Goal: Task Accomplishment & Management: Manage account settings

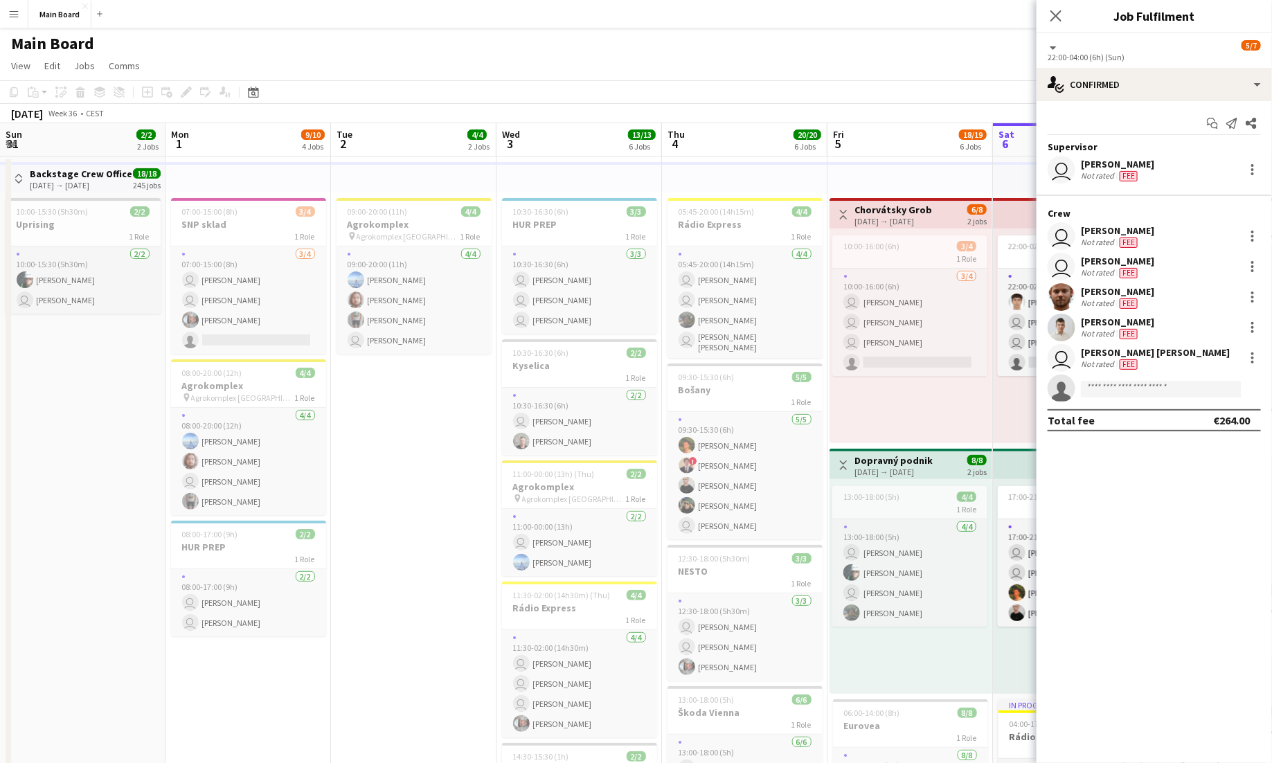
scroll to position [0, 386]
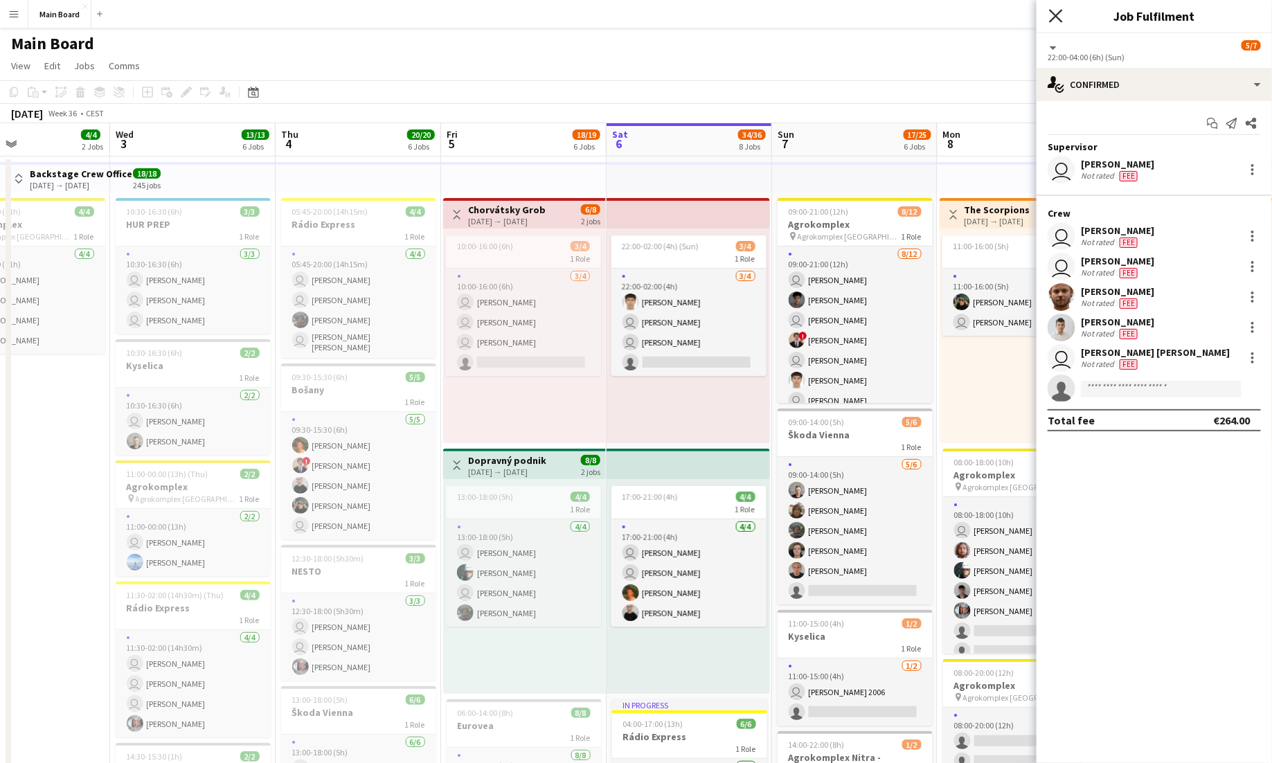
click at [1057, 20] on icon "Close pop-in" at bounding box center [1055, 15] width 13 height 13
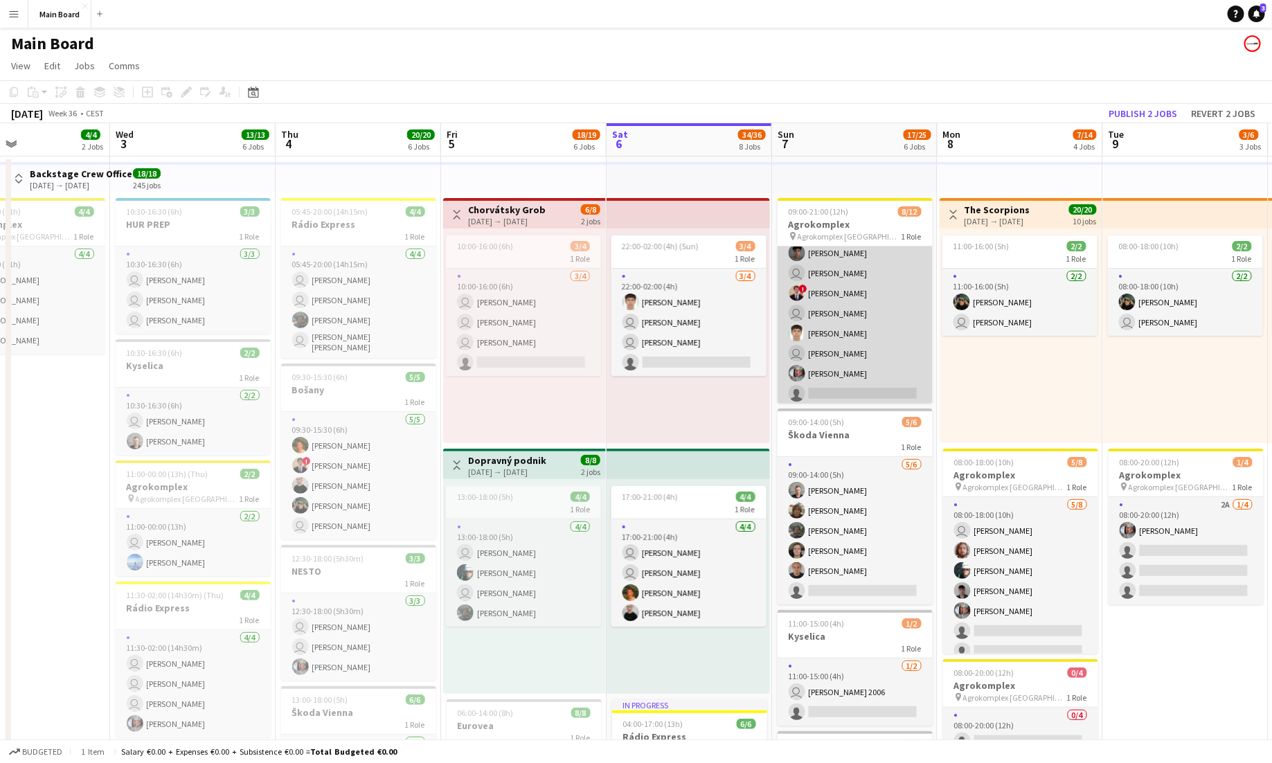
scroll to position [46, 0]
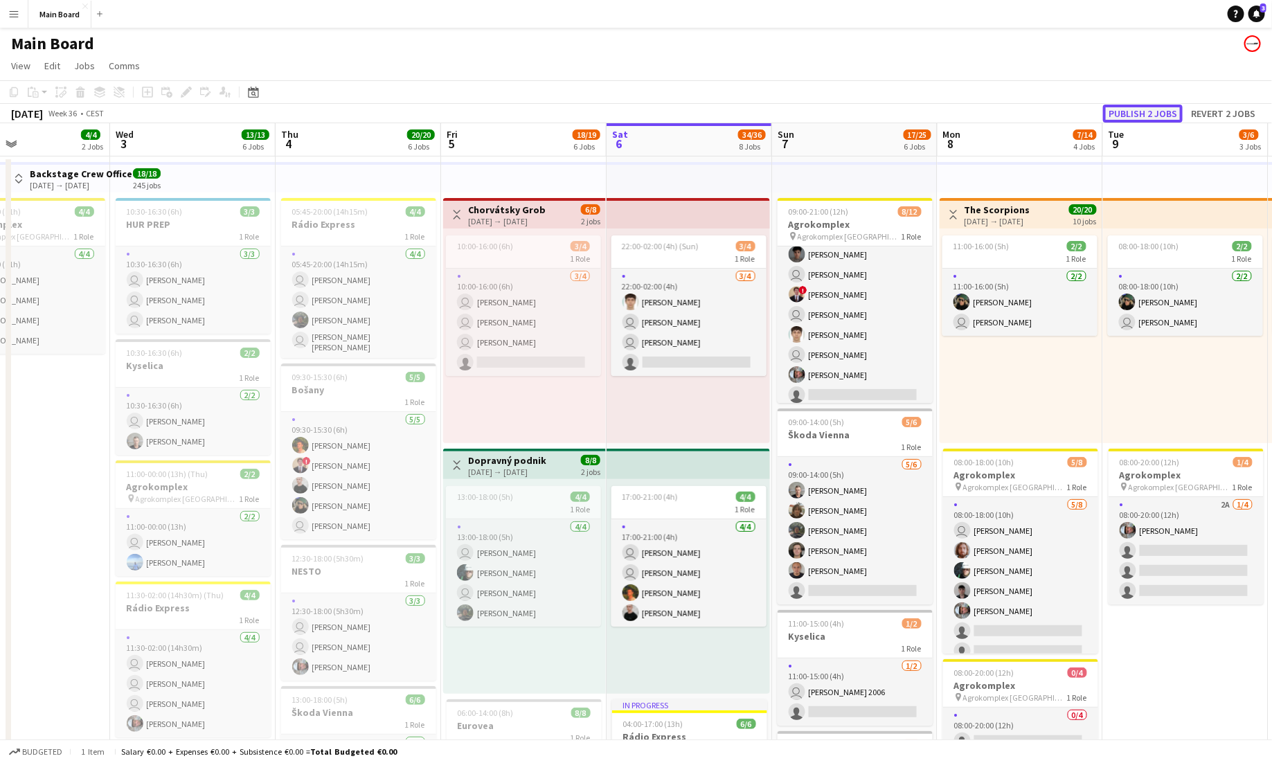
click at [1168, 111] on button "Publish 2 jobs" at bounding box center [1143, 114] width 80 height 18
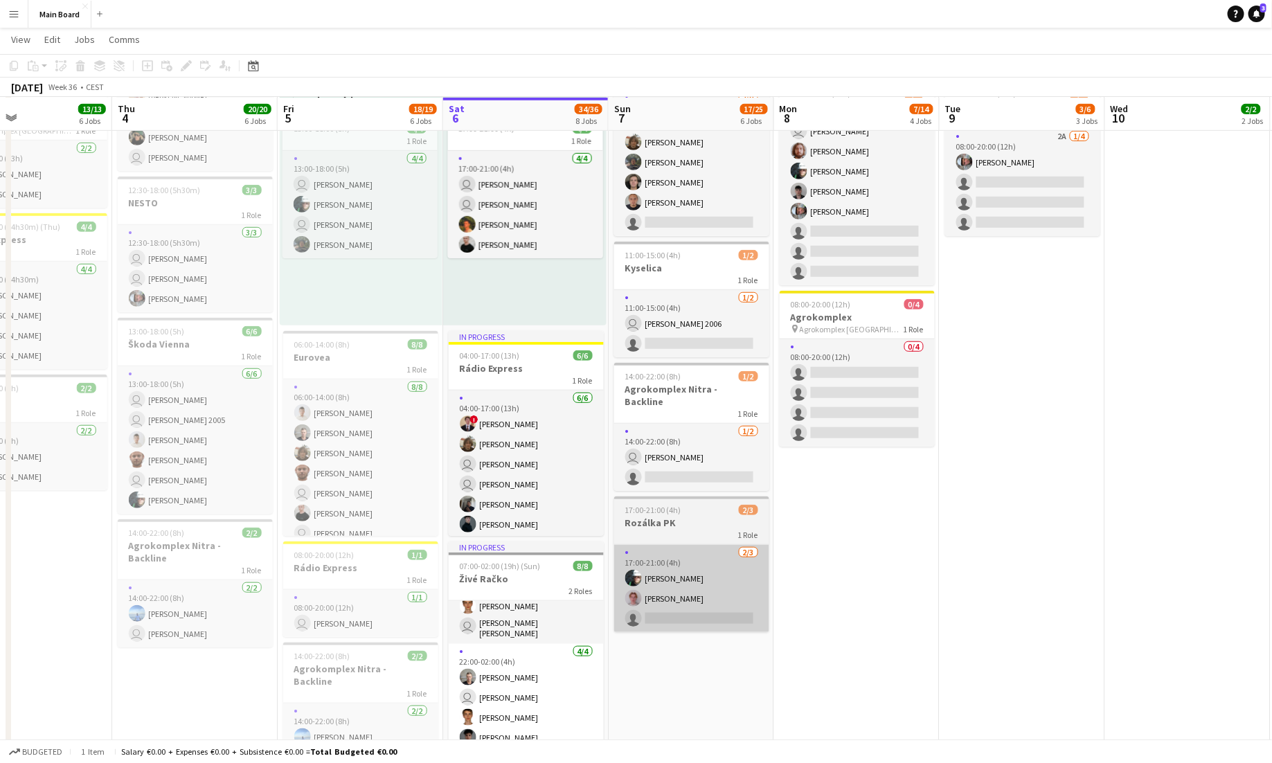
scroll to position [370, 0]
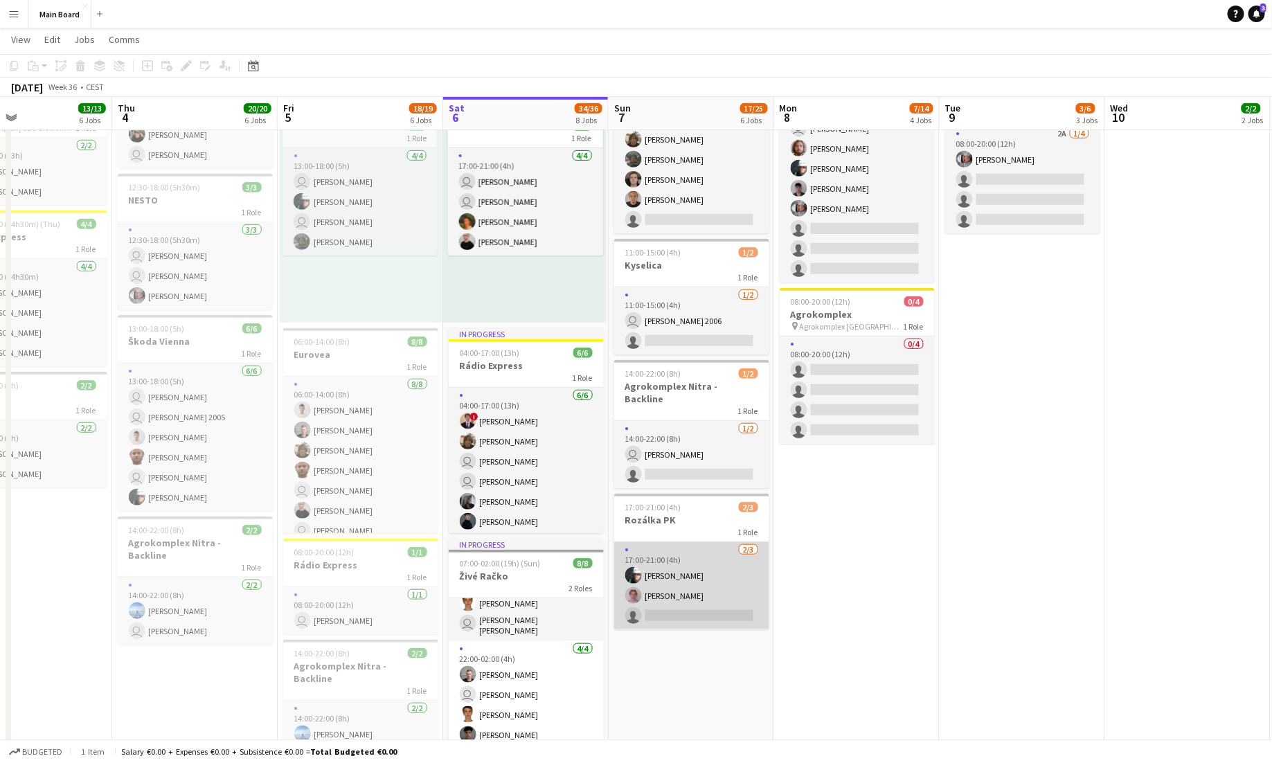
click at [688, 607] on app-card-role "2/3 17:00-21:00 (4h) Daniel Chlpek Ondrej Musil single-neutral-actions" at bounding box center [691, 585] width 155 height 87
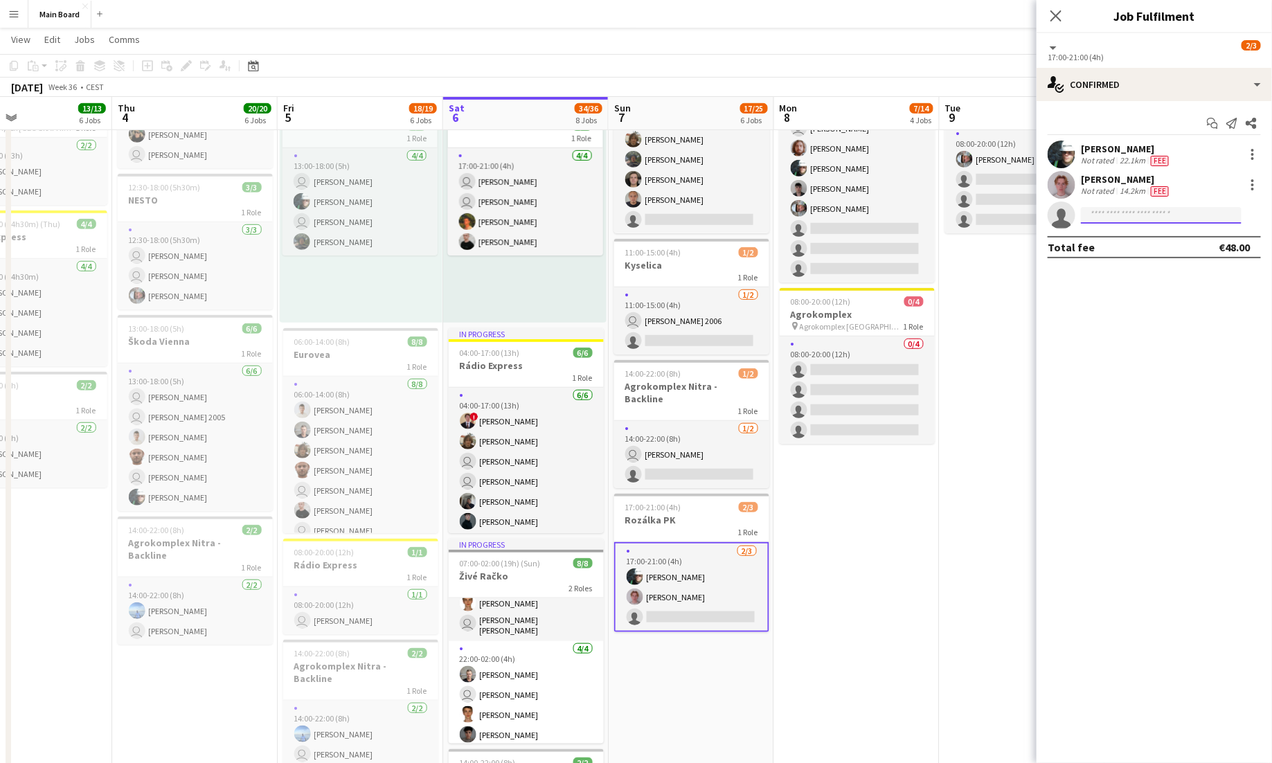
click at [1123, 215] on input at bounding box center [1161, 215] width 161 height 17
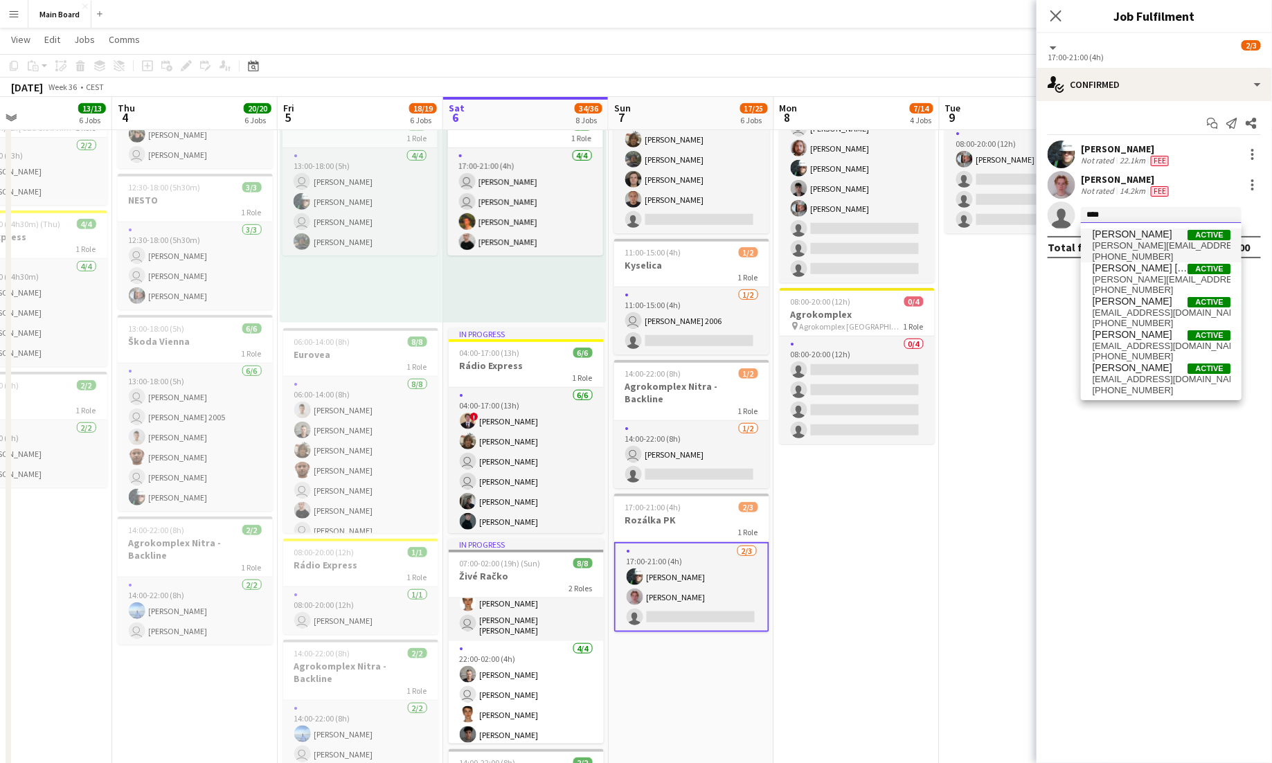
type input "****"
click at [1143, 237] on span "Adam Halaj Active" at bounding box center [1161, 234] width 138 height 12
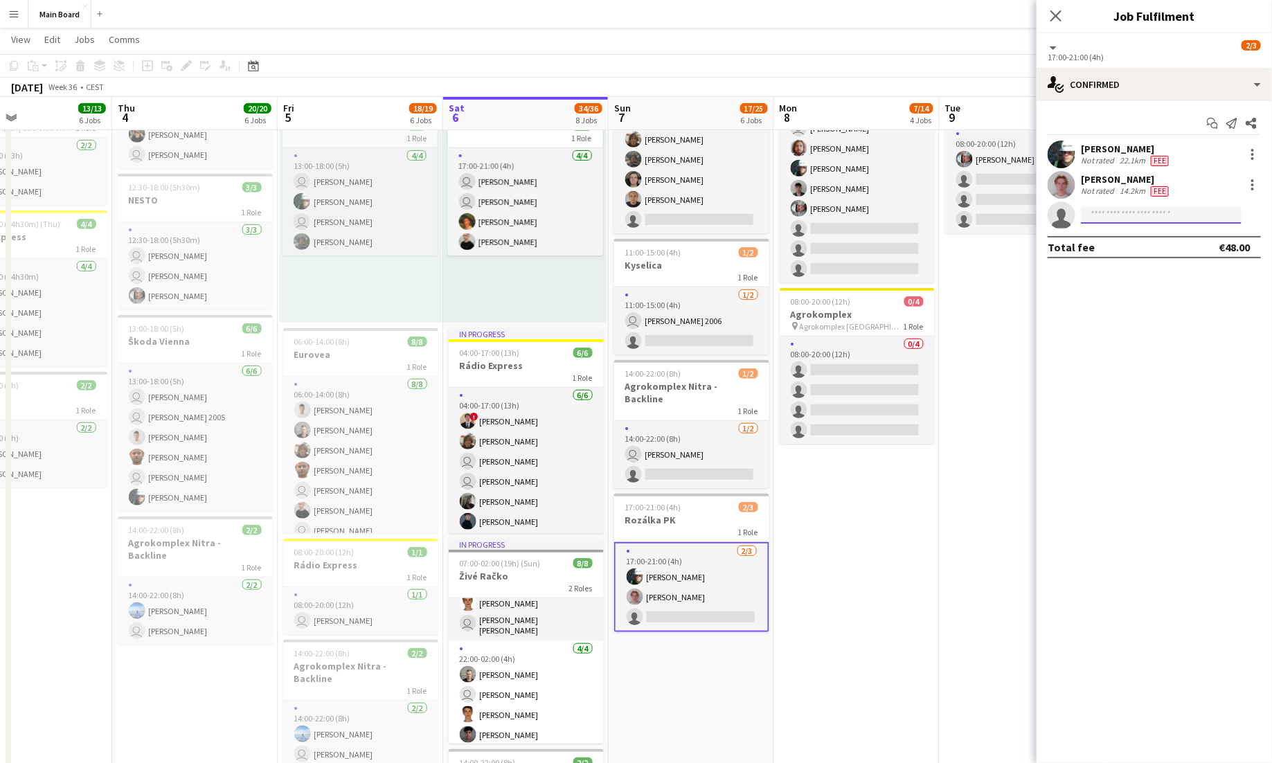
scroll to position [0, 0]
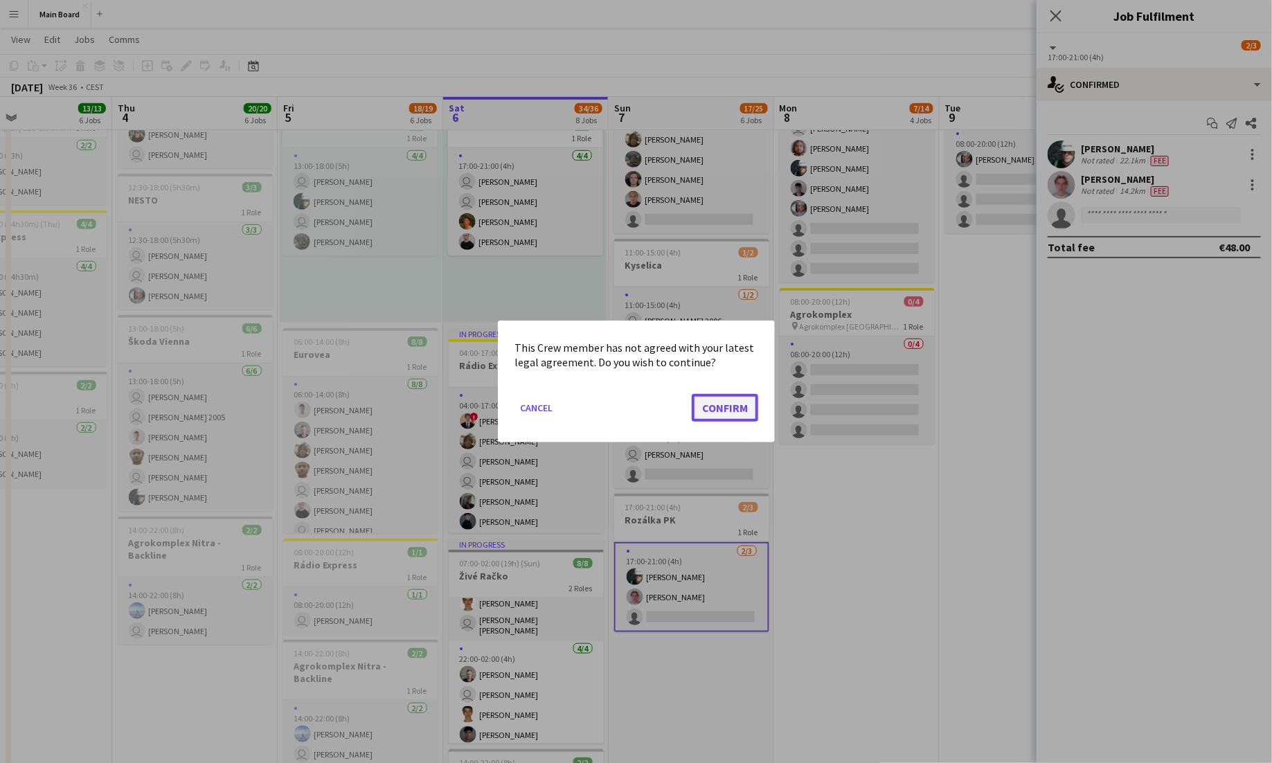
click at [735, 417] on button "Confirm" at bounding box center [725, 408] width 66 height 28
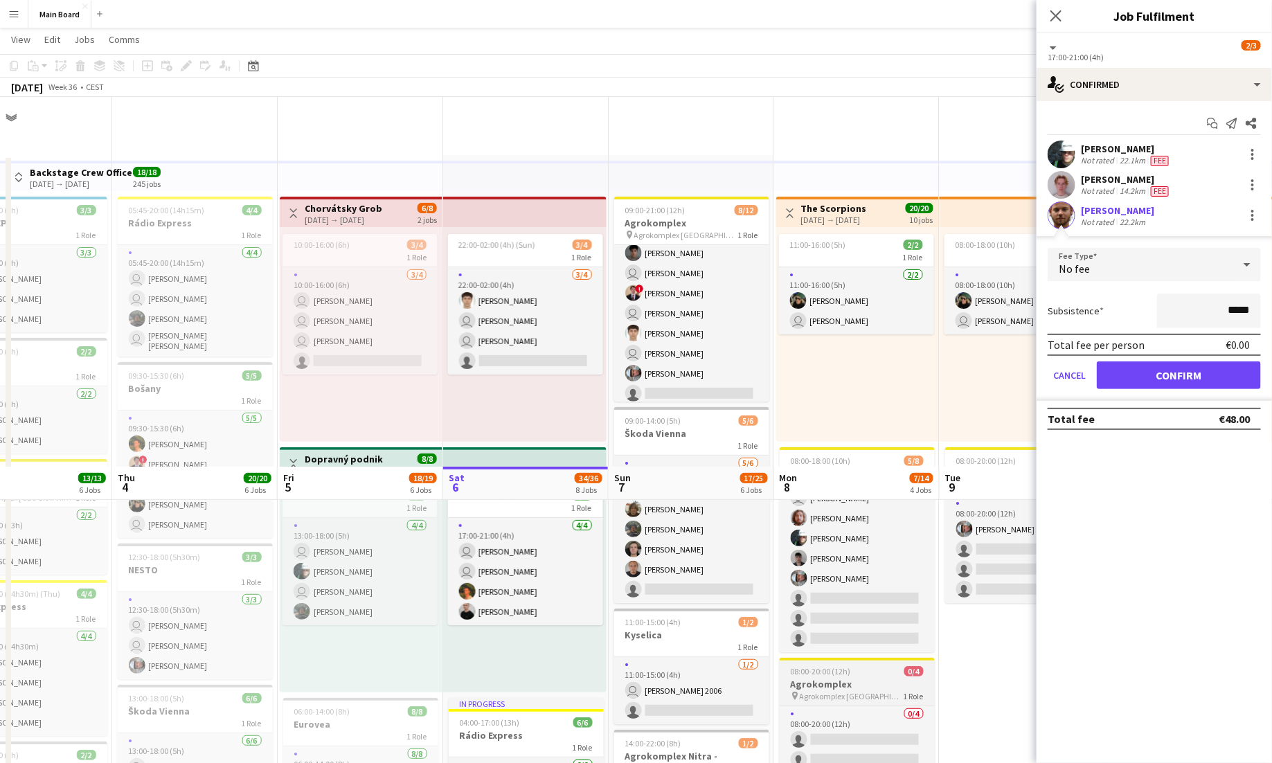
scroll to position [370, 0]
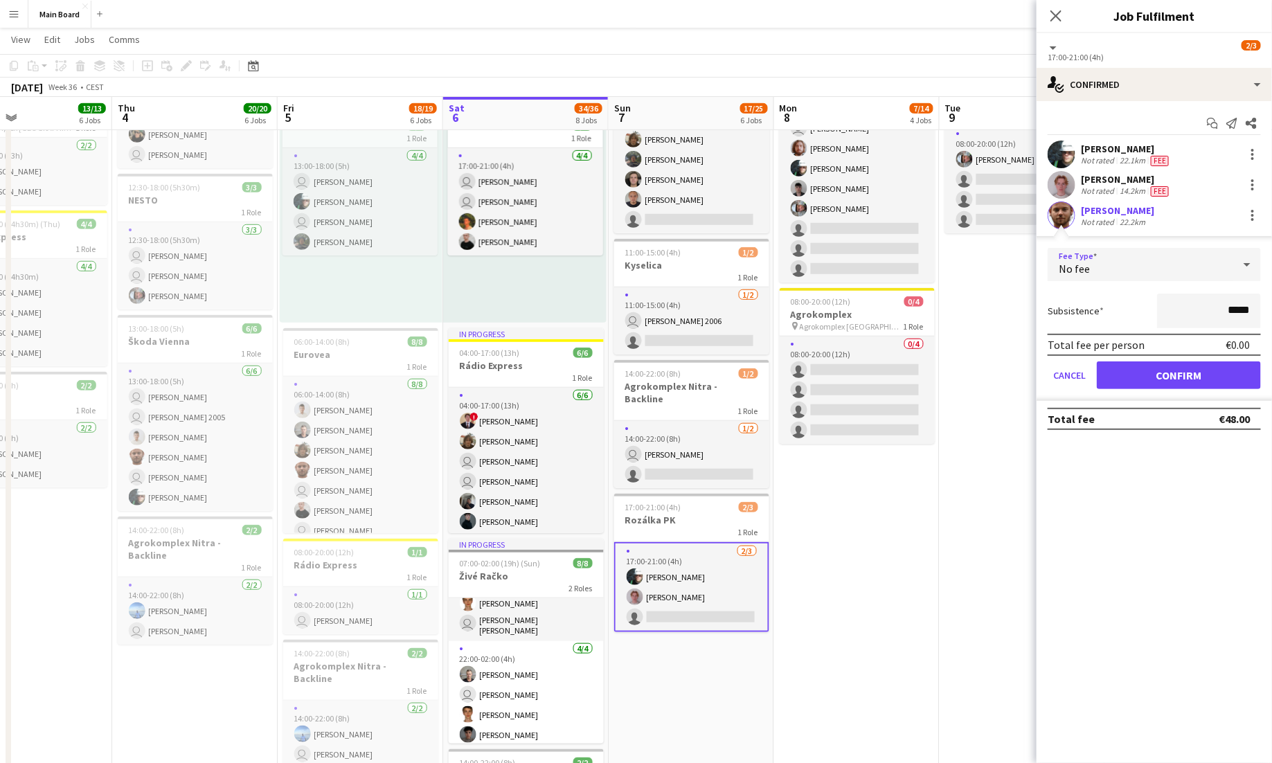
click at [1176, 270] on div "No fee" at bounding box center [1141, 264] width 186 height 33
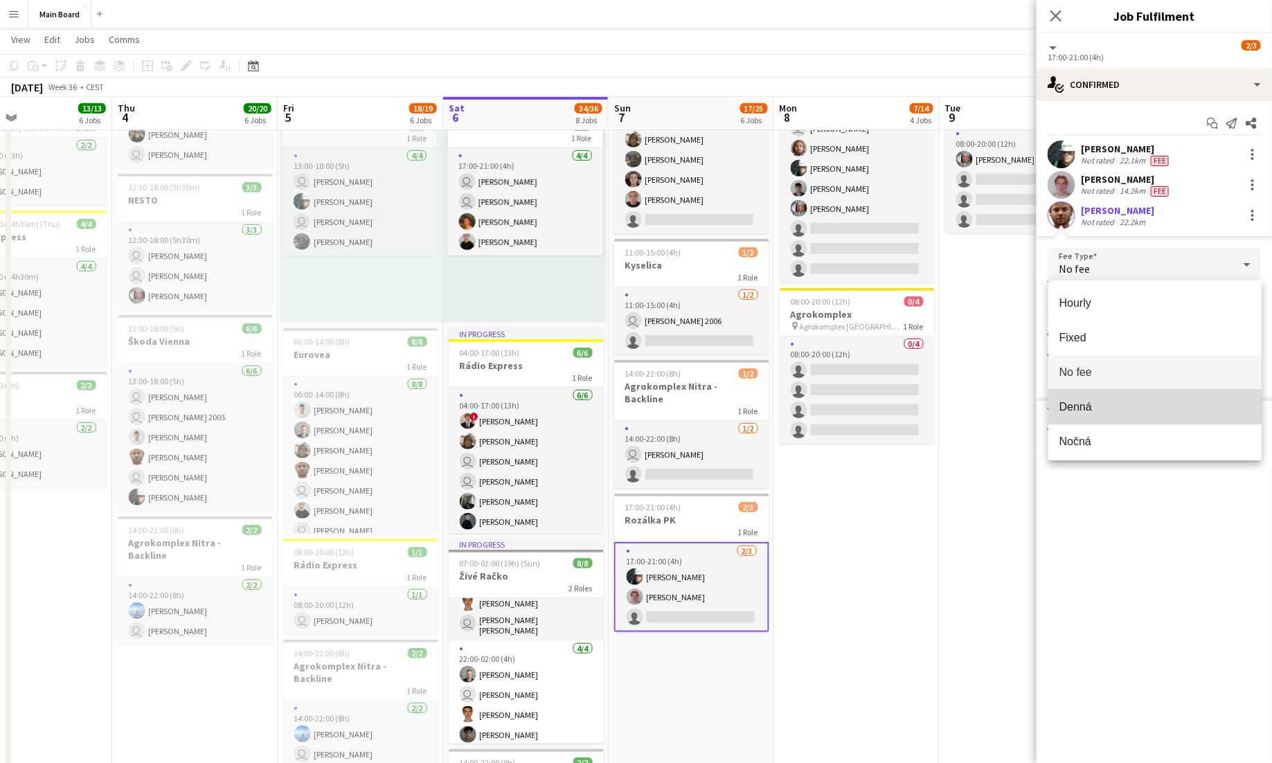
click at [1100, 394] on mat-option "Denná" at bounding box center [1154, 407] width 213 height 35
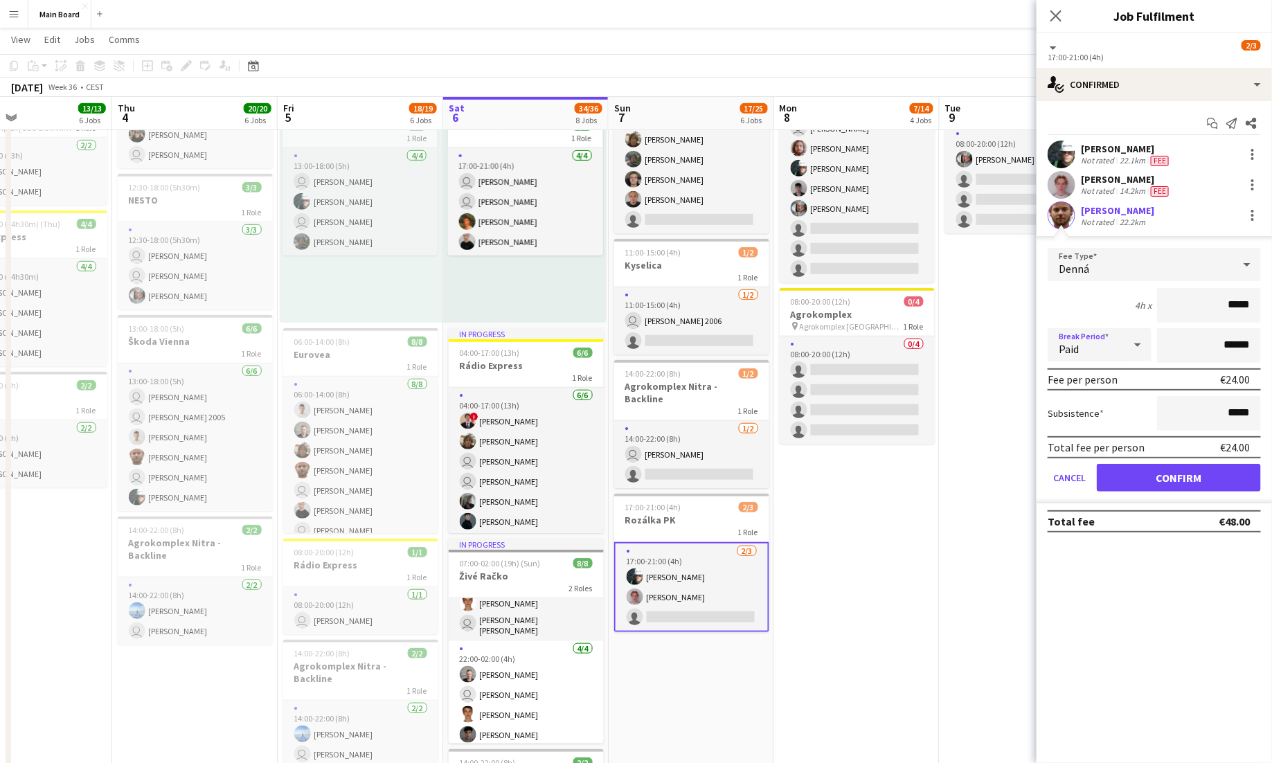
click at [1102, 355] on div "Paid" at bounding box center [1086, 344] width 76 height 33
click at [1097, 409] on mat-option "Unpaid" at bounding box center [1100, 418] width 104 height 35
click at [1165, 483] on button "Confirm" at bounding box center [1179, 478] width 164 height 28
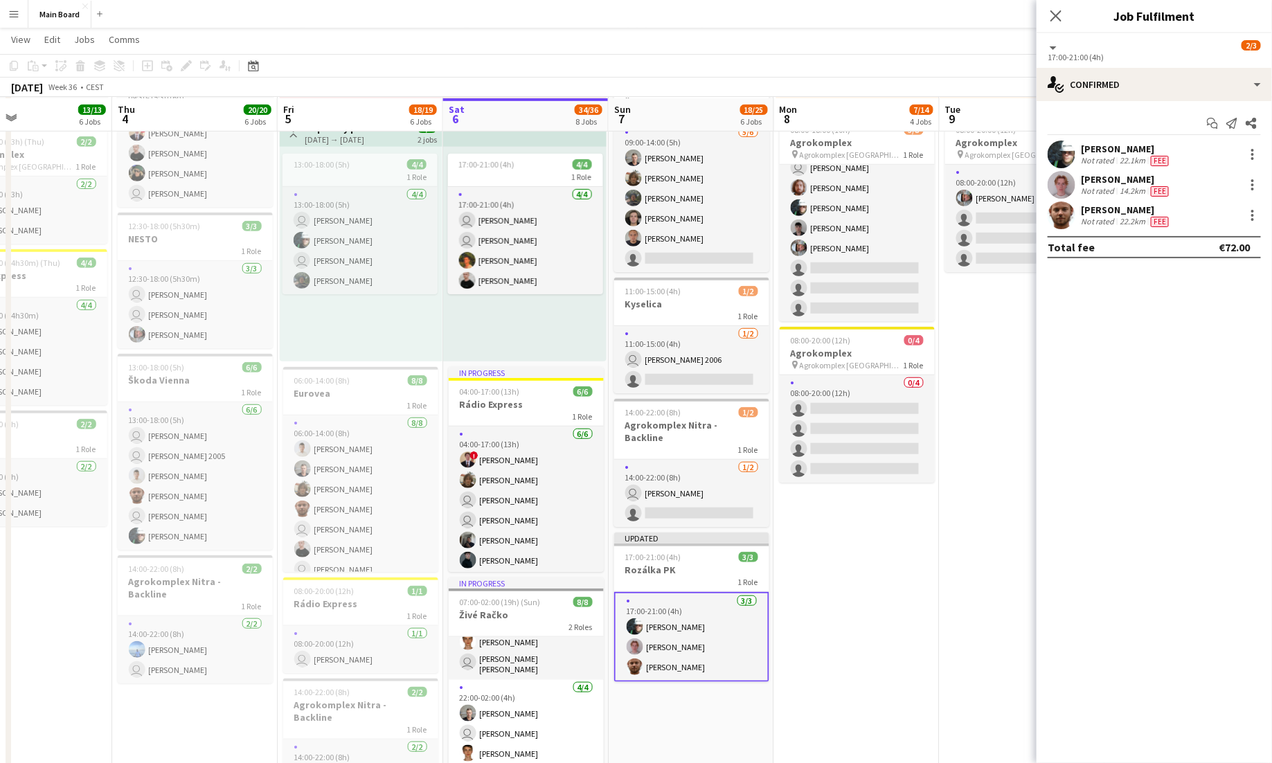
scroll to position [332, 0]
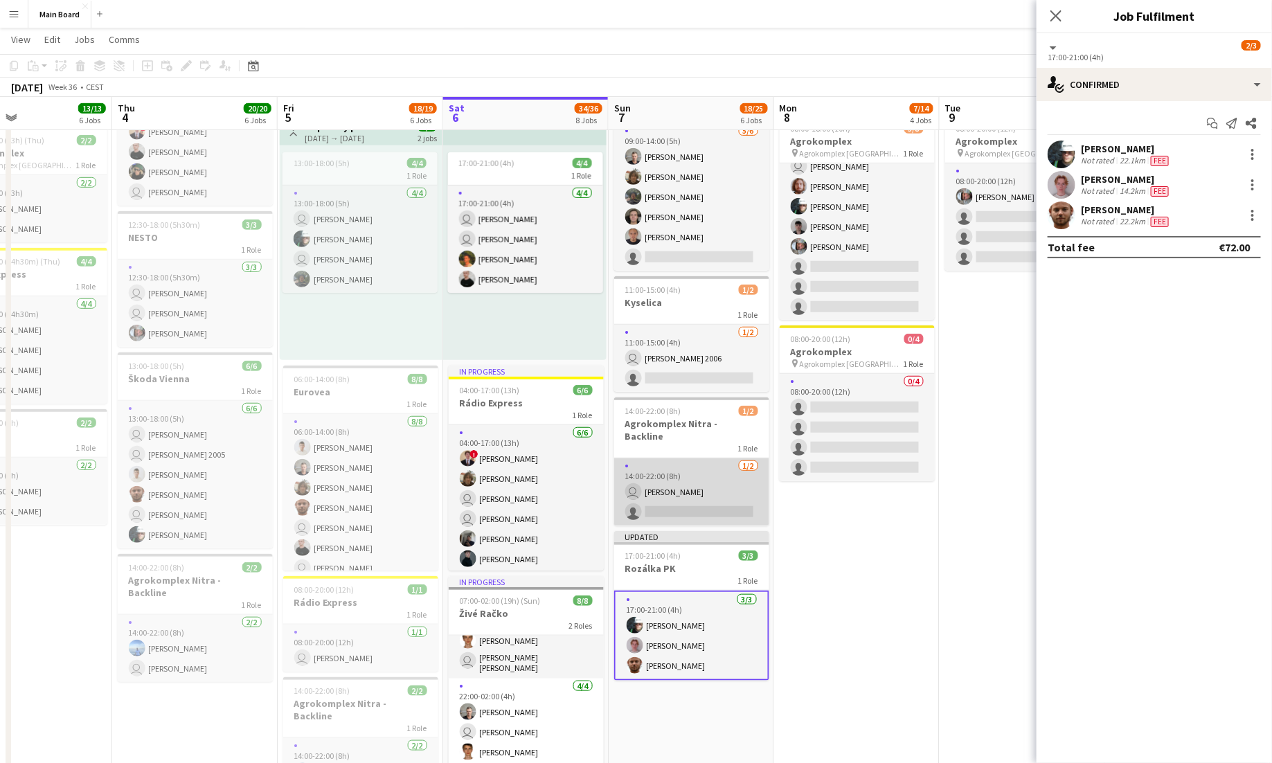
click at [698, 490] on app-card-role "1/2 14:00-22:00 (8h) user Dominik Zrubák single-neutral-actions" at bounding box center [691, 491] width 155 height 67
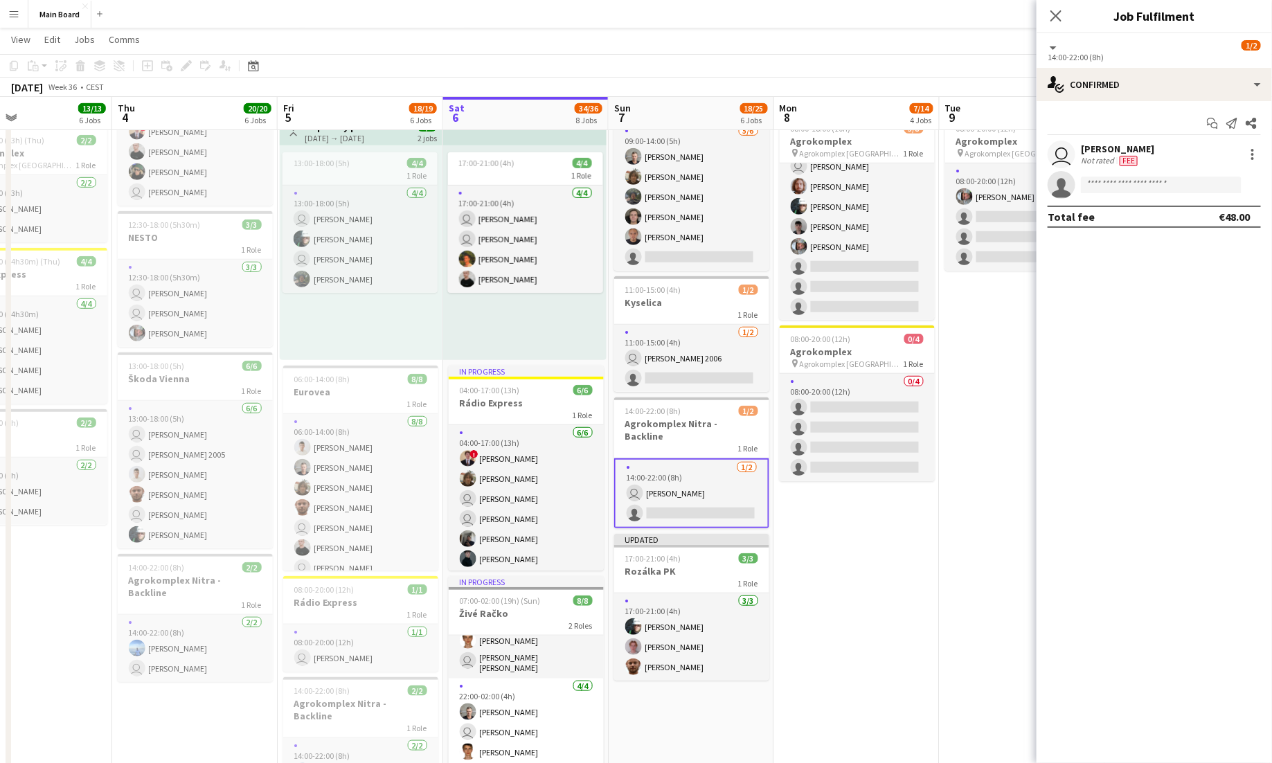
click at [712, 498] on app-card-role "1/2 14:00-22:00 (8h) user Dominik Zrubák single-neutral-actions" at bounding box center [691, 493] width 155 height 70
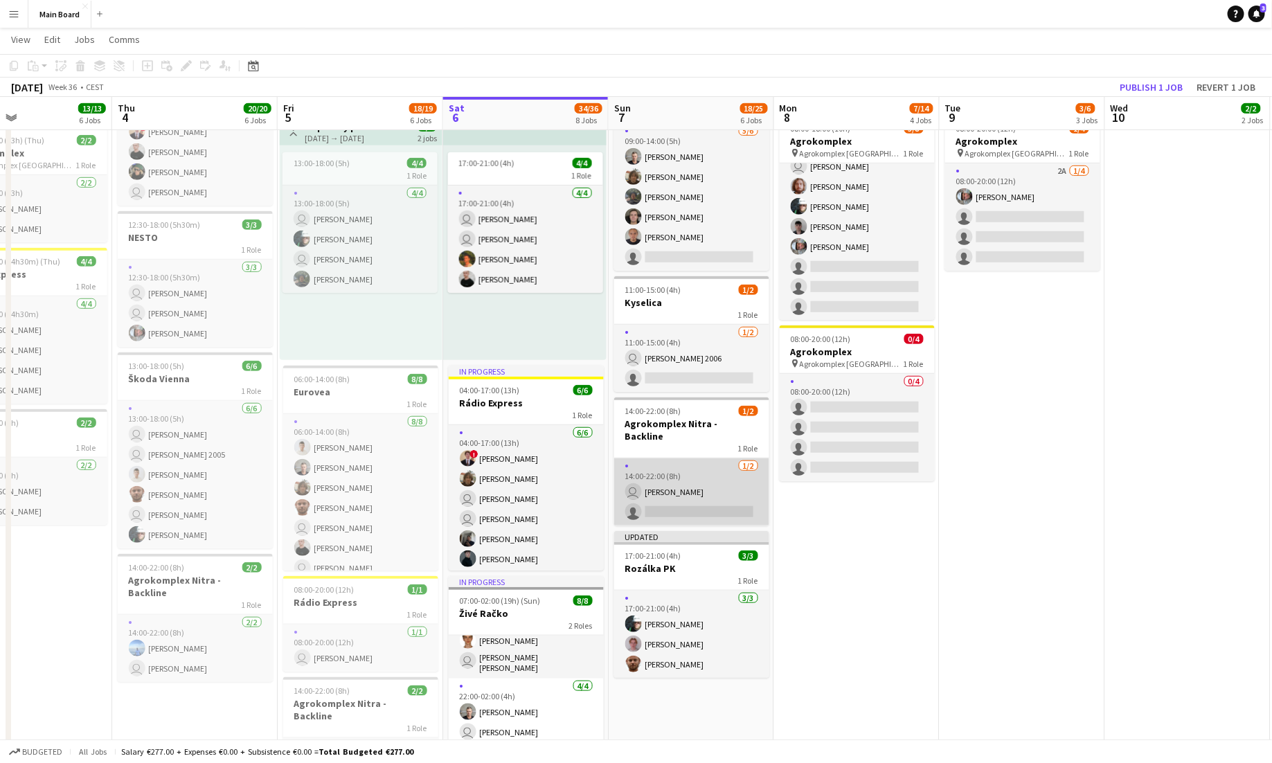
click at [715, 458] on app-card-role "1/2 14:00-22:00 (8h) user Dominik Zrubák single-neutral-actions" at bounding box center [691, 491] width 155 height 67
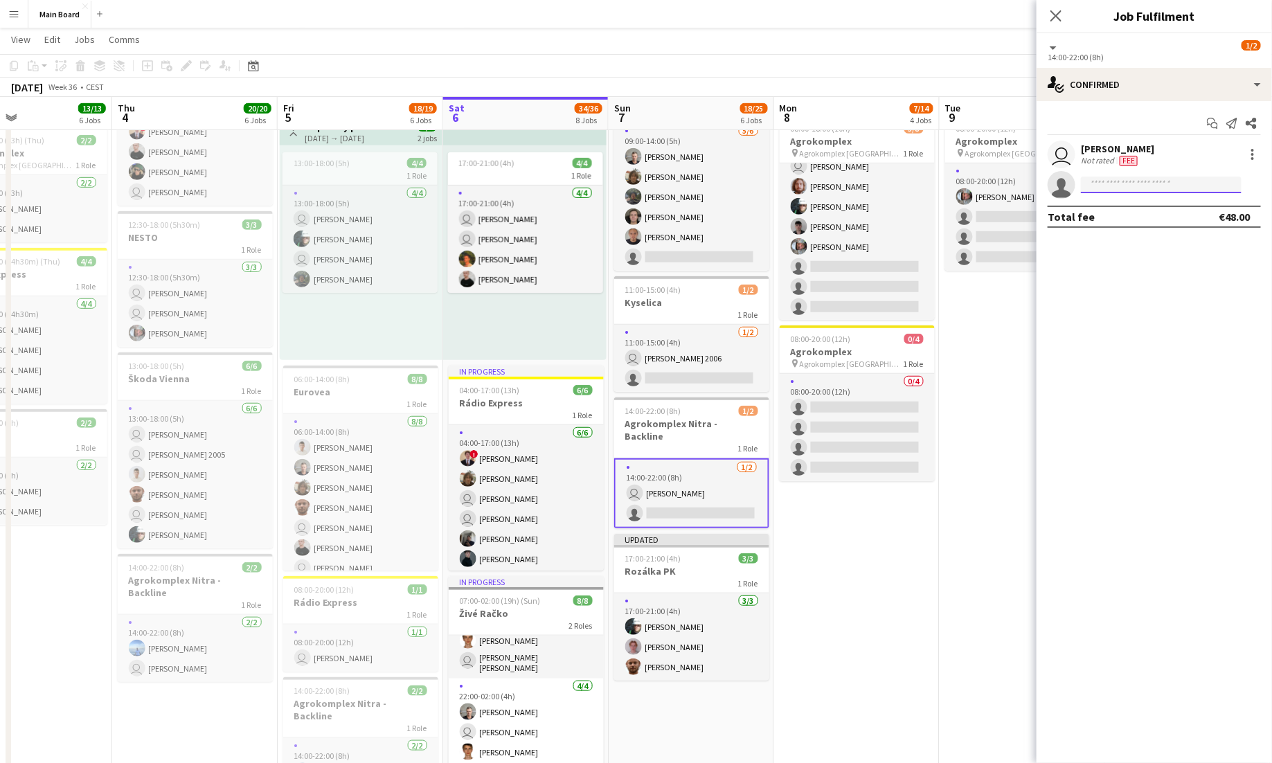
click at [1141, 192] on input at bounding box center [1161, 185] width 161 height 17
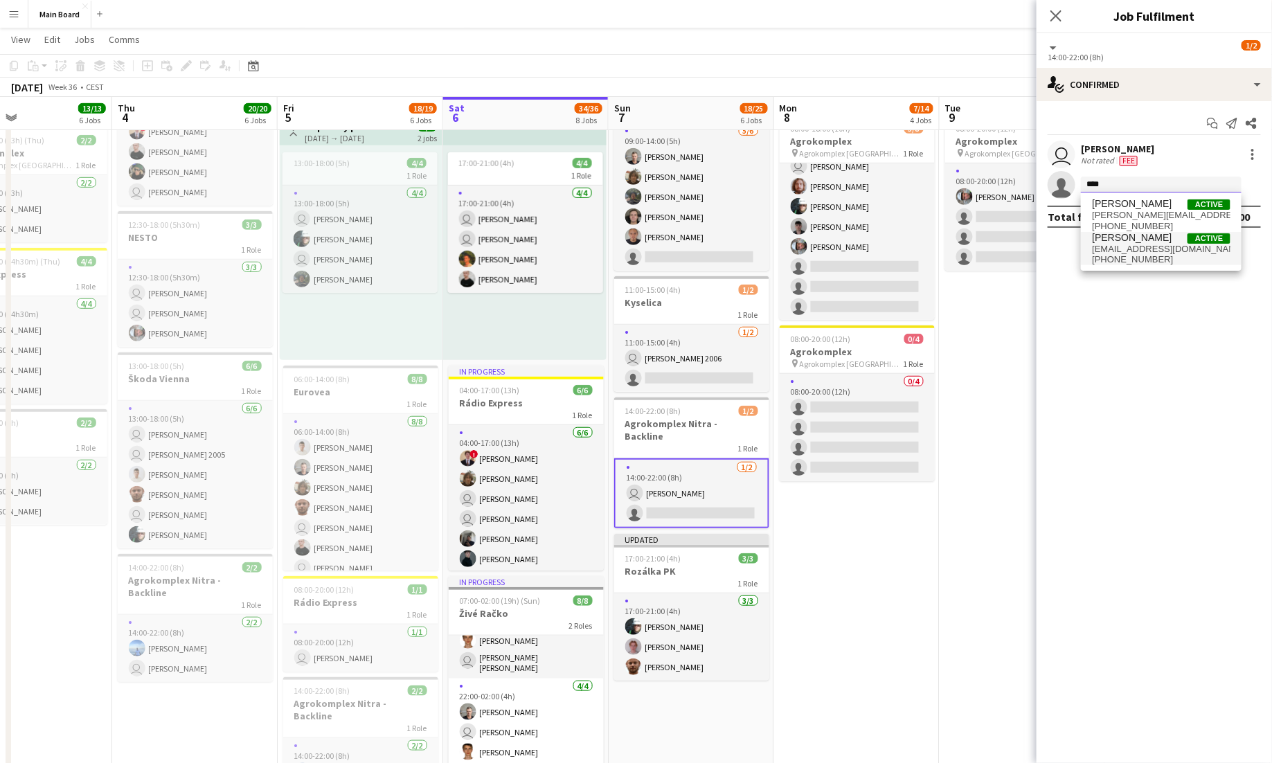
type input "****"
click at [1150, 242] on span "[PERSON_NAME]" at bounding box center [1132, 238] width 80 height 12
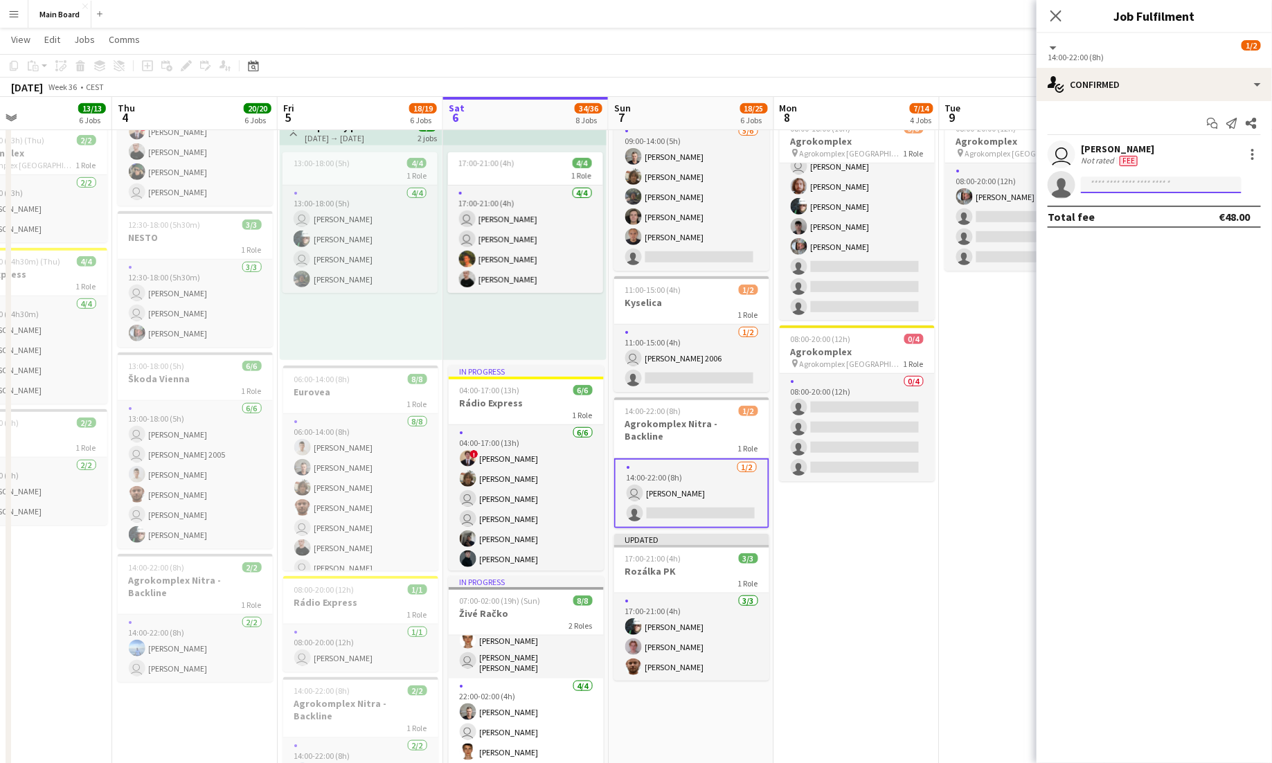
scroll to position [0, 0]
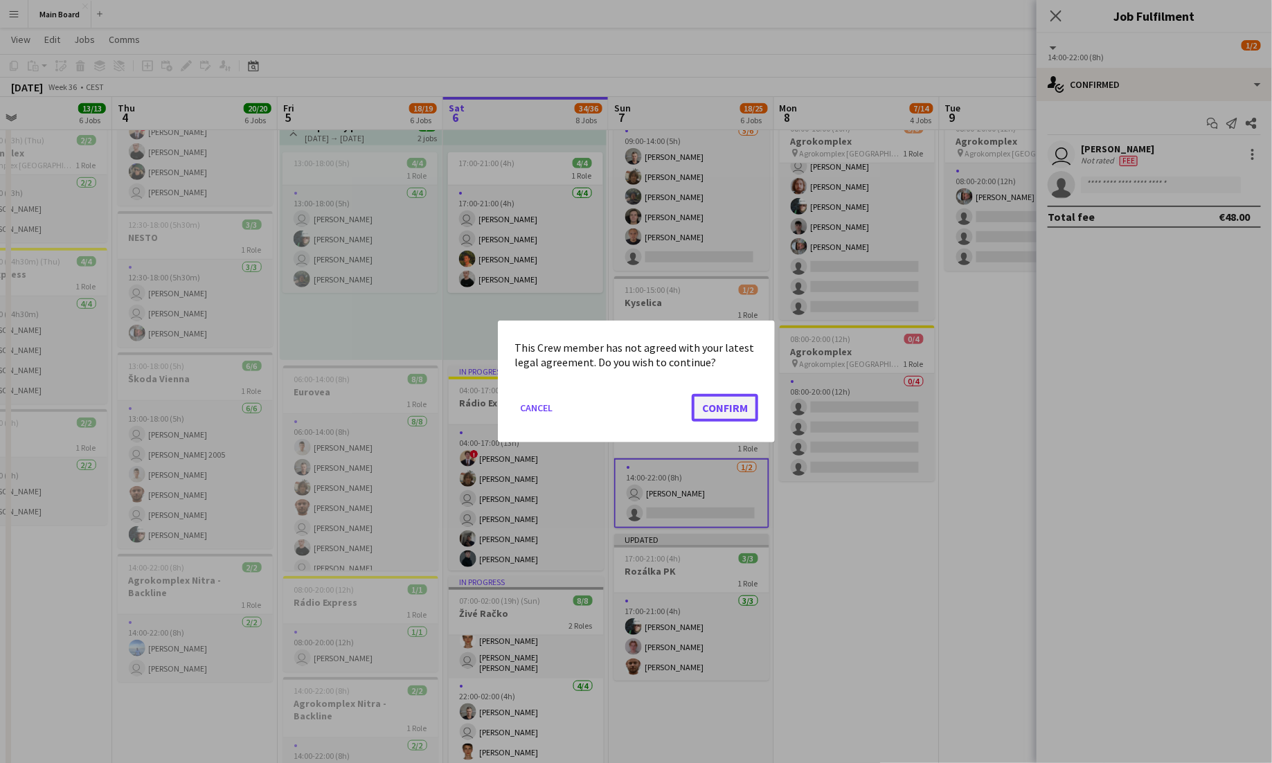
click at [717, 413] on button "Confirm" at bounding box center [725, 408] width 66 height 28
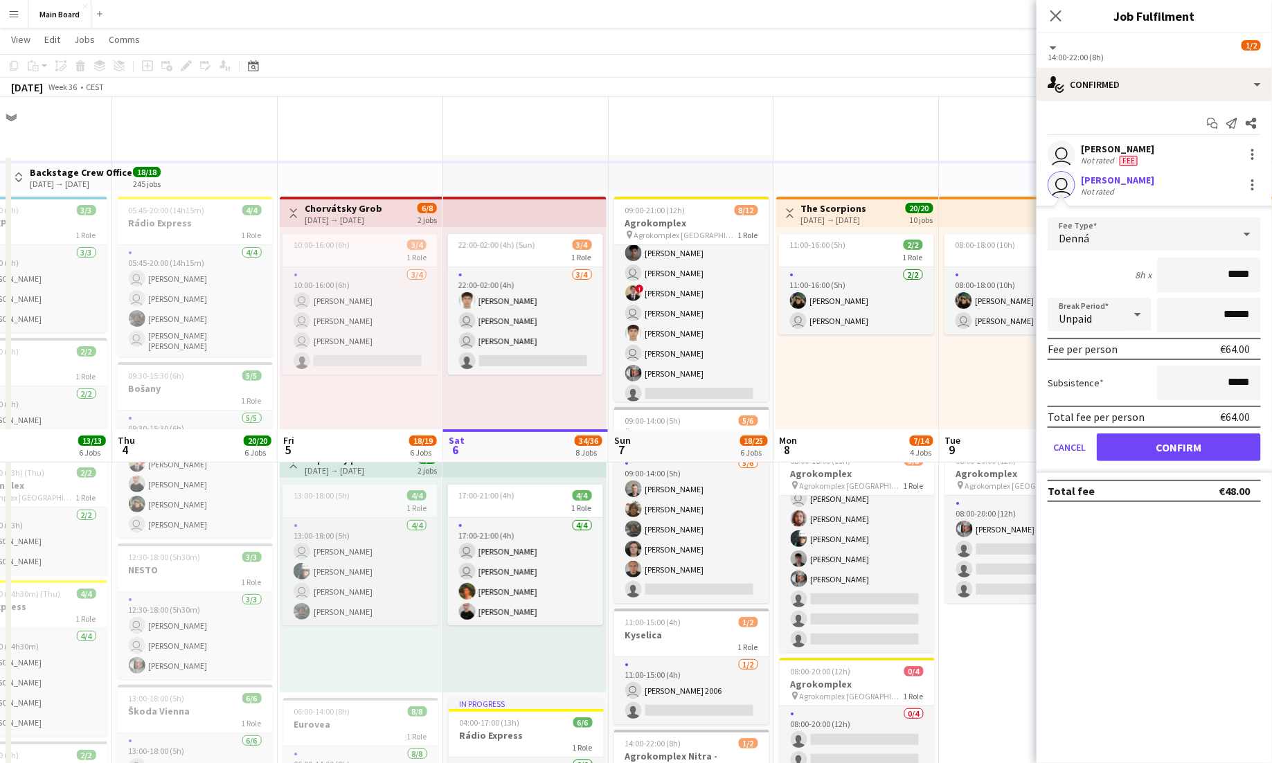
scroll to position [332, 0]
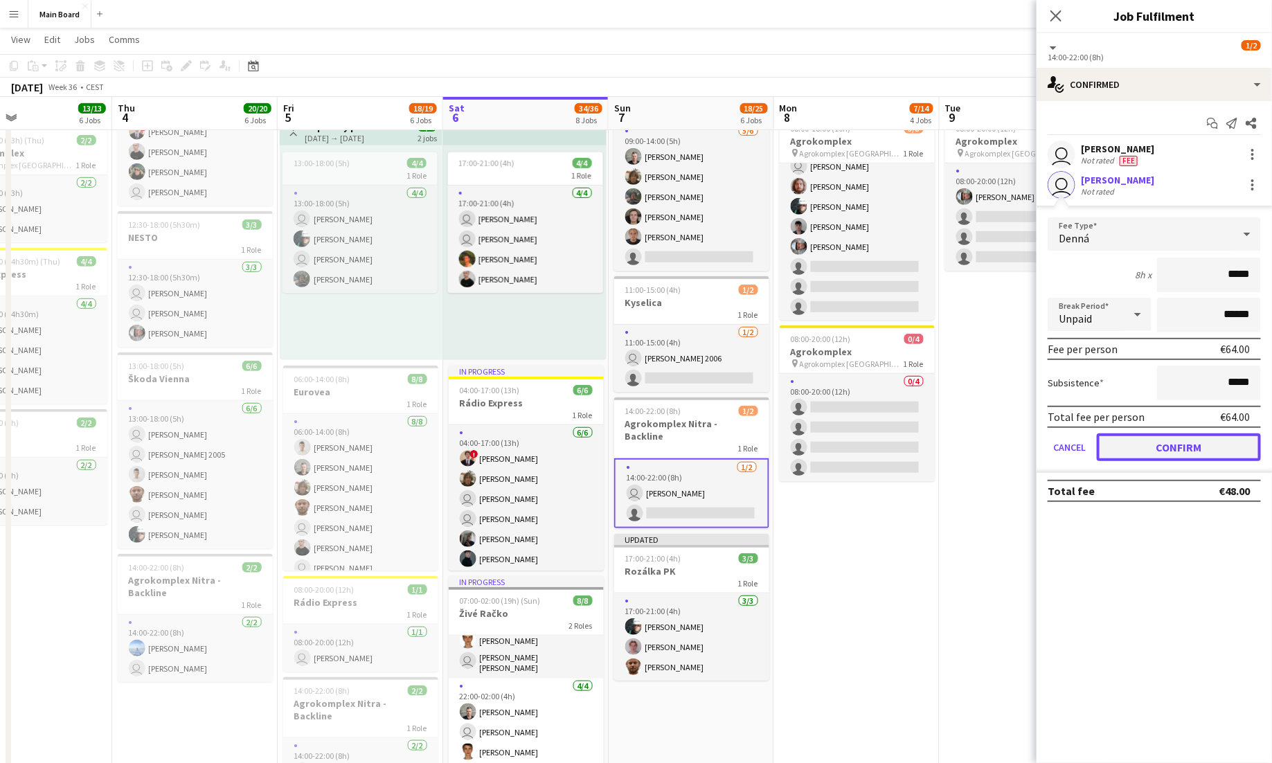
click at [1149, 445] on button "Confirm" at bounding box center [1179, 447] width 164 height 28
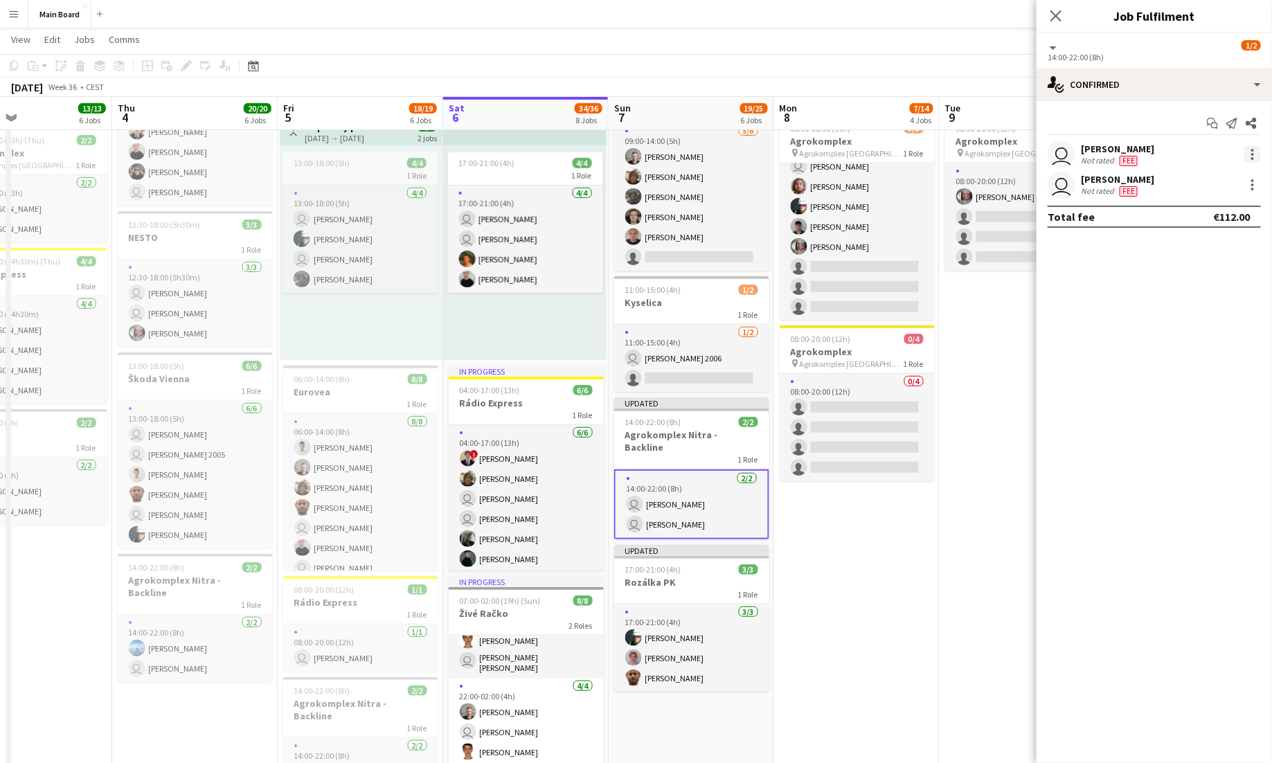
click at [1253, 153] on div at bounding box center [1252, 154] width 3 height 3
click at [1188, 317] on span "Remove" at bounding box center [1186, 312] width 42 height 12
click at [1061, 21] on icon at bounding box center [1055, 15] width 13 height 13
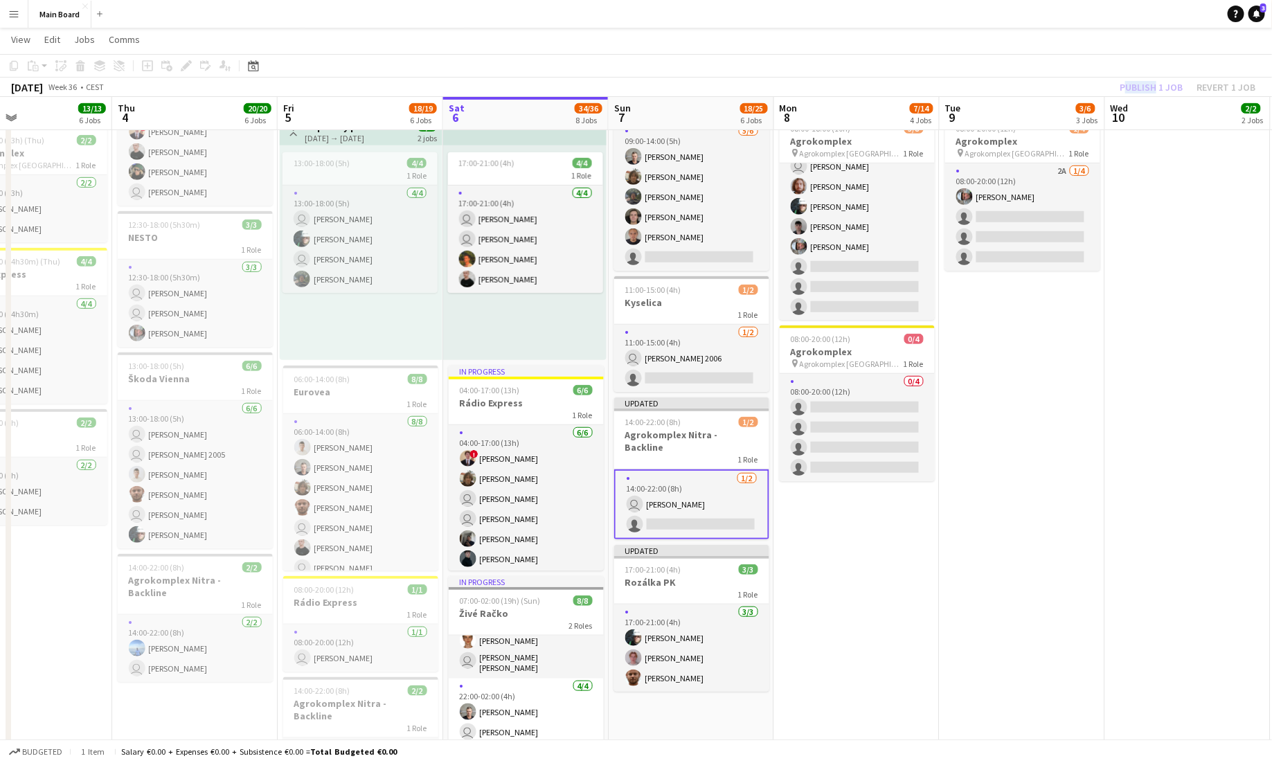
click at [1151, 80] on div "Publish 1 job Revert 1 job" at bounding box center [1187, 87] width 169 height 18
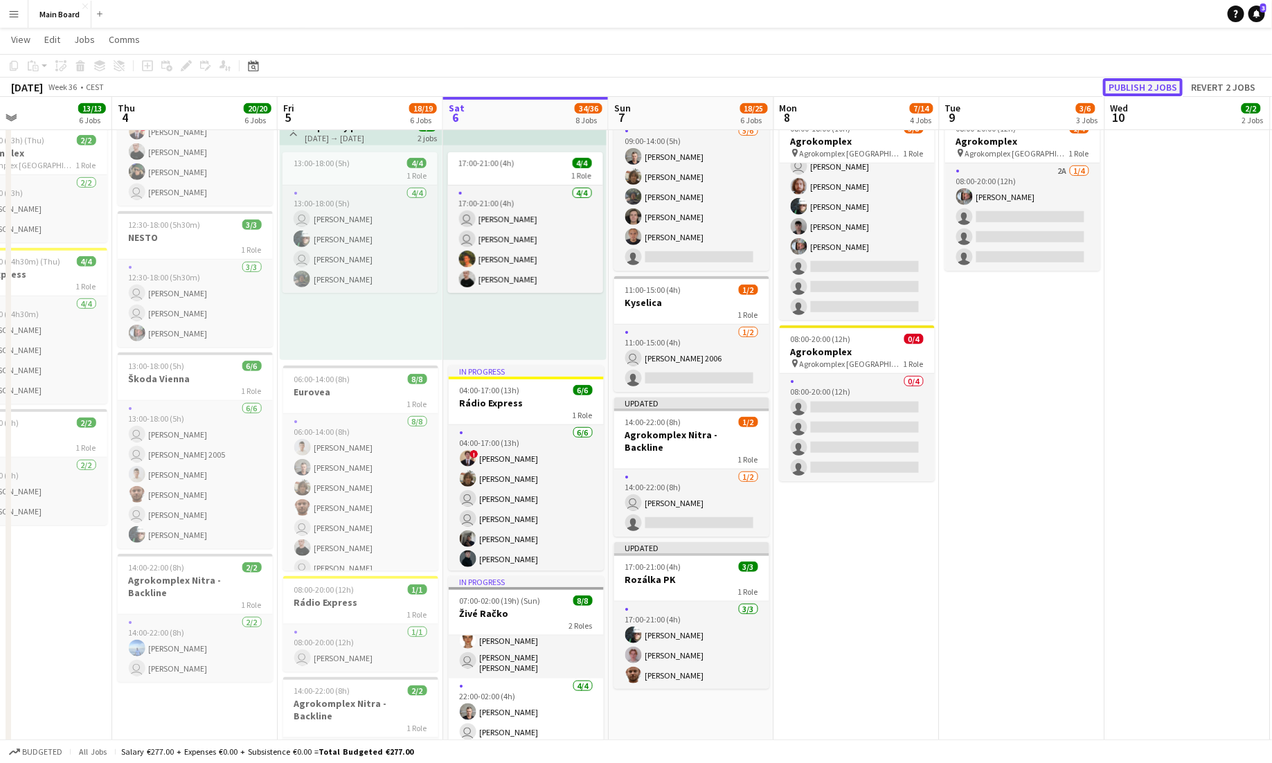
click at [1163, 87] on button "Publish 2 jobs" at bounding box center [1143, 87] width 80 height 18
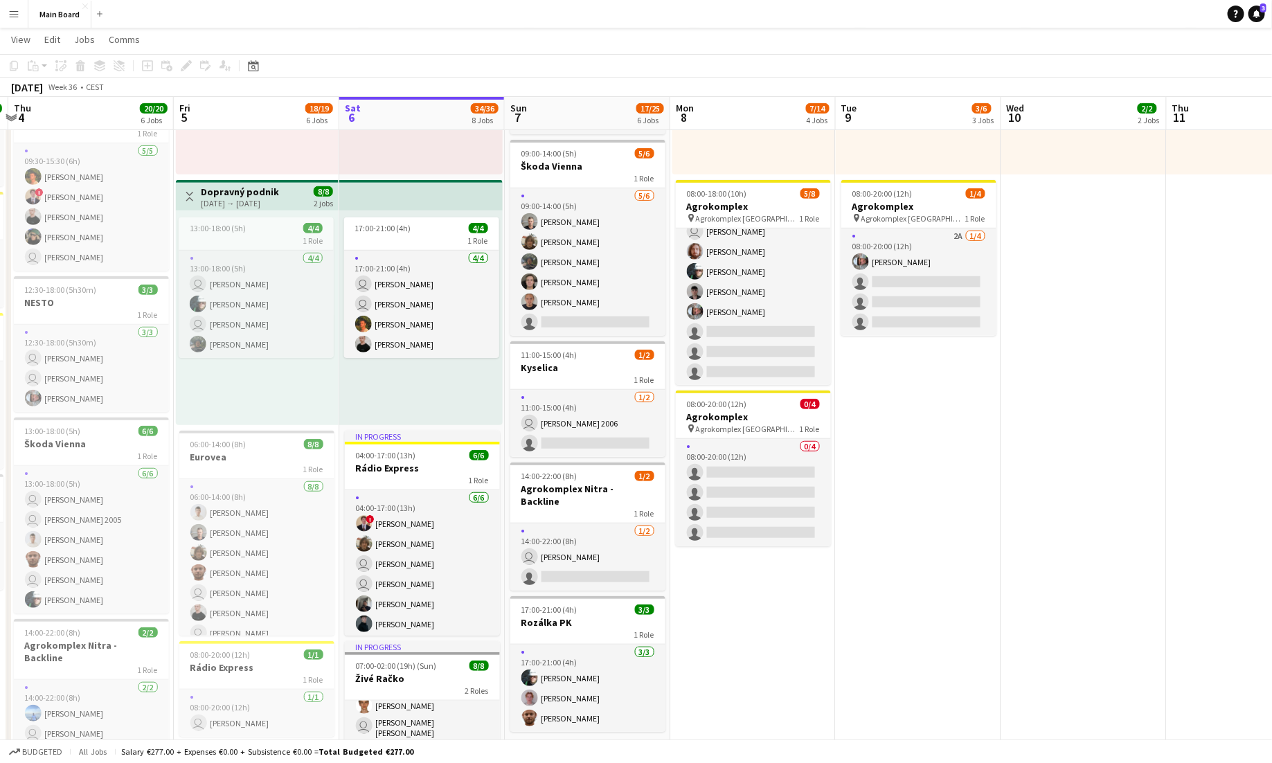
scroll to position [31, 0]
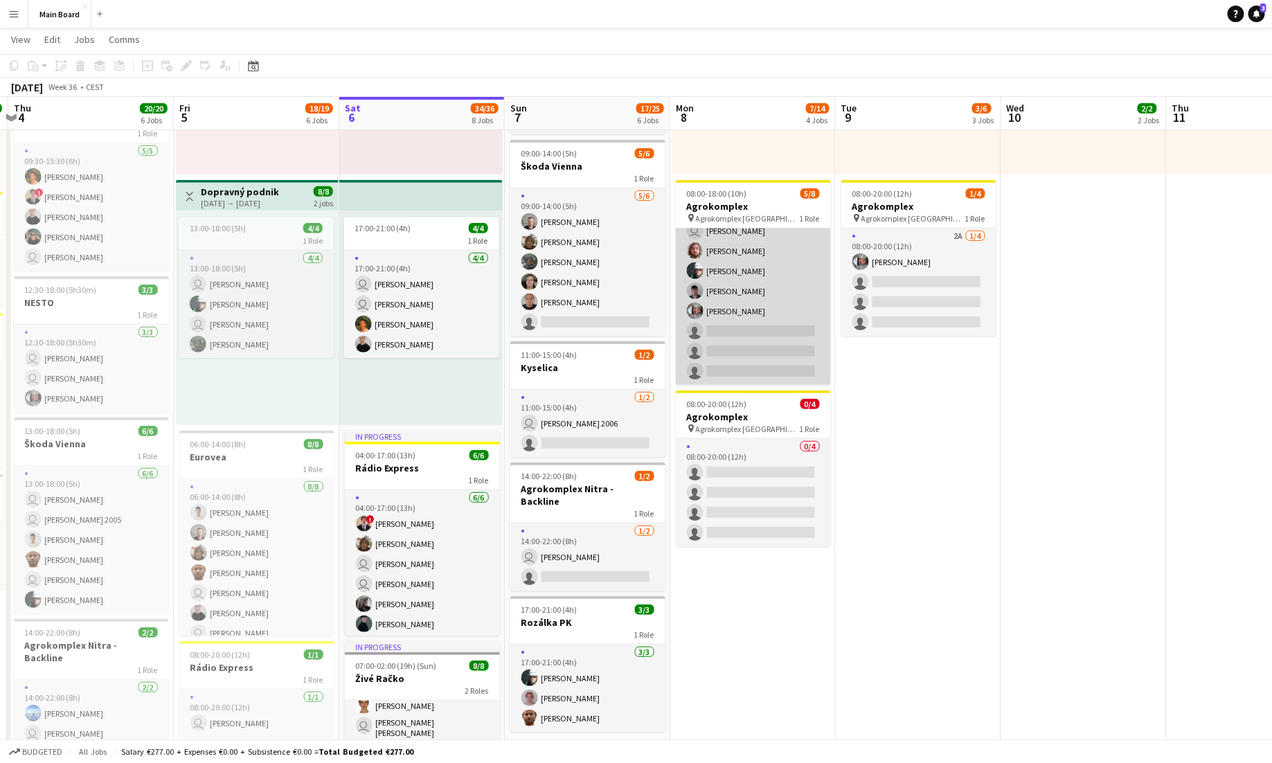
click at [786, 316] on app-card-role "5/8 08:00-18:00 (10h) user Marco Daniš Jakub Gancarčík Daniel Chlpek Jakub Juro…" at bounding box center [753, 291] width 155 height 188
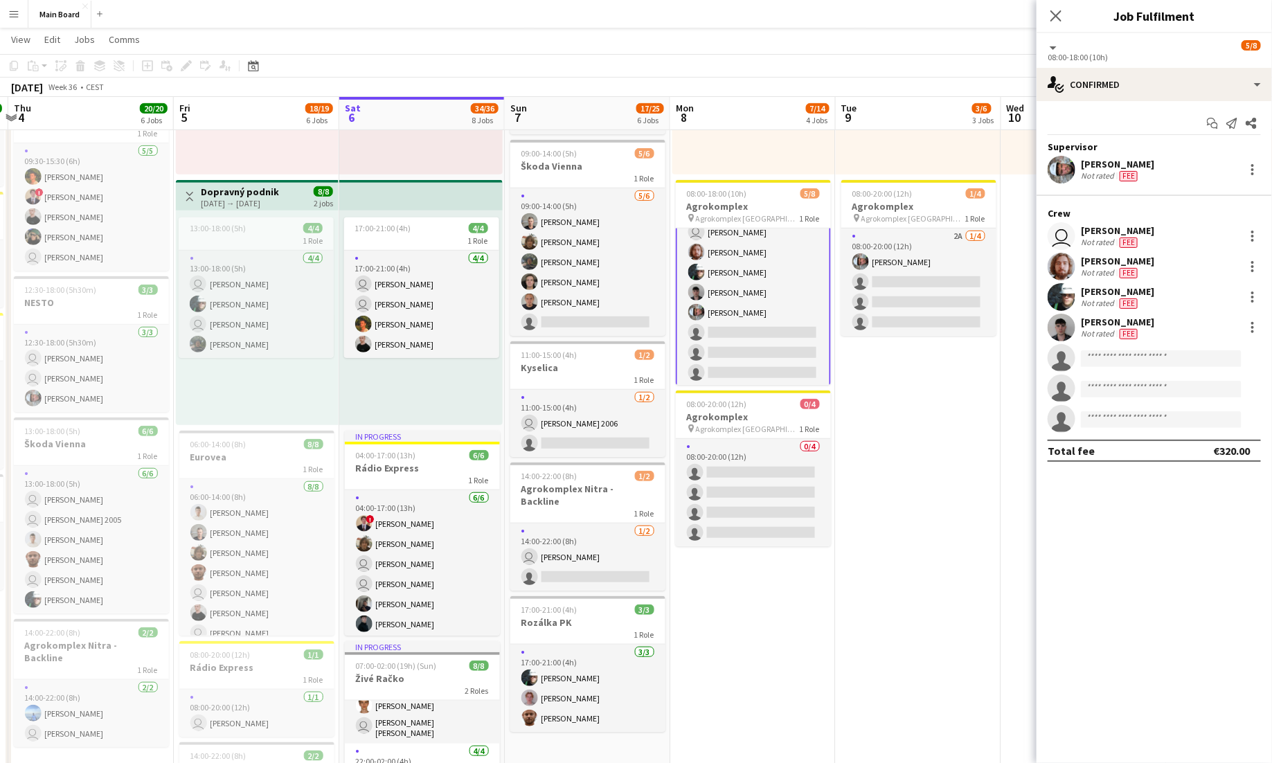
scroll to position [32, 0]
click at [1147, 362] on input at bounding box center [1161, 358] width 161 height 17
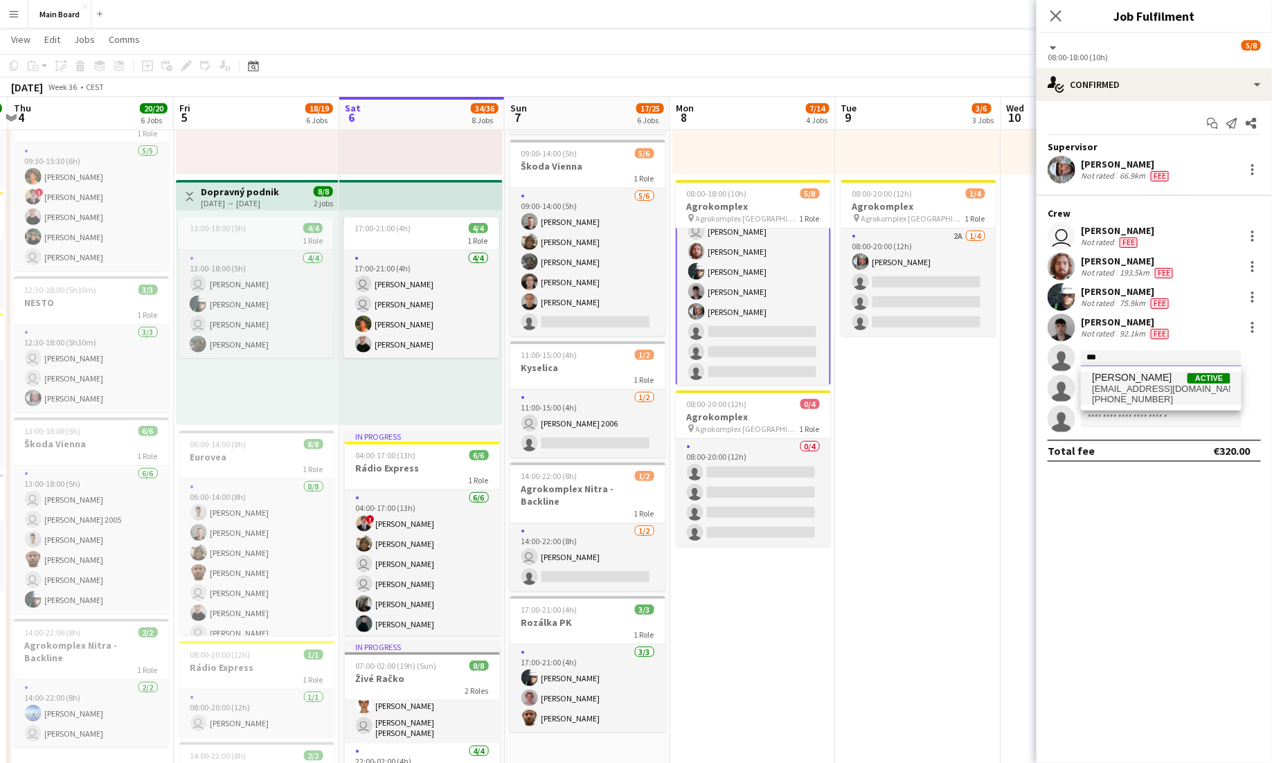
type input "***"
click at [1178, 386] on span "dupinmihajlo284@gmail.com" at bounding box center [1161, 389] width 138 height 11
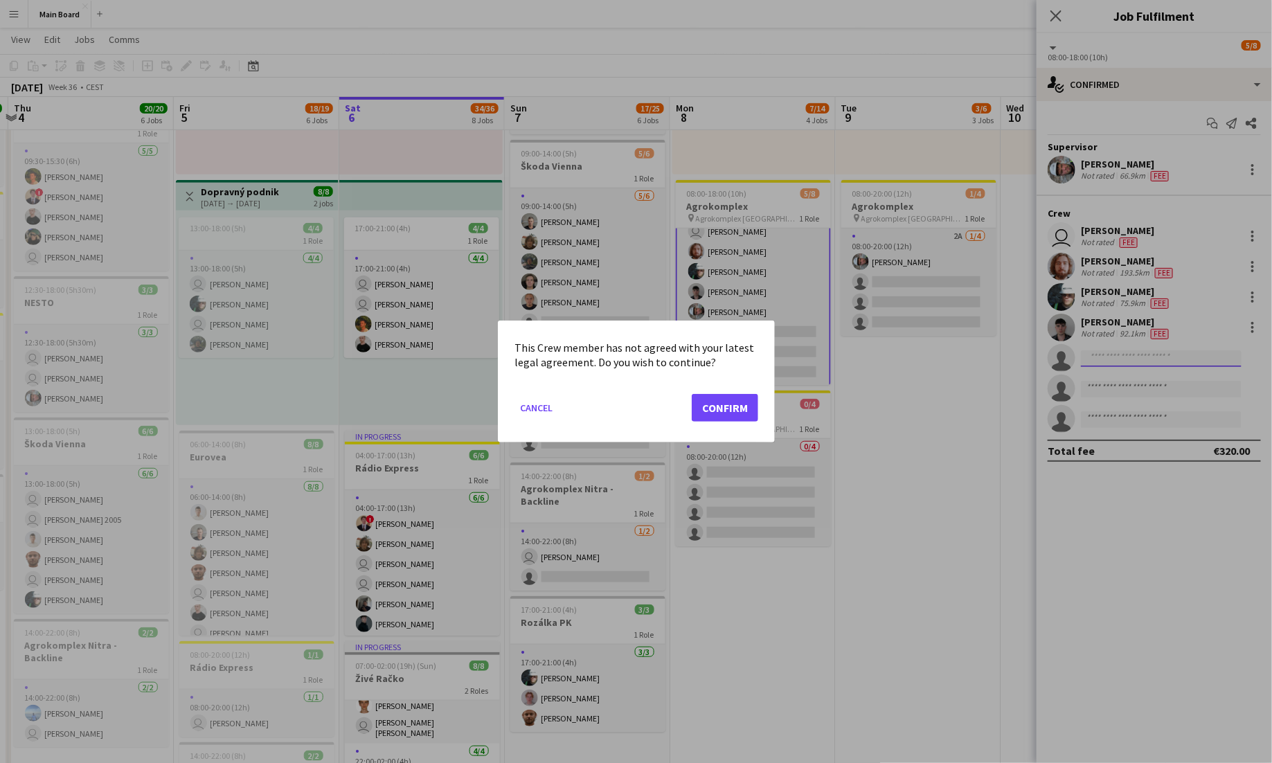
scroll to position [0, 0]
click at [732, 397] on button "Confirm" at bounding box center [725, 408] width 66 height 28
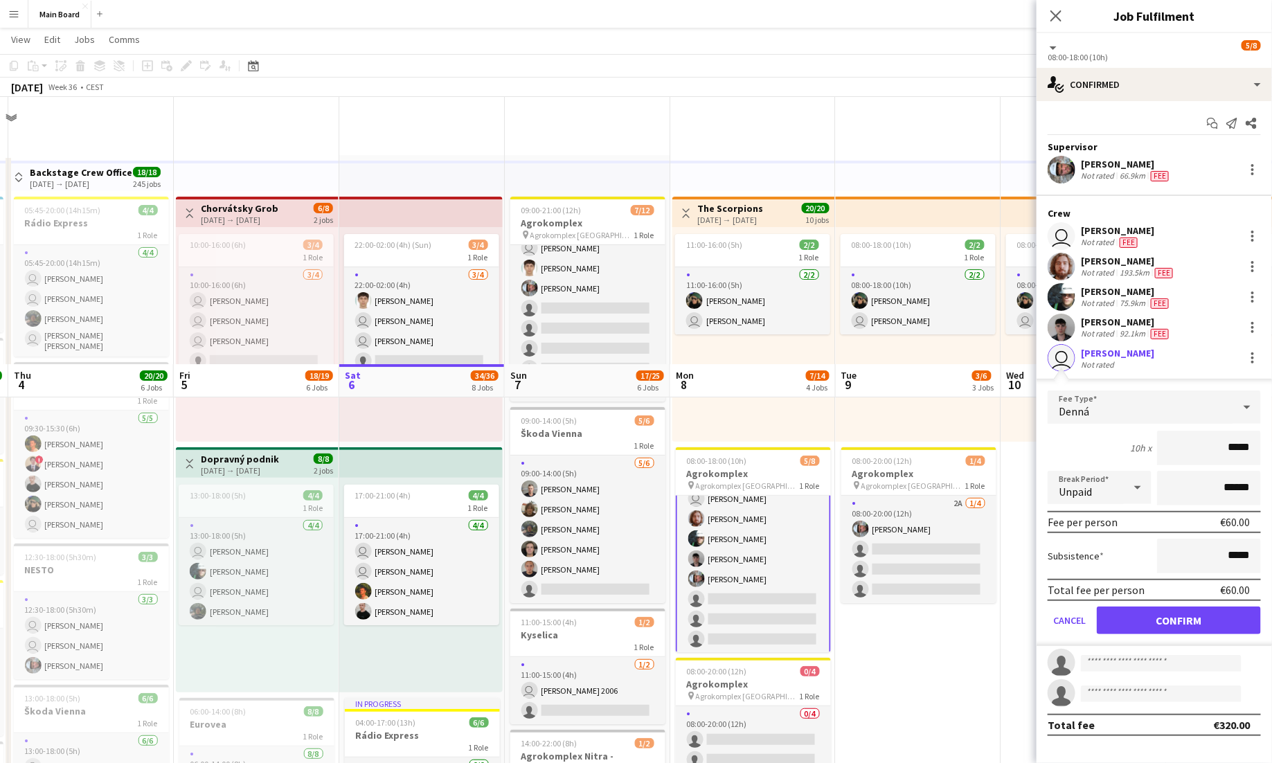
scroll to position [267, 0]
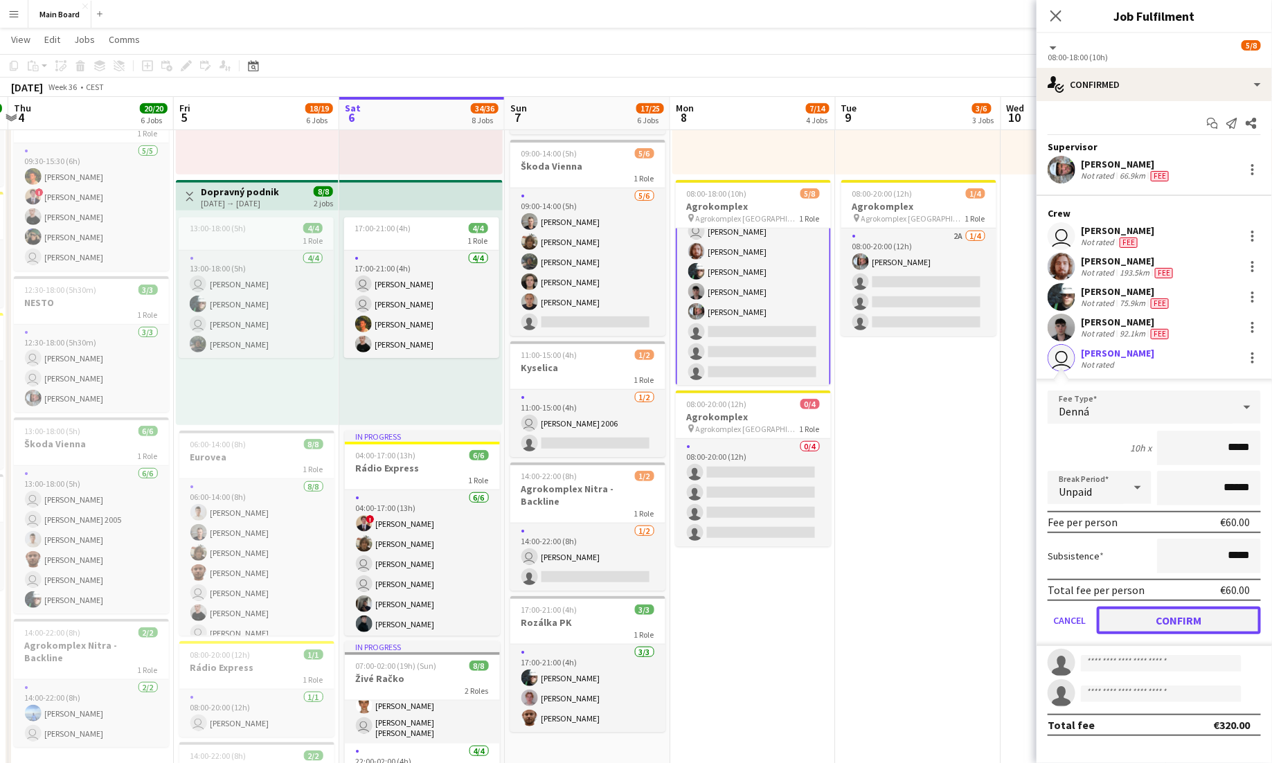
click at [1180, 616] on button "Confirm" at bounding box center [1179, 621] width 164 height 28
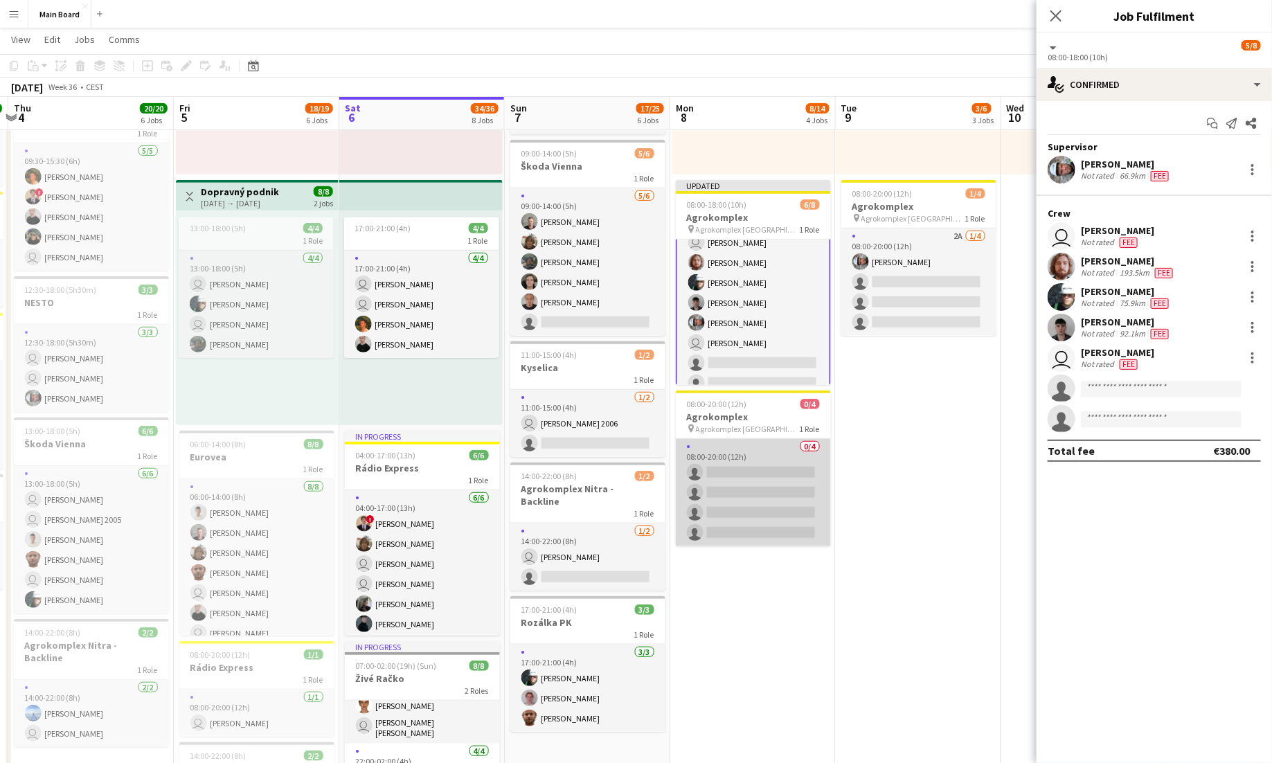
click at [751, 451] on app-card-role "0/4 08:00-20:00 (12h) single-neutral-actions single-neutral-actions single-neut…" at bounding box center [753, 492] width 155 height 107
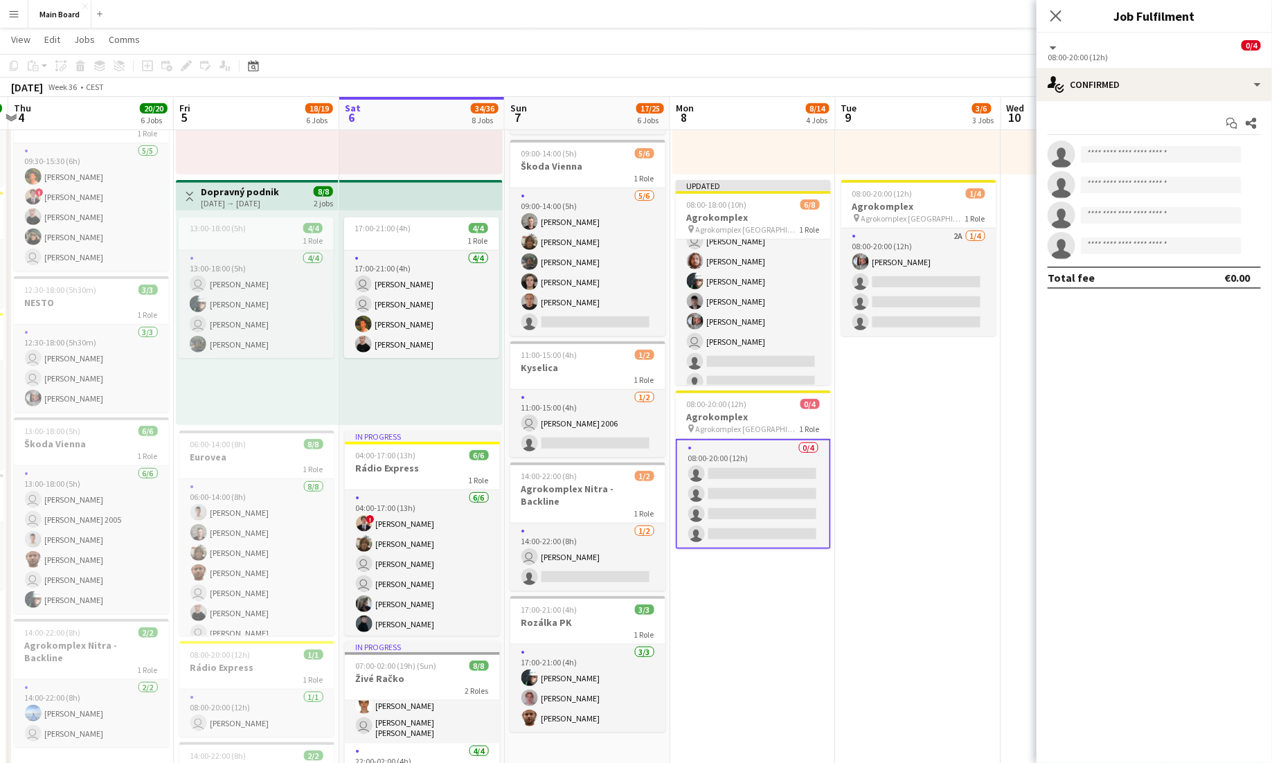
scroll to position [31, 0]
click at [1147, 164] on app-invite-slot "single-neutral-actions" at bounding box center [1154, 155] width 235 height 28
click at [1143, 157] on input at bounding box center [1161, 154] width 161 height 17
type input "****"
click at [1174, 174] on span "Janko Orgovan Active" at bounding box center [1161, 174] width 138 height 12
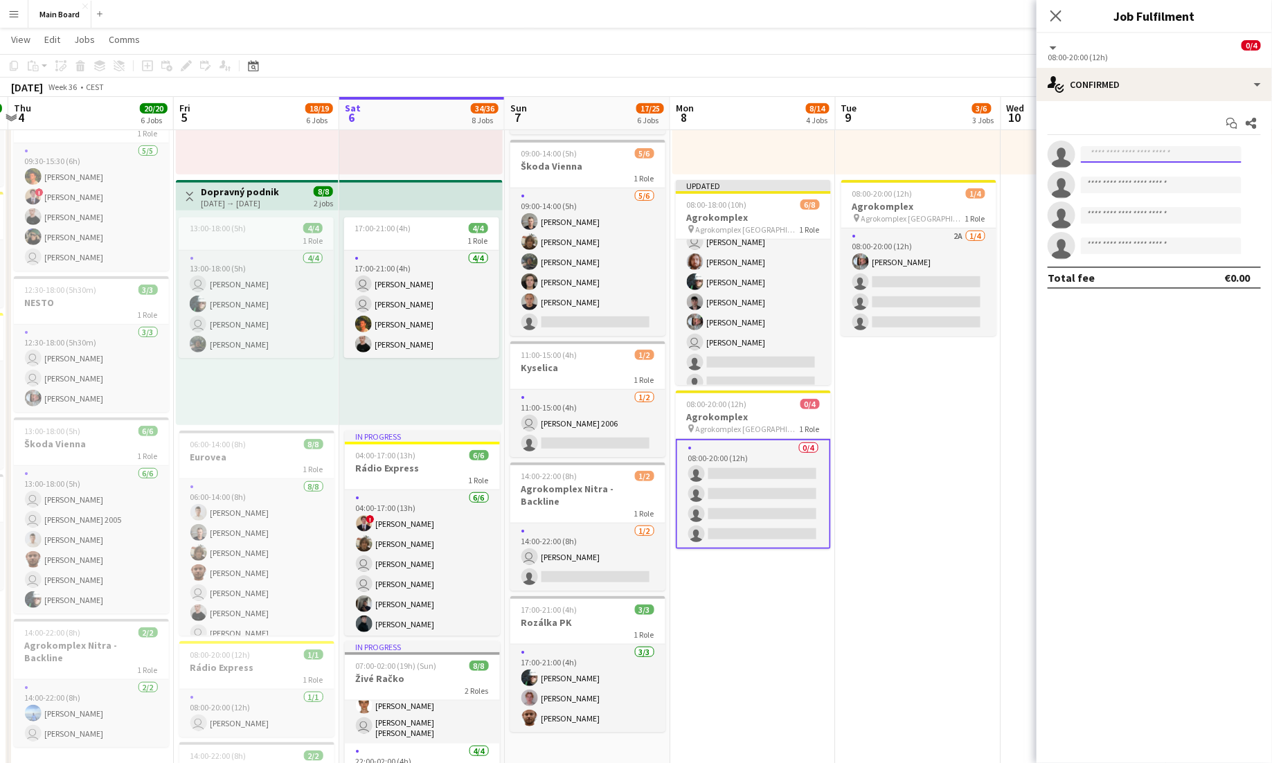
scroll to position [0, 0]
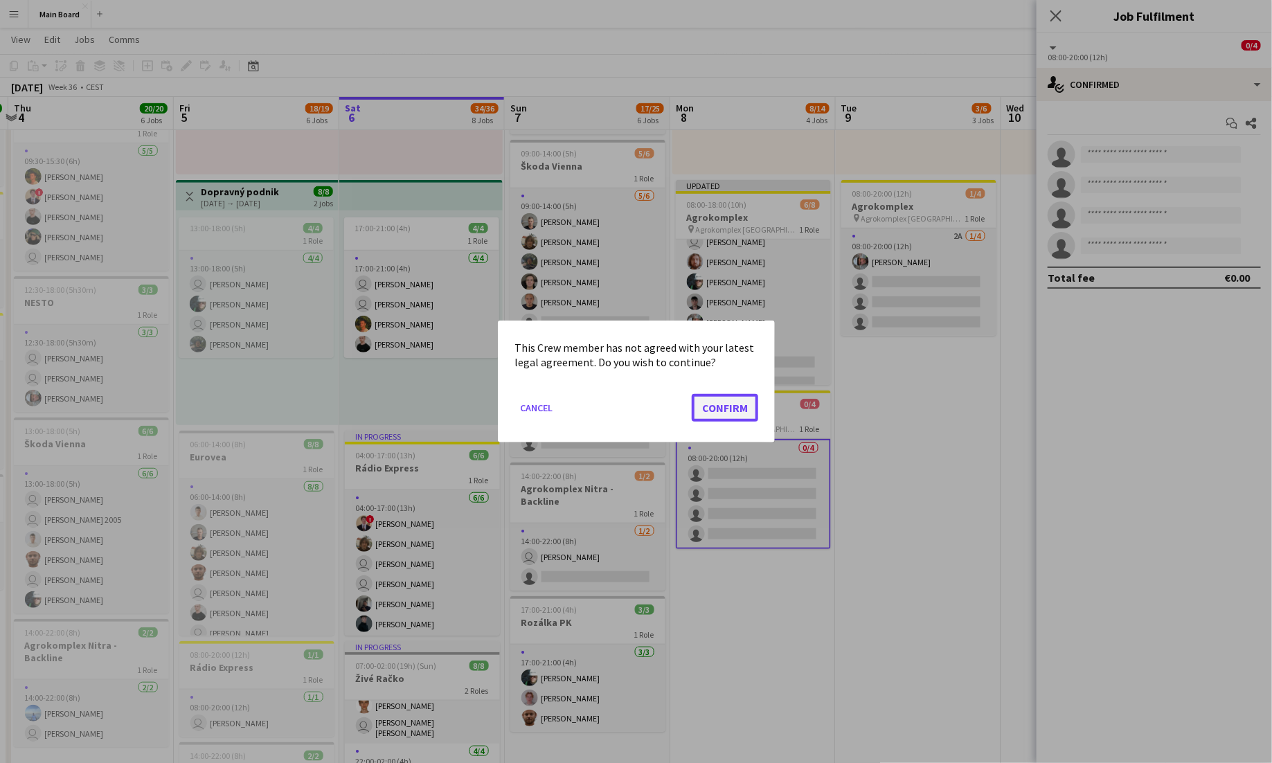
click at [728, 410] on button "Confirm" at bounding box center [725, 408] width 66 height 28
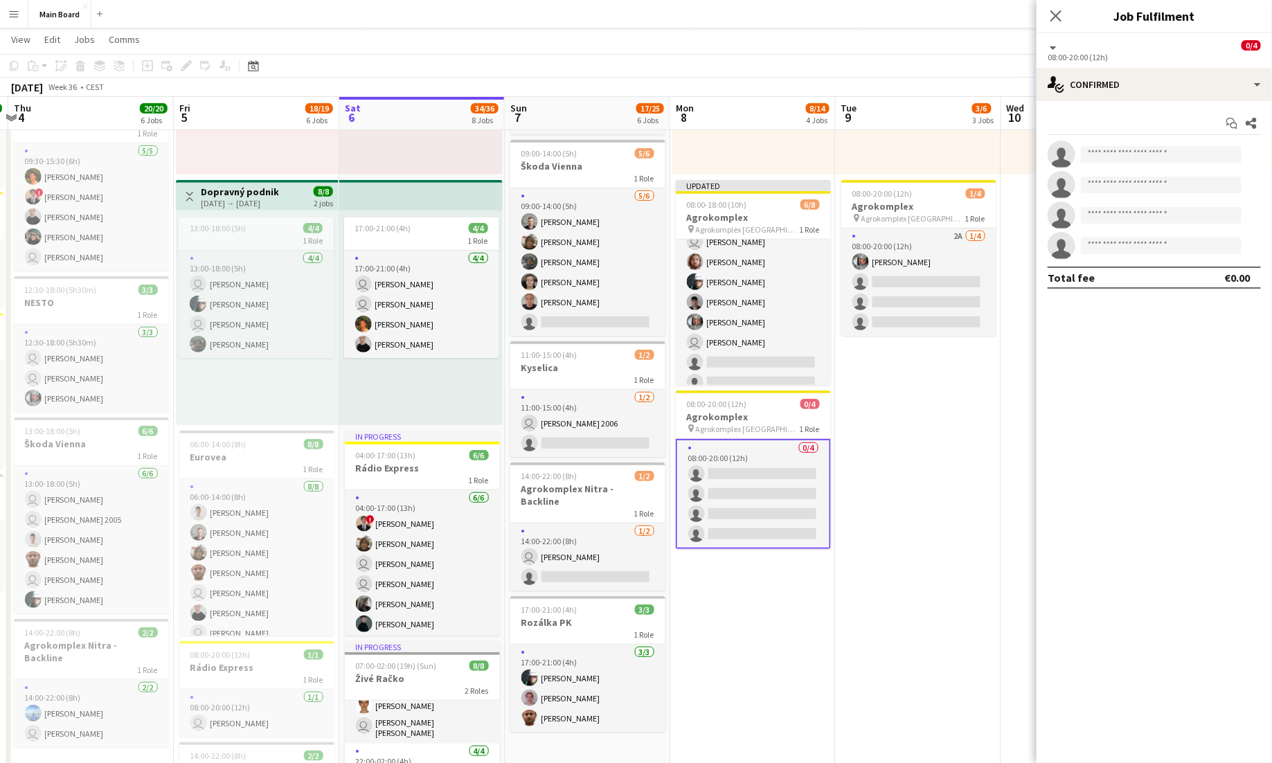
scroll to position [267, 0]
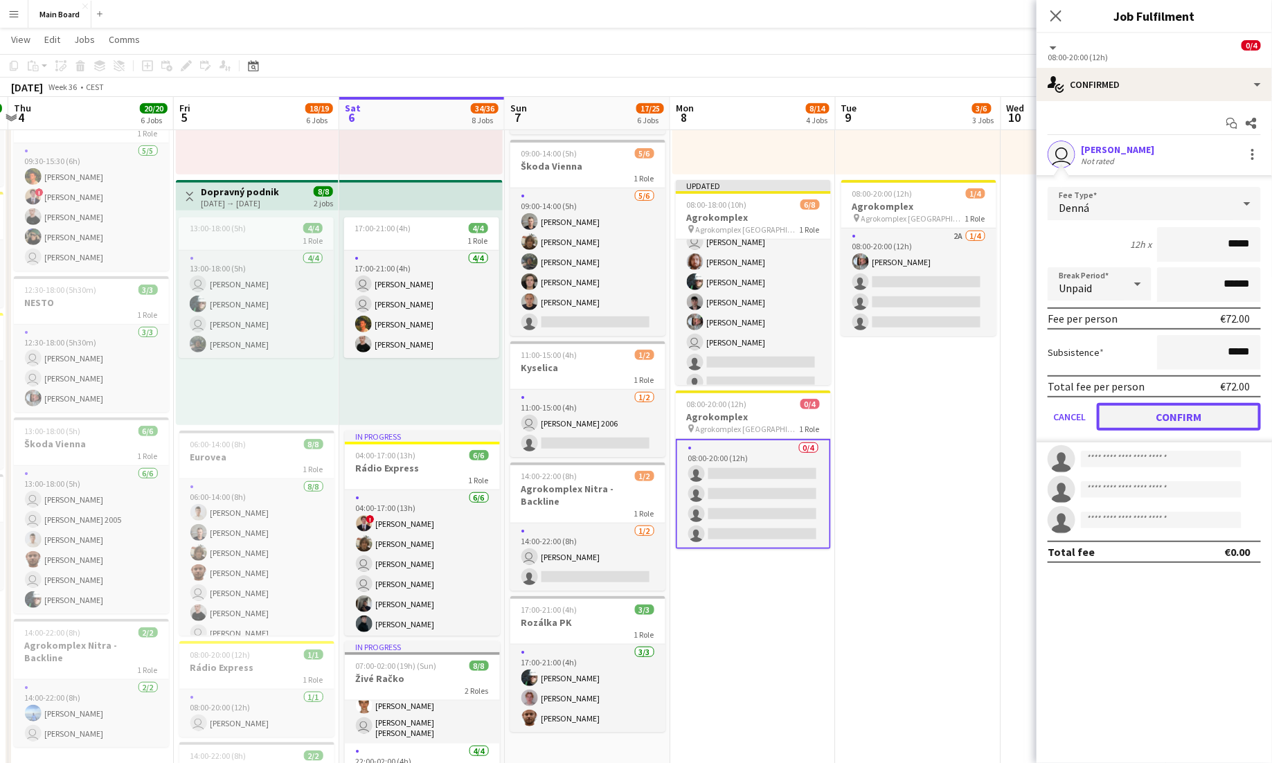
click at [1165, 416] on button "Confirm" at bounding box center [1179, 417] width 164 height 28
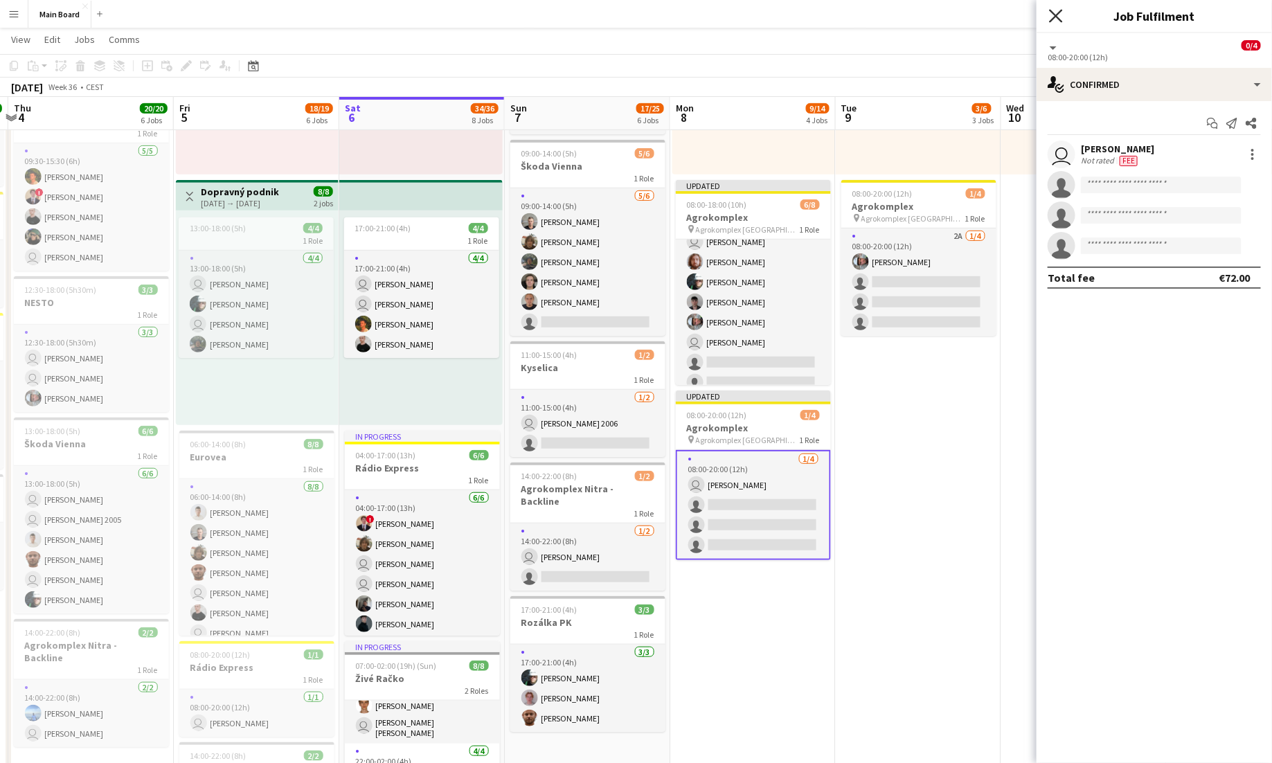
click at [1057, 18] on icon "Close pop-in" at bounding box center [1055, 15] width 13 height 13
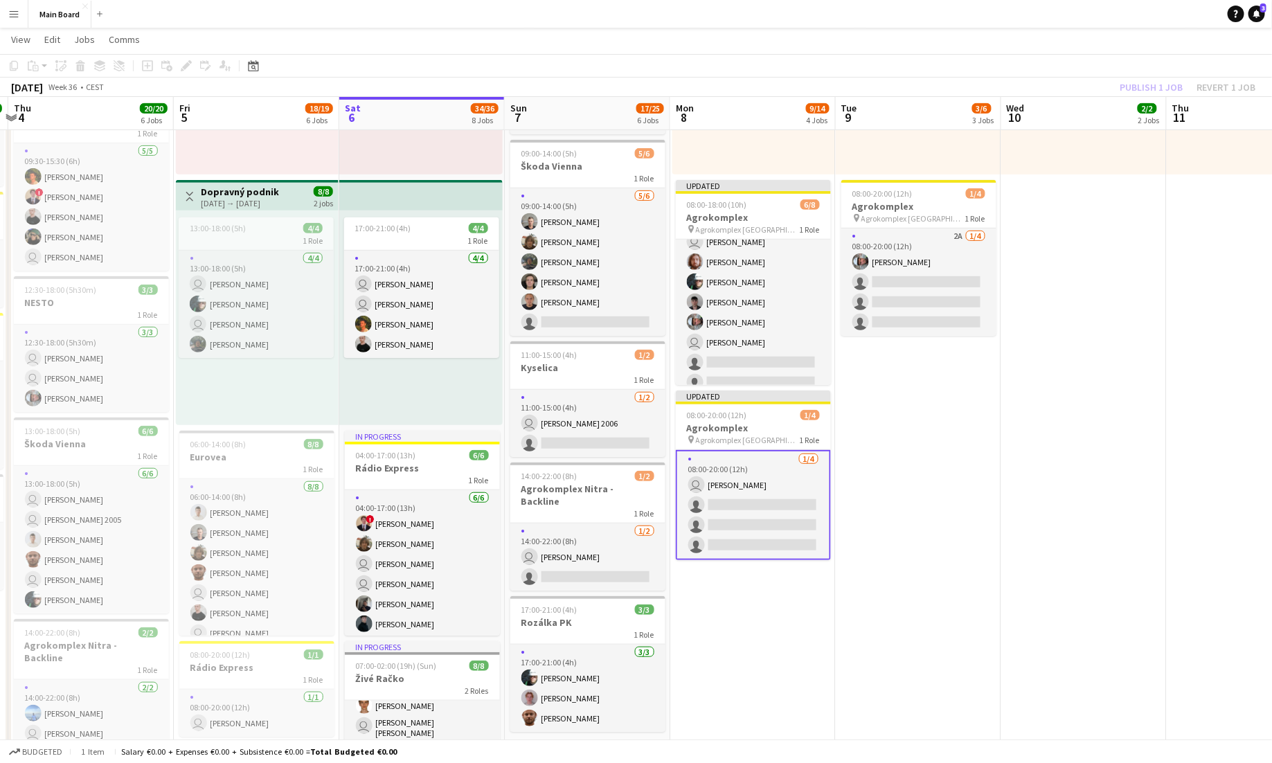
click at [1169, 69] on app-toolbar "Copy Paste Paste Command V Paste with crew Command Shift V Paste linked Job [GE…" at bounding box center [636, 66] width 1272 height 24
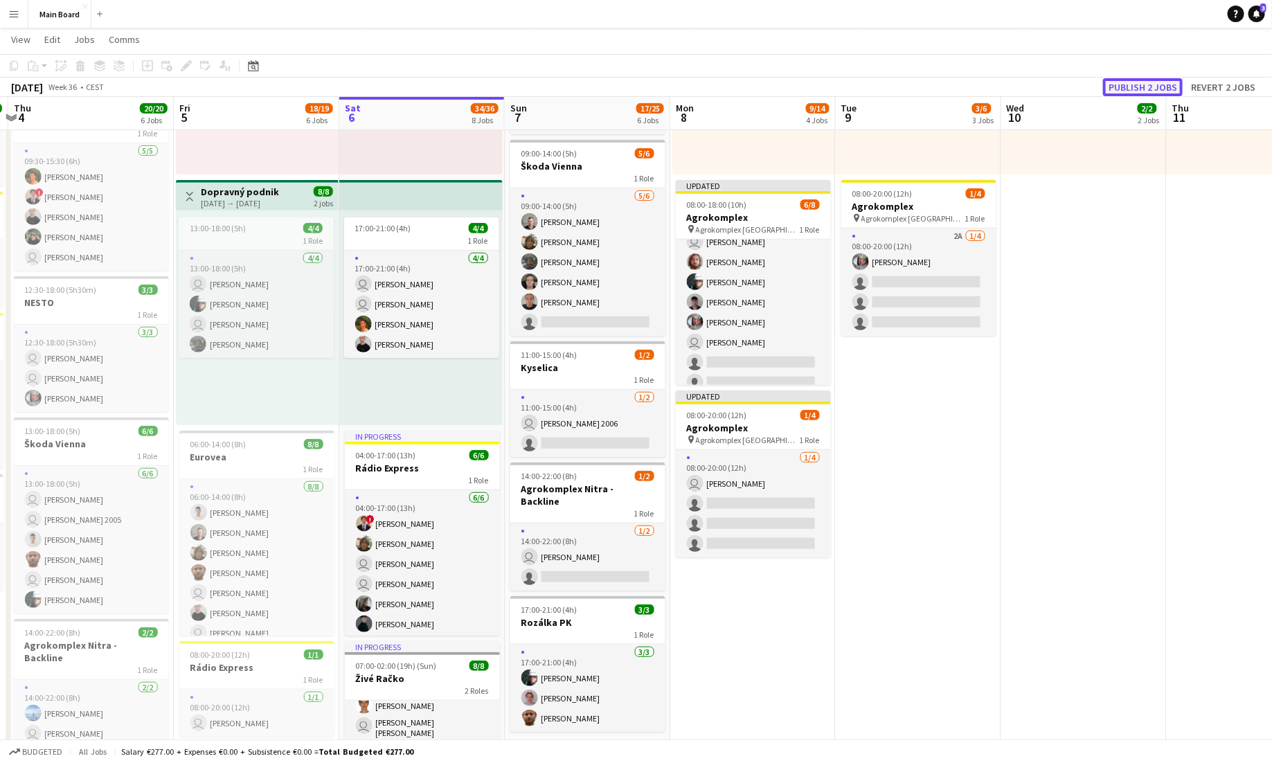
click at [1165, 87] on button "Publish 2 jobs" at bounding box center [1143, 87] width 80 height 18
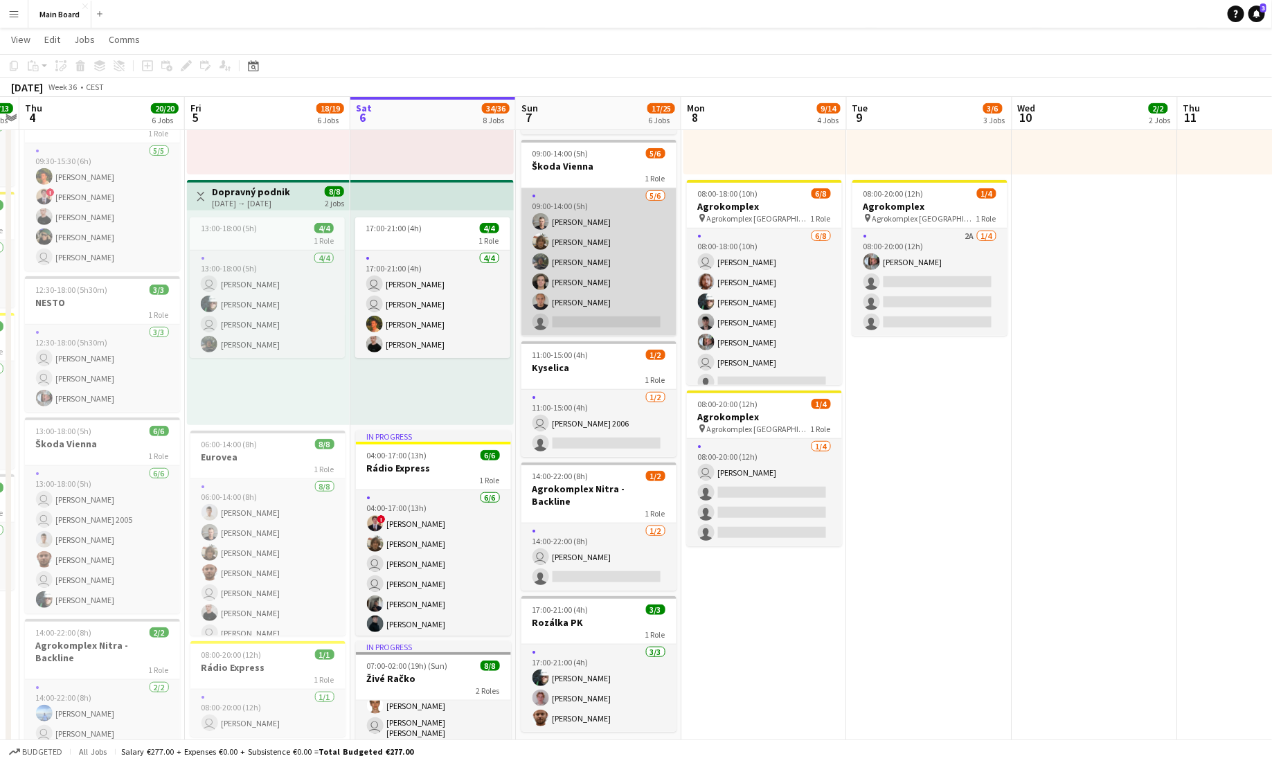
scroll to position [0, 473]
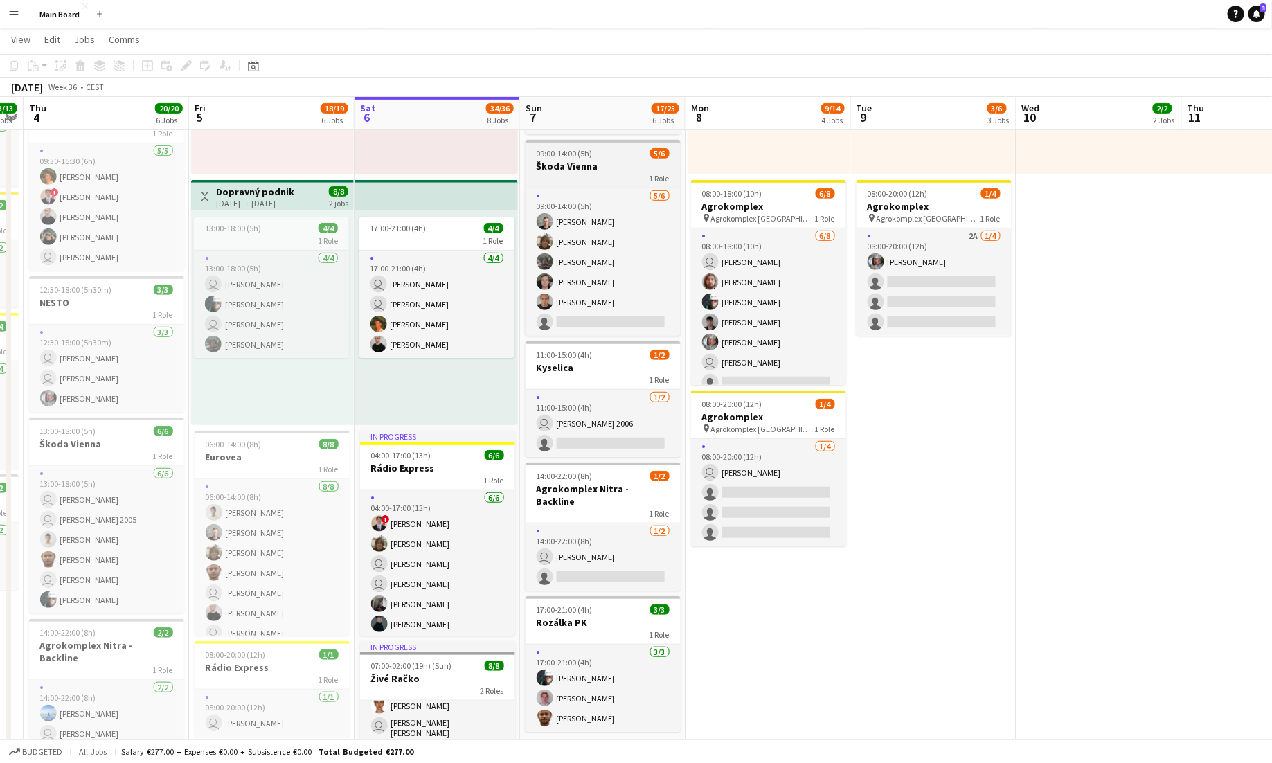
click at [631, 159] on app-job-card "09:00-14:00 (5h) 5/6 Škoda Vienna 1 Role 5/6 09:00-14:00 (5h) Michal Džatko Jak…" at bounding box center [603, 238] width 155 height 196
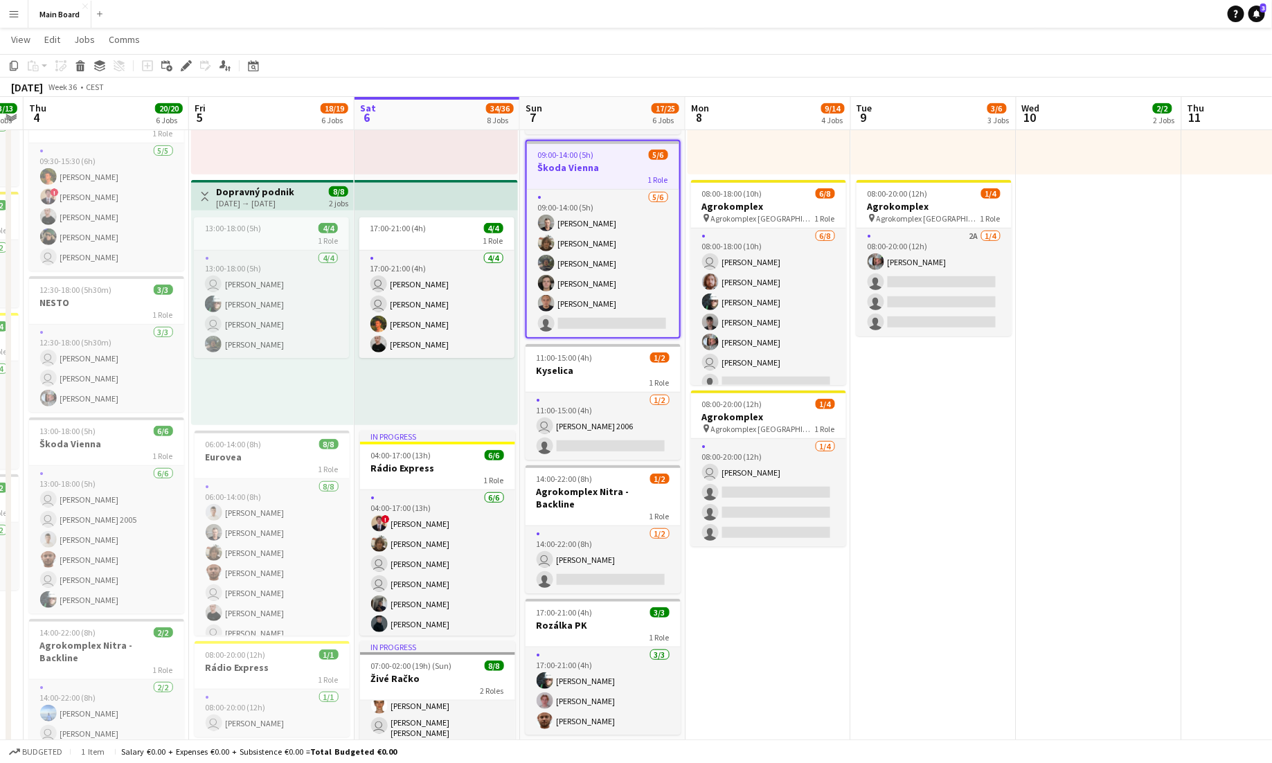
click at [603, 161] on h3 "Škoda Vienna" at bounding box center [603, 167] width 152 height 12
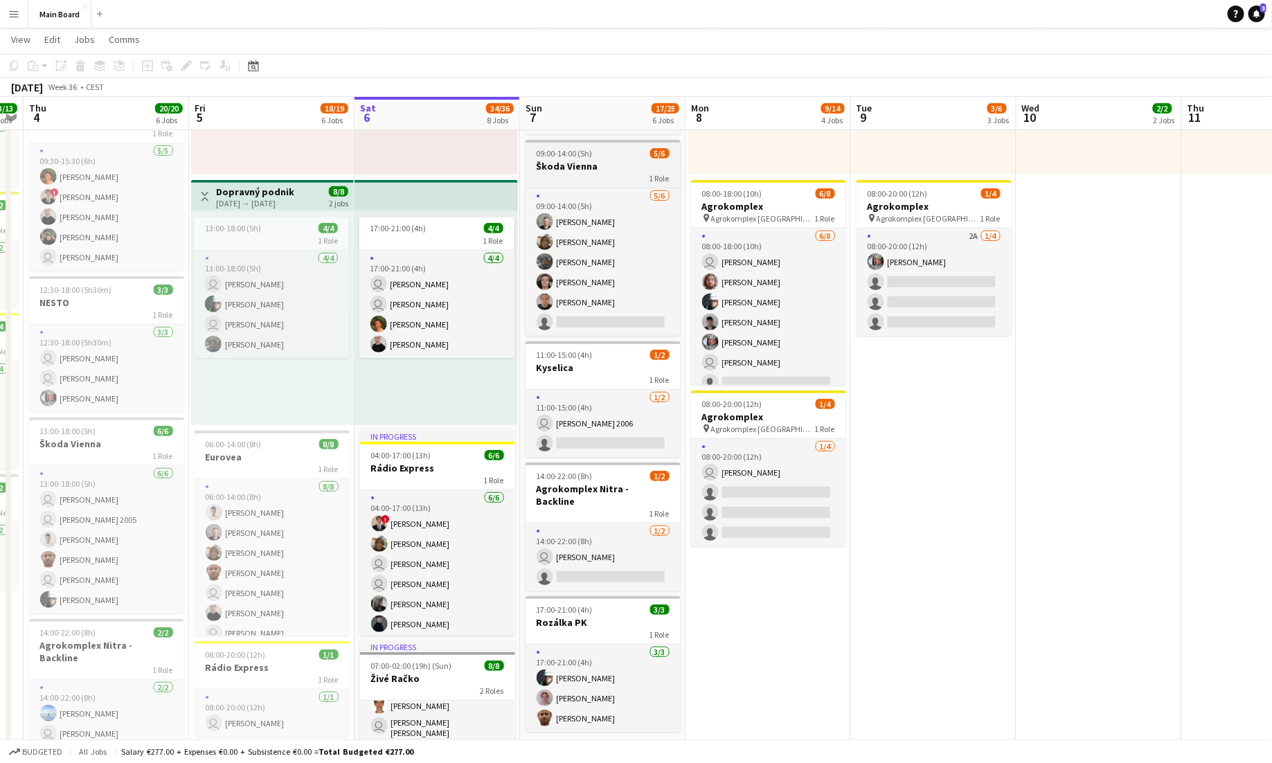
click at [575, 153] on span "09:00-14:00 (5h)" at bounding box center [565, 153] width 56 height 10
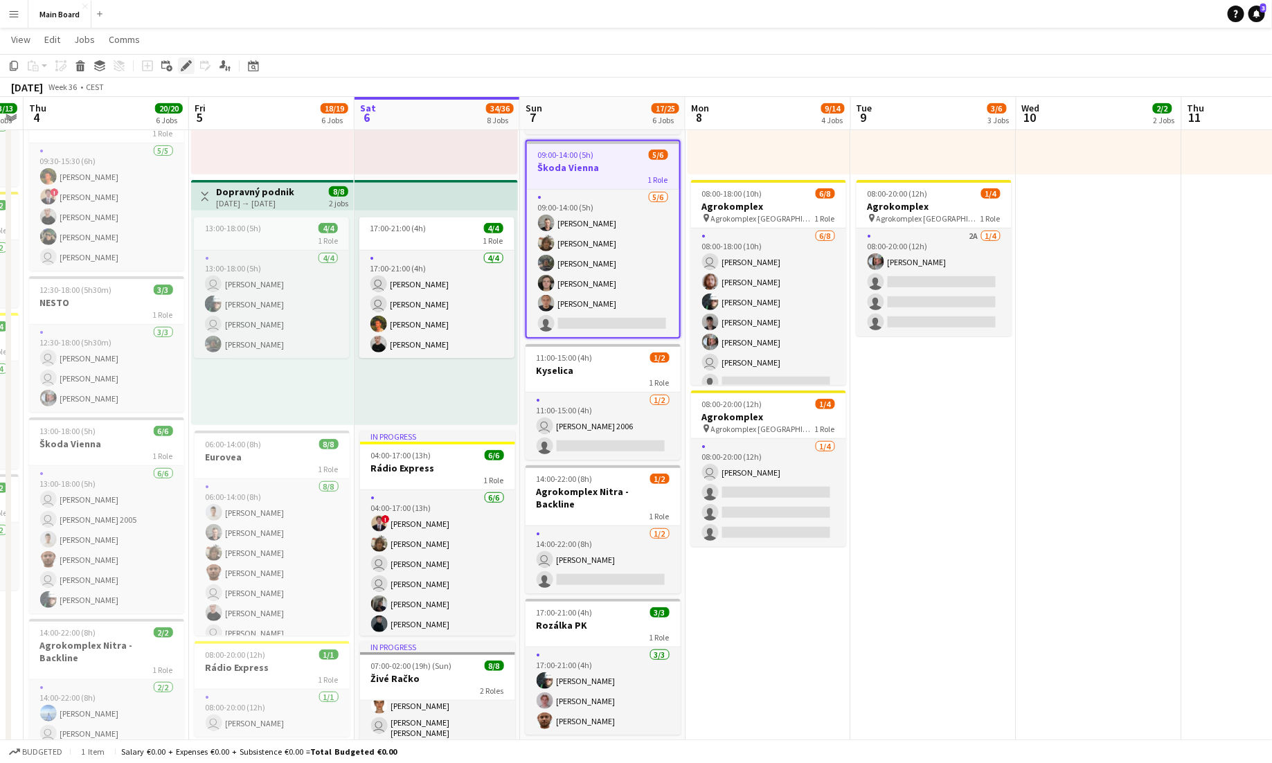
click at [186, 62] on icon "Edit" at bounding box center [186, 65] width 11 height 11
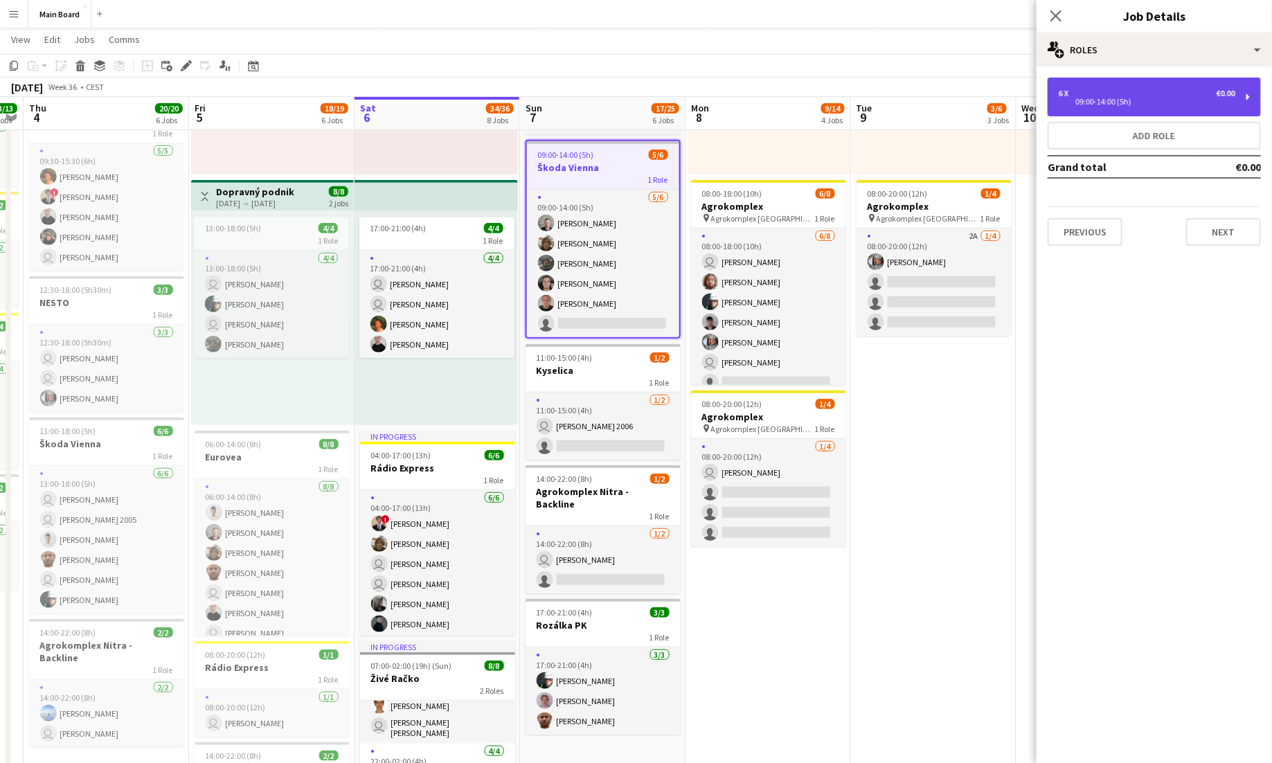
click at [1128, 90] on div "6 x €0.00" at bounding box center [1147, 94] width 177 height 10
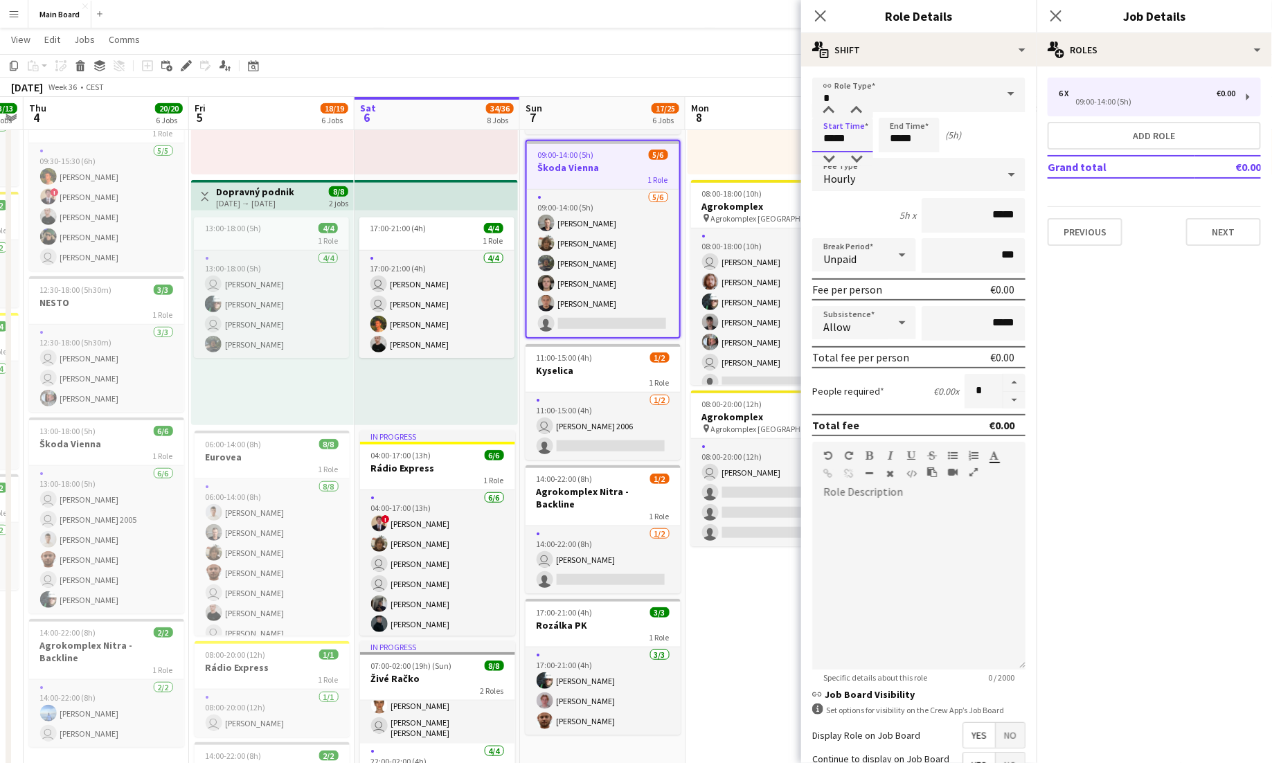
click at [845, 139] on input "*****" at bounding box center [842, 135] width 61 height 35
click at [831, 154] on div at bounding box center [829, 159] width 28 height 14
type input "*****"
click at [831, 154] on div at bounding box center [829, 159] width 28 height 14
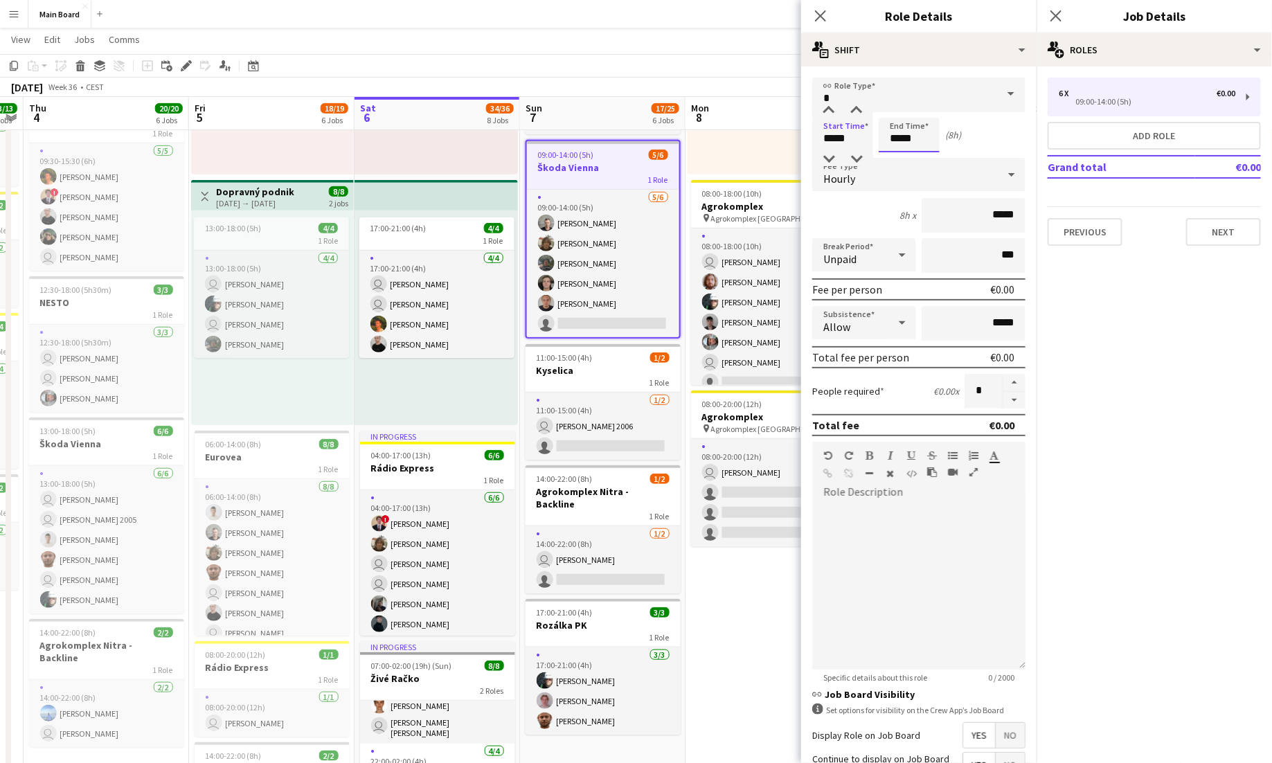
click at [909, 134] on input "*****" at bounding box center [909, 135] width 61 height 35
click at [897, 163] on div at bounding box center [895, 159] width 28 height 14
type input "*****"
click at [897, 163] on div at bounding box center [895, 159] width 28 height 14
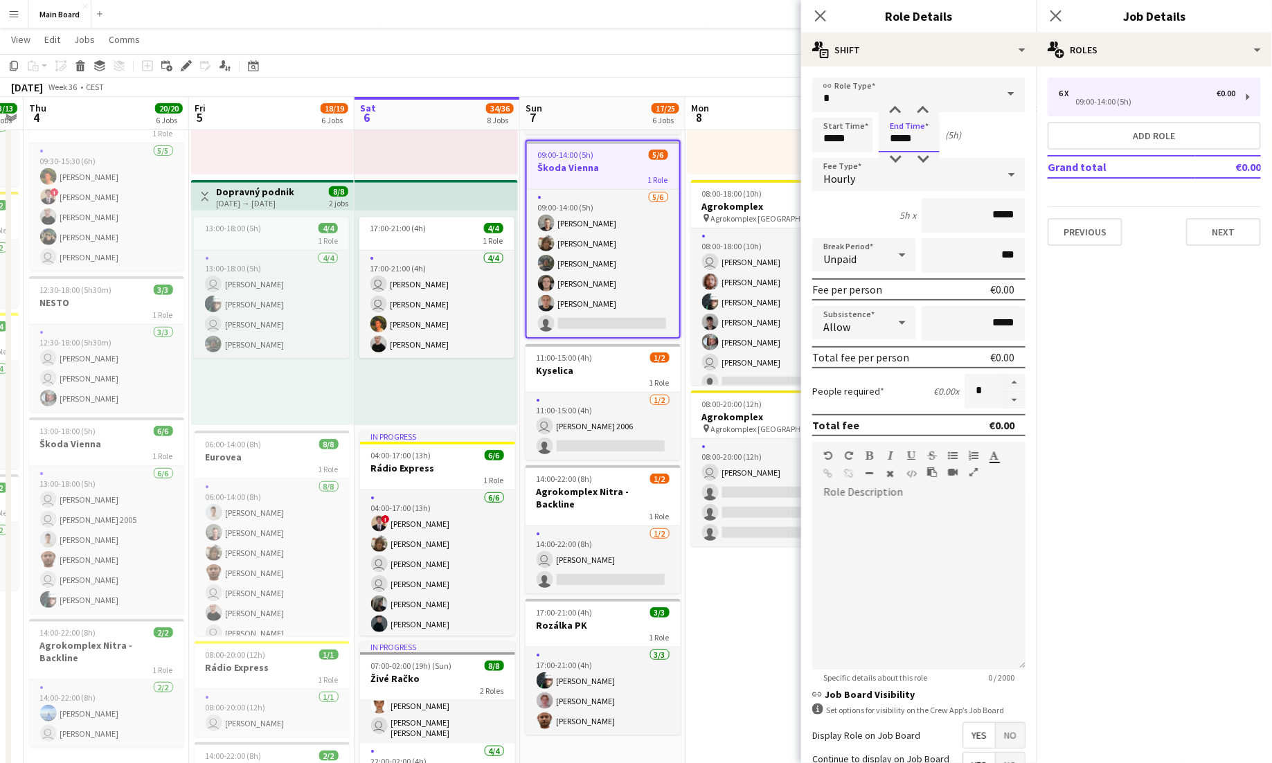
scroll to position [132, 0]
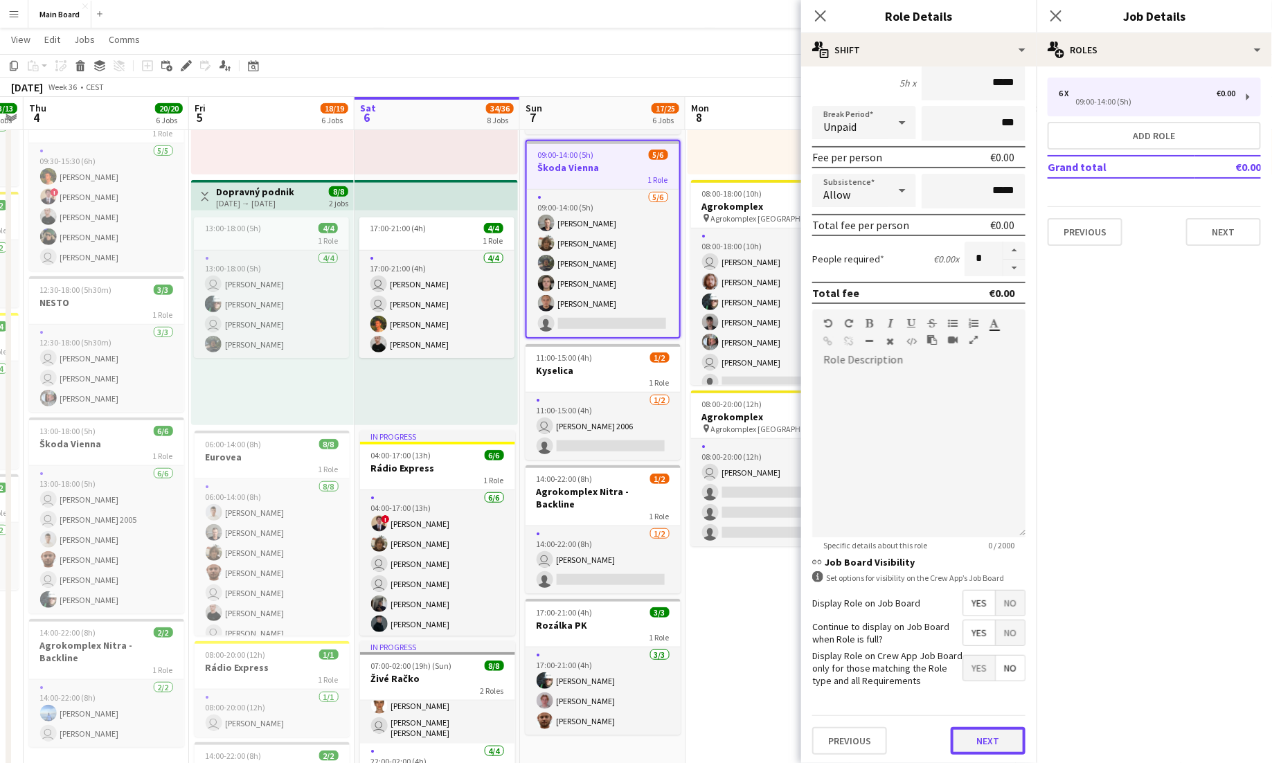
click at [996, 738] on button "Next" at bounding box center [988, 741] width 75 height 28
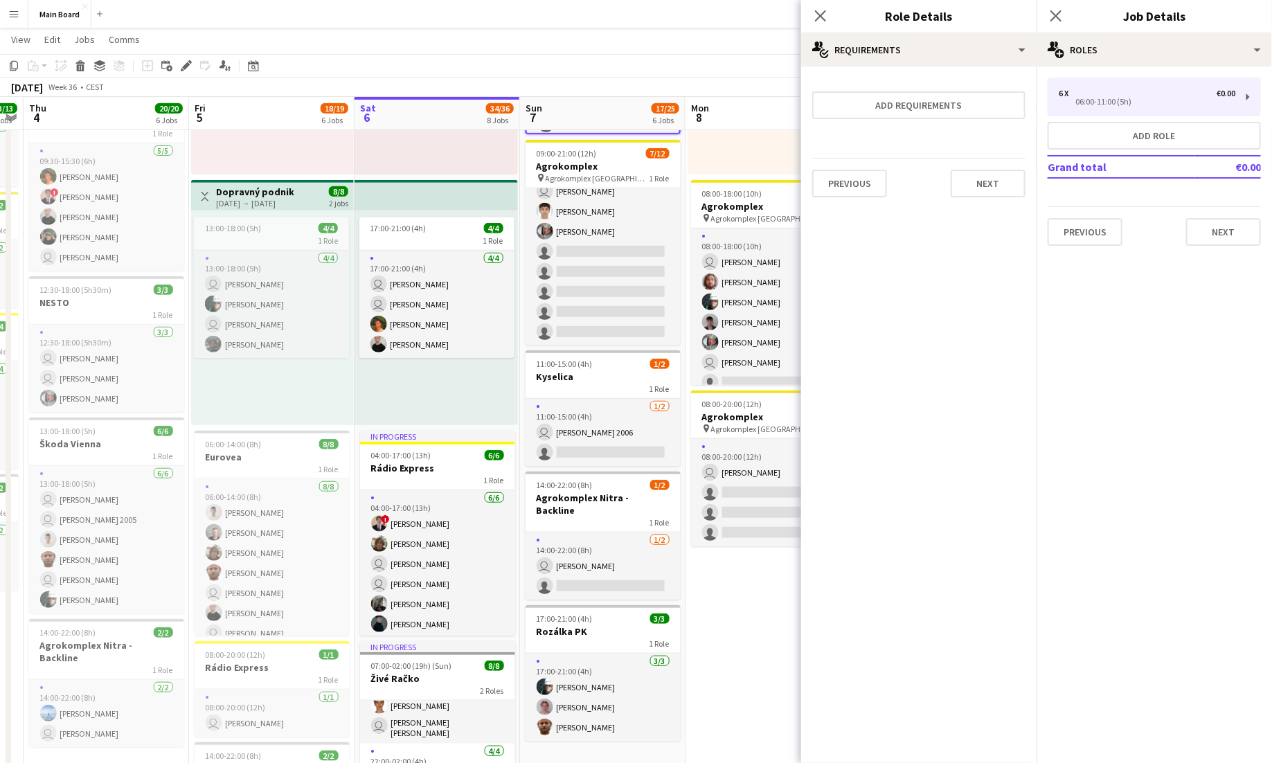
scroll to position [0, 0]
click at [825, 19] on icon "Close pop-in" at bounding box center [820, 15] width 13 height 13
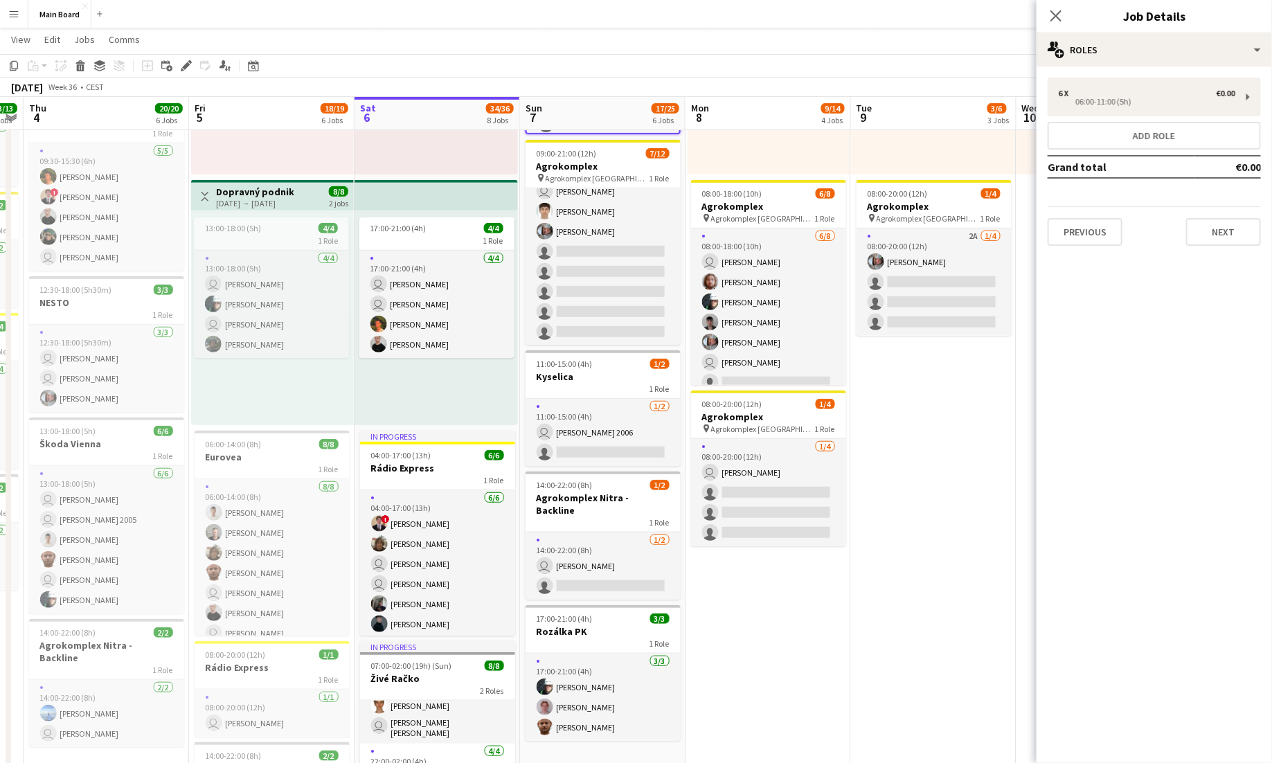
click at [1069, 11] on div "Close pop-in" at bounding box center [1056, 16] width 39 height 32
click at [1061, 11] on icon at bounding box center [1055, 15] width 13 height 13
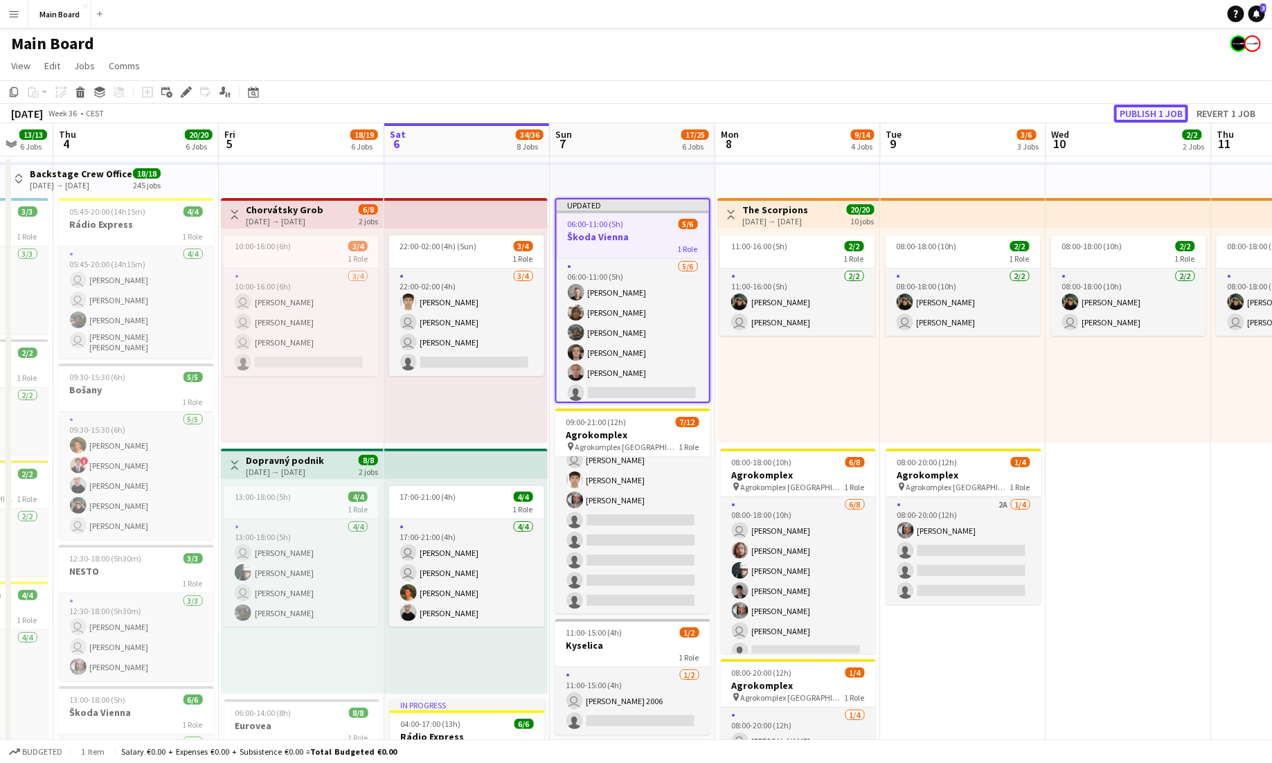
click at [1148, 111] on button "Publish 1 job" at bounding box center [1151, 114] width 74 height 18
click at [15, 6] on button "Menu" at bounding box center [14, 14] width 28 height 28
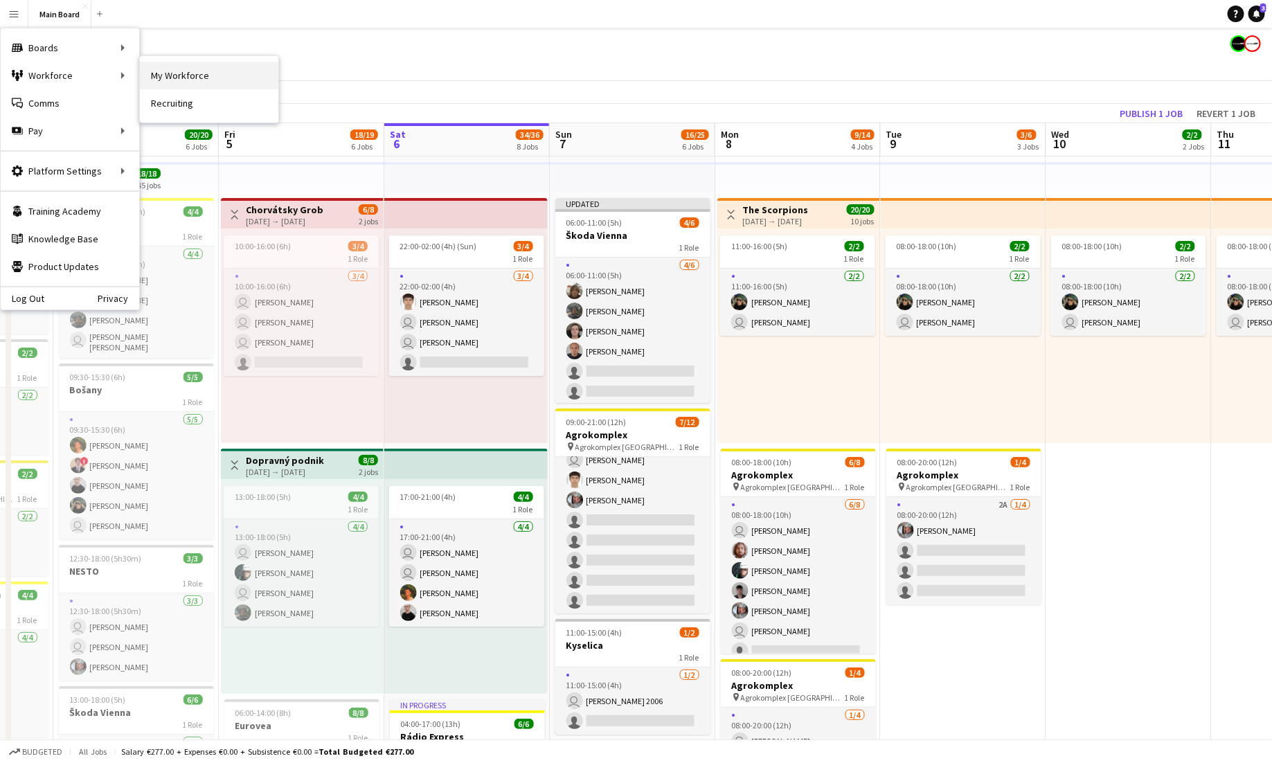
click at [162, 75] on link "My Workforce" at bounding box center [209, 76] width 138 height 28
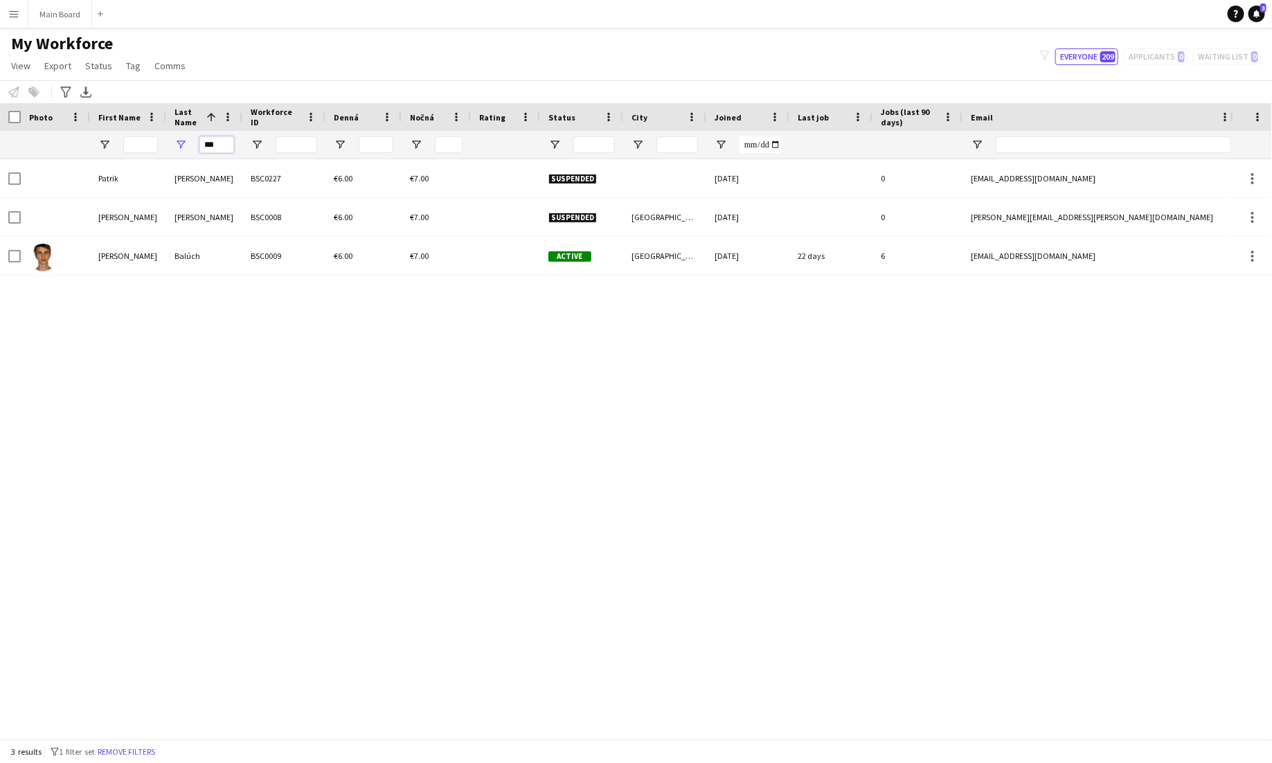
drag, startPoint x: 226, startPoint y: 147, endPoint x: 160, endPoint y: 140, distance: 66.1
click at [161, 141] on div "***" at bounding box center [867, 145] width 1735 height 28
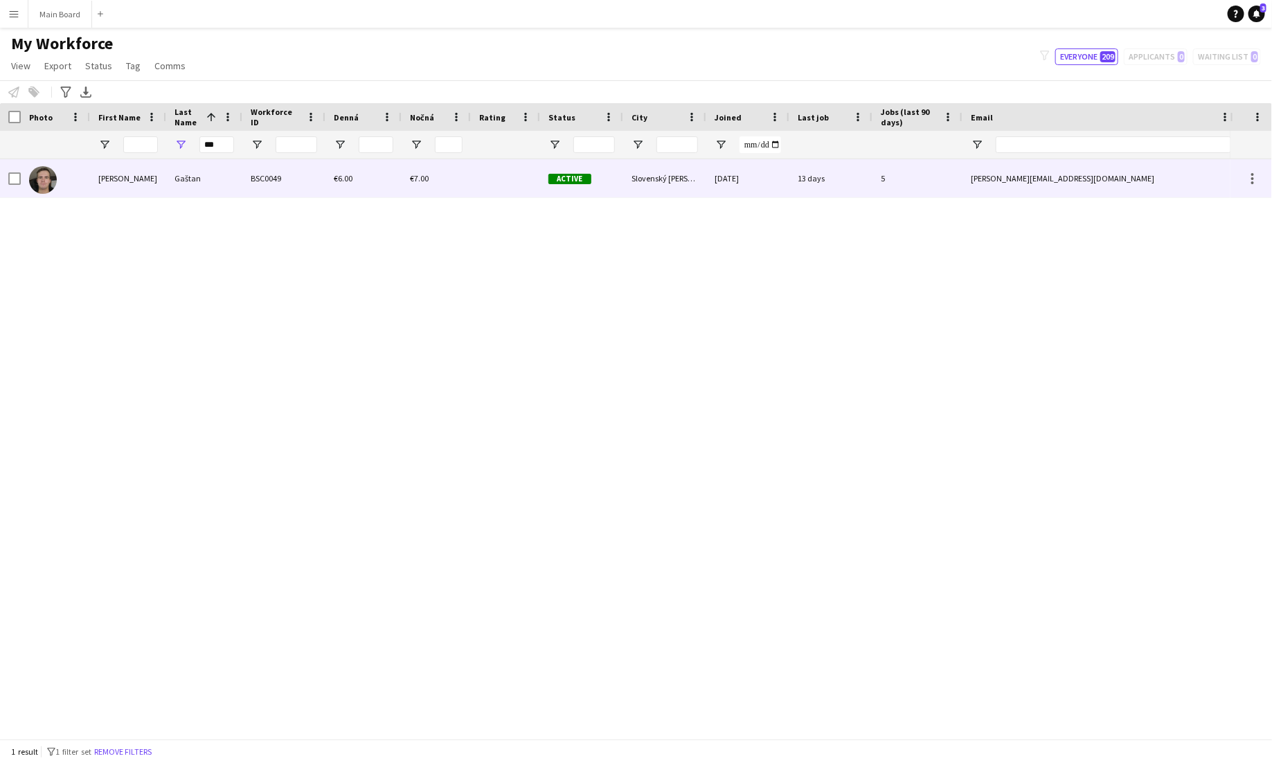
click at [218, 187] on div "Gaštan" at bounding box center [204, 178] width 76 height 38
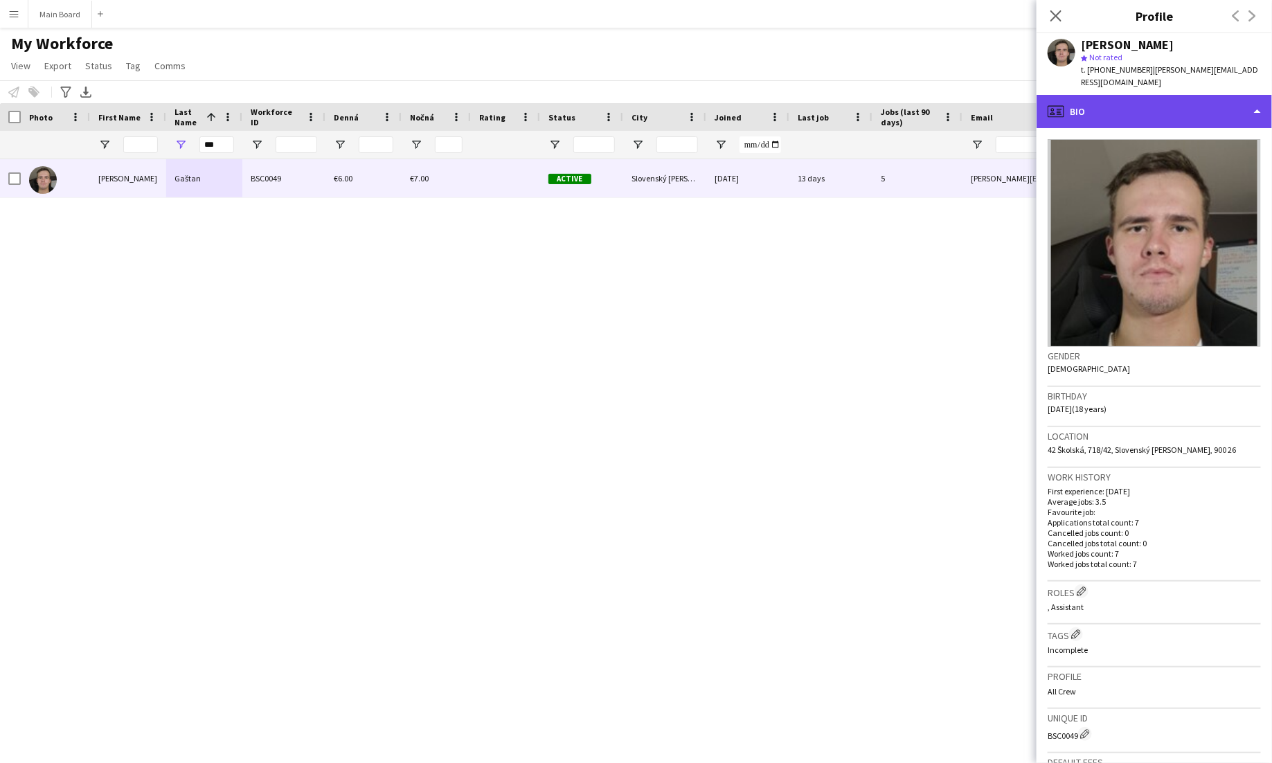
click at [1201, 98] on div "profile Bio" at bounding box center [1154, 111] width 235 height 33
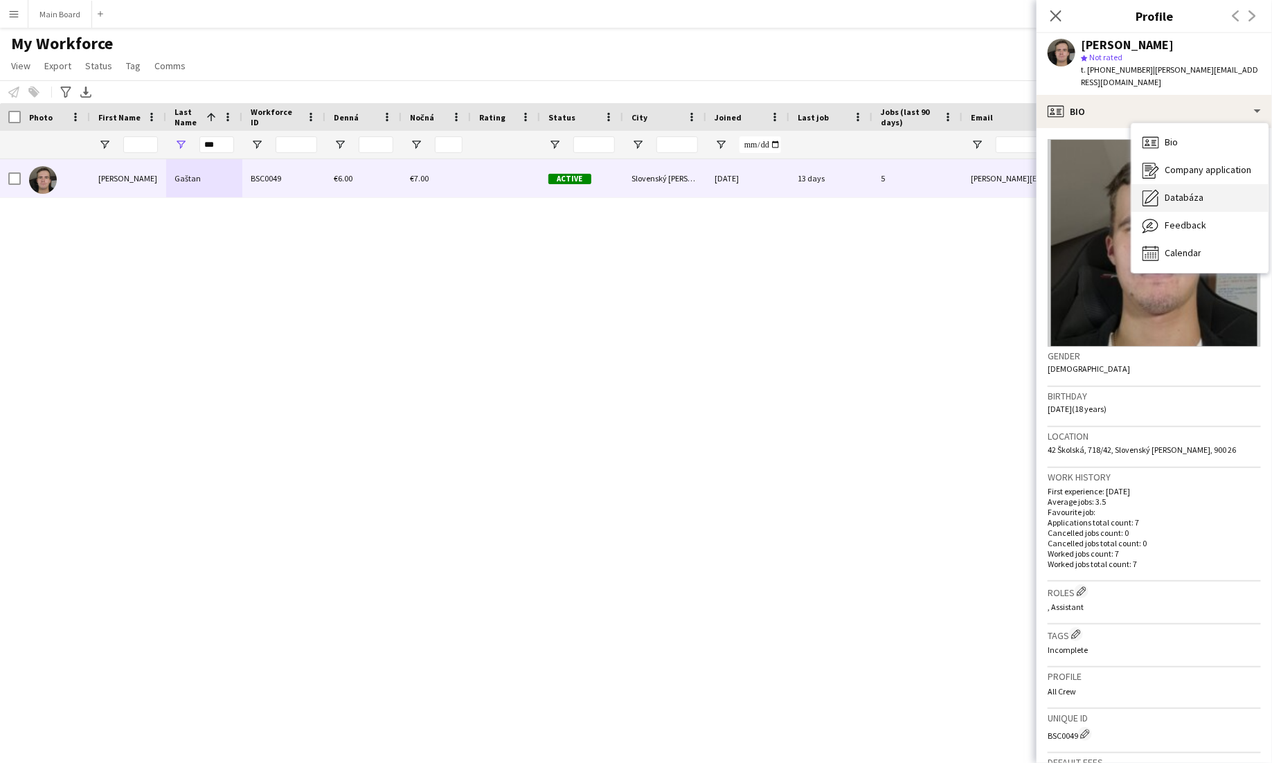
click at [1183, 191] on span "Databáza" at bounding box center [1184, 197] width 39 height 12
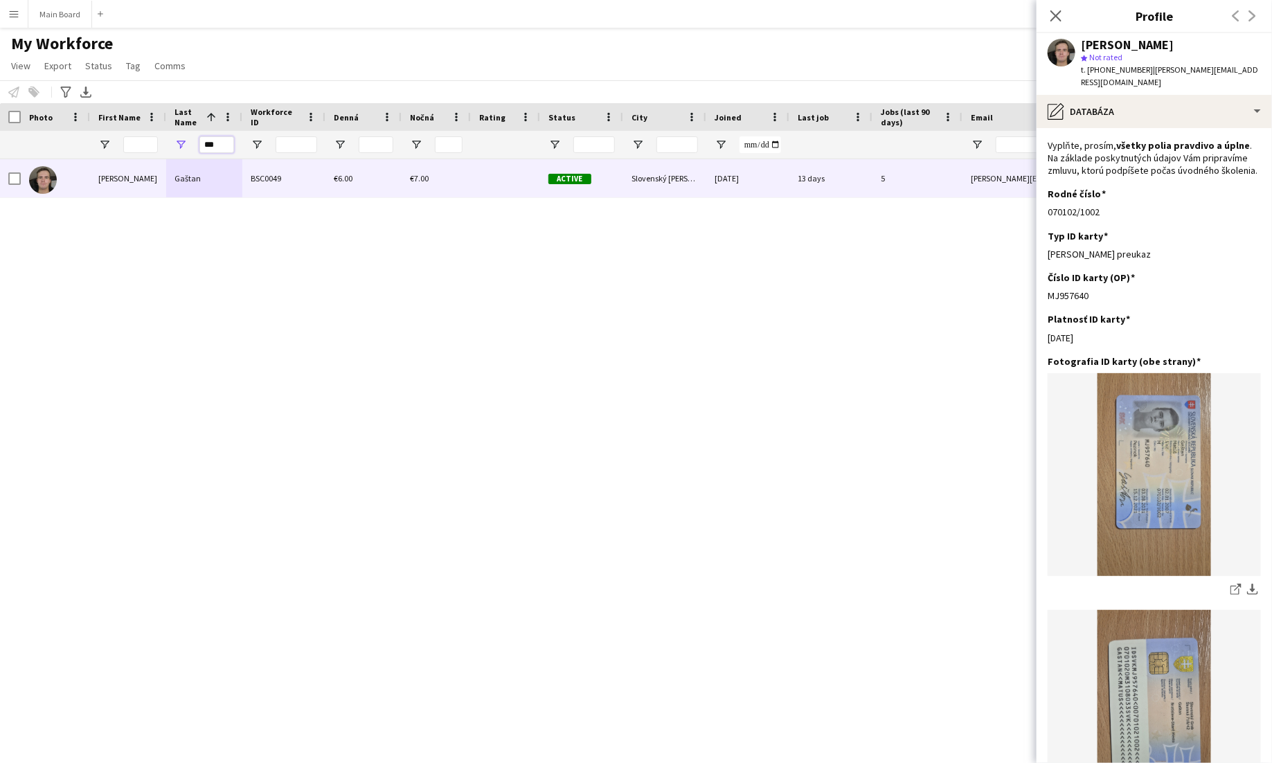
drag, startPoint x: 224, startPoint y: 146, endPoint x: 164, endPoint y: 145, distance: 60.3
click at [167, 146] on div "***" at bounding box center [204, 145] width 76 height 28
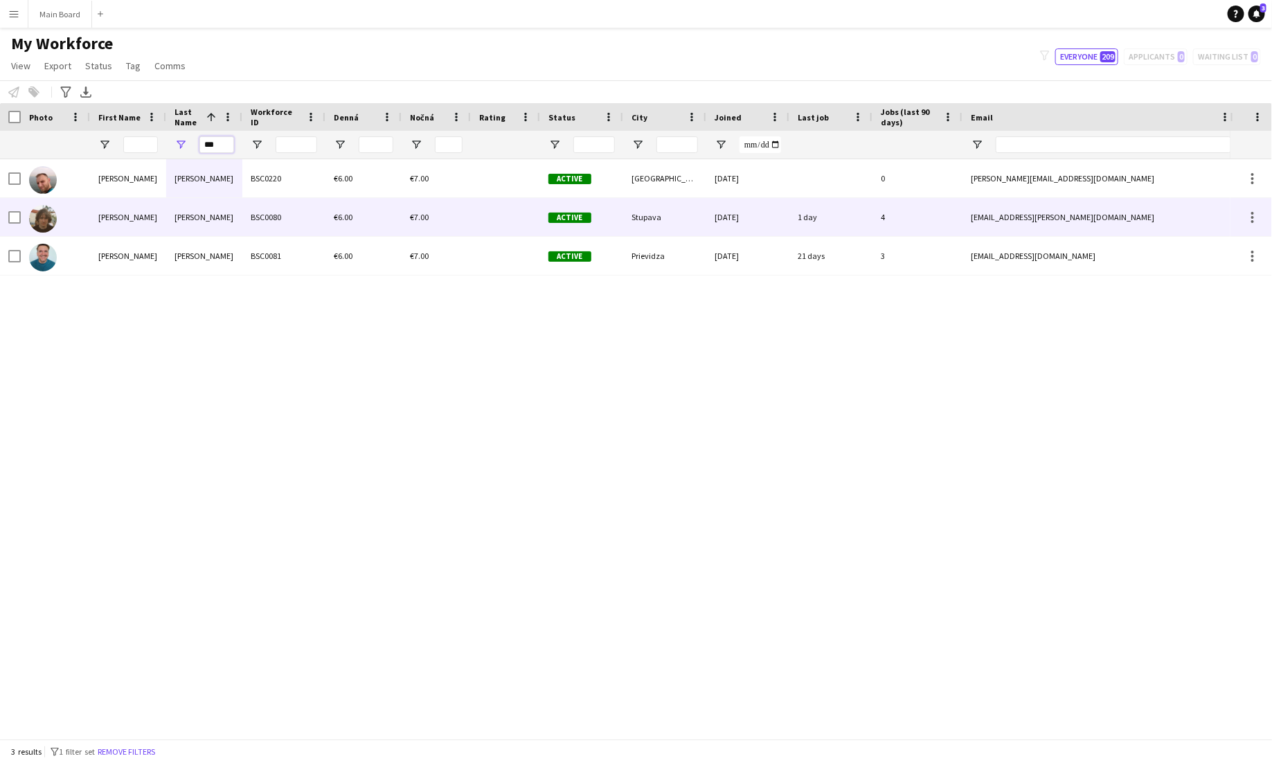
type input "***"
click at [204, 225] on div "Krajňák" at bounding box center [204, 217] width 76 height 38
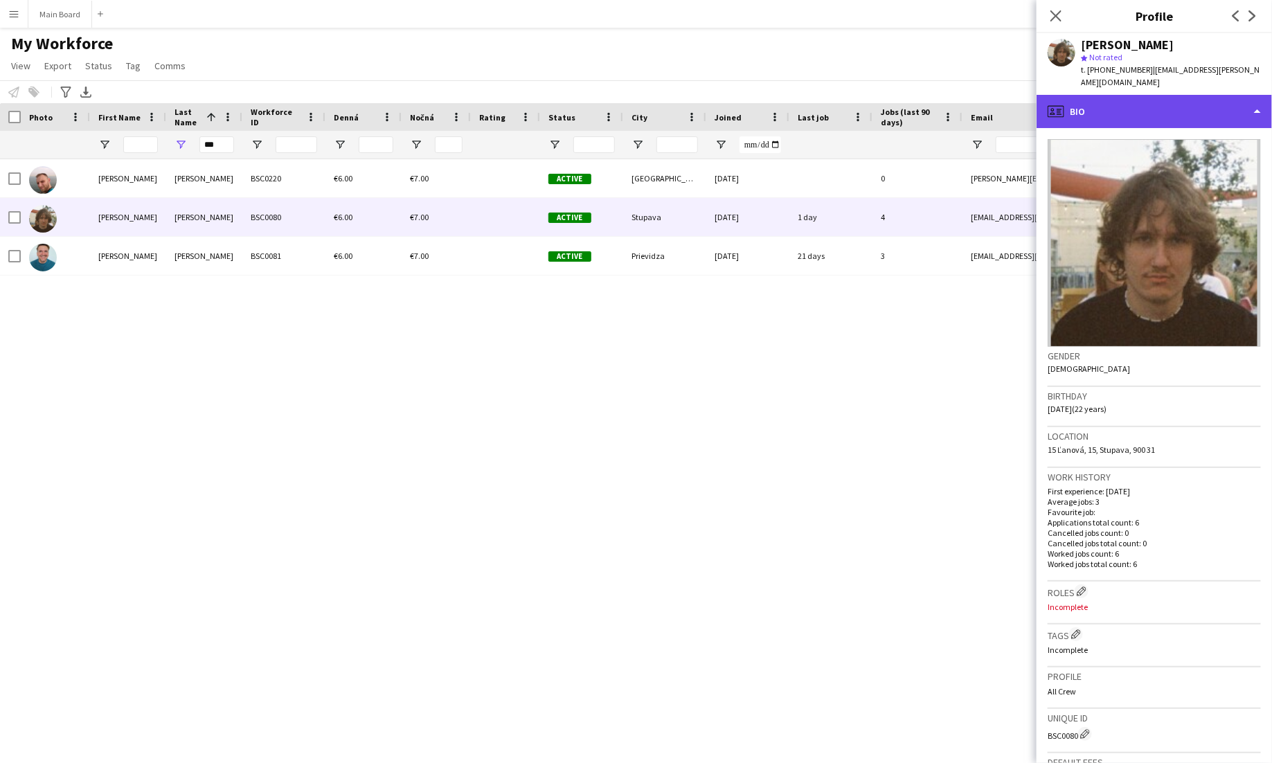
click at [1236, 96] on div "profile Bio" at bounding box center [1154, 111] width 235 height 33
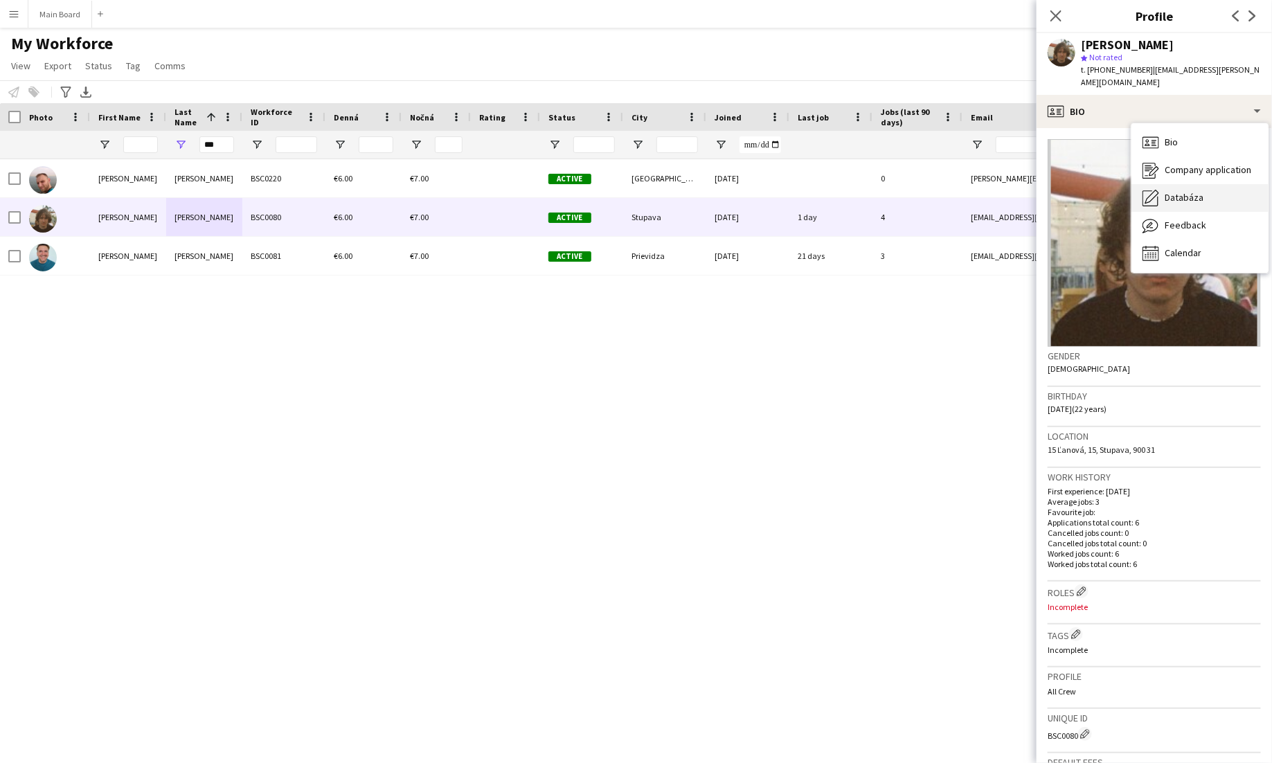
click at [1183, 191] on span "Databáza" at bounding box center [1184, 197] width 39 height 12
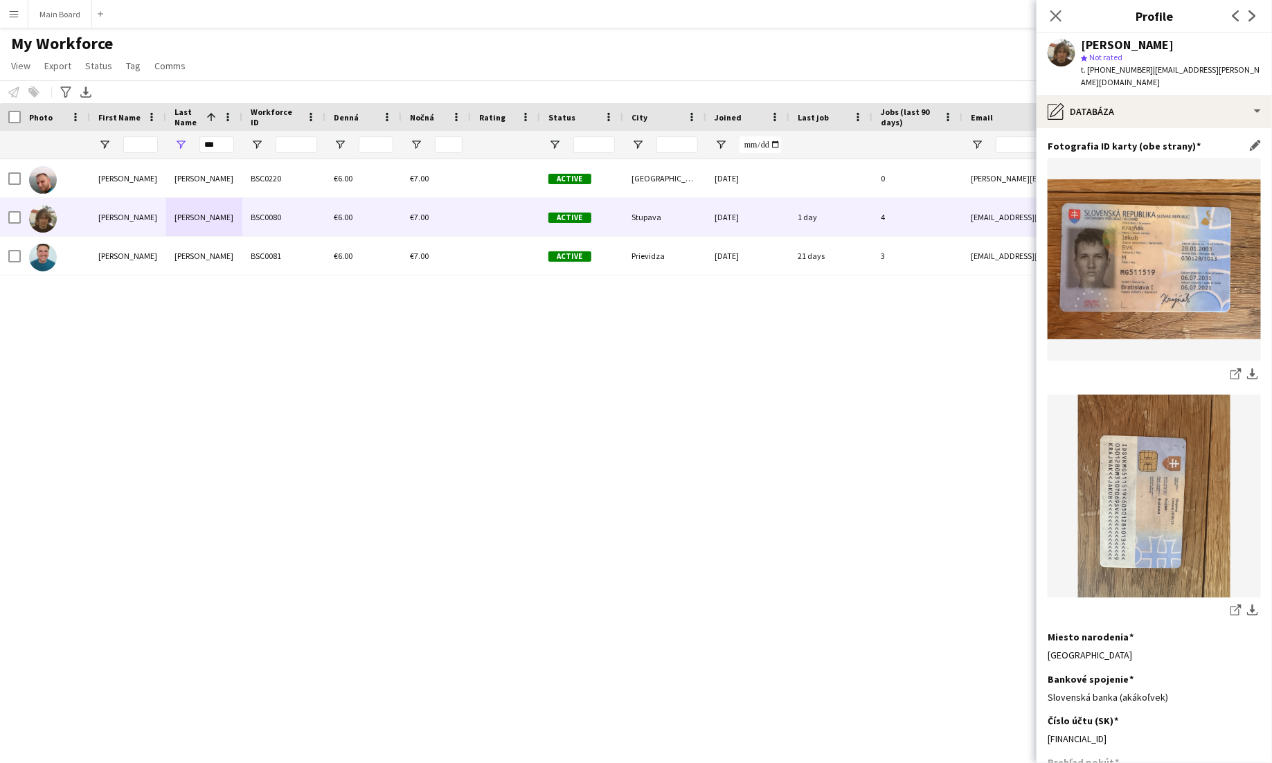
scroll to position [184, 0]
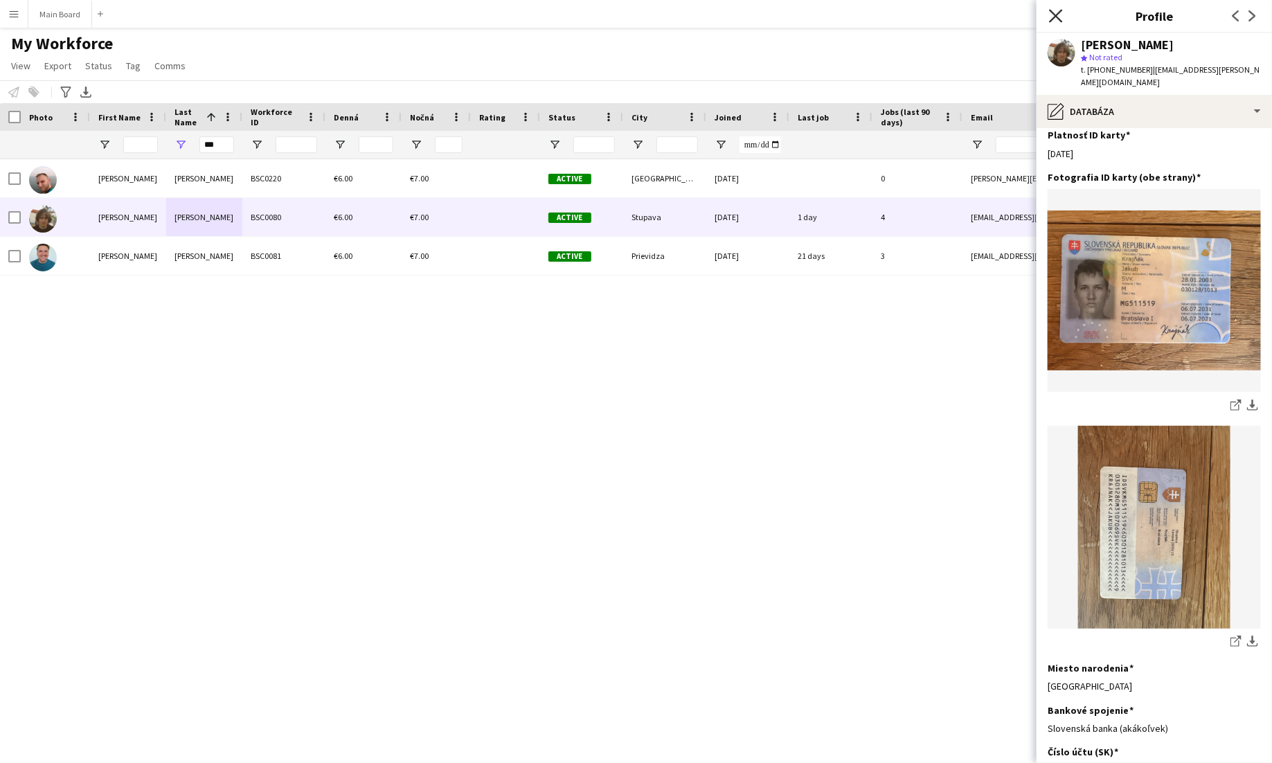
click at [1057, 13] on icon "Close pop-in" at bounding box center [1055, 15] width 13 height 13
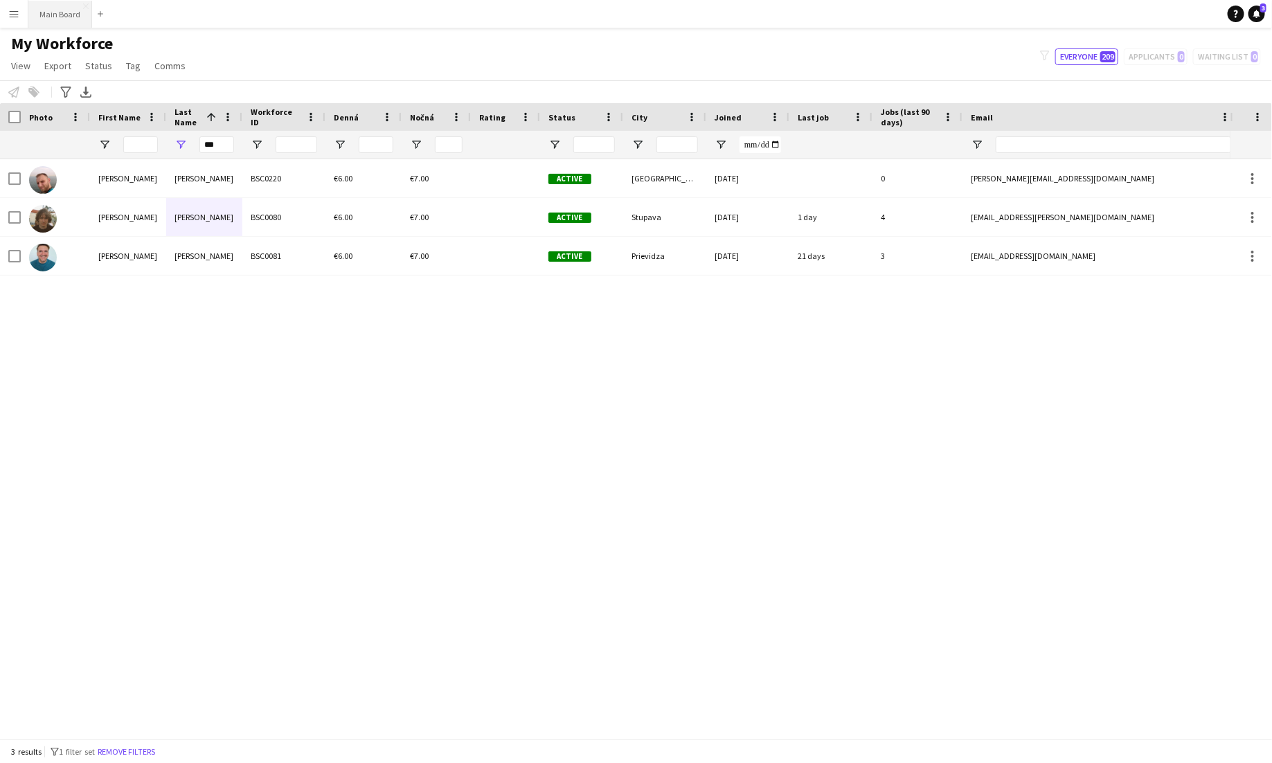
click at [53, 7] on button "Main Board Close" at bounding box center [60, 14] width 64 height 27
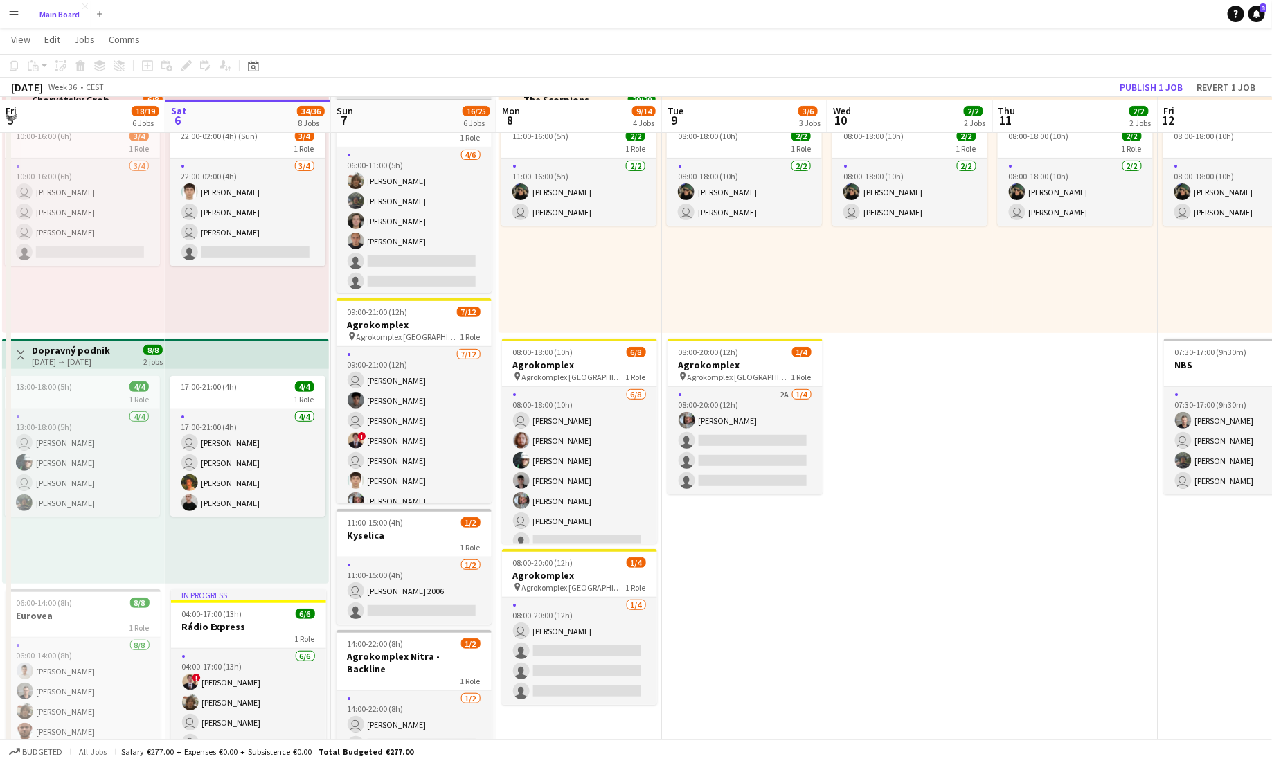
scroll to position [114, 0]
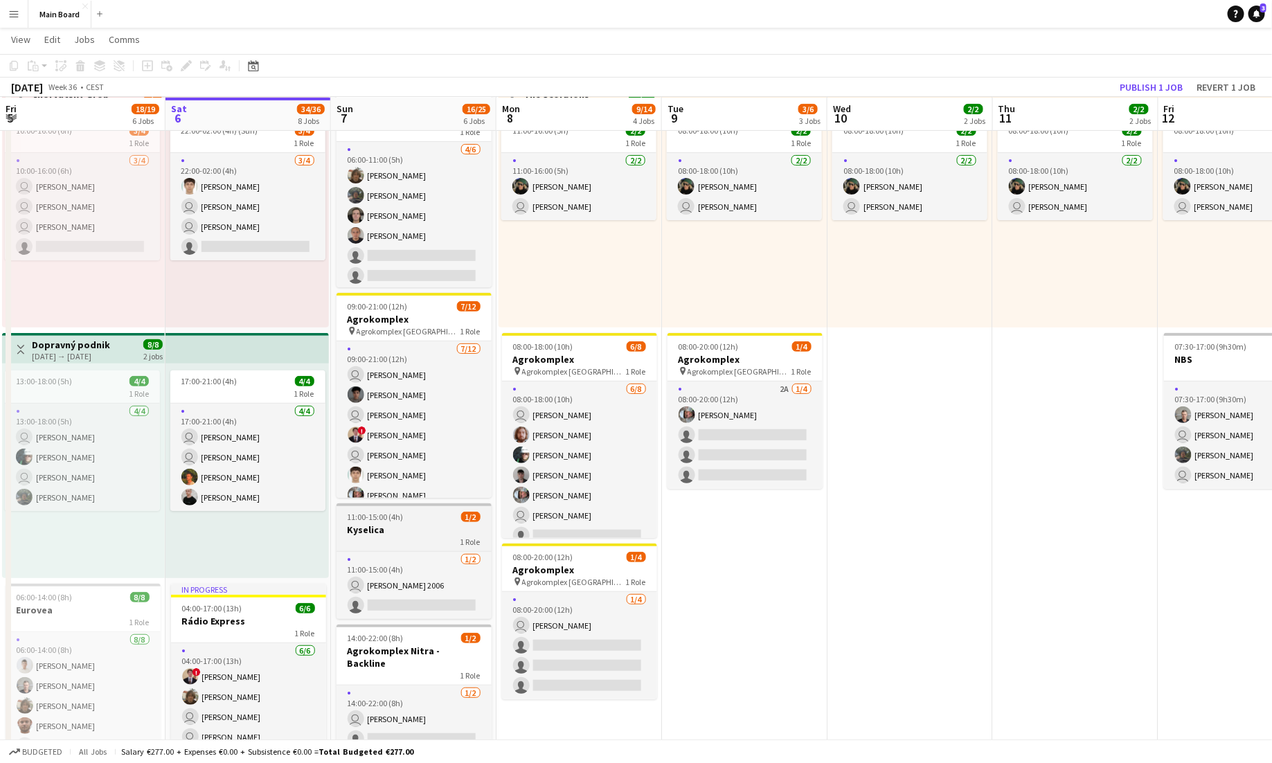
click at [411, 519] on div "11:00-15:00 (4h) 1/2" at bounding box center [414, 517] width 155 height 10
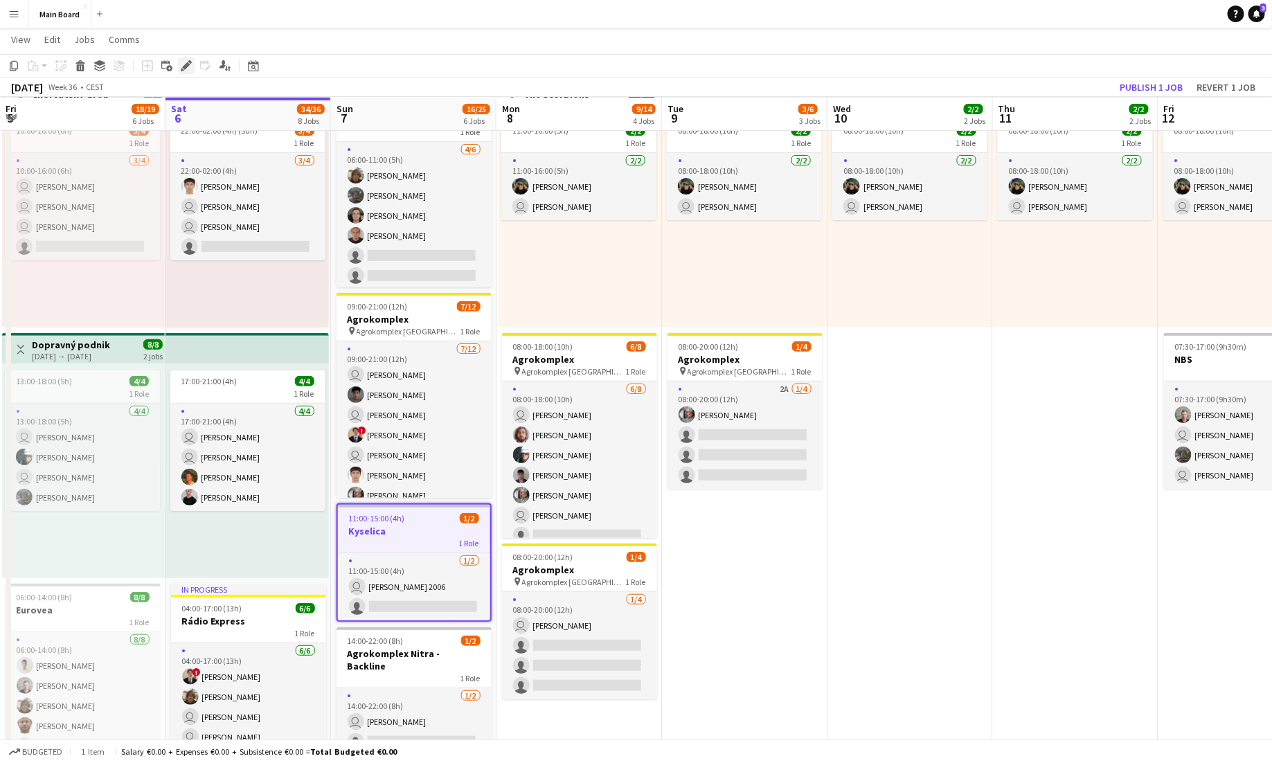
click at [183, 69] on icon at bounding box center [186, 66] width 8 height 8
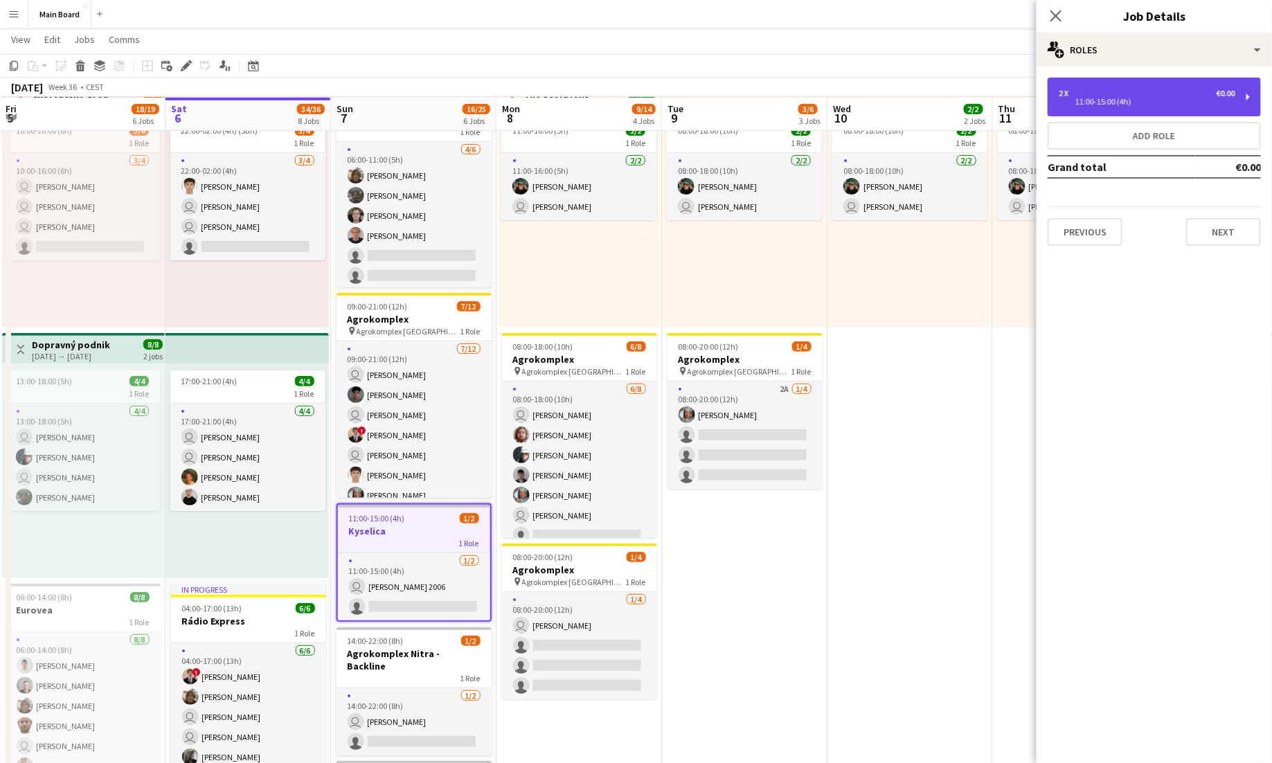
click at [1226, 109] on div "2 x €0.00 11:00-15:00 (4h)" at bounding box center [1154, 97] width 213 height 39
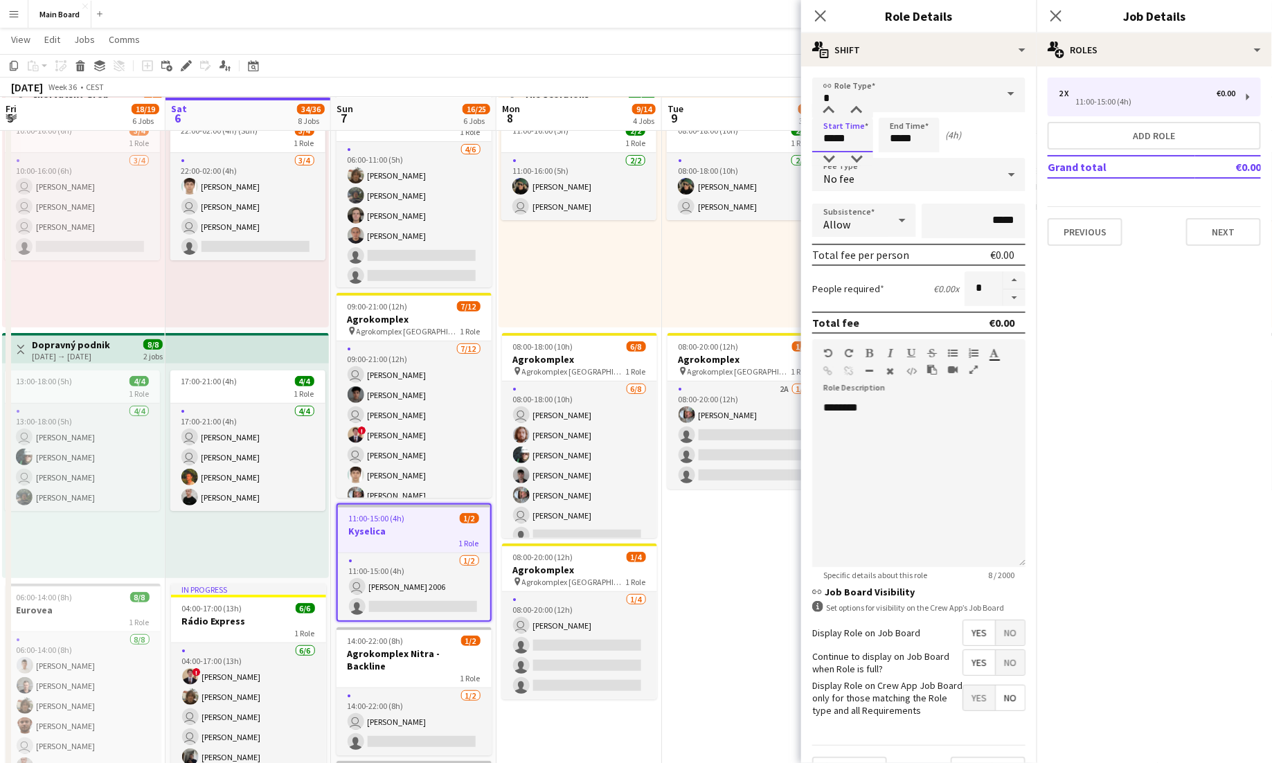
click at [845, 139] on input "*****" at bounding box center [842, 135] width 61 height 35
click at [831, 159] on div at bounding box center [829, 159] width 28 height 14
type input "*****"
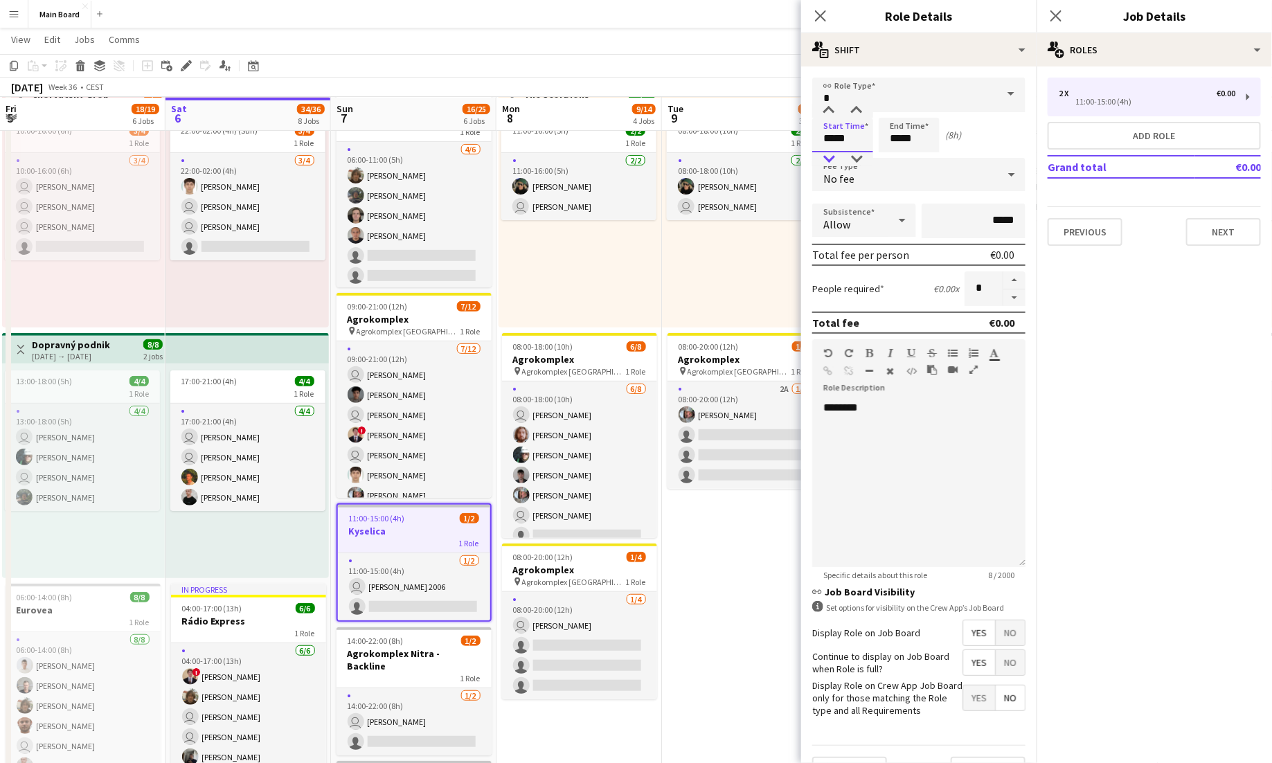
click at [831, 159] on div at bounding box center [829, 159] width 28 height 14
click at [912, 134] on input "*****" at bounding box center [909, 135] width 61 height 35
type input "*****"
click at [900, 158] on div at bounding box center [895, 159] width 28 height 14
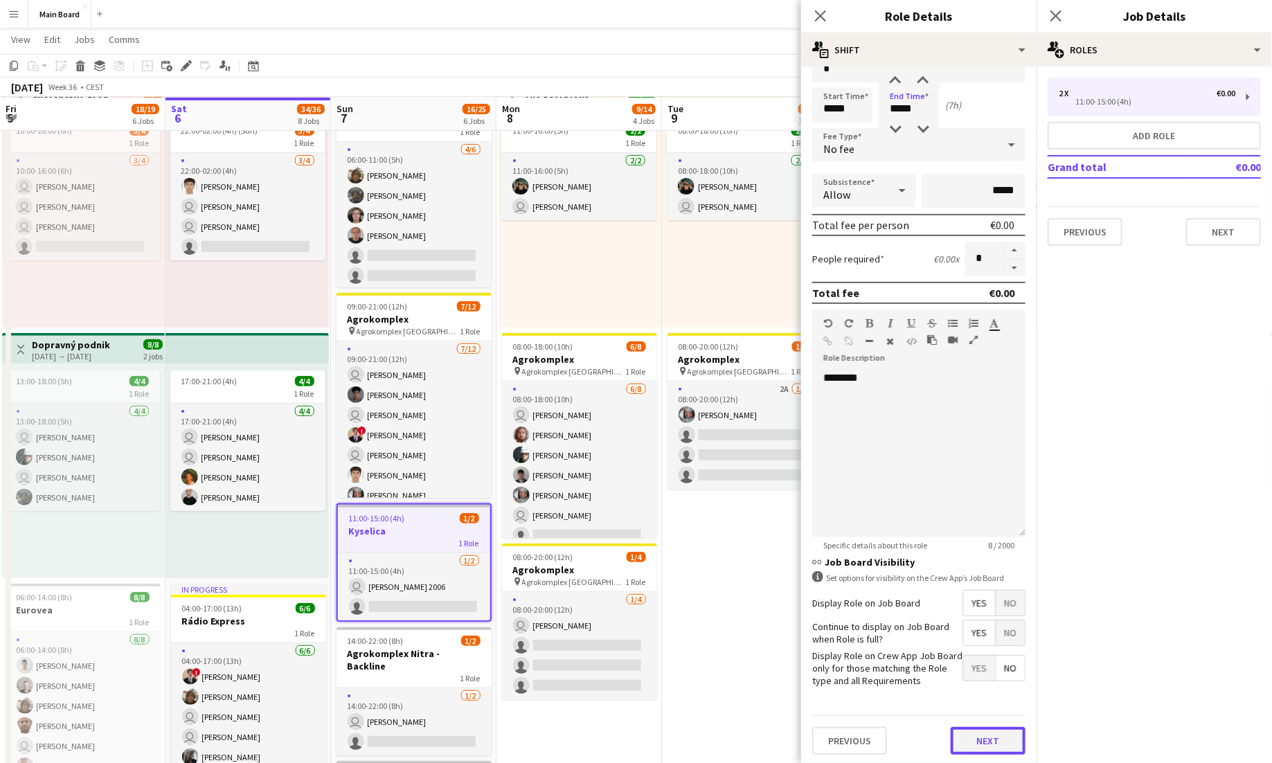
click at [992, 741] on button "Next" at bounding box center [988, 741] width 75 height 28
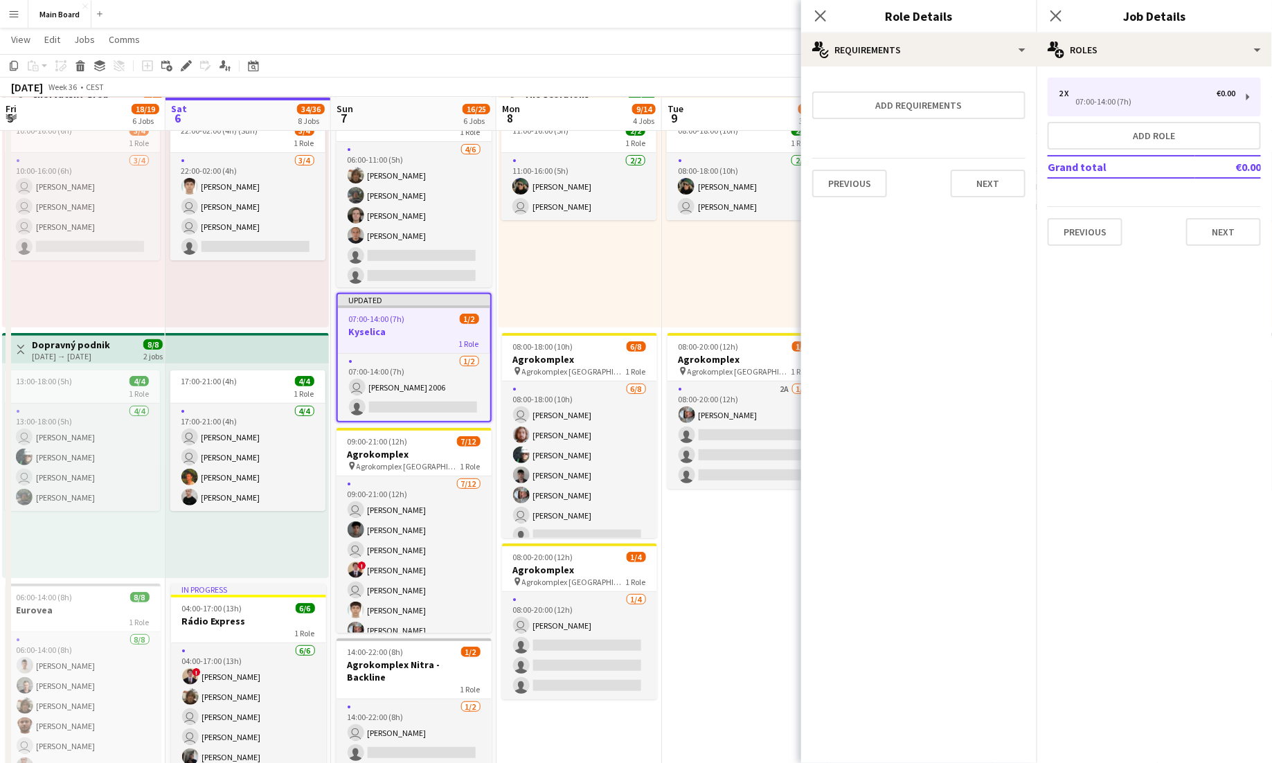
scroll to position [0, 0]
click at [818, 16] on icon "Close pop-in" at bounding box center [820, 15] width 13 height 13
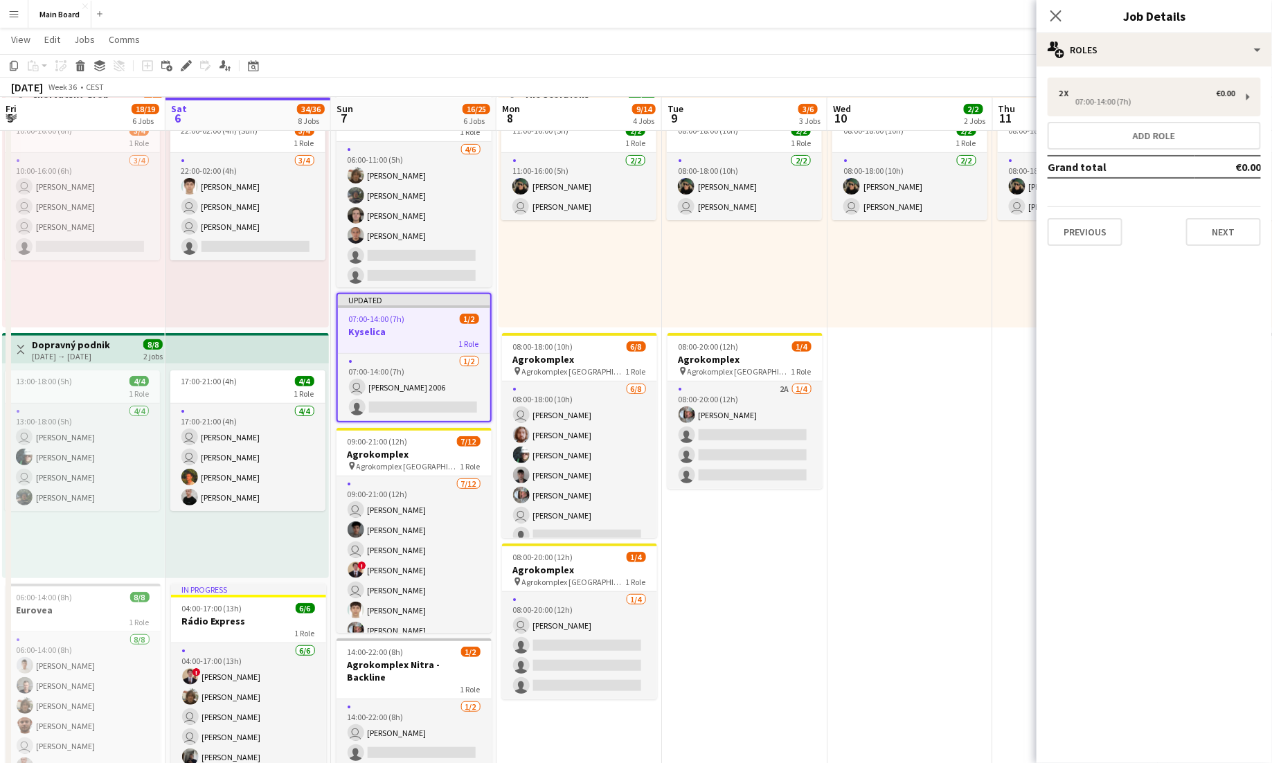
click at [429, 319] on div "07:00-14:00 (7h) 1/2" at bounding box center [414, 319] width 152 height 10
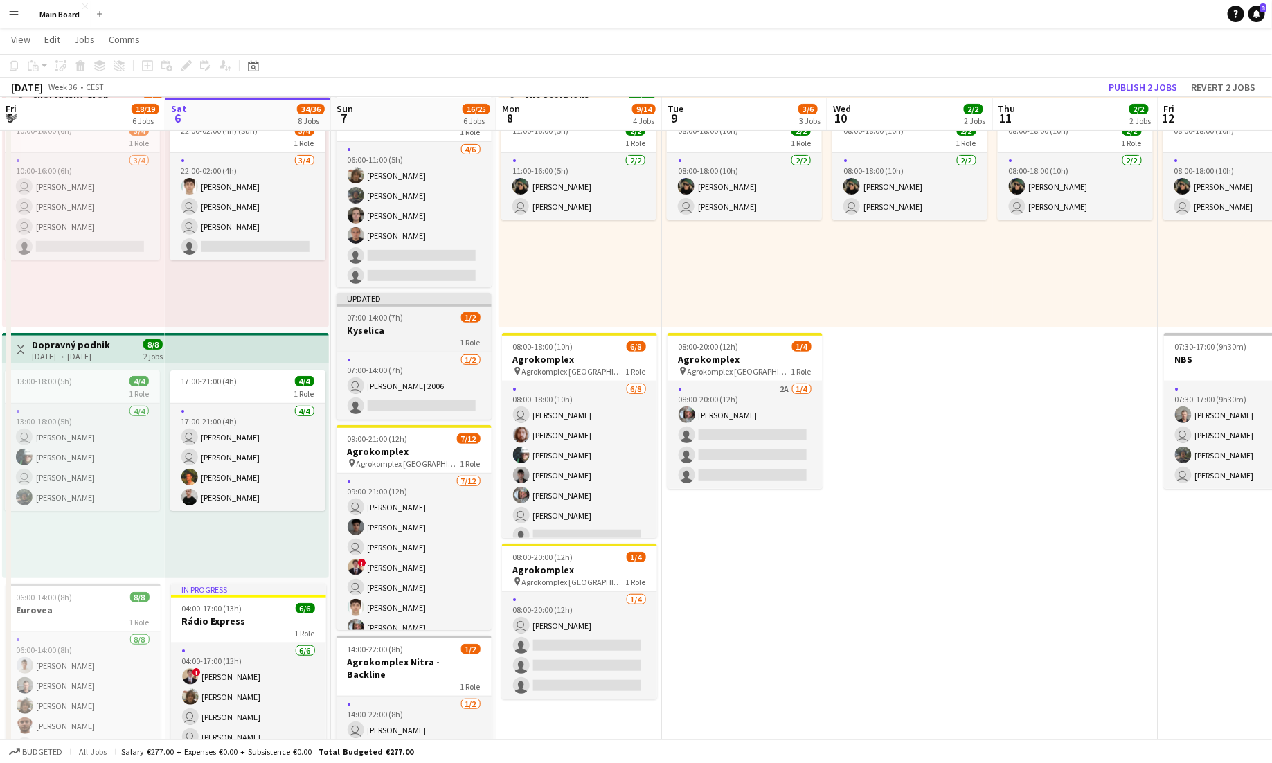
click at [415, 330] on h3 "Kyselica" at bounding box center [414, 330] width 155 height 12
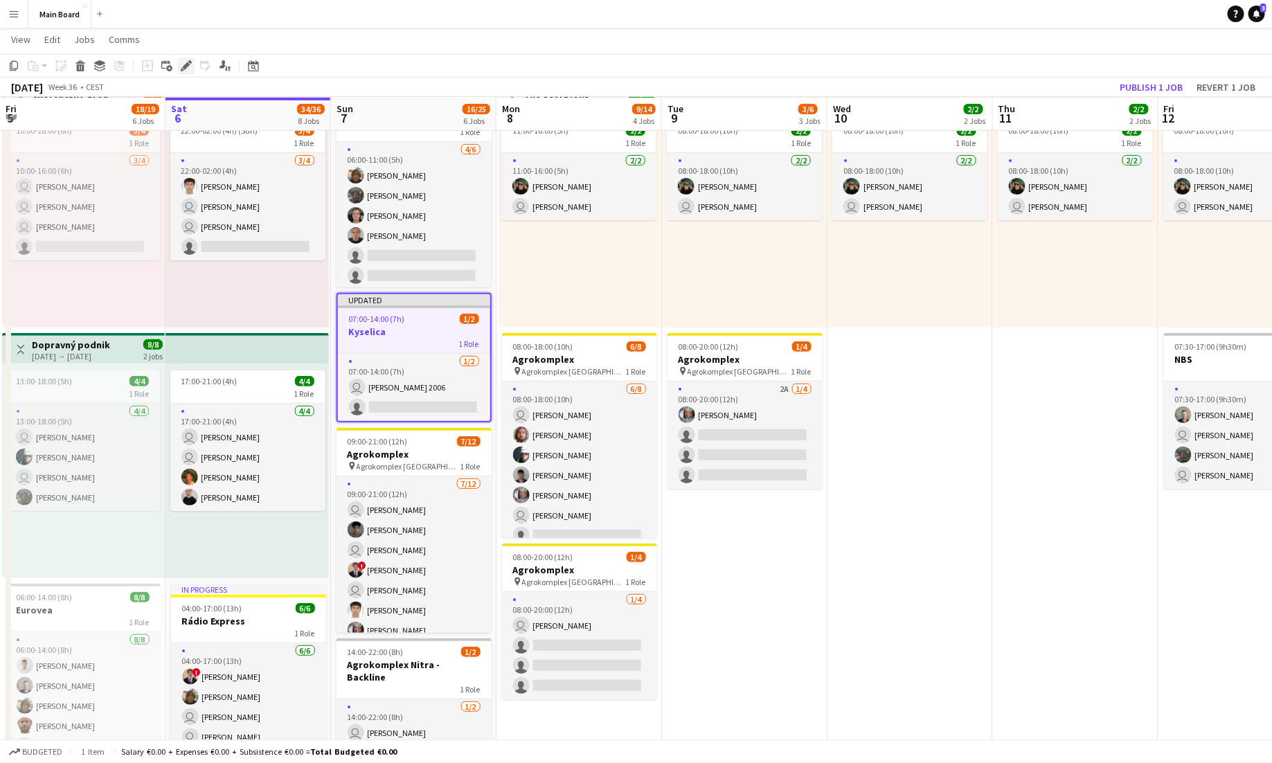
click at [182, 66] on icon "Edit" at bounding box center [186, 65] width 11 height 11
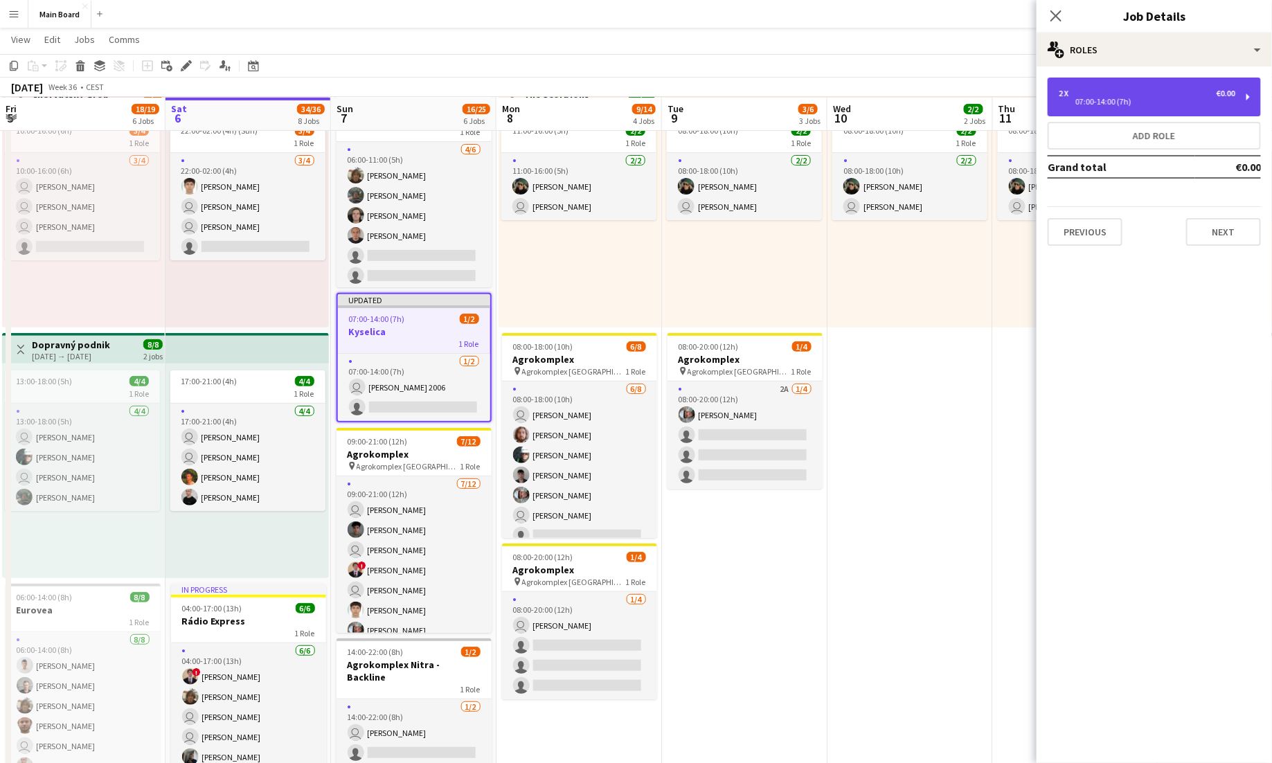
click at [1185, 96] on div "2 x €0.00" at bounding box center [1147, 94] width 177 height 10
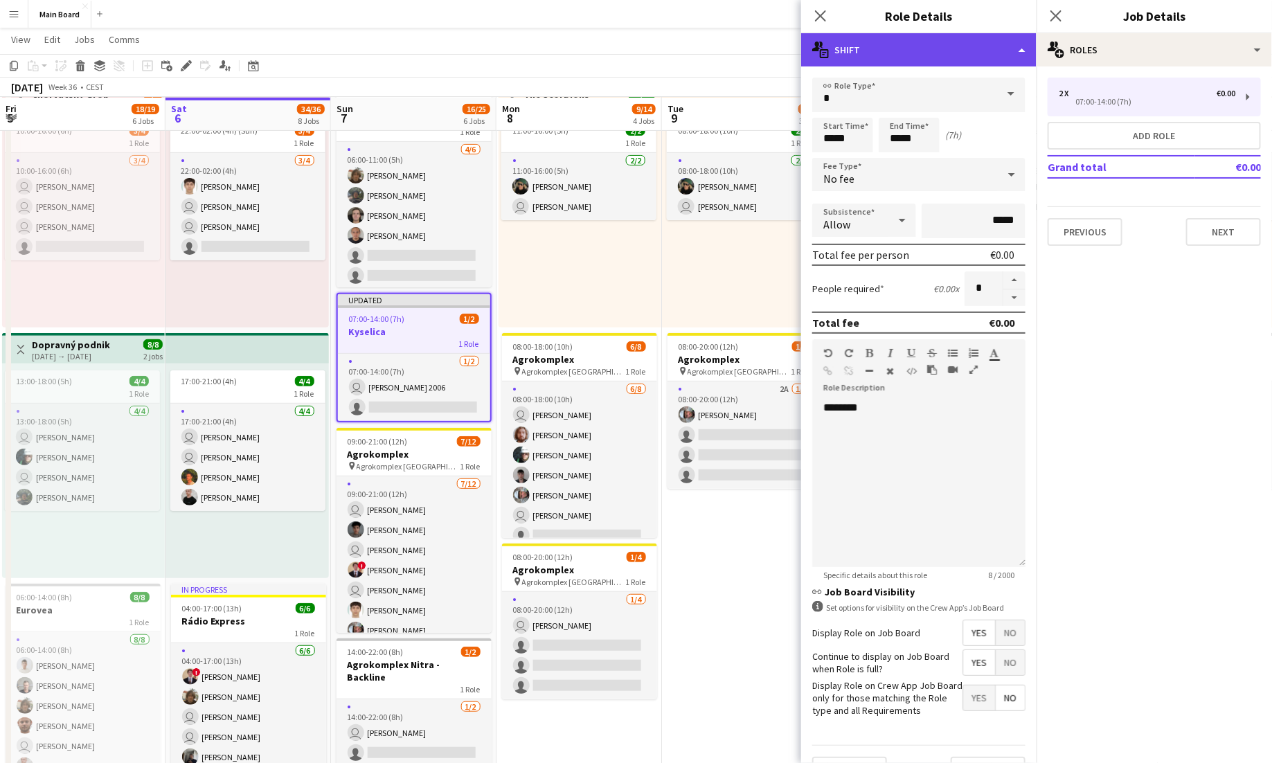
click at [913, 49] on div "multiple-actions-text Shift" at bounding box center [918, 49] width 235 height 33
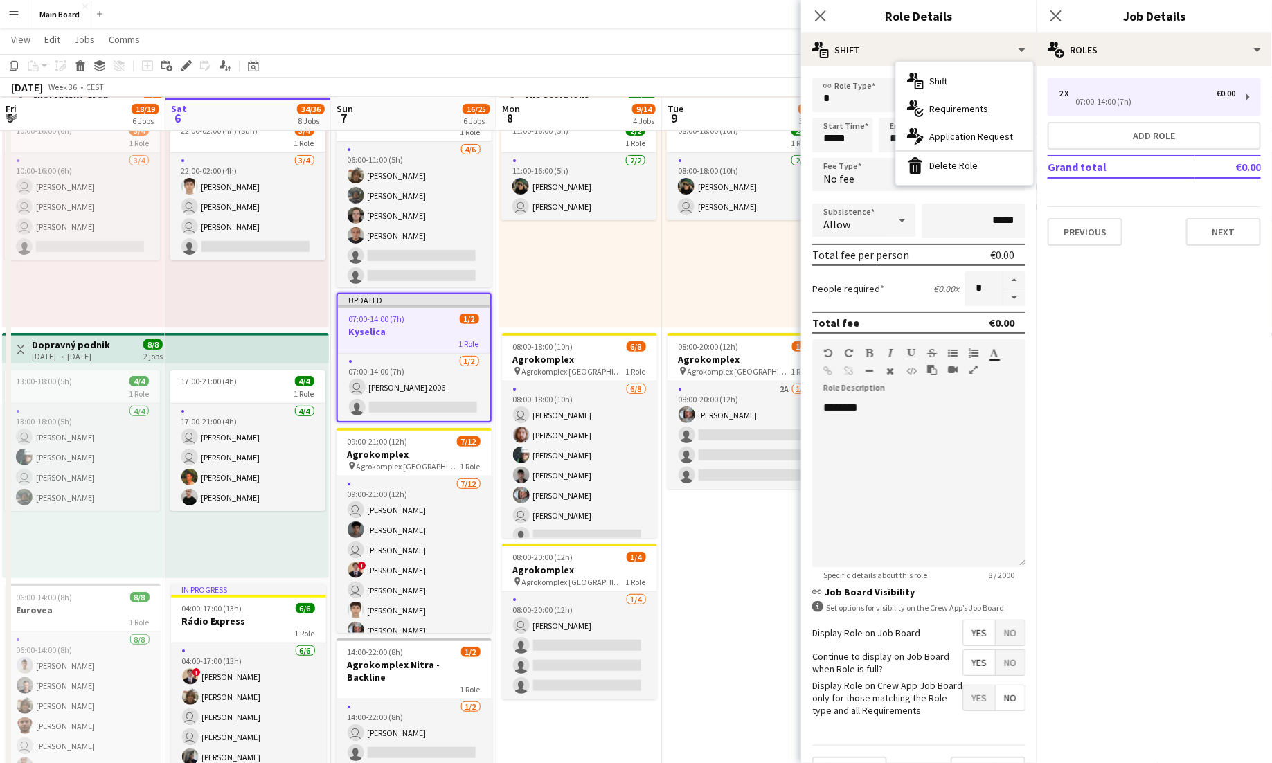
click at [1105, 375] on mat-expansion-panel "pencil3 General details 2 x €0.00 07:00-14:00 (7h) Add role Grand total €0.00 P…" at bounding box center [1154, 414] width 235 height 697
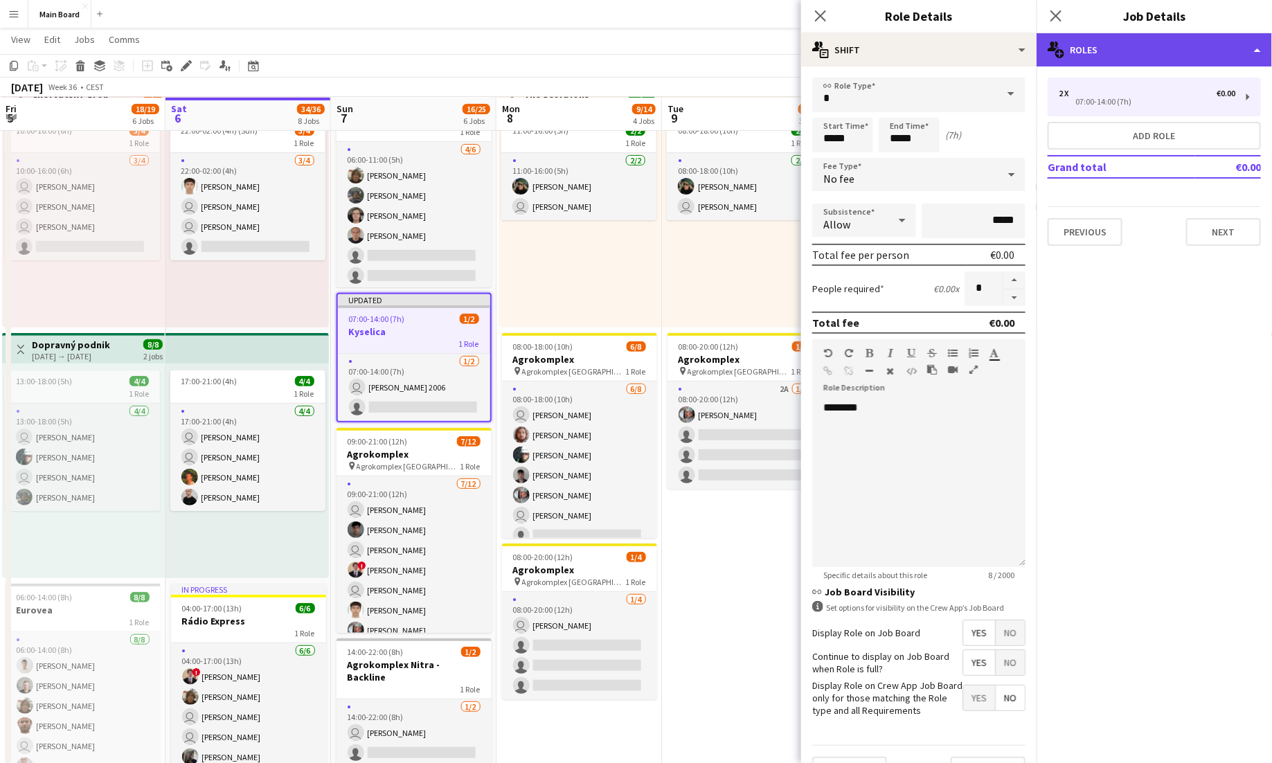
click at [1102, 53] on div "multiple-users-add Roles" at bounding box center [1154, 49] width 235 height 33
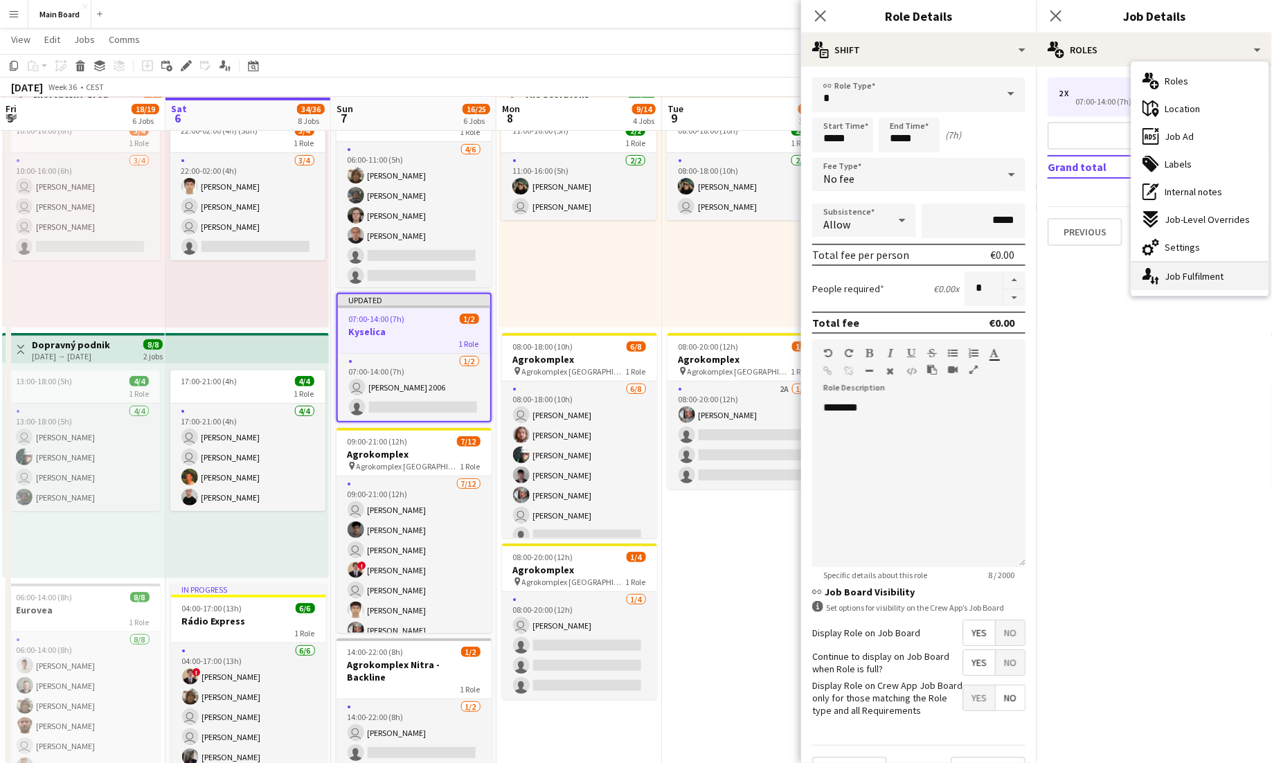
click at [1186, 274] on div "single-neutral-actions-up-down Job Fulfilment" at bounding box center [1199, 276] width 137 height 28
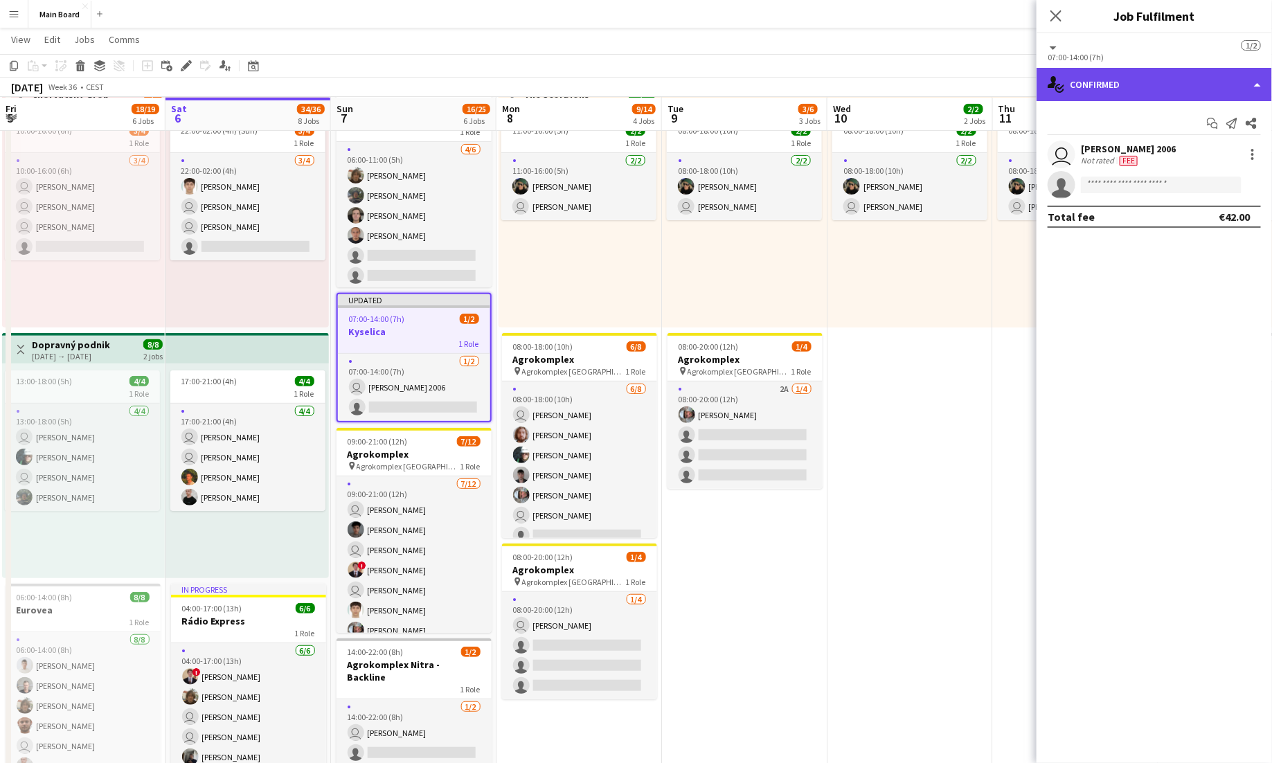
click at [1148, 80] on div "single-neutral-actions-check-2 Confirmed" at bounding box center [1154, 84] width 235 height 33
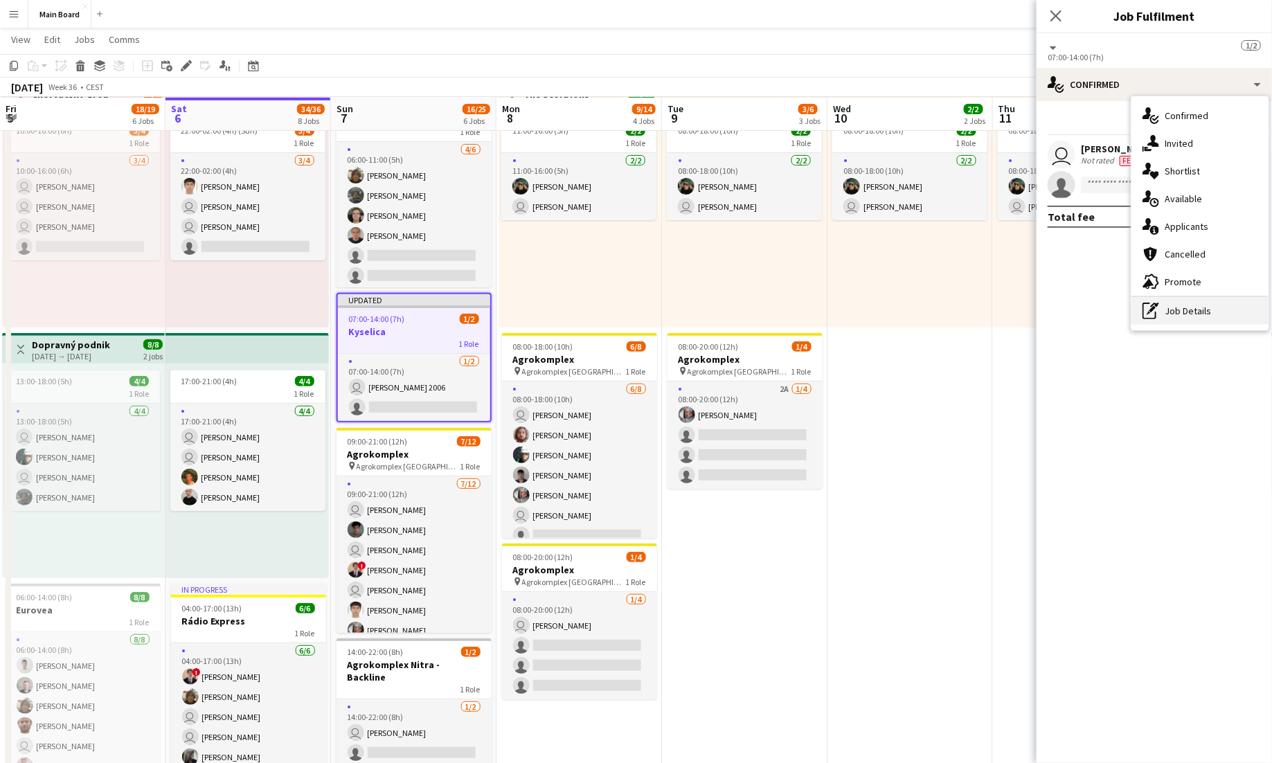
click at [1176, 312] on div "pen-write Job Details" at bounding box center [1199, 311] width 137 height 28
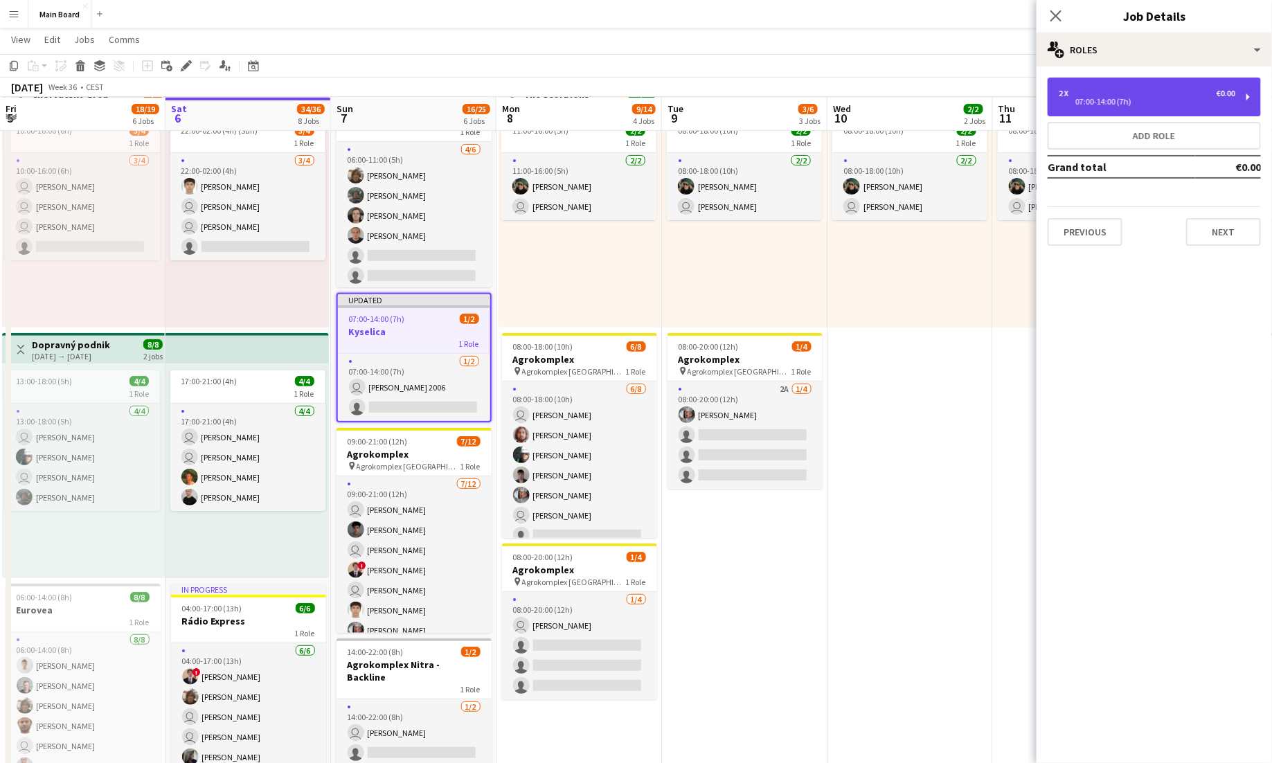
click at [1204, 82] on div "2 x €0.00 07:00-14:00 (7h)" at bounding box center [1154, 97] width 213 height 39
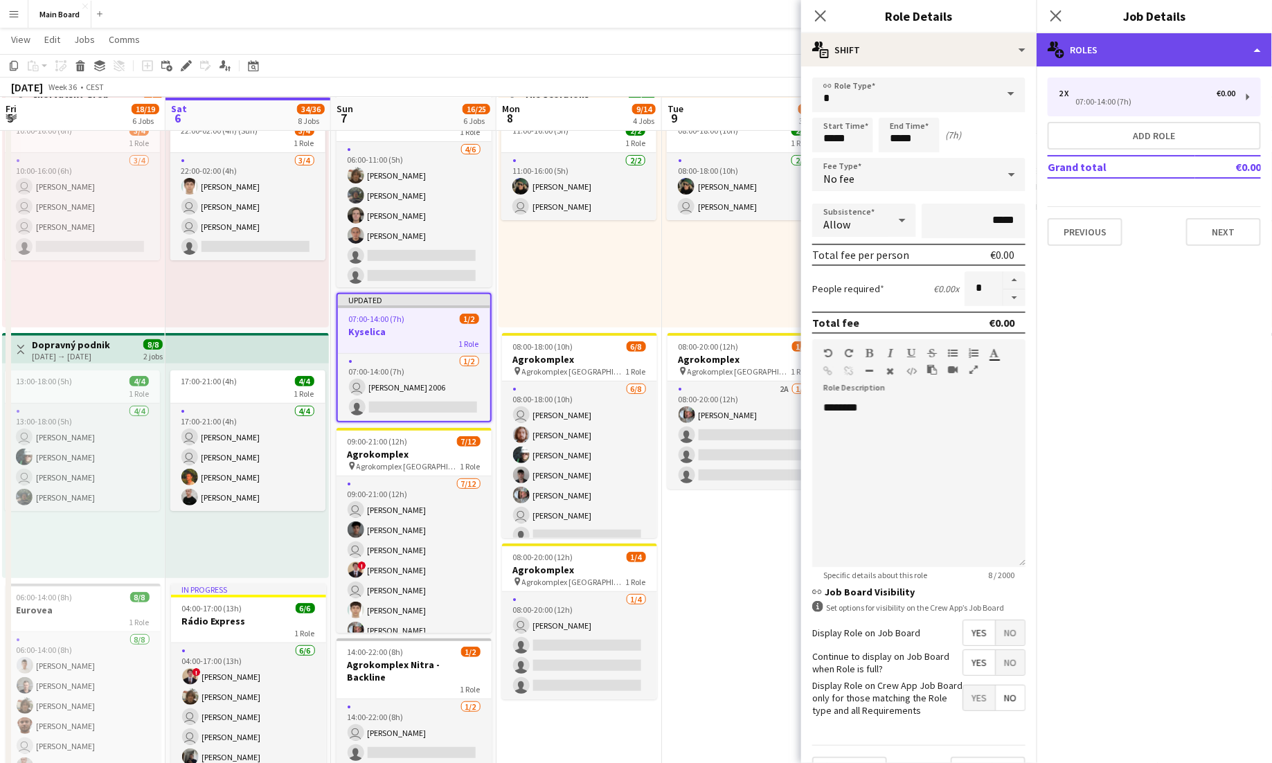
click at [1217, 56] on div "multiple-users-add Roles" at bounding box center [1154, 49] width 235 height 33
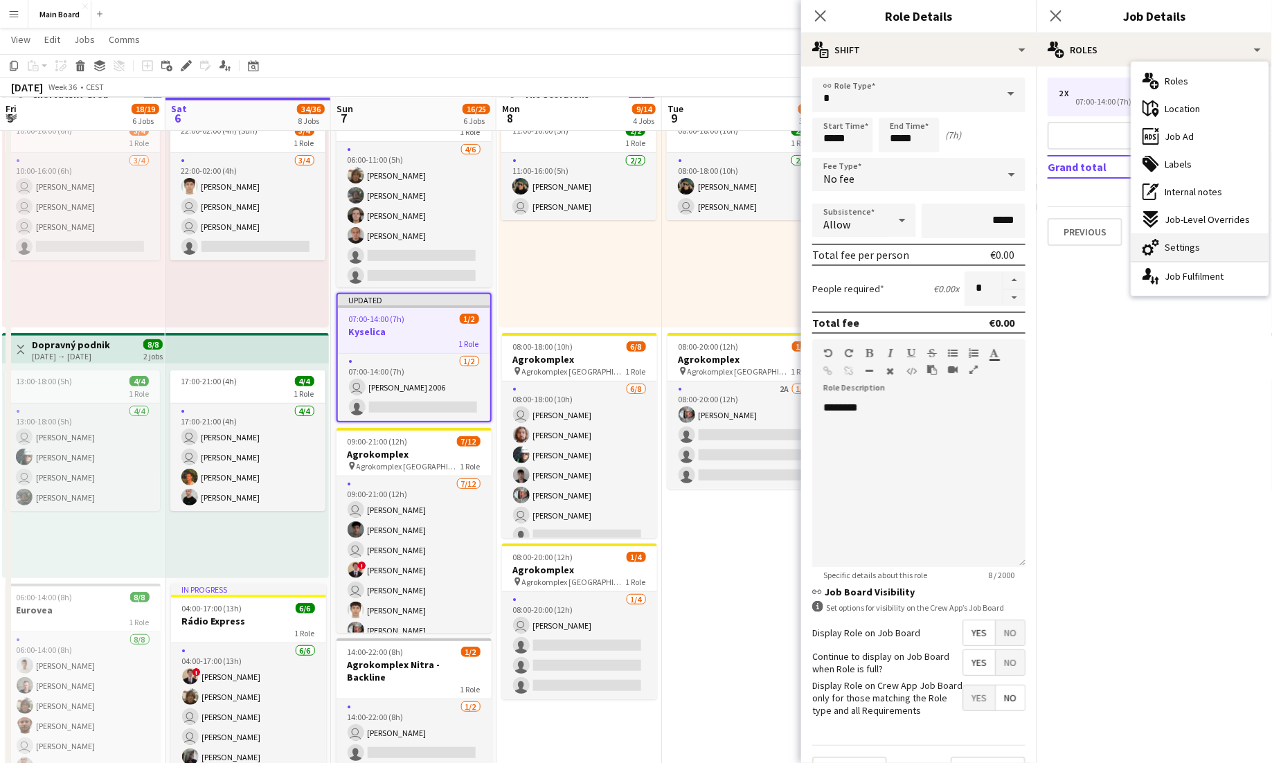
click at [1188, 239] on div "cog-double-3 Settings" at bounding box center [1199, 247] width 137 height 28
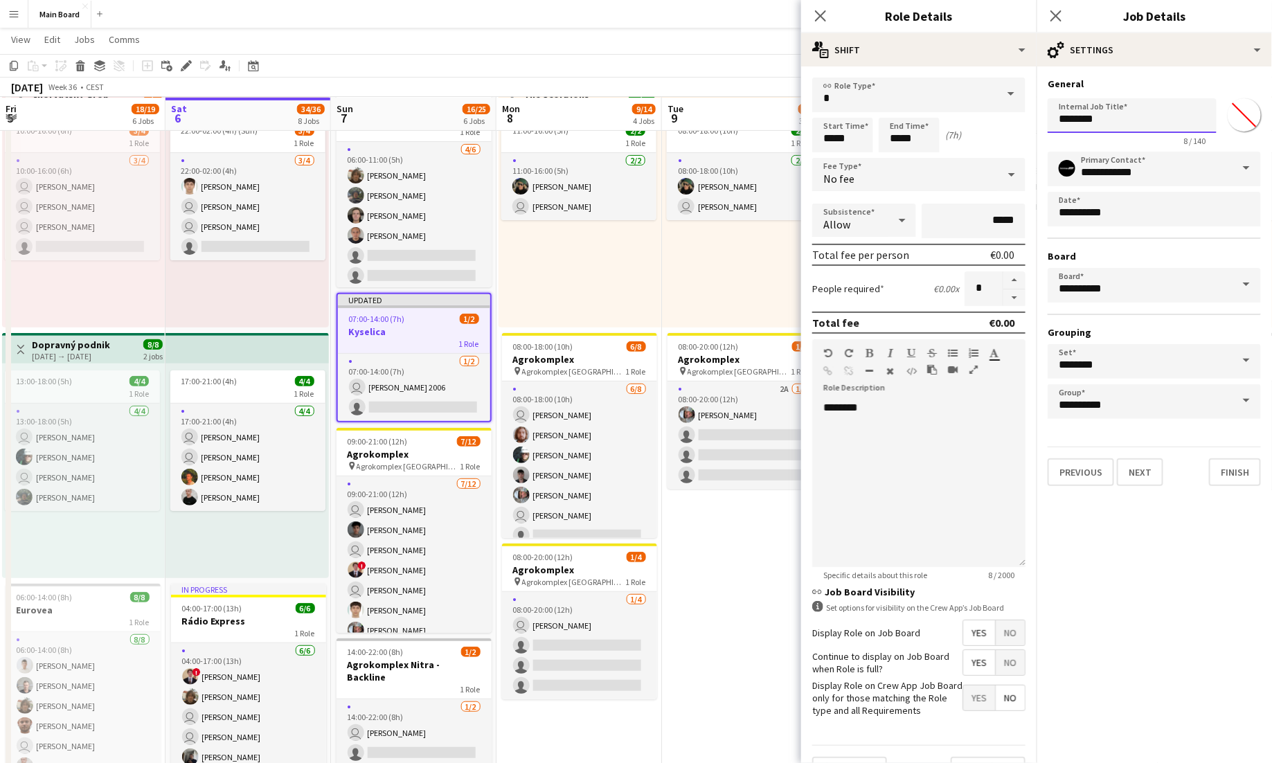
click at [1110, 121] on input "********" at bounding box center [1132, 115] width 169 height 35
type input "**********"
click at [1240, 475] on button "Finish" at bounding box center [1235, 472] width 52 height 28
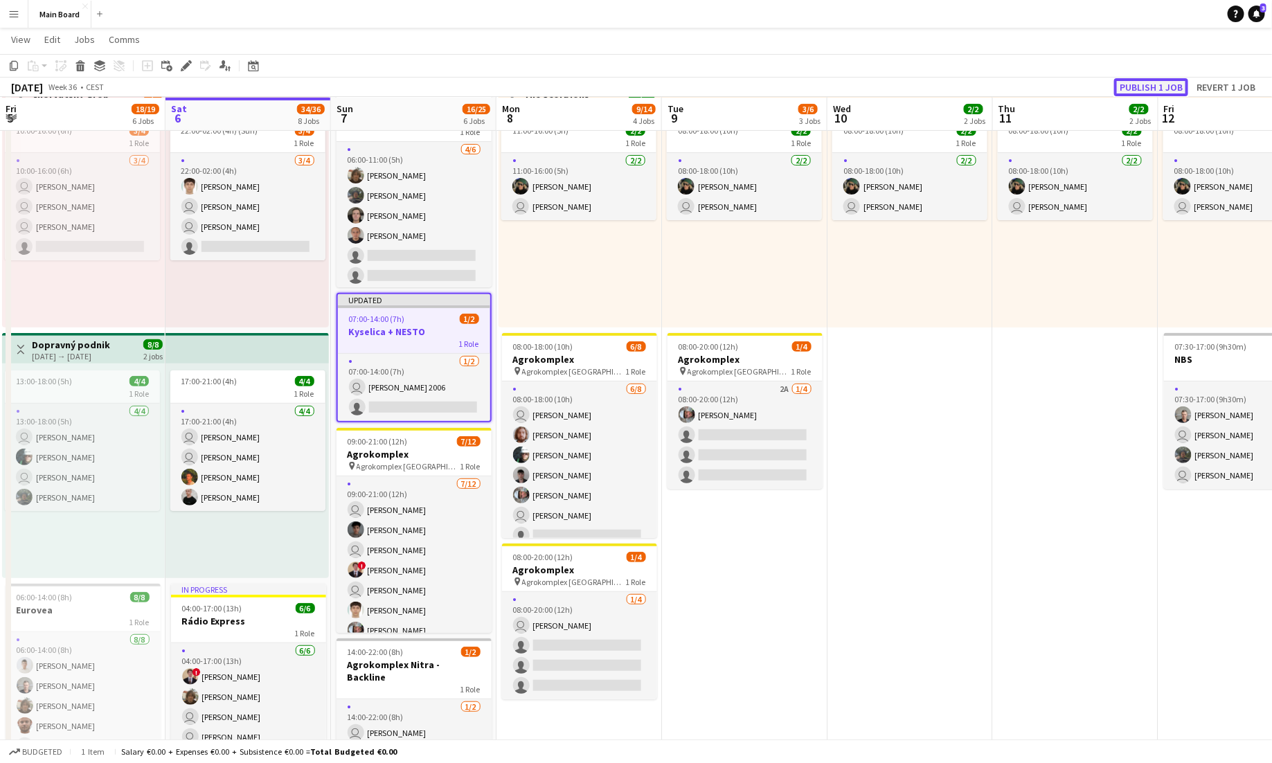
click at [1140, 82] on button "Publish 1 job" at bounding box center [1151, 87] width 74 height 18
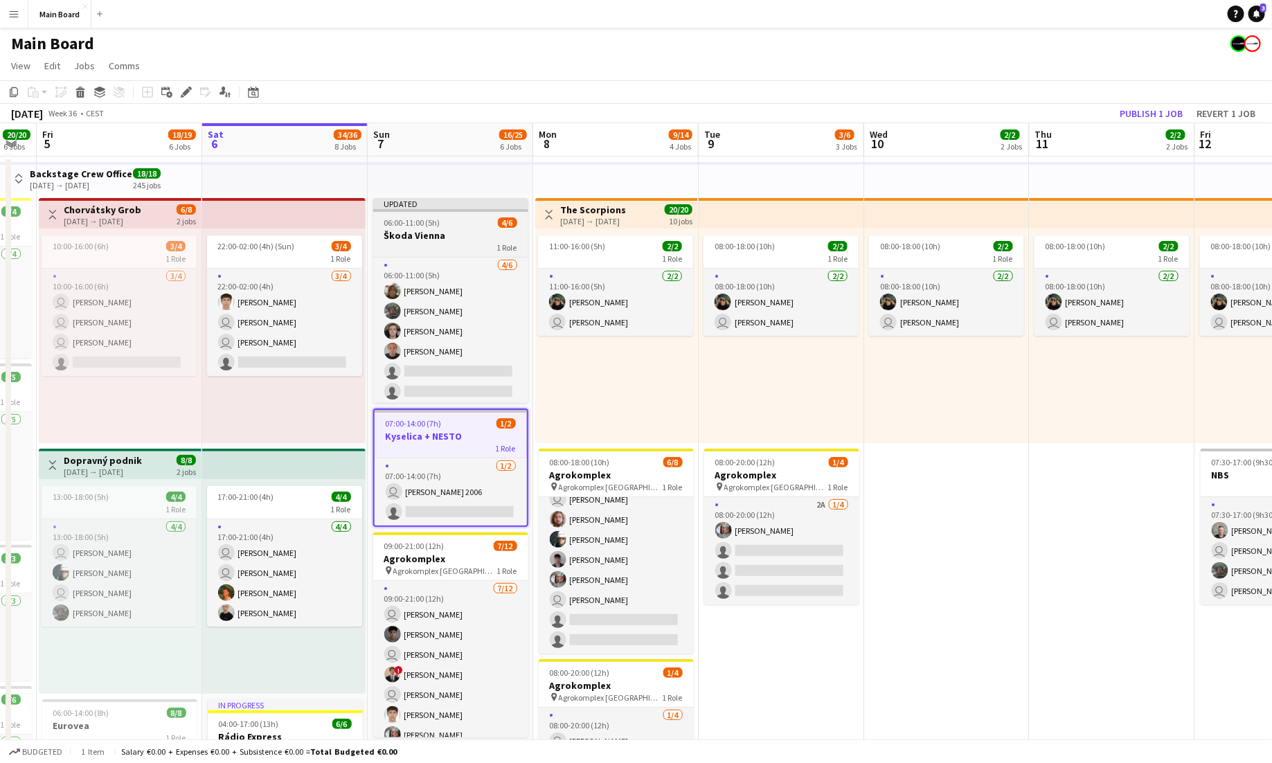
click at [471, 221] on div "06:00-11:00 (5h) 4/6" at bounding box center [450, 222] width 155 height 10
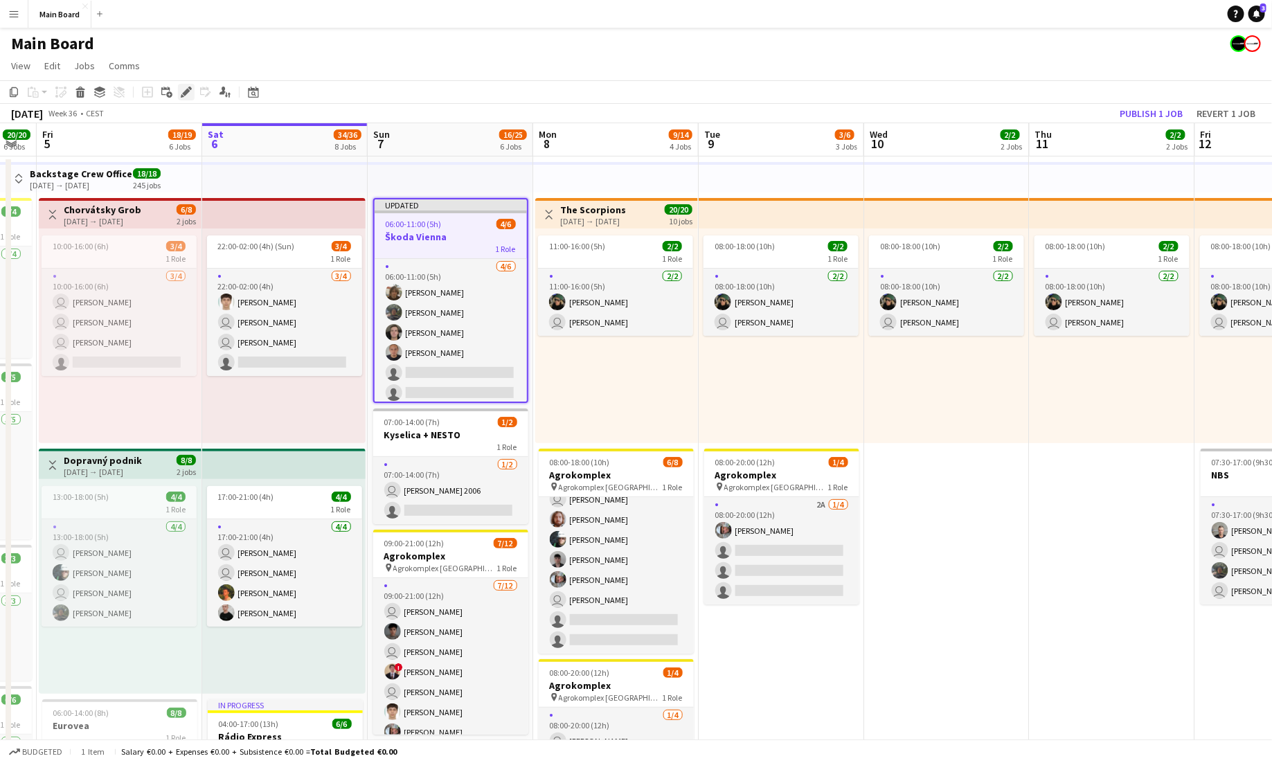
click at [186, 89] on icon at bounding box center [186, 93] width 8 height 8
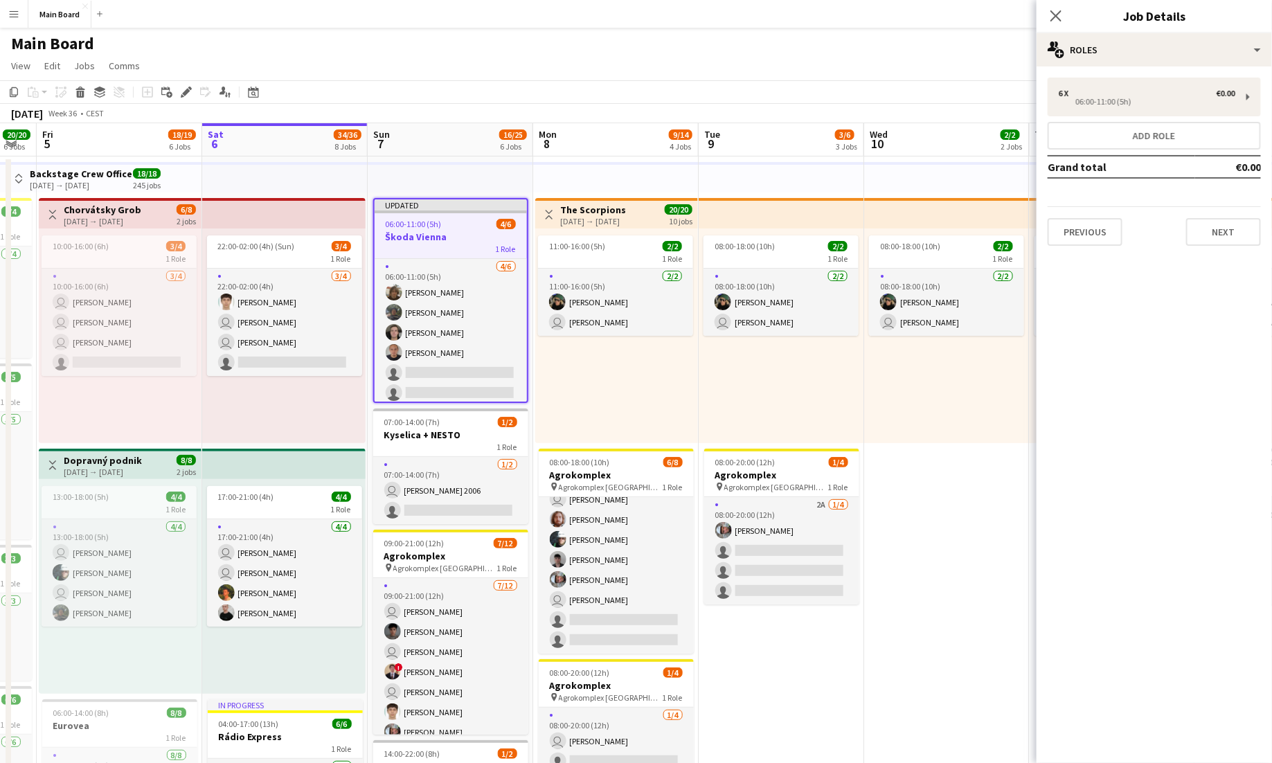
click at [478, 222] on div "06:00-11:00 (5h) 4/6" at bounding box center [451, 224] width 152 height 10
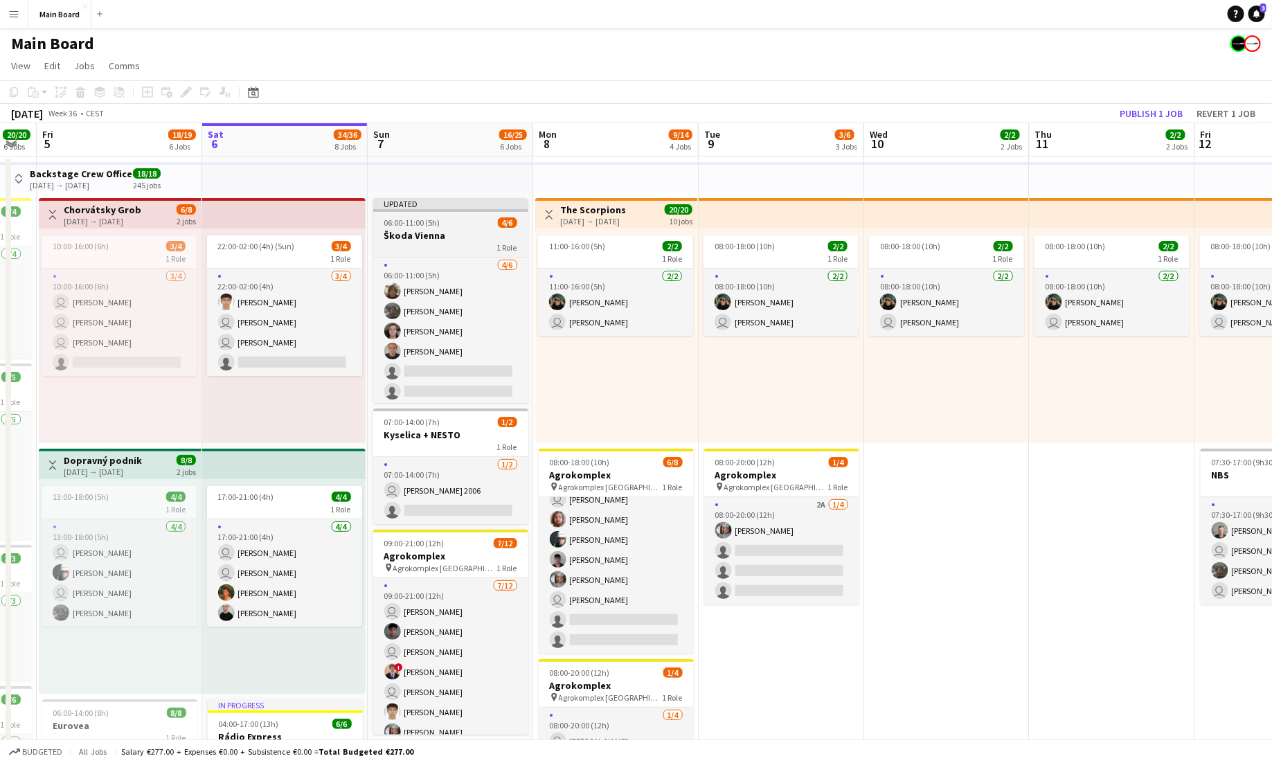
click at [477, 233] on h3 "Škoda Vienna" at bounding box center [450, 235] width 155 height 12
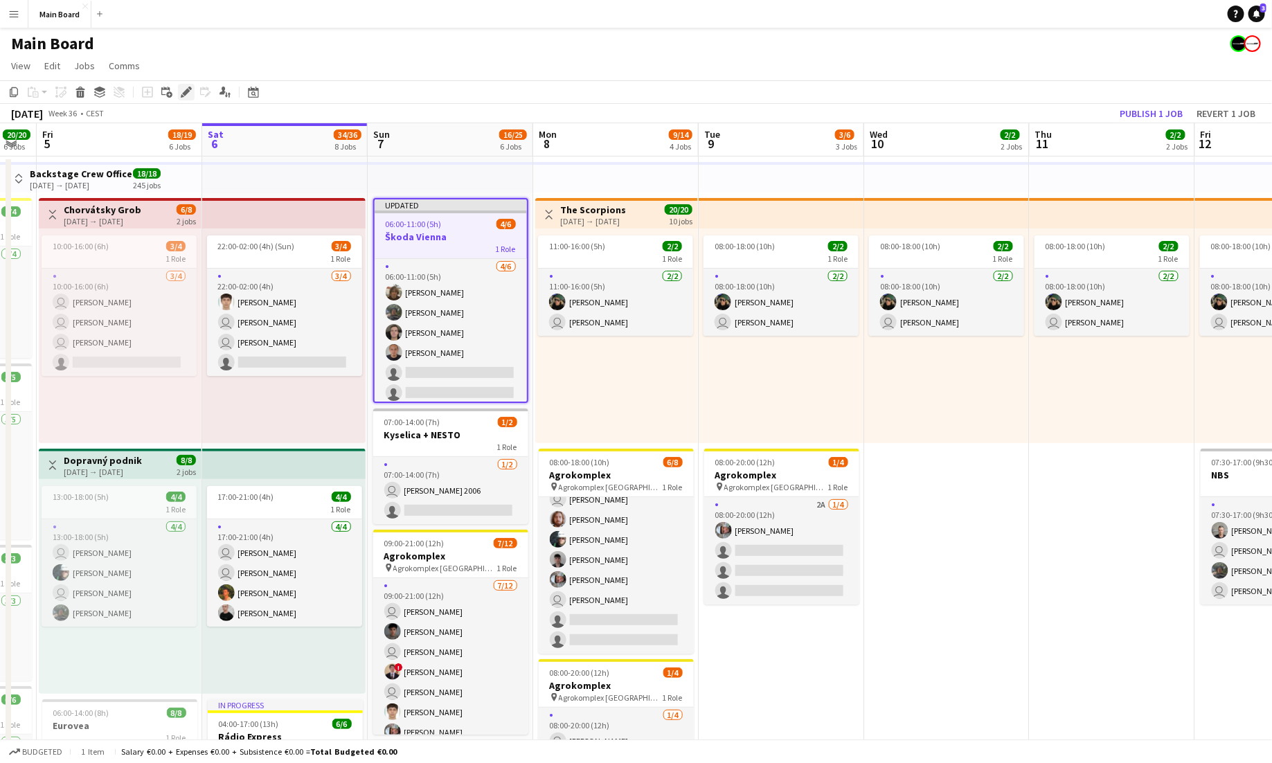
click at [189, 89] on icon at bounding box center [189, 88] width 3 height 3
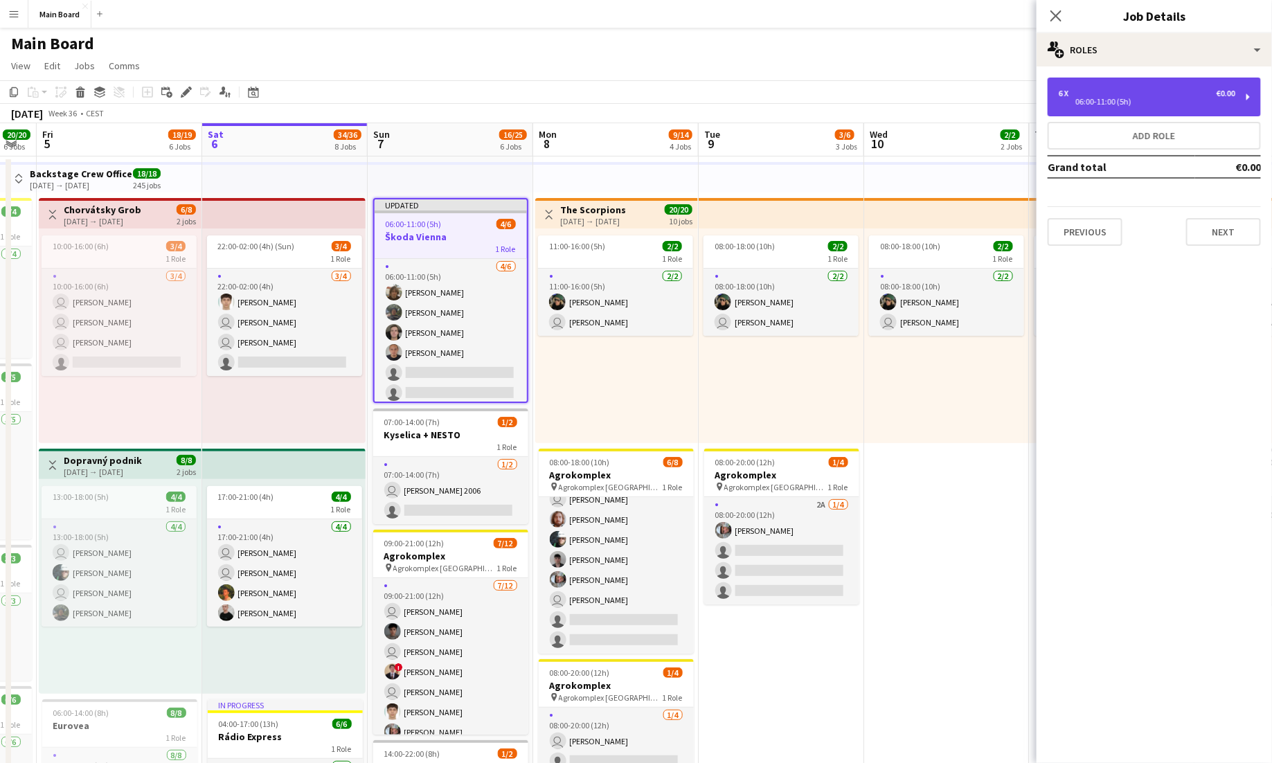
click at [1142, 91] on div "6 x €0.00" at bounding box center [1147, 94] width 177 height 10
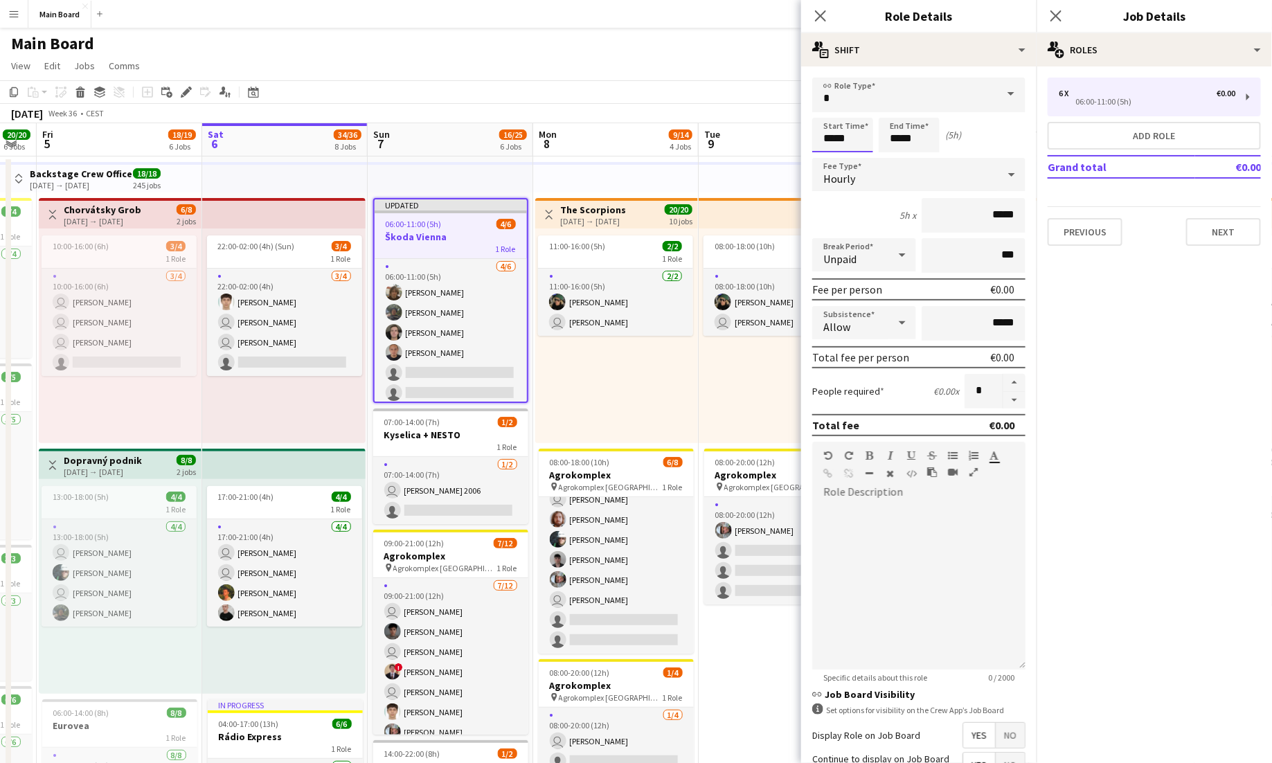
click at [833, 139] on input "*****" at bounding box center [842, 135] width 61 height 35
click at [827, 161] on div at bounding box center [829, 159] width 28 height 14
click at [857, 112] on div at bounding box center [857, 111] width 28 height 14
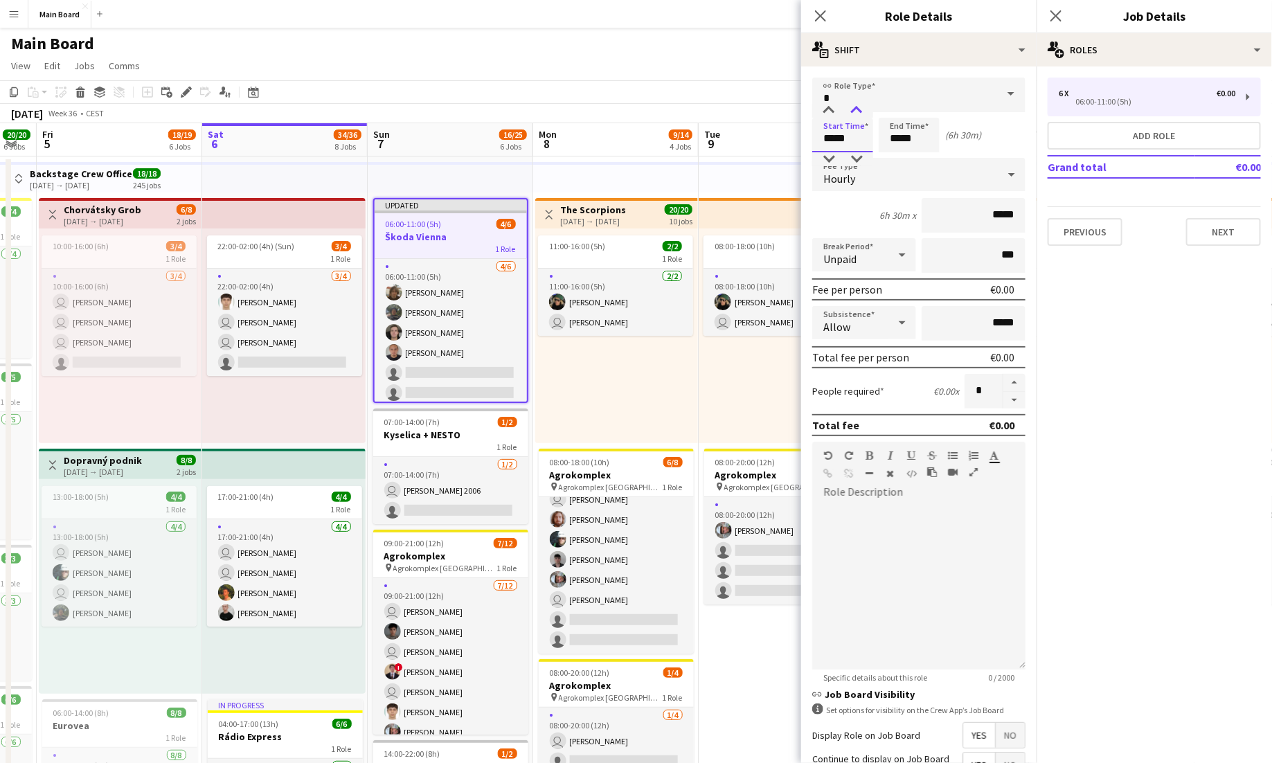
type input "*****"
click at [857, 112] on div at bounding box center [857, 111] width 28 height 14
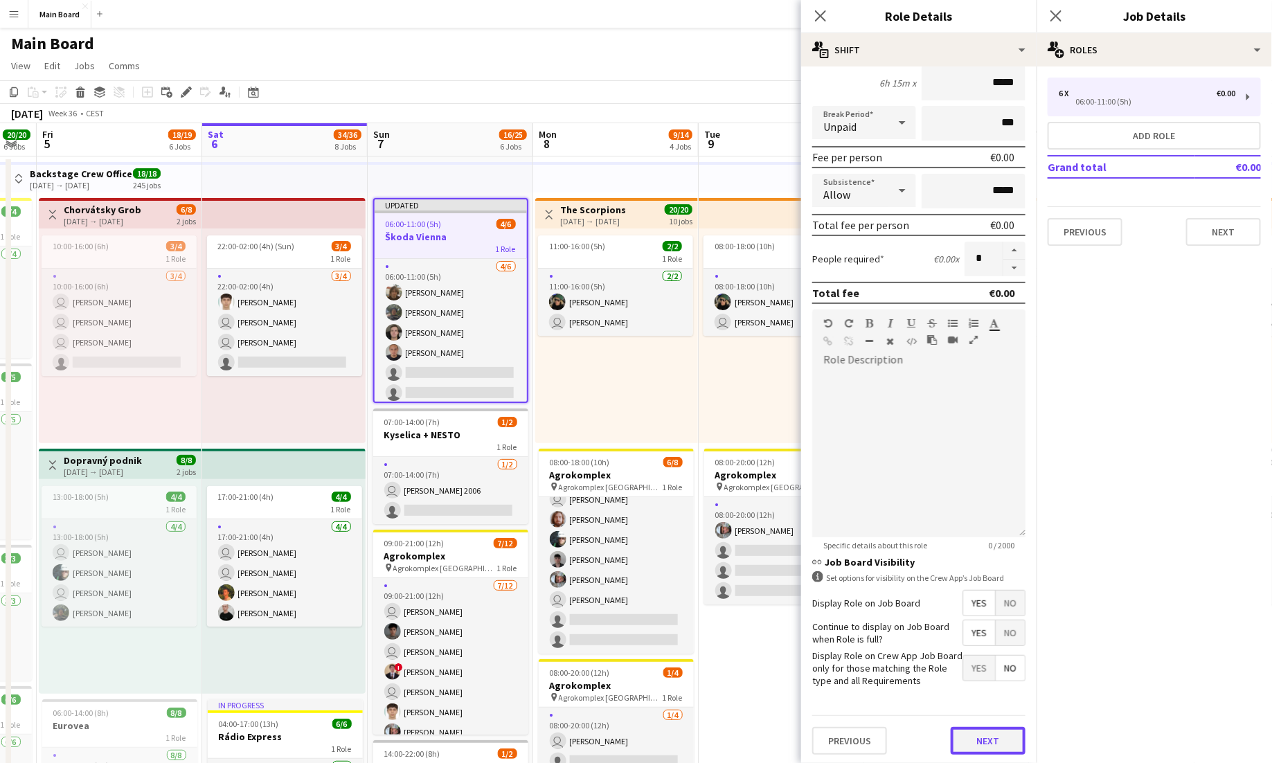
click at [1001, 739] on button "Next" at bounding box center [988, 741] width 75 height 28
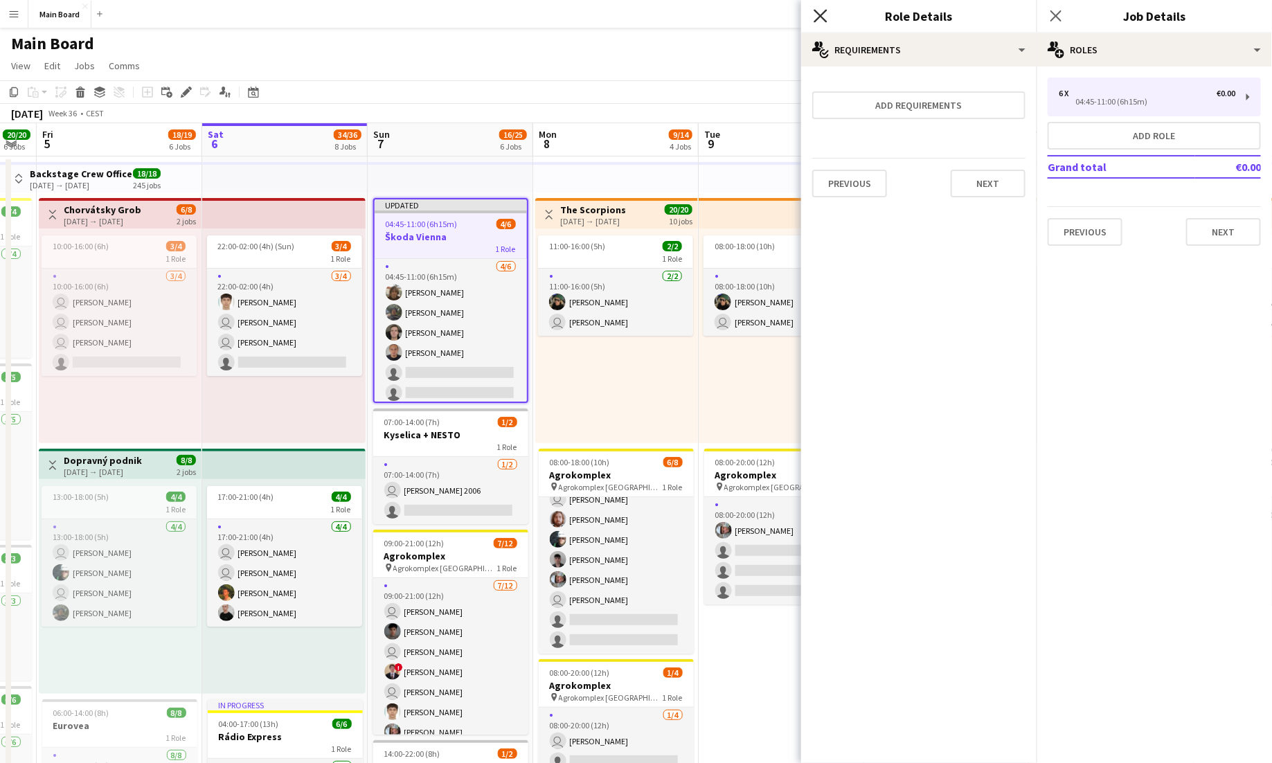
click at [821, 13] on icon "Close pop-in" at bounding box center [820, 15] width 13 height 13
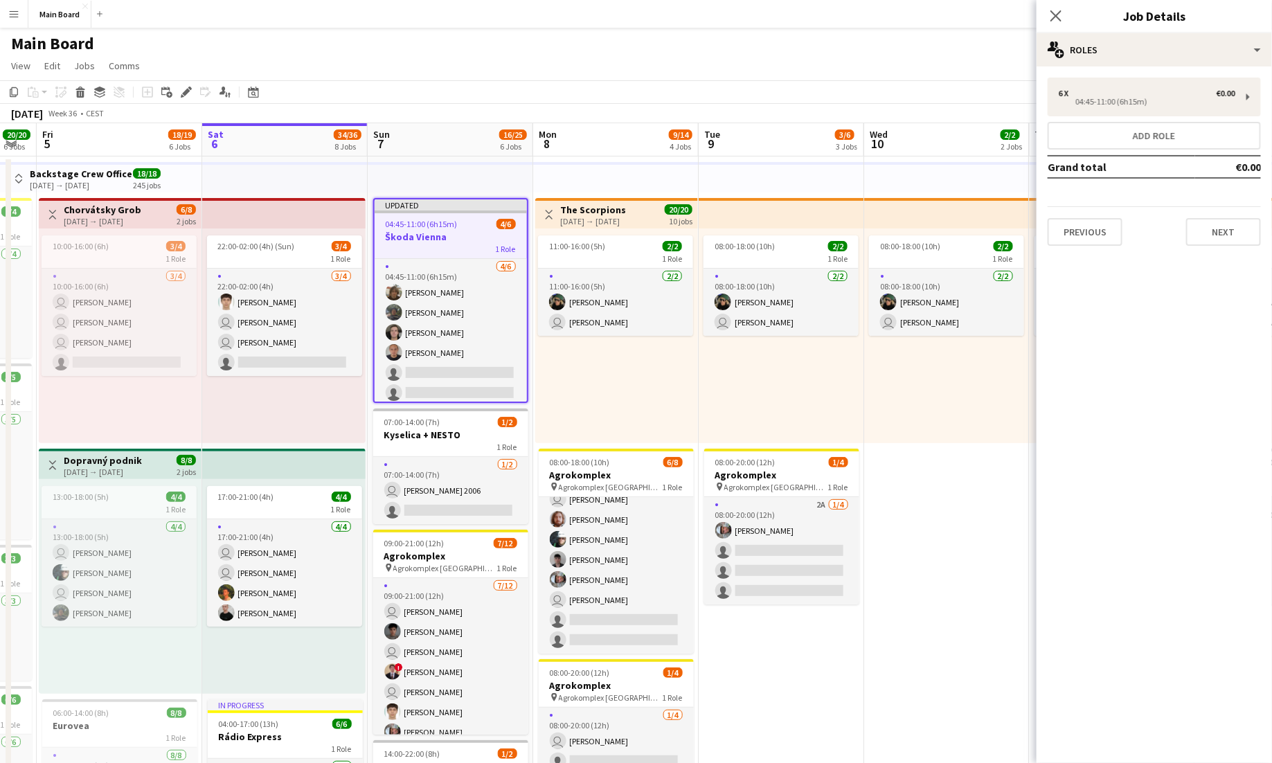
click at [556, 397] on div "11:00-16:00 (5h) 2/2 1 Role 2/2 11:00-16:00 (5h) Tymofii Levchenko user Jakub H…" at bounding box center [616, 335] width 163 height 215
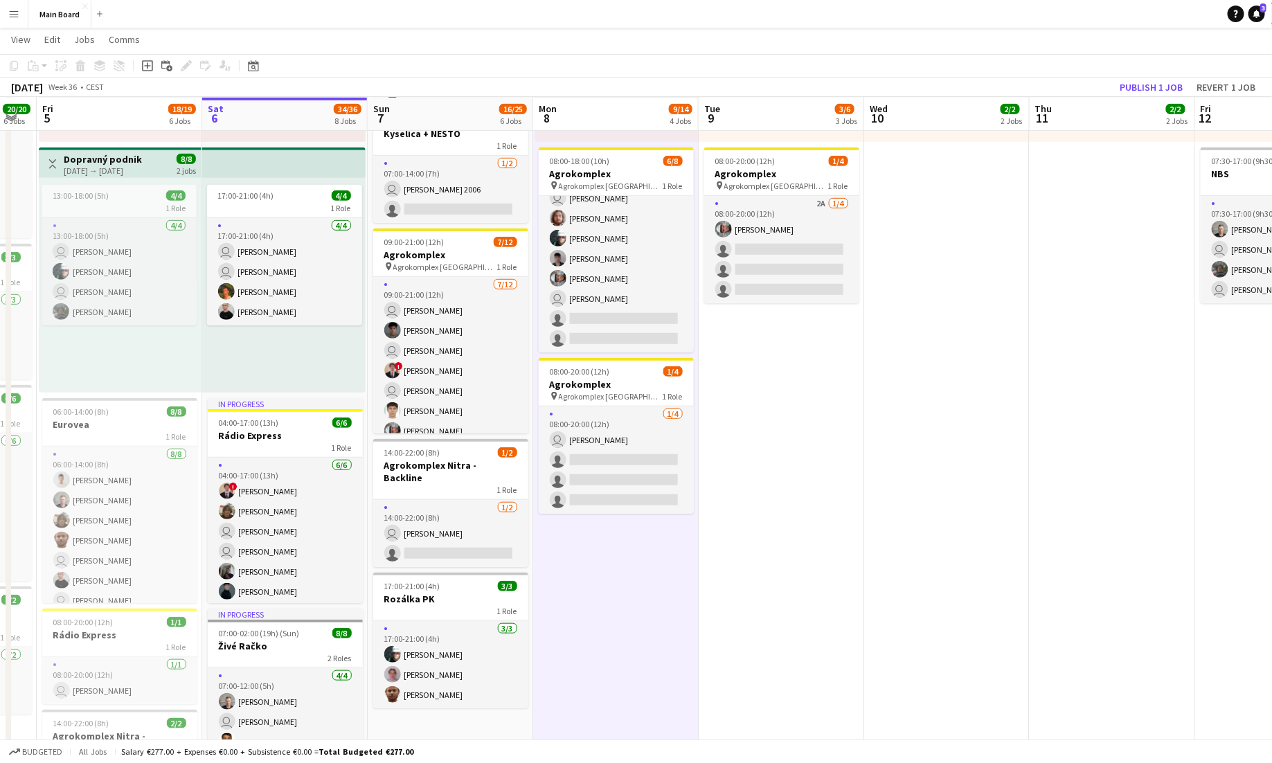
scroll to position [303, 0]
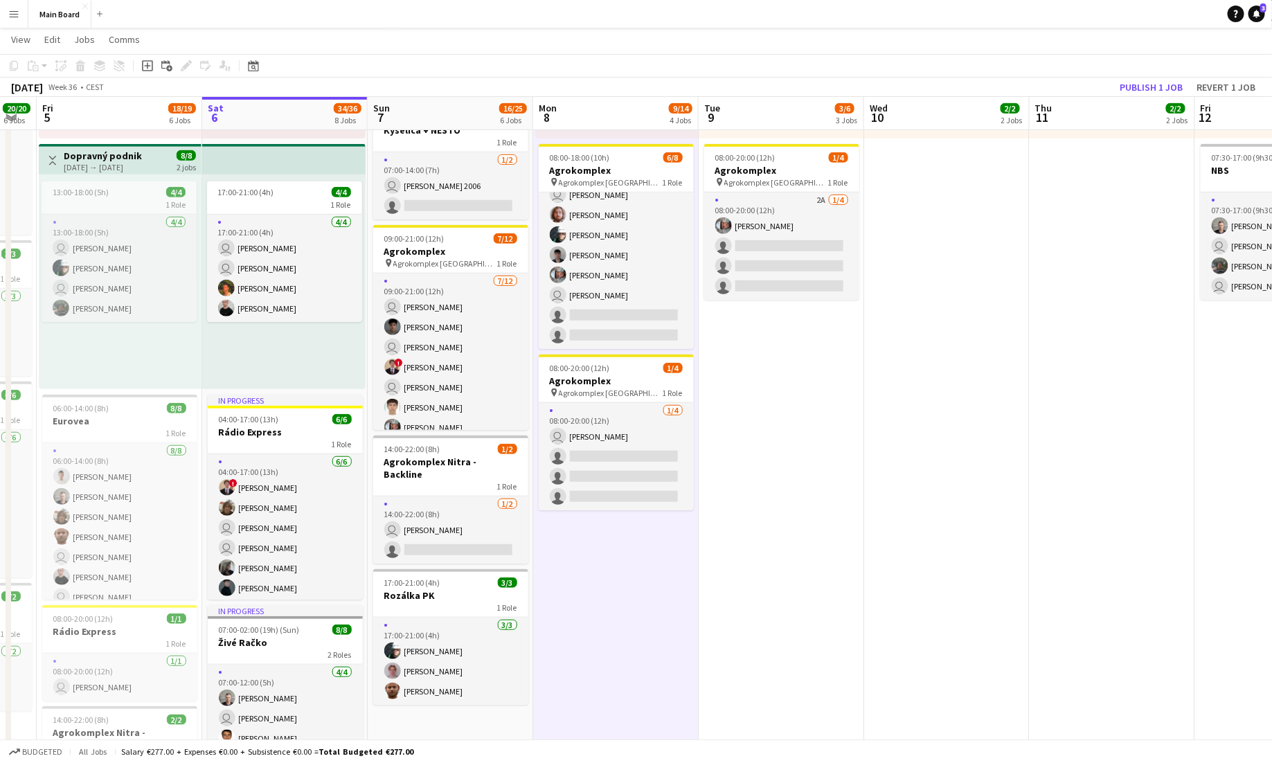
click at [11, 11] on app-icon "Menu" at bounding box center [13, 13] width 11 height 11
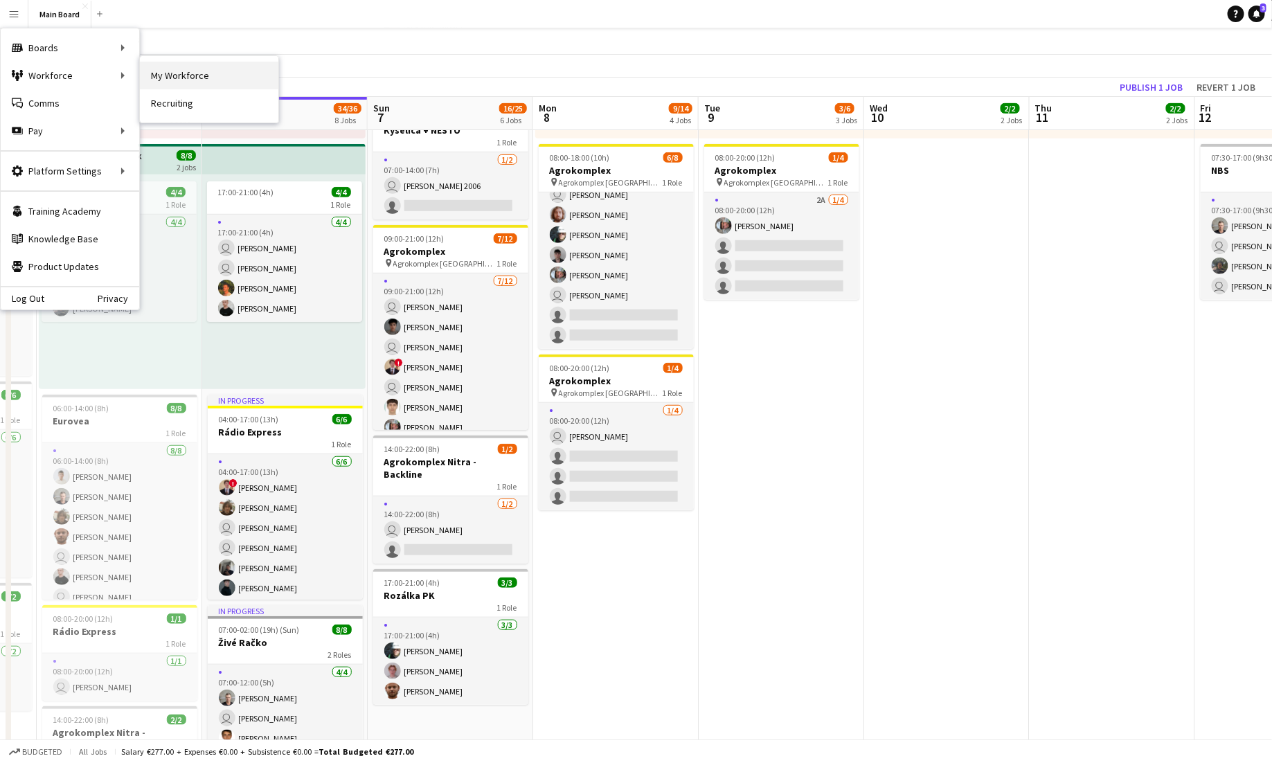
click at [147, 73] on link "My Workforce" at bounding box center [209, 76] width 138 height 28
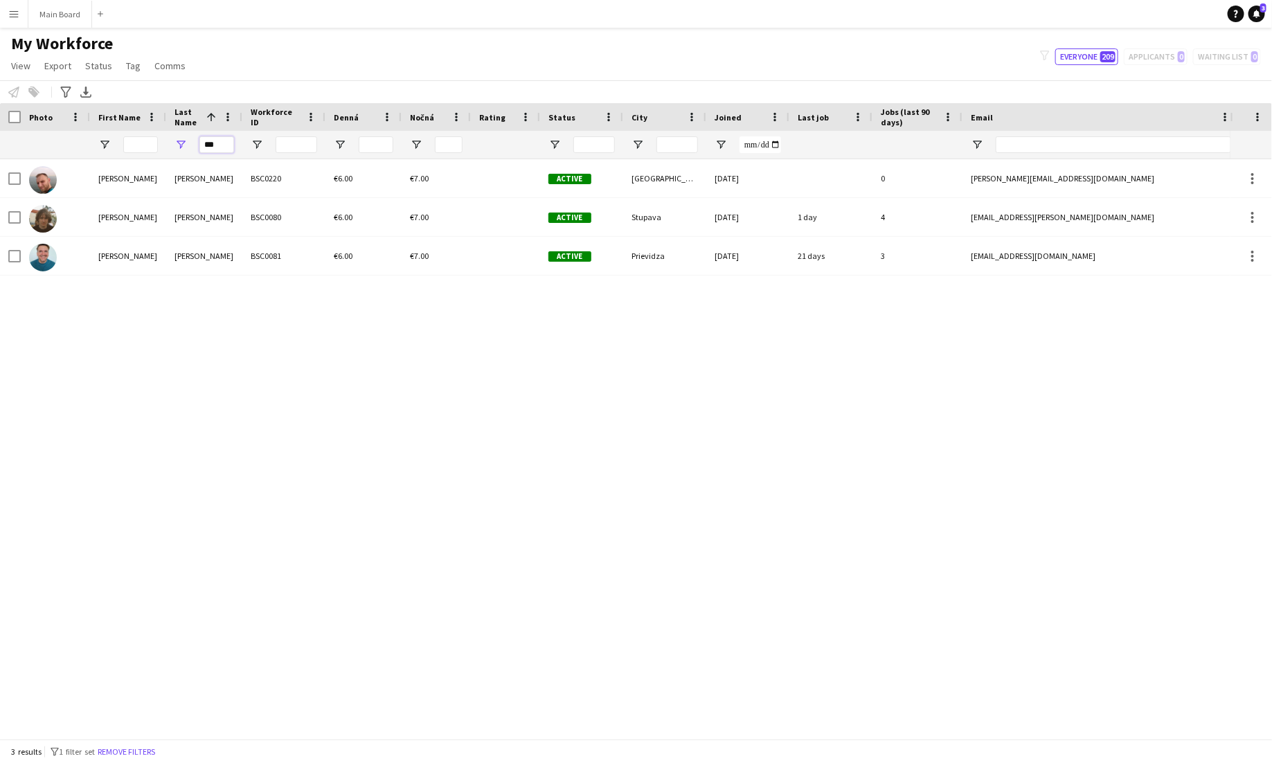
drag, startPoint x: 226, startPoint y: 143, endPoint x: 183, endPoint y: 143, distance: 42.9
click at [183, 143] on div "***" at bounding box center [204, 145] width 76 height 28
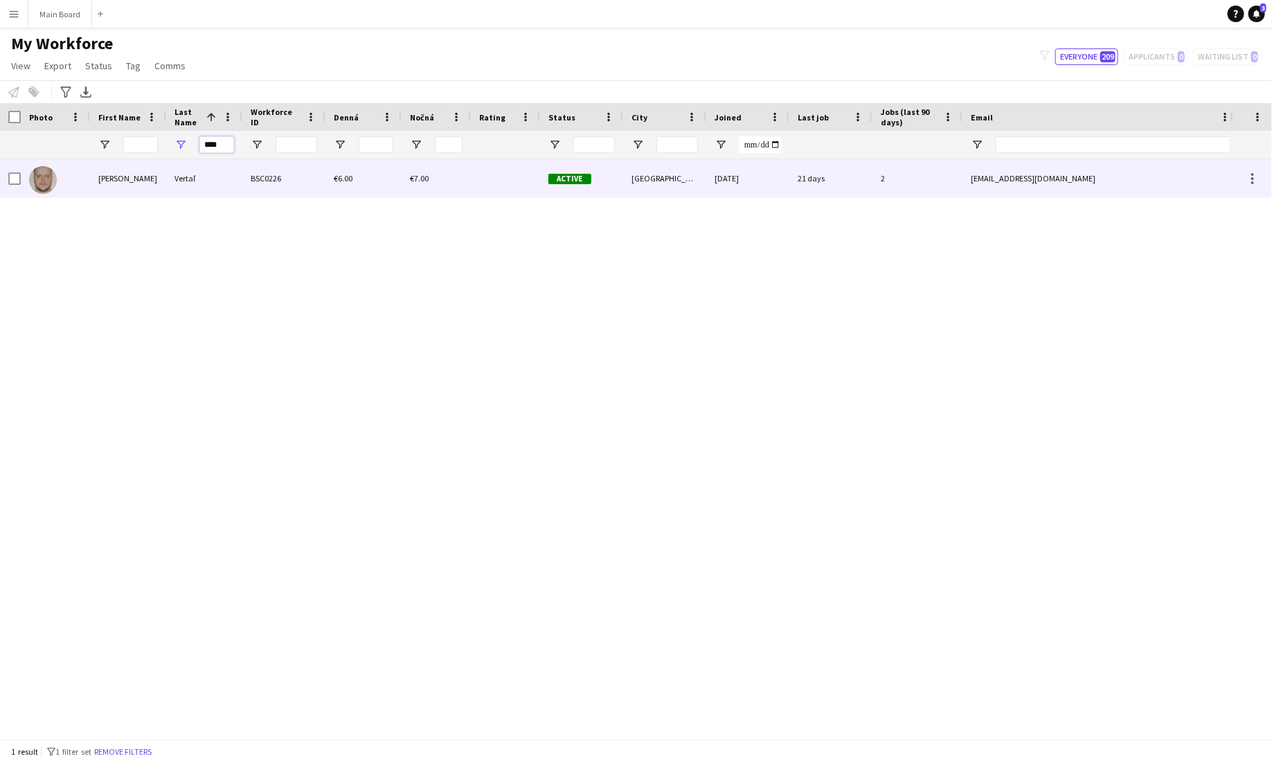
type input "****"
click at [196, 179] on div "Vertaľ" at bounding box center [204, 178] width 76 height 38
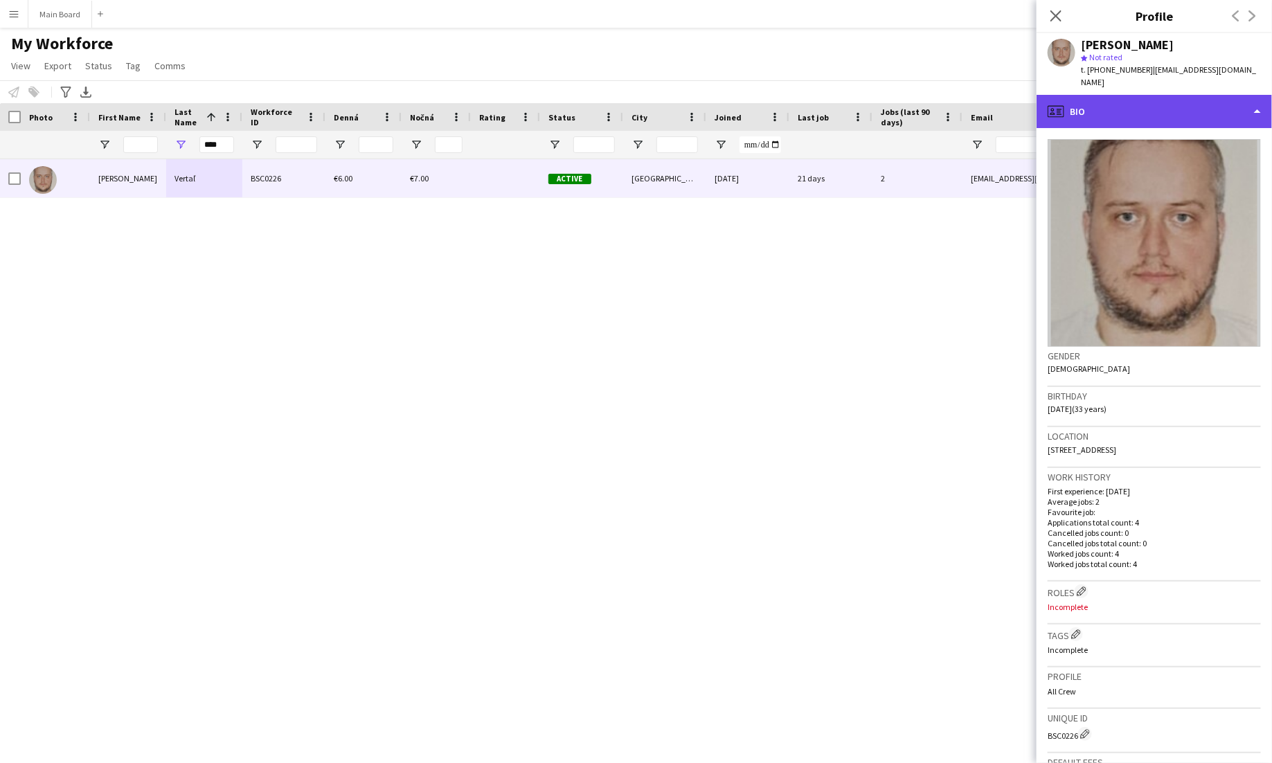
click at [1219, 107] on div "profile Bio" at bounding box center [1154, 111] width 235 height 33
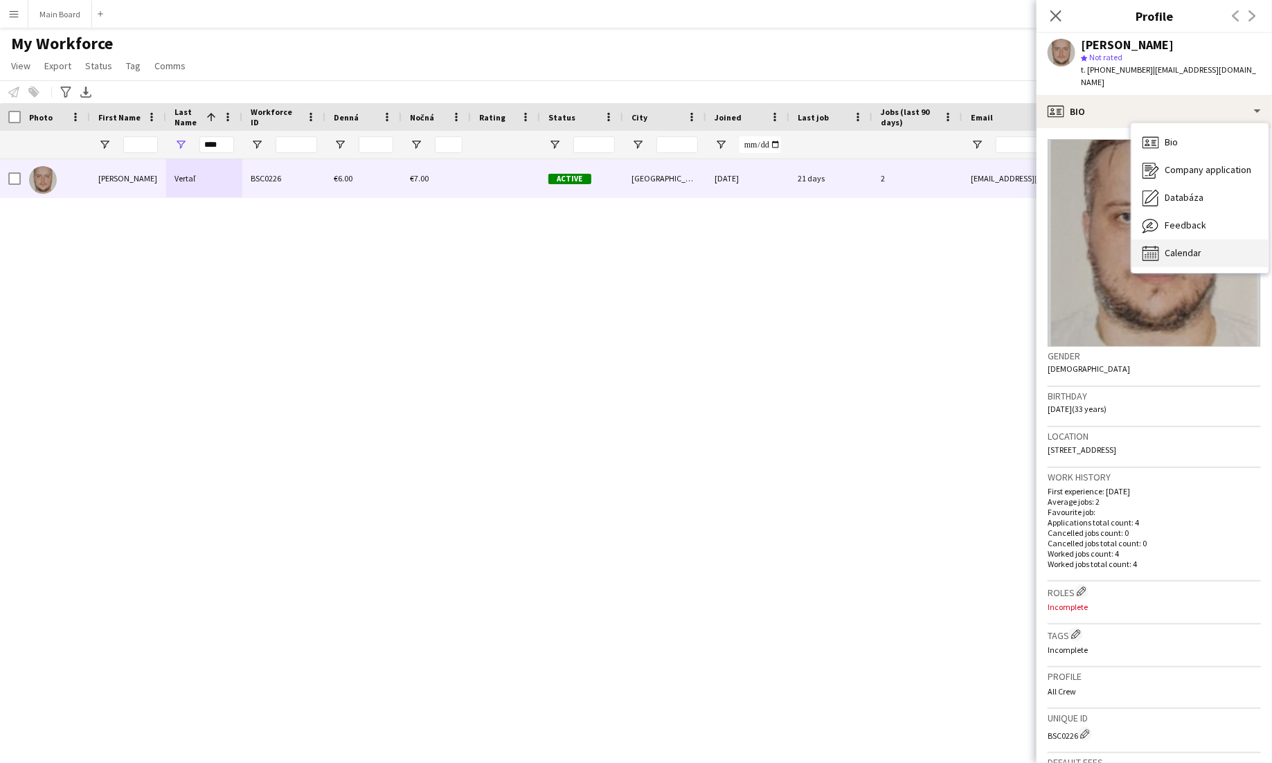
click at [1190, 240] on div "Calendar Calendar" at bounding box center [1199, 254] width 137 height 28
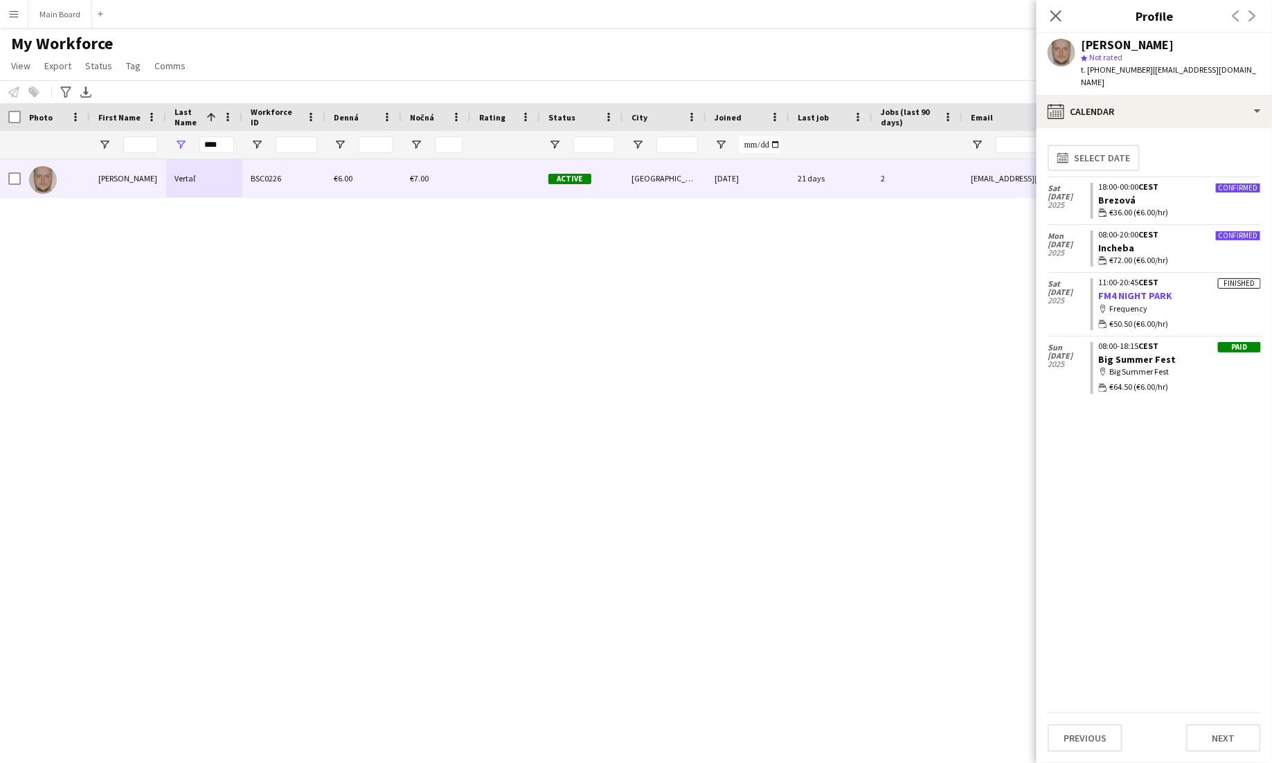
click at [1167, 289] on link "FM4 NIGHT PARK" at bounding box center [1136, 295] width 74 height 12
drag, startPoint x: 225, startPoint y: 141, endPoint x: 193, endPoint y: 141, distance: 31.9
click at [203, 141] on input "****" at bounding box center [216, 144] width 35 height 17
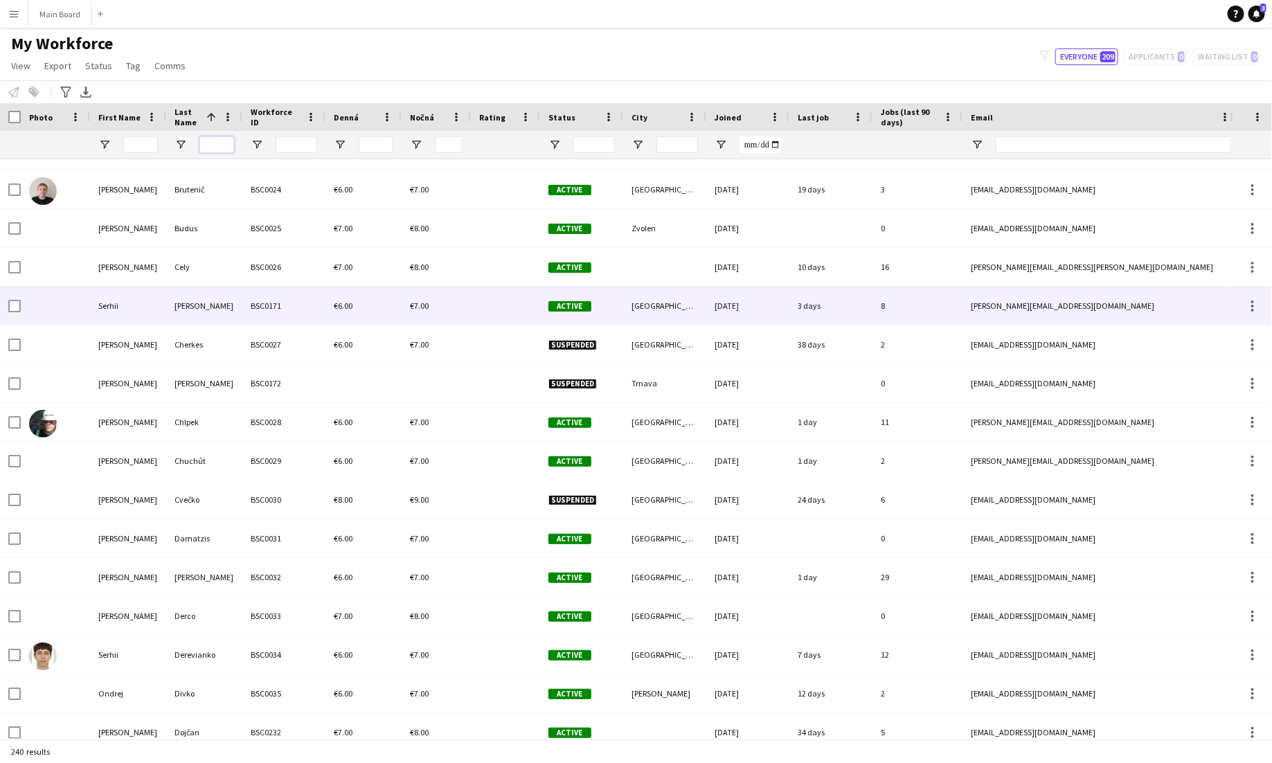
scroll to position [1075, 0]
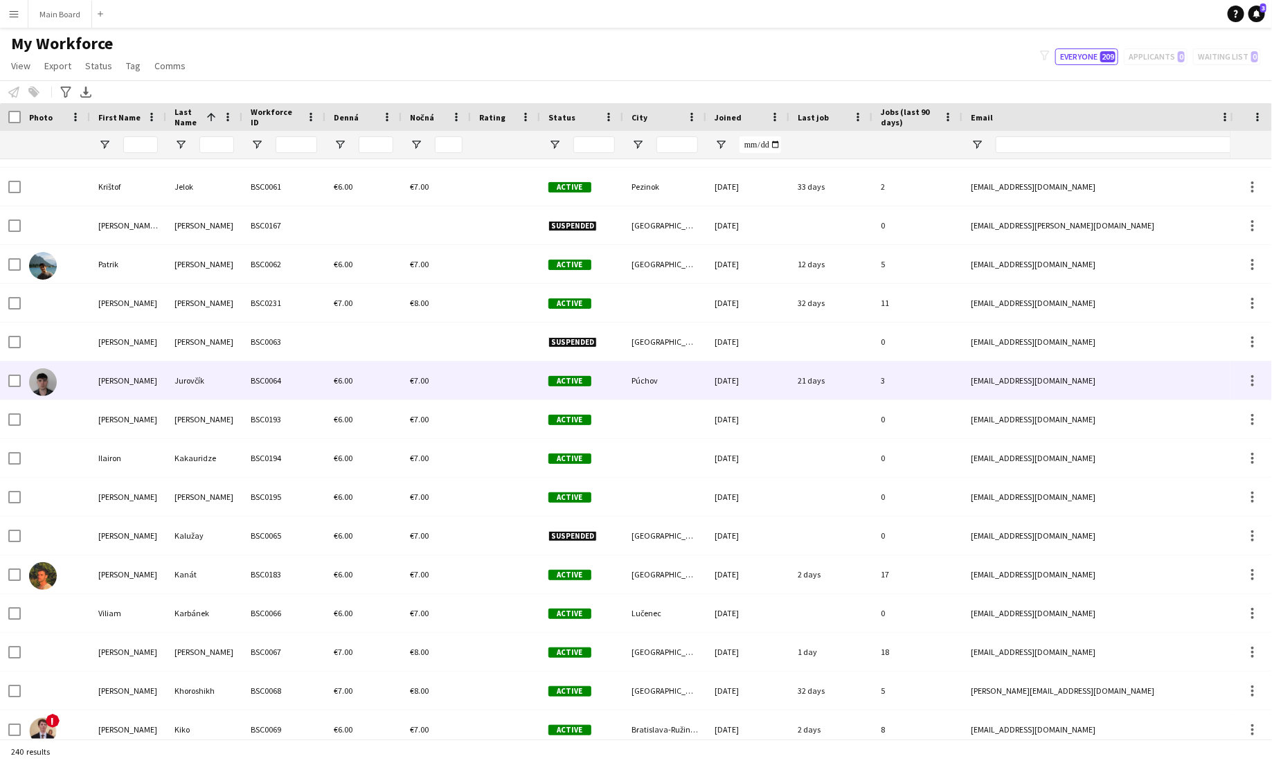
click at [183, 364] on div "Jurovčík" at bounding box center [204, 380] width 76 height 38
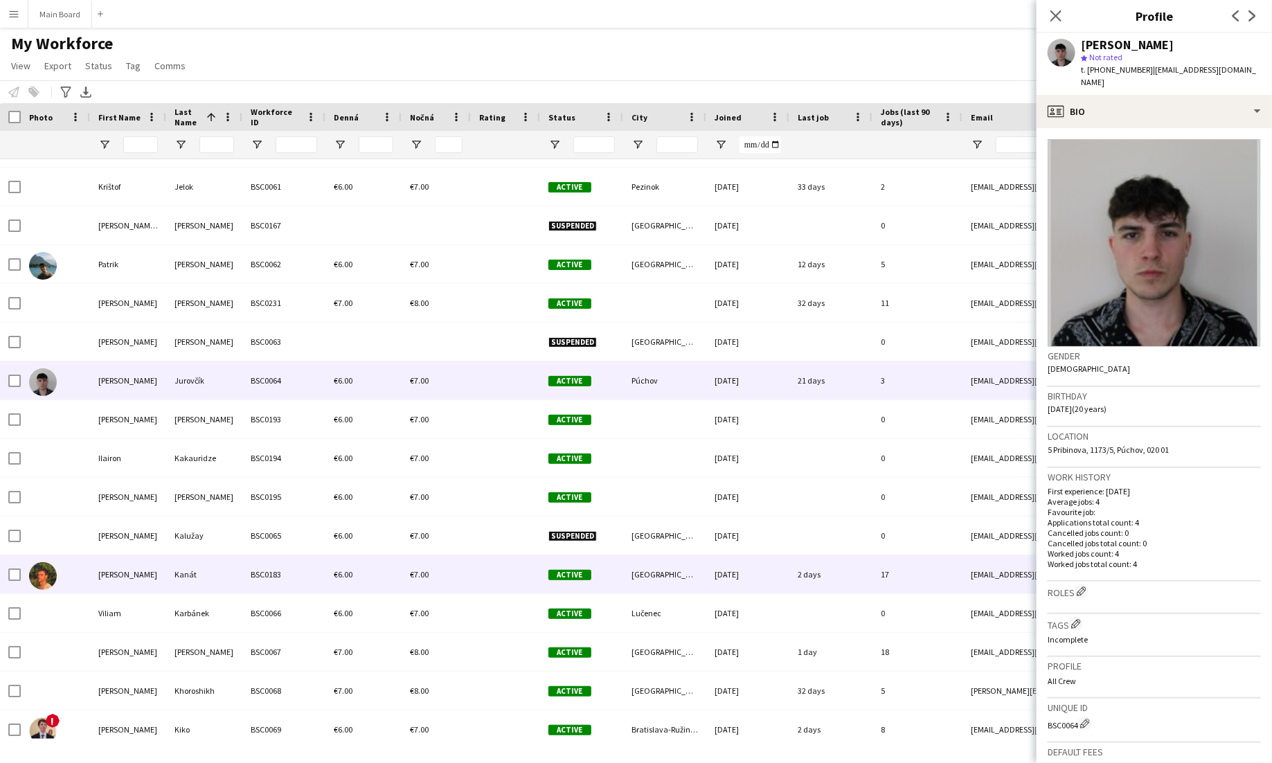
click at [210, 561] on div "Kanát" at bounding box center [204, 574] width 76 height 38
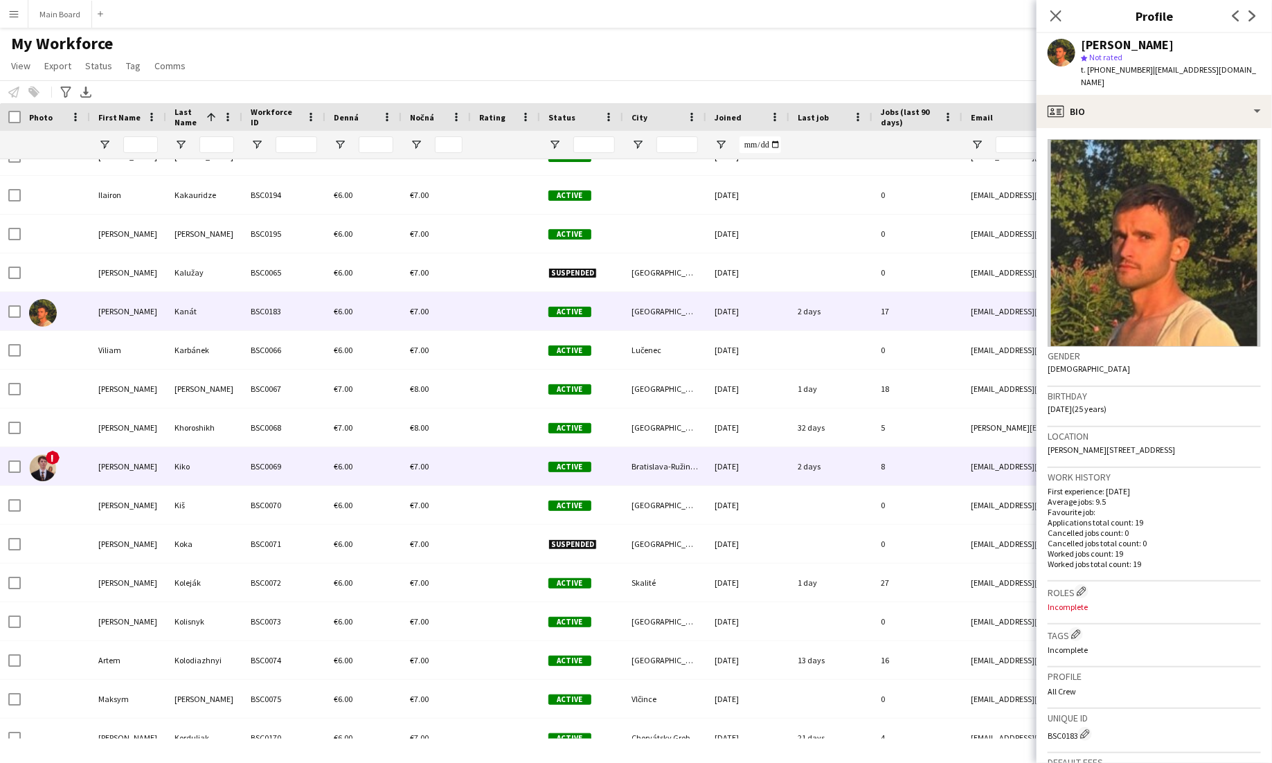
click at [174, 458] on div "Kiko" at bounding box center [204, 466] width 76 height 38
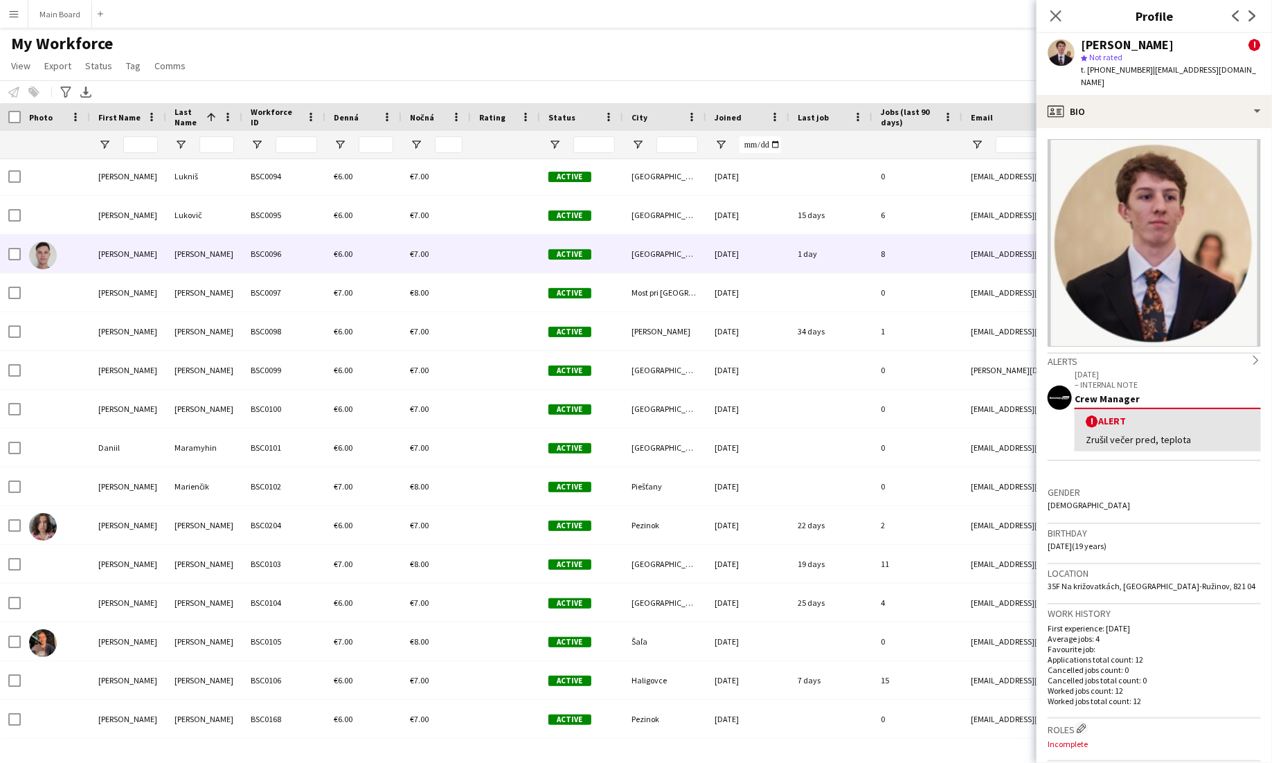
click at [160, 237] on div "Matúš" at bounding box center [128, 254] width 76 height 38
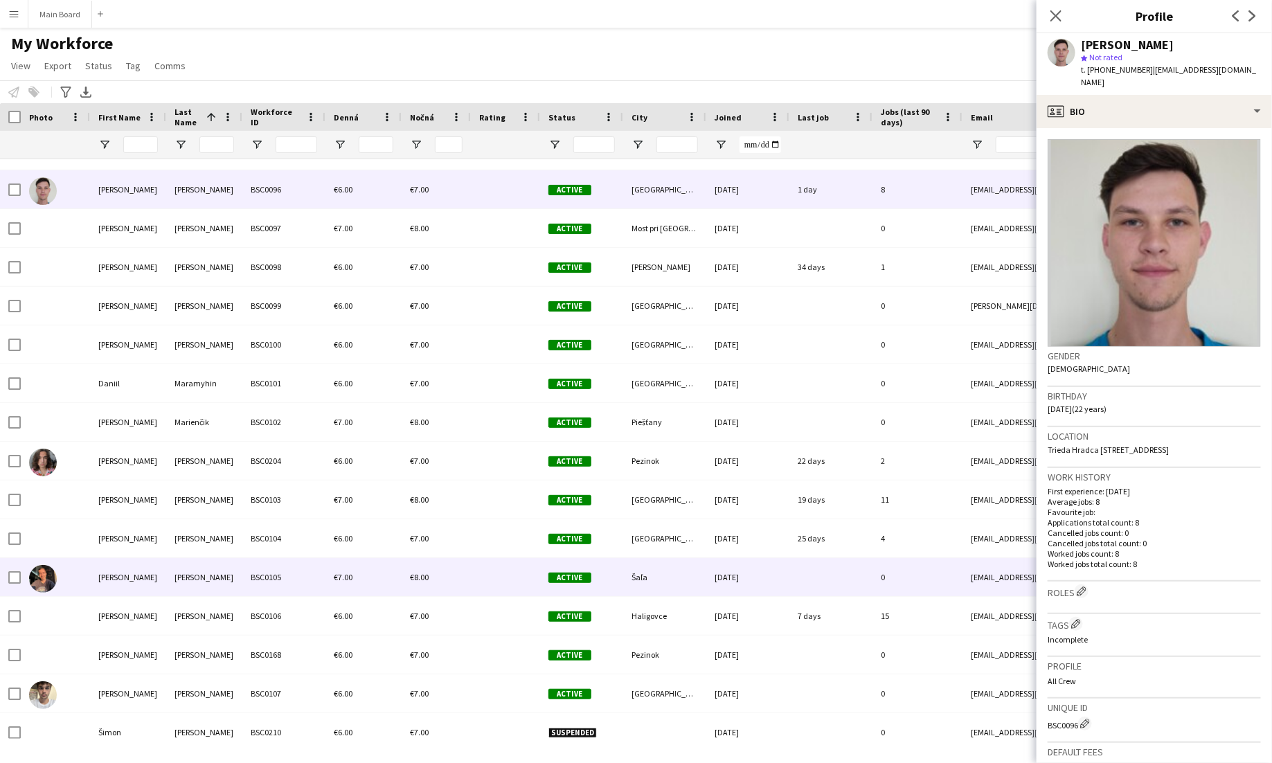
click at [153, 570] on div "Andrej" at bounding box center [128, 577] width 76 height 38
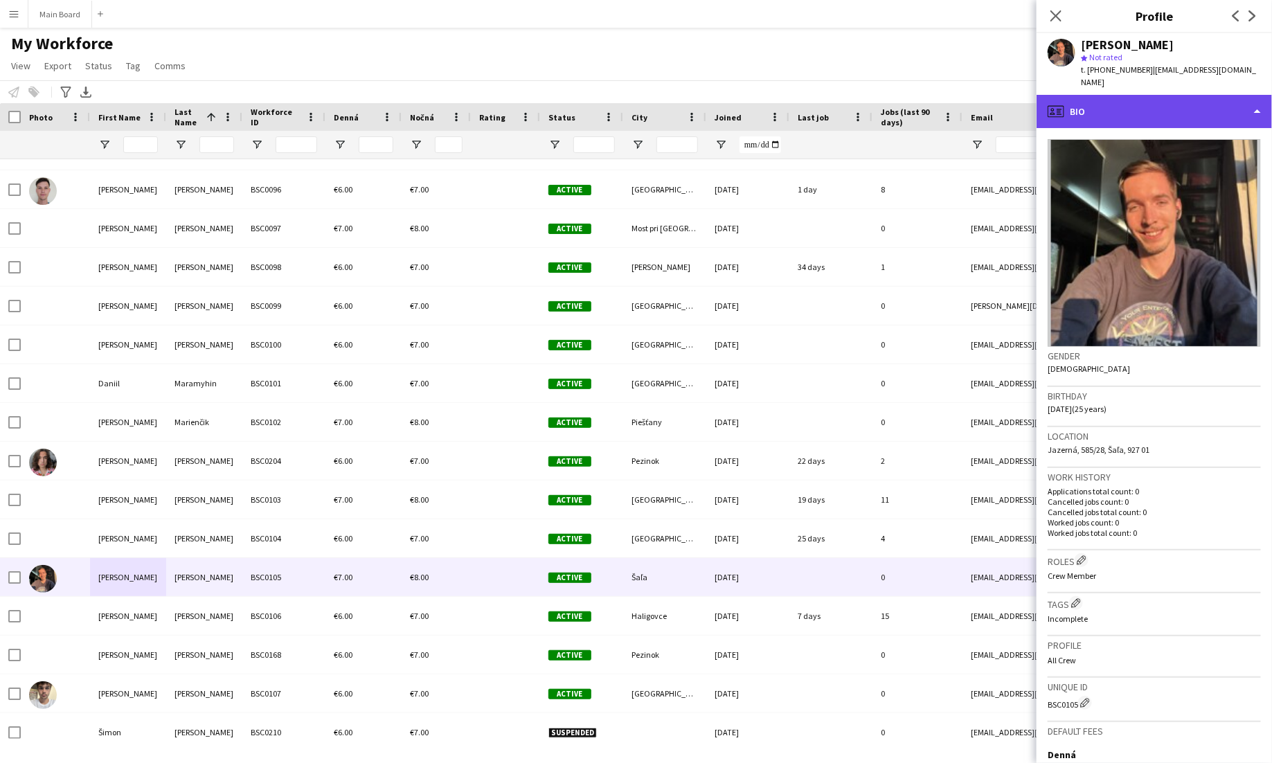
click at [1248, 108] on div "profile Bio" at bounding box center [1154, 111] width 235 height 33
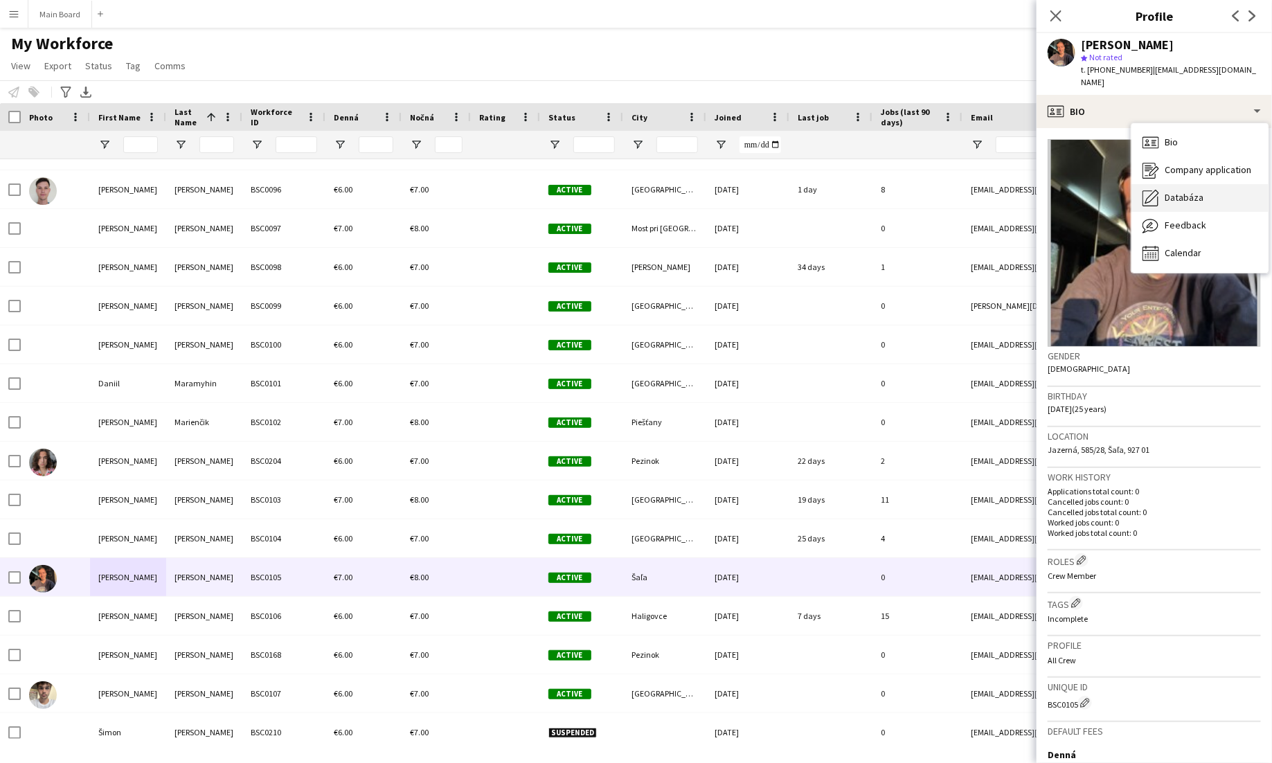
click at [1209, 184] on div "Databáza Databáza" at bounding box center [1199, 198] width 137 height 28
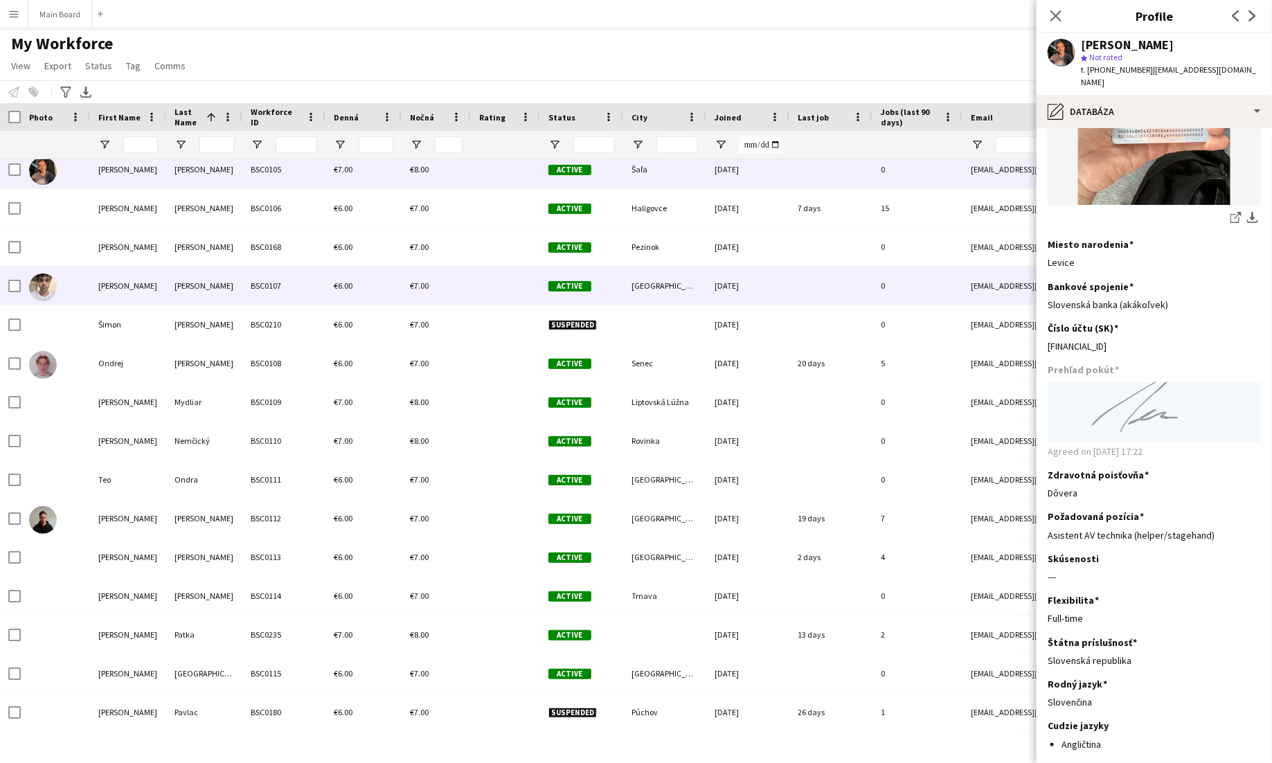
click at [206, 288] on div "Mihok" at bounding box center [204, 286] width 76 height 38
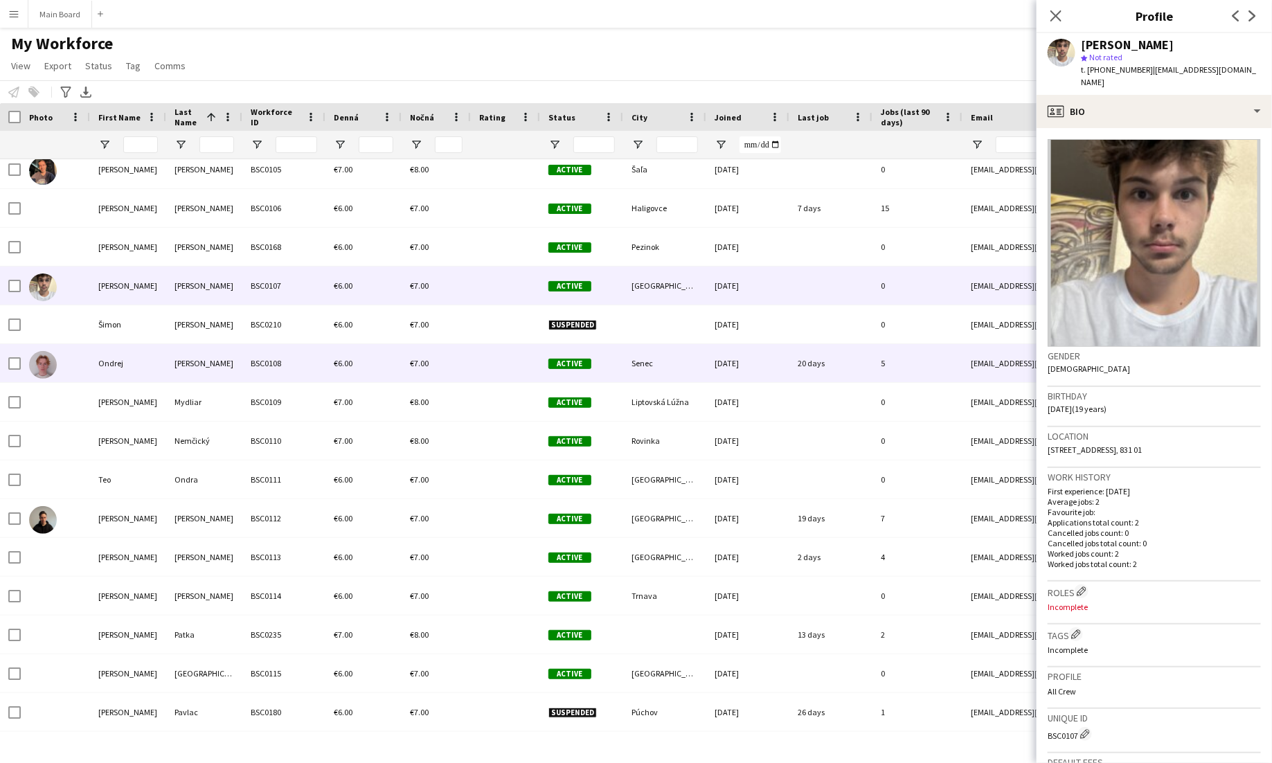
click at [213, 361] on div "Musil" at bounding box center [204, 363] width 76 height 38
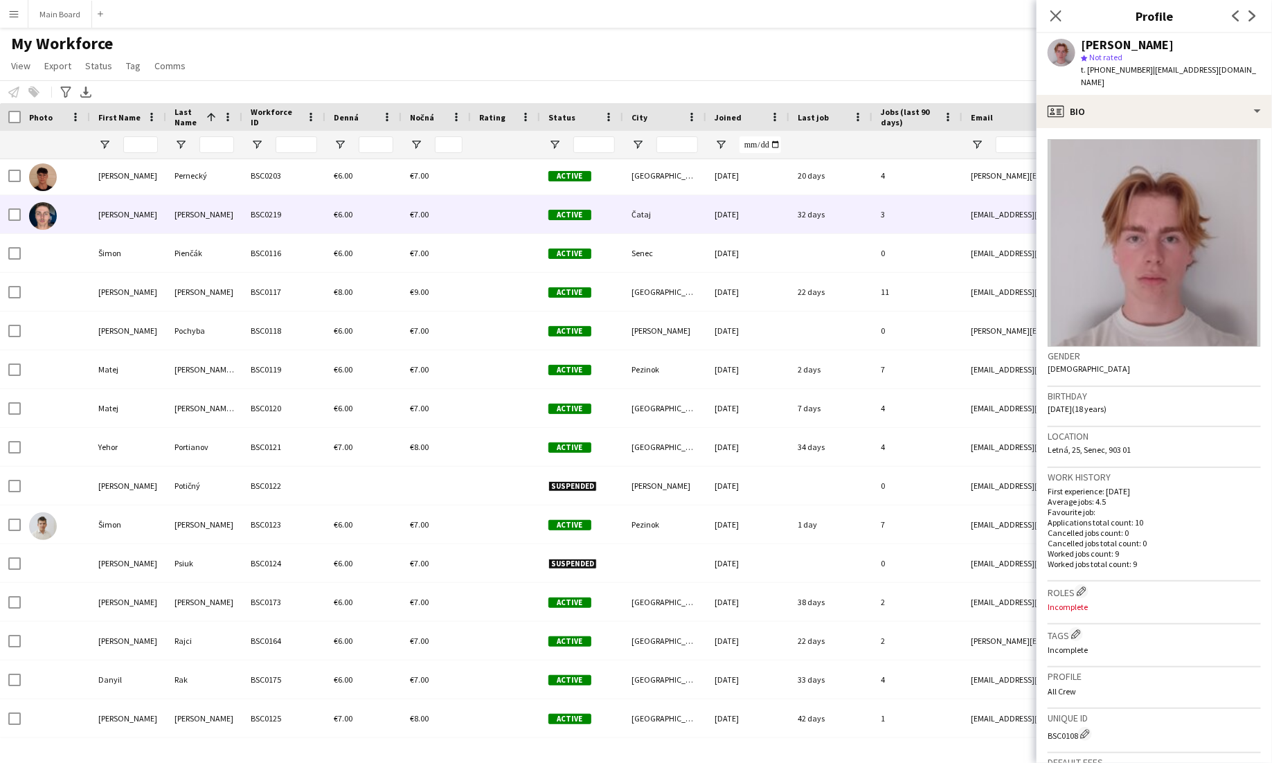
click at [231, 208] on div "Peško" at bounding box center [204, 214] width 76 height 38
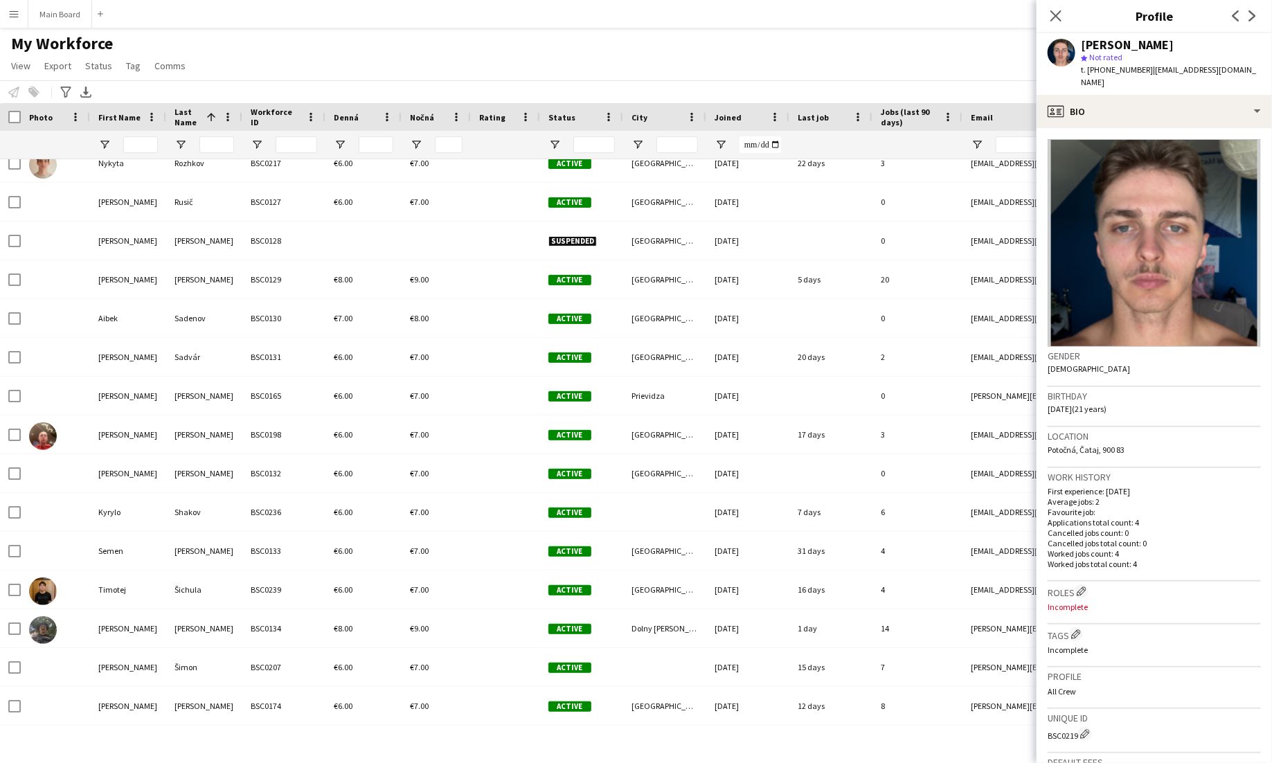
click at [19, 7] on button "Menu" at bounding box center [14, 14] width 28 height 28
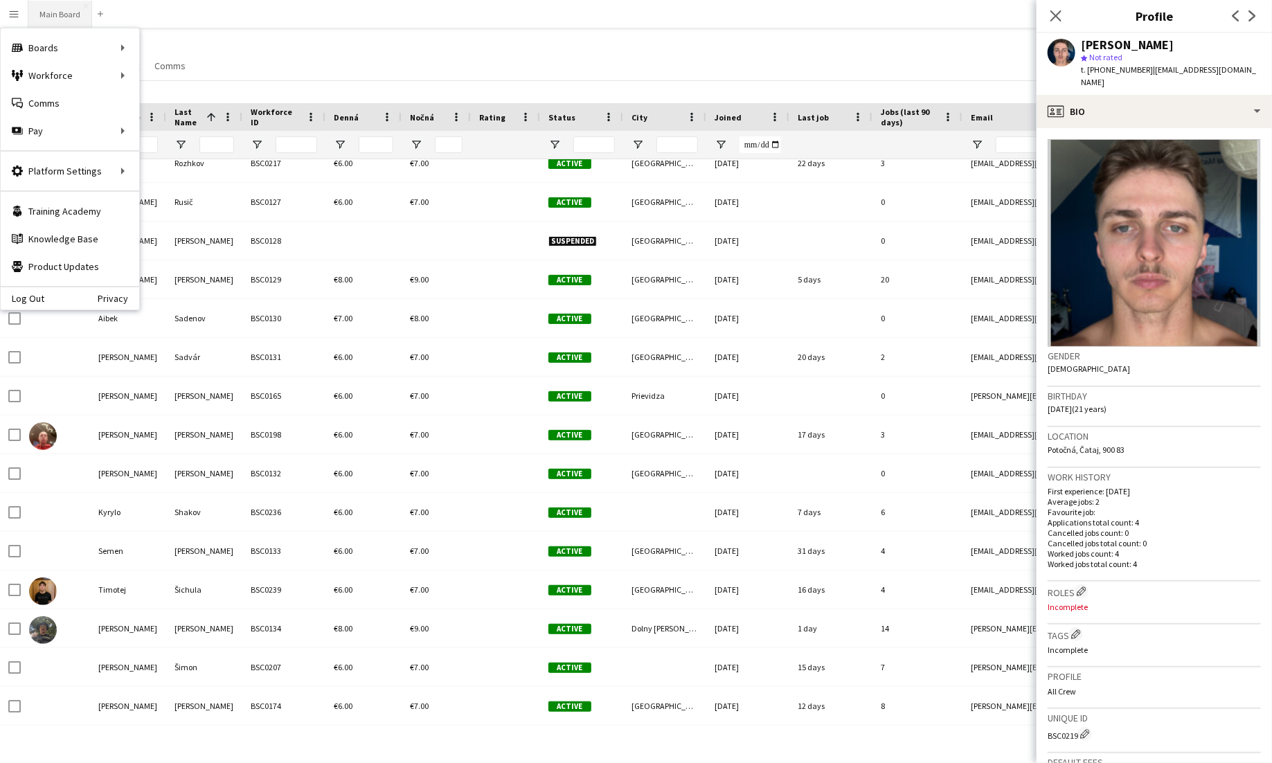
click at [59, 15] on button "Main Board Close" at bounding box center [60, 14] width 64 height 27
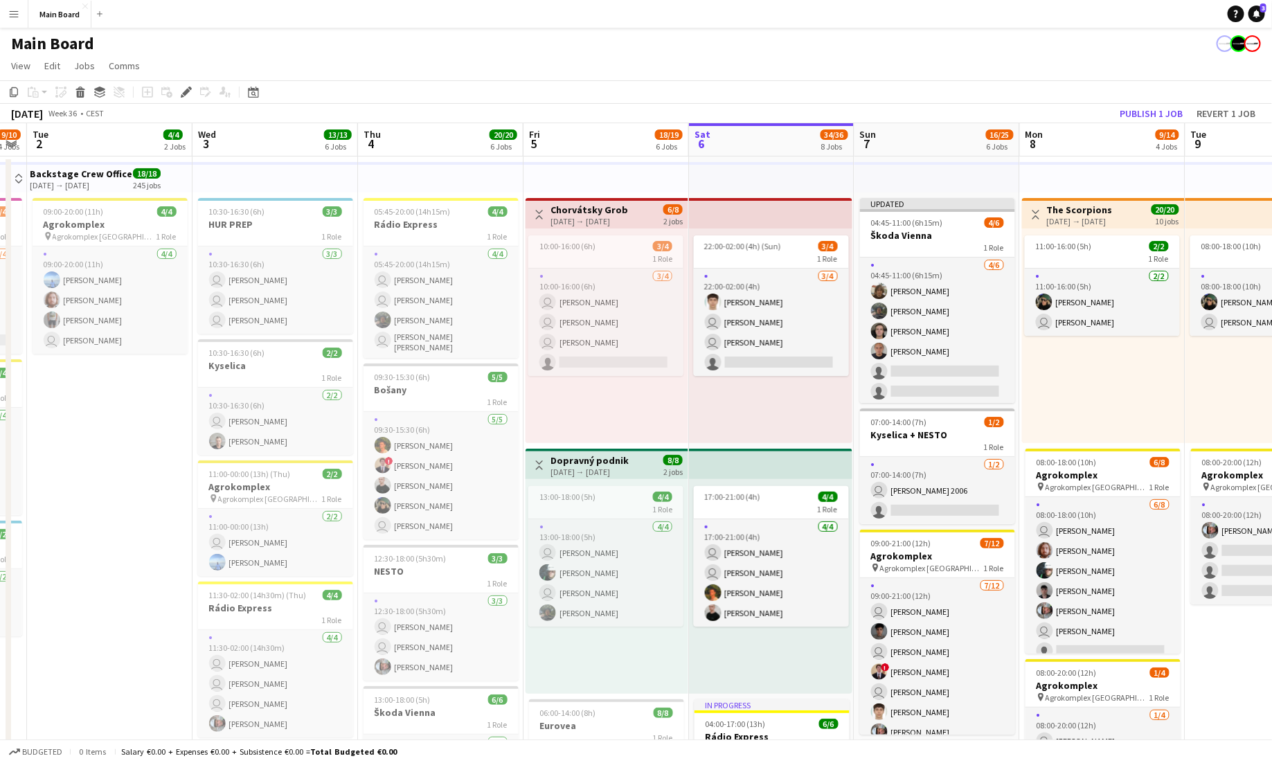
scroll to position [0, 472]
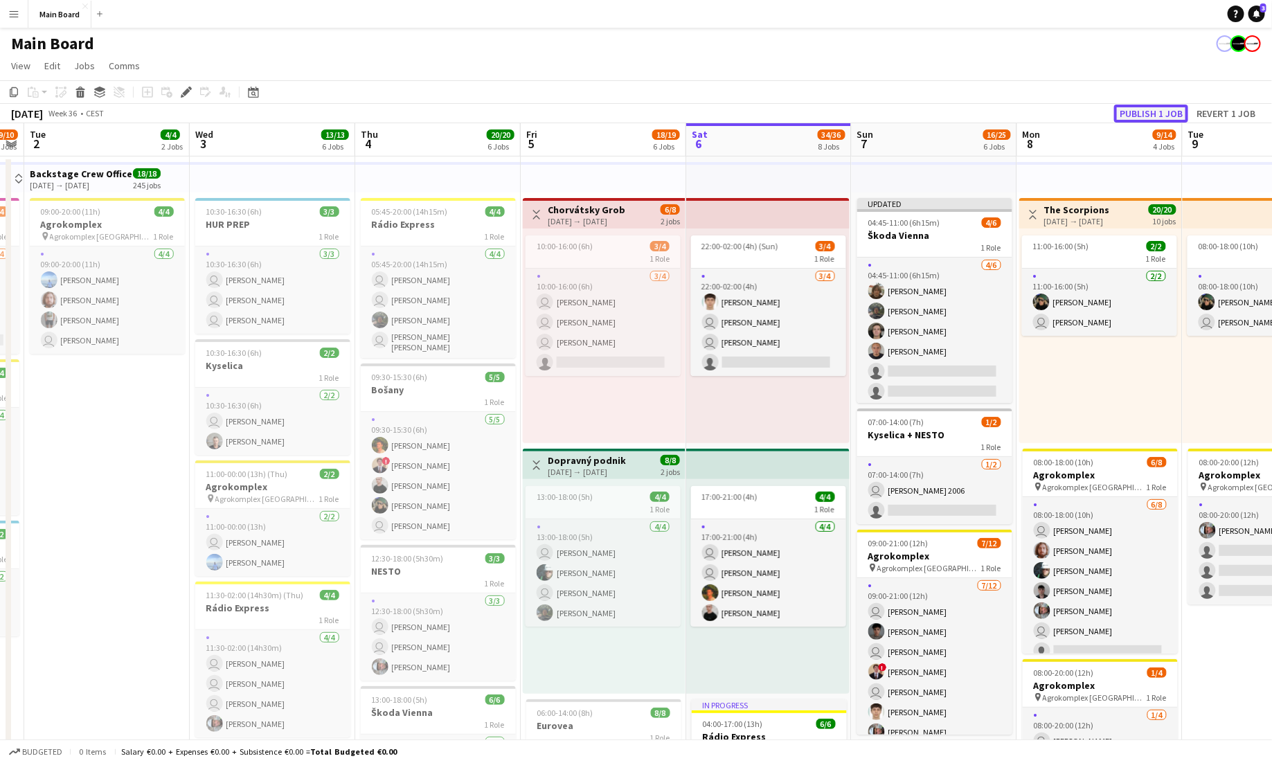
click at [1142, 109] on button "Publish 1 job" at bounding box center [1151, 114] width 74 height 18
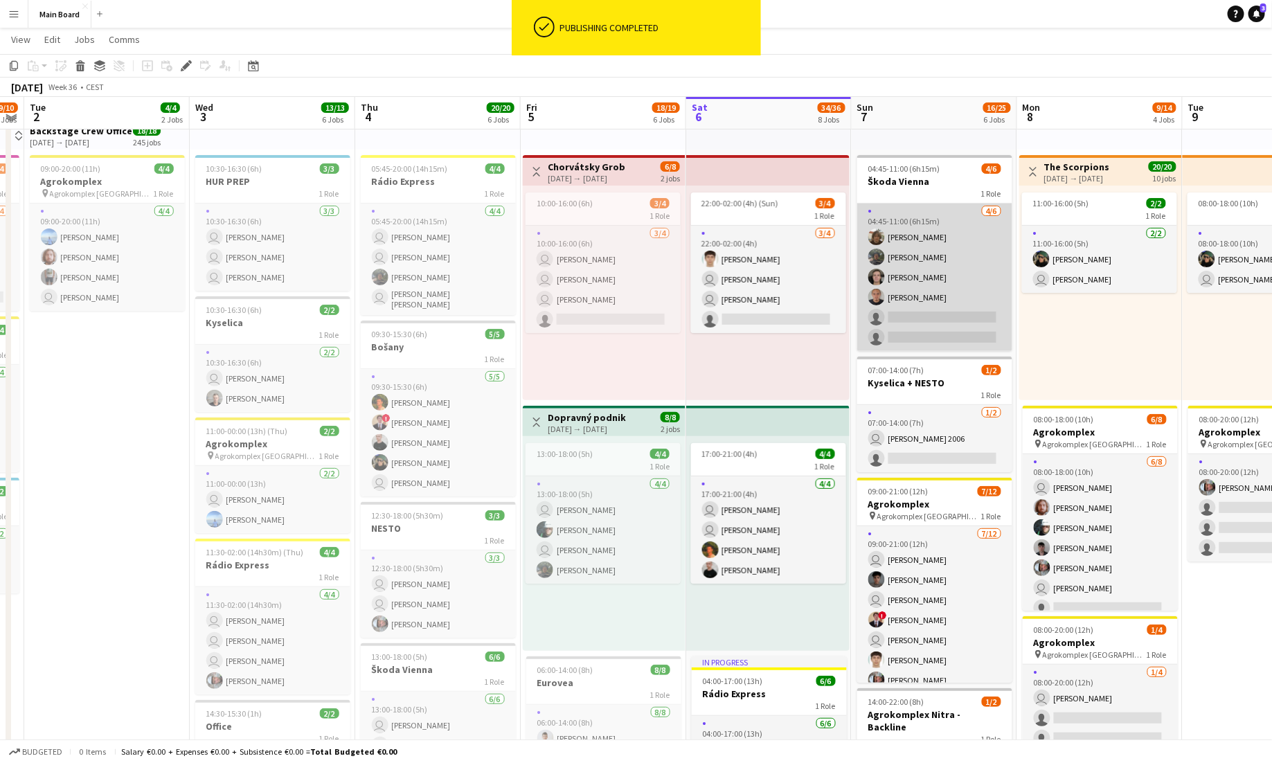
scroll to position [39, 0]
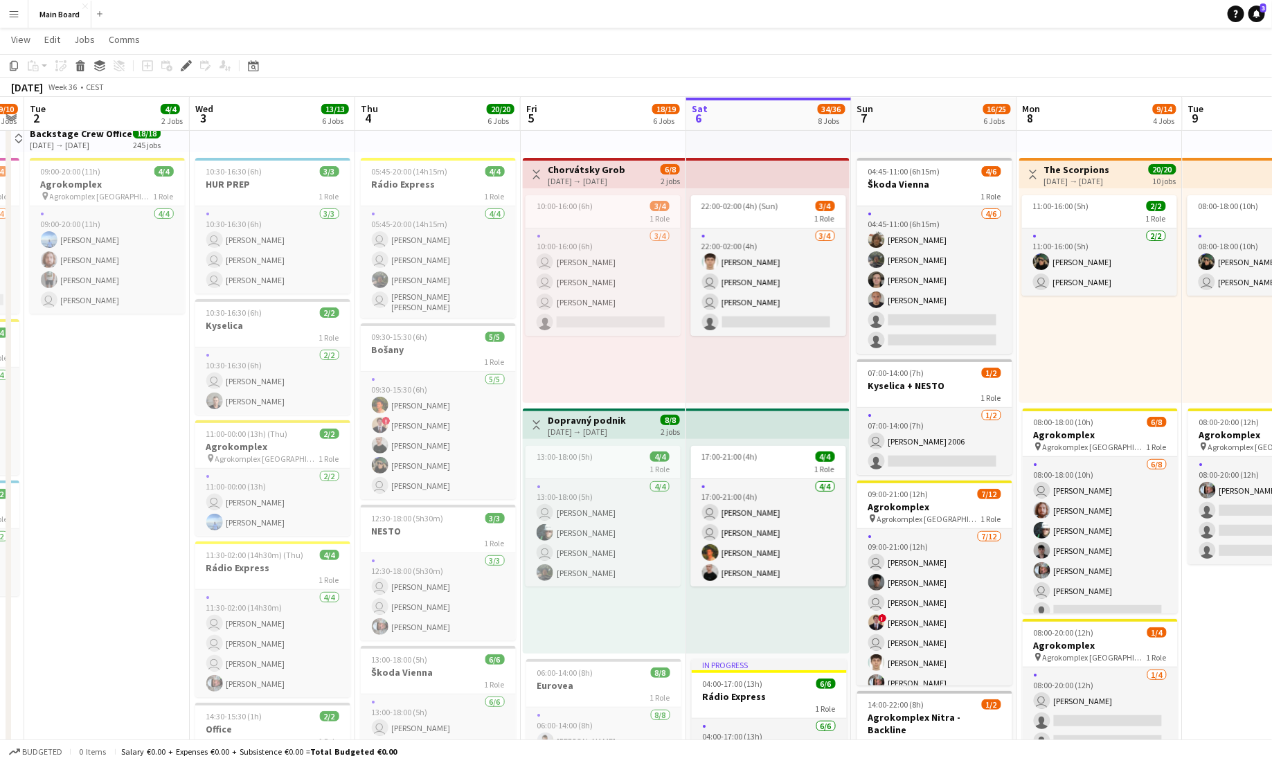
click at [16, 17] on app-icon "Menu" at bounding box center [13, 13] width 11 height 11
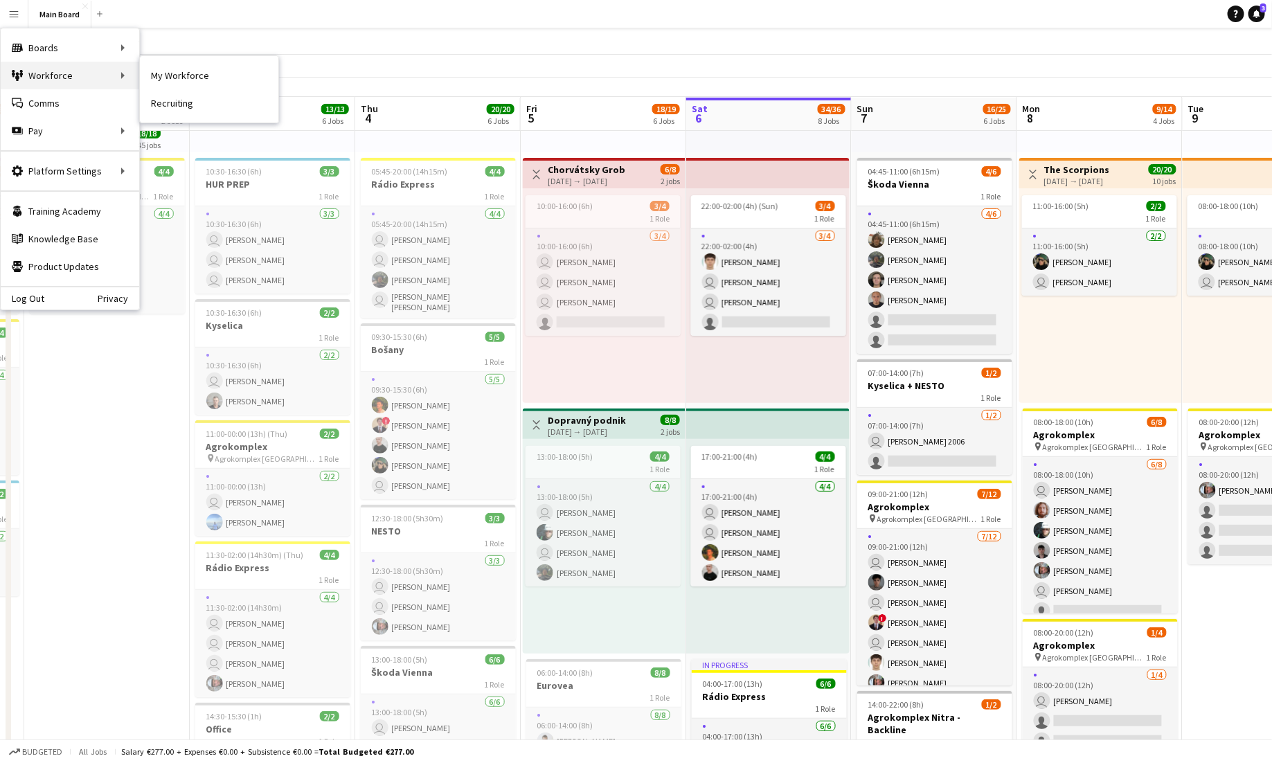
click at [75, 77] on div "Workforce Workforce" at bounding box center [70, 76] width 138 height 28
click at [164, 75] on link "My Workforce" at bounding box center [209, 76] width 138 height 28
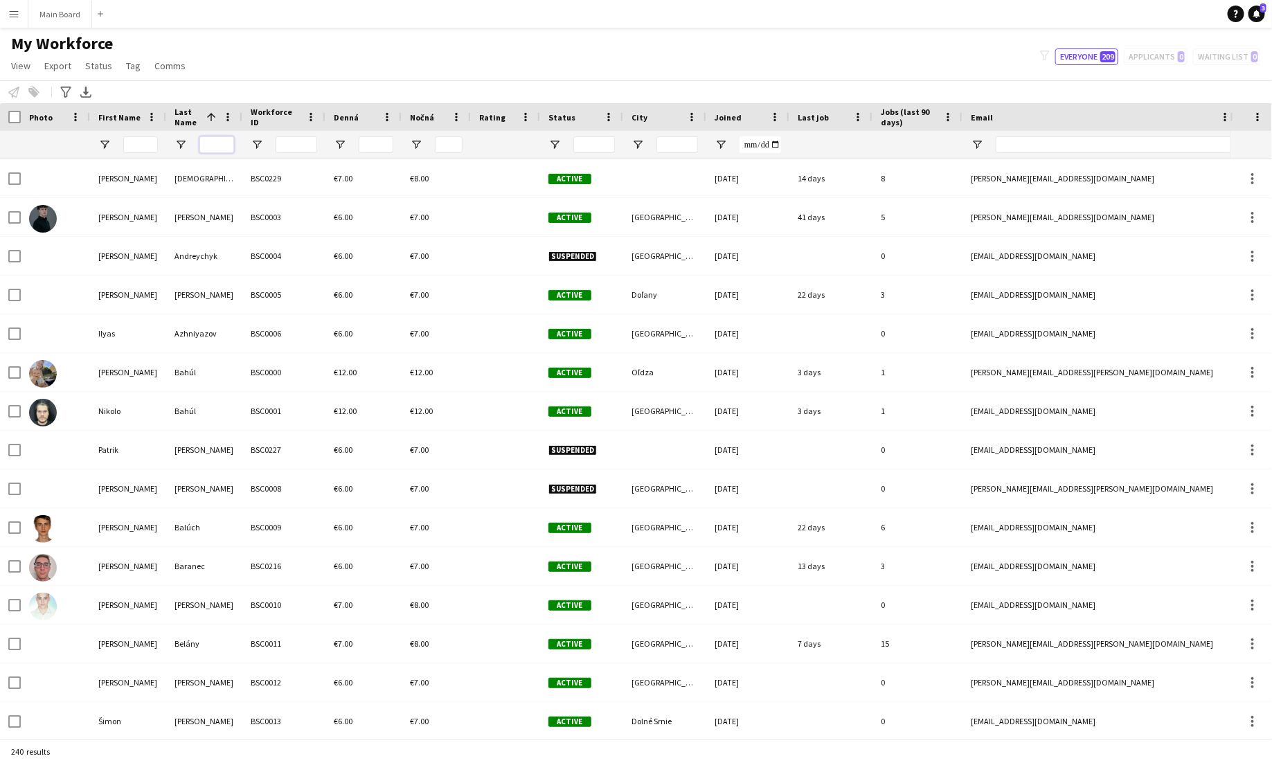
click at [209, 148] on input "Last Name Filter Input" at bounding box center [216, 144] width 35 height 17
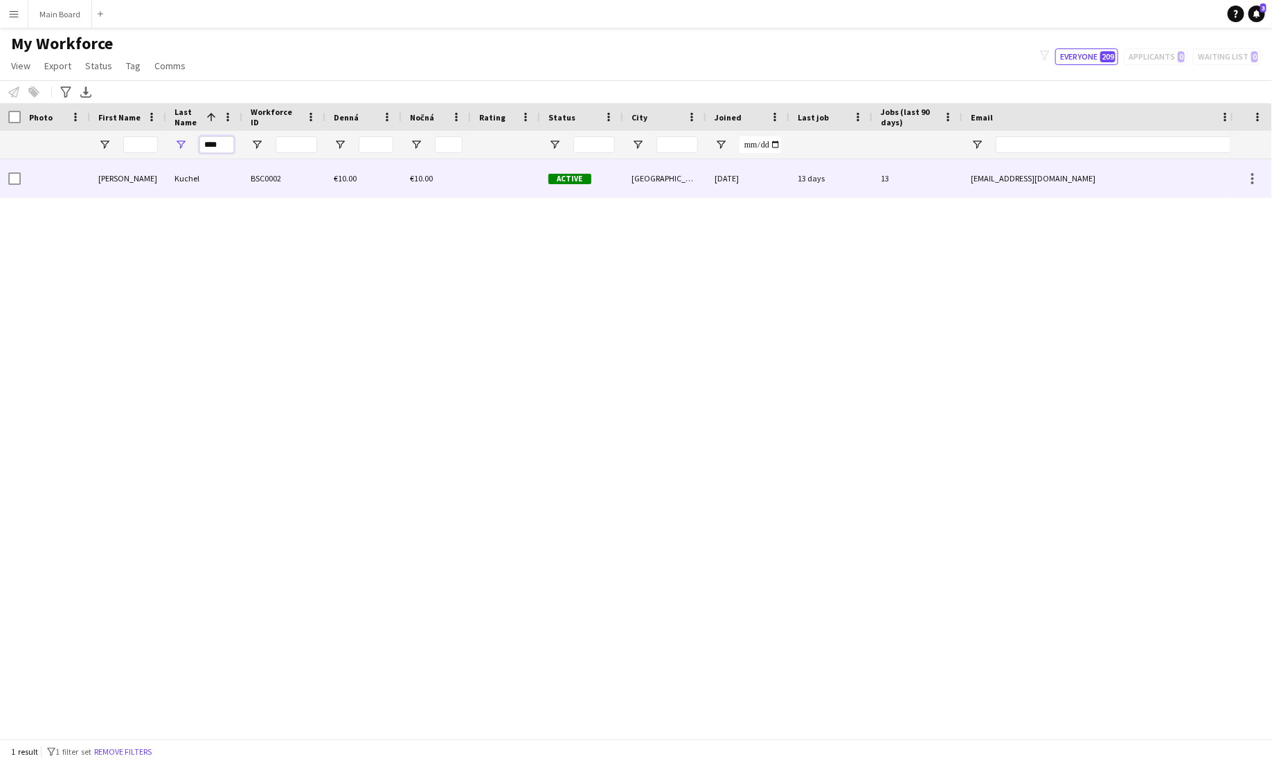
type input "****"
click at [219, 183] on div "Kuchel" at bounding box center [204, 178] width 76 height 38
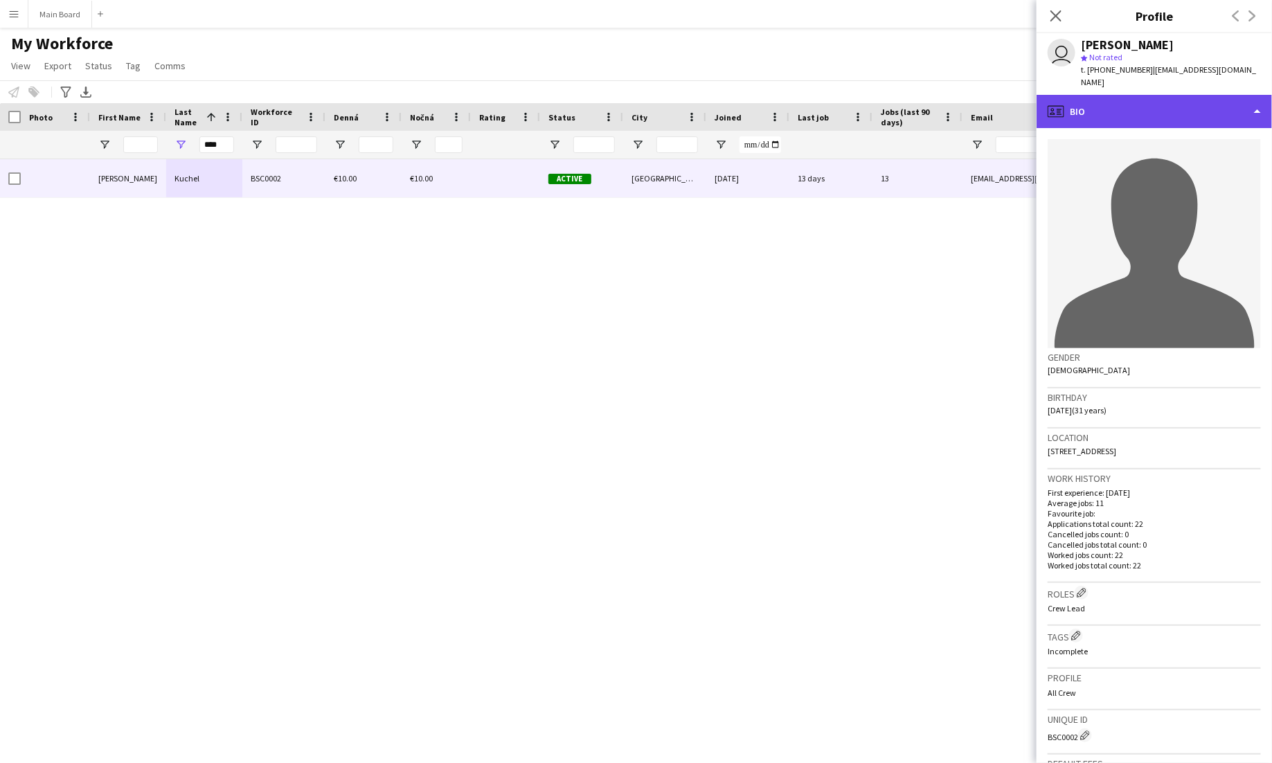
click at [1255, 95] on div "profile Bio" at bounding box center [1154, 111] width 235 height 33
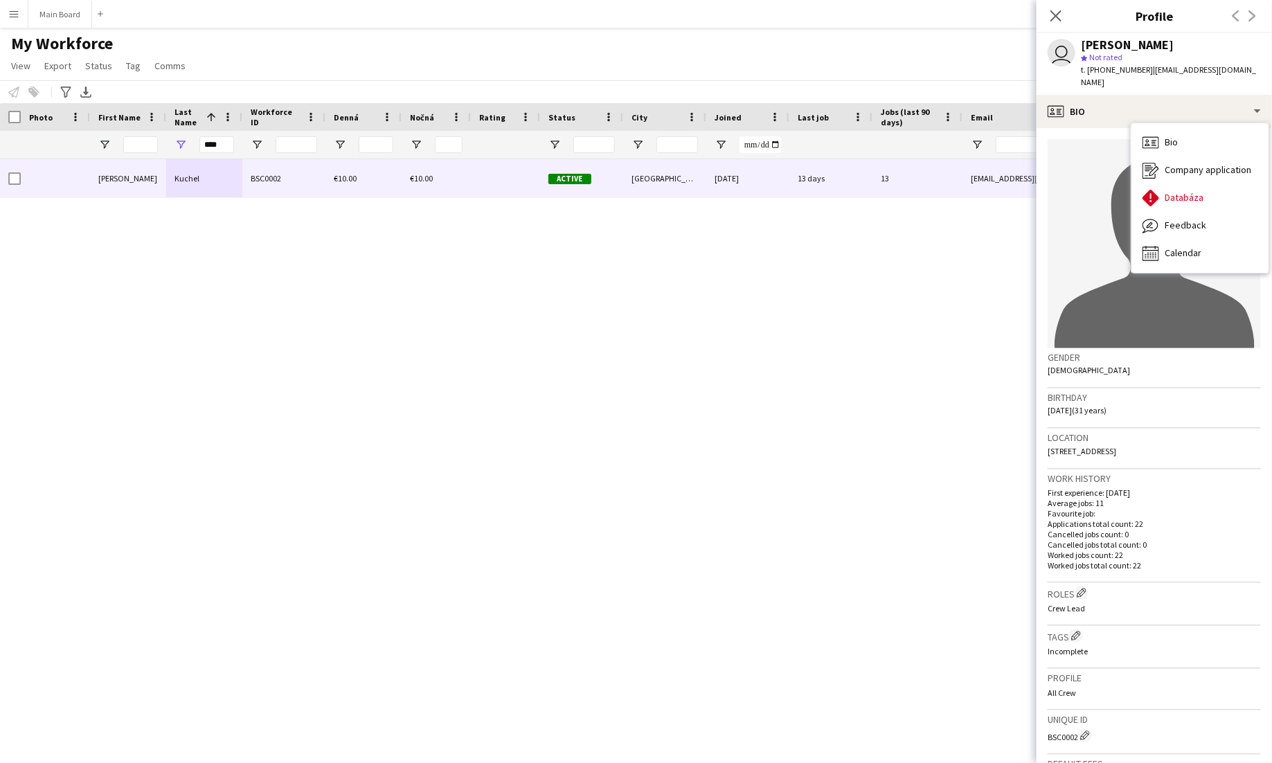
click at [1181, 391] on h3 "Birthday" at bounding box center [1154, 397] width 213 height 12
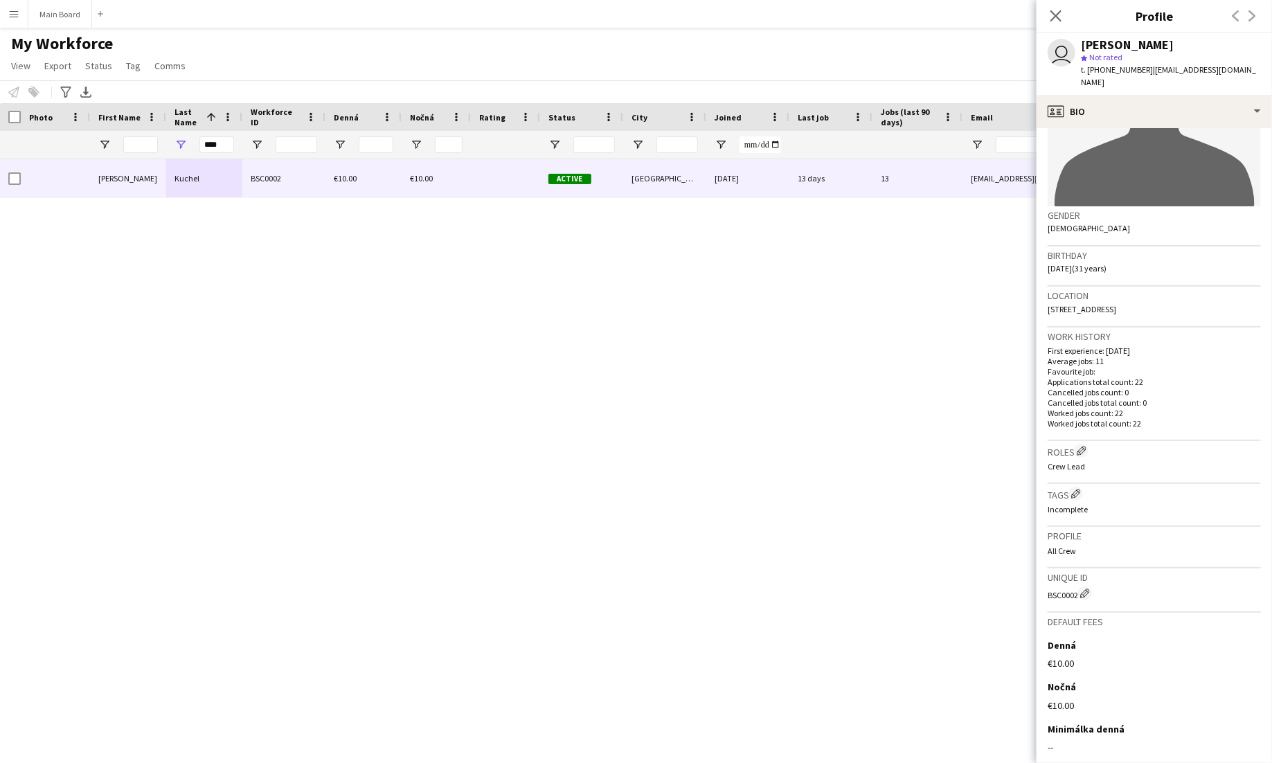
scroll to position [222, 0]
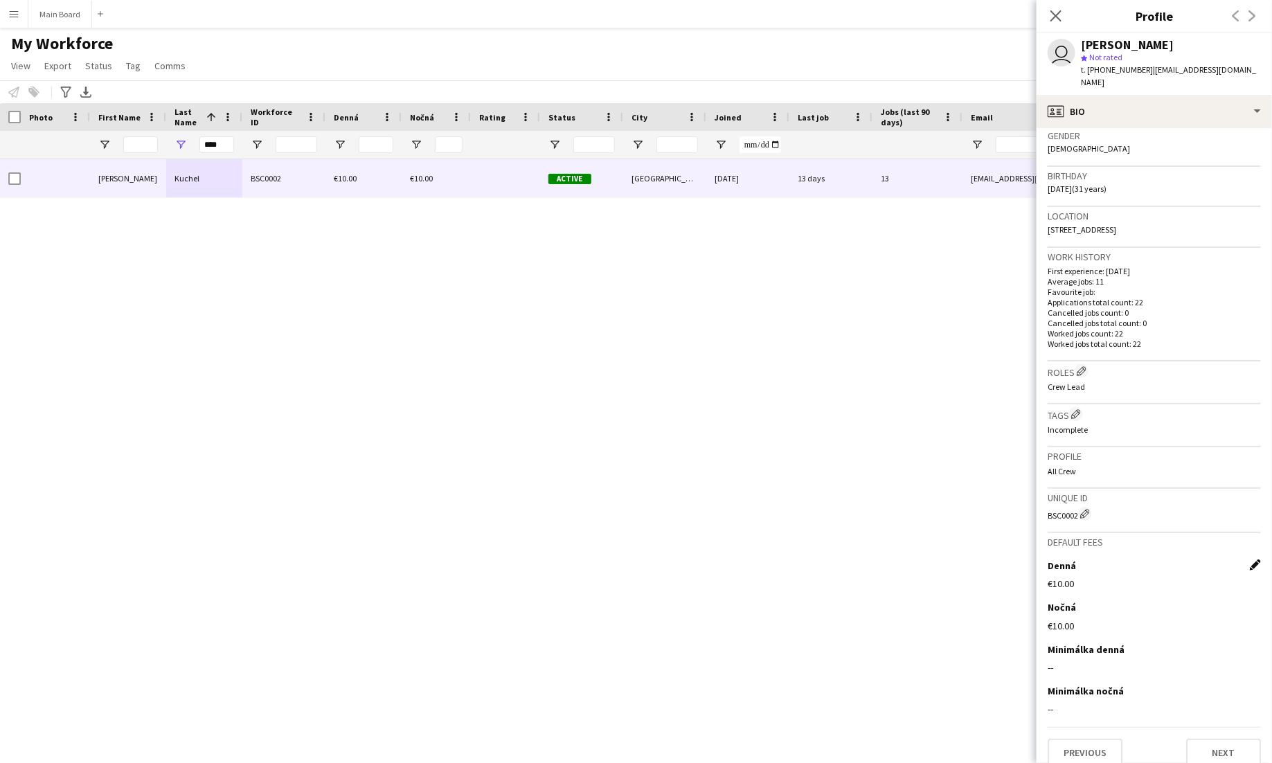
click at [1253, 559] on app-icon "Edit this field" at bounding box center [1255, 564] width 11 height 11
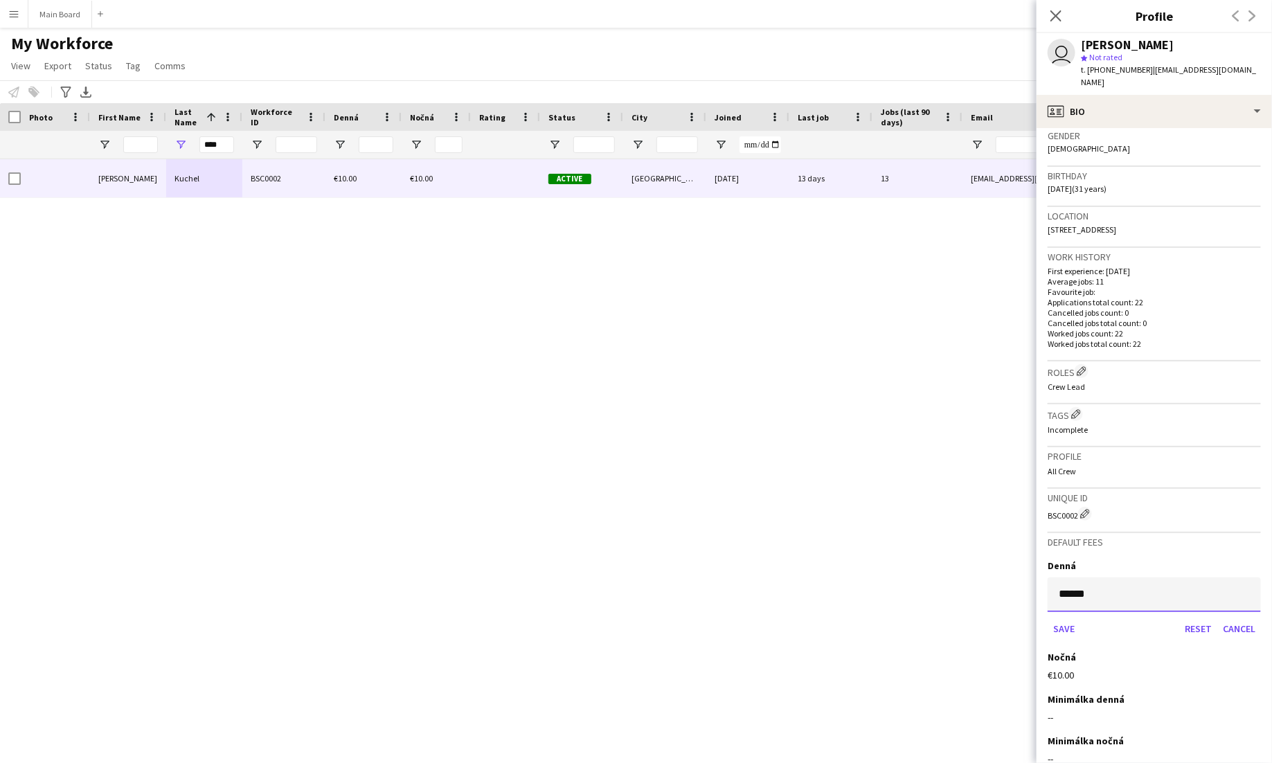
click at [1120, 580] on input "******" at bounding box center [1154, 594] width 213 height 35
click at [1075, 584] on input "******" at bounding box center [1154, 594] width 213 height 35
type input "******"
click at [1065, 618] on button "Save" at bounding box center [1064, 629] width 33 height 22
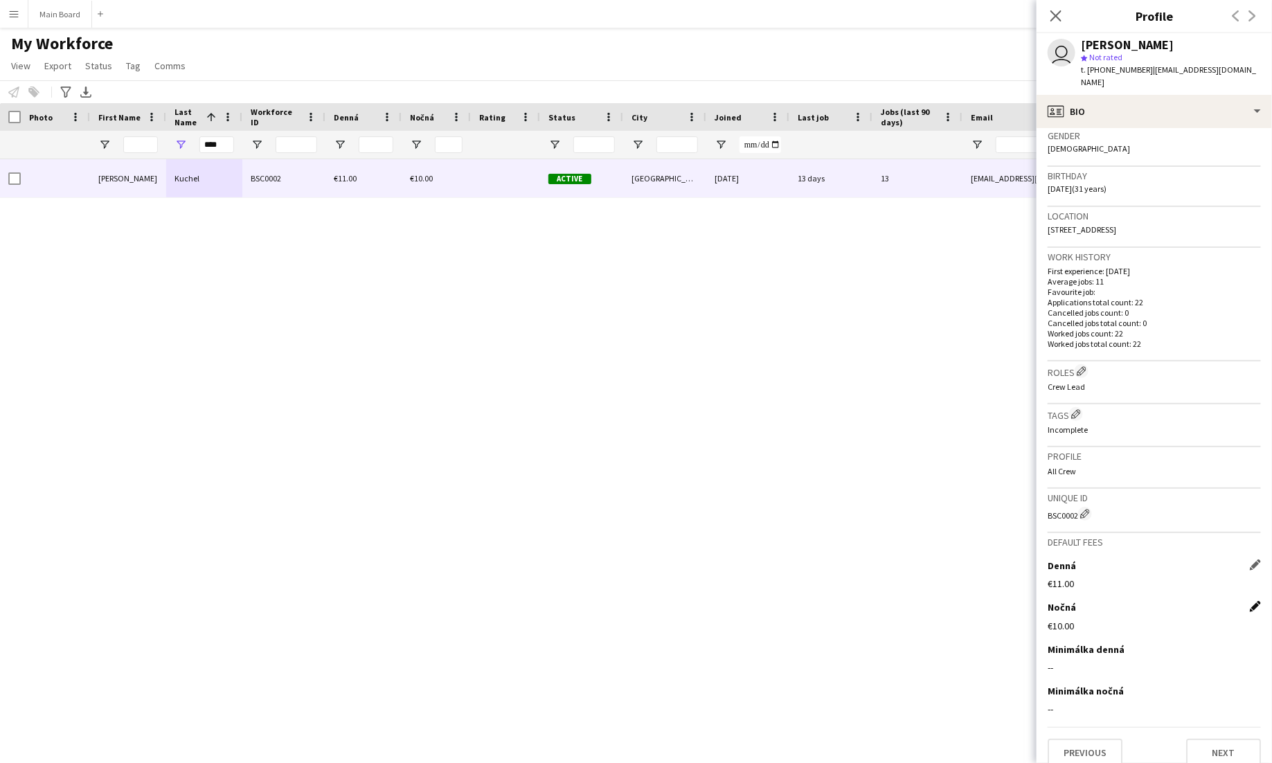
click at [1256, 601] on app-icon "Edit this field" at bounding box center [1255, 606] width 11 height 11
click at [1074, 625] on input "******" at bounding box center [1154, 637] width 213 height 35
type input "******"
click at [1068, 660] on button "Save" at bounding box center [1064, 671] width 33 height 22
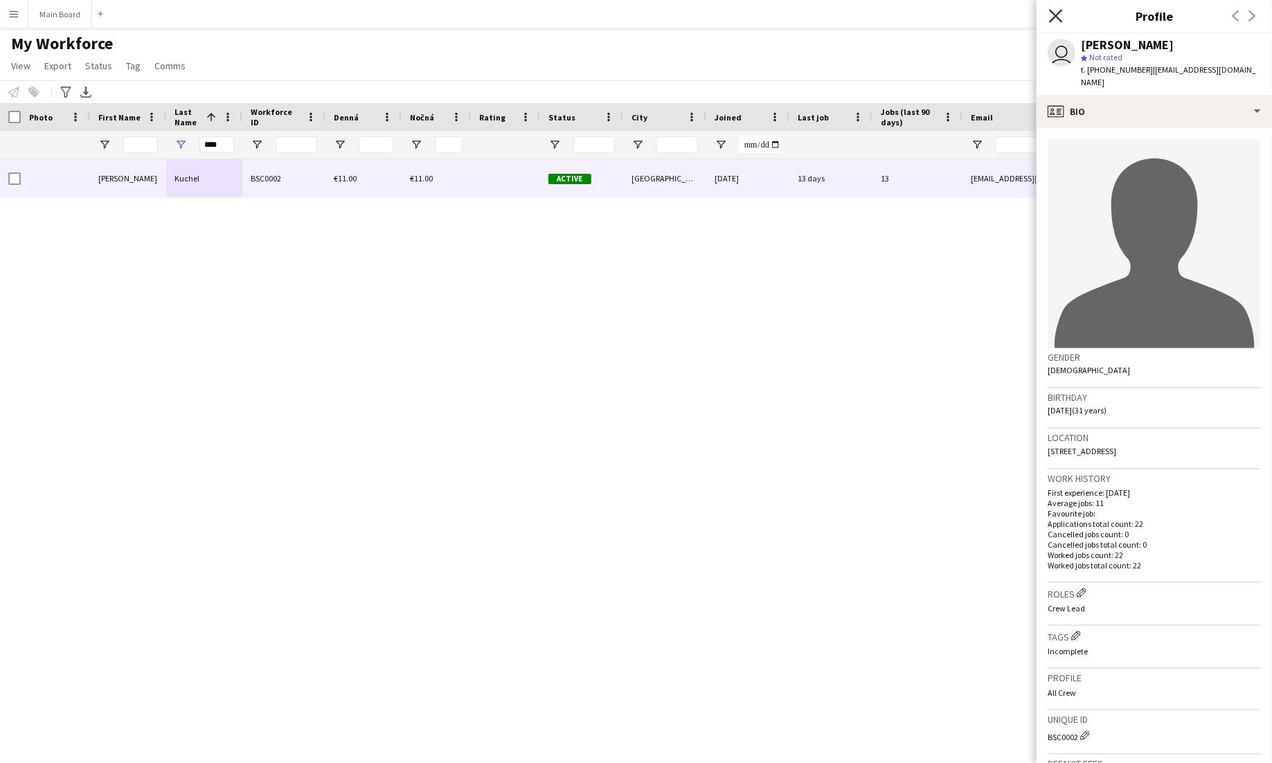
click at [1060, 11] on icon at bounding box center [1055, 15] width 13 height 13
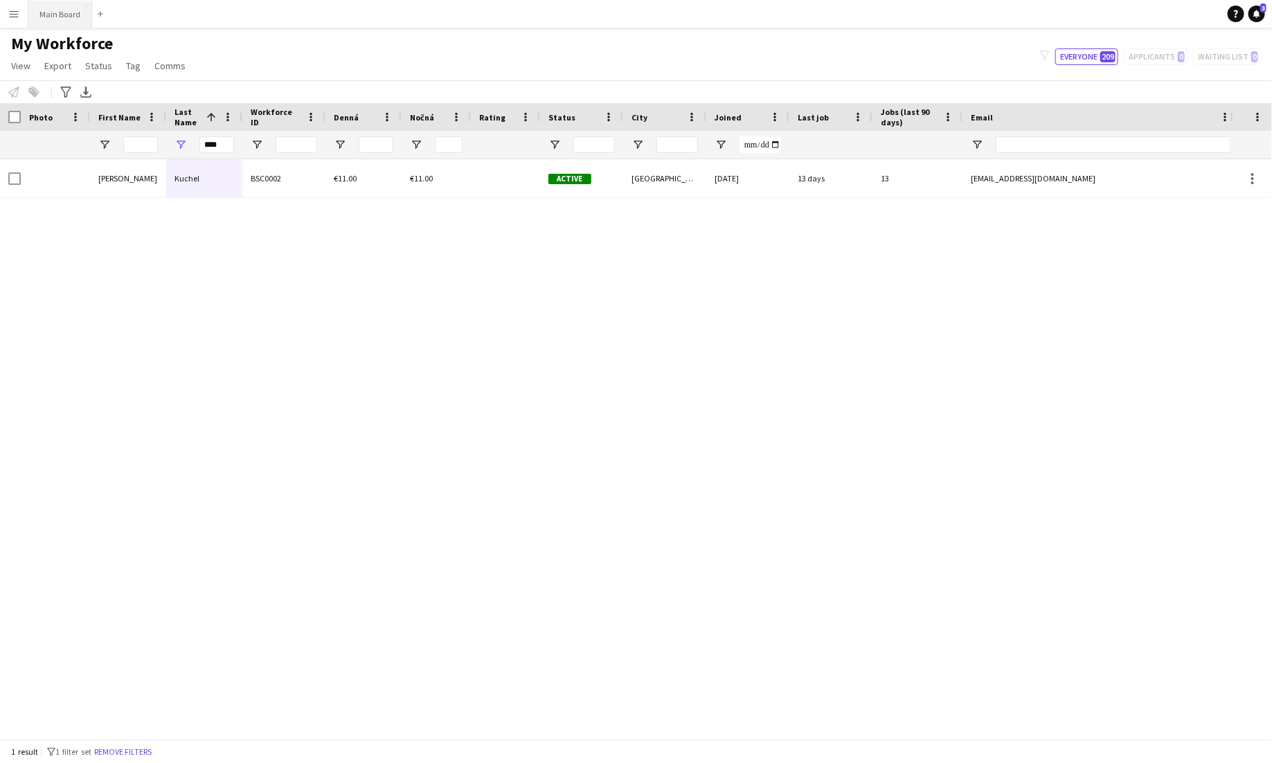
click at [47, 6] on button "Main Board Close" at bounding box center [60, 14] width 64 height 27
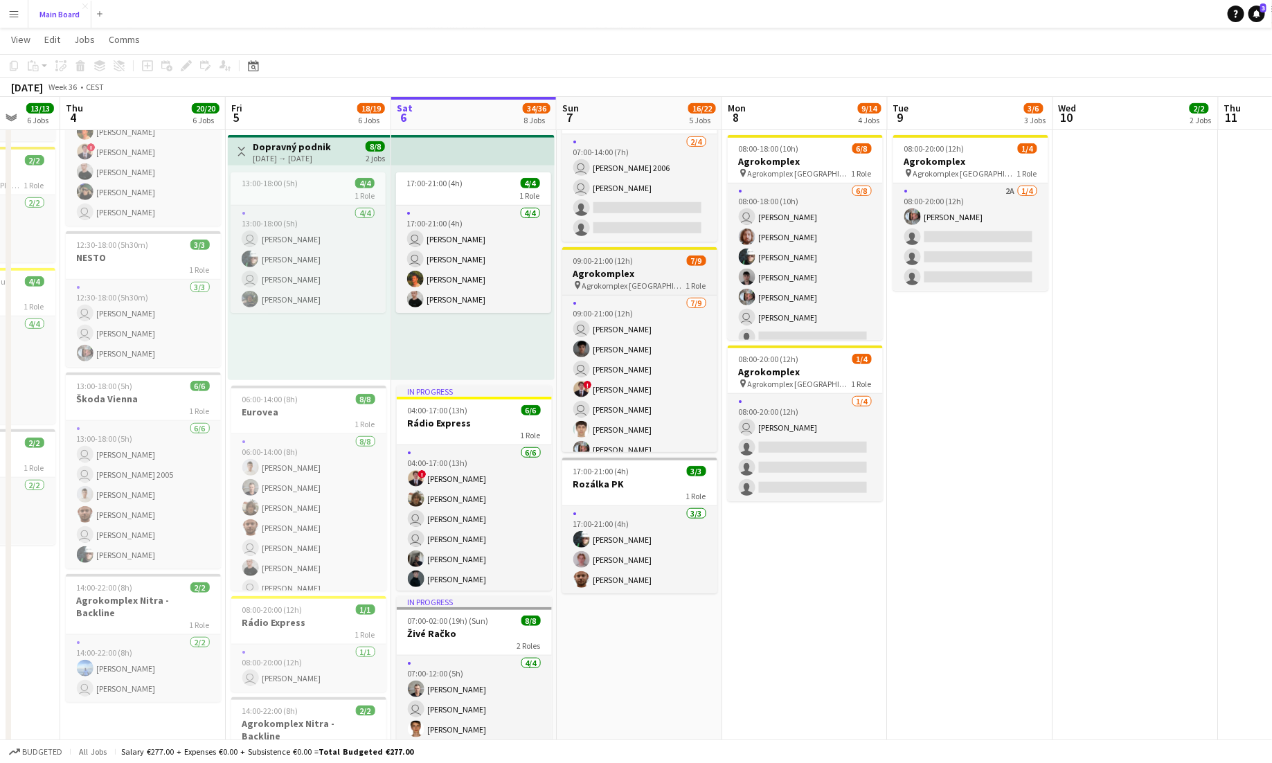
scroll to position [315, 0]
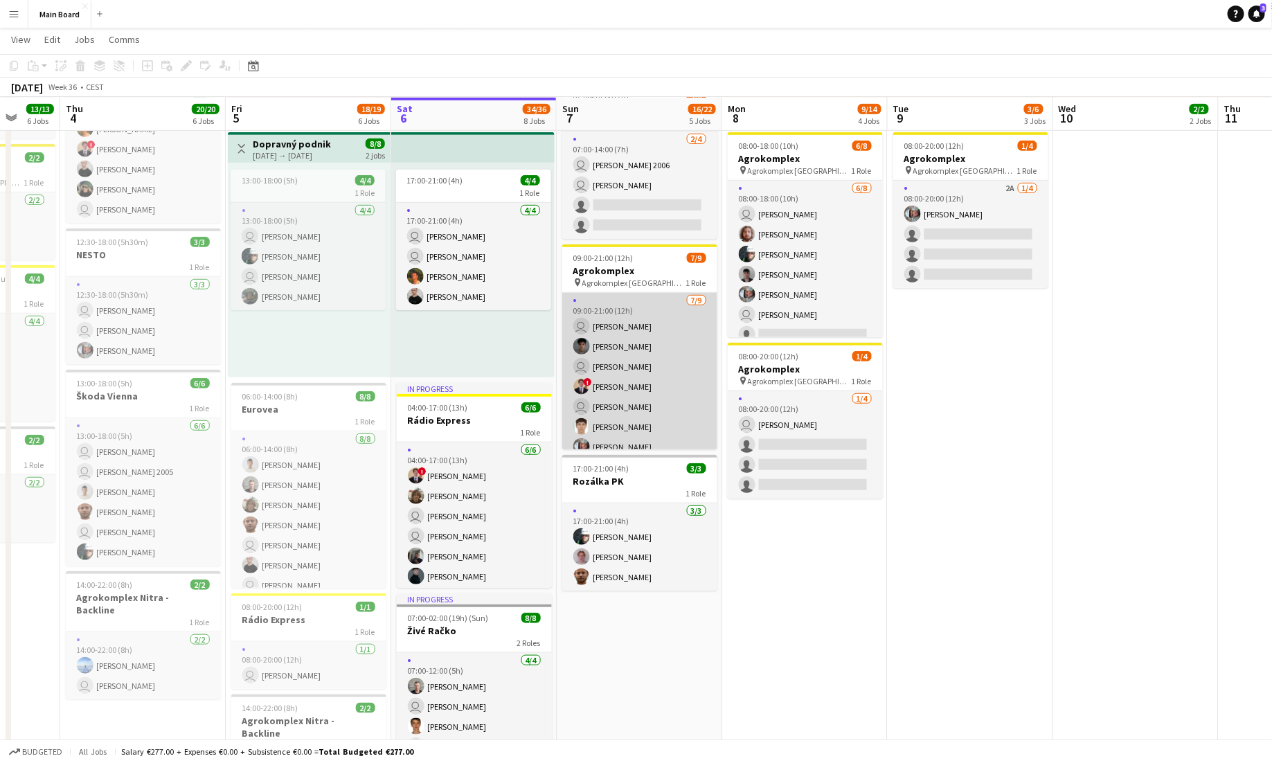
click at [653, 300] on app-card-role "7/9 09:00-21:00 (12h) user Ivan Zvozil Matej Kováč user Lukáš Vojtek ! Dominik …" at bounding box center [639, 397] width 155 height 208
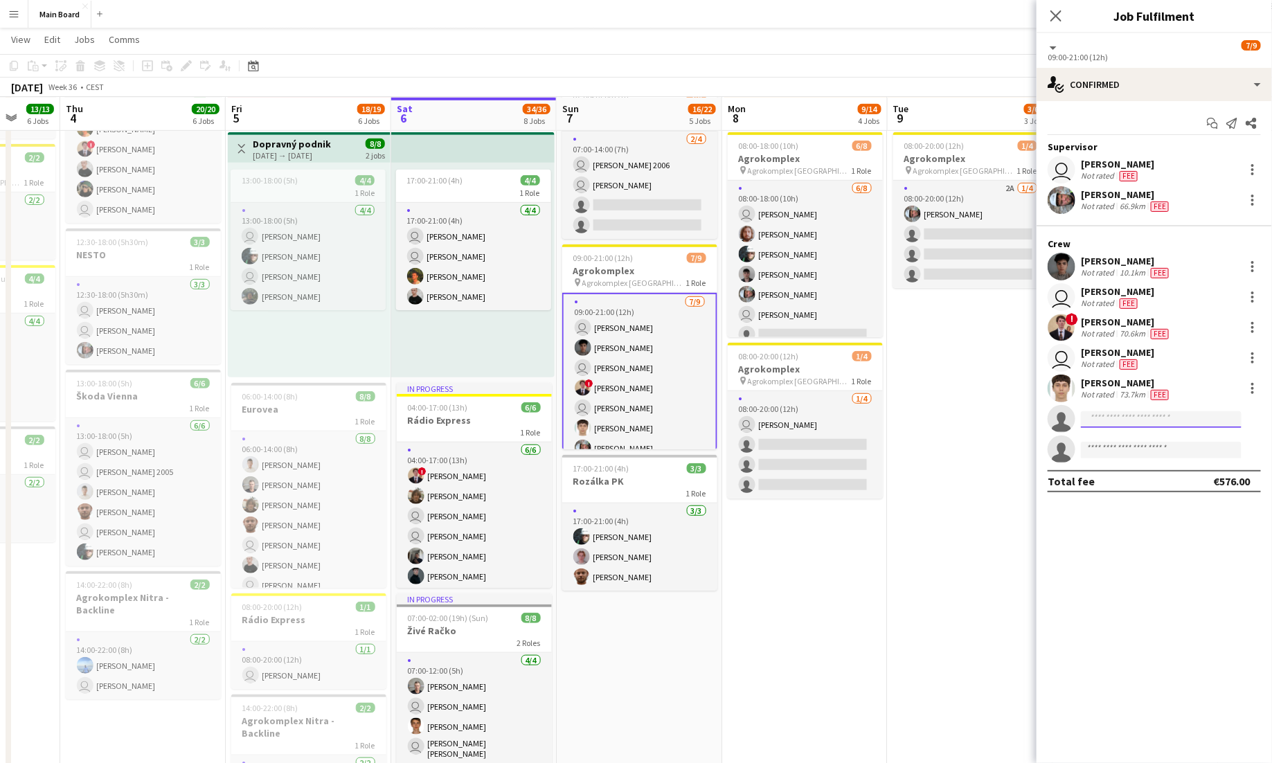
click at [1163, 423] on input at bounding box center [1161, 419] width 161 height 17
type input "****"
click at [1168, 443] on span "Matúš Solčány Active" at bounding box center [1161, 439] width 138 height 12
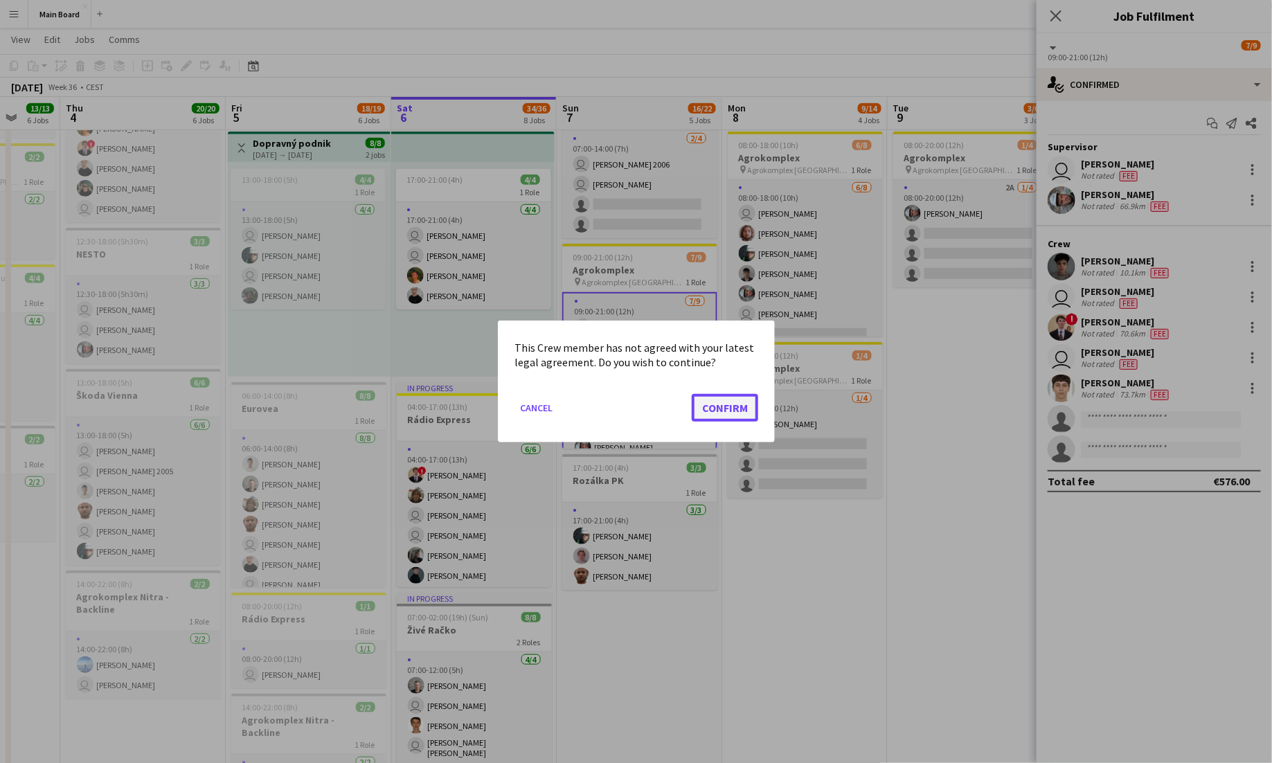
click at [712, 409] on button "Confirm" at bounding box center [725, 408] width 66 height 28
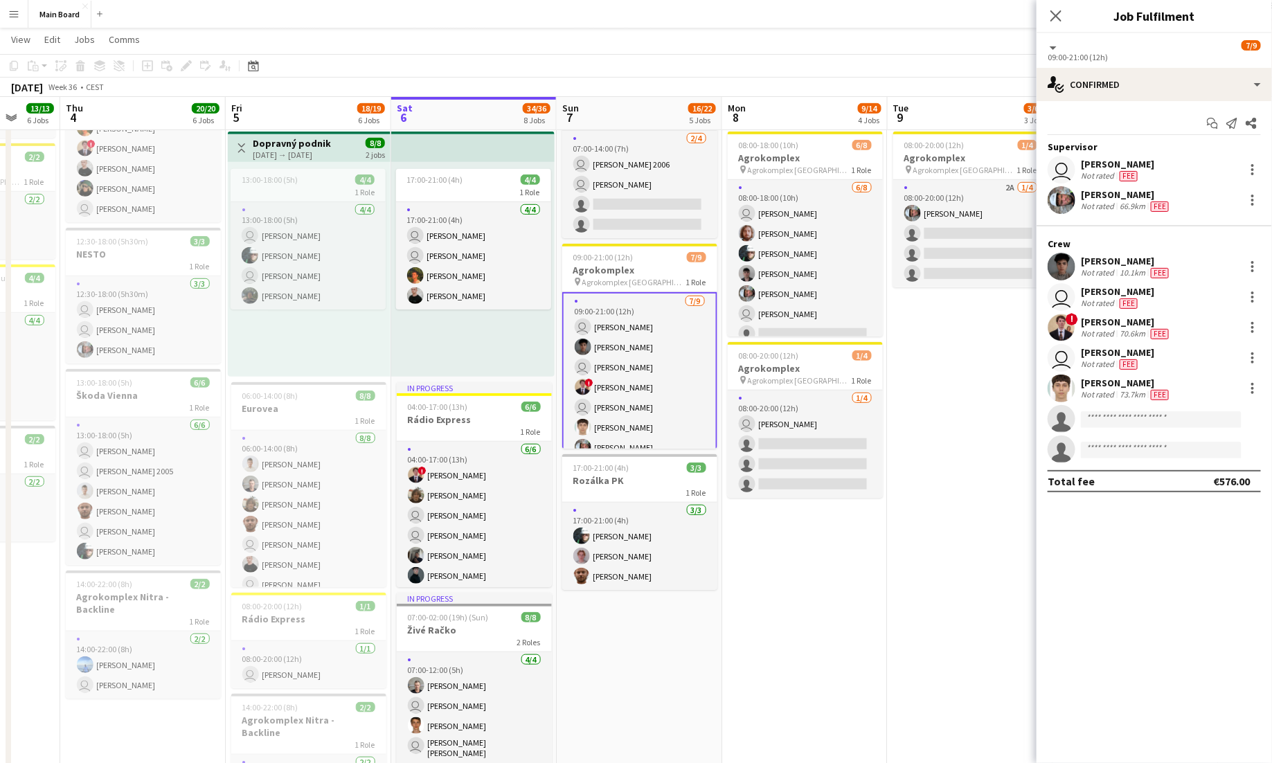
scroll to position [315, 0]
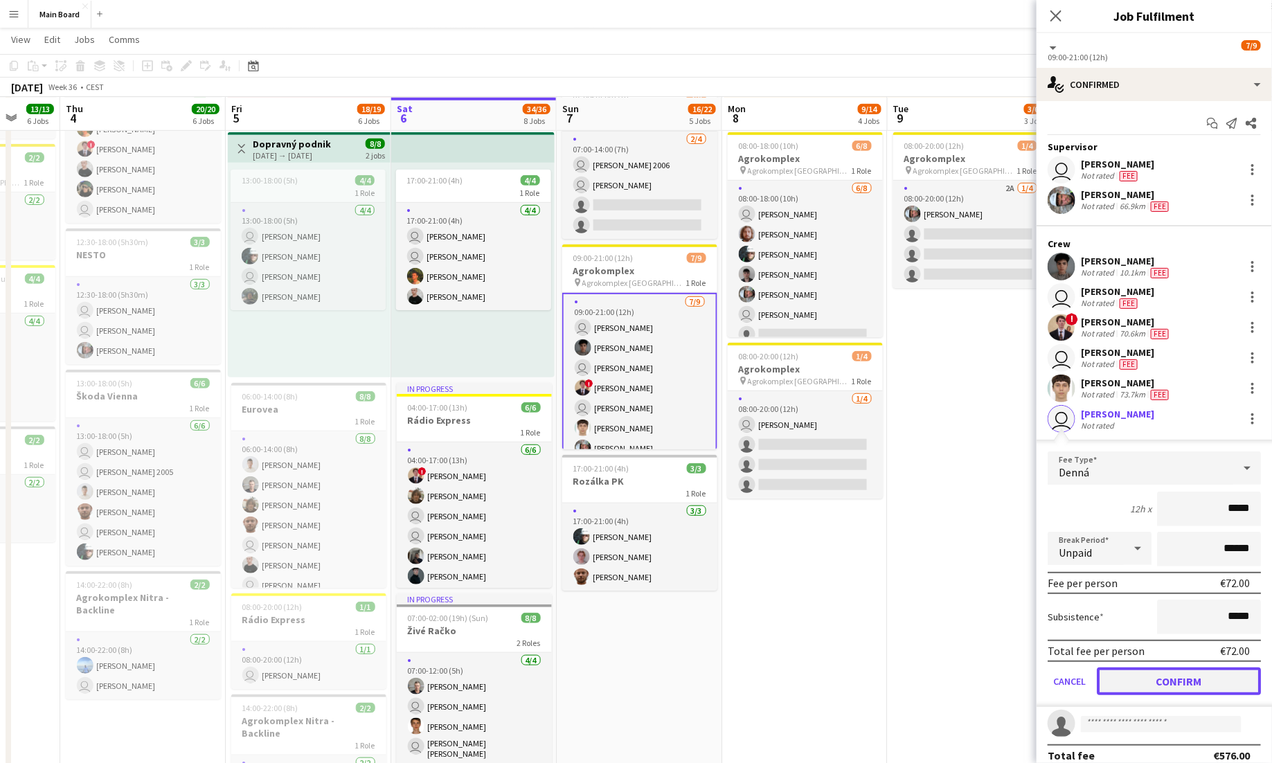
click at [1167, 683] on button "Confirm" at bounding box center [1179, 681] width 164 height 28
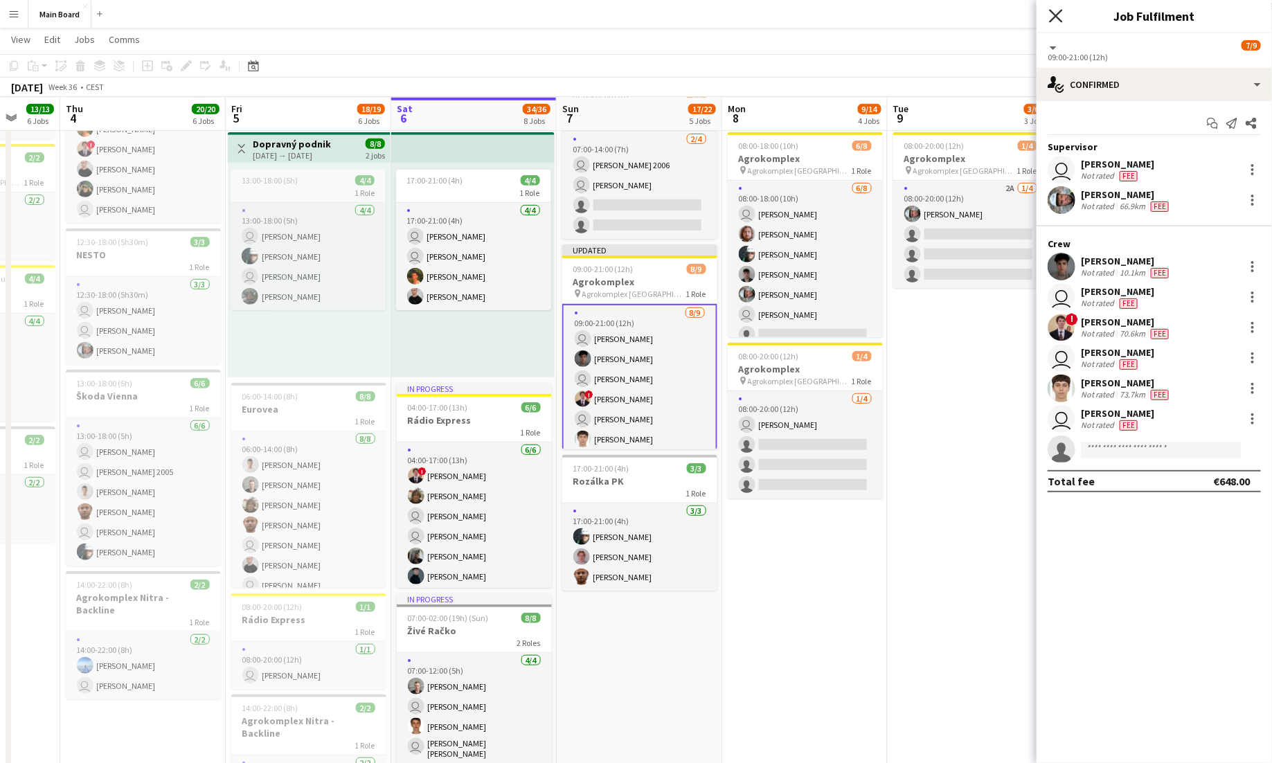
click at [1053, 18] on icon at bounding box center [1055, 15] width 13 height 13
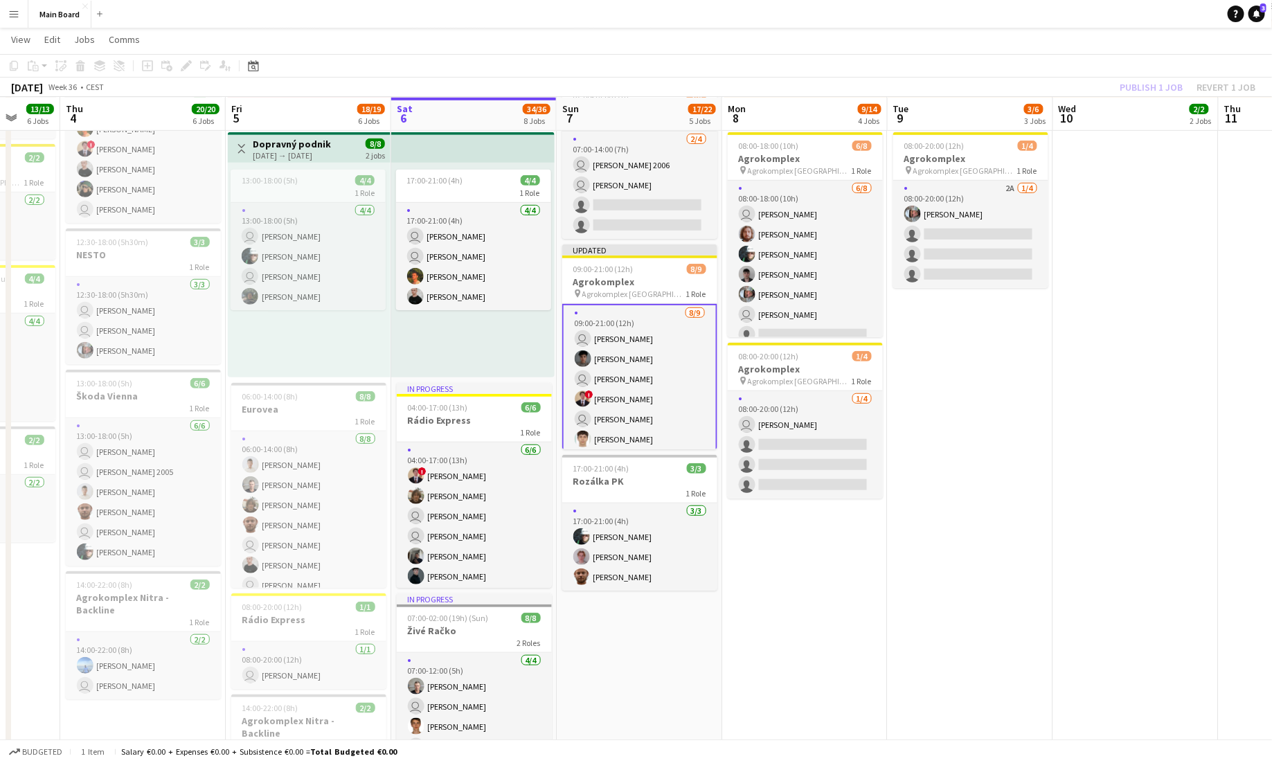
click at [1154, 66] on app-toolbar "Copy Paste Paste Command V Paste with crew Command Shift V Paste linked Job [GE…" at bounding box center [636, 66] width 1272 height 24
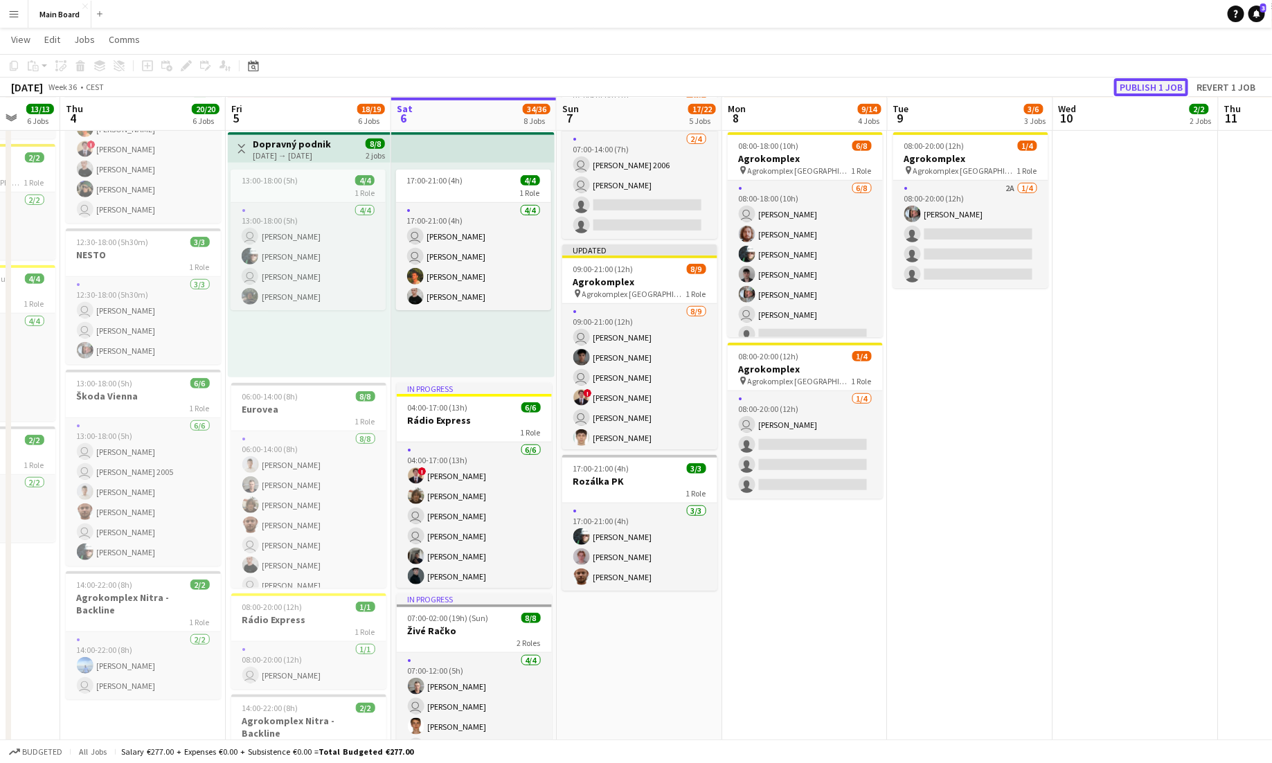
click at [1151, 88] on button "Publish 1 job" at bounding box center [1151, 87] width 74 height 18
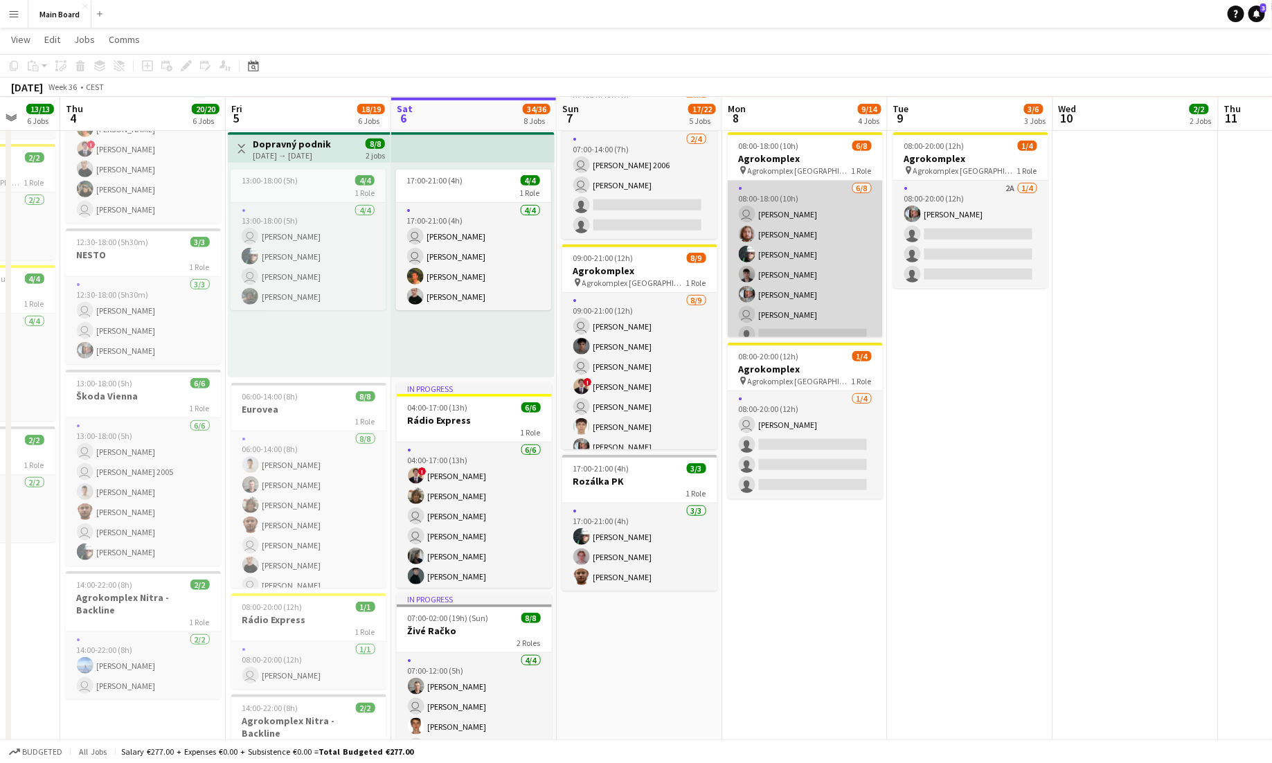
scroll to position [302, 0]
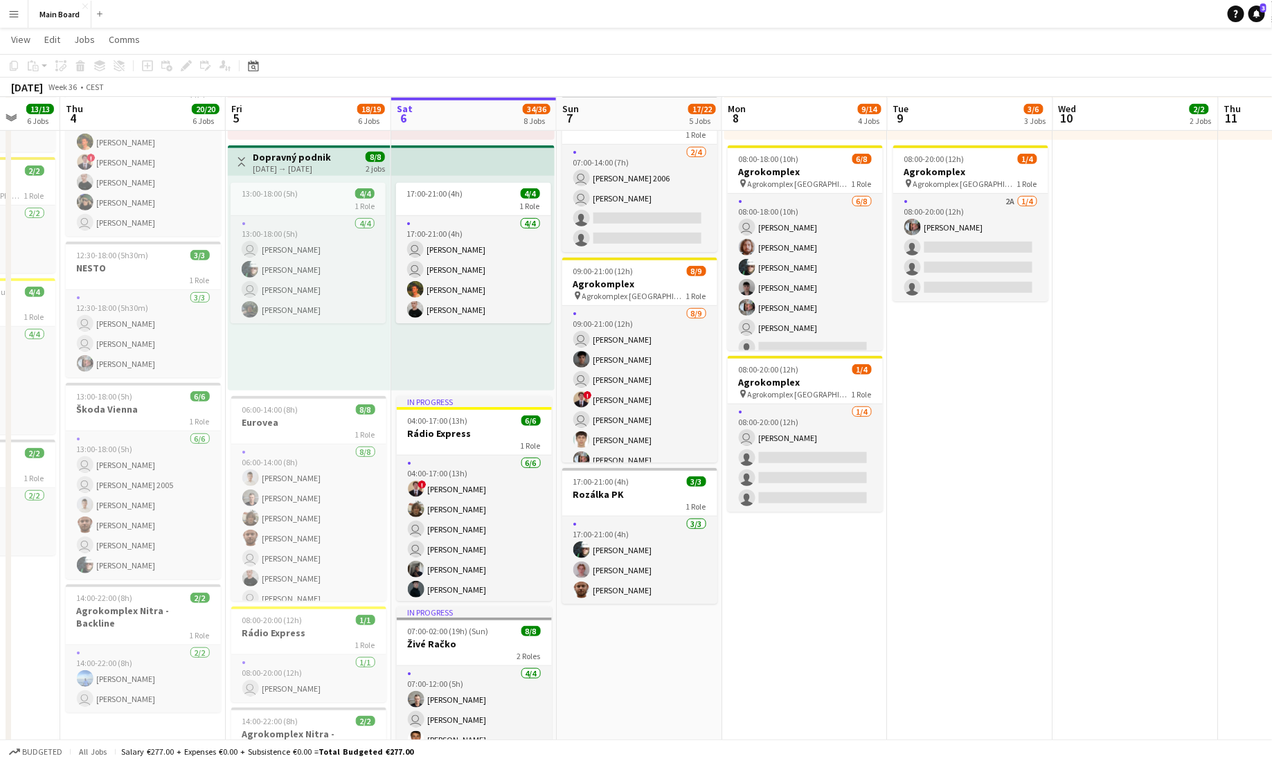
click at [647, 105] on app-board-header-date "Sun 7 17/22 5 Jobs" at bounding box center [639, 114] width 165 height 33
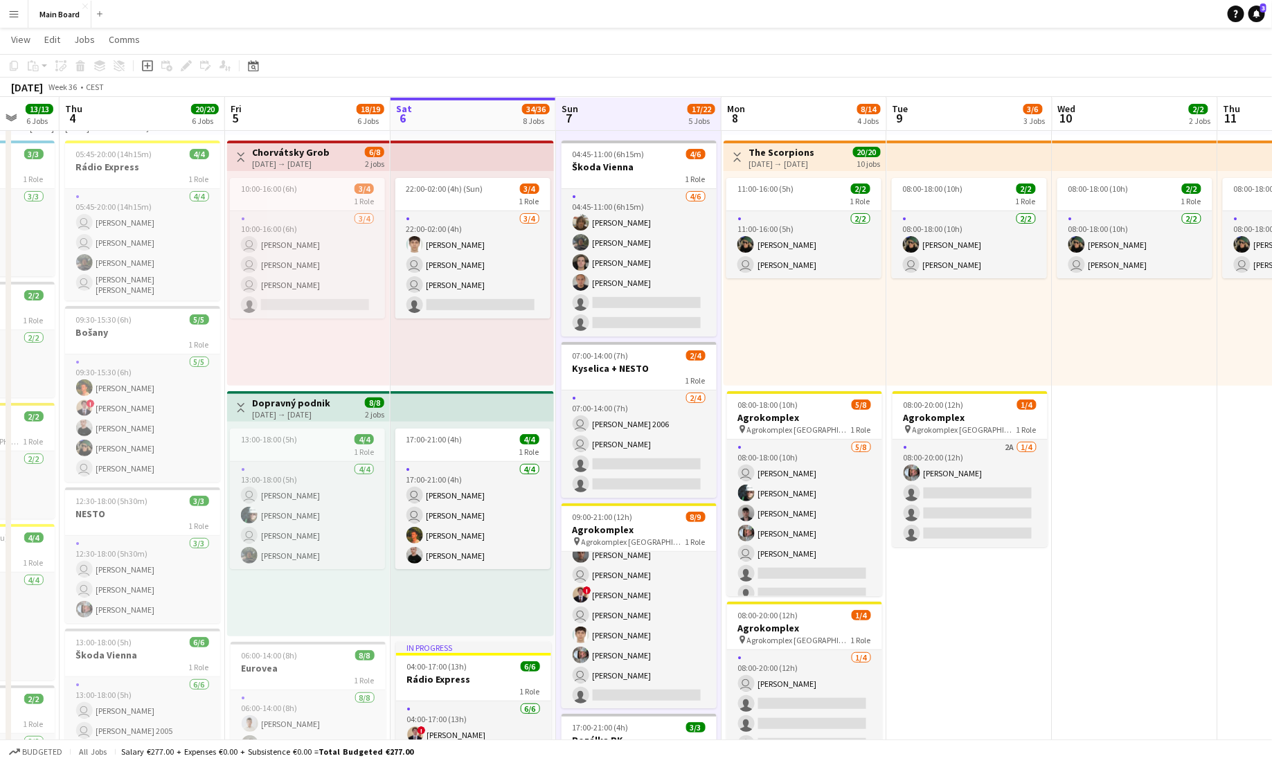
scroll to position [0, 0]
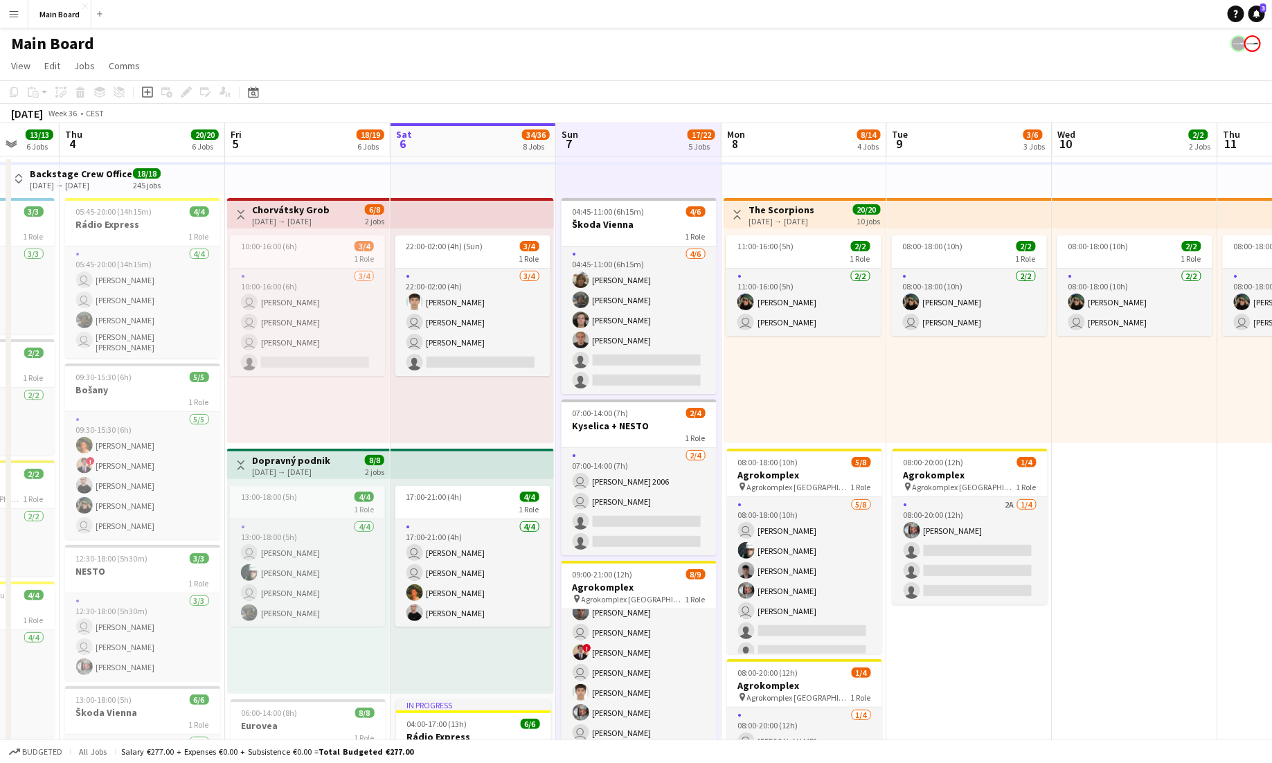
click at [7, 12] on button "Menu" at bounding box center [14, 14] width 28 height 28
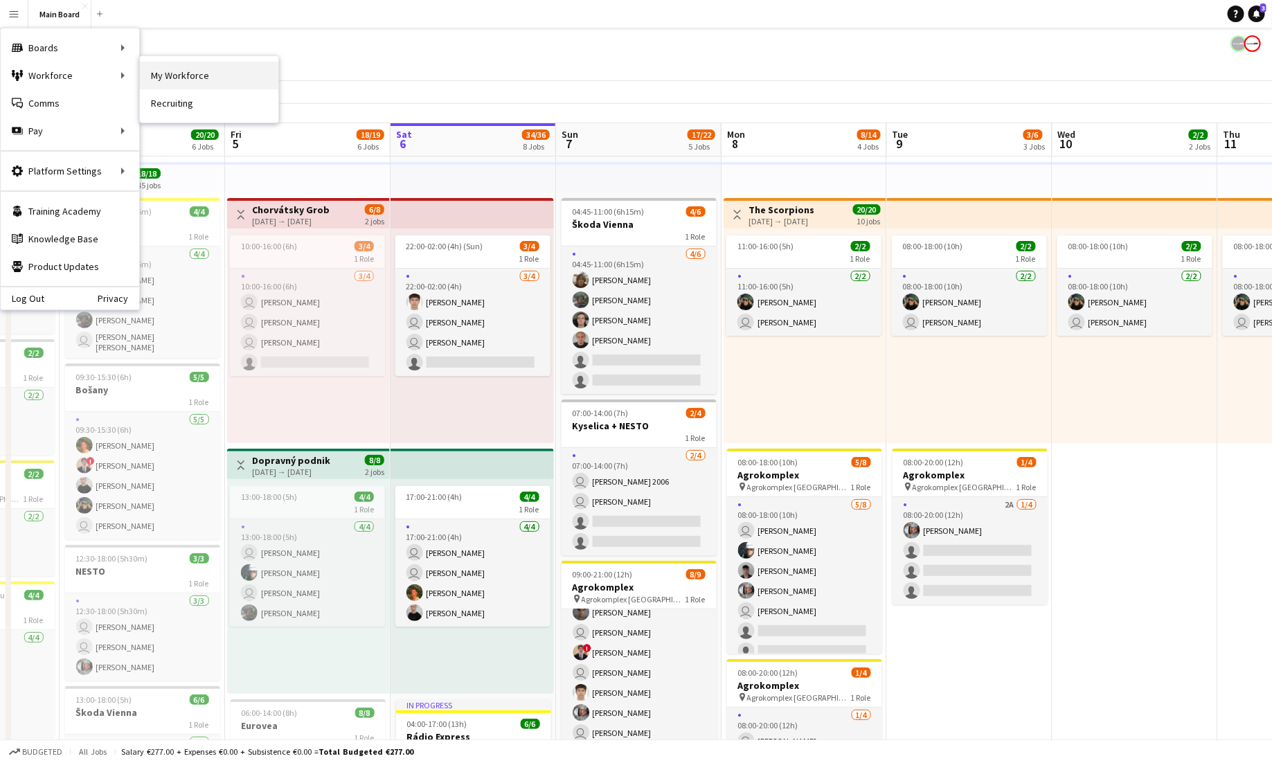
click at [168, 75] on link "My Workforce" at bounding box center [209, 76] width 138 height 28
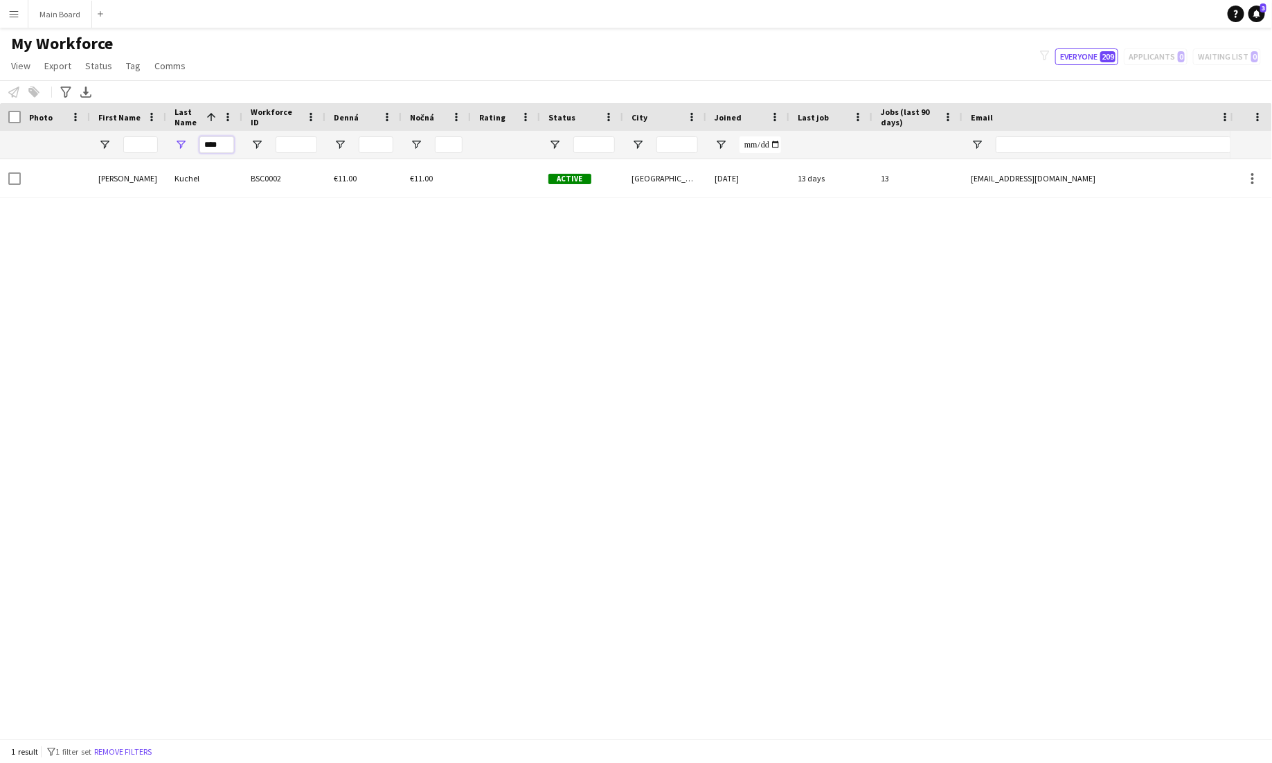
drag, startPoint x: 231, startPoint y: 146, endPoint x: 195, endPoint y: 145, distance: 35.3
click at [199, 145] on input "****" at bounding box center [216, 144] width 35 height 17
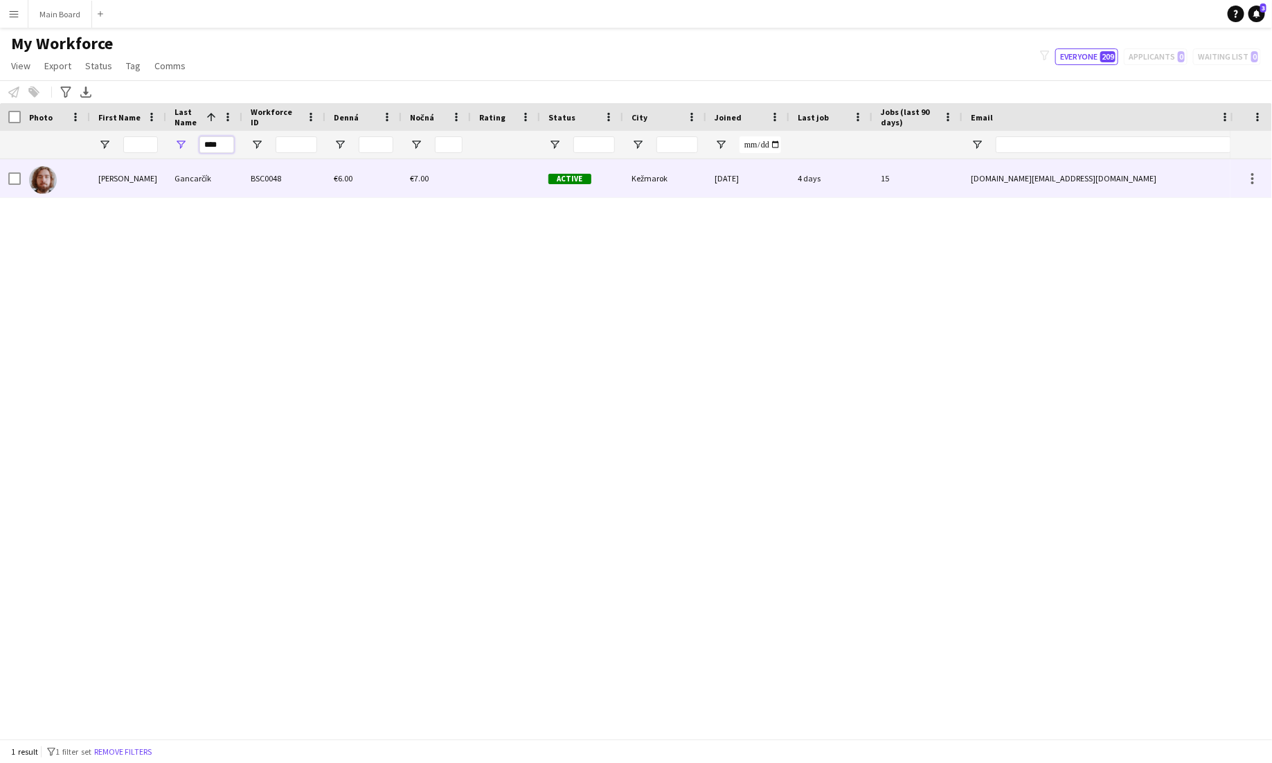
type input "****"
click at [208, 192] on div "Gancarčík" at bounding box center [204, 178] width 76 height 38
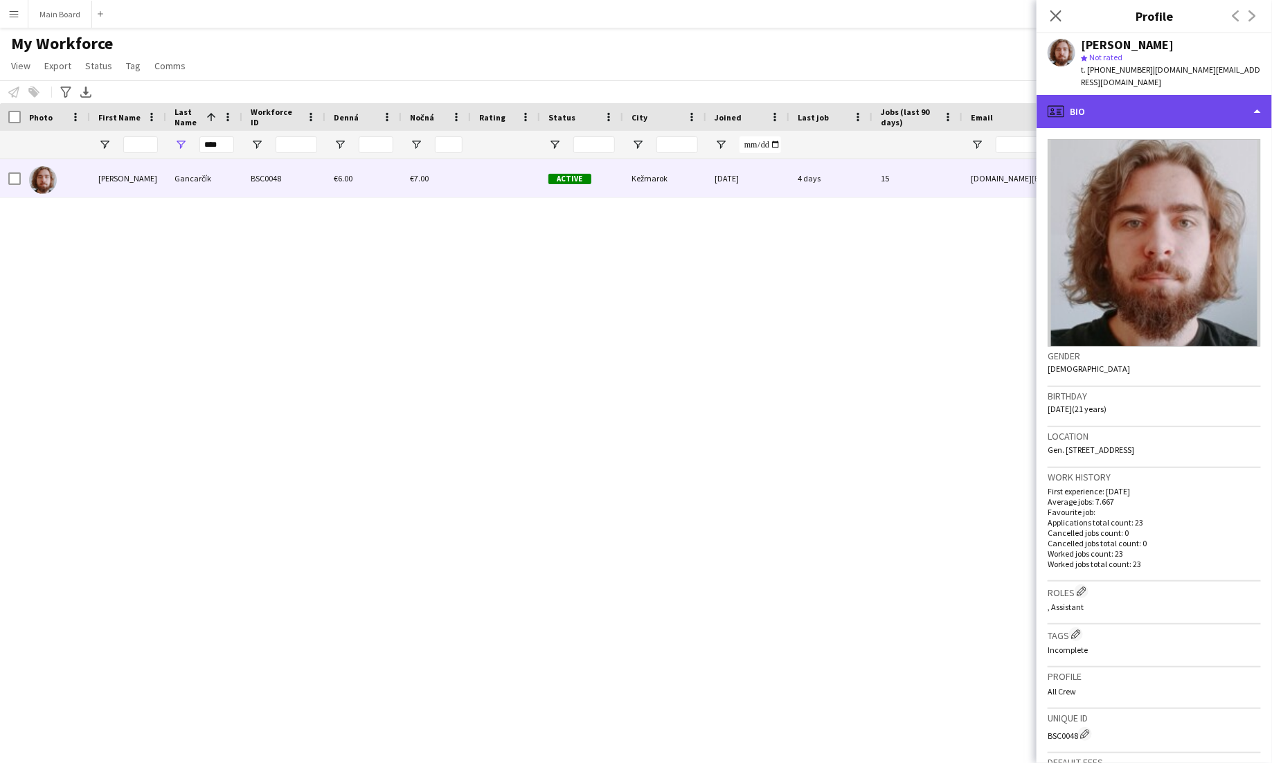
click at [1262, 98] on div "profile Bio" at bounding box center [1154, 111] width 235 height 33
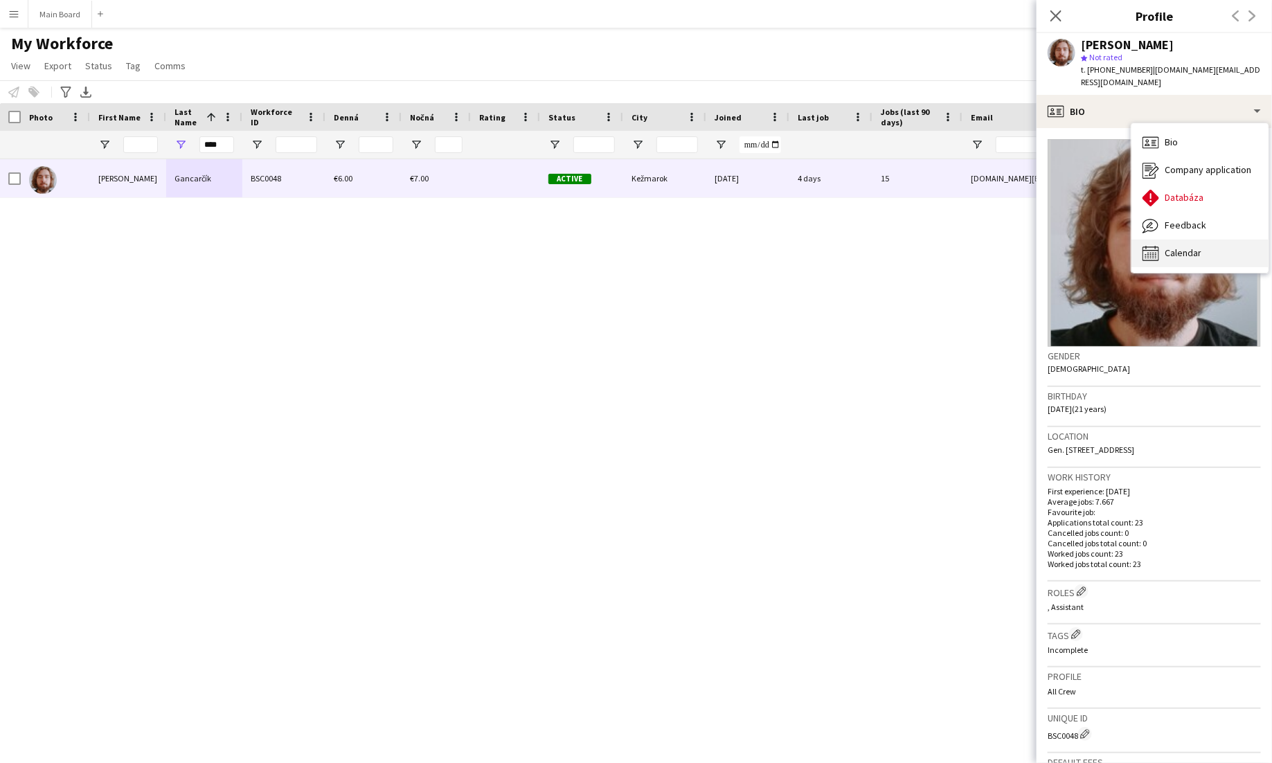
click at [1209, 240] on div "Calendar Calendar" at bounding box center [1199, 254] width 137 height 28
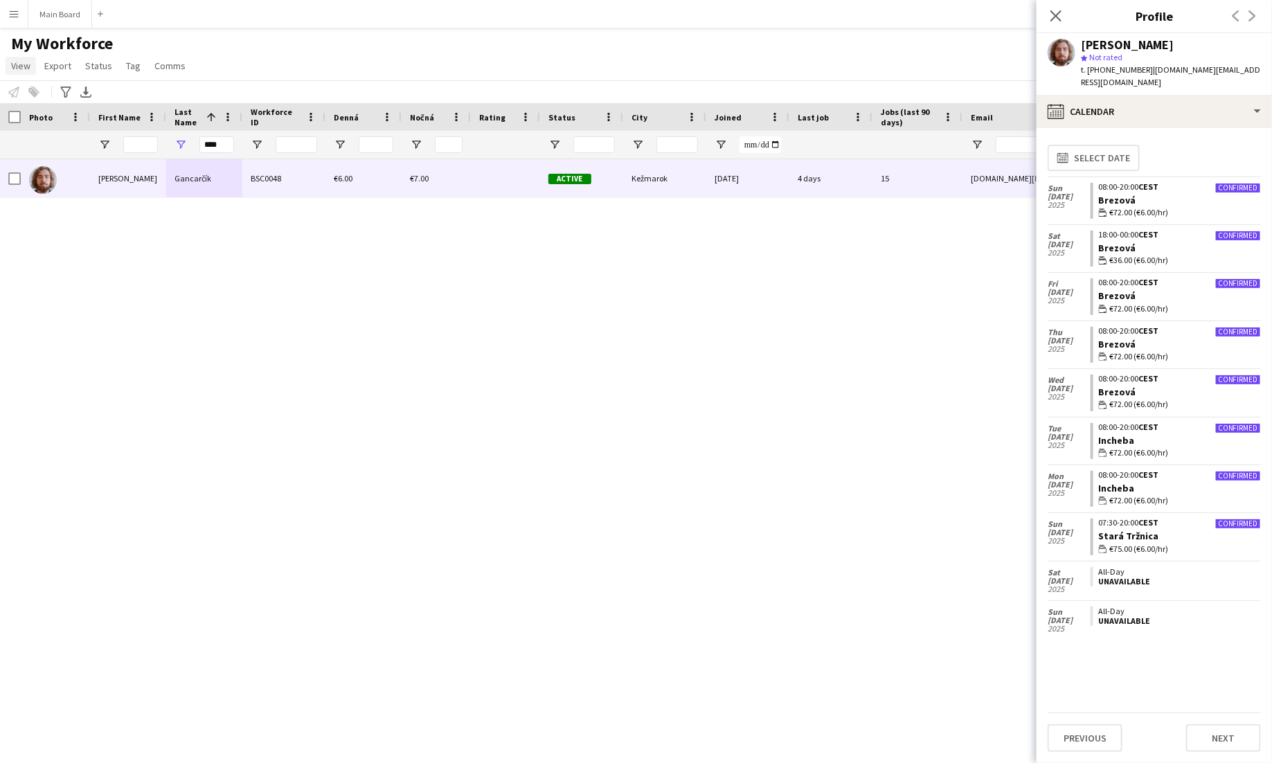
click at [22, 69] on span "View" at bounding box center [20, 66] width 19 height 12
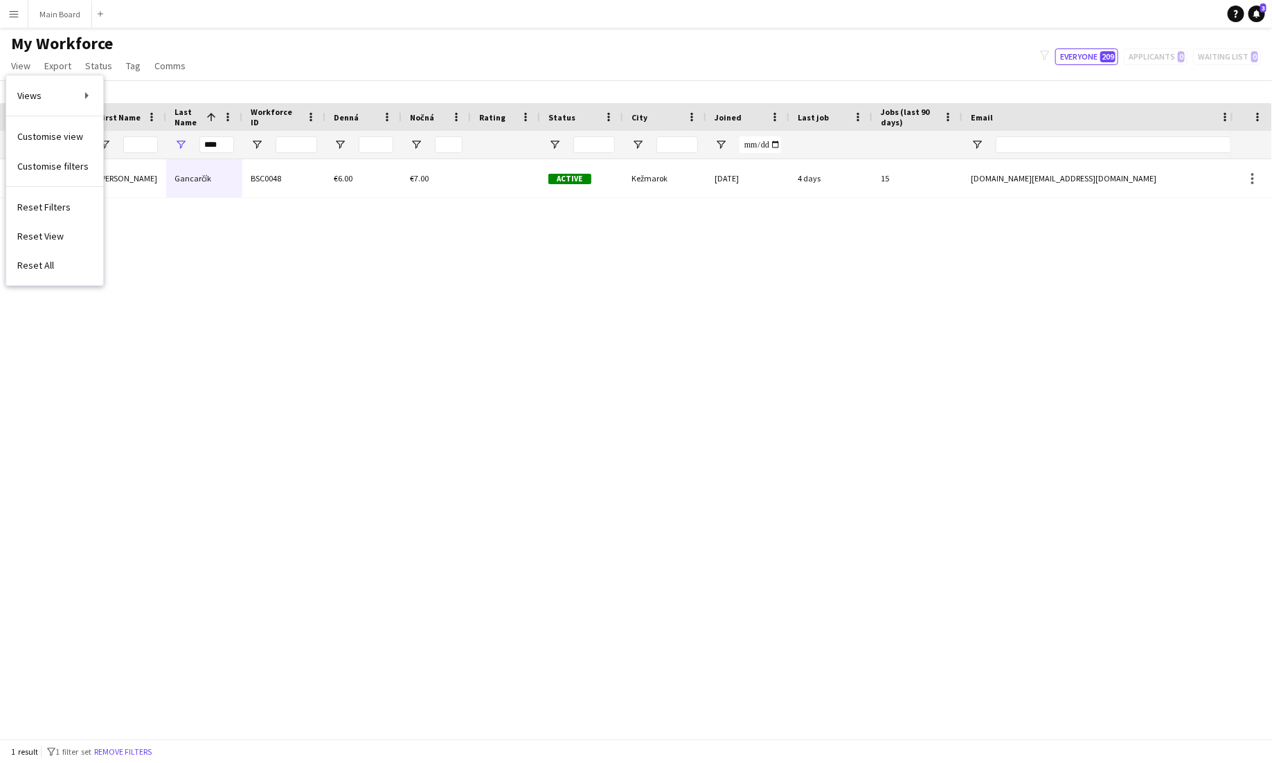
click at [18, 10] on app-icon "Menu" at bounding box center [13, 13] width 11 height 11
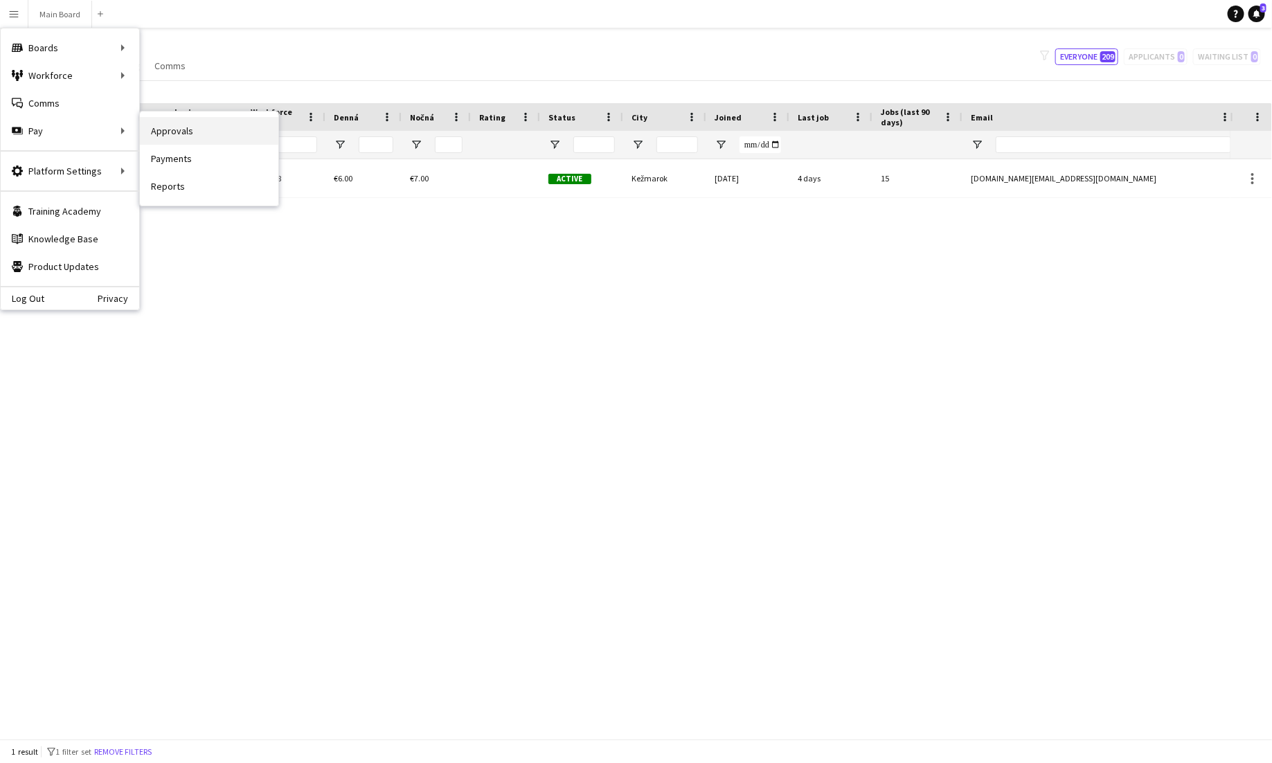
click at [174, 128] on link "Approvals" at bounding box center [209, 131] width 138 height 28
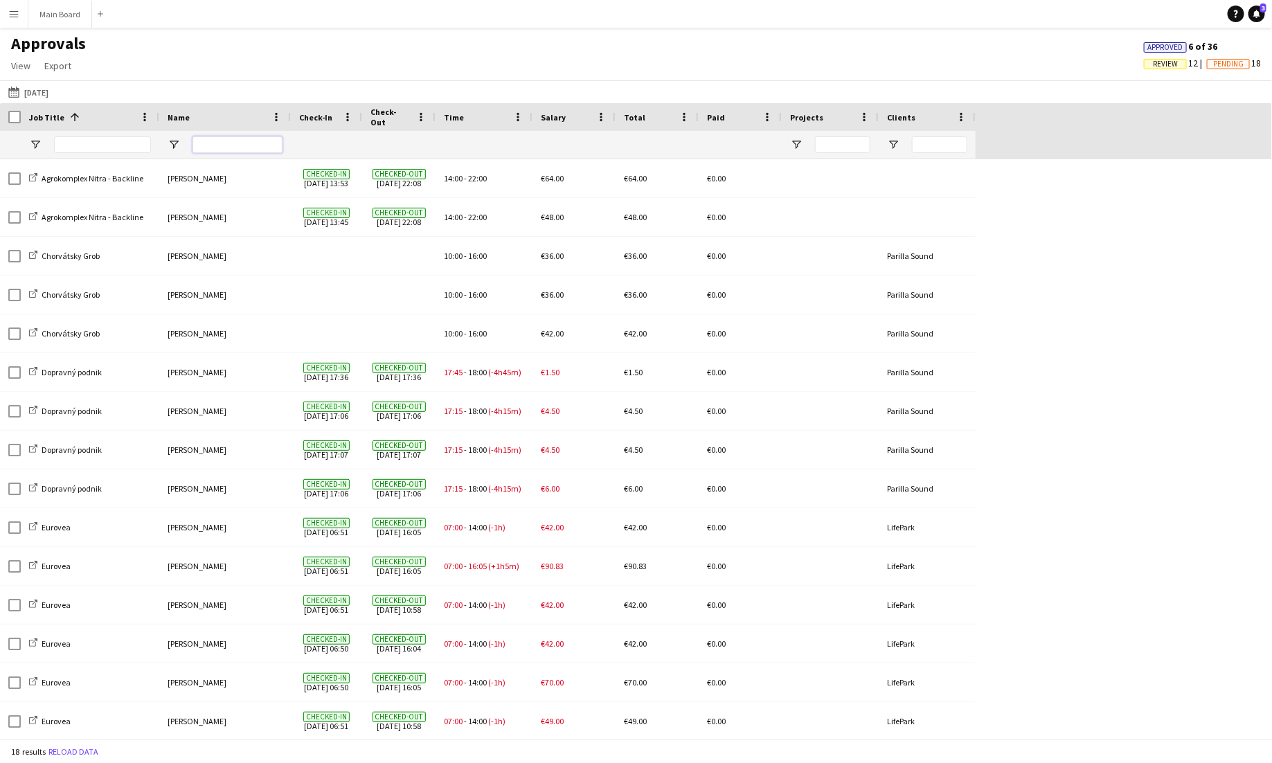
click at [234, 146] on input "Name Filter Input" at bounding box center [237, 144] width 90 height 17
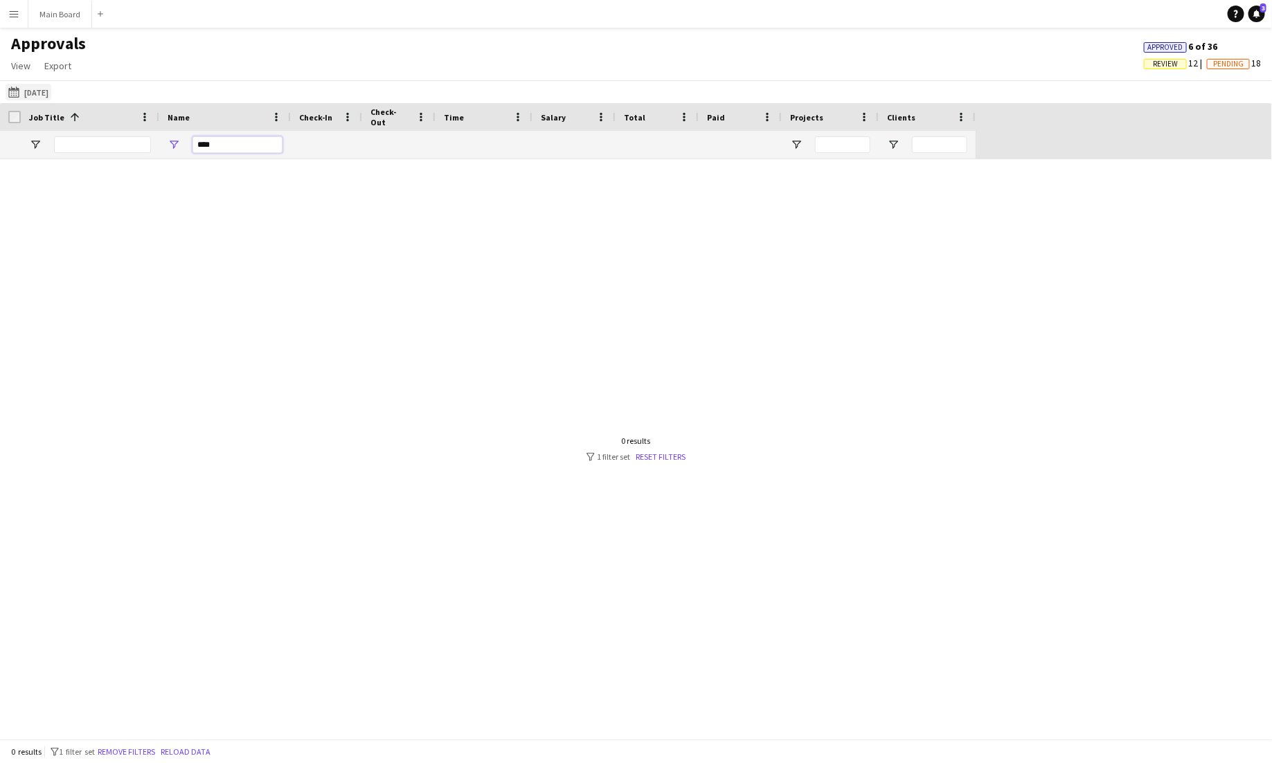
type input "****"
click at [35, 100] on button "Yesterday Yesterday" at bounding box center [29, 92] width 46 height 17
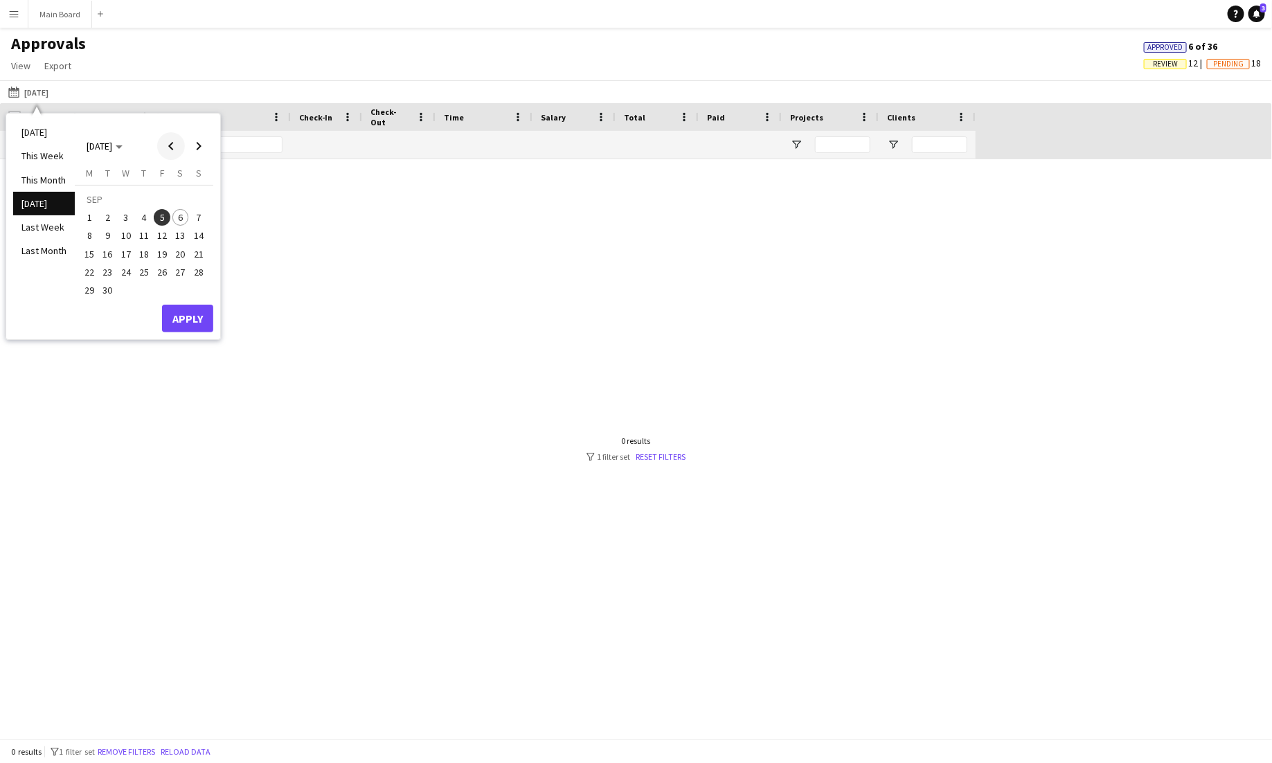
click at [171, 144] on span "Previous month" at bounding box center [171, 146] width 28 height 28
click at [147, 237] on span "14" at bounding box center [144, 239] width 17 height 17
click at [159, 235] on span "15" at bounding box center [162, 239] width 17 height 17
click at [165, 241] on span "15" at bounding box center [162, 239] width 17 height 17
click at [180, 235] on span "16" at bounding box center [180, 239] width 17 height 17
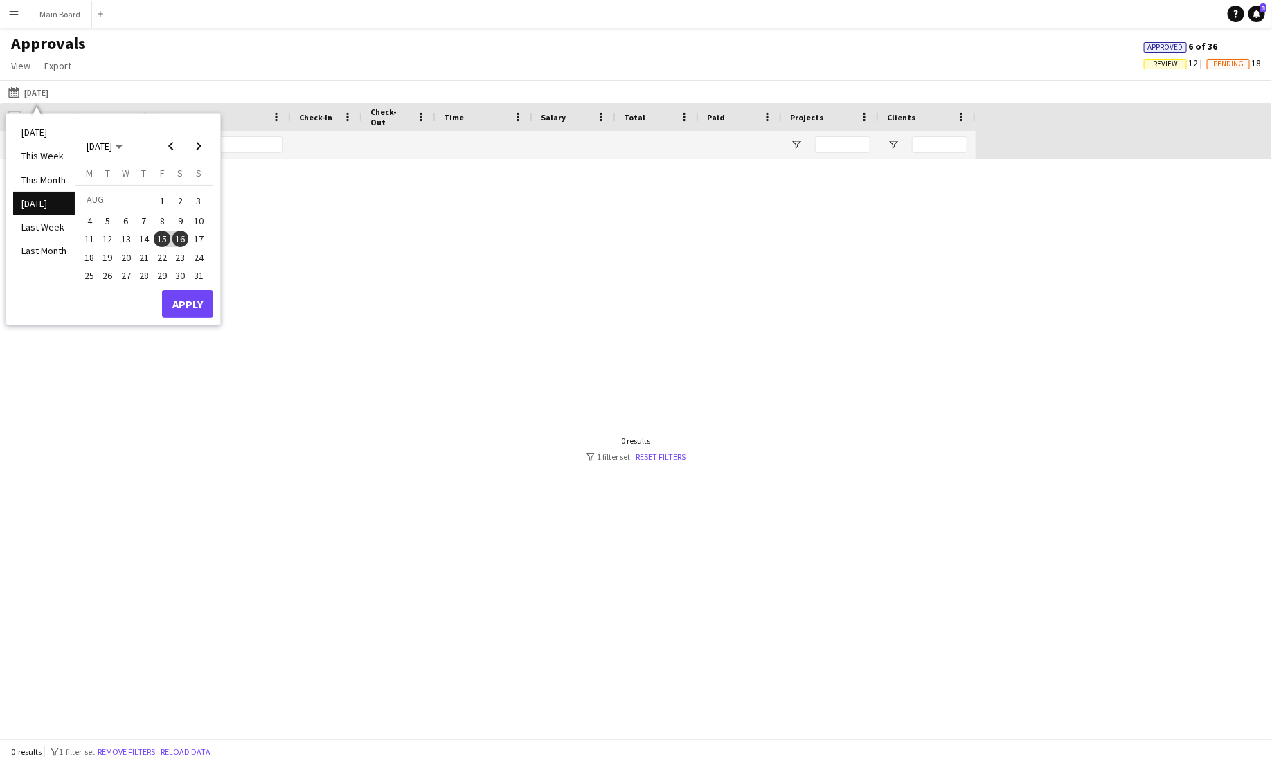
click at [180, 238] on span "16" at bounding box center [180, 239] width 17 height 17
click at [203, 144] on span "Next month" at bounding box center [199, 146] width 28 height 28
click at [181, 215] on span "6" at bounding box center [180, 217] width 17 height 17
click at [189, 313] on button "Apply" at bounding box center [187, 319] width 51 height 28
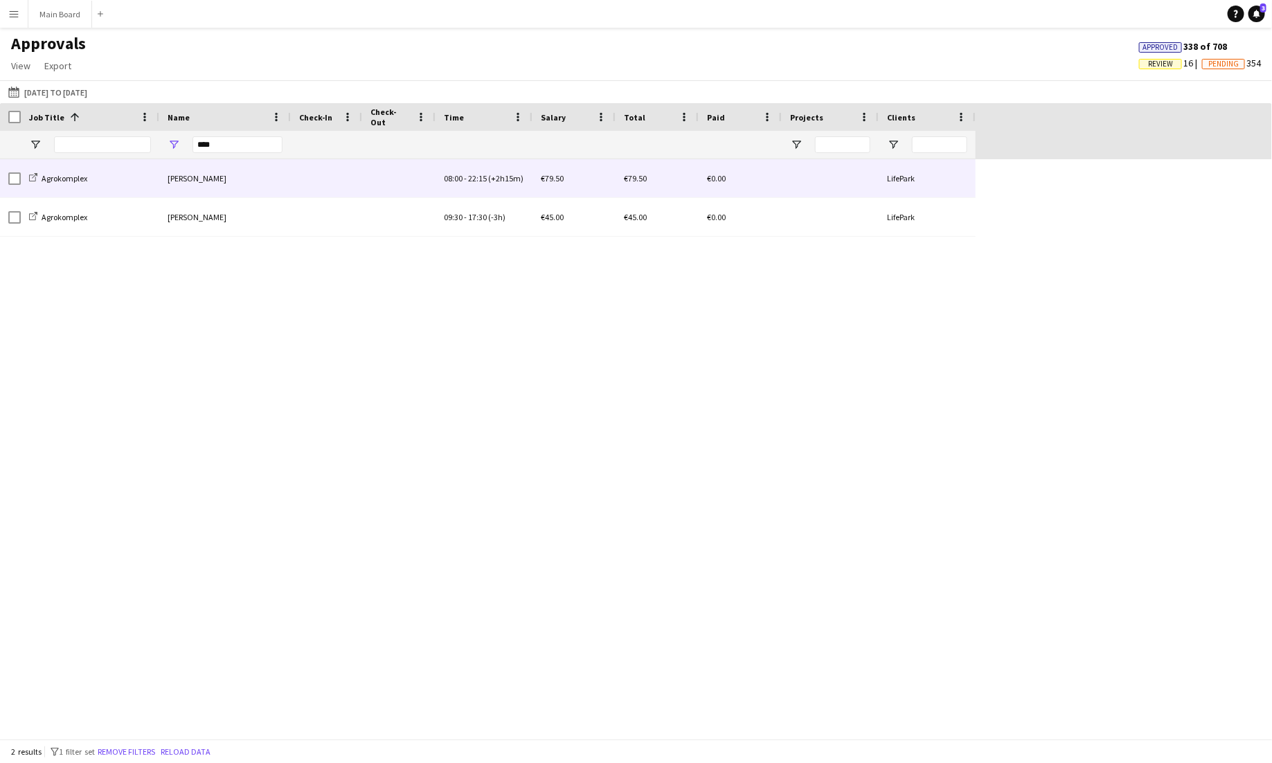
click at [490, 183] on span "(+2h15m)" at bounding box center [505, 178] width 35 height 10
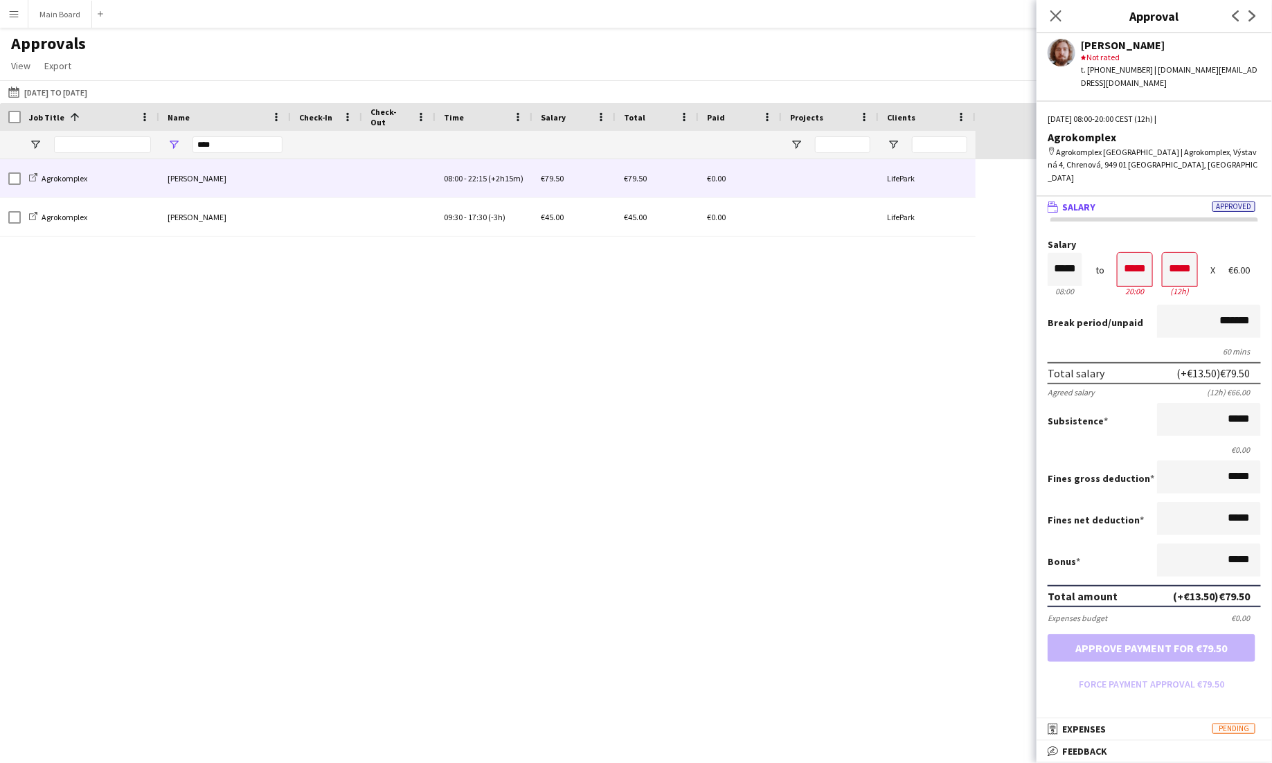
click at [478, 265] on div "Agrokomplex Jakub Gancarčík 08:00 - 22:15 (+2h15m) €79.50 €79.50 €0.00 LifePark…" at bounding box center [636, 449] width 1272 height 580
click at [1052, 12] on icon at bounding box center [1055, 15] width 13 height 13
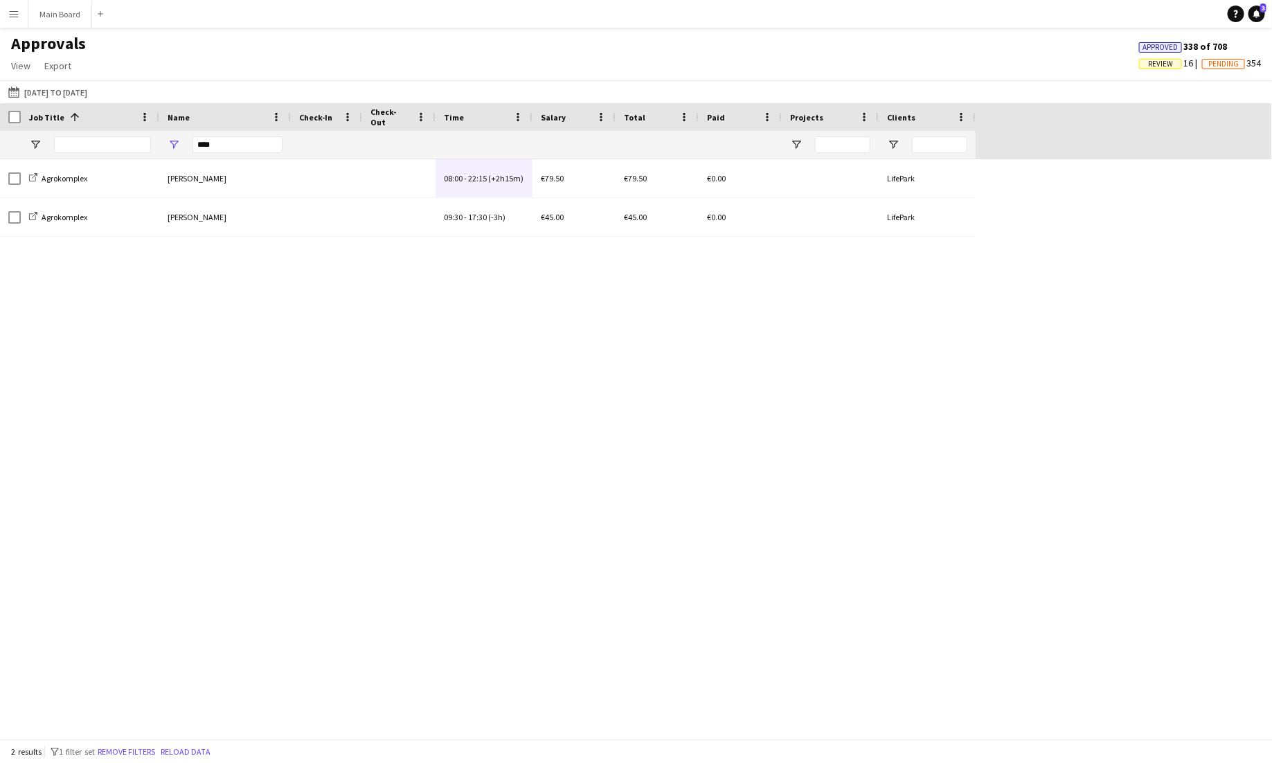
click at [0, 1] on button "Menu" at bounding box center [14, 14] width 28 height 28
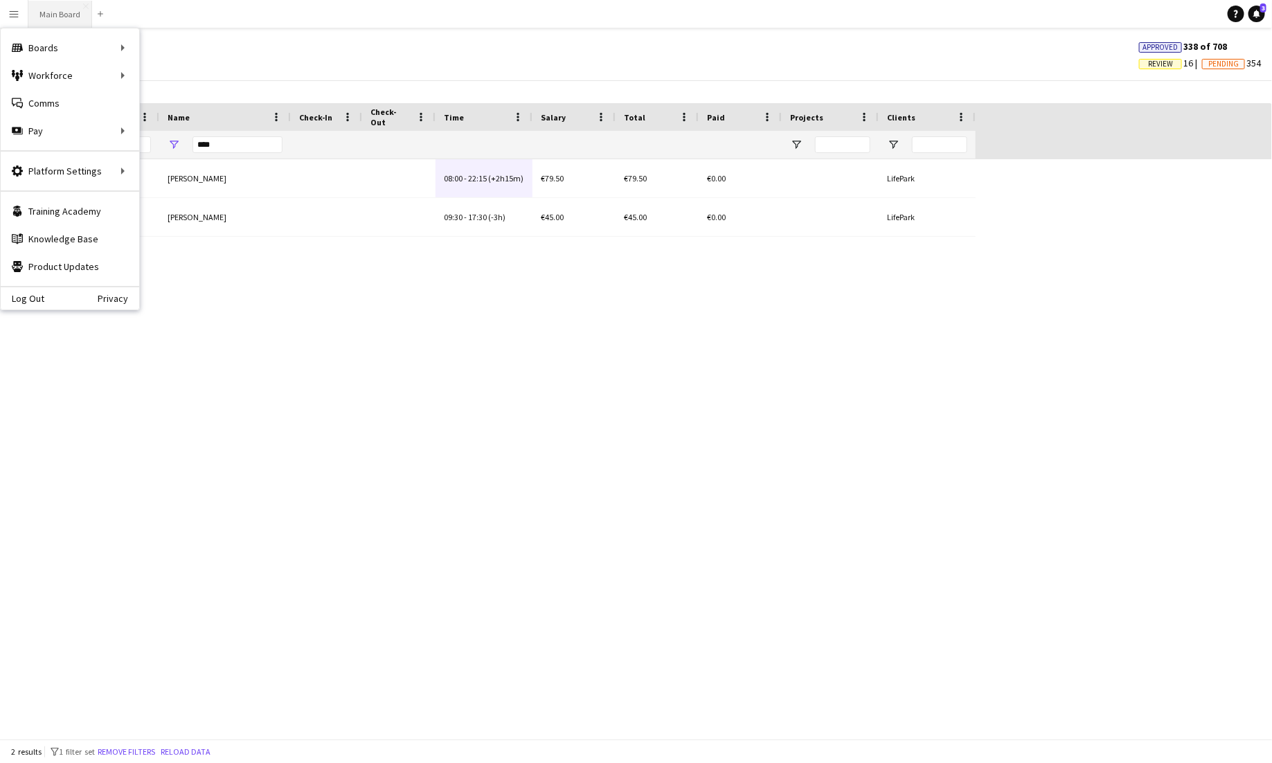
click at [50, 10] on button "Main Board Close" at bounding box center [60, 14] width 64 height 27
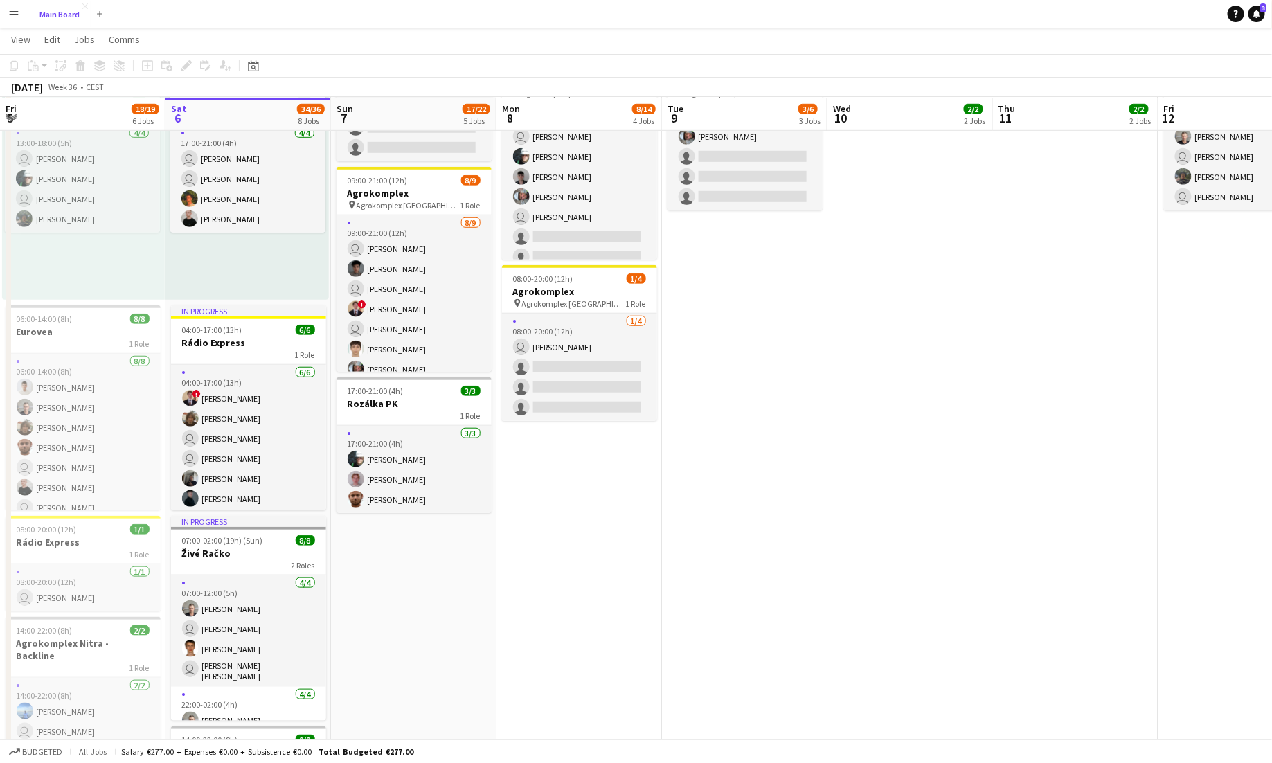
scroll to position [1, 0]
click at [258, 346] on h3 "Rádio Express" at bounding box center [248, 343] width 155 height 12
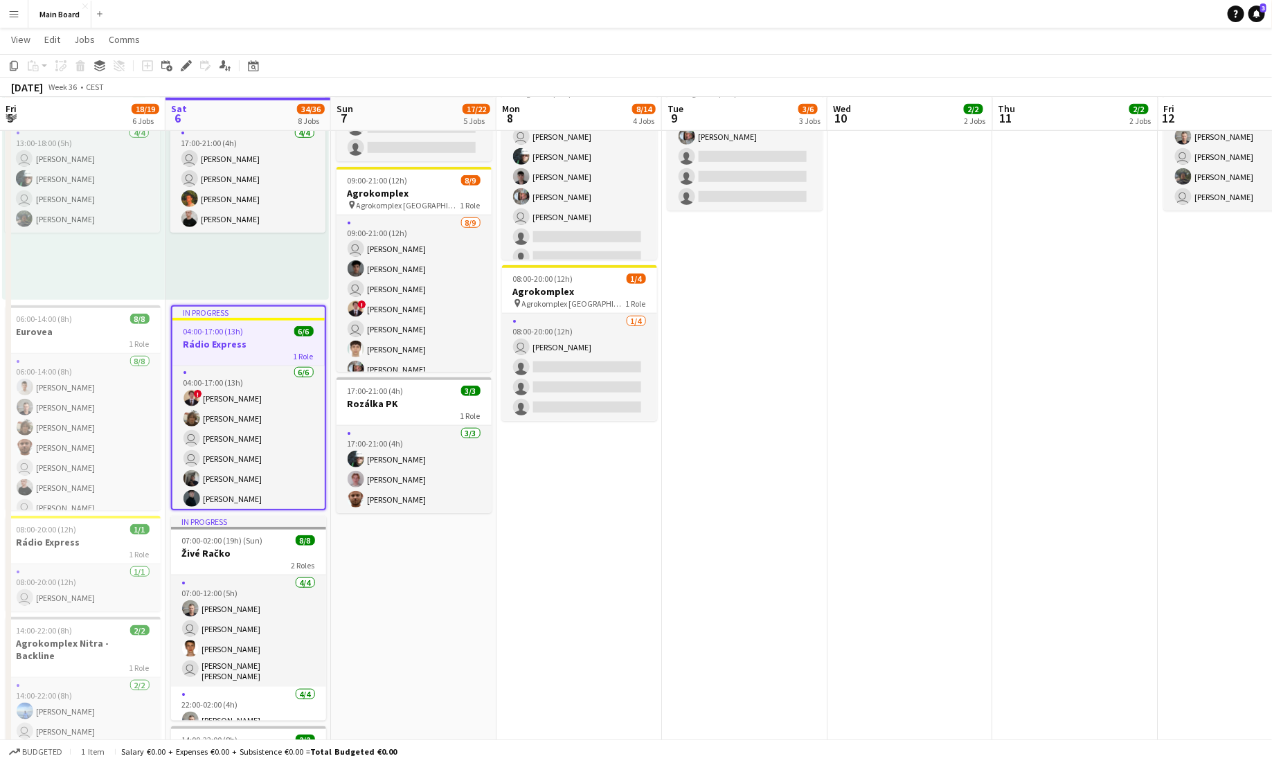
click at [246, 334] on div "04:00-17:00 (13h) 6/6" at bounding box center [248, 331] width 152 height 10
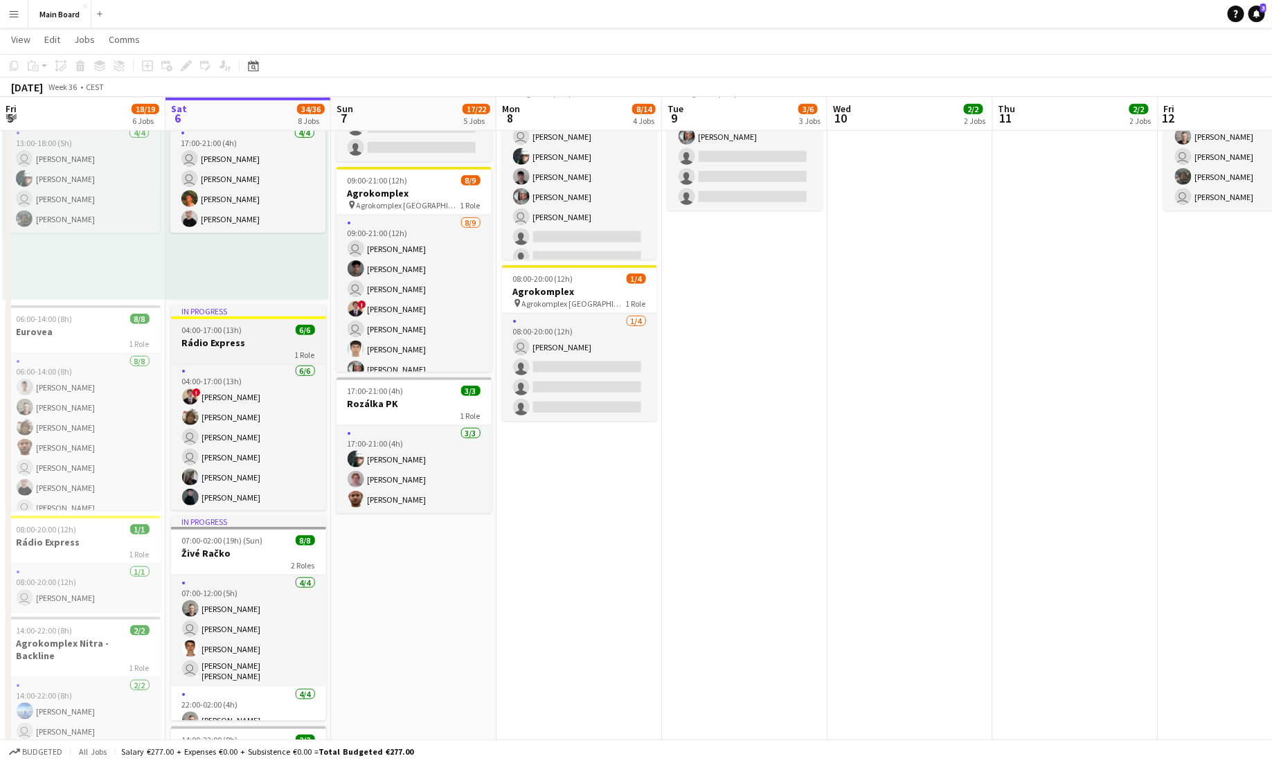
click at [246, 334] on div "04:00-17:00 (13h) 6/6" at bounding box center [248, 330] width 155 height 10
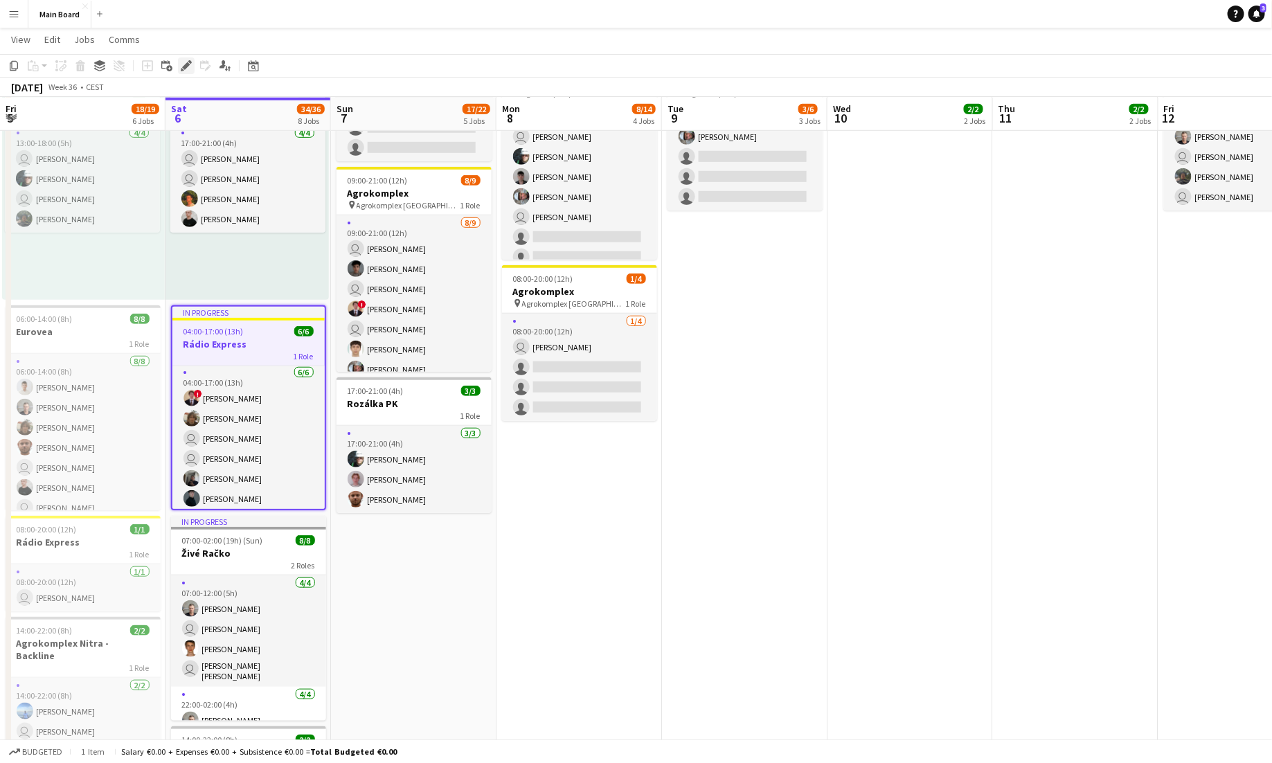
click at [181, 66] on icon "Edit" at bounding box center [186, 65] width 11 height 11
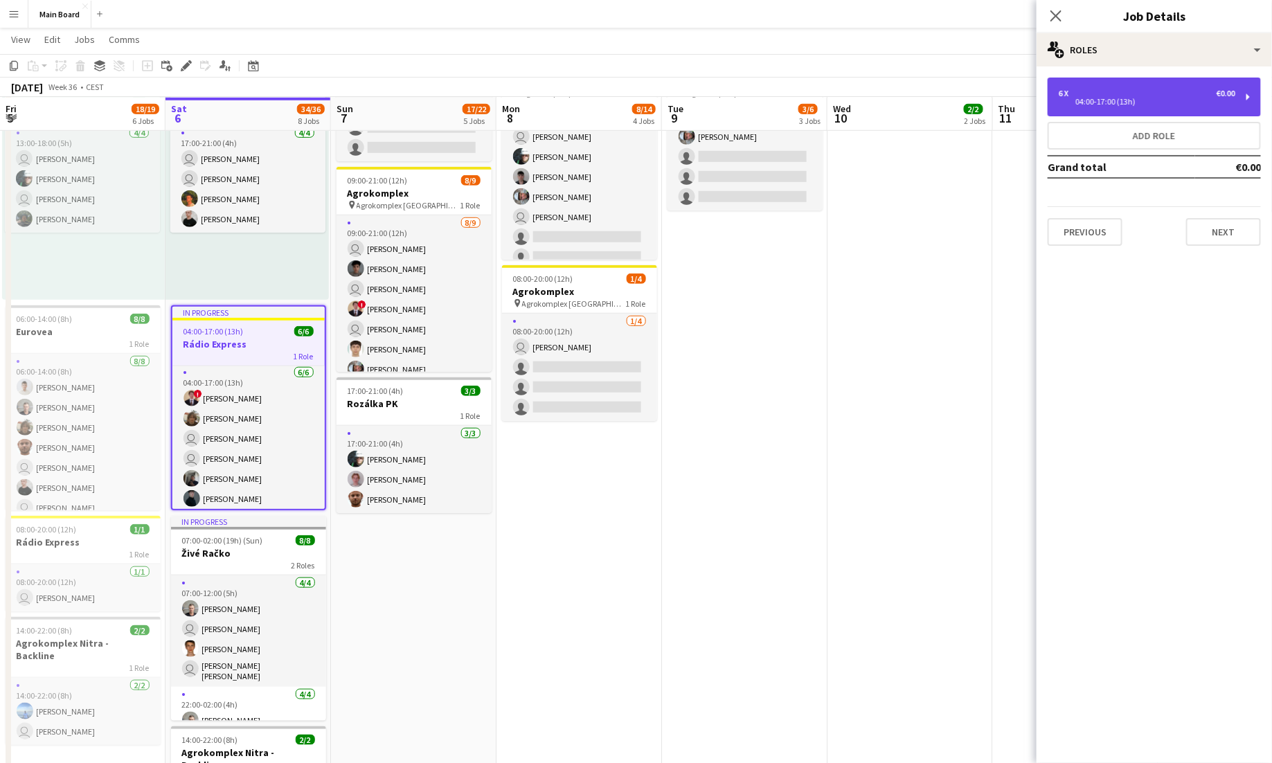
click at [1173, 105] on div "04:00-17:00 (13h)" at bounding box center [1147, 101] width 177 height 7
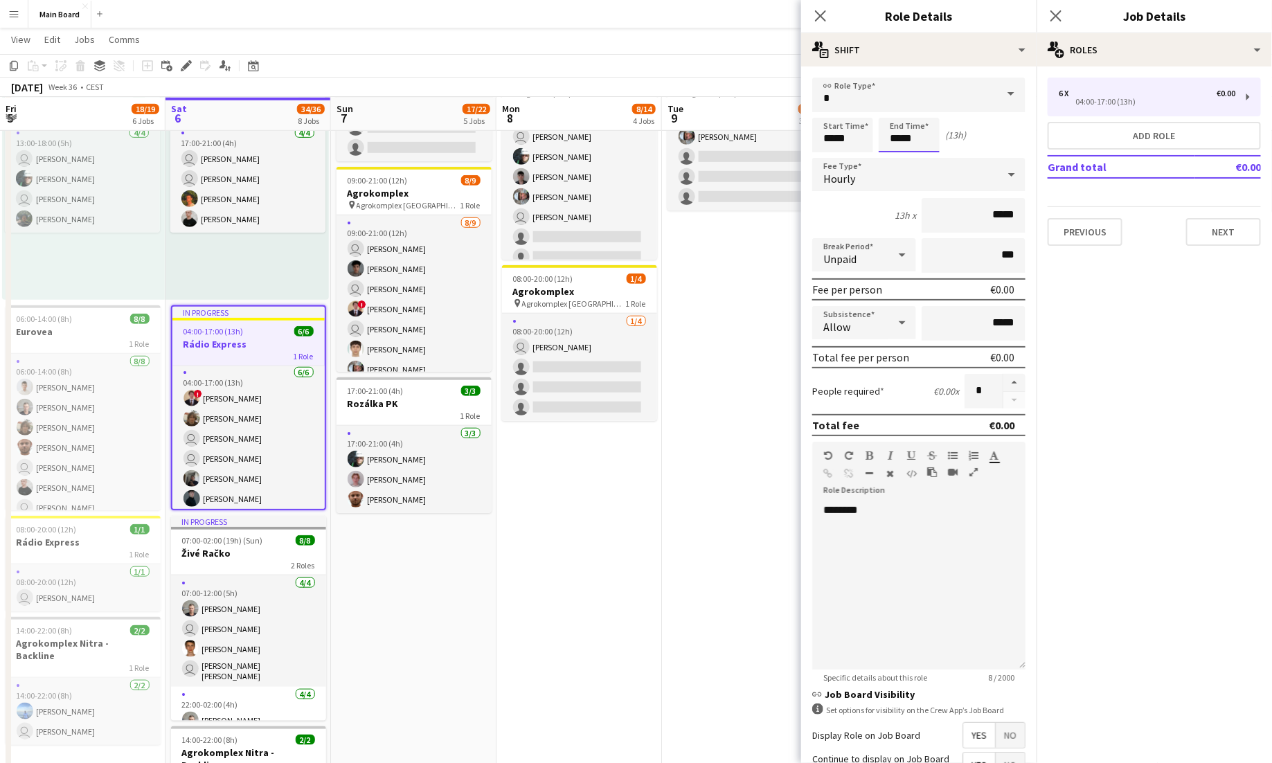
click at [918, 138] on body "Menu Boards Boards Boards All jobs Status Workforce Workforce My Workforce Recr…" at bounding box center [636, 453] width 1272 height 1692
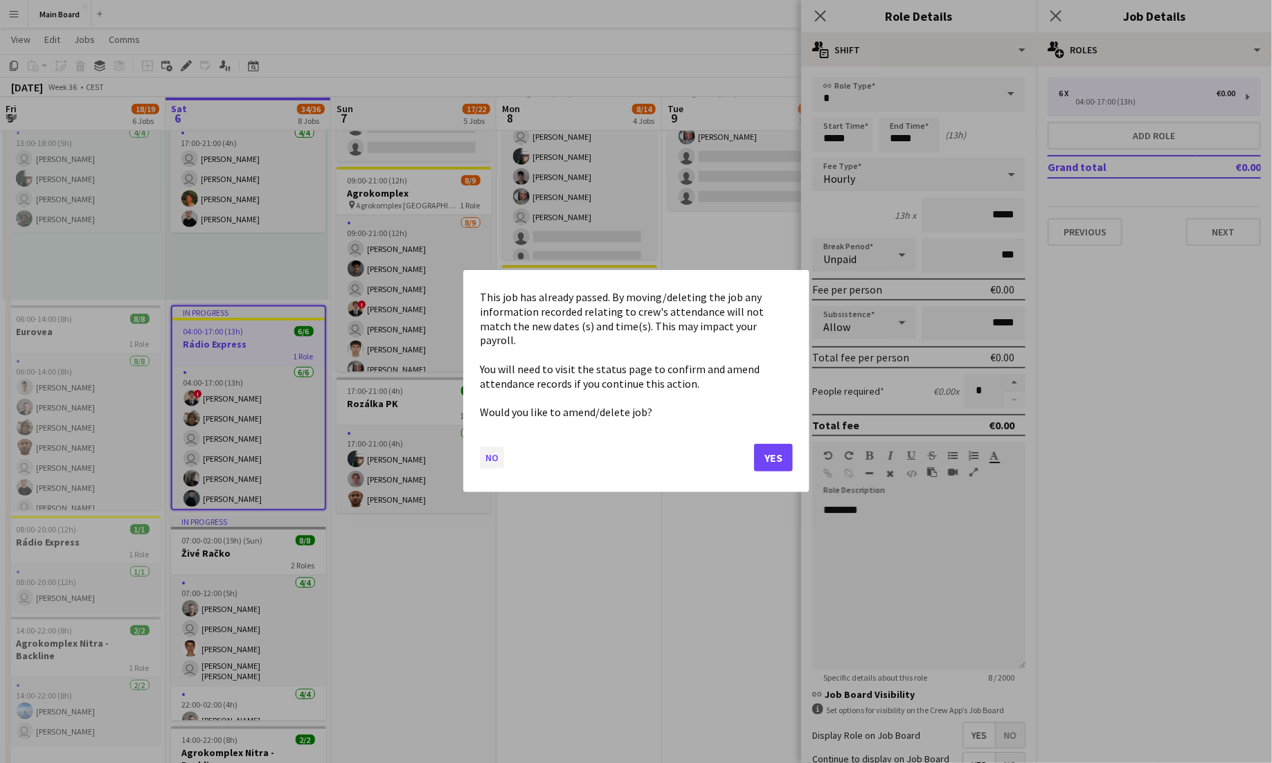
click at [492, 452] on button "No" at bounding box center [492, 458] width 24 height 22
click at [900, 135] on body "Menu Boards Boards Boards All jobs Status Workforce Workforce My Workforce Recr…" at bounding box center [636, 453] width 1272 height 1692
click at [778, 455] on button "Yes" at bounding box center [773, 459] width 39 height 28
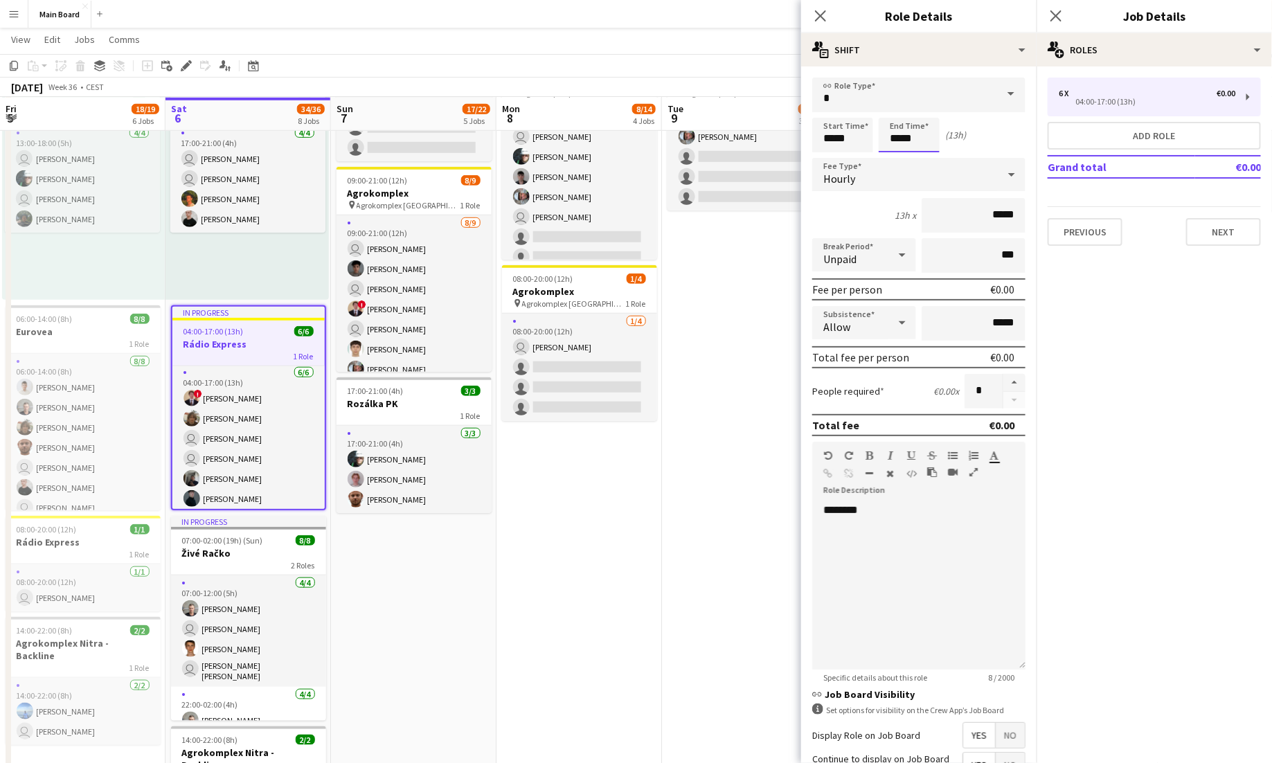
scroll to position [393, 0]
click at [895, 109] on div at bounding box center [895, 111] width 28 height 14
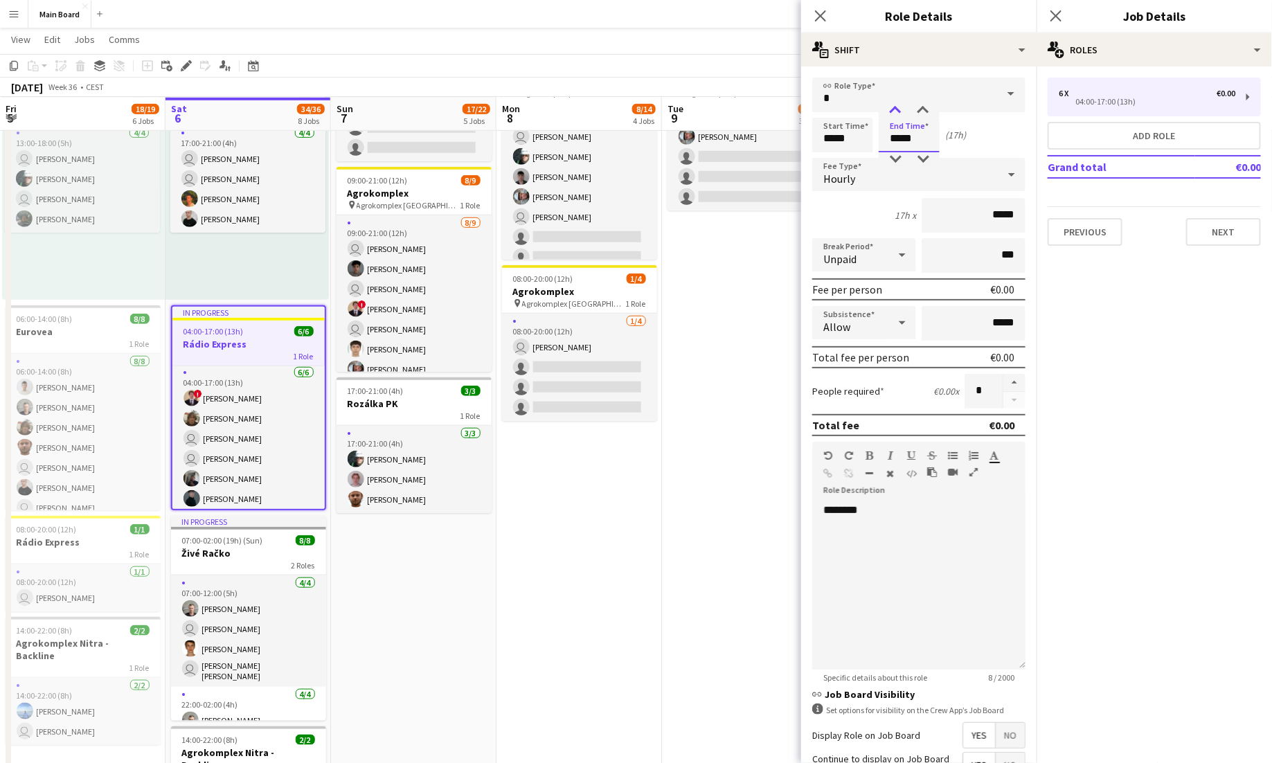
type input "*****"
click at [895, 109] on div at bounding box center [895, 111] width 28 height 14
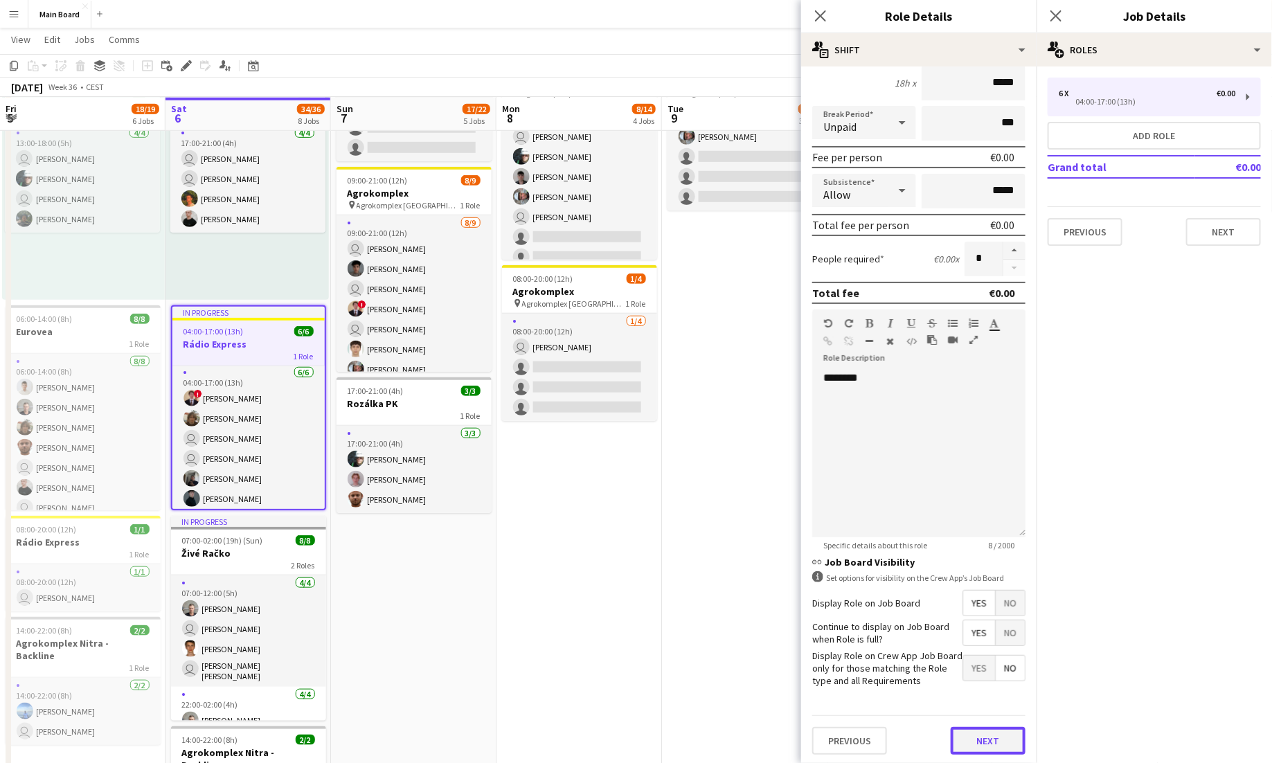
click at [1000, 746] on button "Next" at bounding box center [988, 741] width 75 height 28
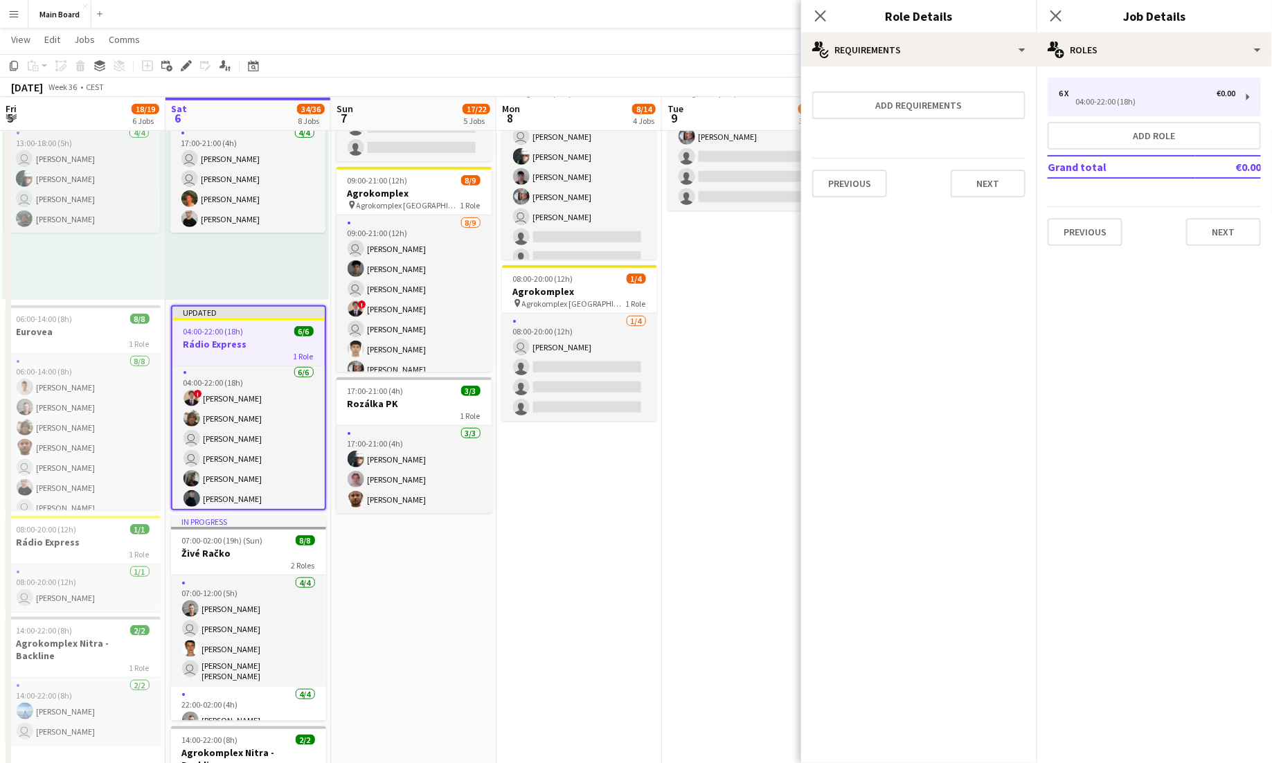
click at [826, 24] on div "Close pop-in" at bounding box center [820, 16] width 39 height 32
click at [825, 18] on icon at bounding box center [820, 15] width 13 height 13
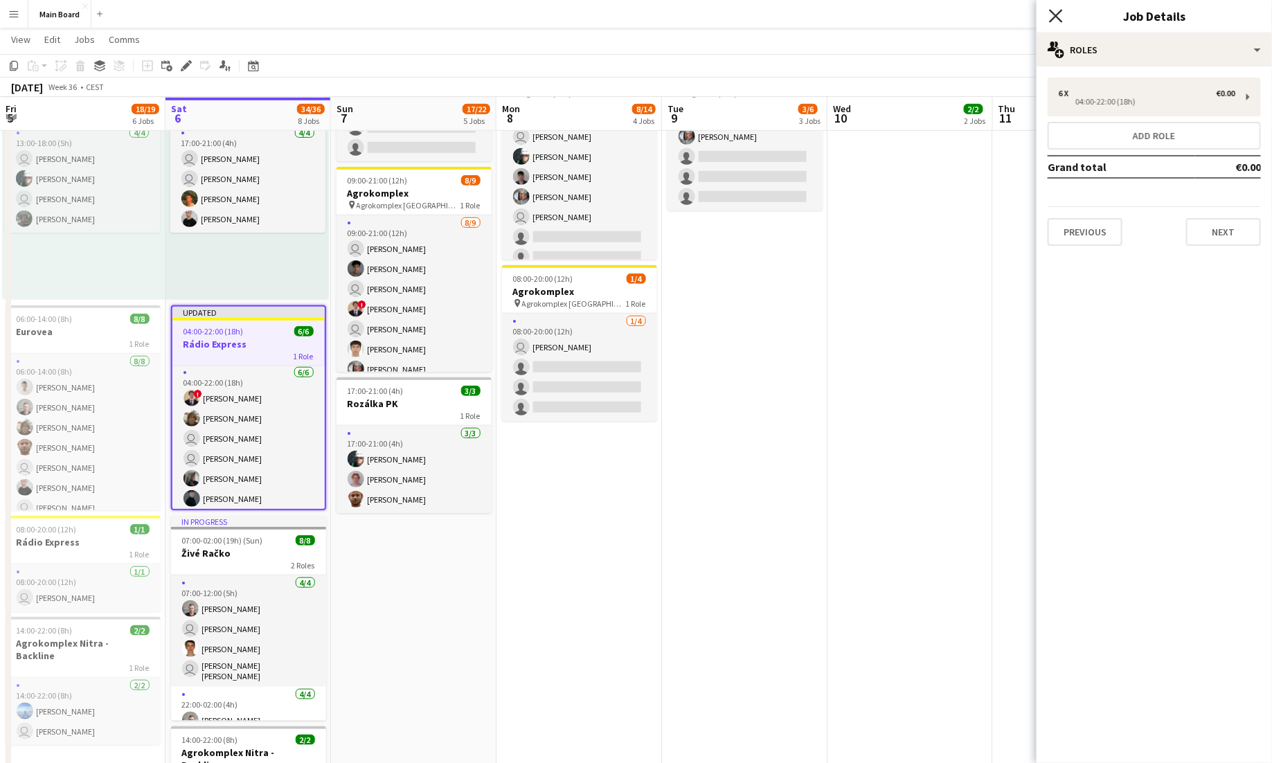
click at [1052, 13] on icon "Close pop-in" at bounding box center [1055, 15] width 13 height 13
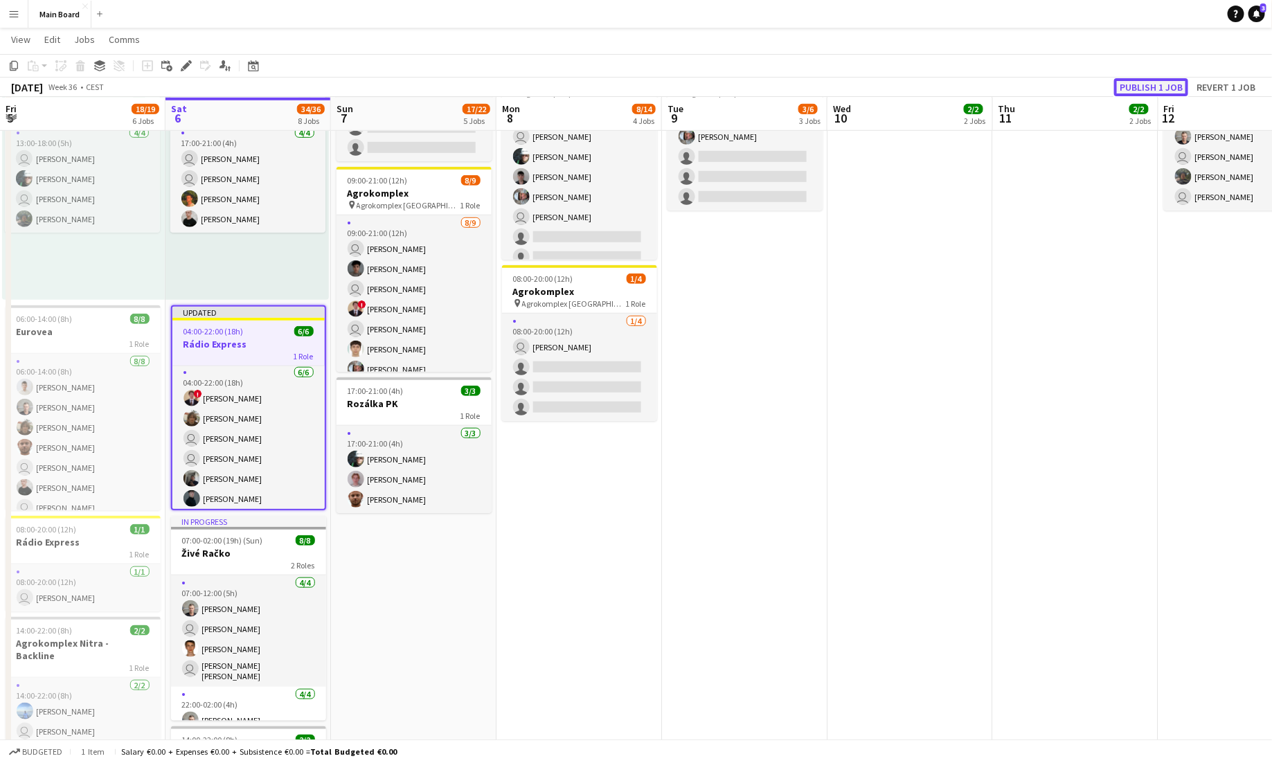
click at [1149, 82] on button "Publish 1 job" at bounding box center [1151, 87] width 74 height 18
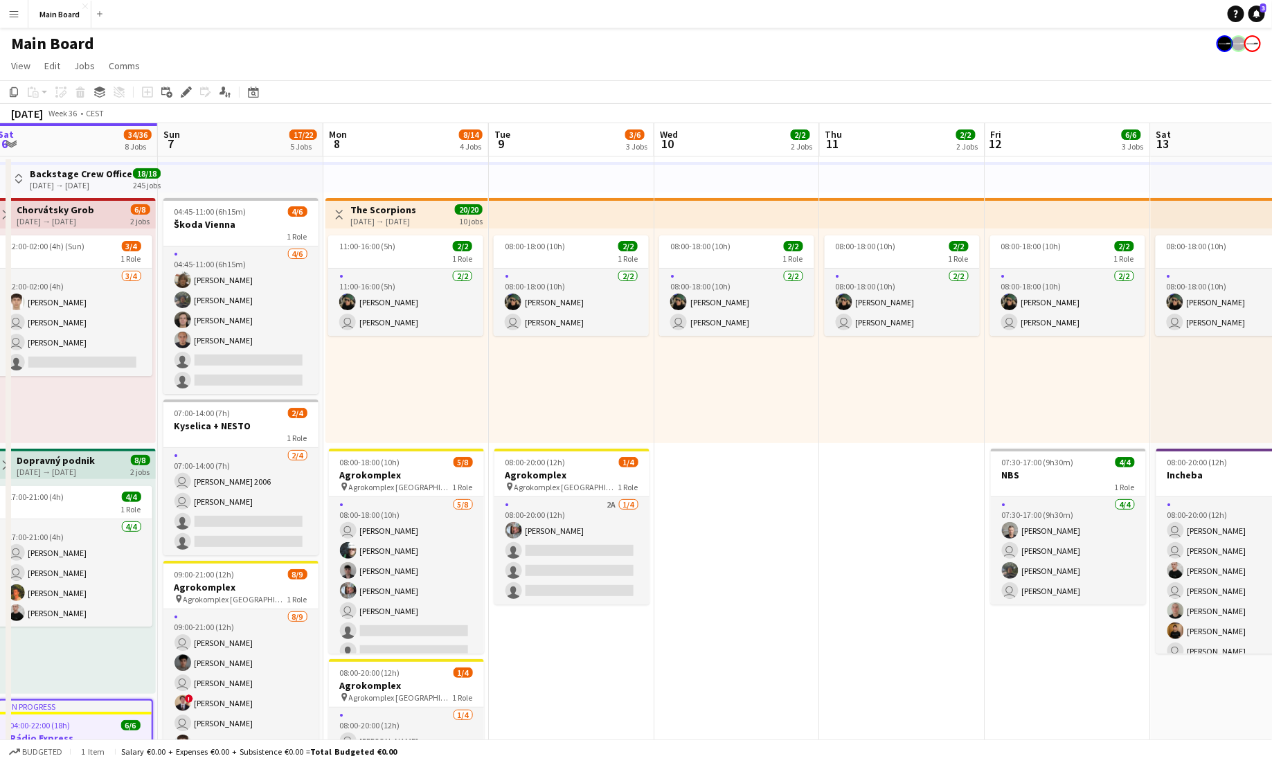
scroll to position [0, 510]
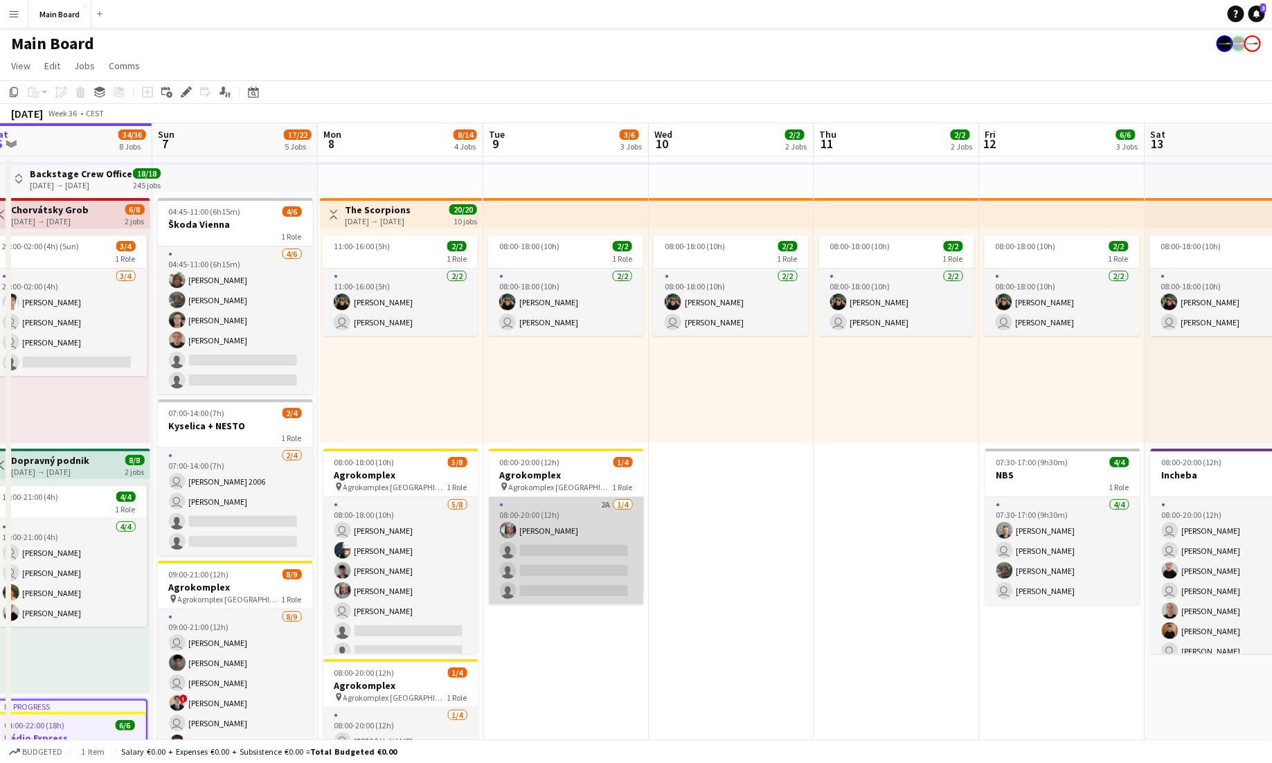
click at [597, 510] on app-card-role "2A 1/4 08:00-20:00 (12h) Alexa Bolerac single-neutral-actions single-neutral-ac…" at bounding box center [566, 550] width 155 height 107
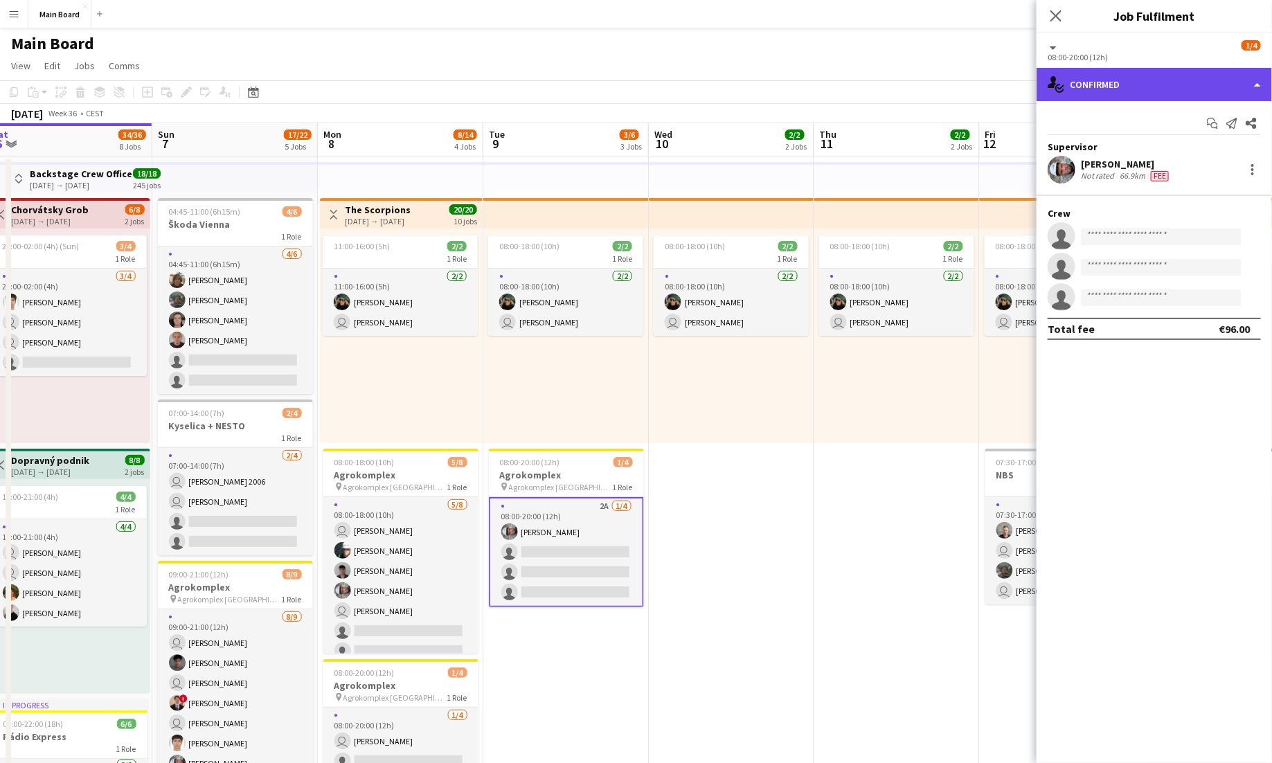
click at [1183, 85] on div "single-neutral-actions-check-2 Confirmed" at bounding box center [1154, 84] width 235 height 33
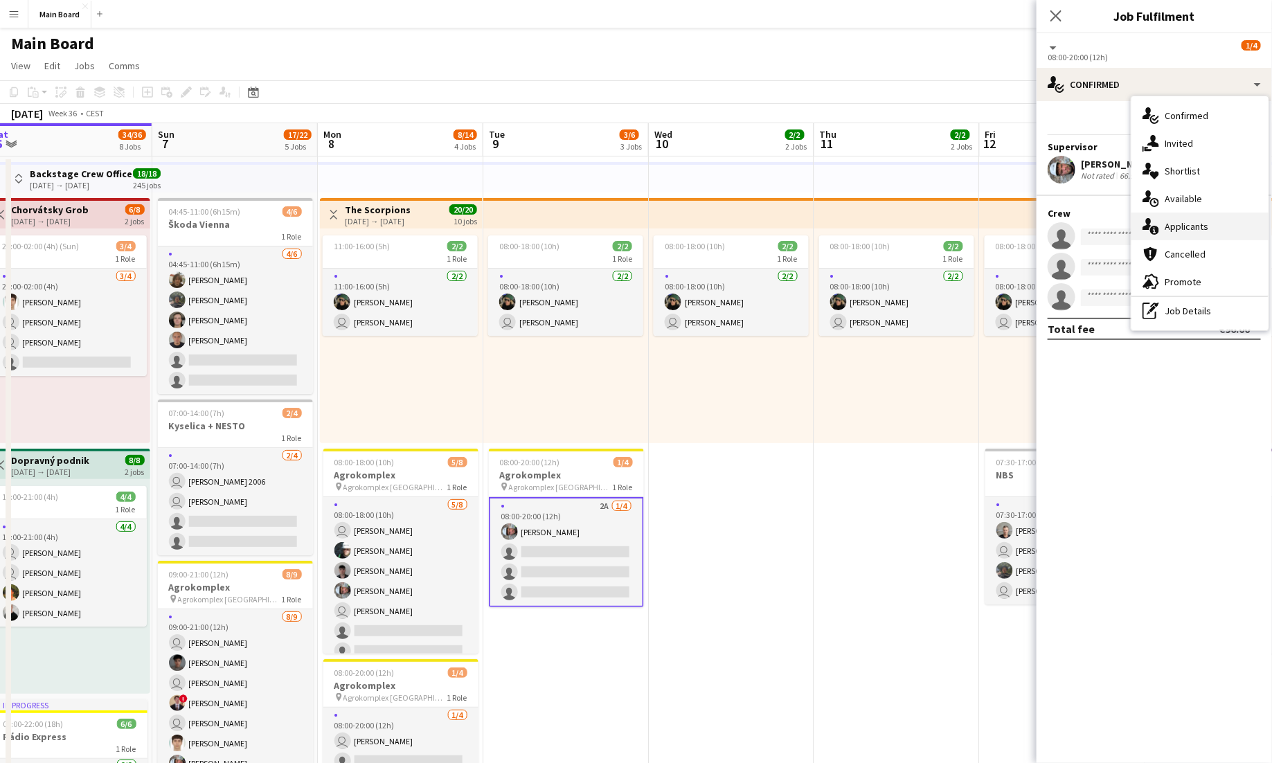
click at [1194, 226] on span "Applicants" at bounding box center [1187, 226] width 44 height 12
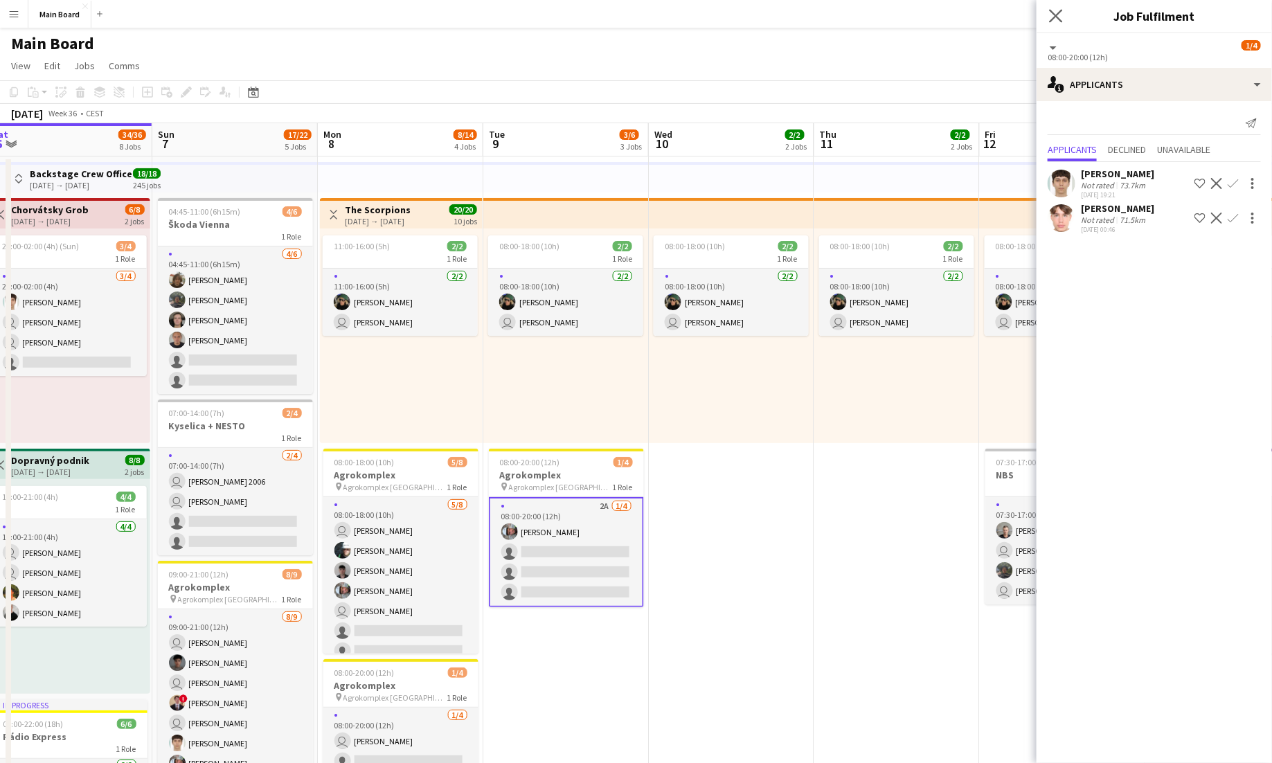
click at [1063, 12] on app-icon "Close pop-in" at bounding box center [1056, 16] width 20 height 20
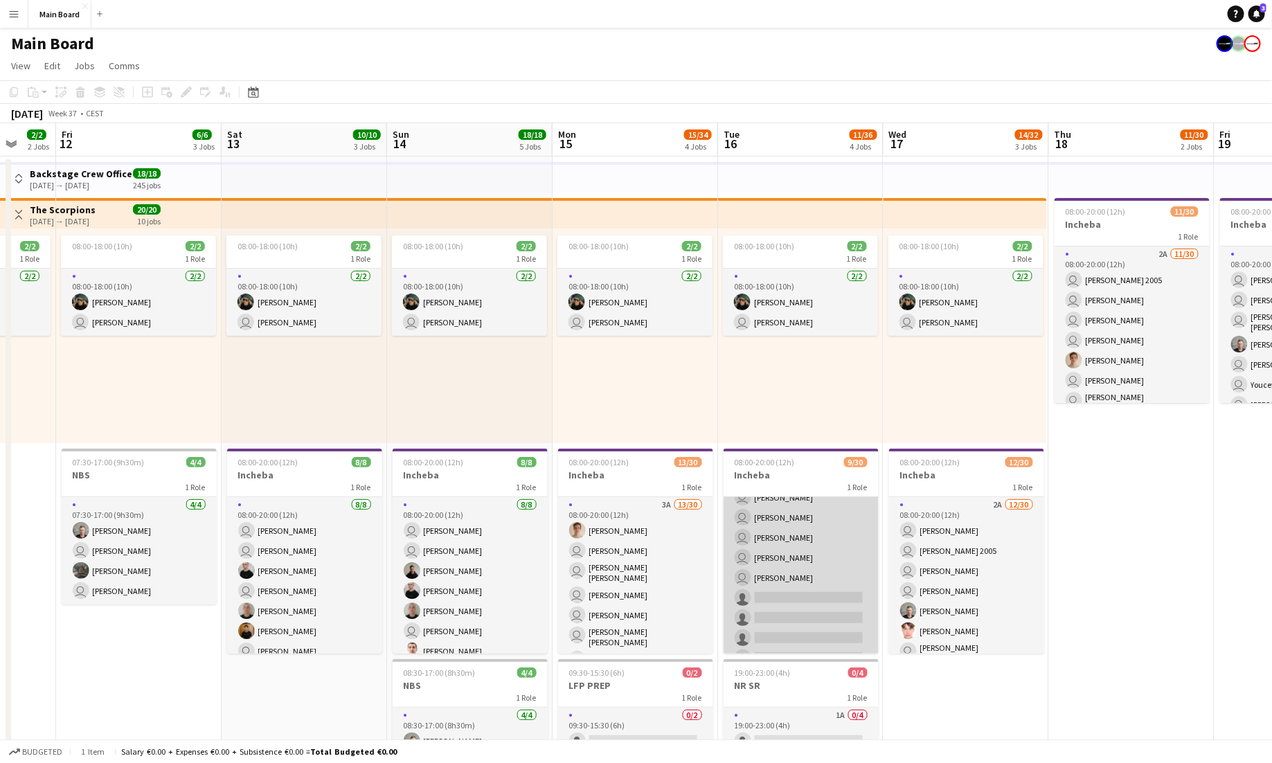
scroll to position [0, 0]
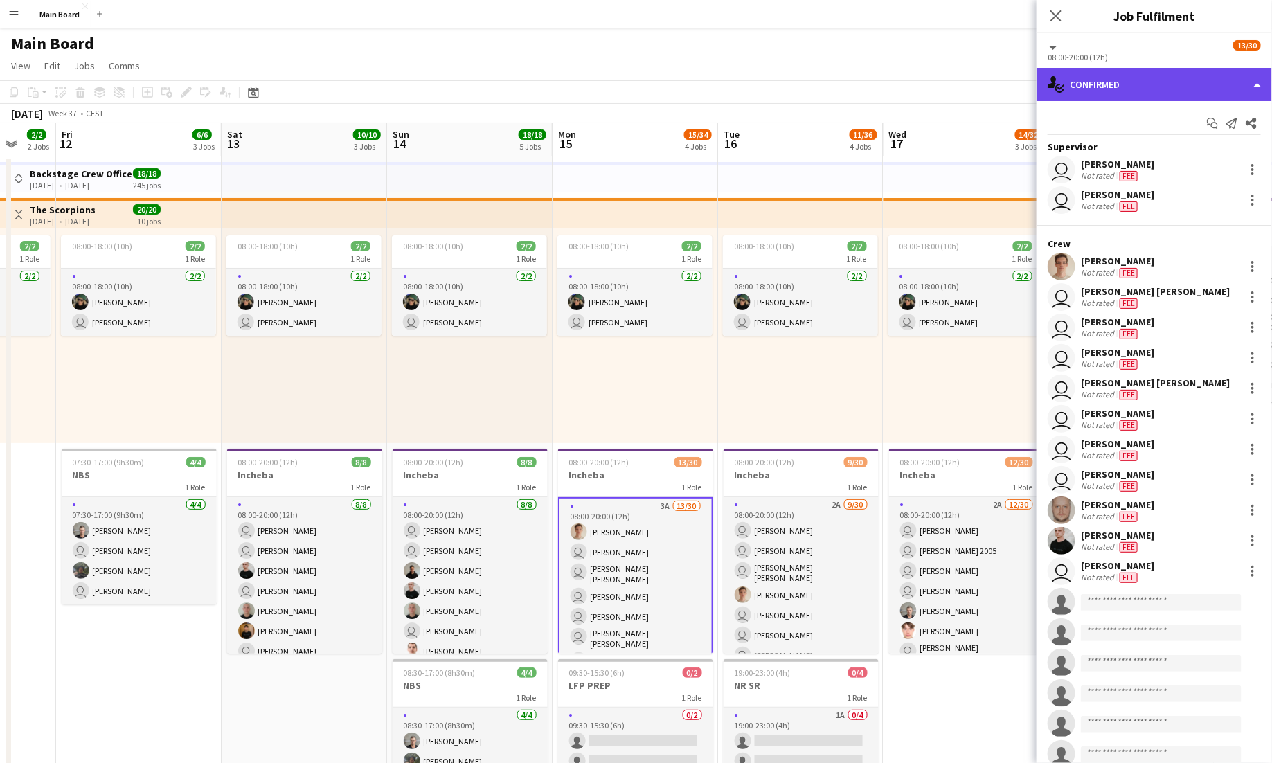
click at [1171, 97] on div "single-neutral-actions-check-2 Confirmed" at bounding box center [1154, 84] width 235 height 33
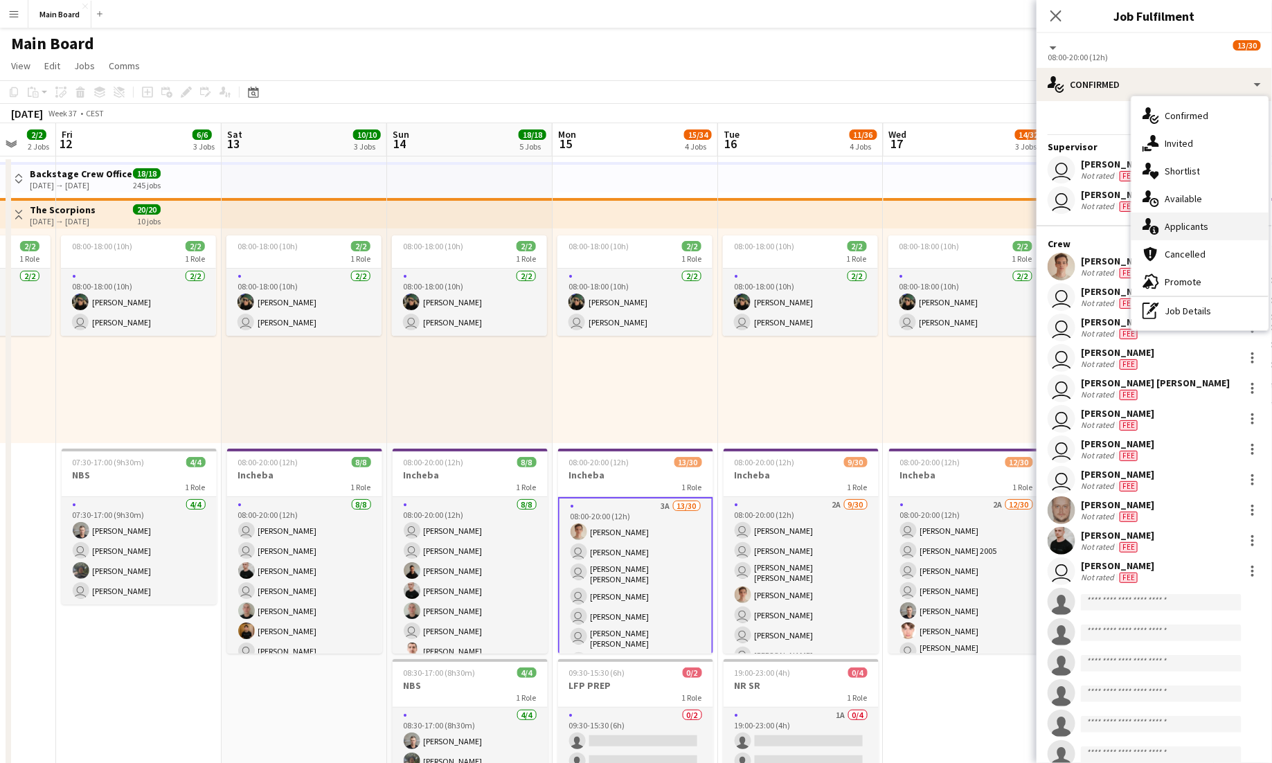
click at [1174, 222] on span "Applicants" at bounding box center [1187, 226] width 44 height 12
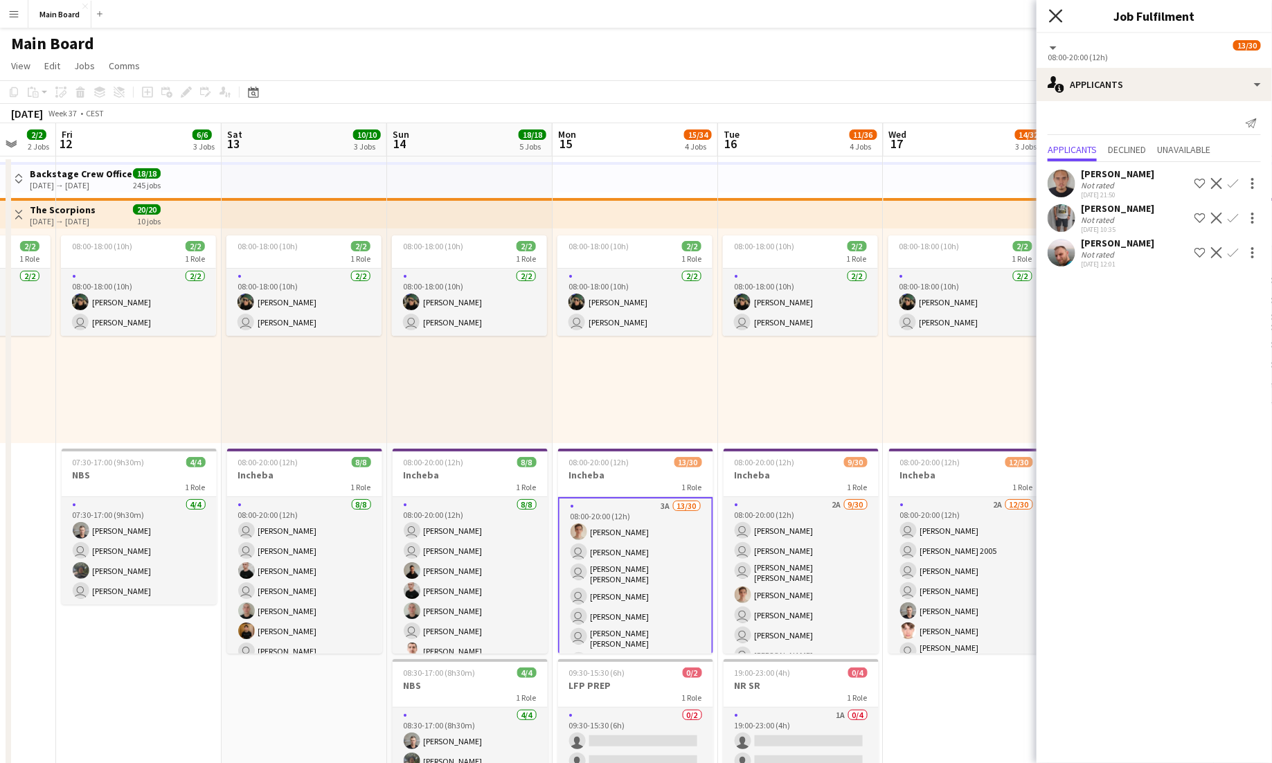
click at [1057, 19] on icon "Close pop-in" at bounding box center [1055, 15] width 13 height 13
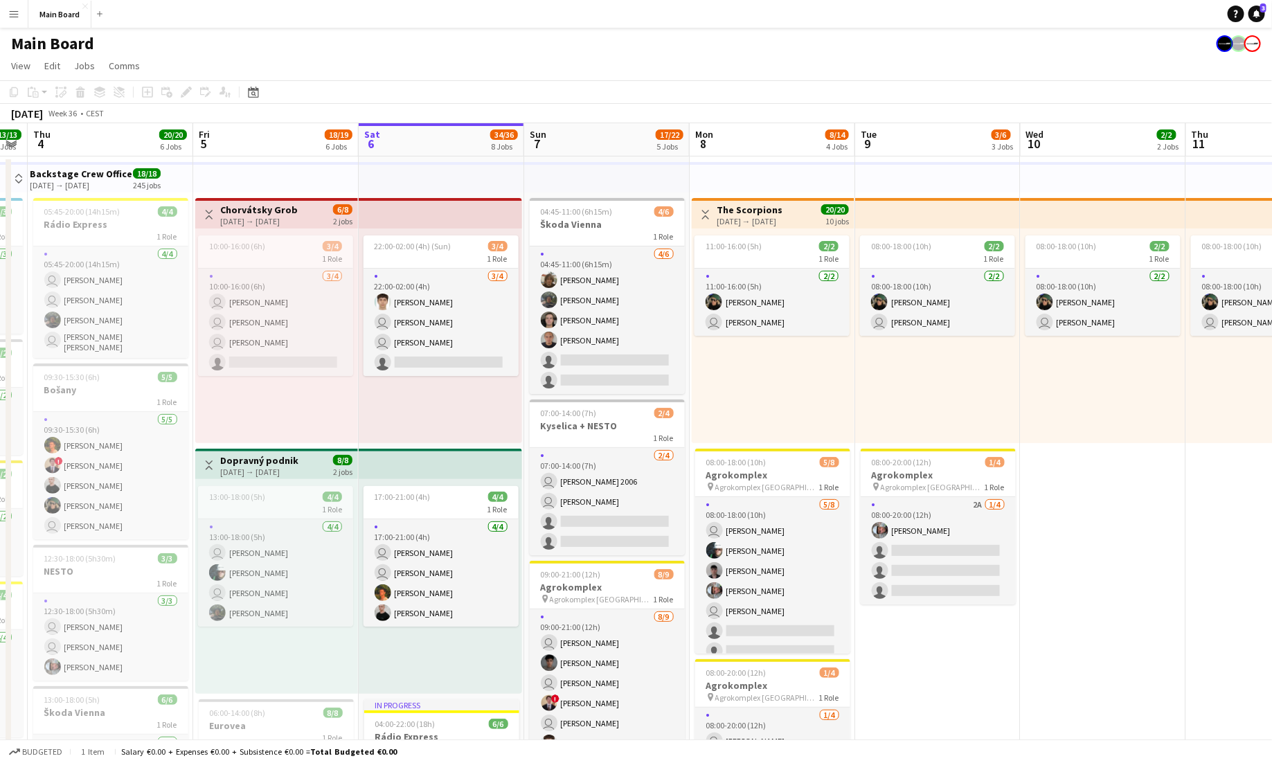
scroll to position [0, 286]
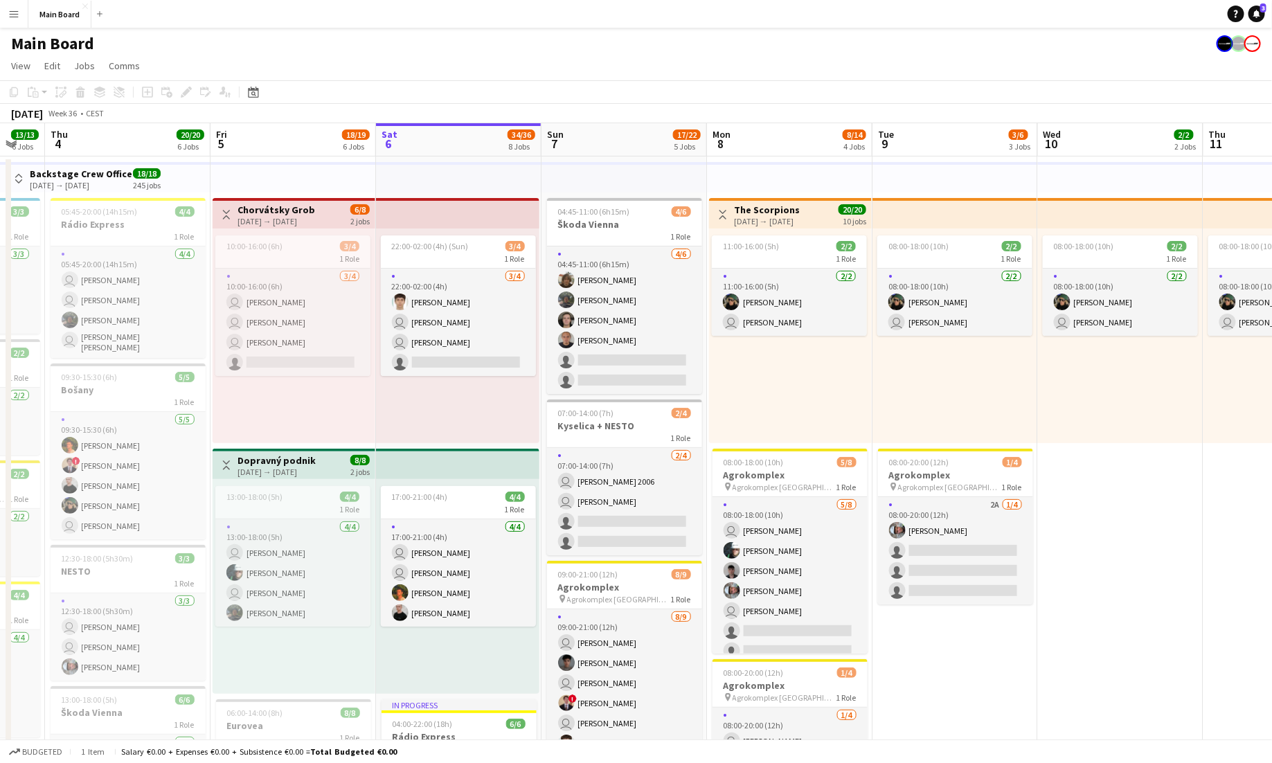
click at [15, 15] on app-icon "Menu" at bounding box center [13, 13] width 11 height 11
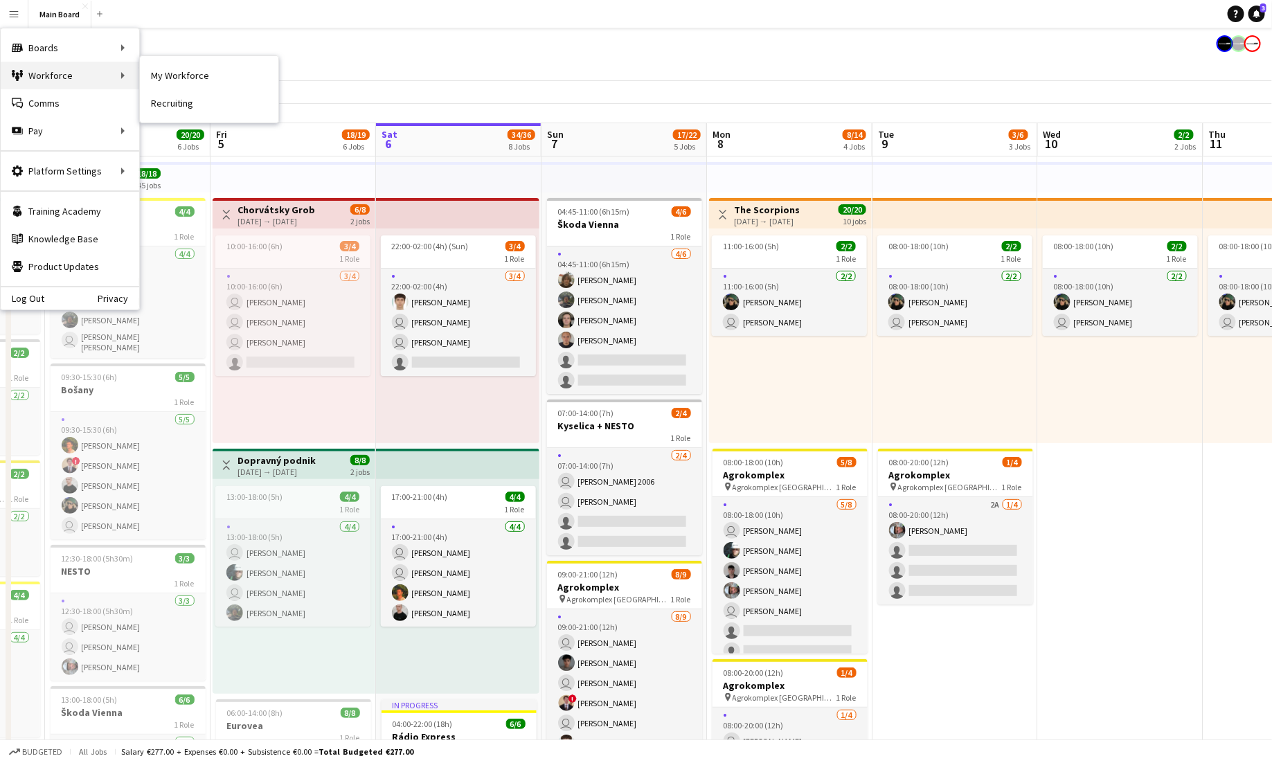
click at [60, 71] on div "Workforce Workforce" at bounding box center [70, 76] width 138 height 28
click at [170, 75] on link "My Workforce" at bounding box center [209, 76] width 138 height 28
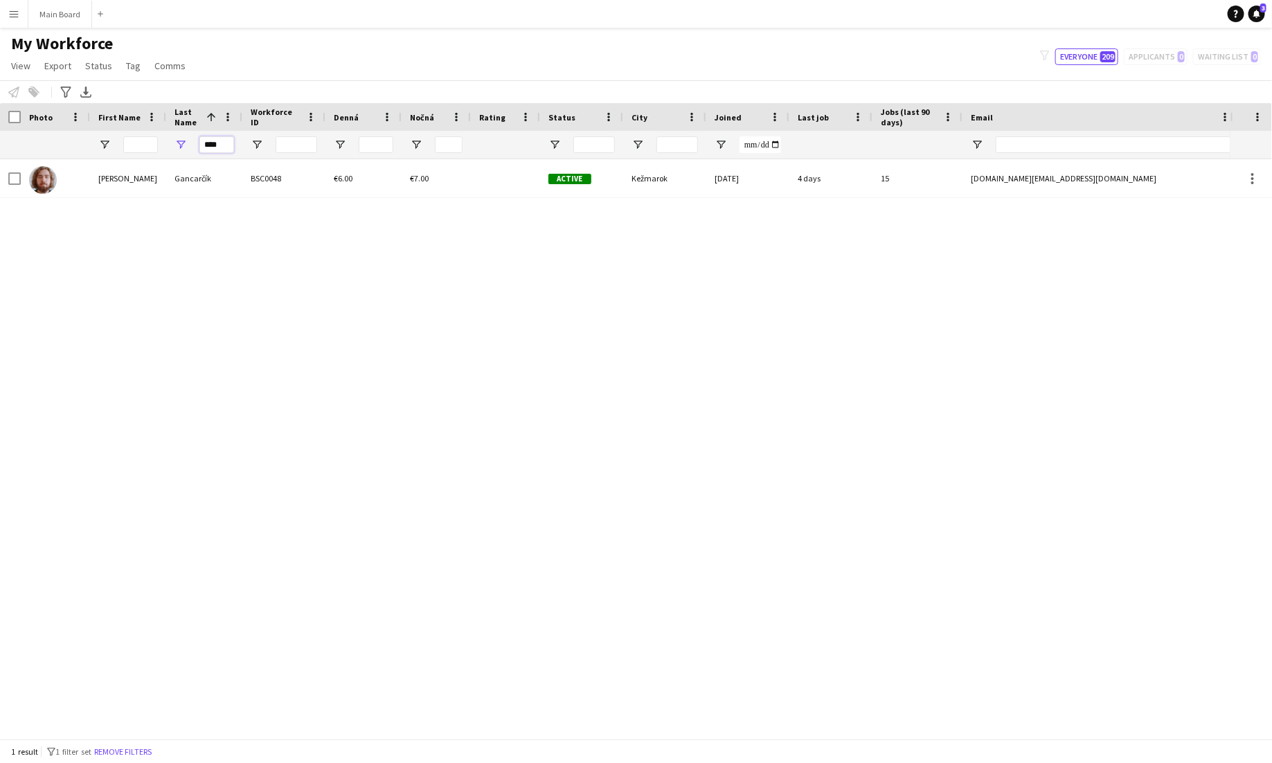
drag, startPoint x: 227, startPoint y: 147, endPoint x: 186, endPoint y: 147, distance: 40.9
click at [206, 147] on input "****" at bounding box center [216, 144] width 35 height 17
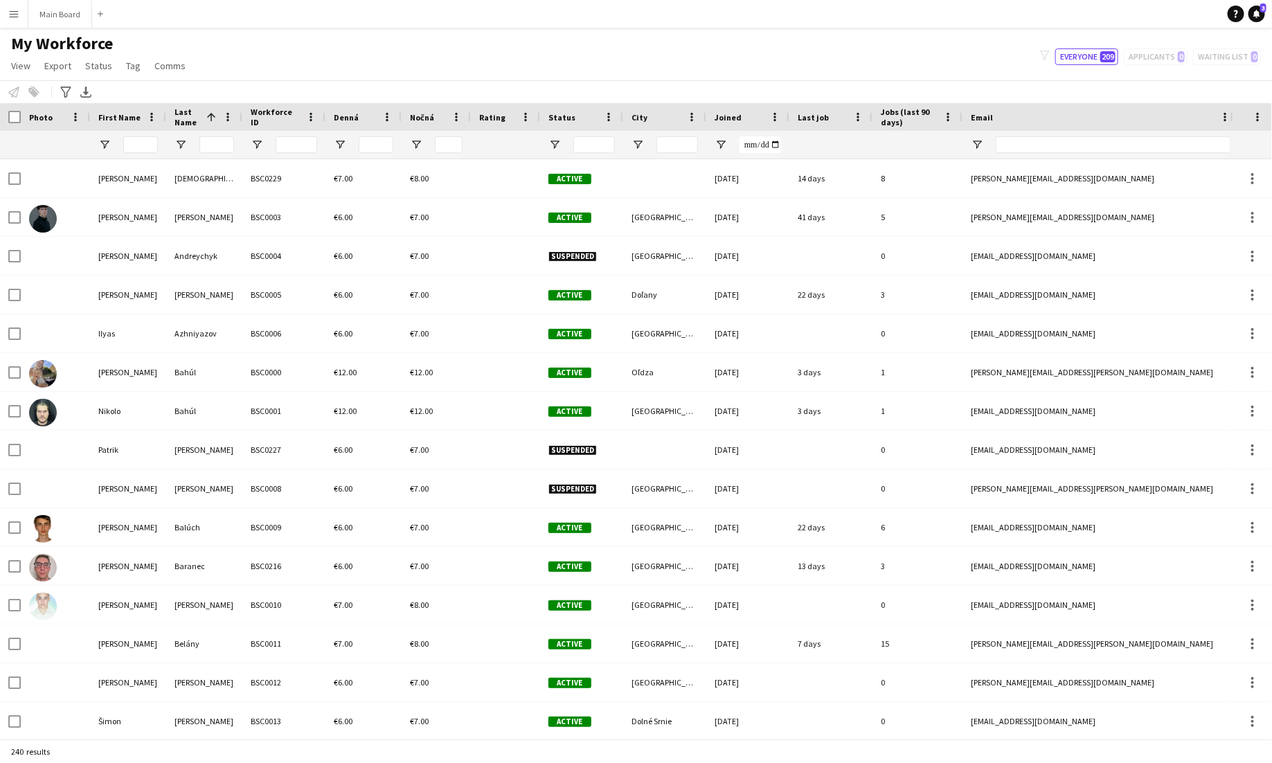
click at [369, 120] on div "Denná" at bounding box center [355, 117] width 43 height 21
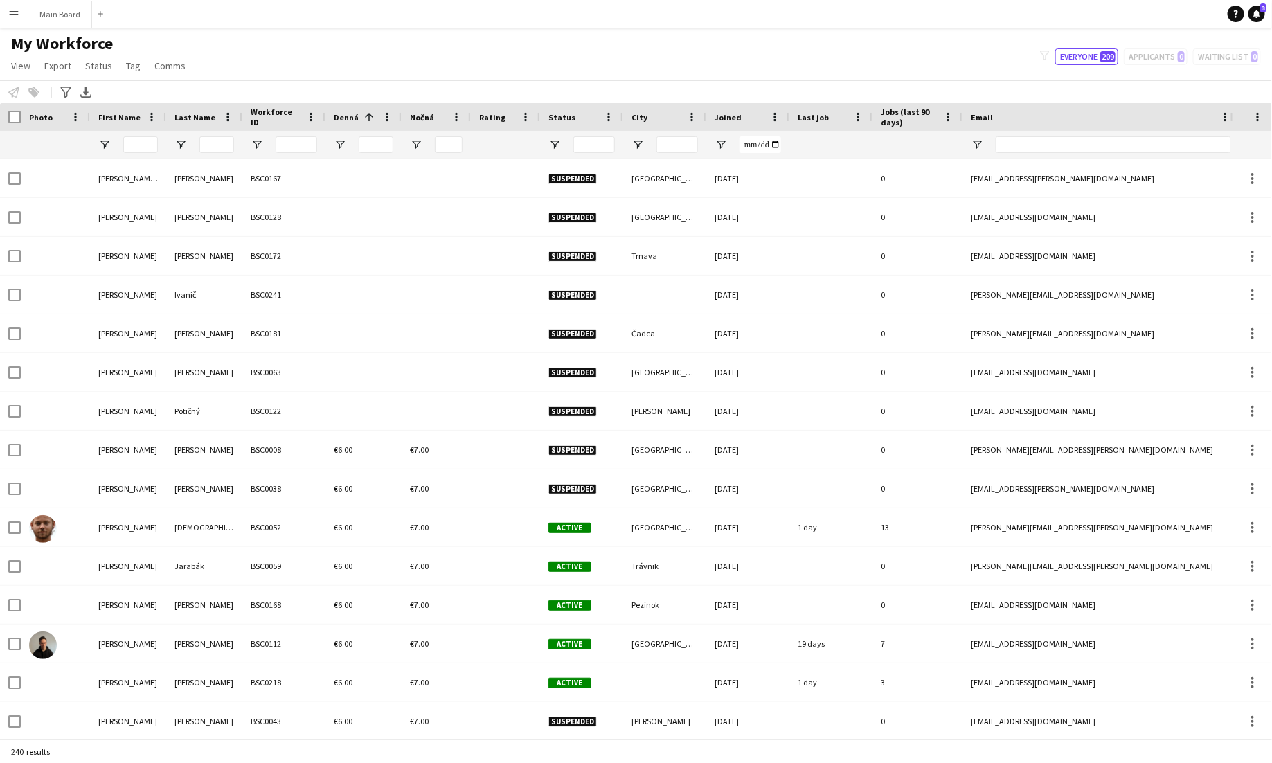
click at [369, 120] on span at bounding box center [369, 117] width 12 height 12
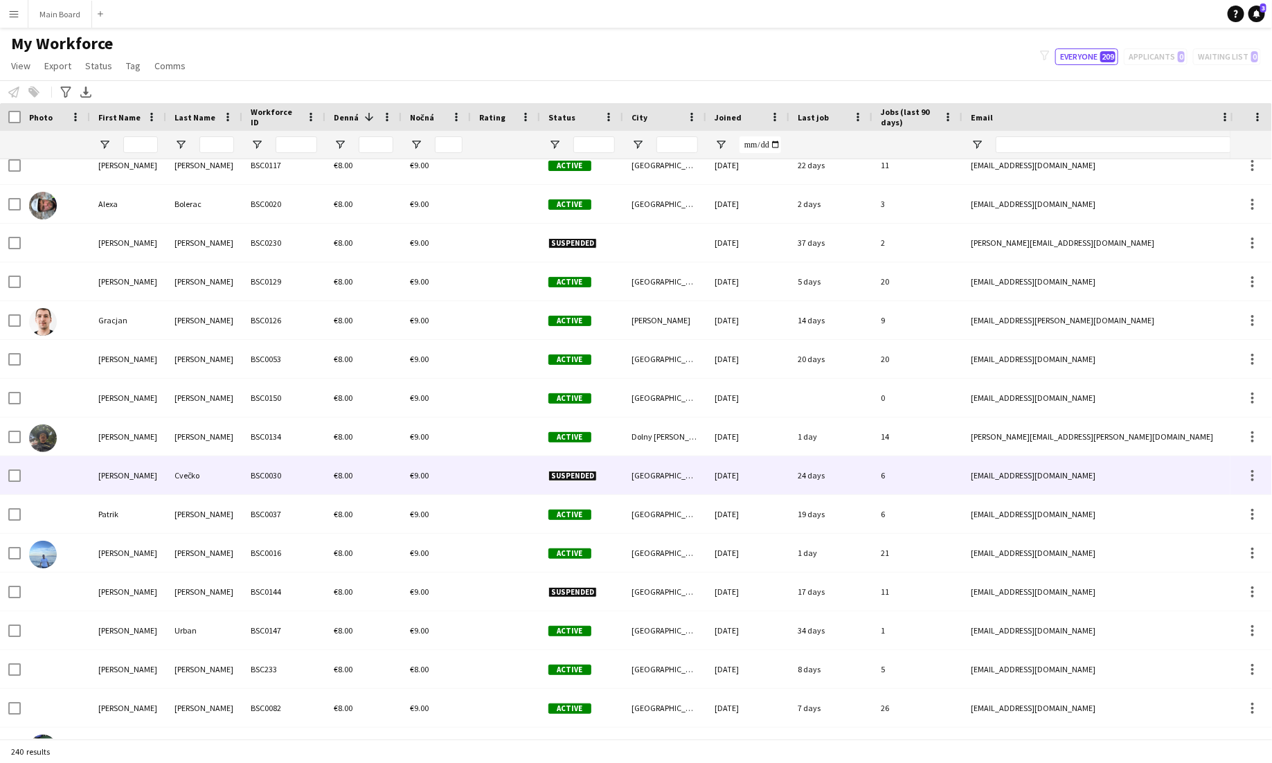
scroll to position [450, 0]
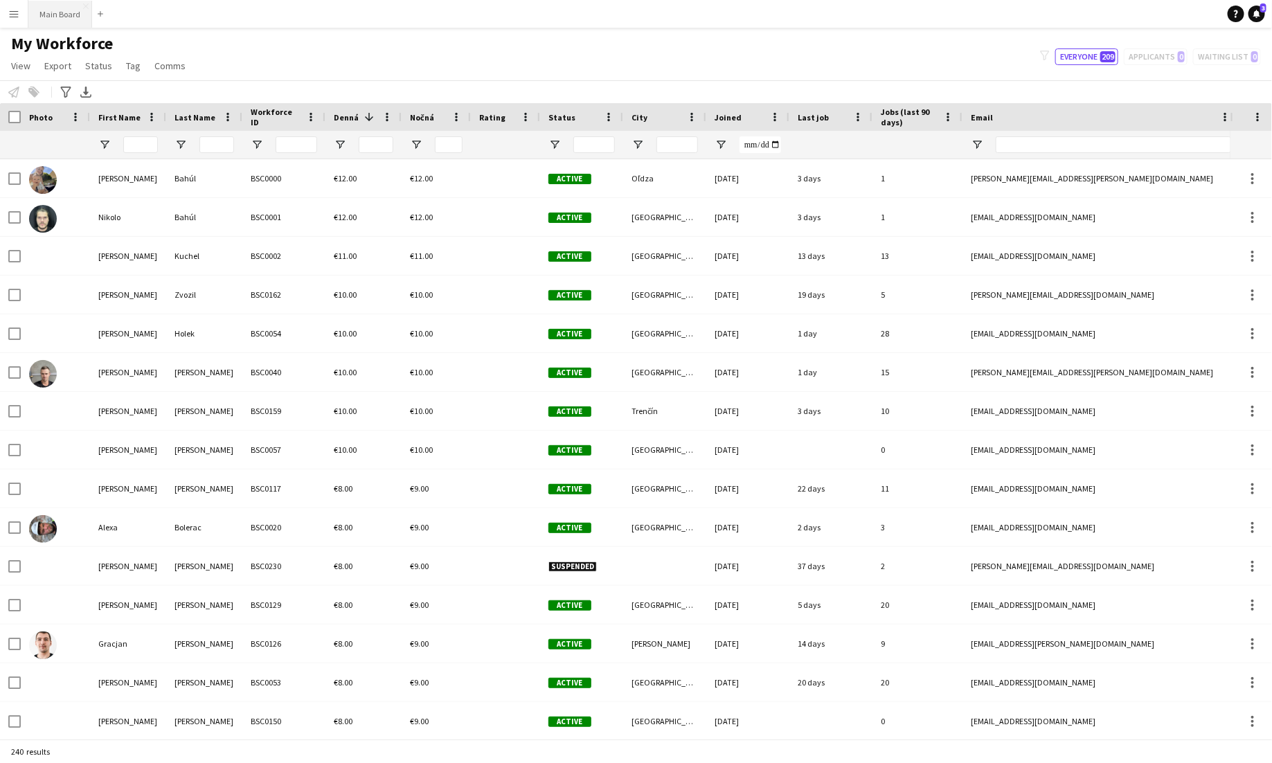
click at [53, 17] on button "Main Board Close" at bounding box center [60, 14] width 64 height 27
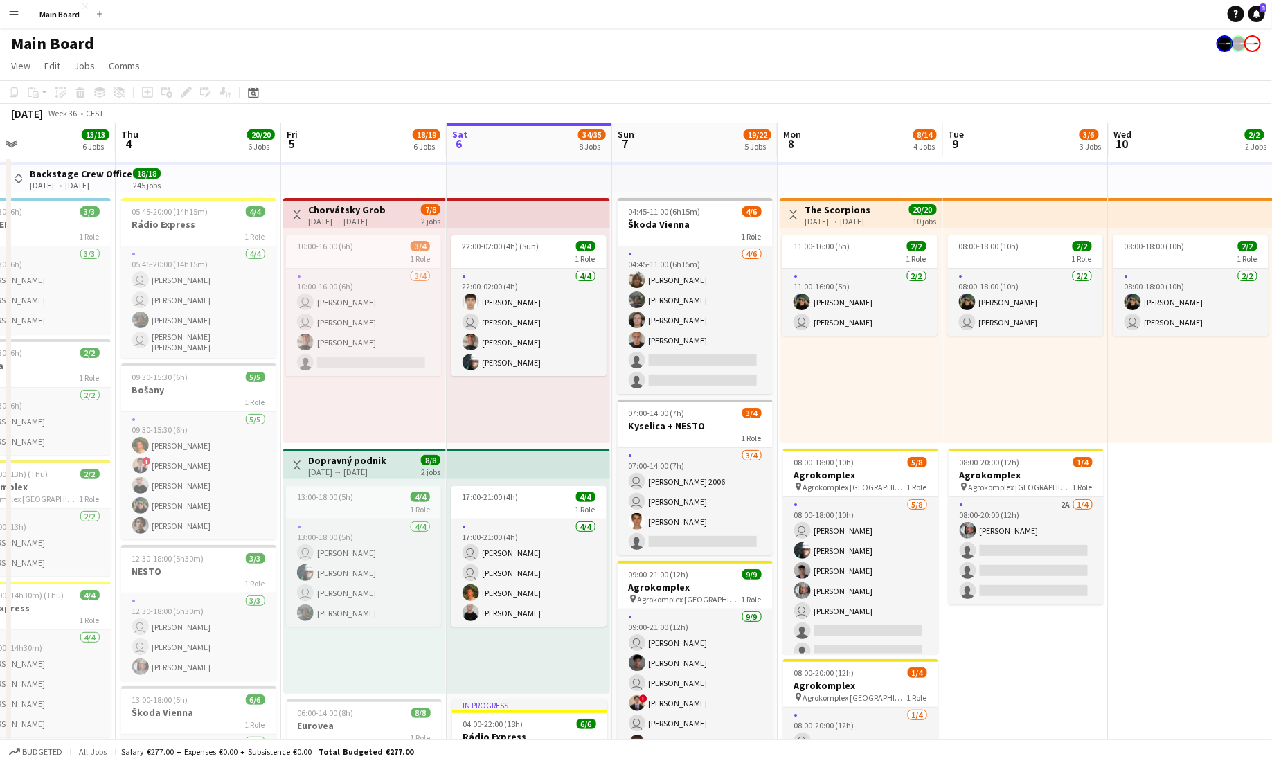
click at [13, 16] on app-icon "Menu" at bounding box center [13, 13] width 11 height 11
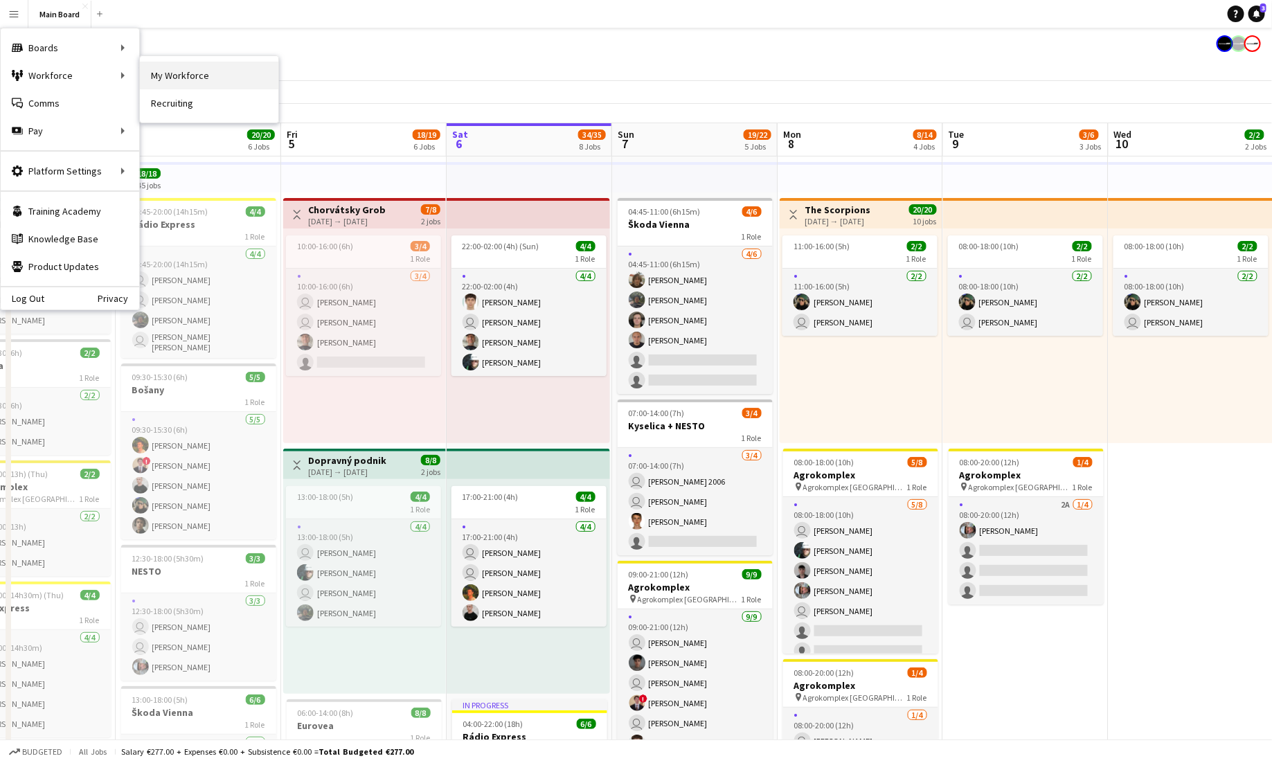
click at [217, 73] on link "My Workforce" at bounding box center [209, 76] width 138 height 28
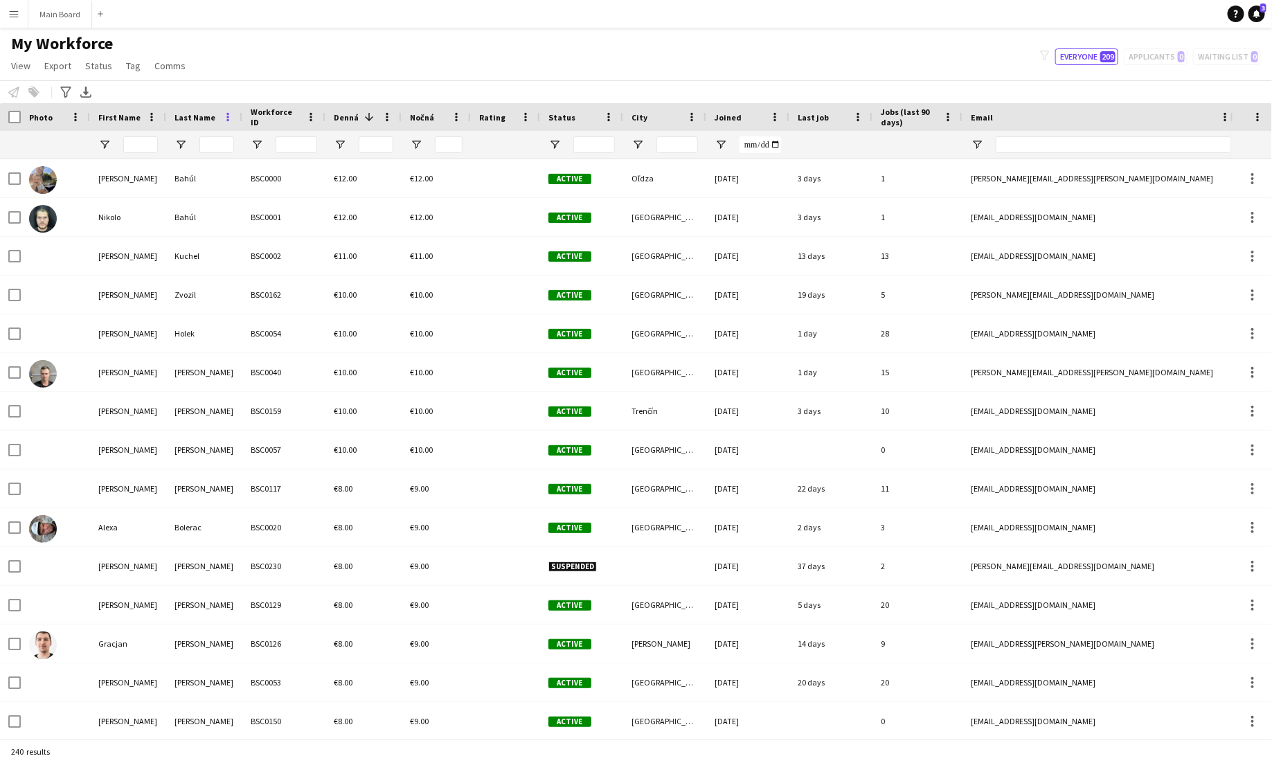
click at [222, 117] on span at bounding box center [228, 117] width 12 height 12
click at [209, 116] on span "Last Name" at bounding box center [194, 117] width 41 height 10
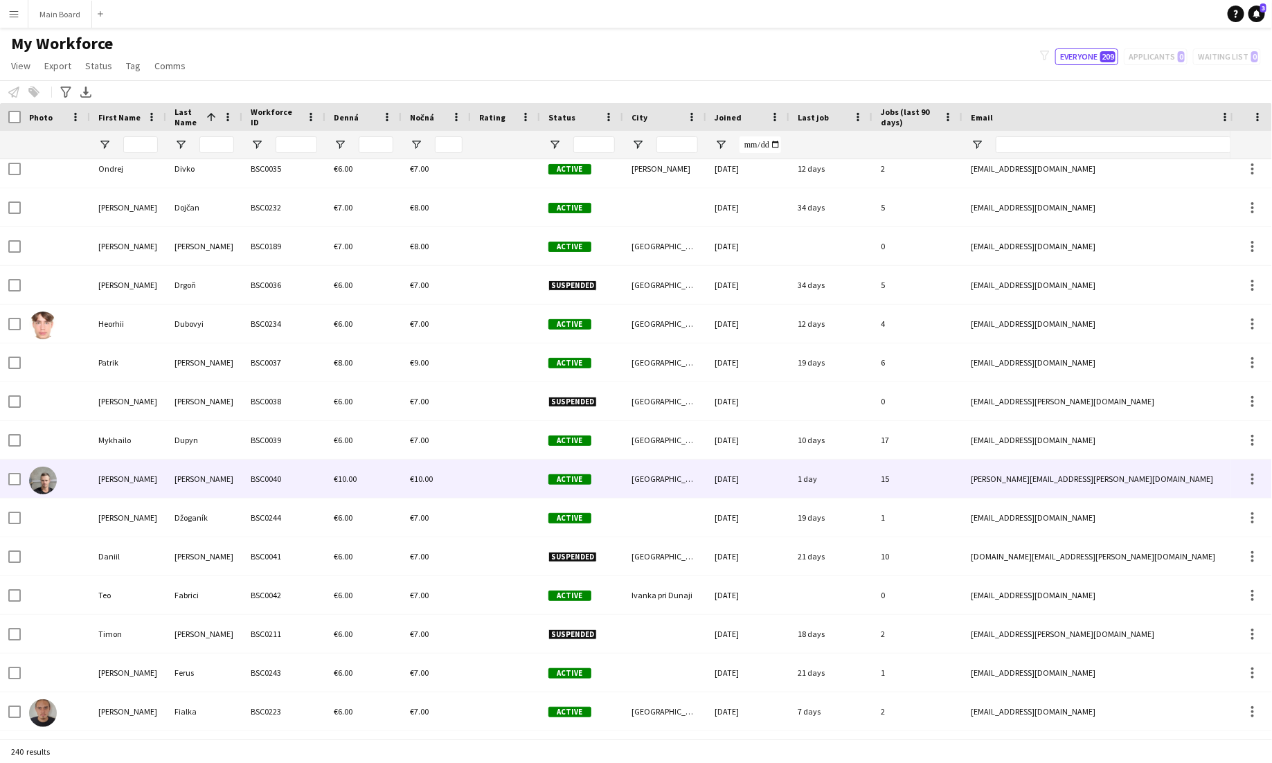
scroll to position [1786, 0]
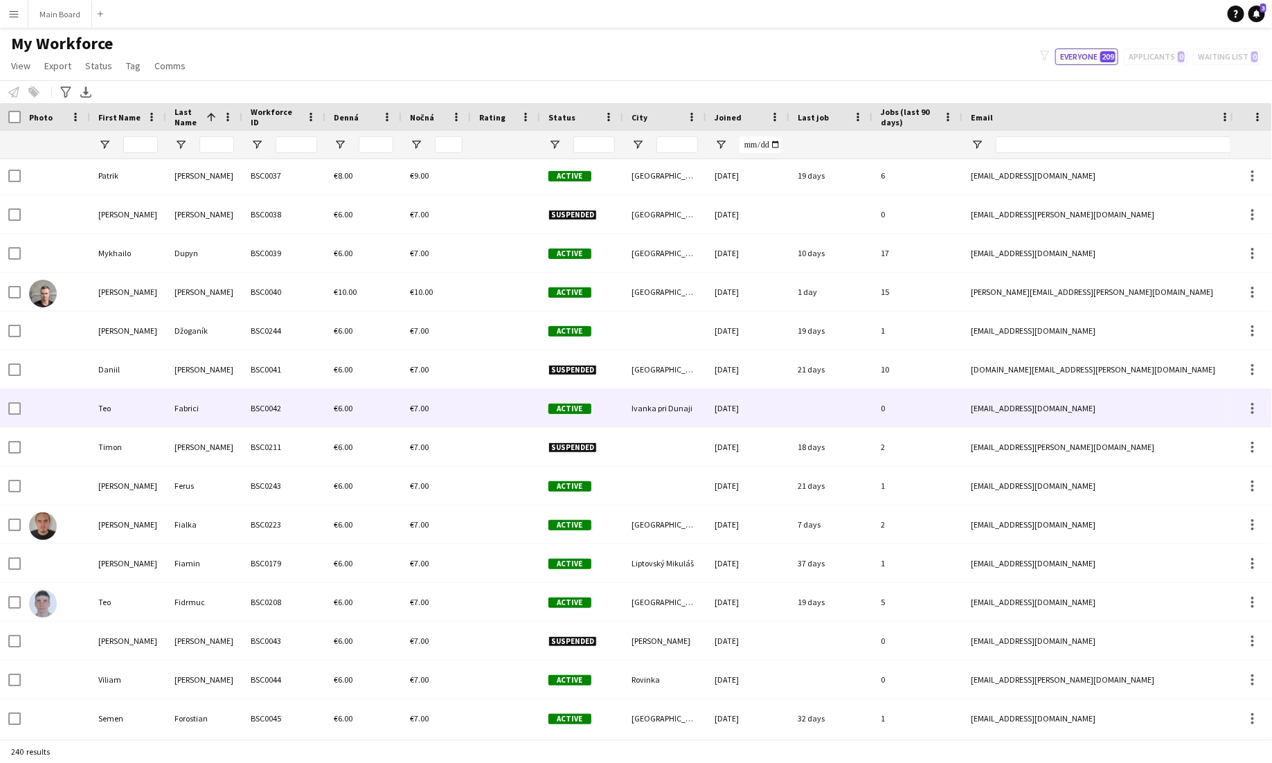
click at [251, 418] on div "BSC0042" at bounding box center [283, 408] width 83 height 38
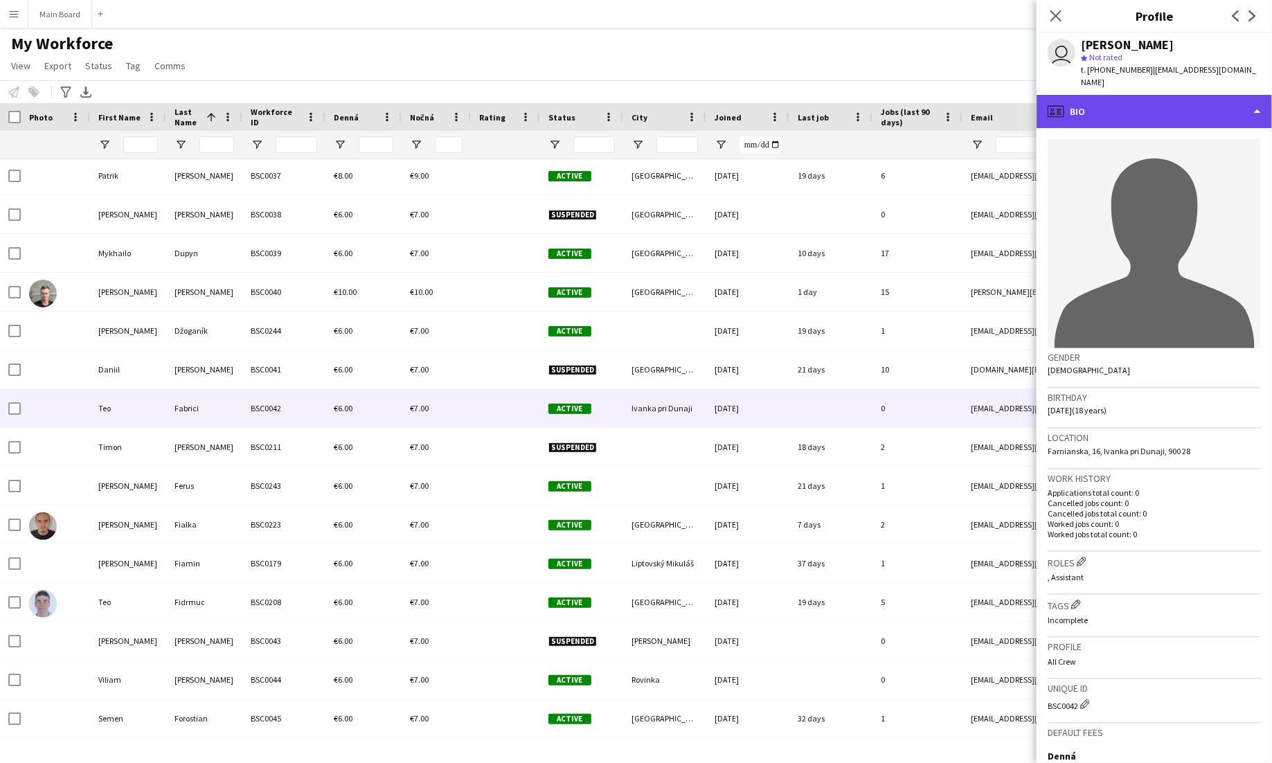
click at [1139, 99] on div "profile Bio" at bounding box center [1154, 111] width 235 height 33
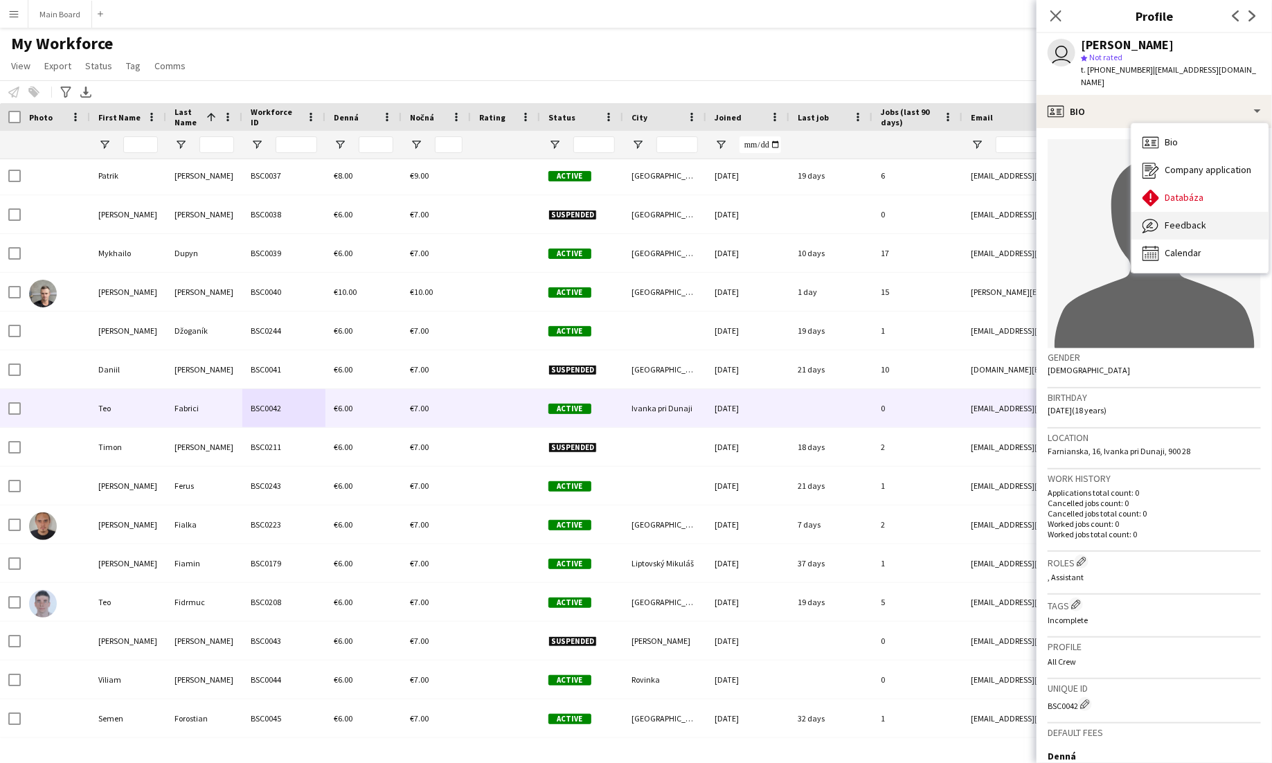
click at [1178, 219] on span "Feedback" at bounding box center [1186, 225] width 42 height 12
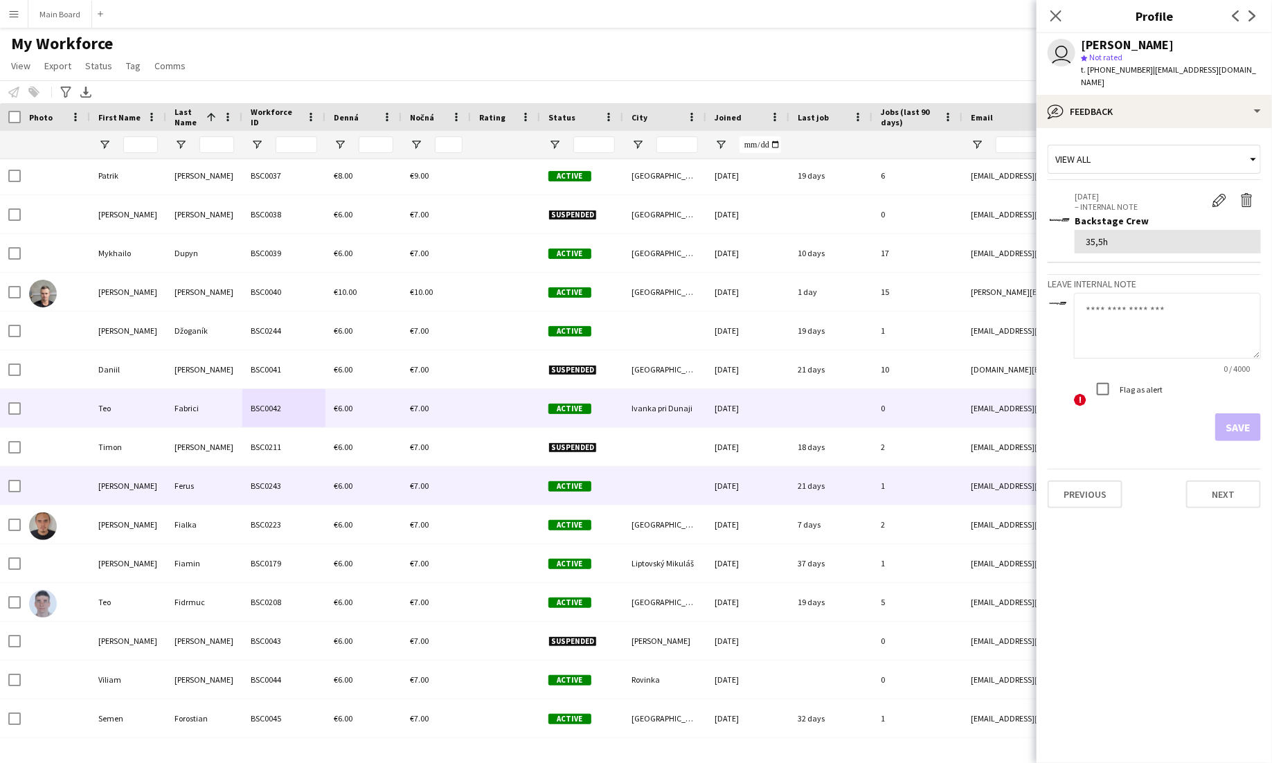
click at [228, 465] on div "Falb" at bounding box center [204, 447] width 76 height 38
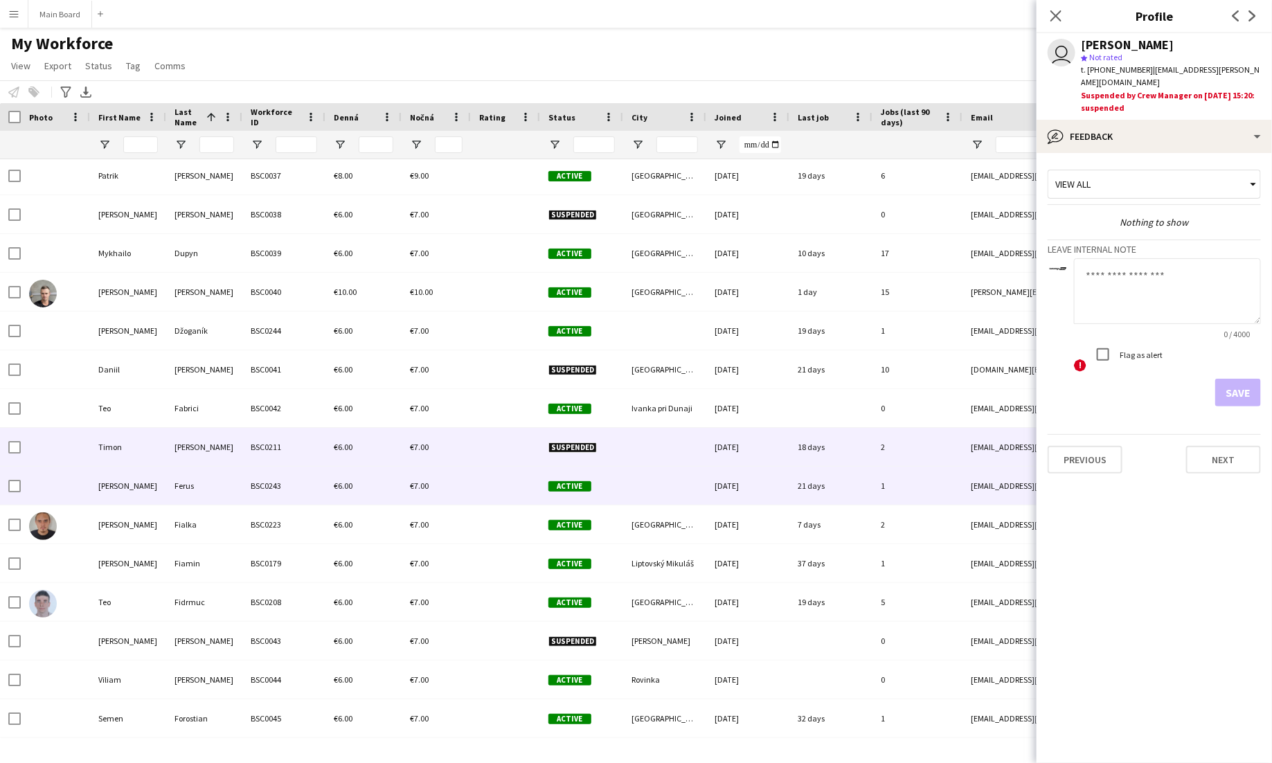
click at [223, 487] on div "Ferus" at bounding box center [204, 486] width 76 height 38
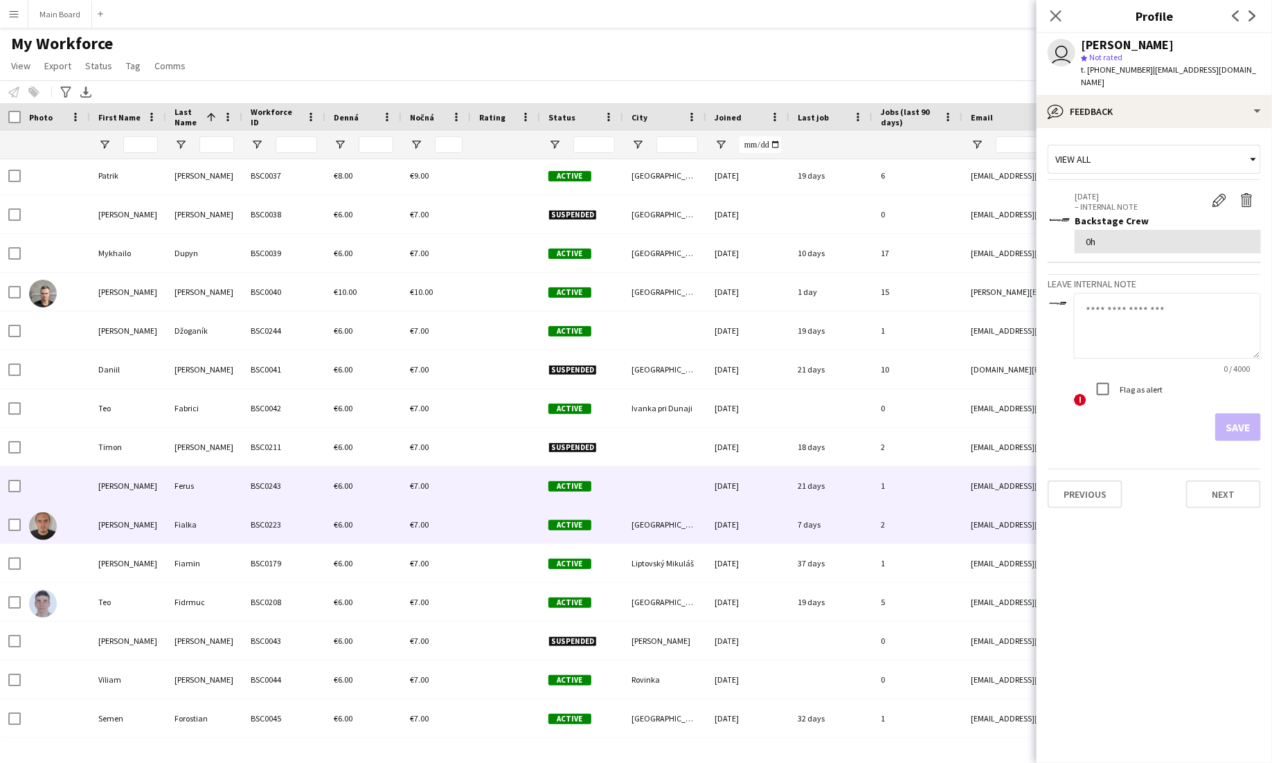
click at [226, 527] on div "Fialka" at bounding box center [204, 524] width 76 height 38
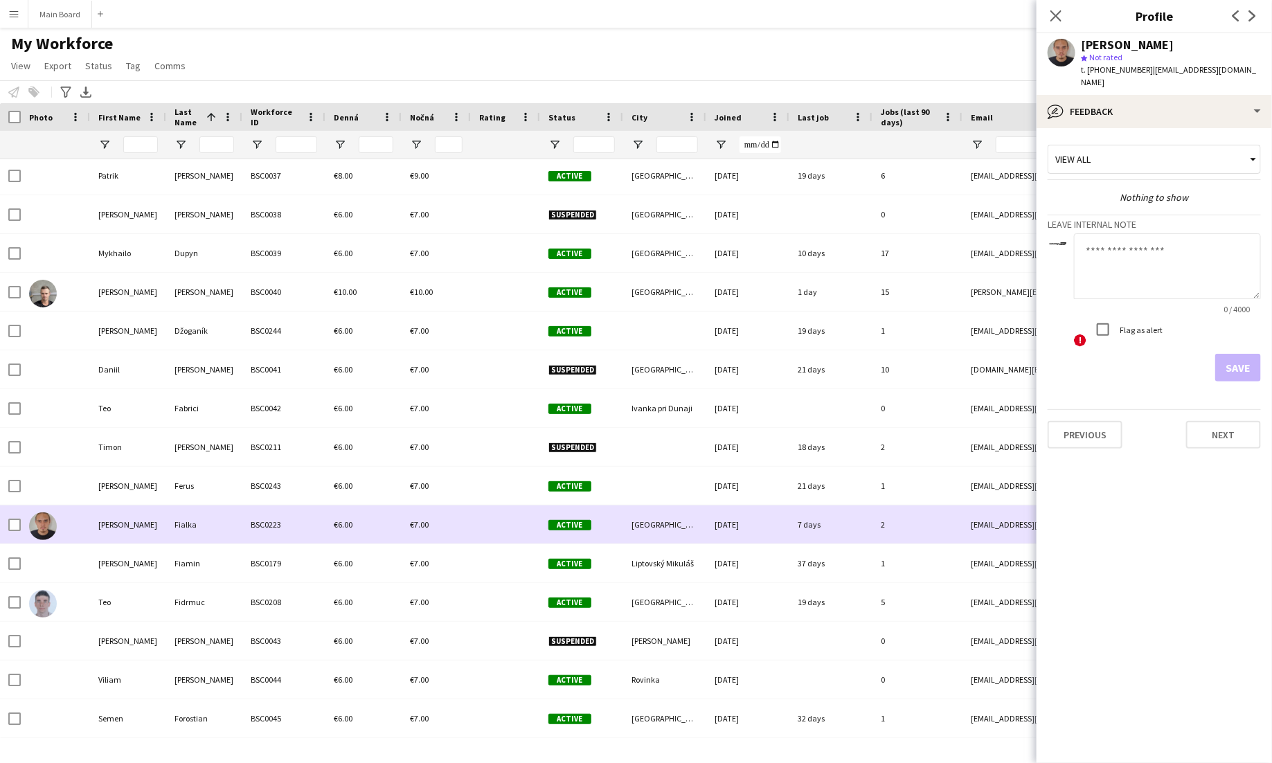
scroll to position [1835, 0]
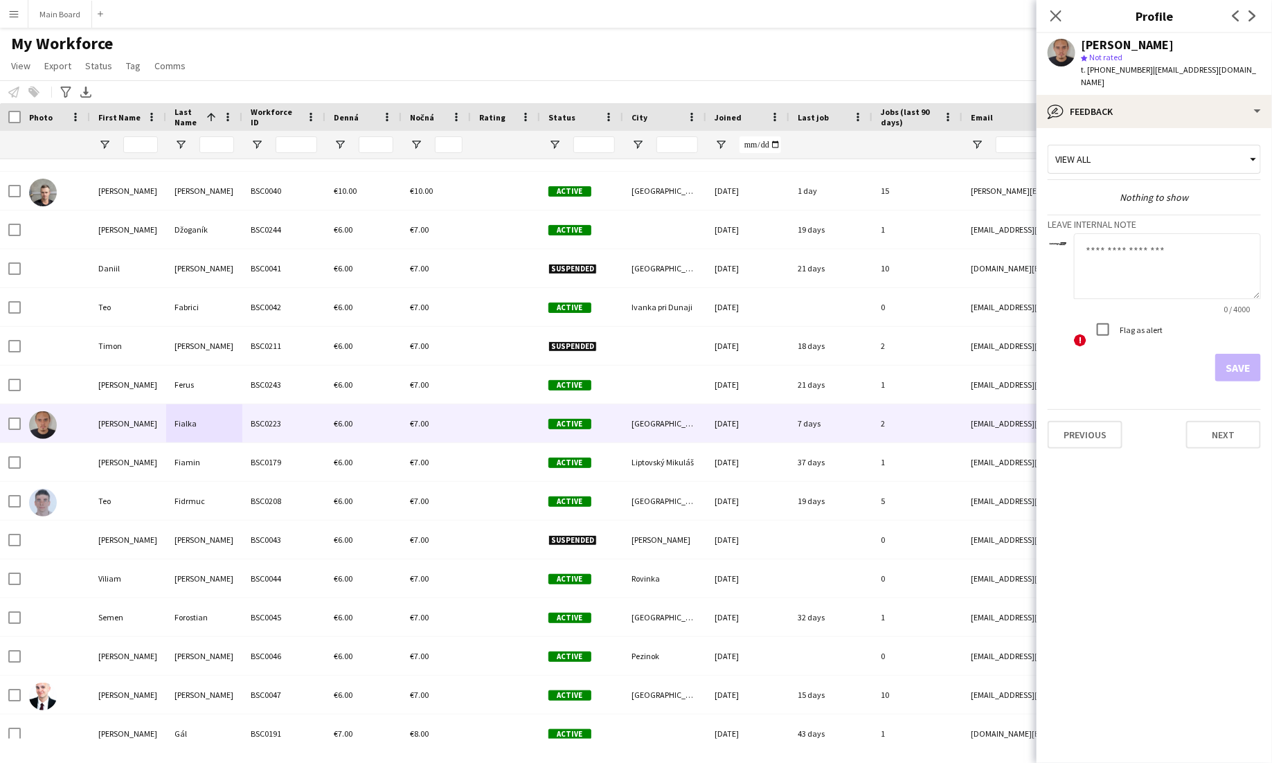
click at [1115, 261] on textarea at bounding box center [1167, 266] width 187 height 66
type textarea "**"
click at [1248, 354] on button "Save" at bounding box center [1238, 368] width 46 height 28
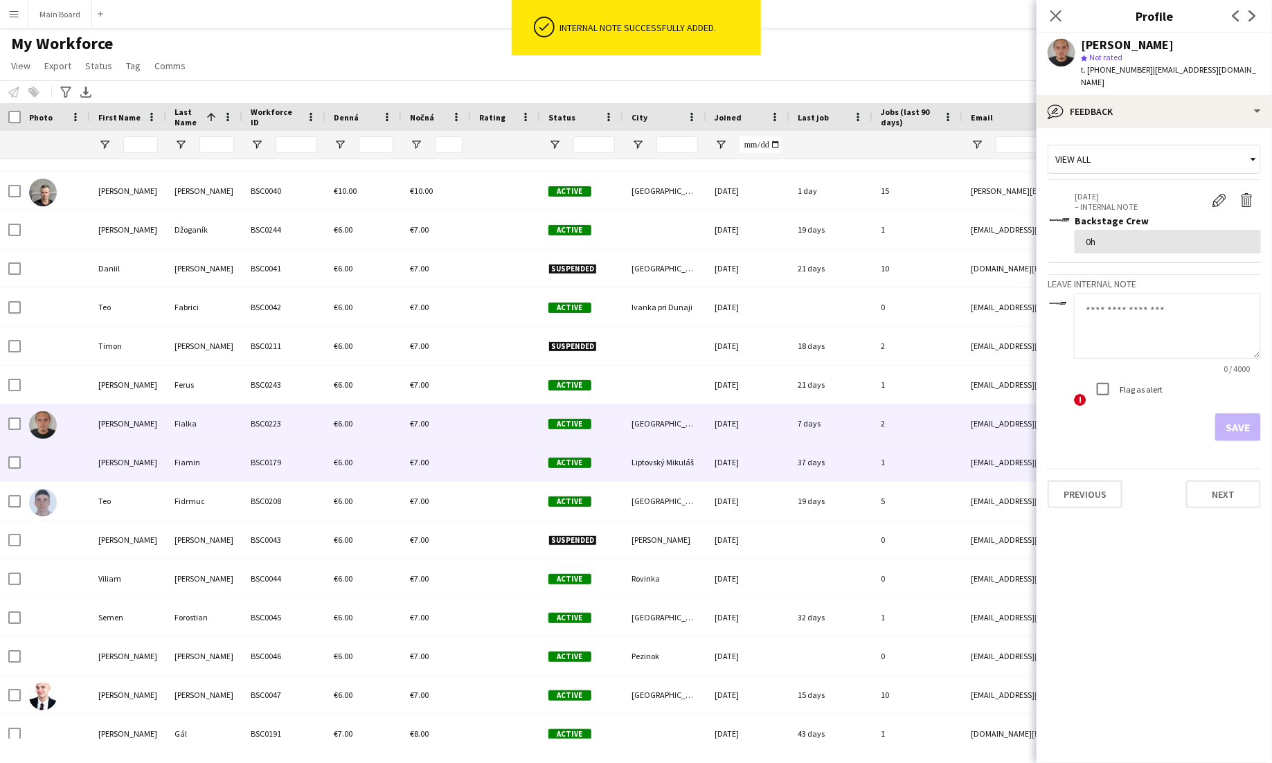
click at [267, 458] on div "BSC0179" at bounding box center [283, 462] width 83 height 38
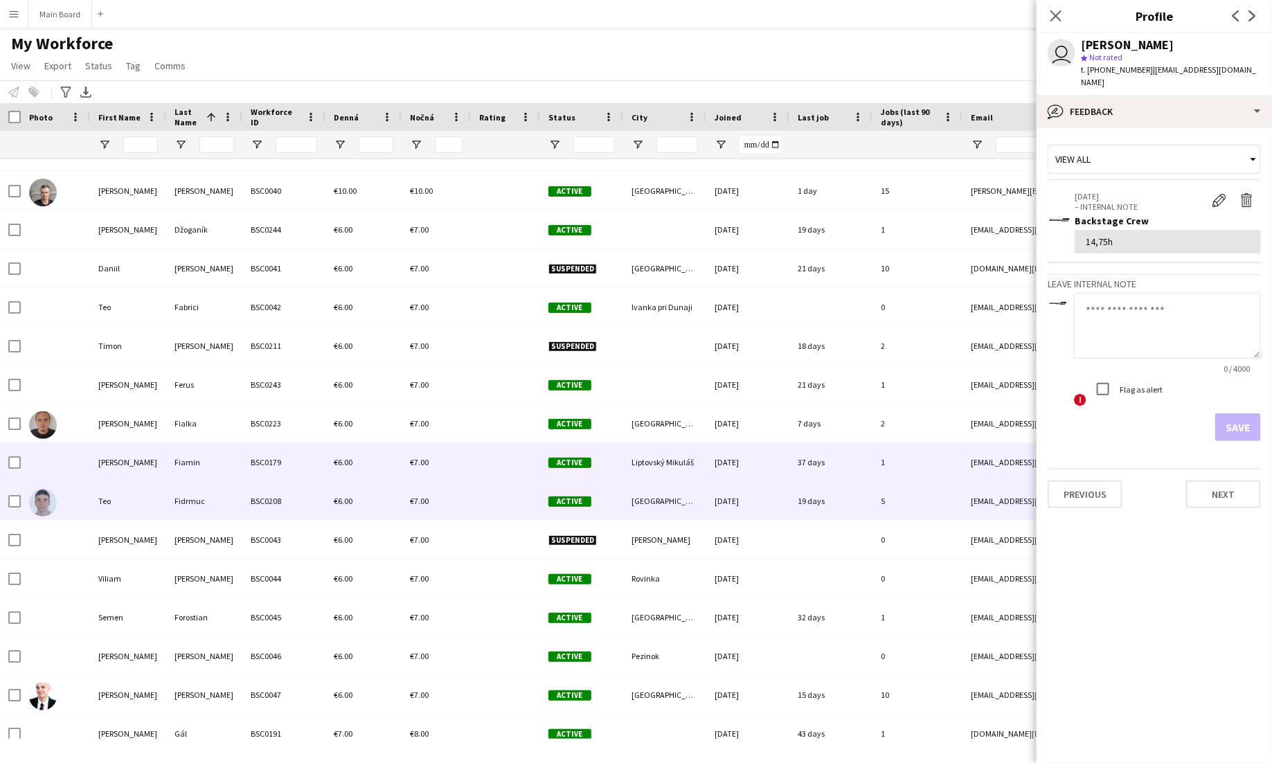
click at [261, 498] on div "BSC0208" at bounding box center [283, 501] width 83 height 38
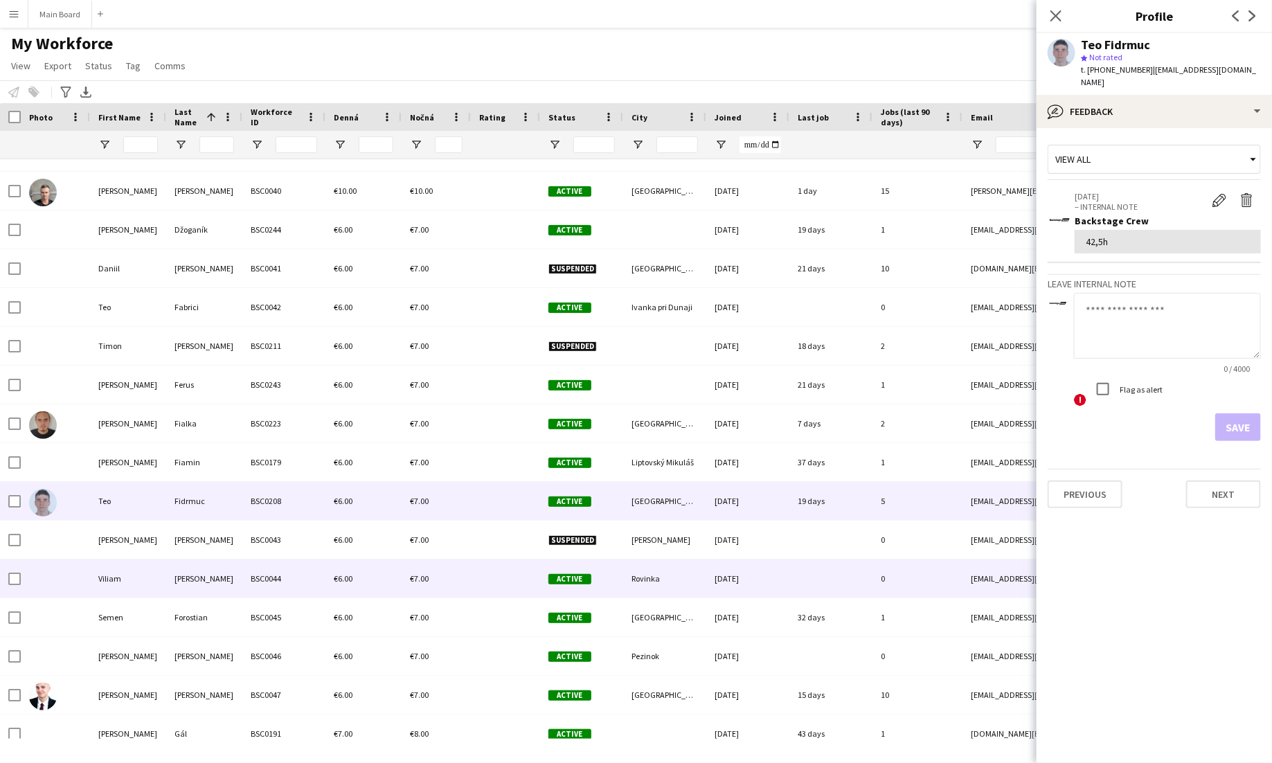
click at [267, 568] on div "BSC0044" at bounding box center [283, 578] width 83 height 38
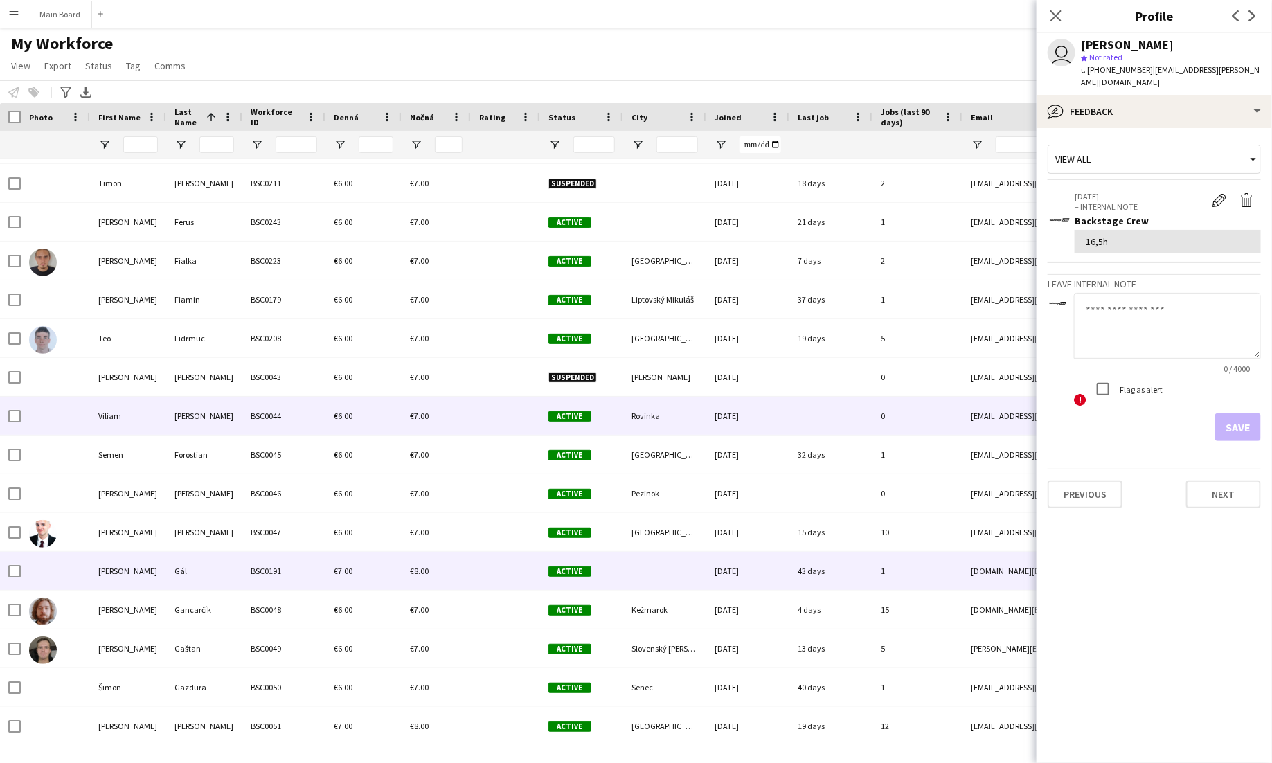
scroll to position [2053, 0]
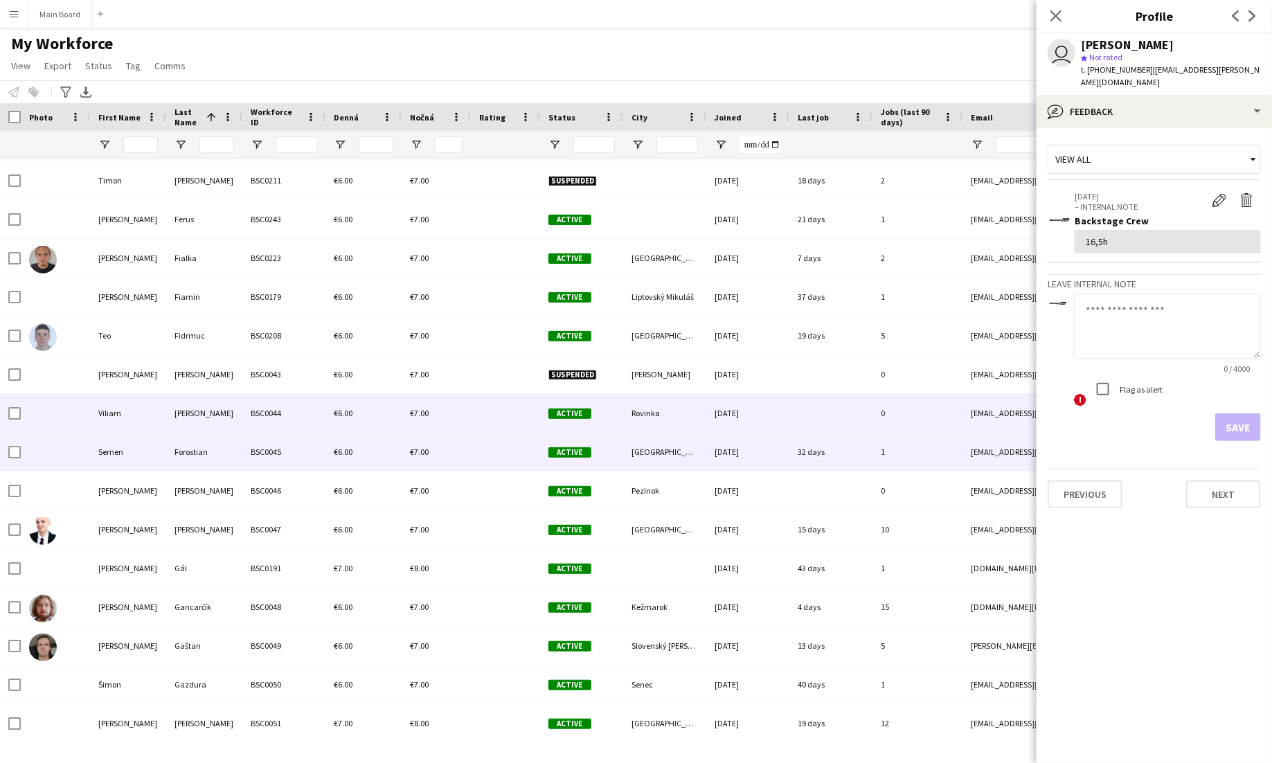
click at [236, 454] on div "Forostian" at bounding box center [204, 452] width 76 height 38
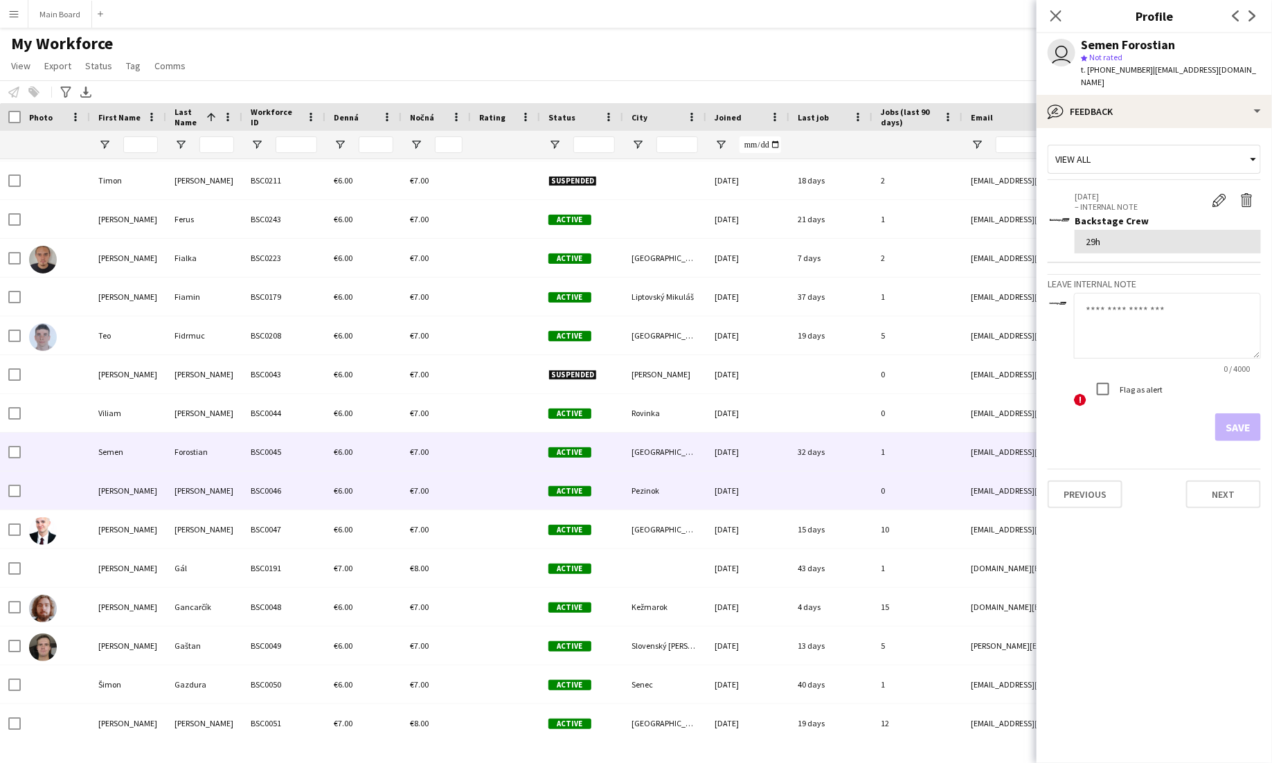
click at [238, 485] on div "Franko" at bounding box center [204, 491] width 76 height 38
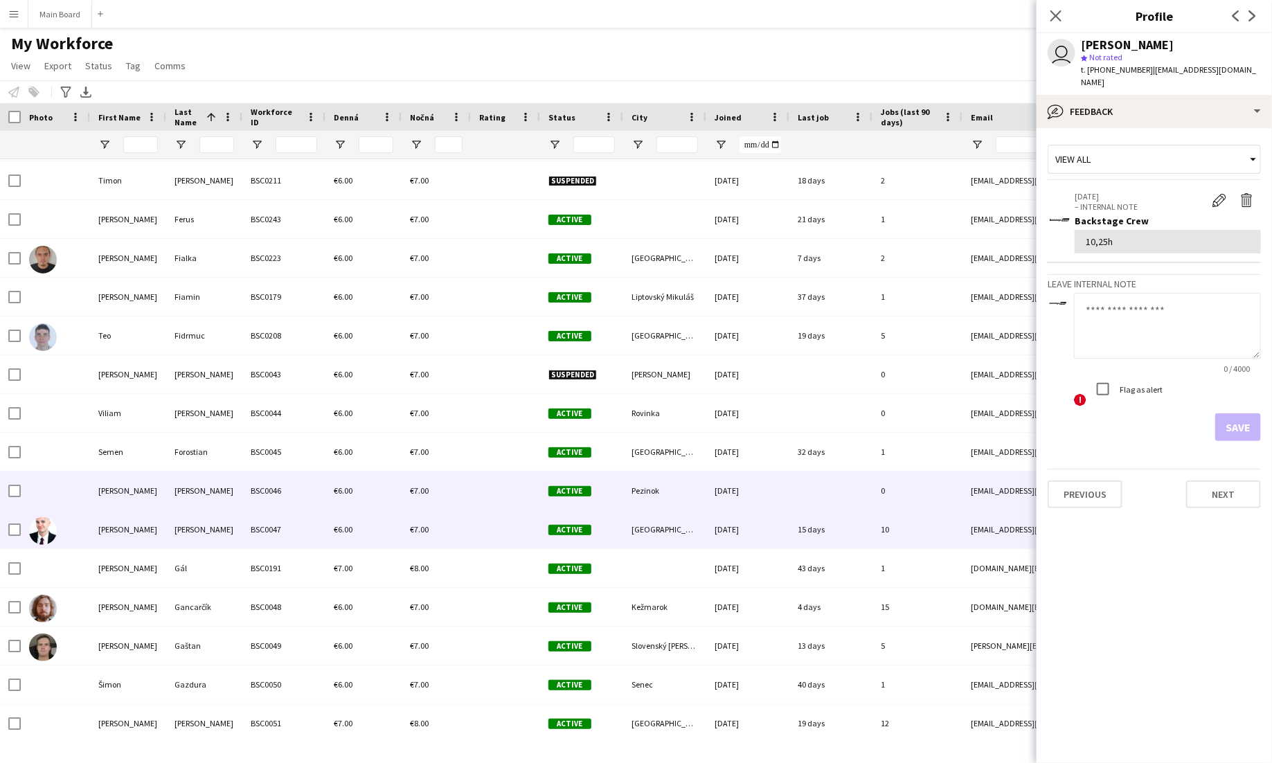
click at [238, 527] on div "Furda" at bounding box center [204, 529] width 76 height 38
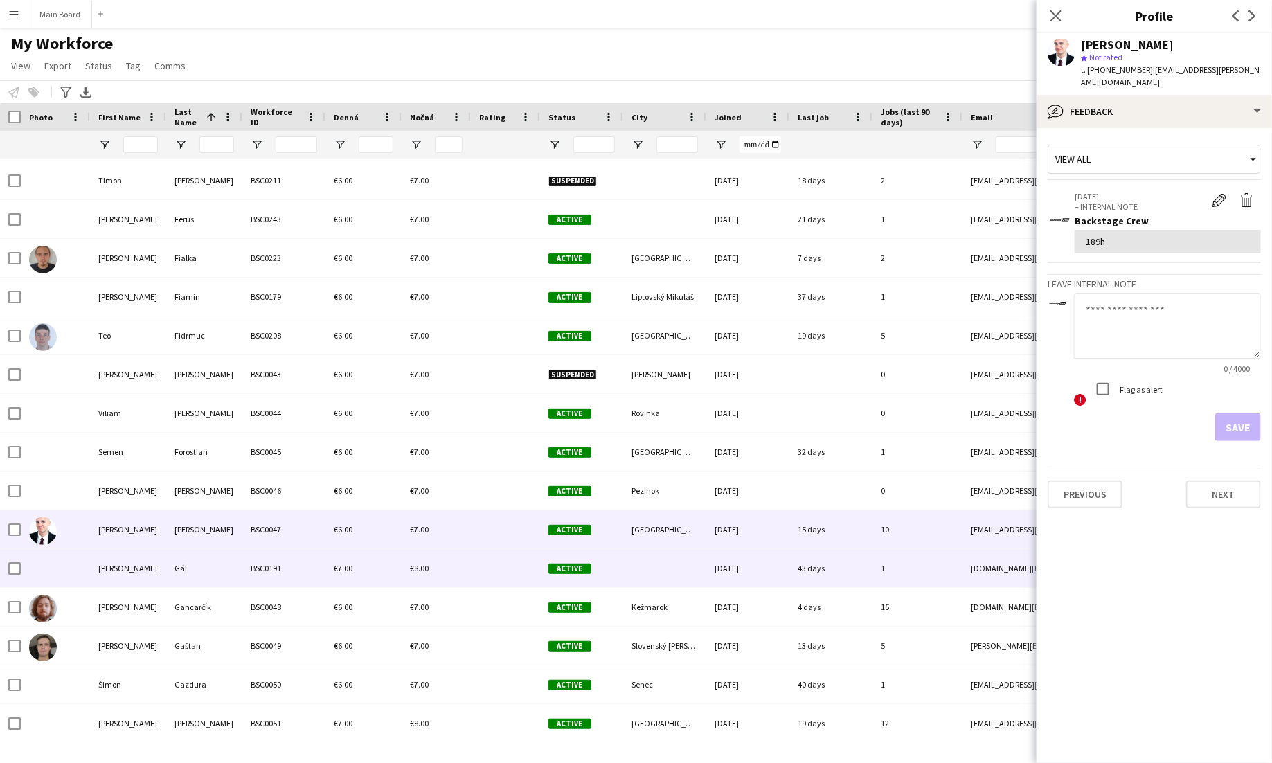
click at [238, 571] on div "Gál" at bounding box center [204, 568] width 76 height 38
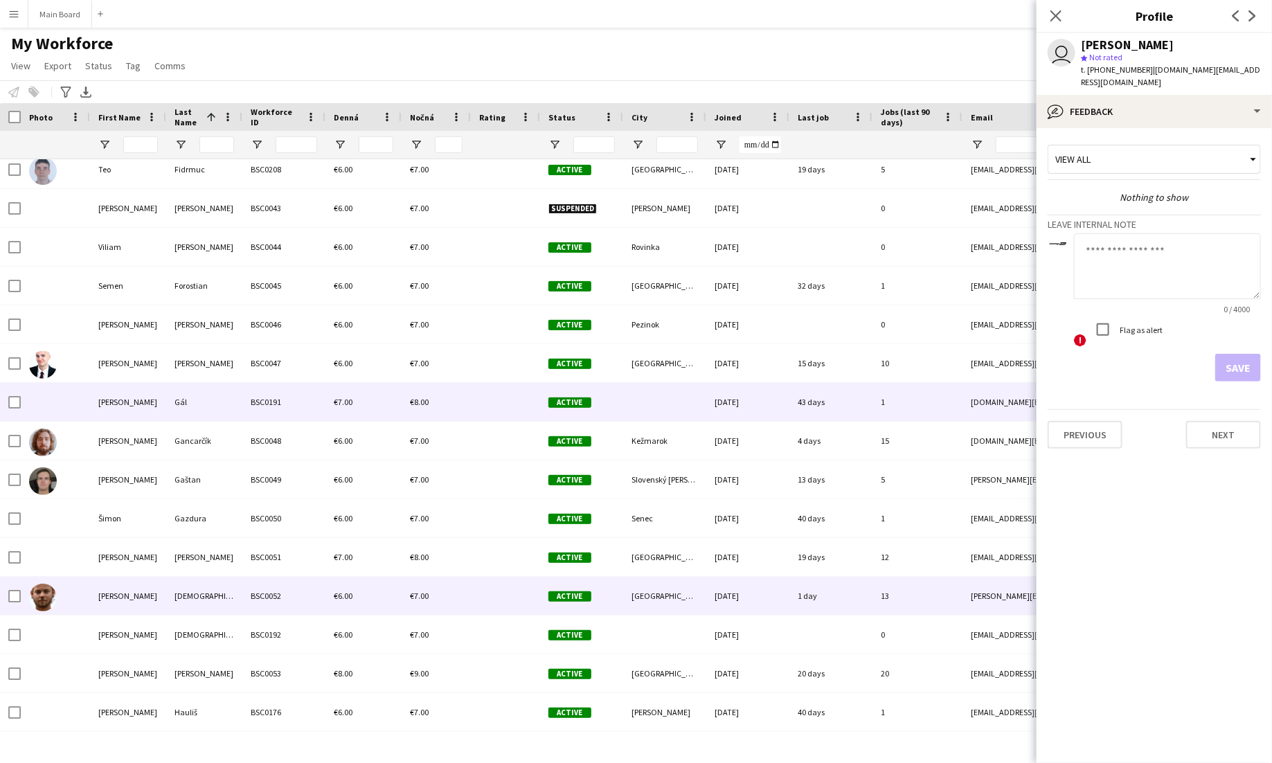
scroll to position [2220, 0]
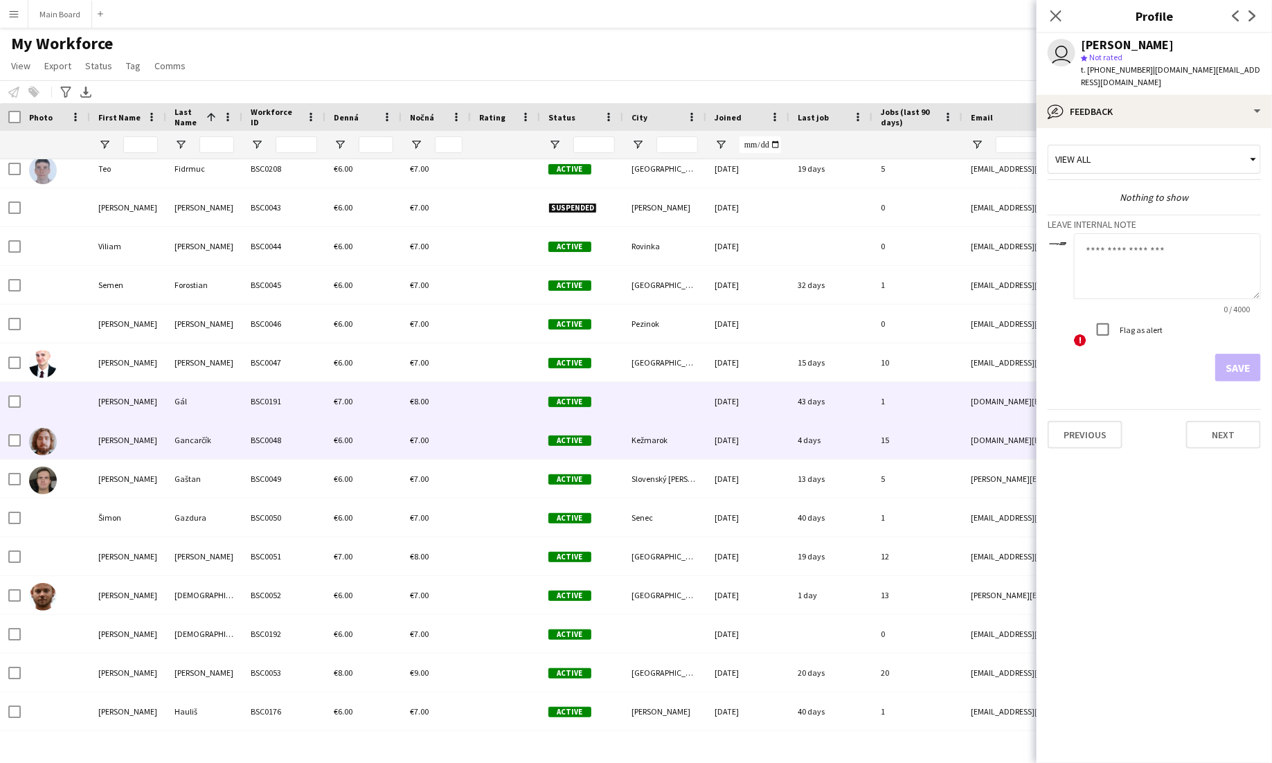
click at [227, 444] on div "Gancarčík" at bounding box center [204, 440] width 76 height 38
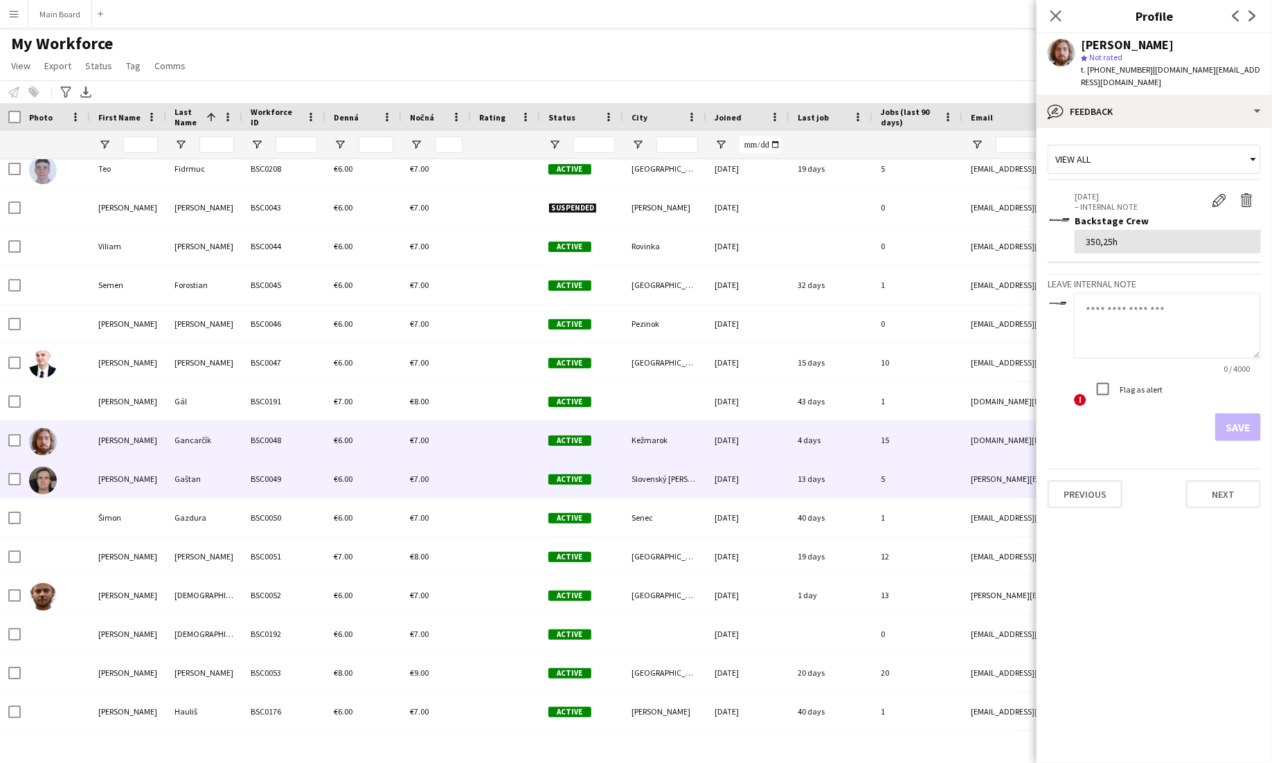
click at [219, 468] on div "Gaštan" at bounding box center [204, 479] width 76 height 38
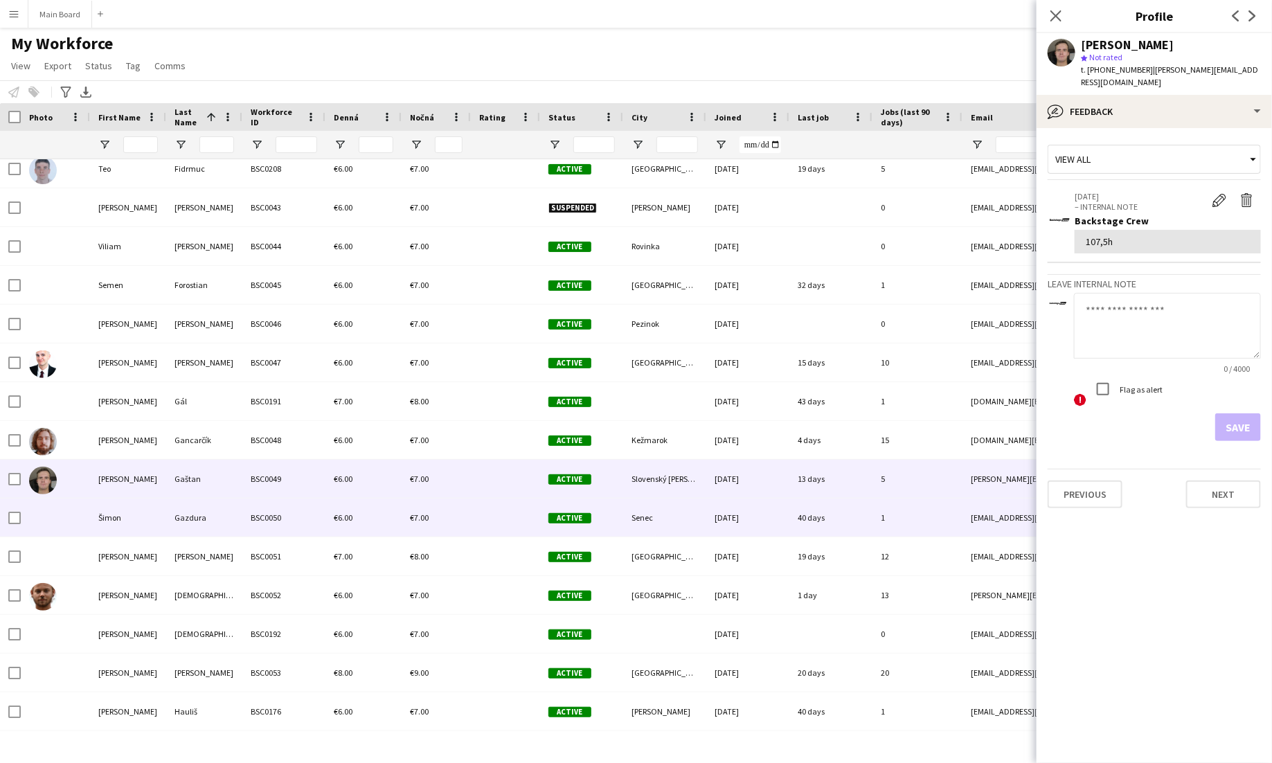
click at [221, 510] on div "Gazdura" at bounding box center [204, 518] width 76 height 38
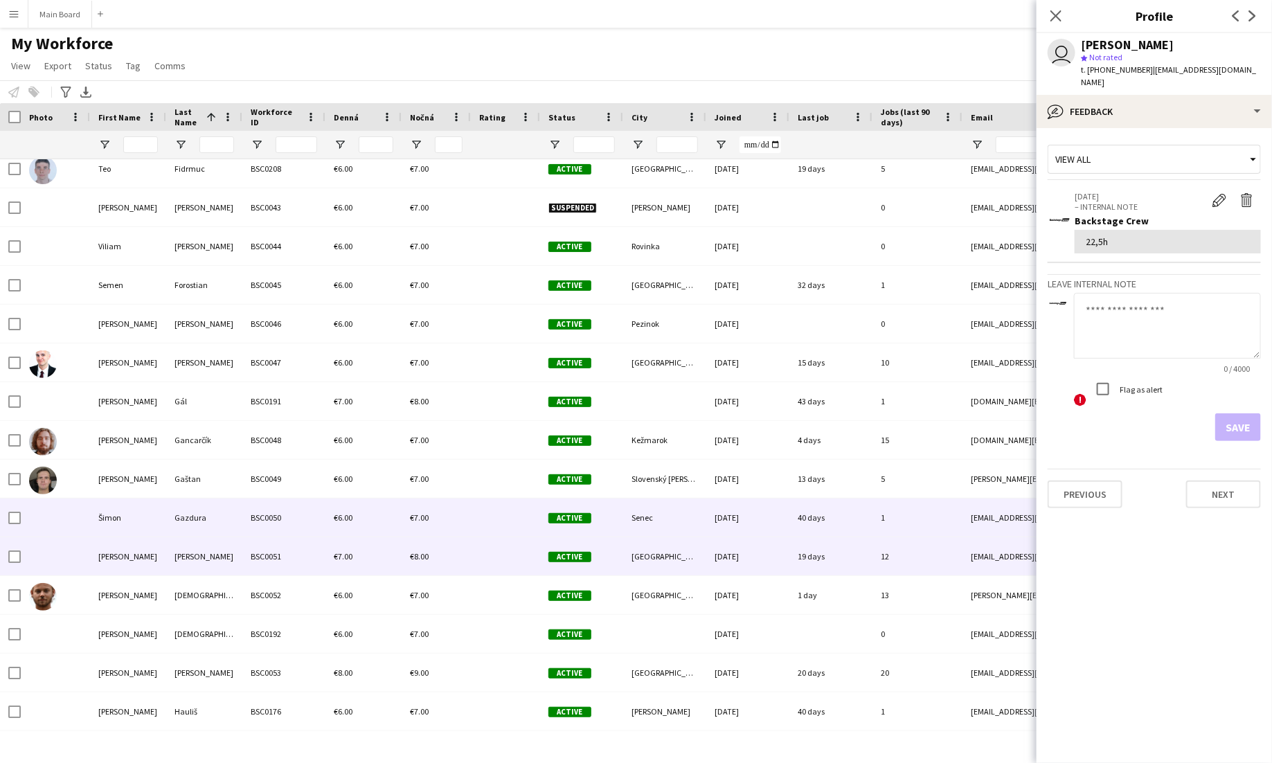
click at [221, 547] on div "György" at bounding box center [204, 556] width 76 height 38
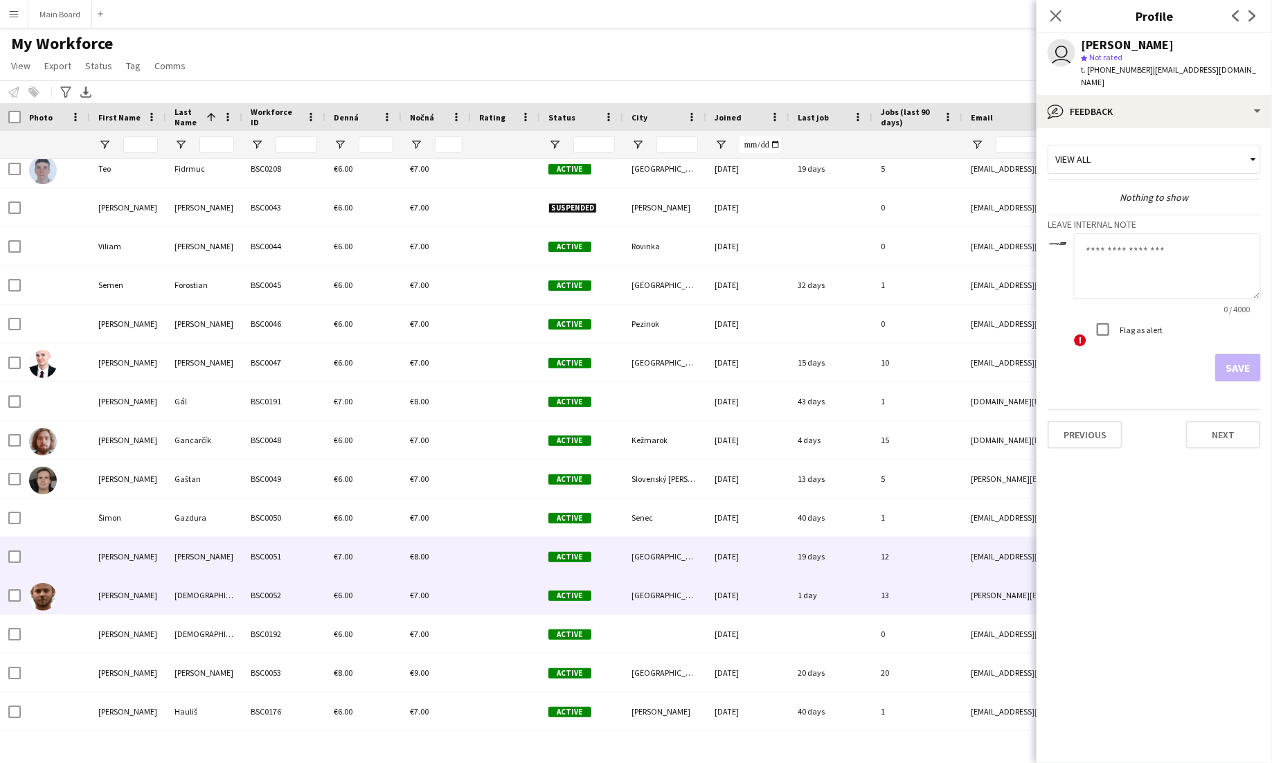
click at [219, 583] on div "Halaj" at bounding box center [204, 595] width 76 height 38
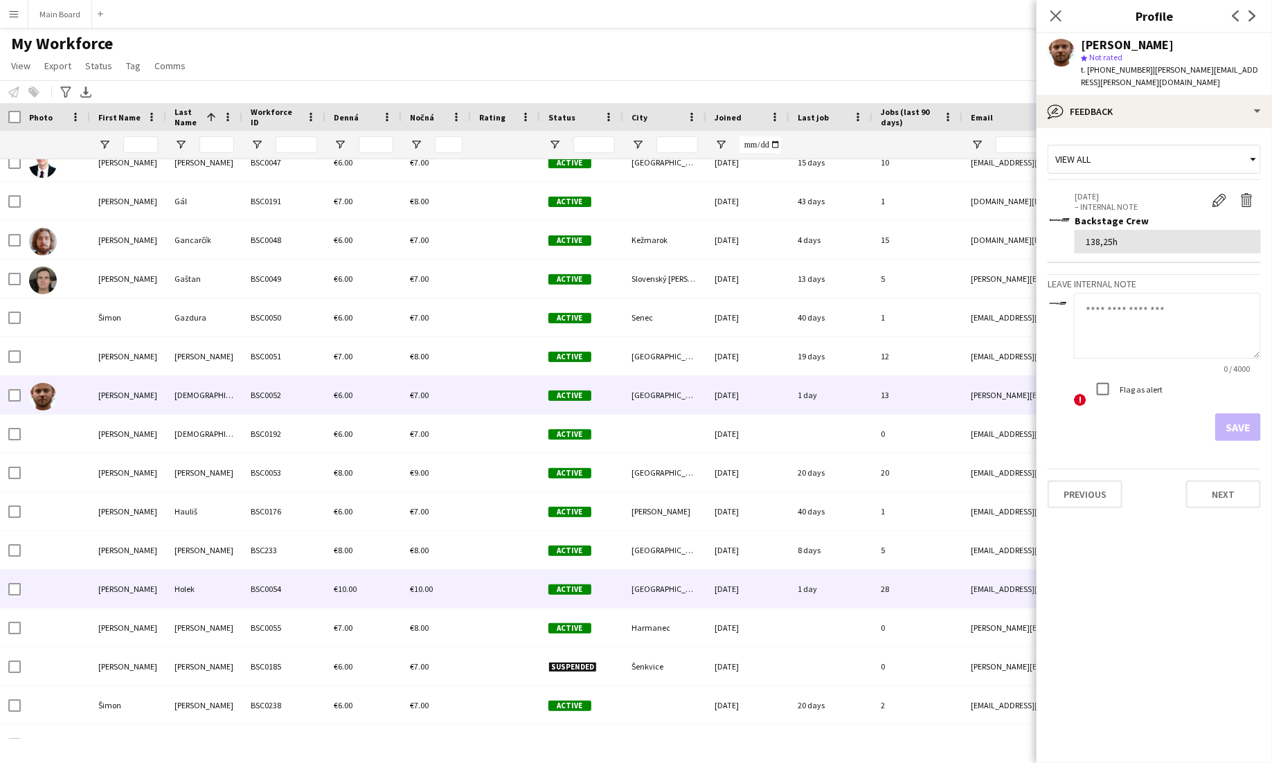
scroll to position [2426, 0]
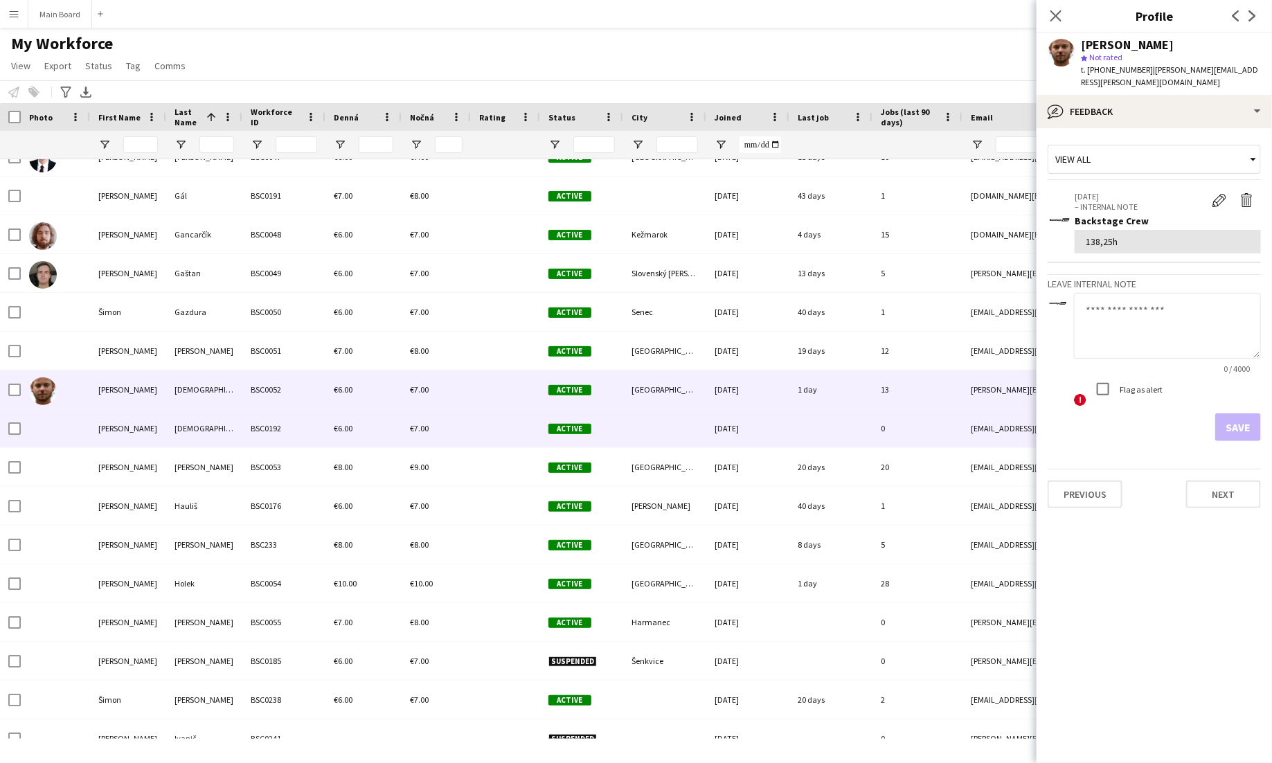
click at [208, 422] on div "Halaj" at bounding box center [204, 428] width 76 height 38
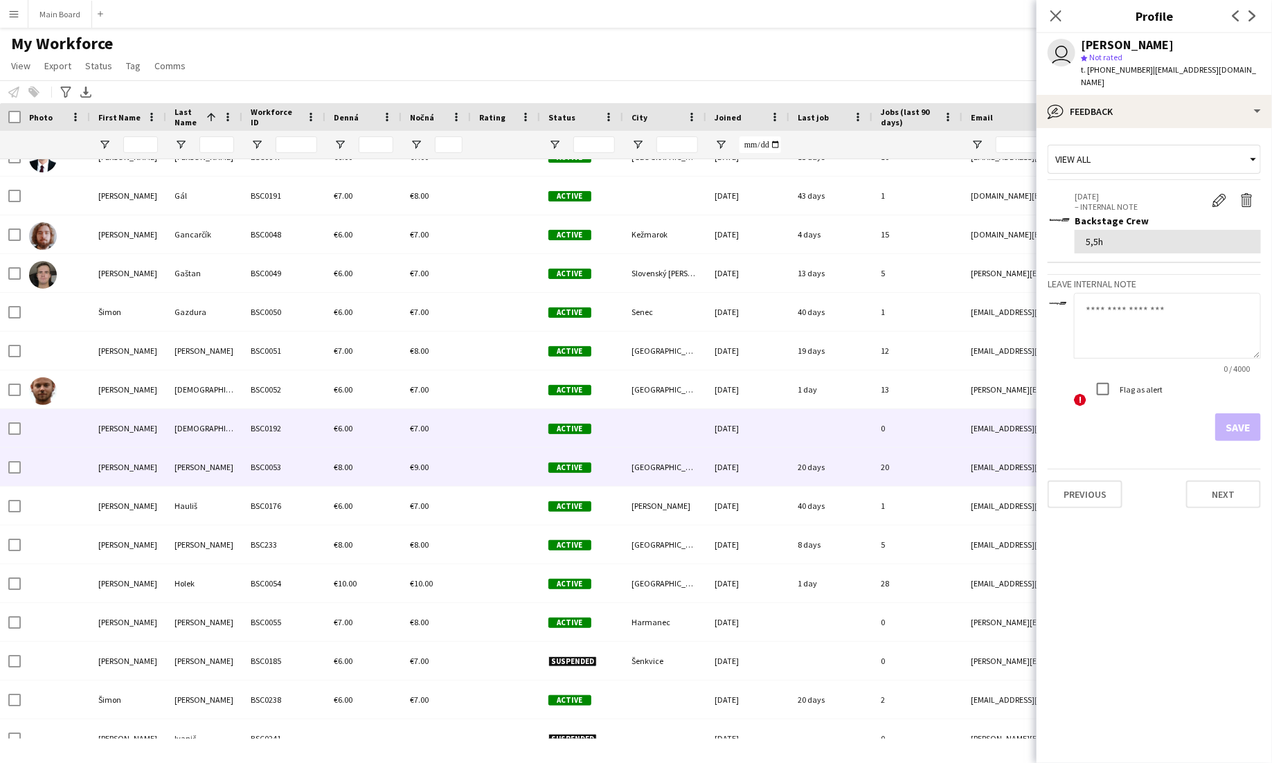
click at [213, 453] on div "Hanzel" at bounding box center [204, 467] width 76 height 38
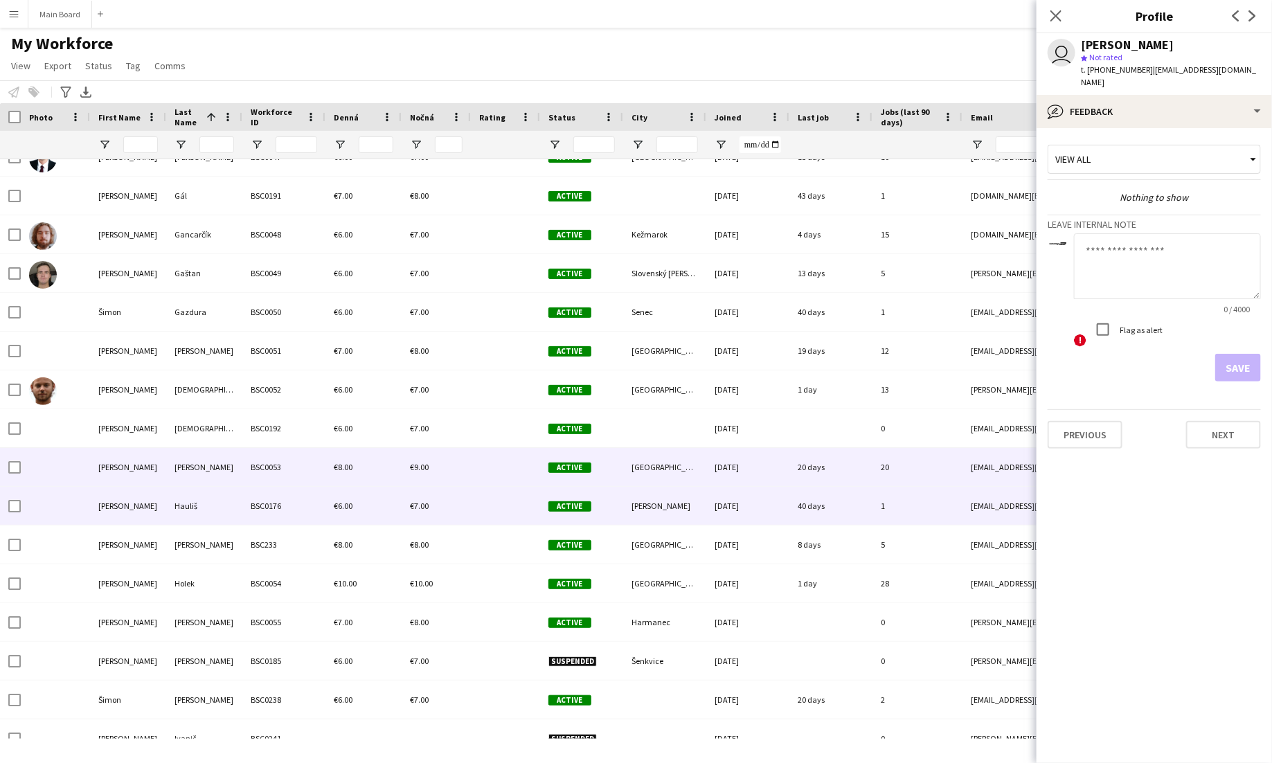
click at [215, 495] on div "Hauliš" at bounding box center [204, 506] width 76 height 38
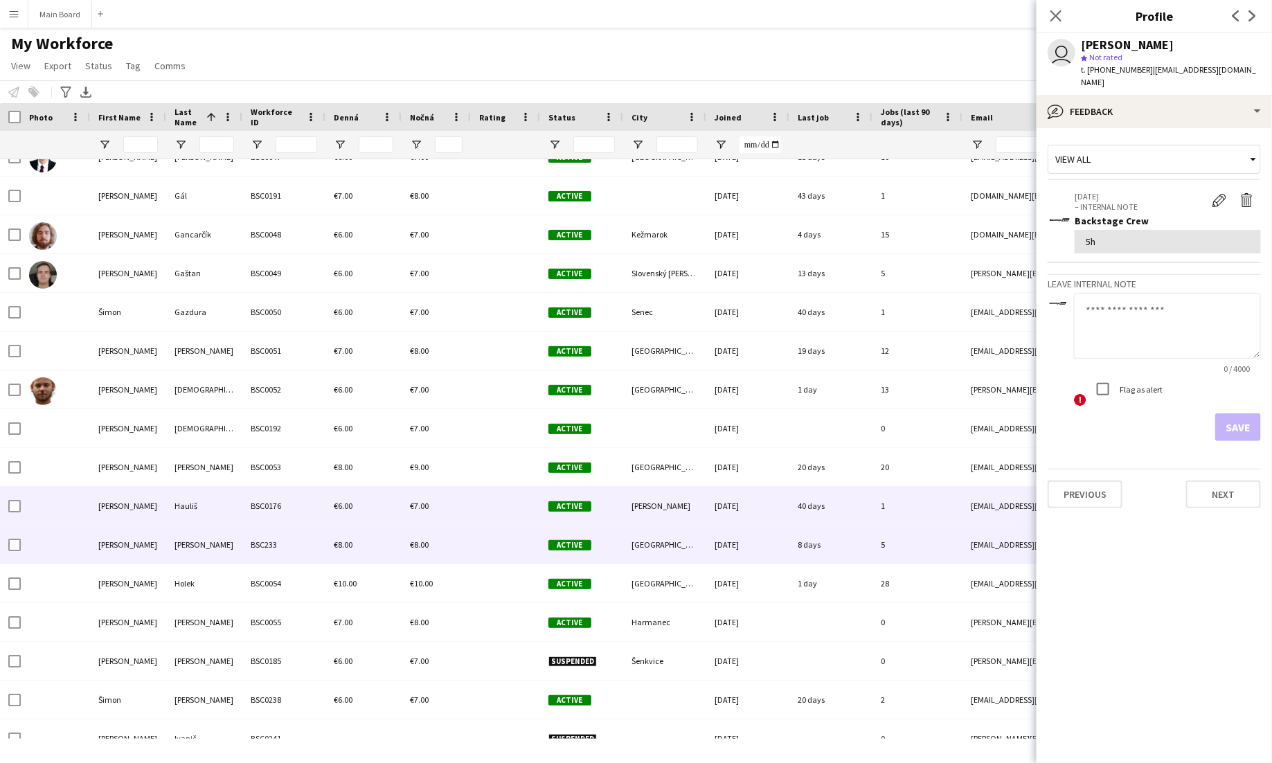
click at [224, 543] on div "Herman" at bounding box center [204, 545] width 76 height 38
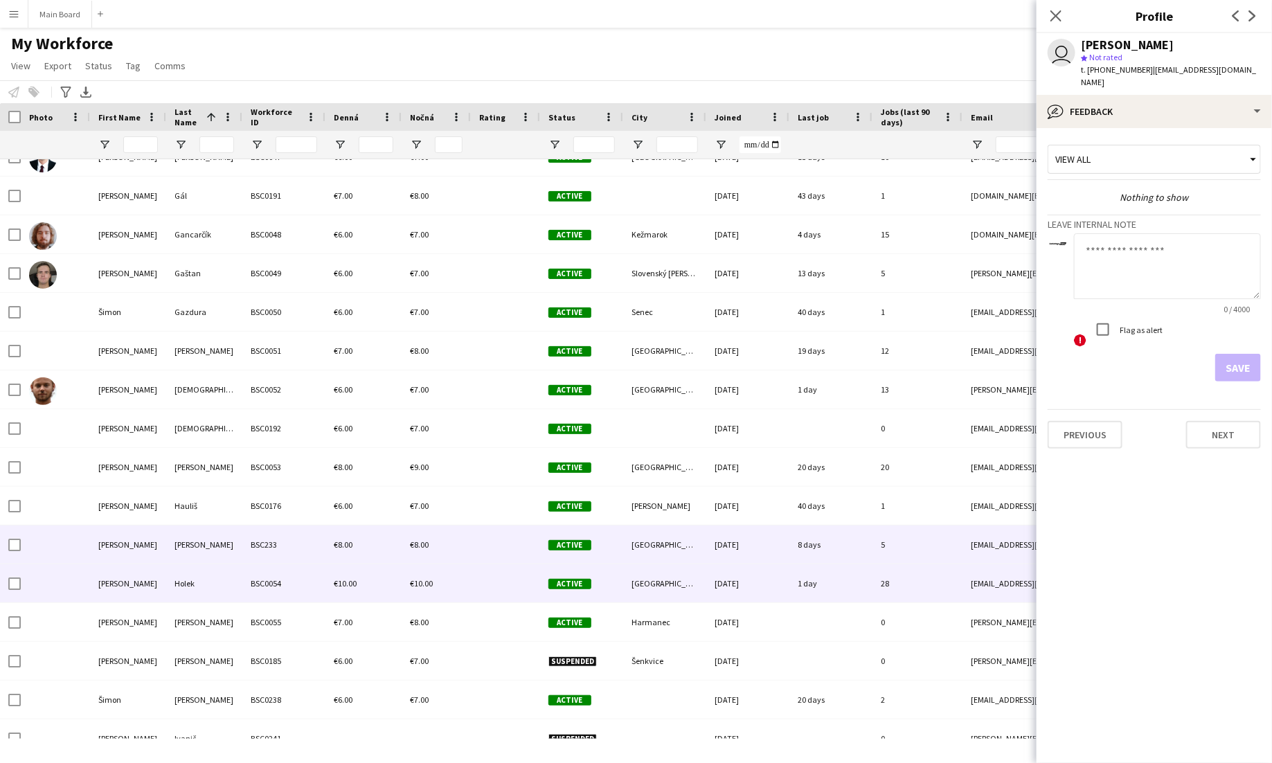
click at [224, 591] on div "Holek" at bounding box center [204, 583] width 76 height 38
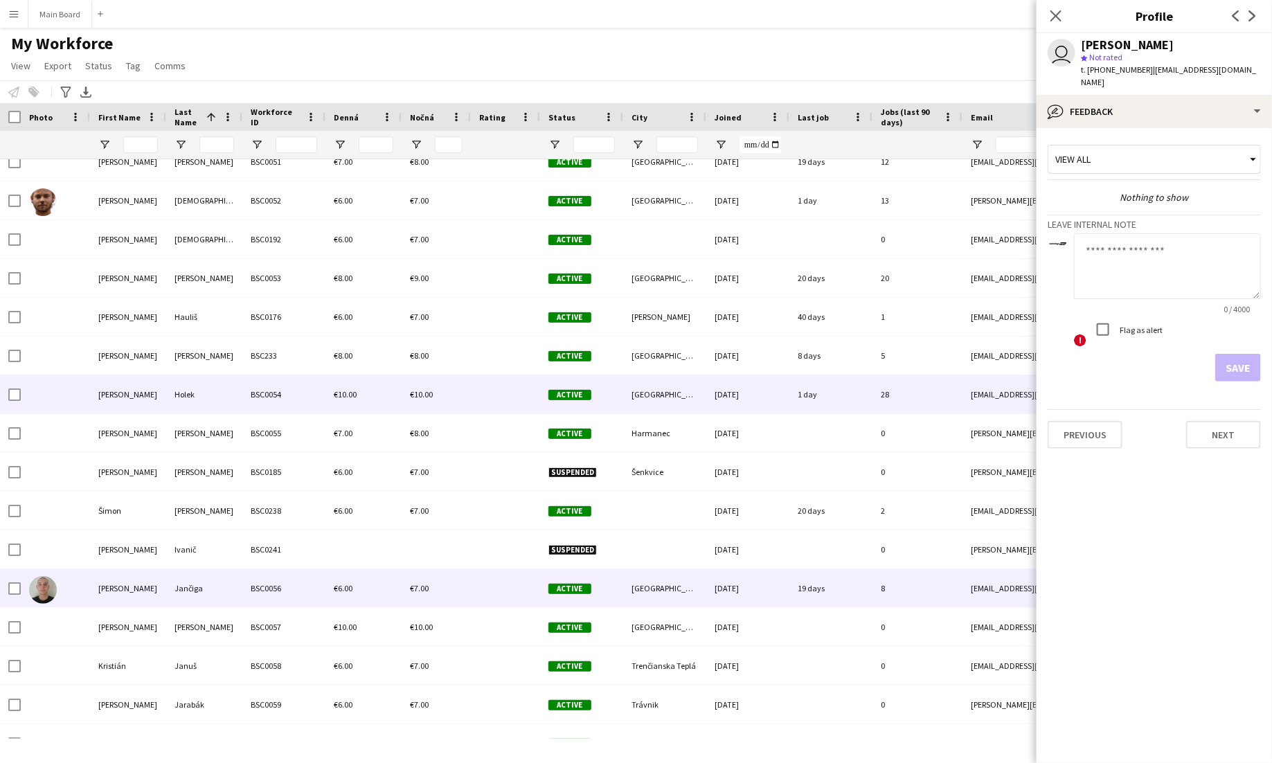
scroll to position [2619, 0]
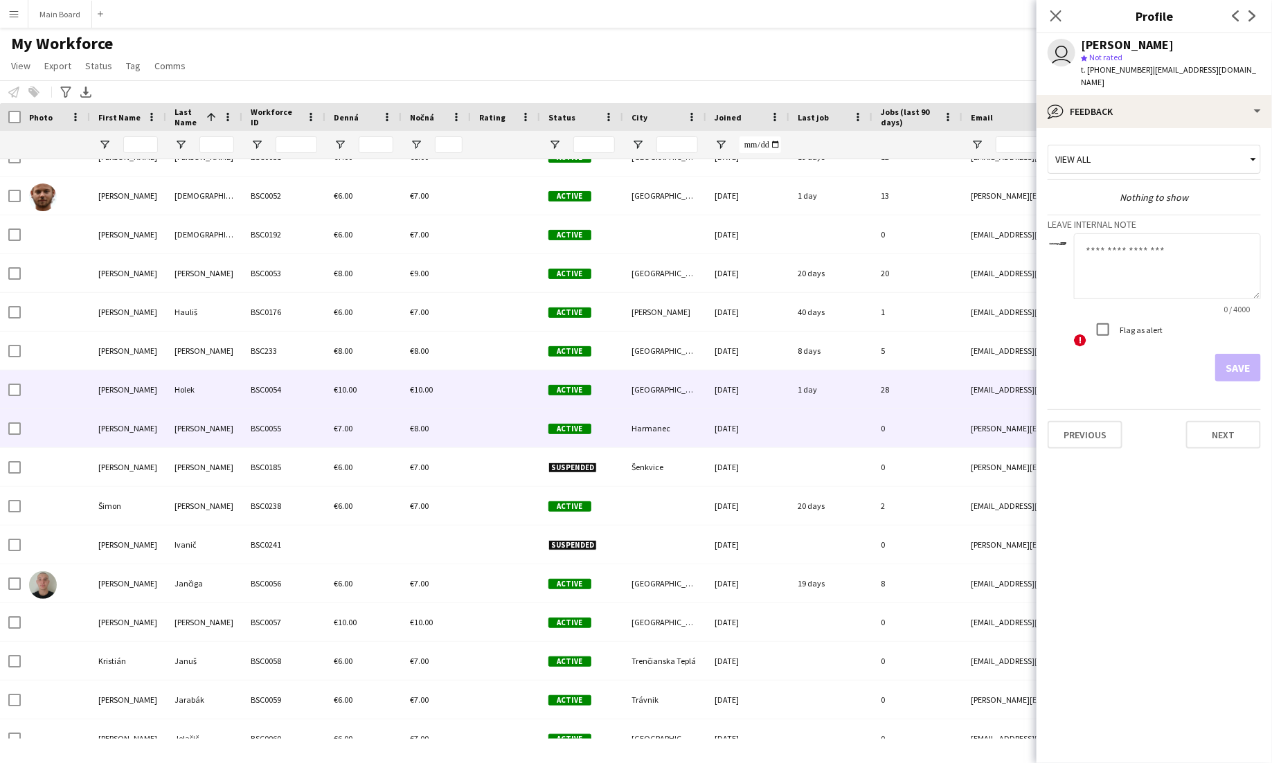
click at [228, 431] on div "Horváth" at bounding box center [204, 428] width 76 height 38
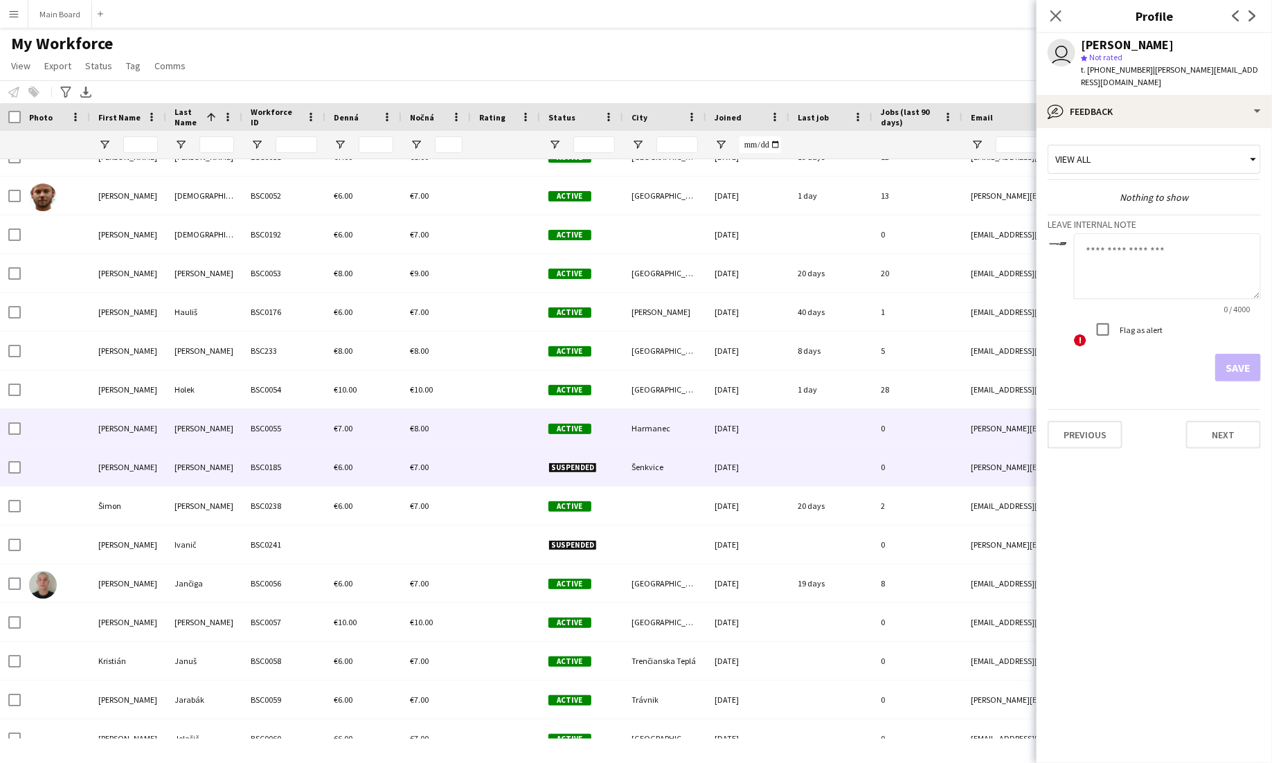
click at [231, 464] on div "Hradský" at bounding box center [204, 467] width 76 height 38
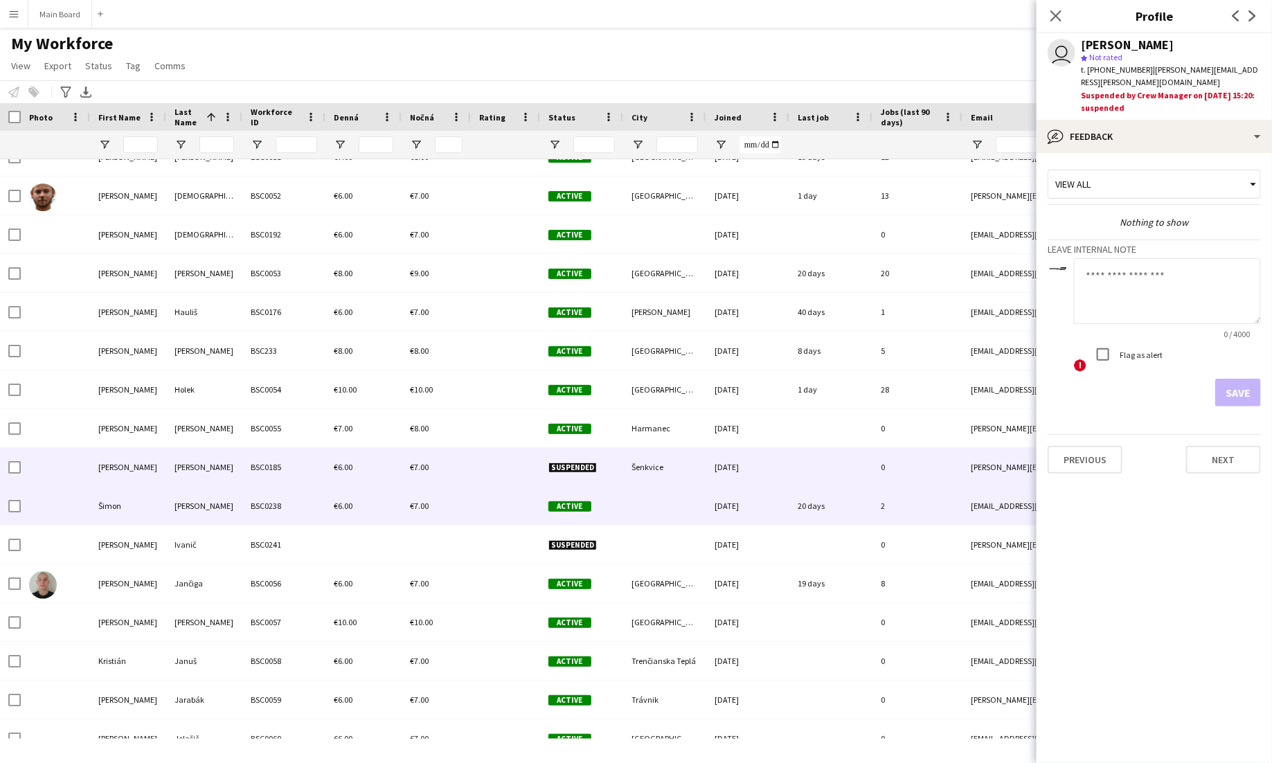
click at [232, 498] on div "Husár" at bounding box center [204, 506] width 76 height 38
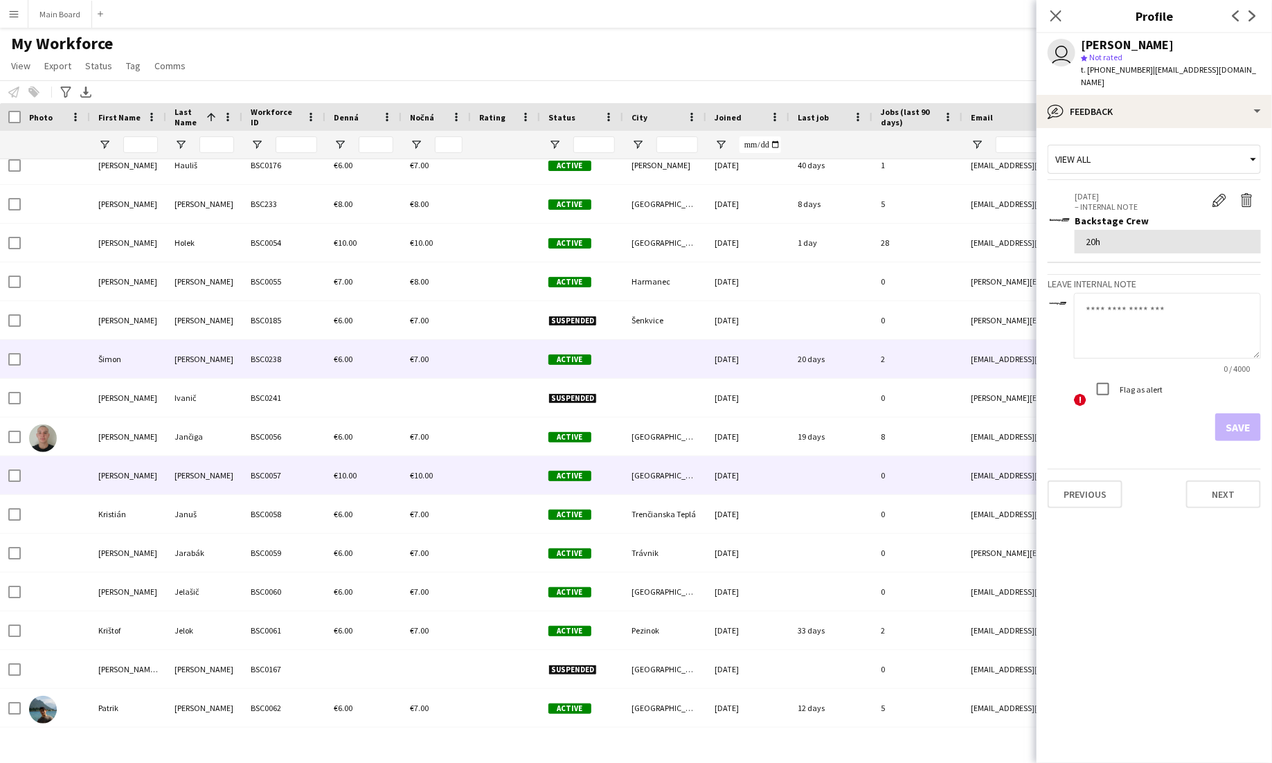
scroll to position [2775, 0]
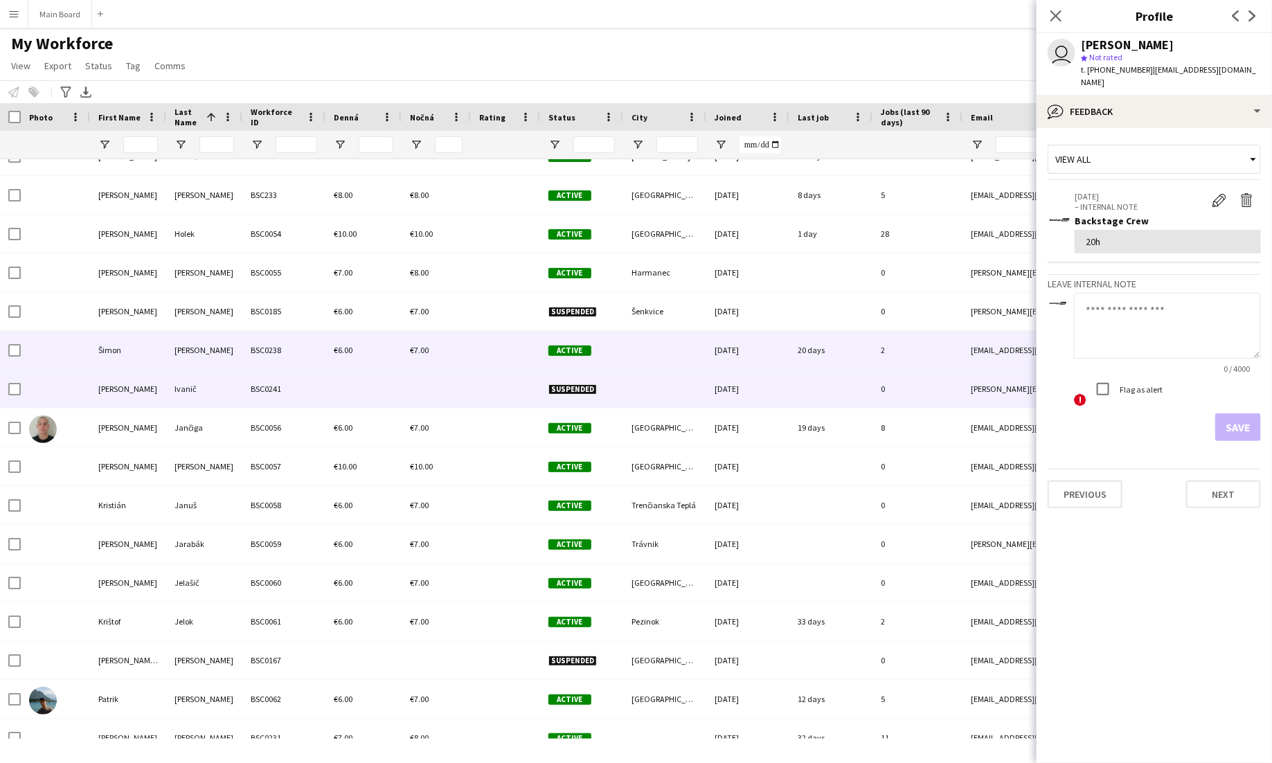
click at [235, 400] on div "Ivanič" at bounding box center [204, 389] width 76 height 38
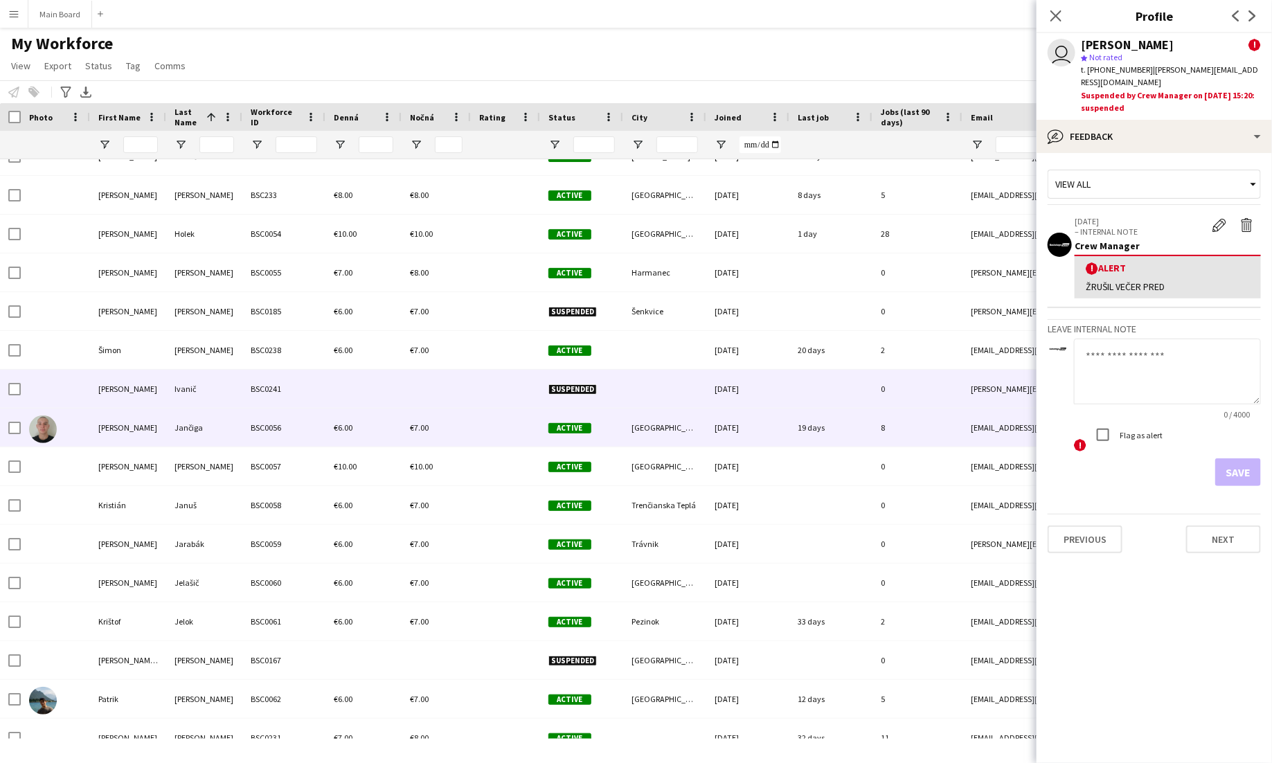
click at [233, 440] on div "Jančiga" at bounding box center [204, 428] width 76 height 38
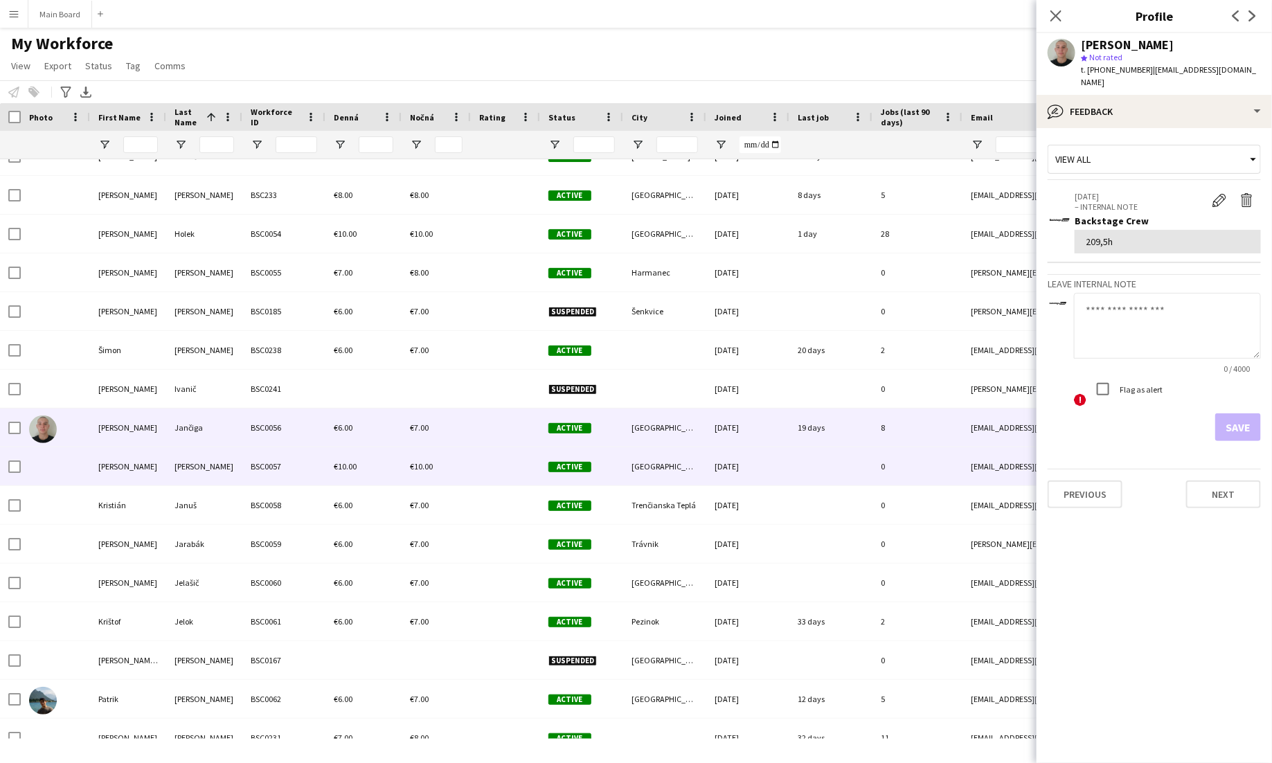
click at [239, 462] on div "Janečka" at bounding box center [204, 466] width 76 height 38
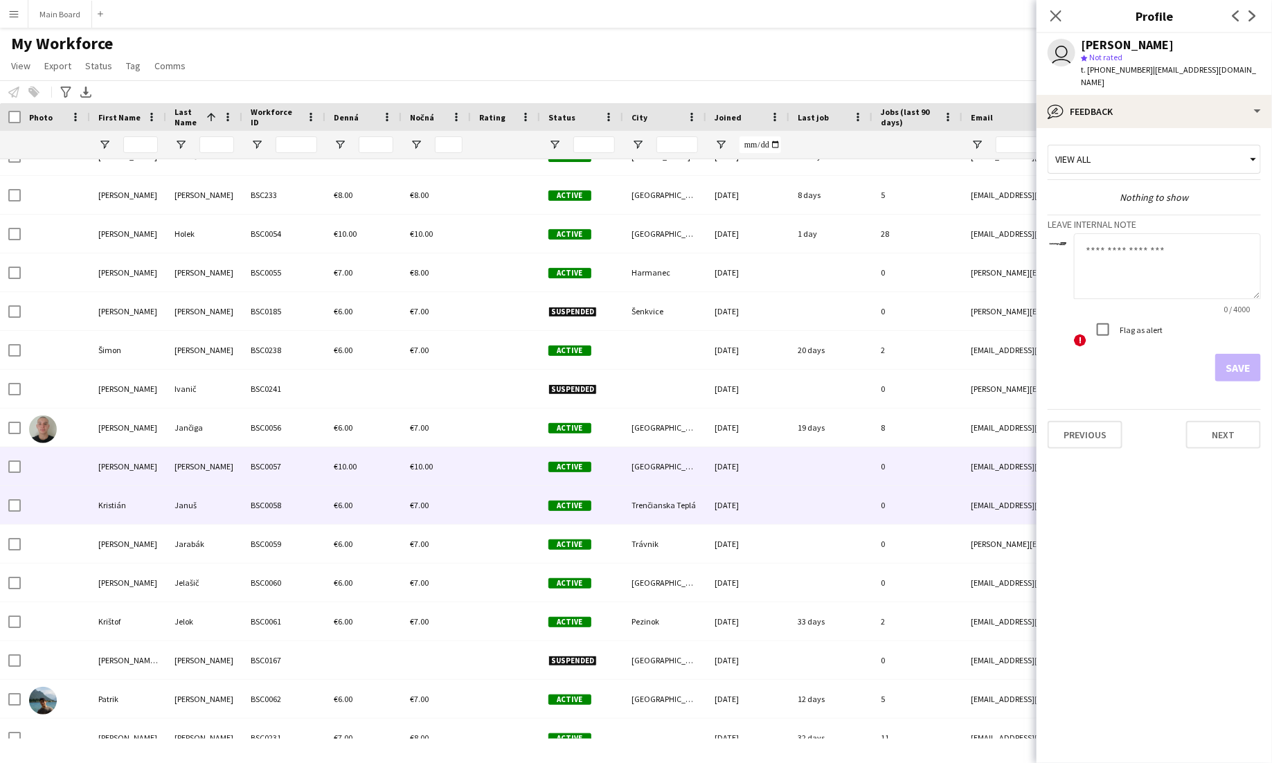
click at [244, 493] on div "BSC0058" at bounding box center [283, 505] width 83 height 38
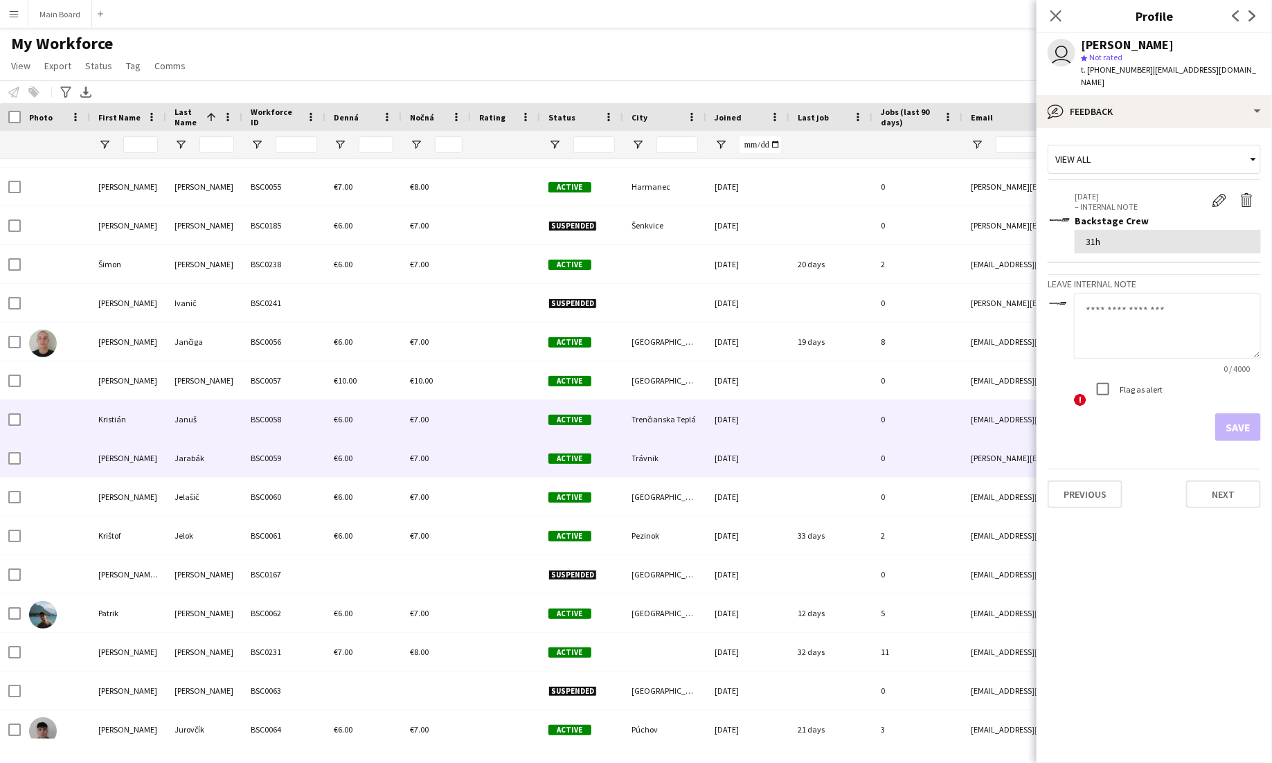
click at [253, 449] on div "BSC0059" at bounding box center [283, 458] width 83 height 38
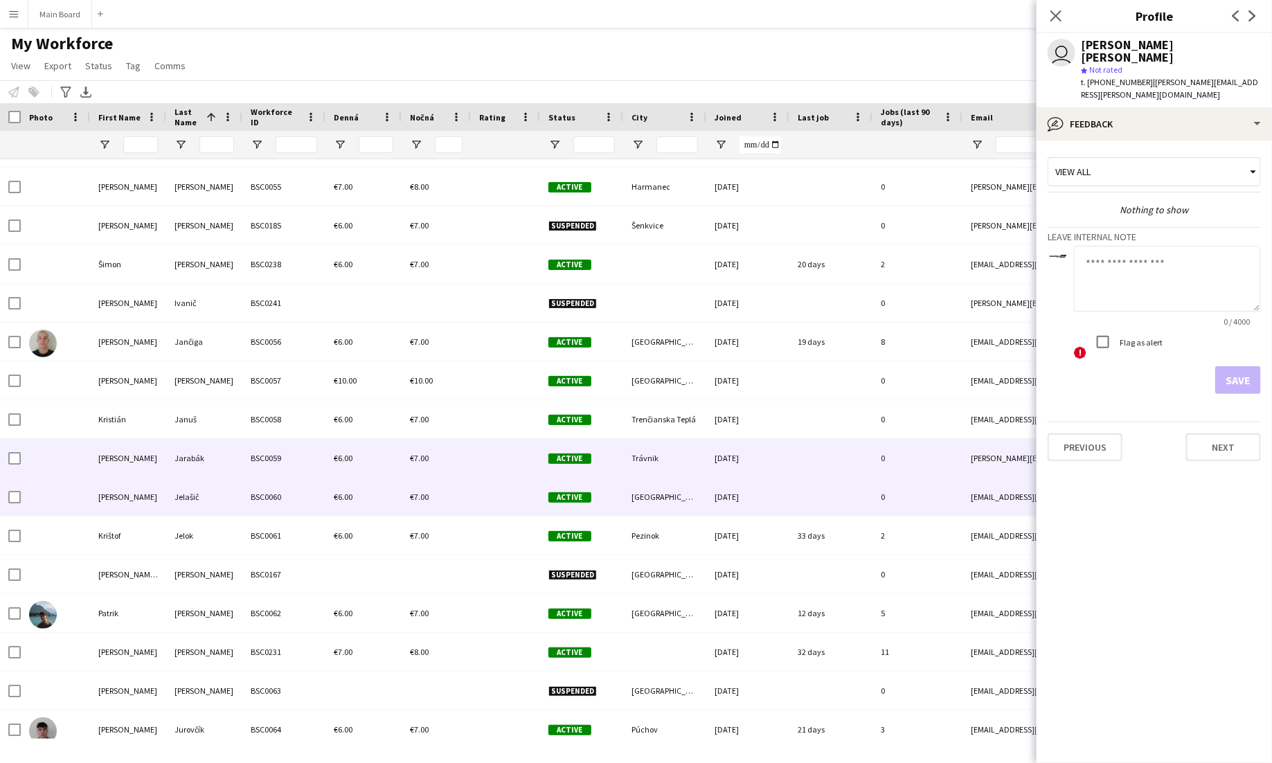
click at [257, 492] on div "BSC0060" at bounding box center [283, 497] width 83 height 38
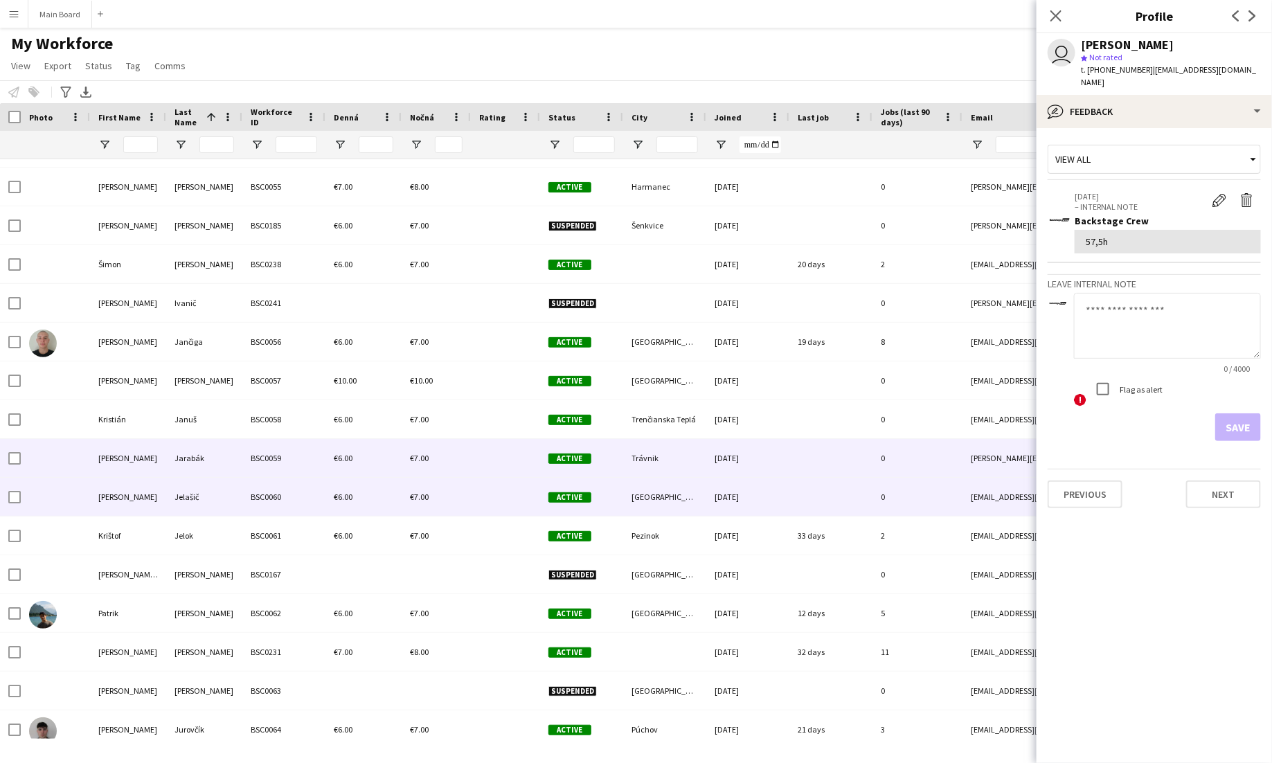
click at [266, 445] on div "BSC0059" at bounding box center [283, 458] width 83 height 38
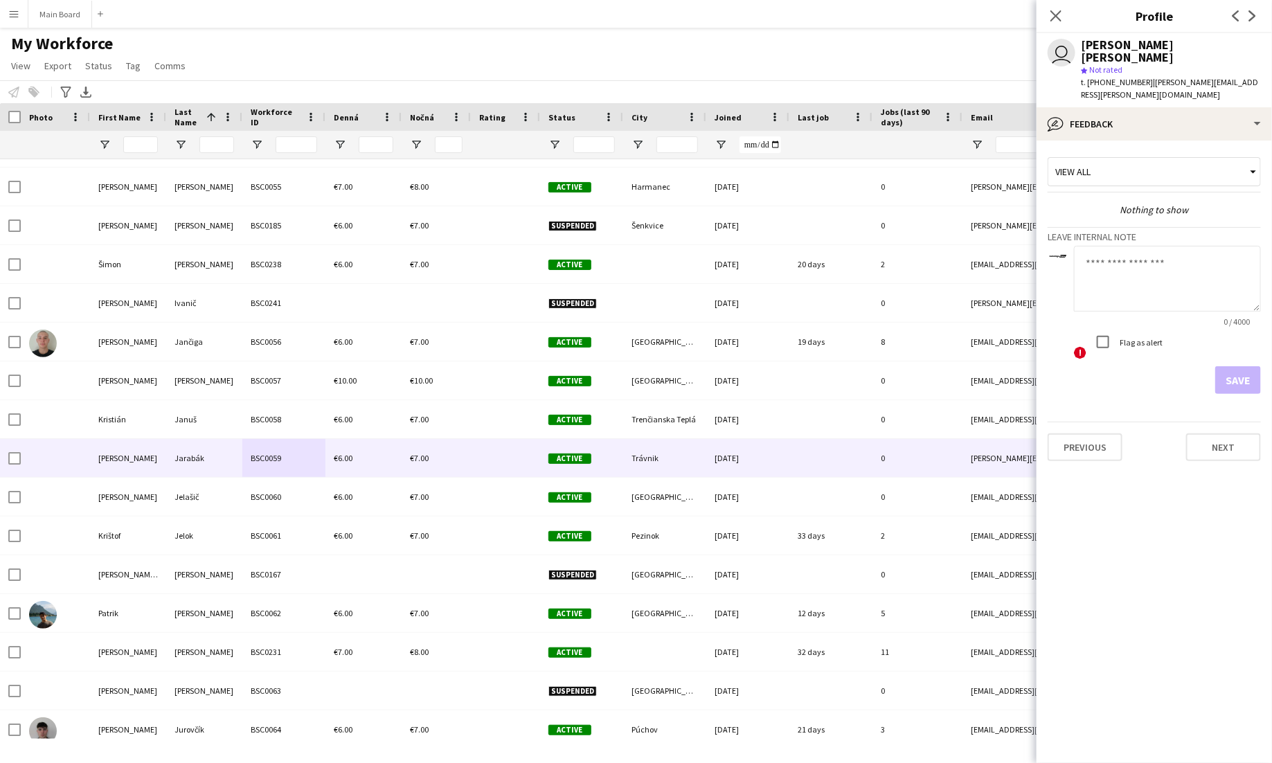
click at [1142, 246] on textarea at bounding box center [1167, 279] width 187 height 66
type textarea "**"
click at [1234, 366] on button "Save" at bounding box center [1238, 380] width 46 height 28
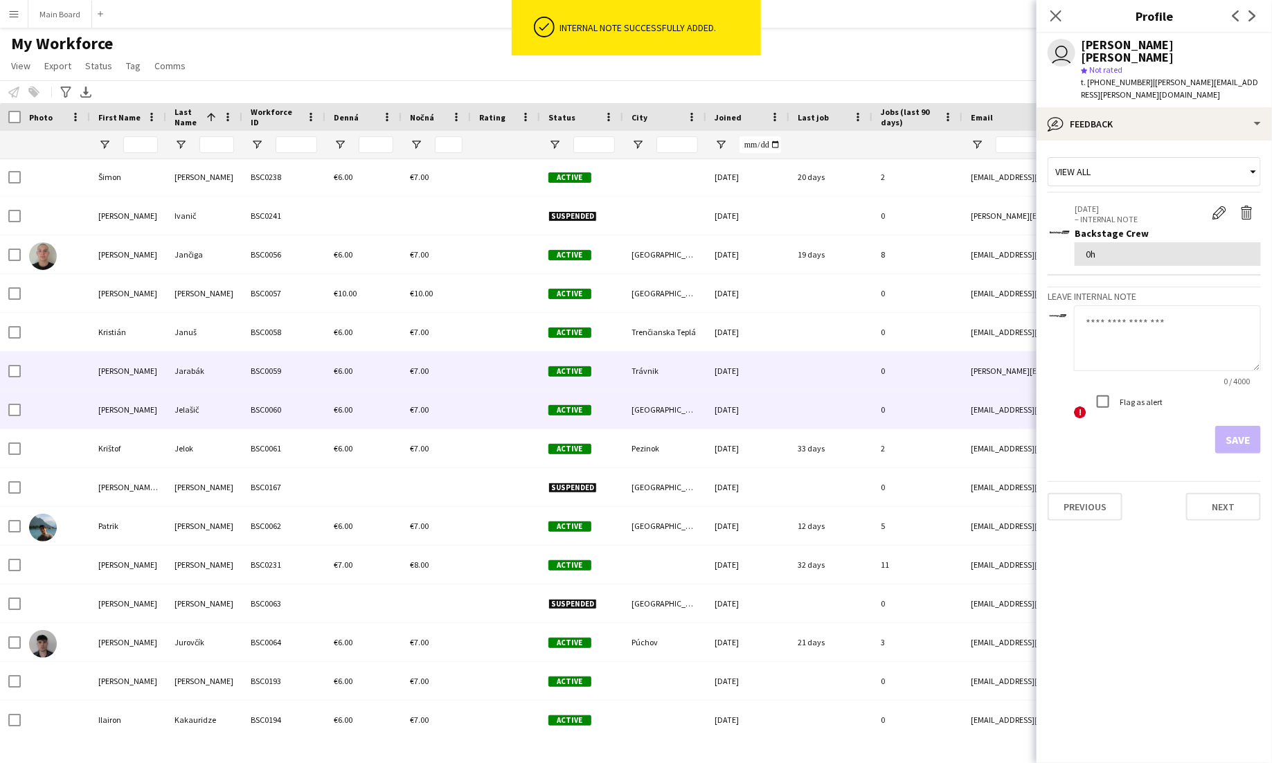
click at [233, 421] on div "Jelašič" at bounding box center [204, 410] width 76 height 38
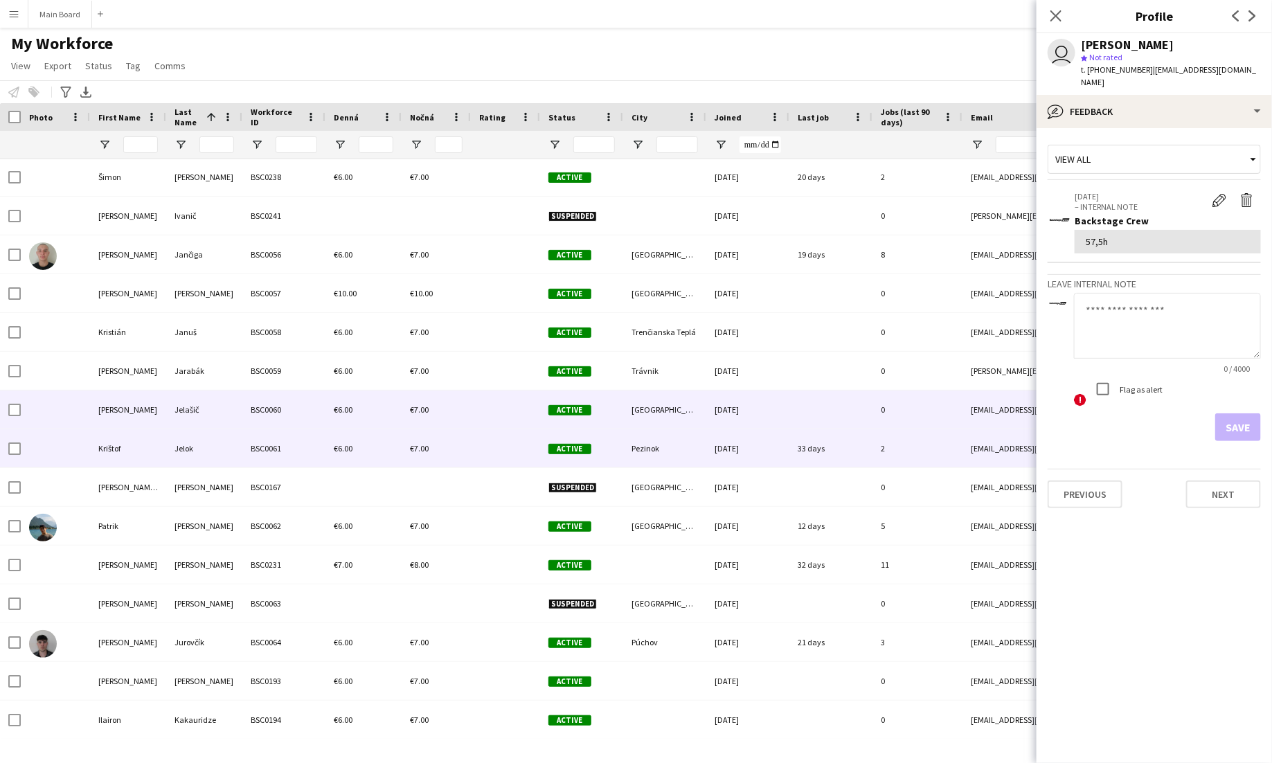
click at [219, 444] on div "Jelok" at bounding box center [204, 448] width 76 height 38
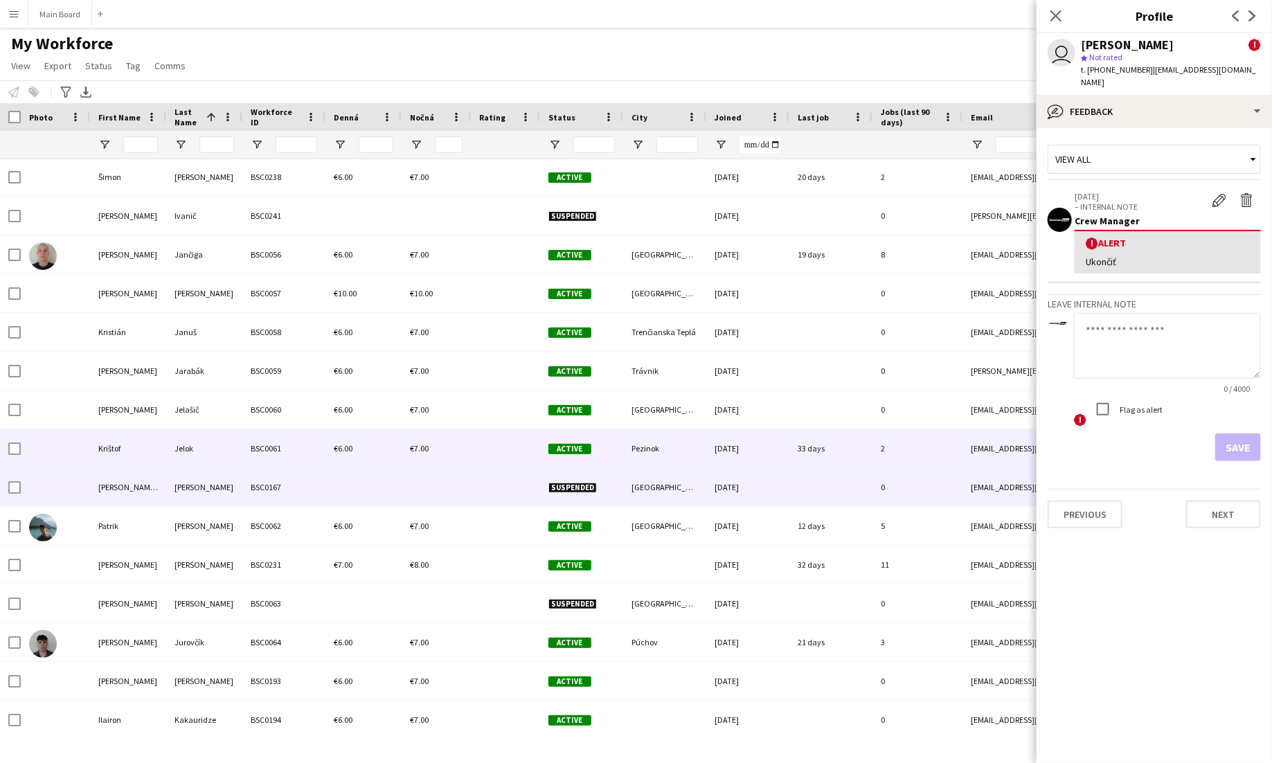
click at [219, 476] on div "Jenčík" at bounding box center [204, 487] width 76 height 38
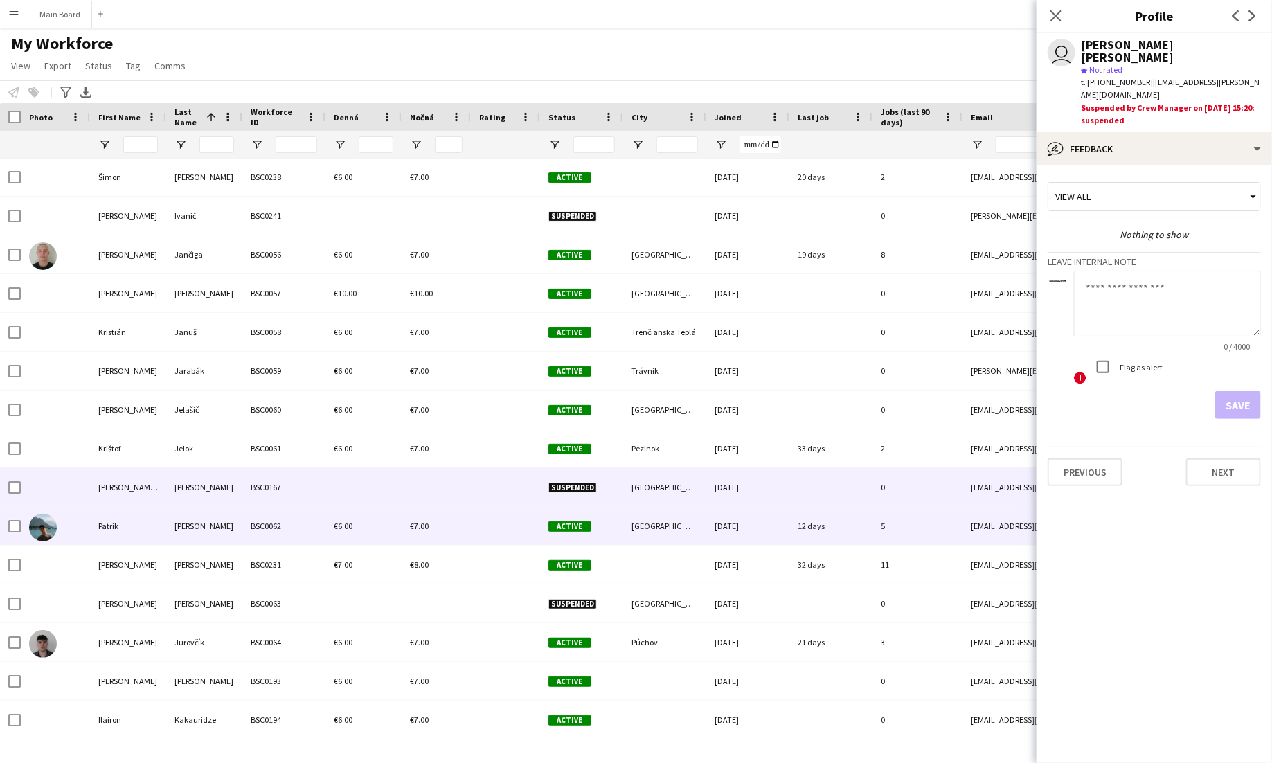
click at [226, 525] on div "Jonák" at bounding box center [204, 526] width 76 height 38
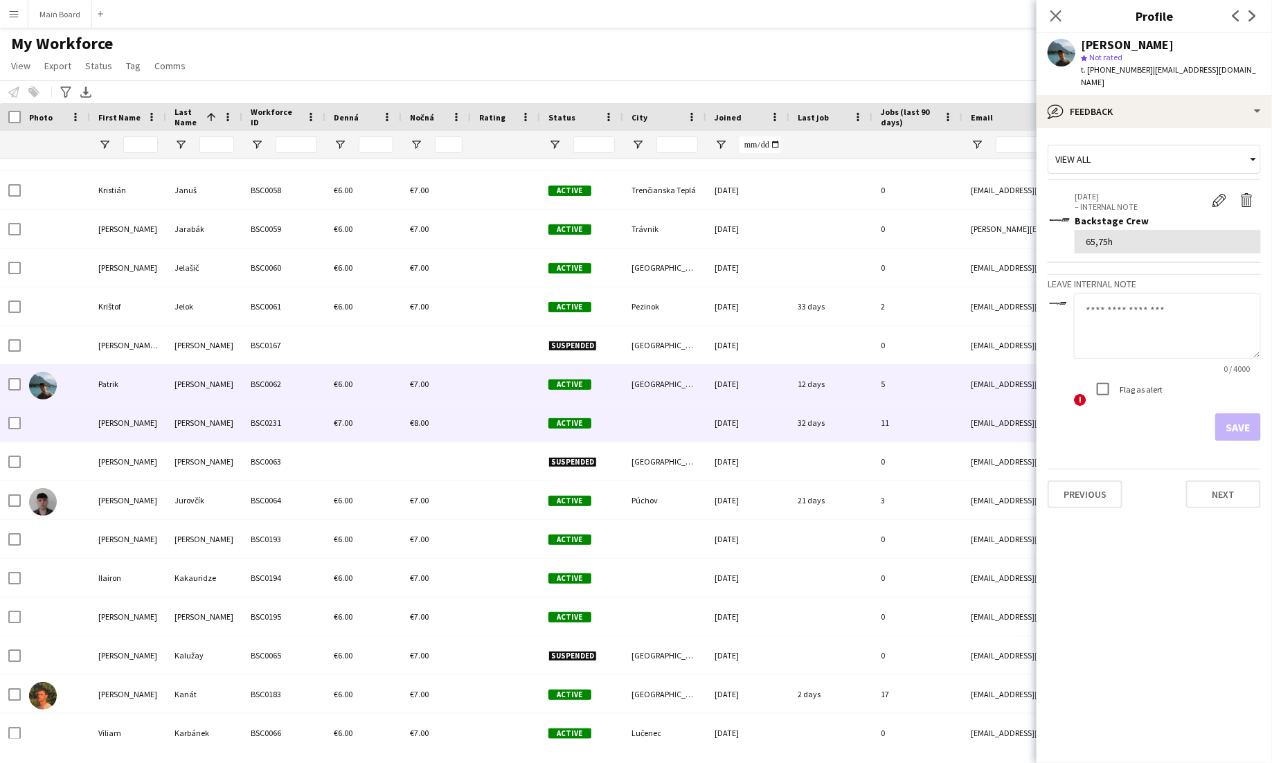
click at [246, 413] on div "BSC0231" at bounding box center [283, 423] width 83 height 38
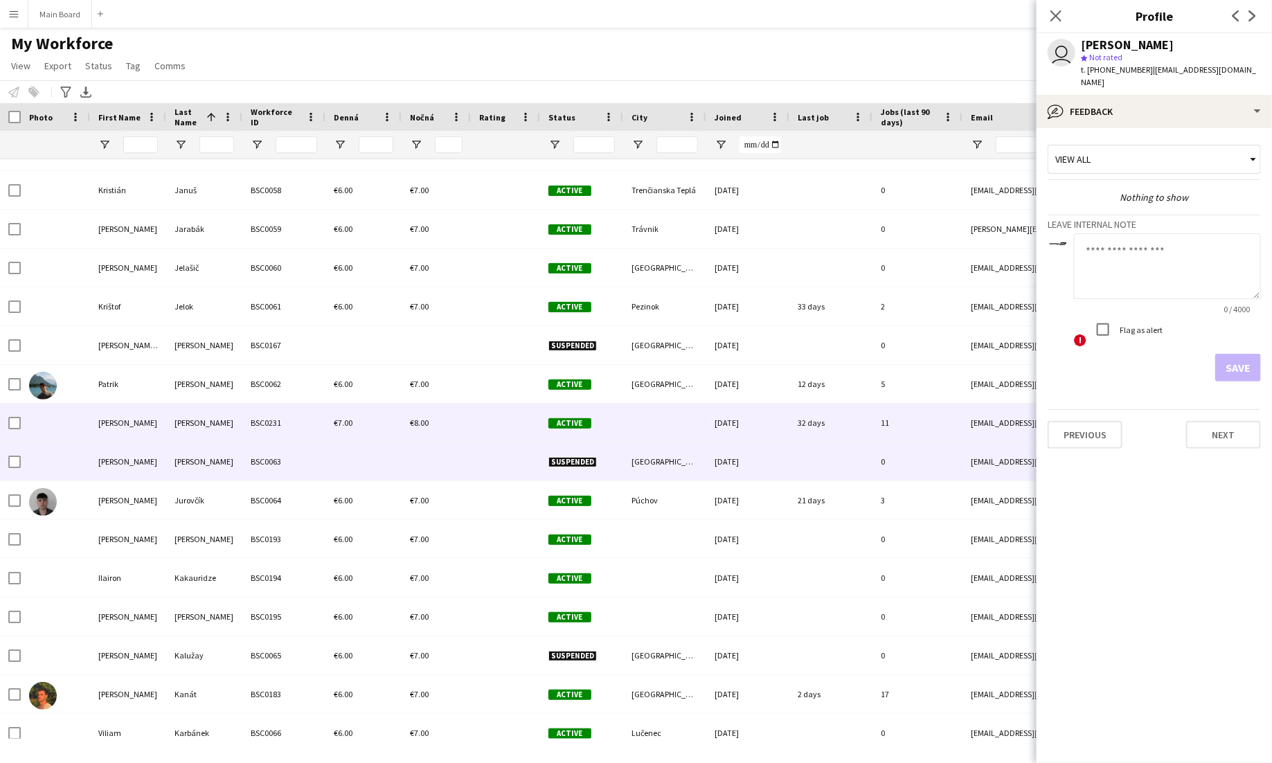
click at [233, 464] on div "Jurkovič" at bounding box center [204, 461] width 76 height 38
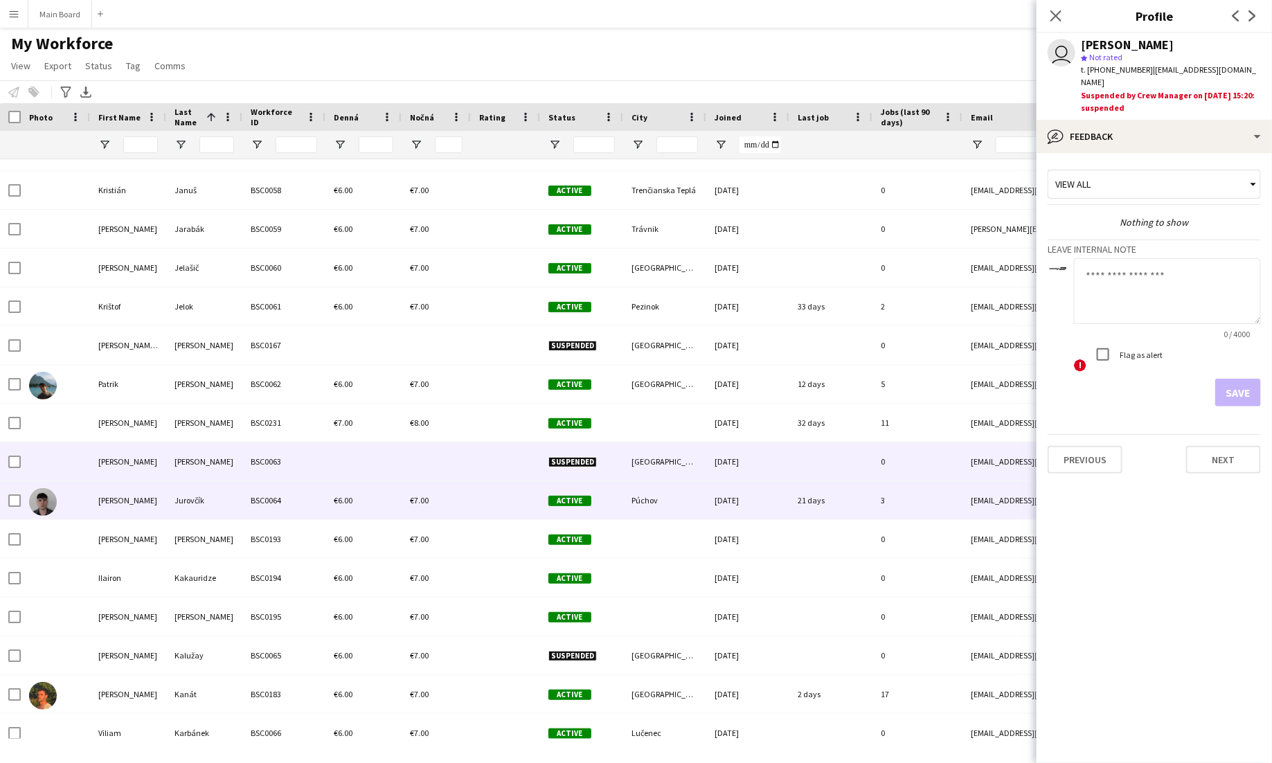
click at [233, 499] on div "Jurovčík" at bounding box center [204, 500] width 76 height 38
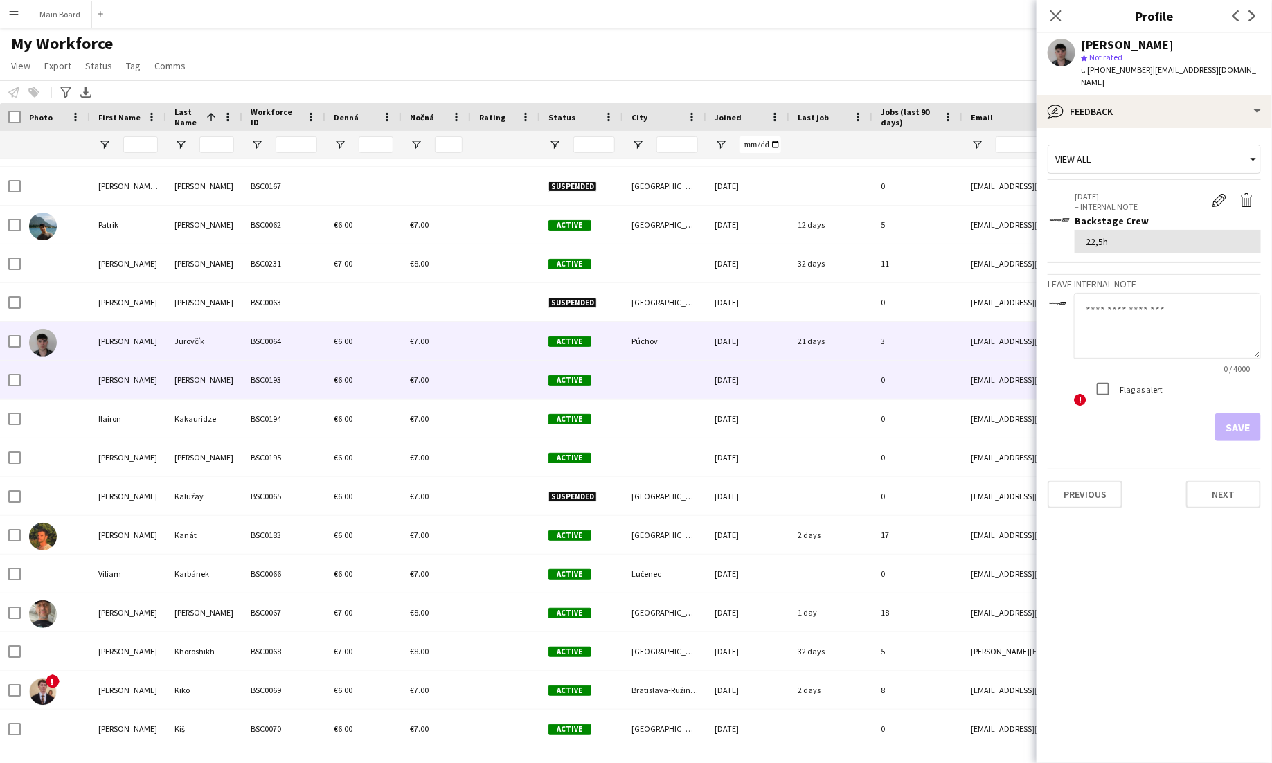
click at [253, 379] on div "BSC0193" at bounding box center [283, 380] width 83 height 38
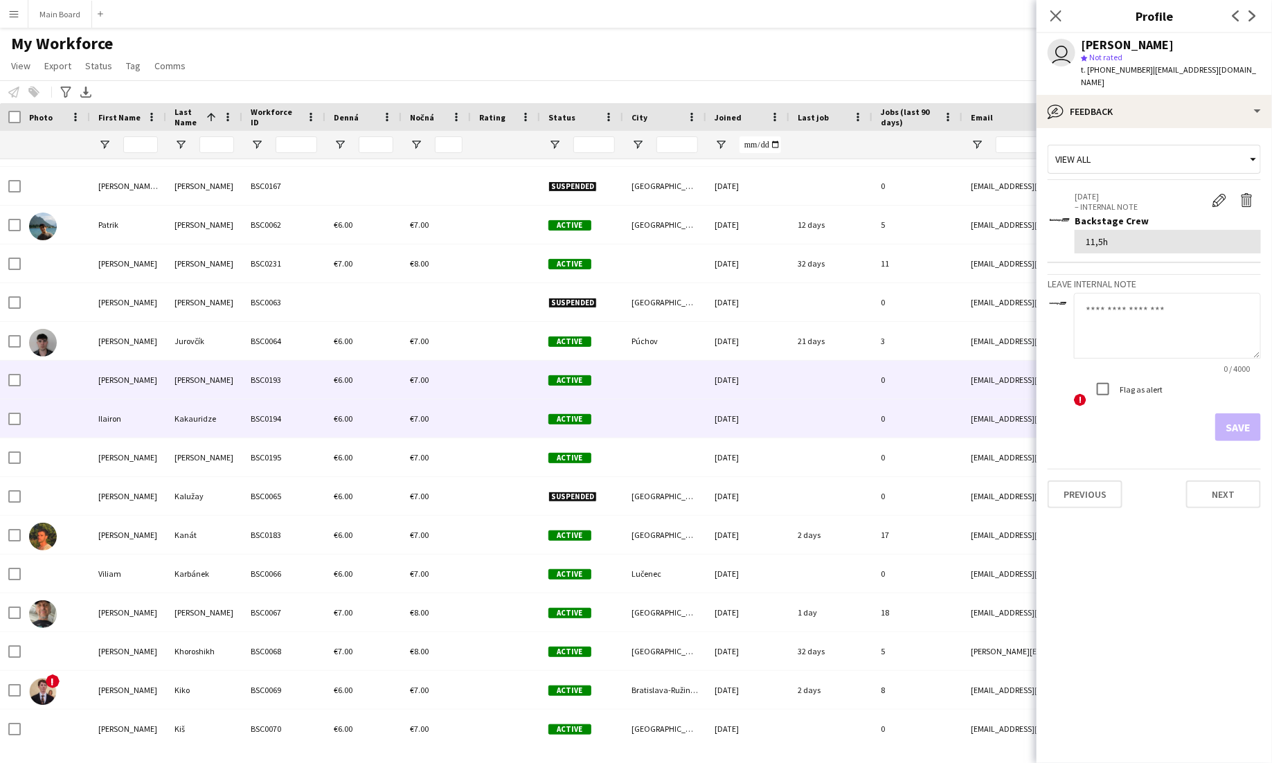
click at [247, 413] on div "BSC0194" at bounding box center [283, 419] width 83 height 38
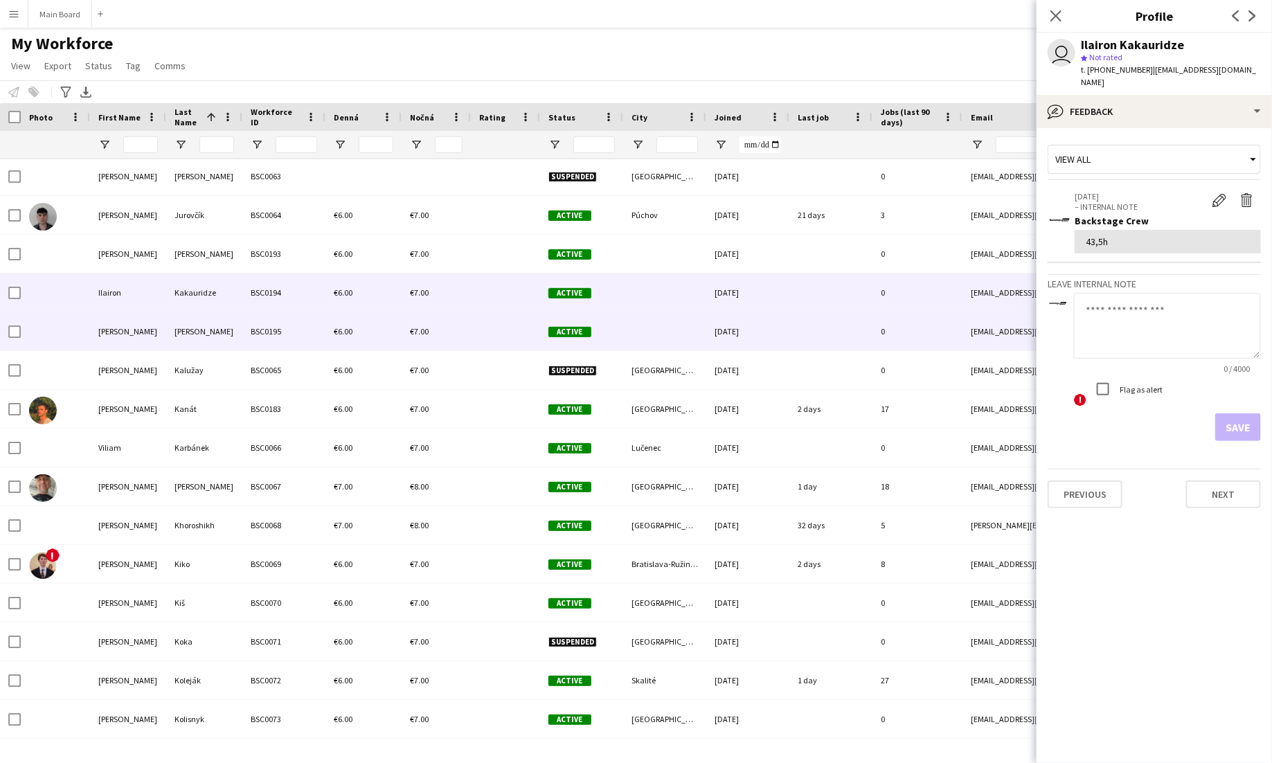
click at [197, 324] on div "Kalman" at bounding box center [204, 331] width 76 height 38
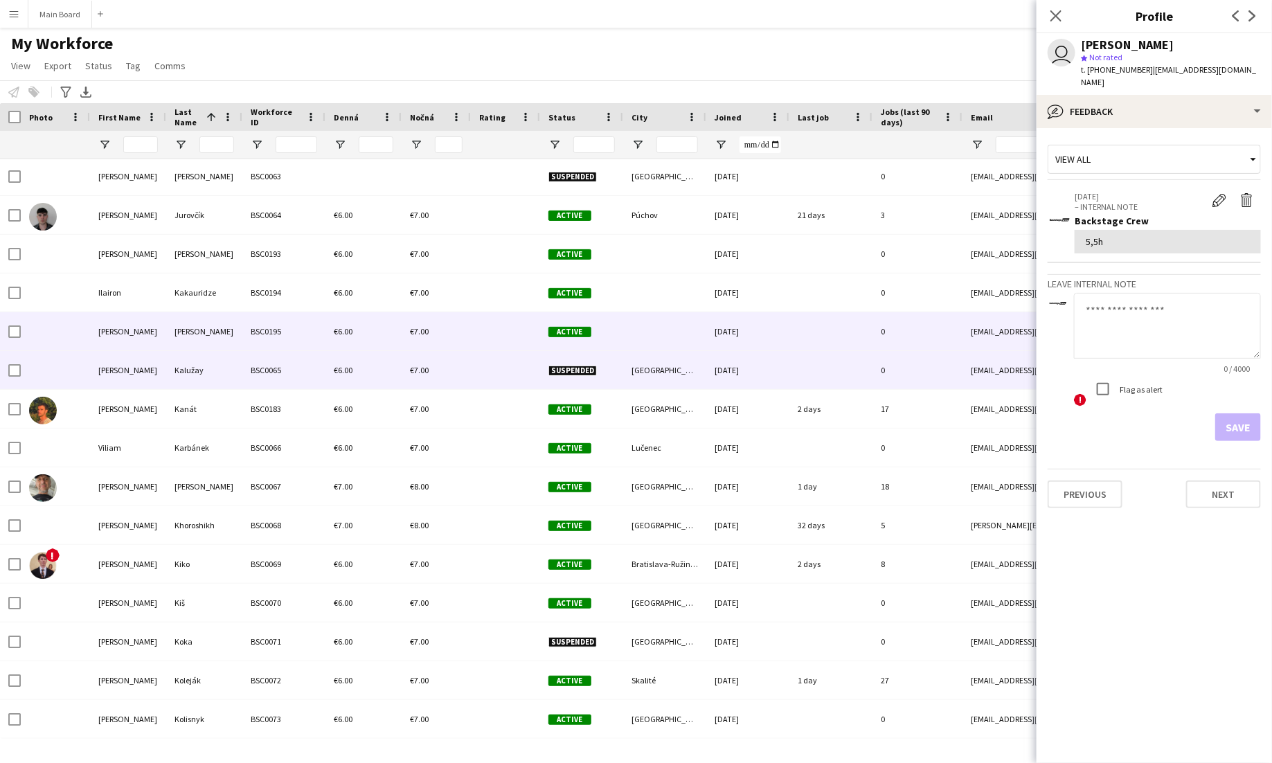
click at [197, 375] on div "Kalužay" at bounding box center [204, 370] width 76 height 38
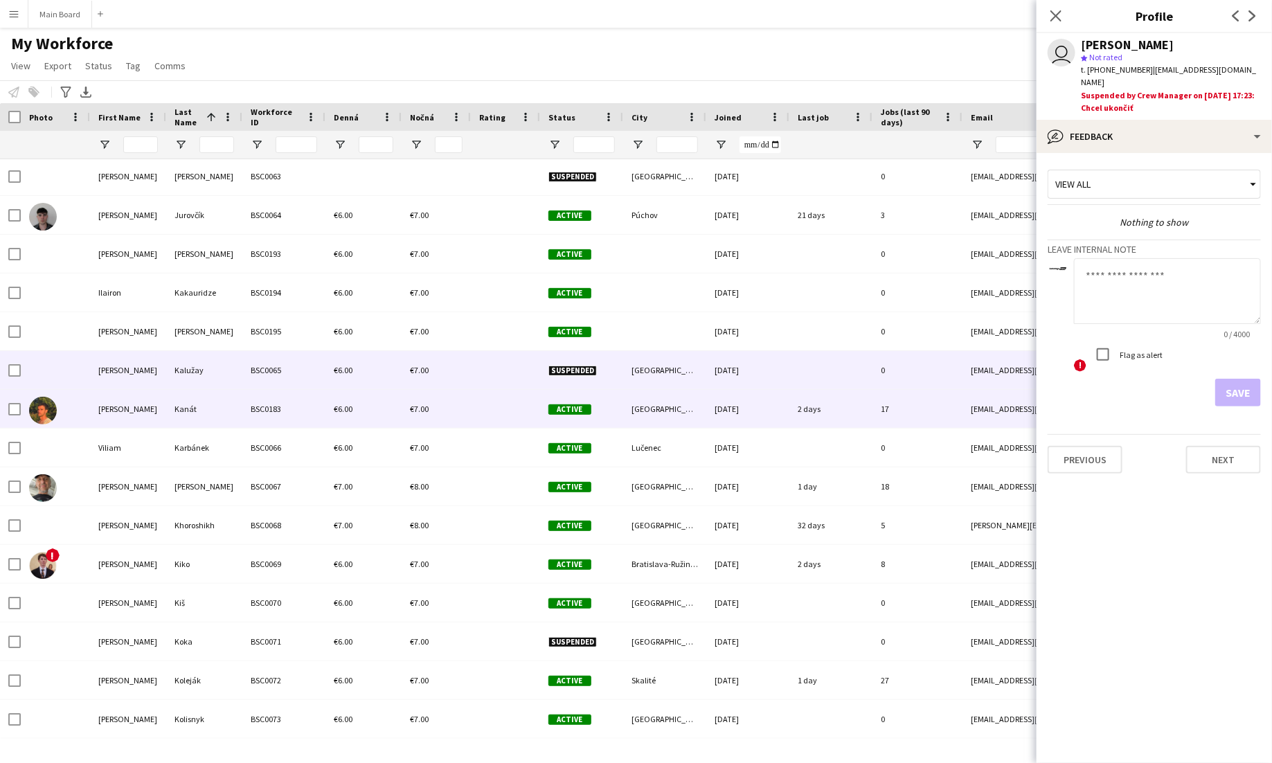
click at [202, 409] on div "Kanát" at bounding box center [204, 409] width 76 height 38
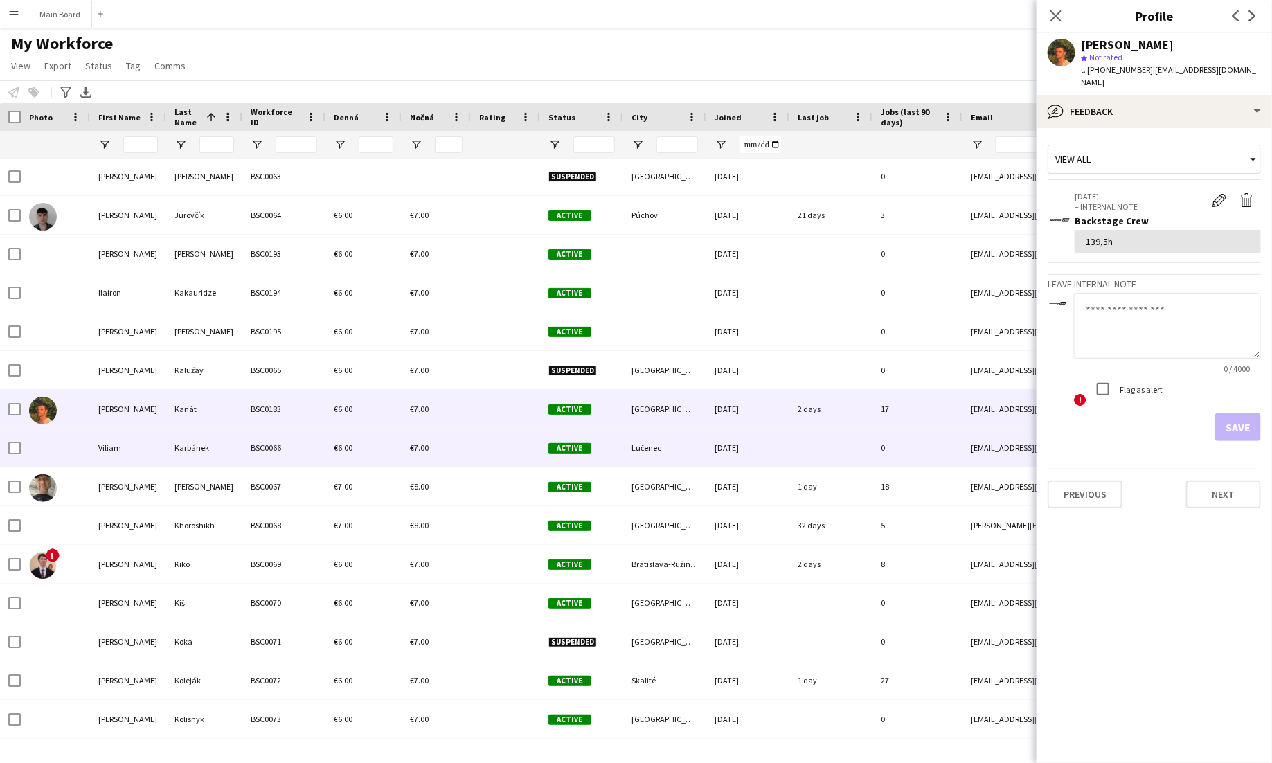
click at [210, 441] on div "Karbánek" at bounding box center [204, 448] width 76 height 38
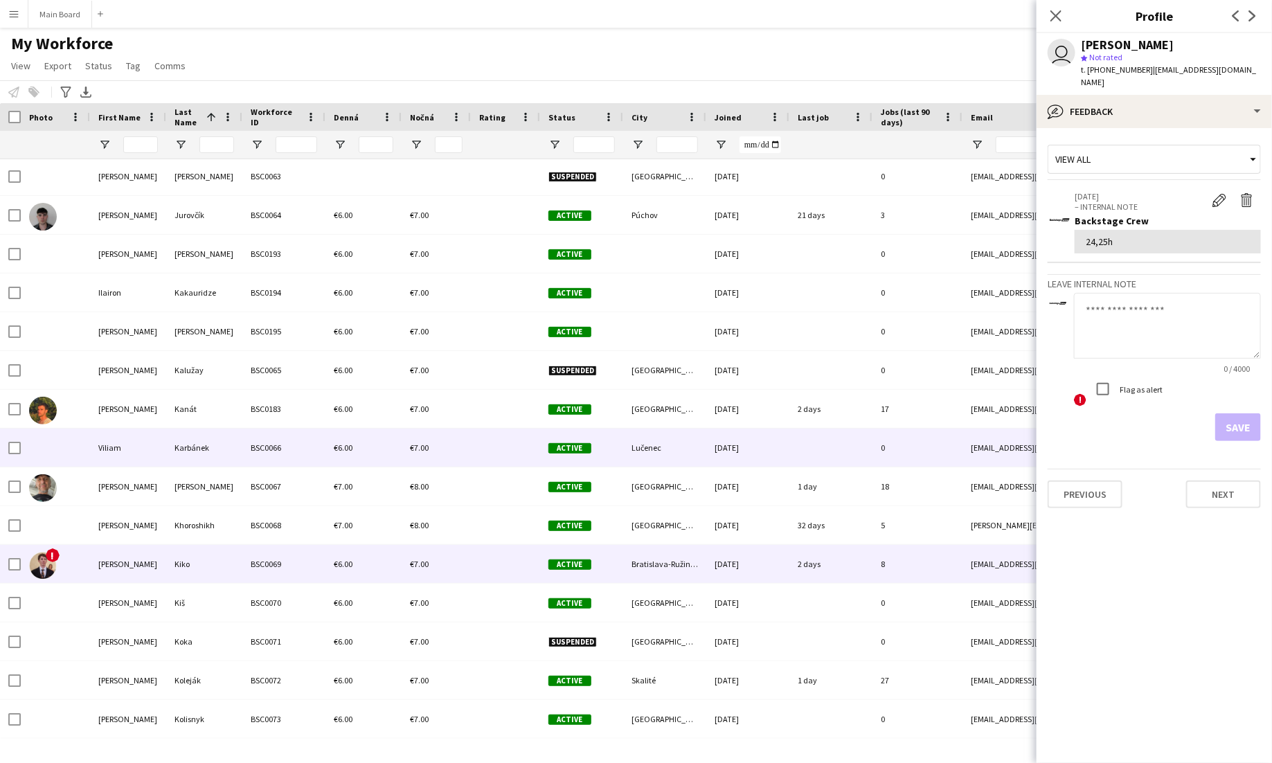
click at [235, 573] on div "Kiko" at bounding box center [204, 564] width 76 height 38
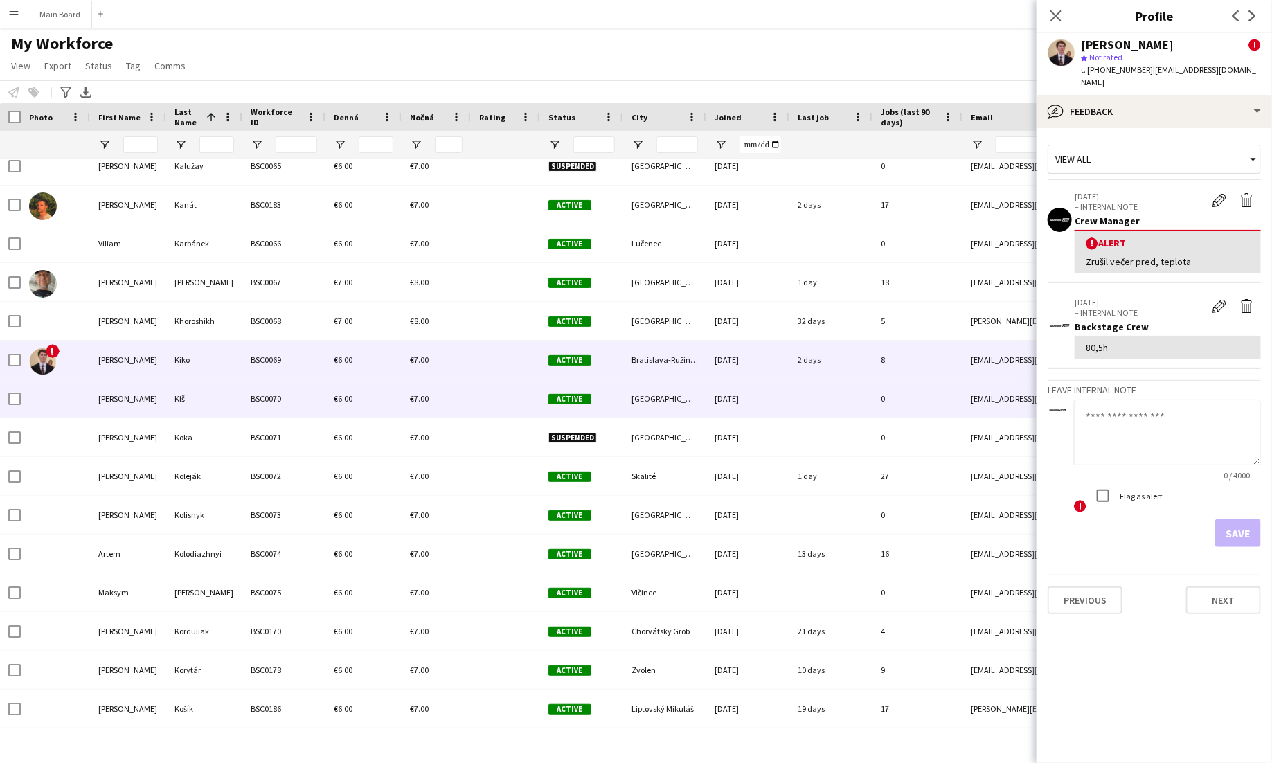
click at [262, 394] on div "BSC0070" at bounding box center [283, 398] width 83 height 38
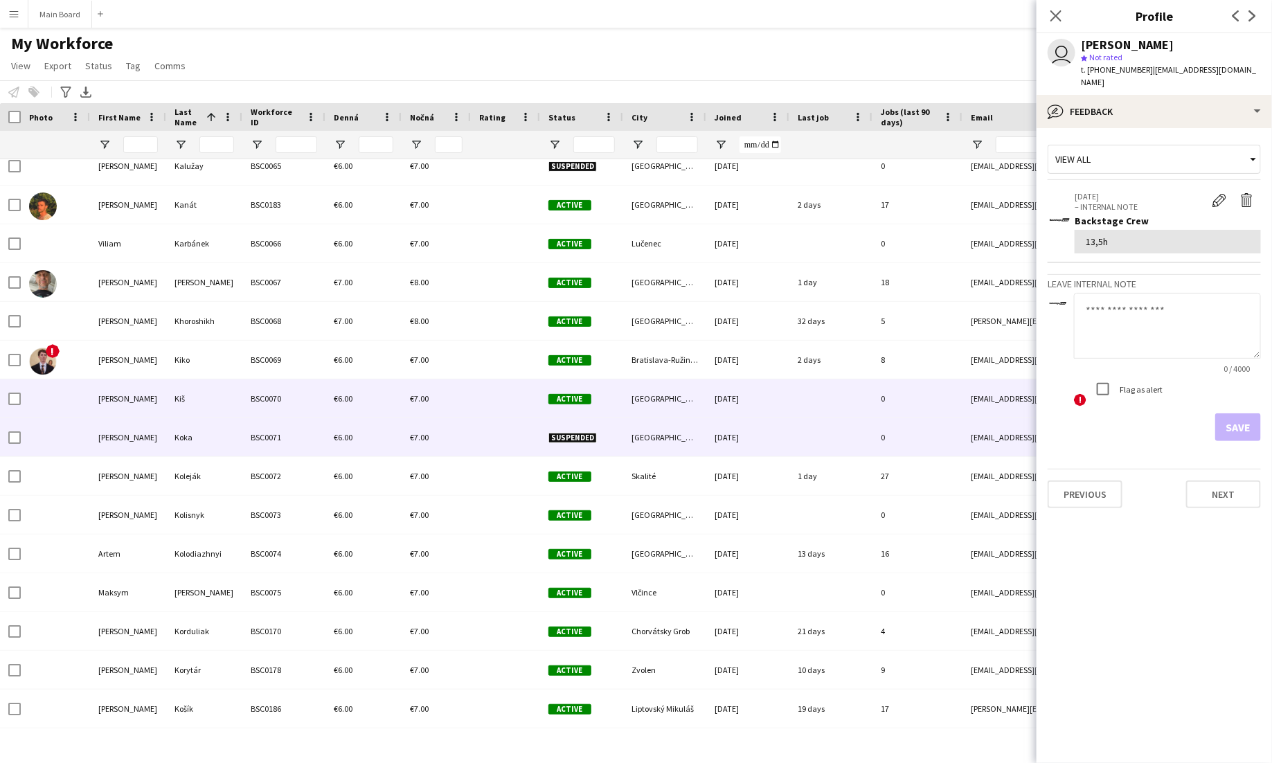
click at [266, 433] on div "BSC0071" at bounding box center [283, 437] width 83 height 38
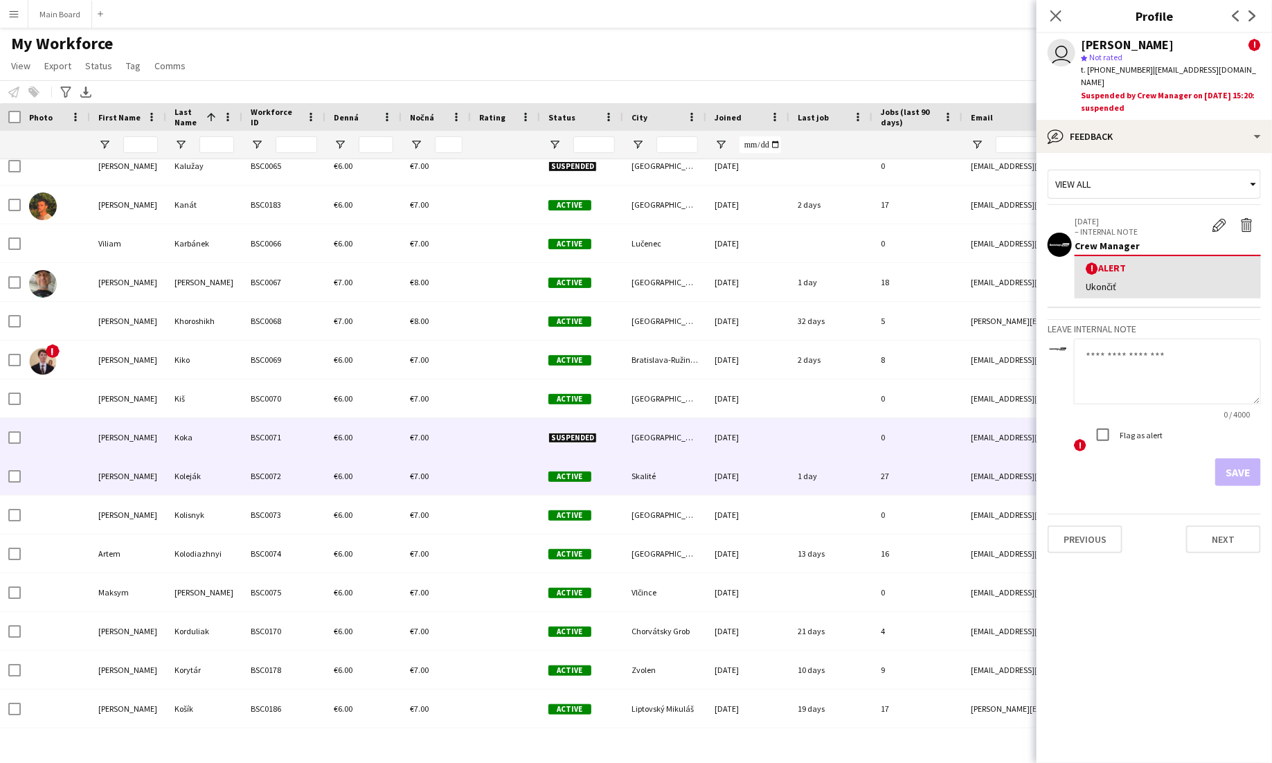
click at [265, 486] on div "BSC0072" at bounding box center [283, 476] width 83 height 38
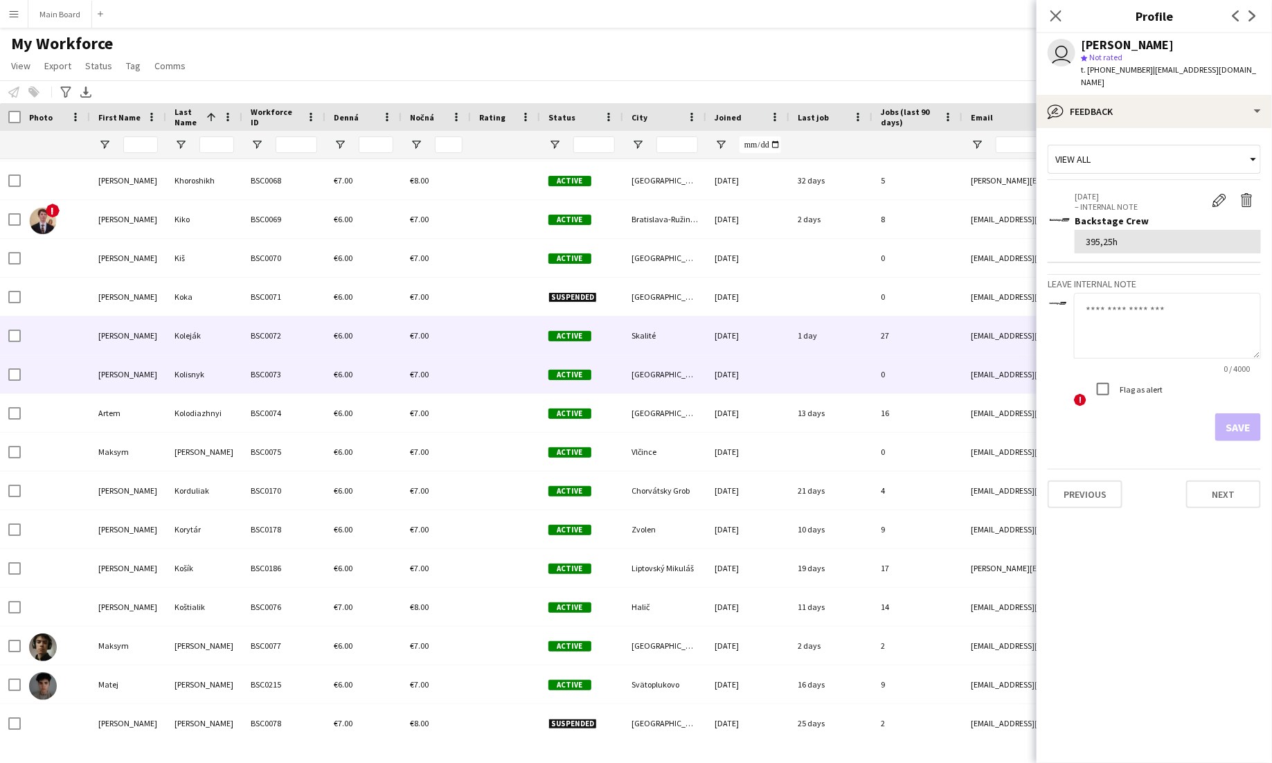
click at [251, 368] on div "BSC0073" at bounding box center [283, 374] width 83 height 38
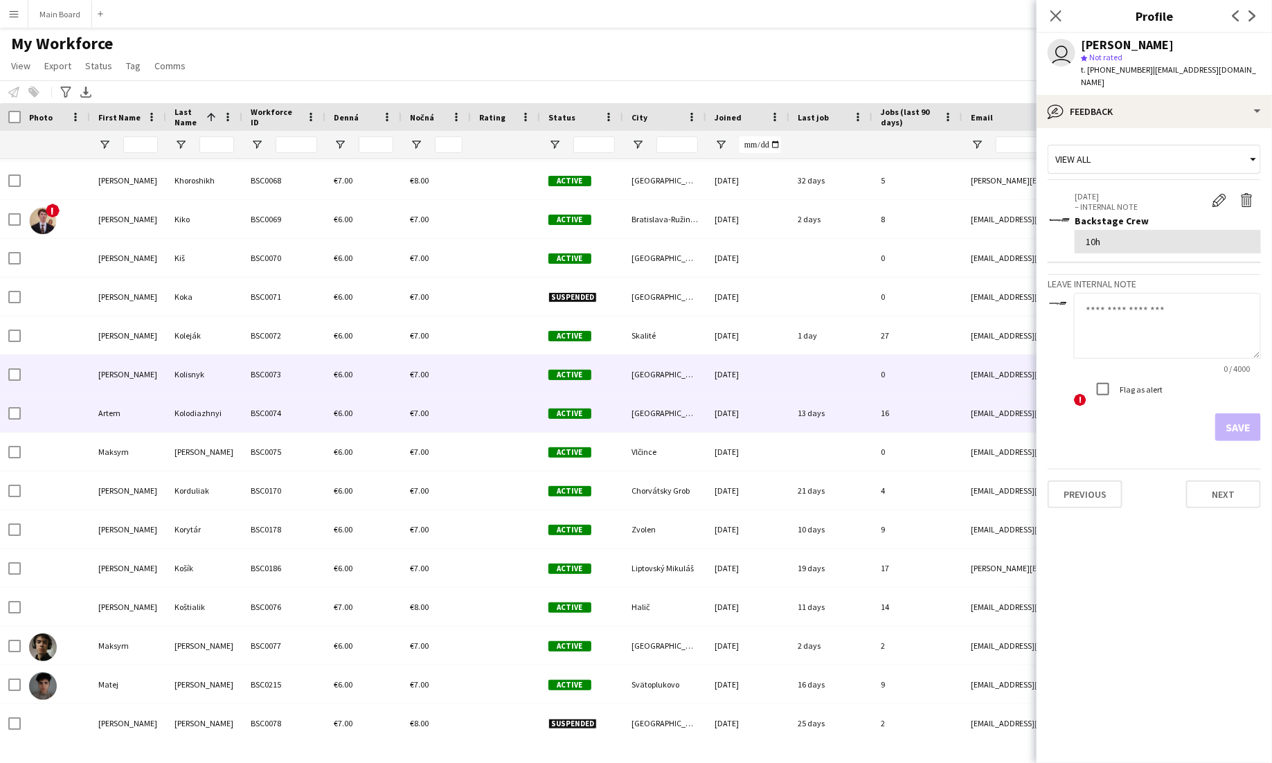
click at [246, 406] on div "BSC0074" at bounding box center [283, 413] width 83 height 38
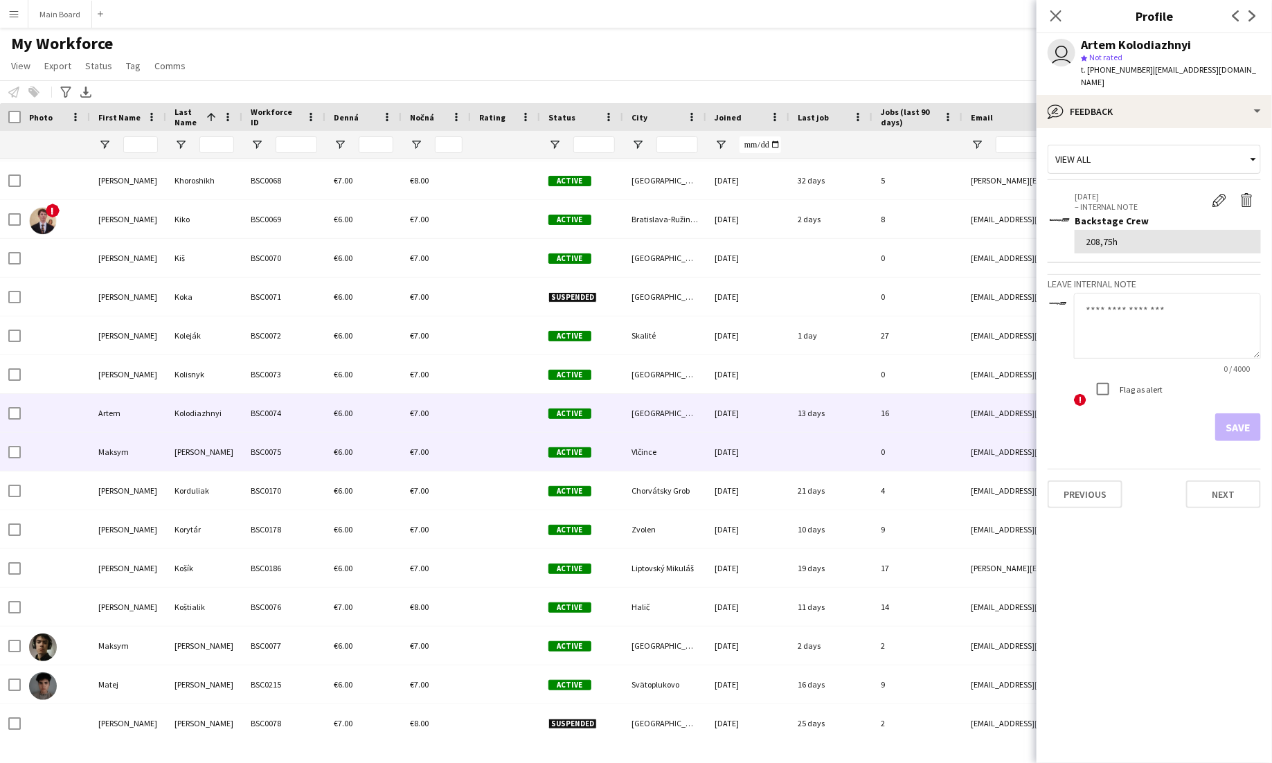
click at [244, 438] on div "BSC0075" at bounding box center [283, 452] width 83 height 38
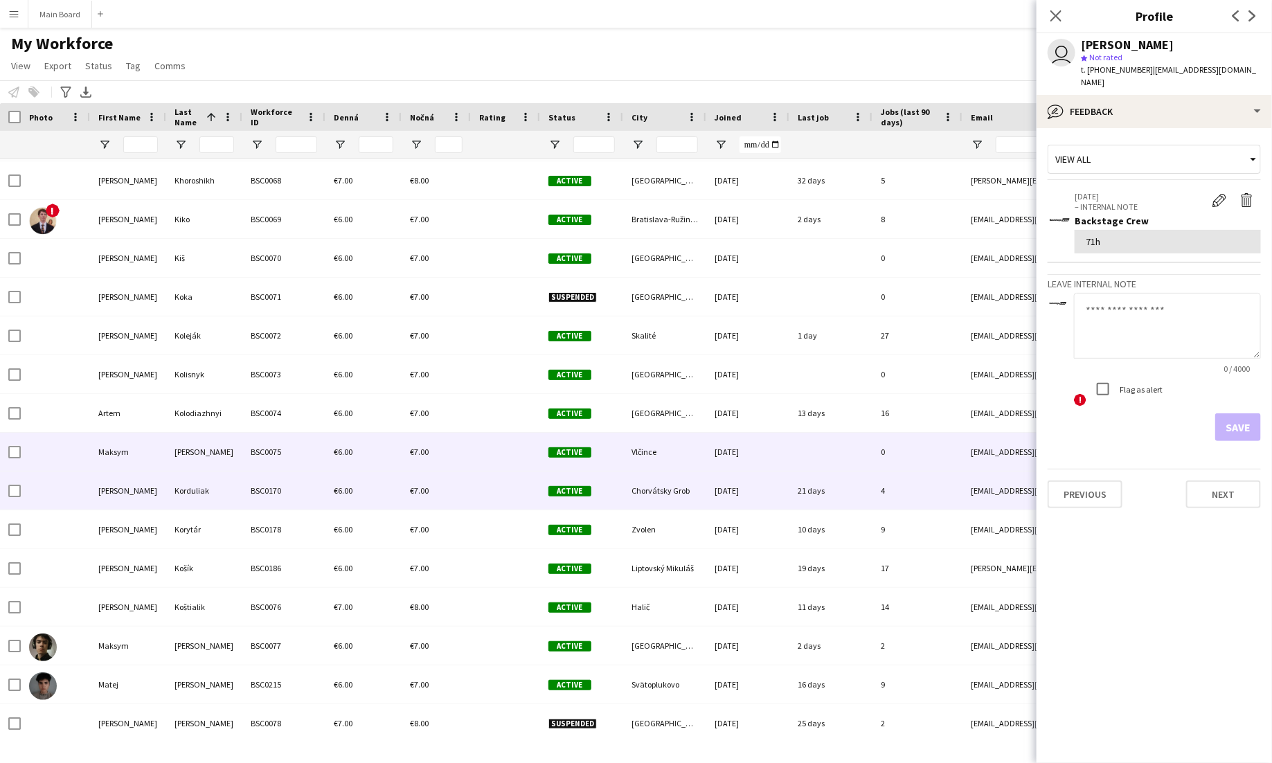
click at [248, 474] on div "BSC0170" at bounding box center [283, 491] width 83 height 38
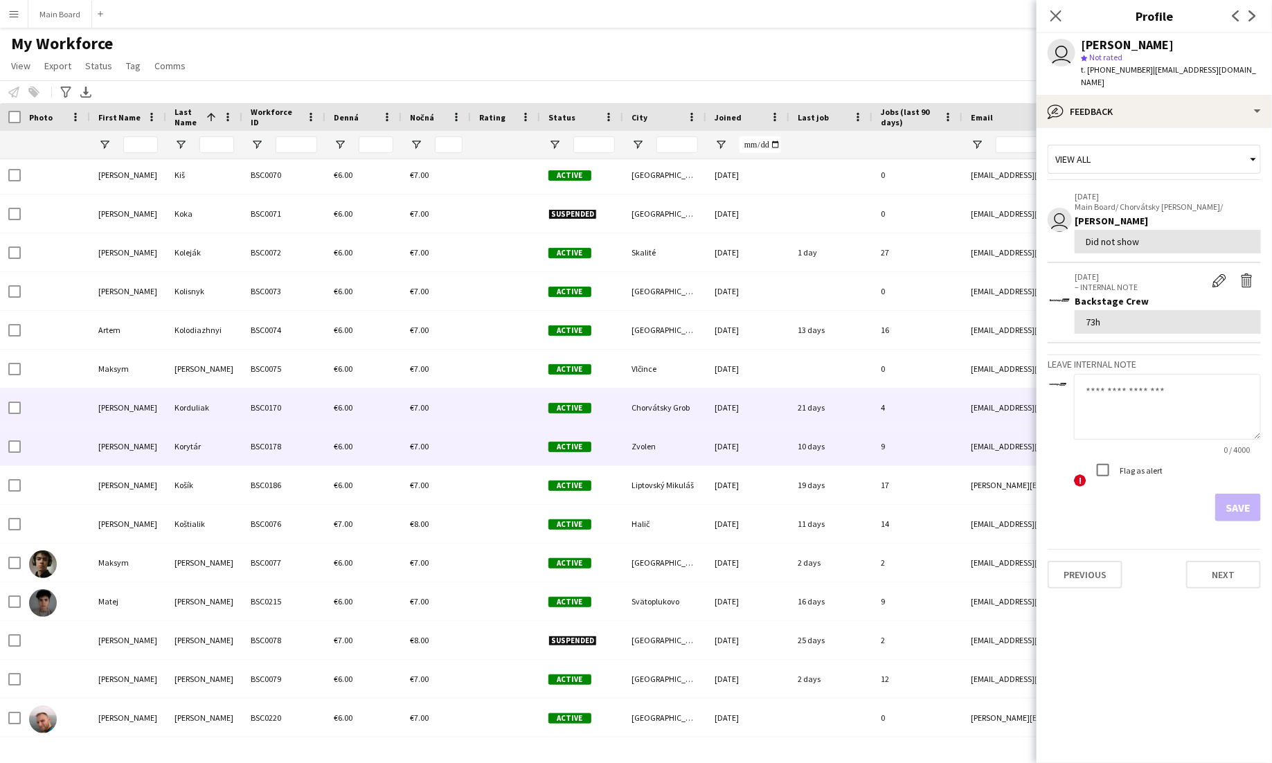
scroll to position [3826, 0]
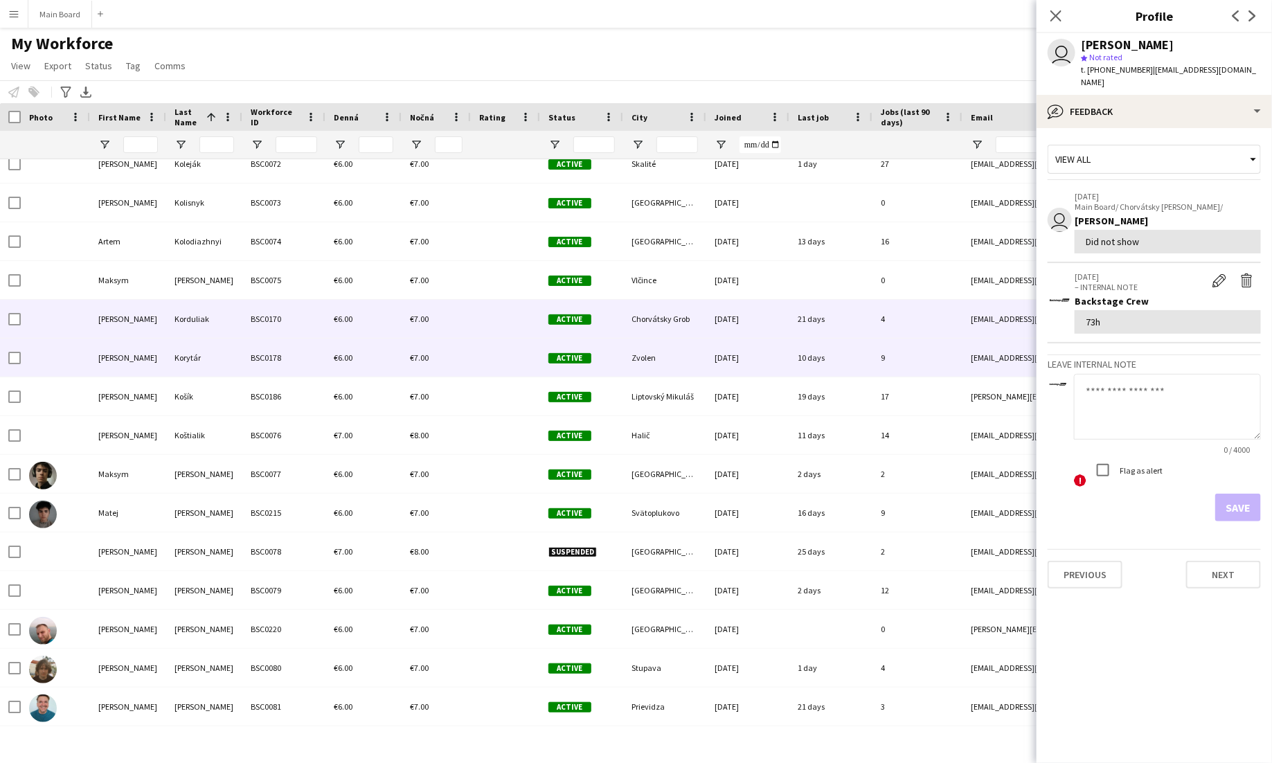
click at [226, 348] on div "Korytár" at bounding box center [204, 358] width 76 height 38
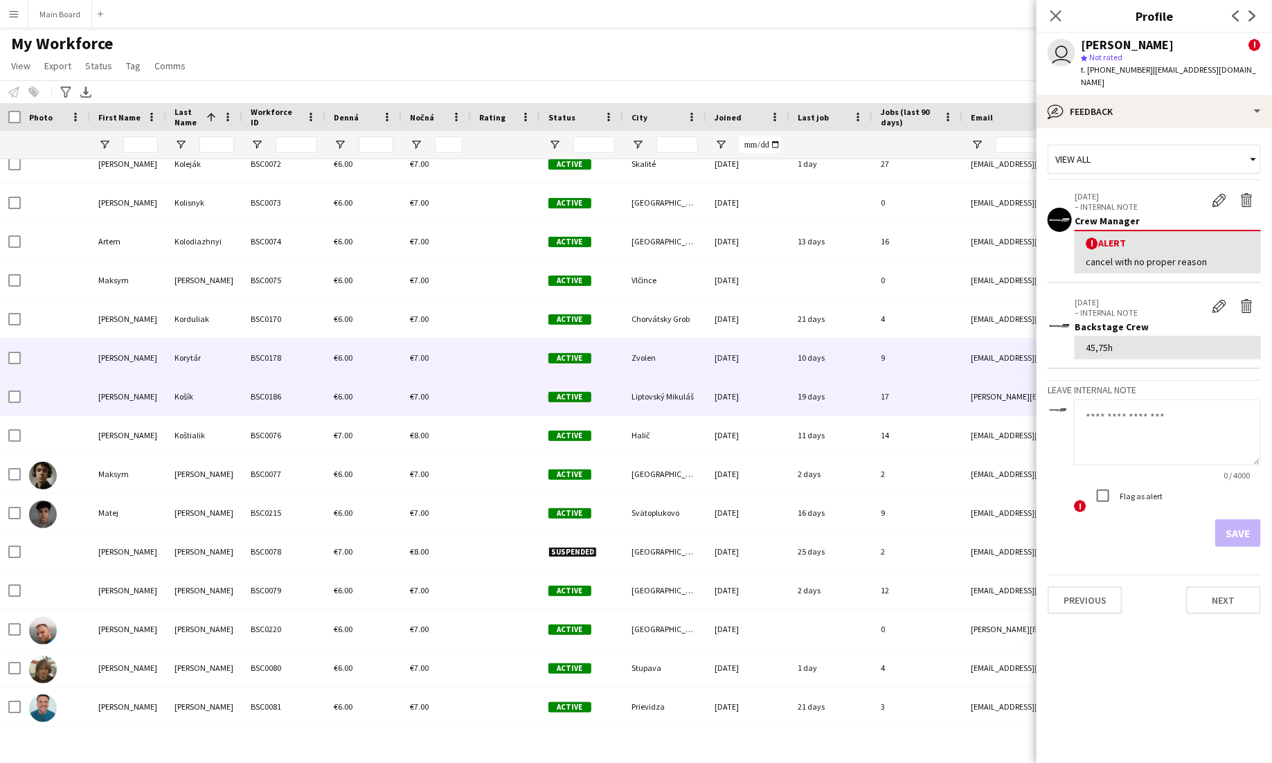
click at [224, 388] on div "Košík" at bounding box center [204, 396] width 76 height 38
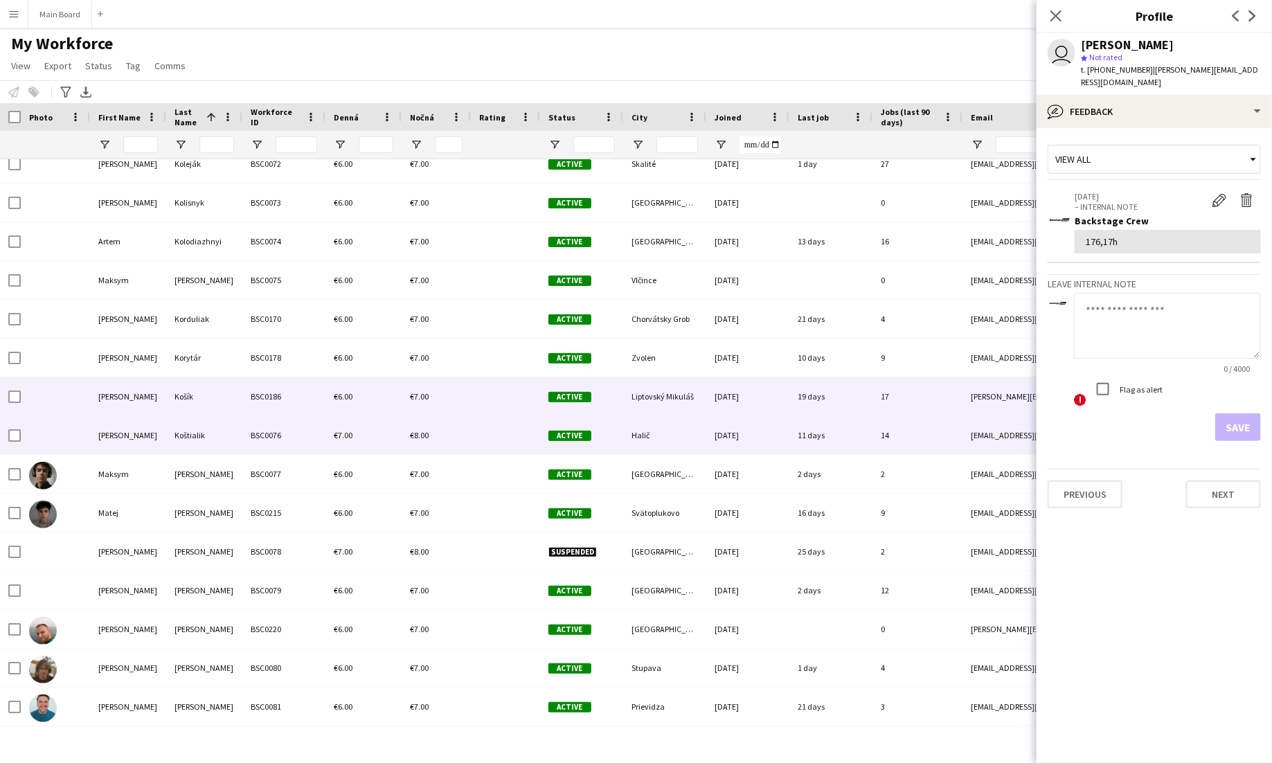
click at [224, 436] on div "Koštialik" at bounding box center [204, 435] width 76 height 38
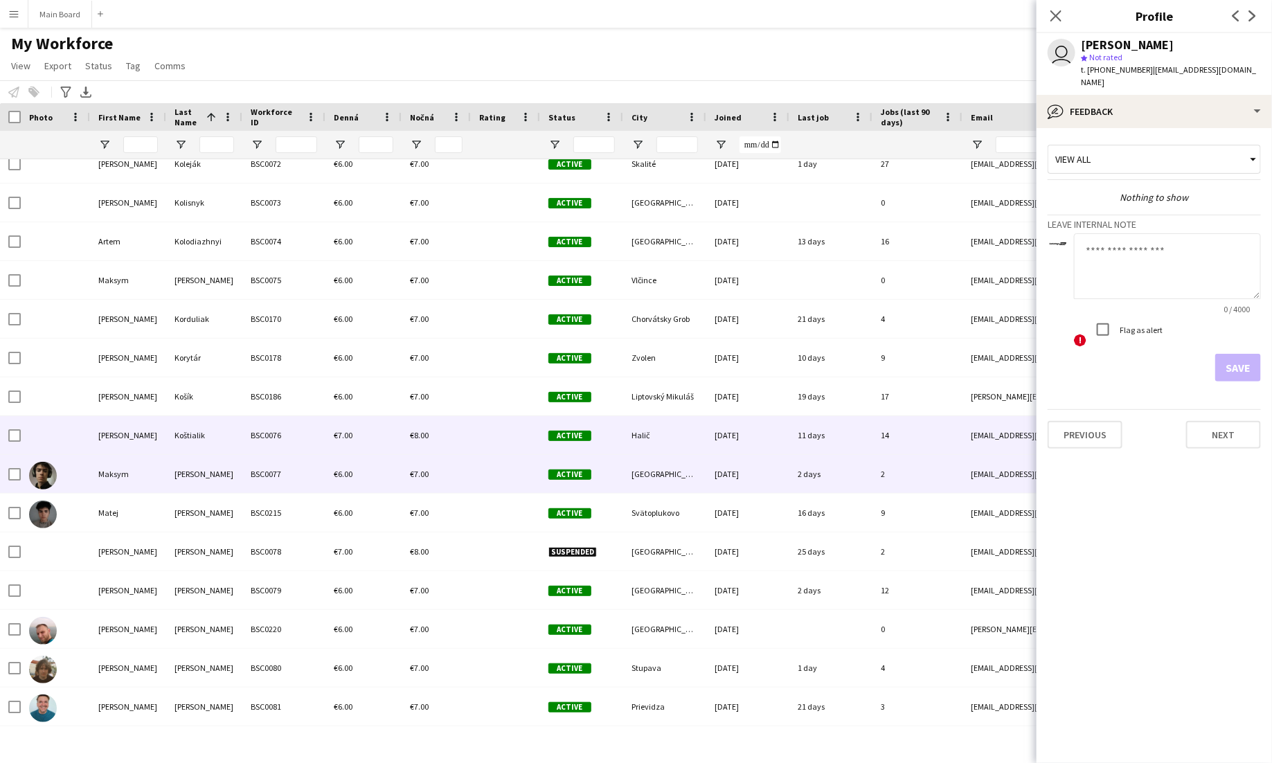
click at [224, 481] on div "Kostin" at bounding box center [204, 474] width 76 height 38
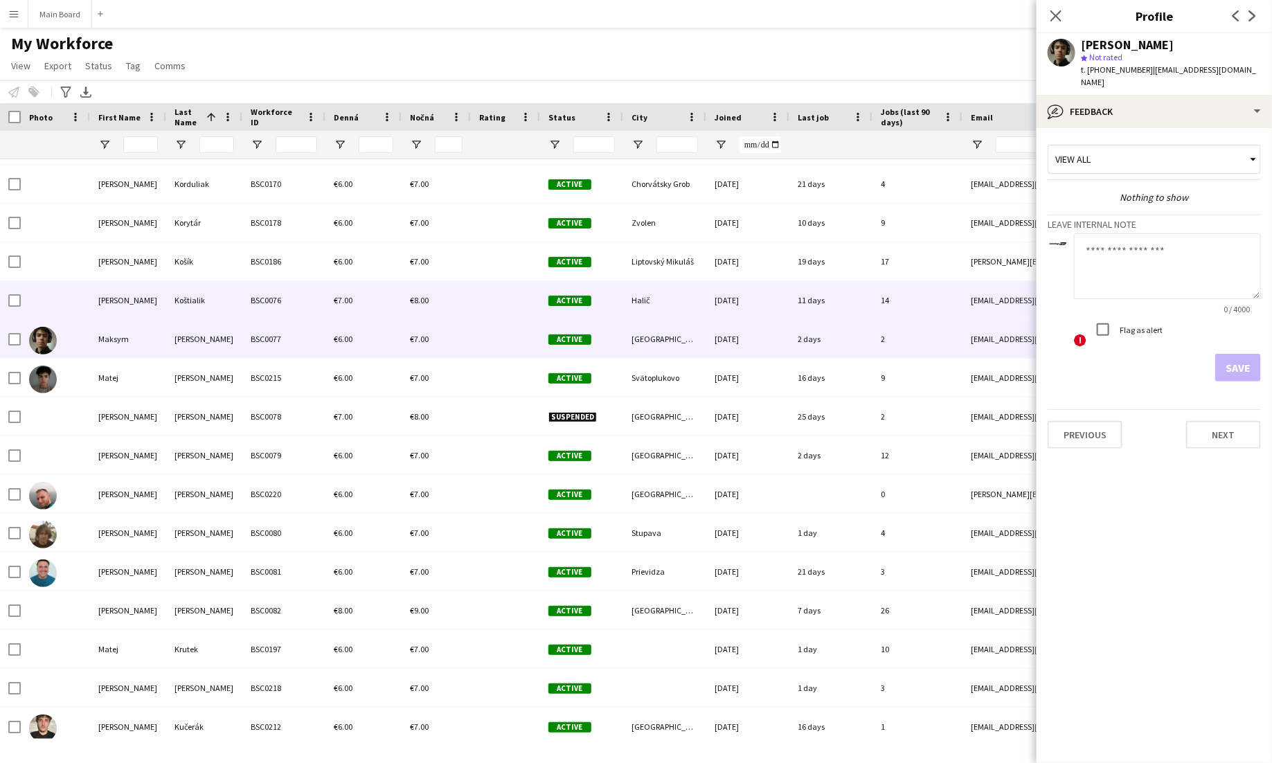
click at [258, 306] on div "BSC0076" at bounding box center [283, 300] width 83 height 38
click at [242, 334] on div "BSC0077" at bounding box center [283, 339] width 83 height 38
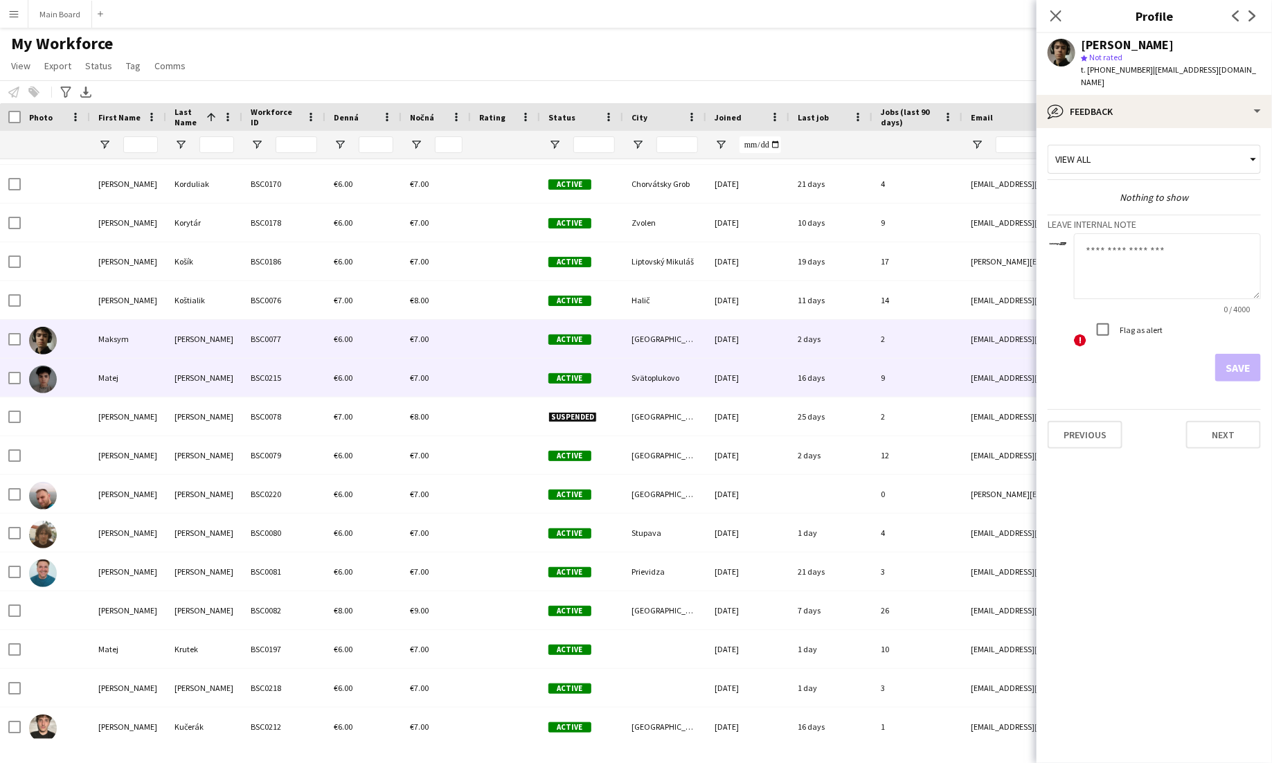
click at [223, 373] on div "Kováč" at bounding box center [204, 378] width 76 height 38
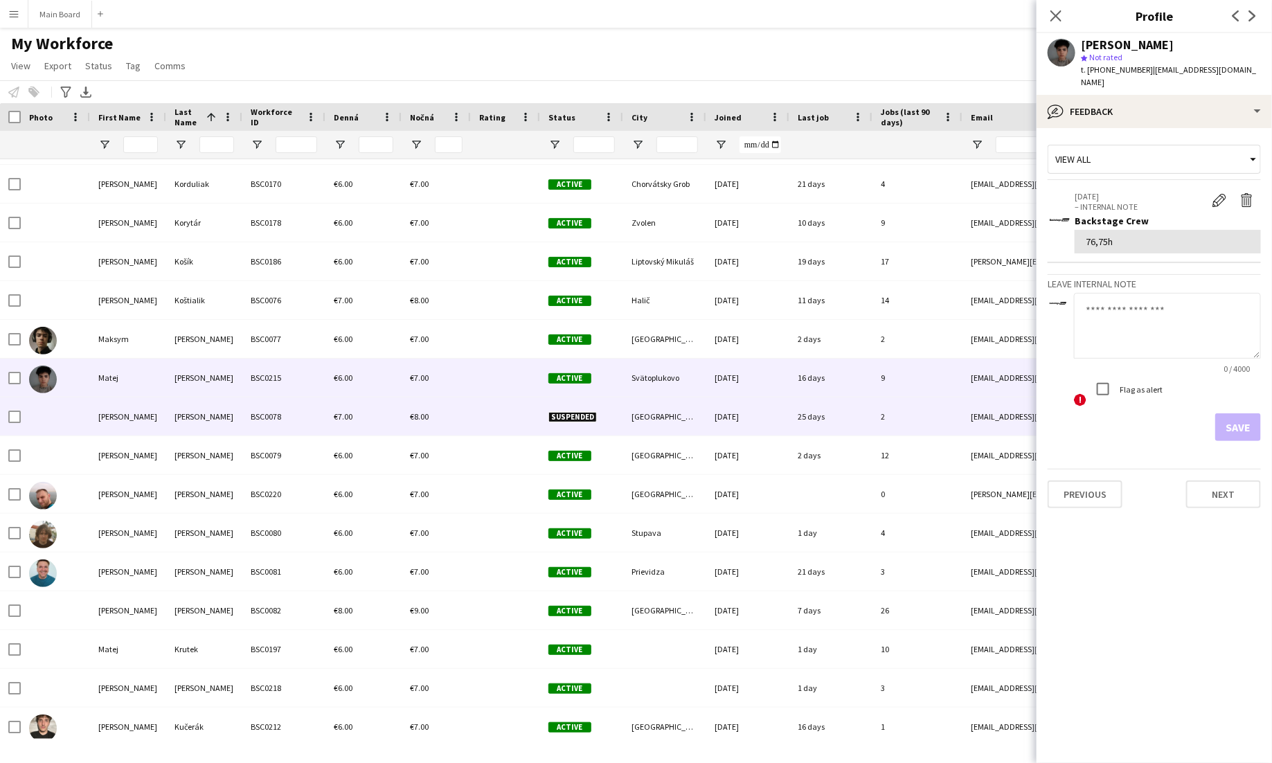
click at [233, 418] on div "Kovács" at bounding box center [204, 416] width 76 height 38
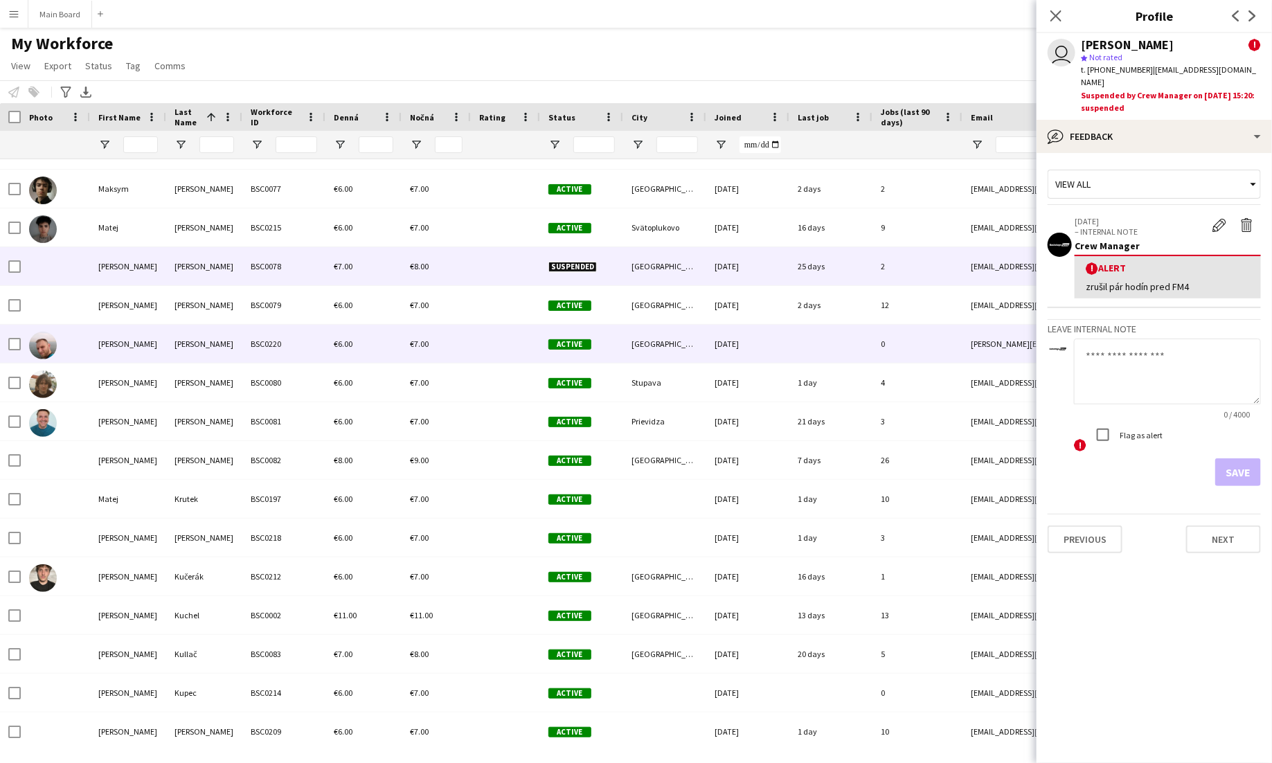
scroll to position [4177, 0]
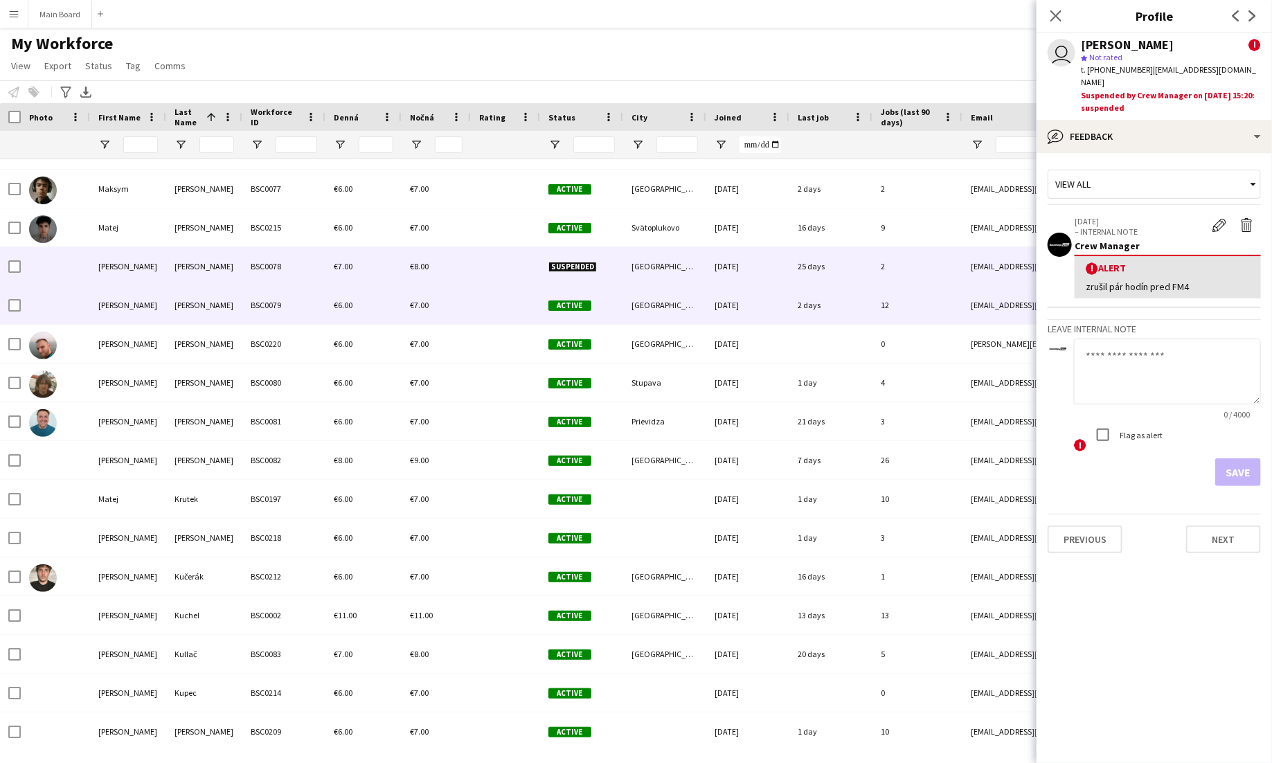
click at [252, 311] on div "BSC0079" at bounding box center [283, 305] width 83 height 38
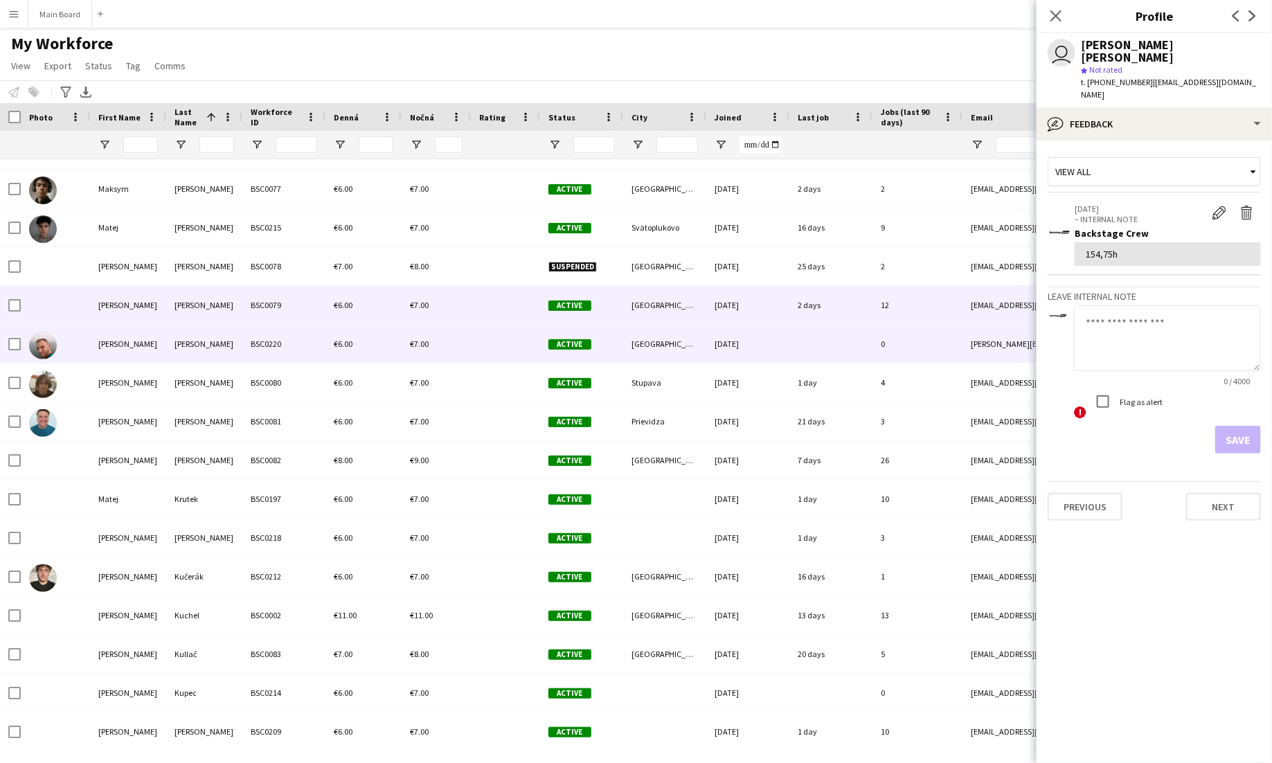
click at [259, 334] on div "BSC0220" at bounding box center [283, 344] width 83 height 38
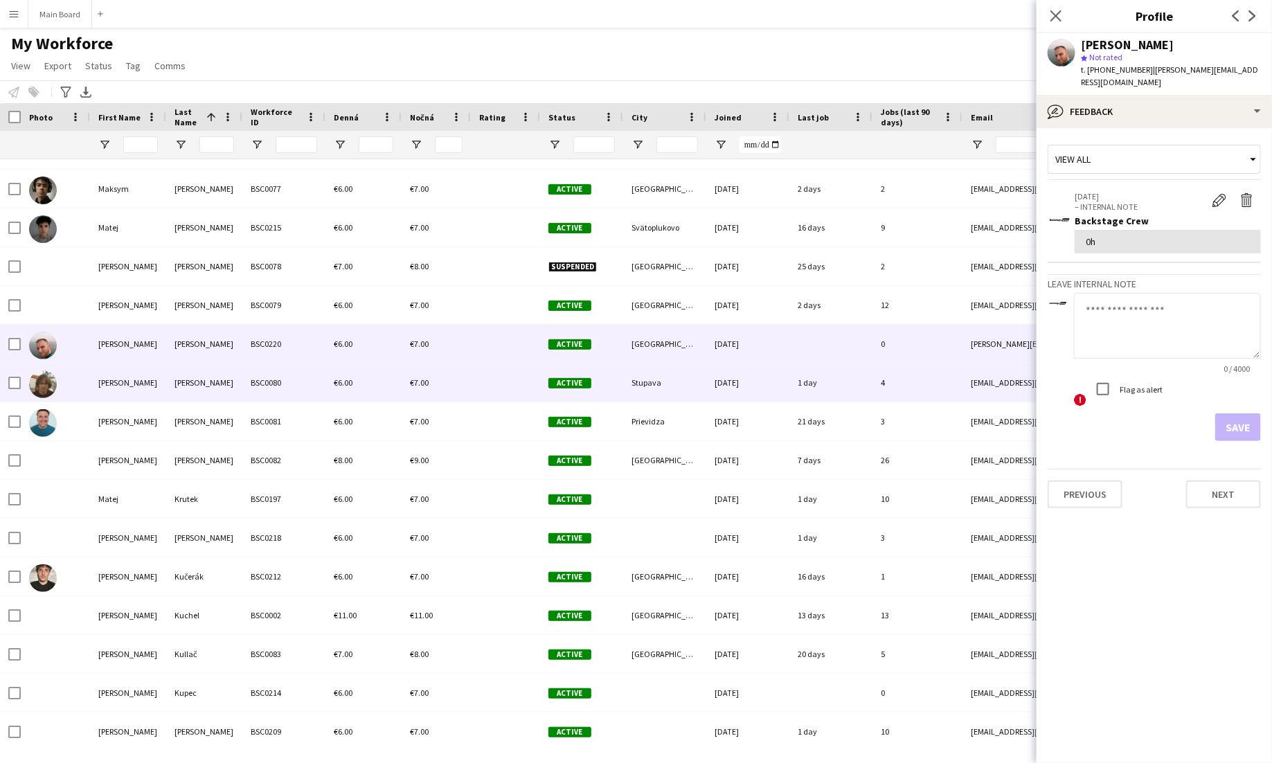
click at [257, 379] on div "BSC0080" at bounding box center [283, 383] width 83 height 38
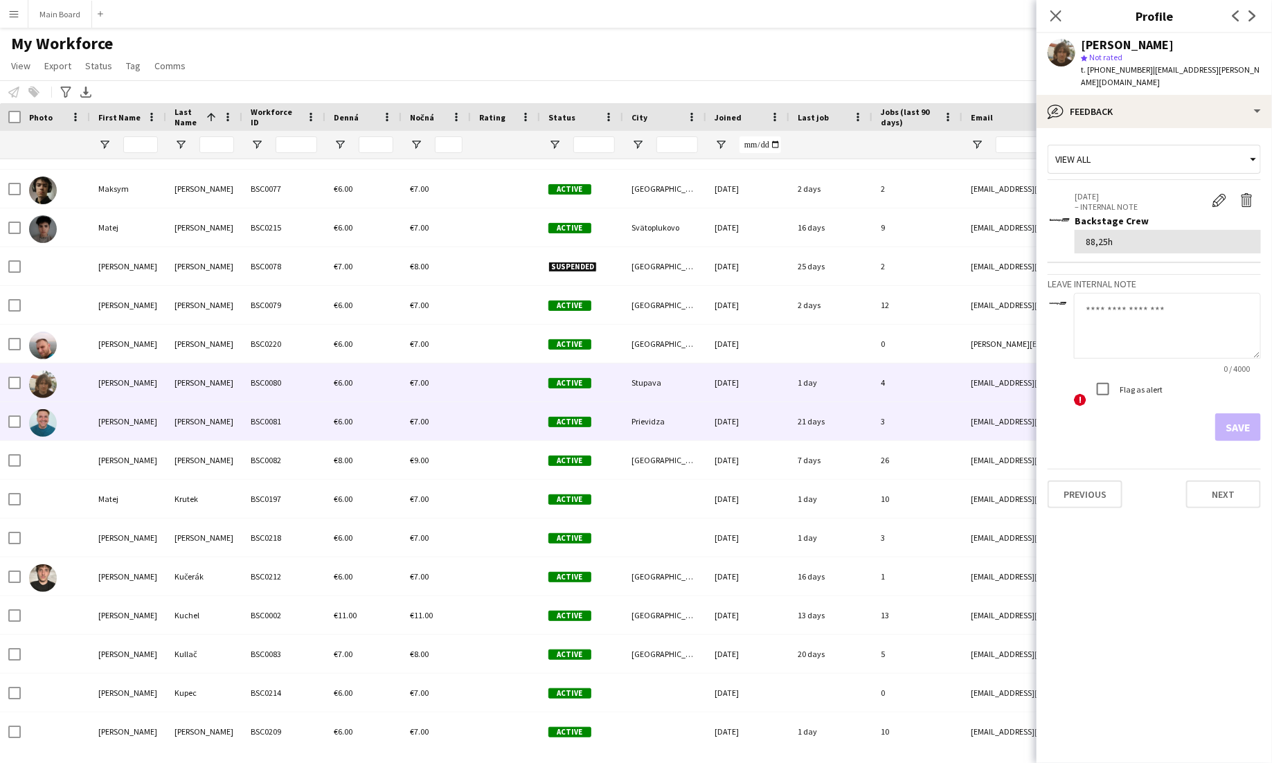
click at [251, 413] on div "BSC0081" at bounding box center [283, 421] width 83 height 38
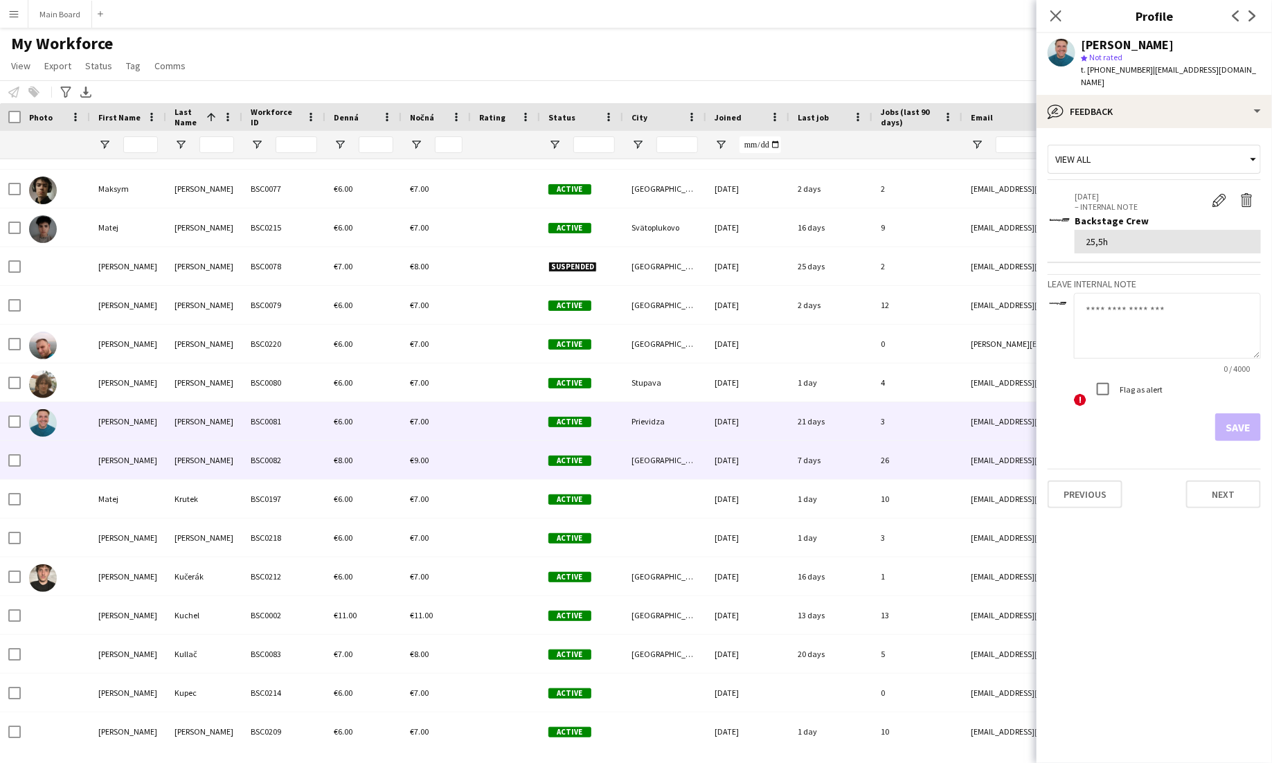
click at [253, 449] on div "BSC0082" at bounding box center [283, 460] width 83 height 38
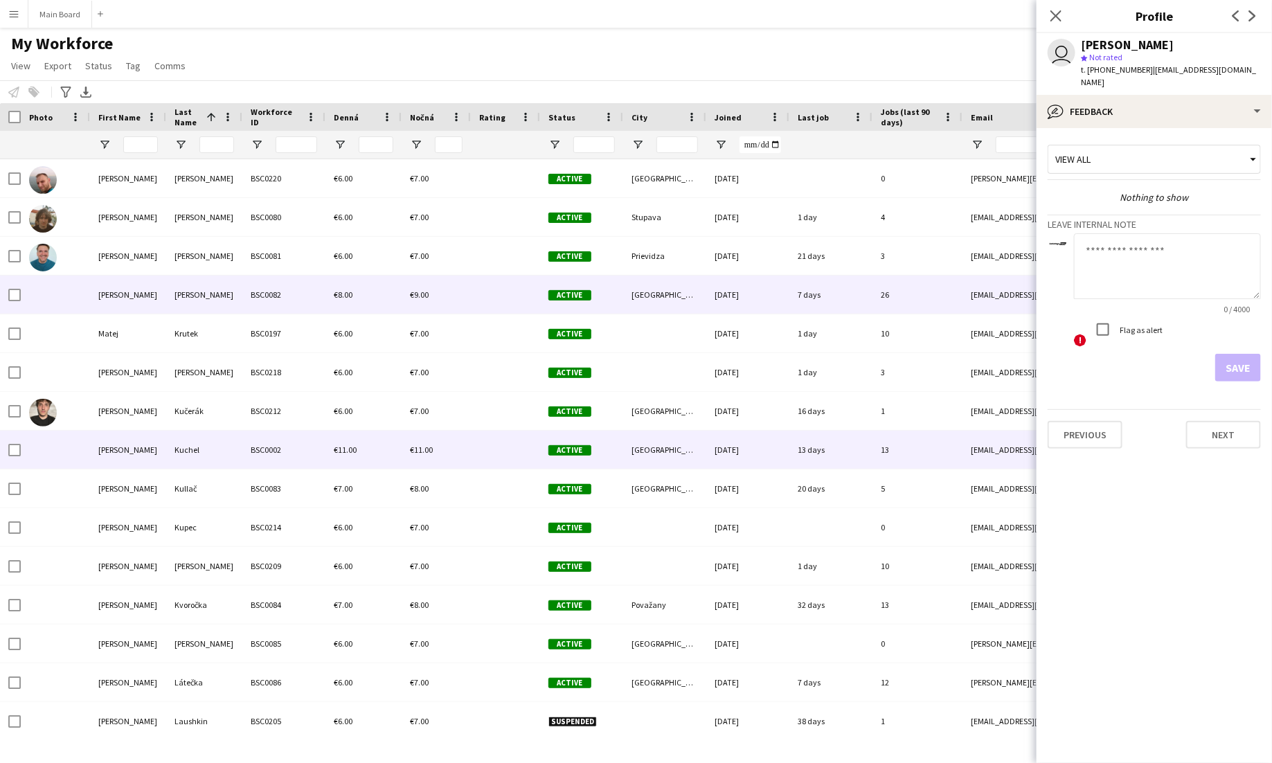
scroll to position [4346, 0]
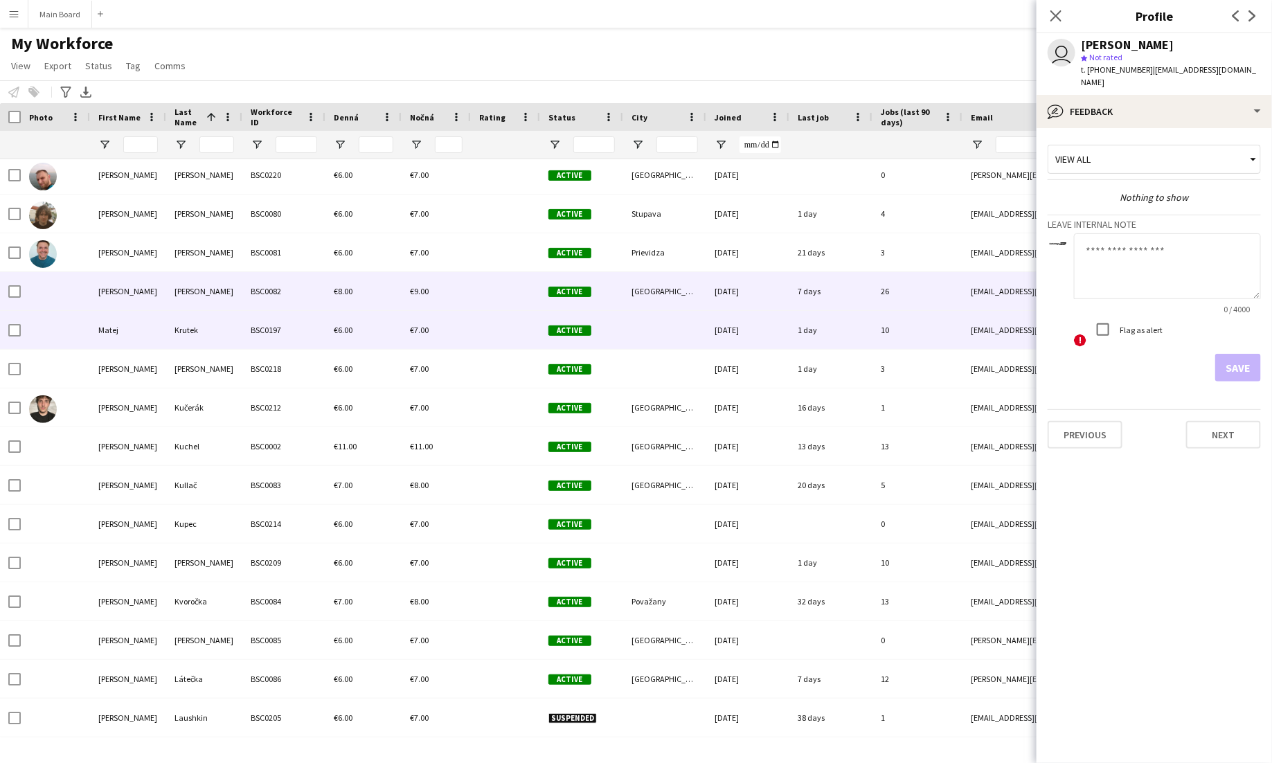
click at [256, 337] on div "BSC0197" at bounding box center [283, 330] width 83 height 38
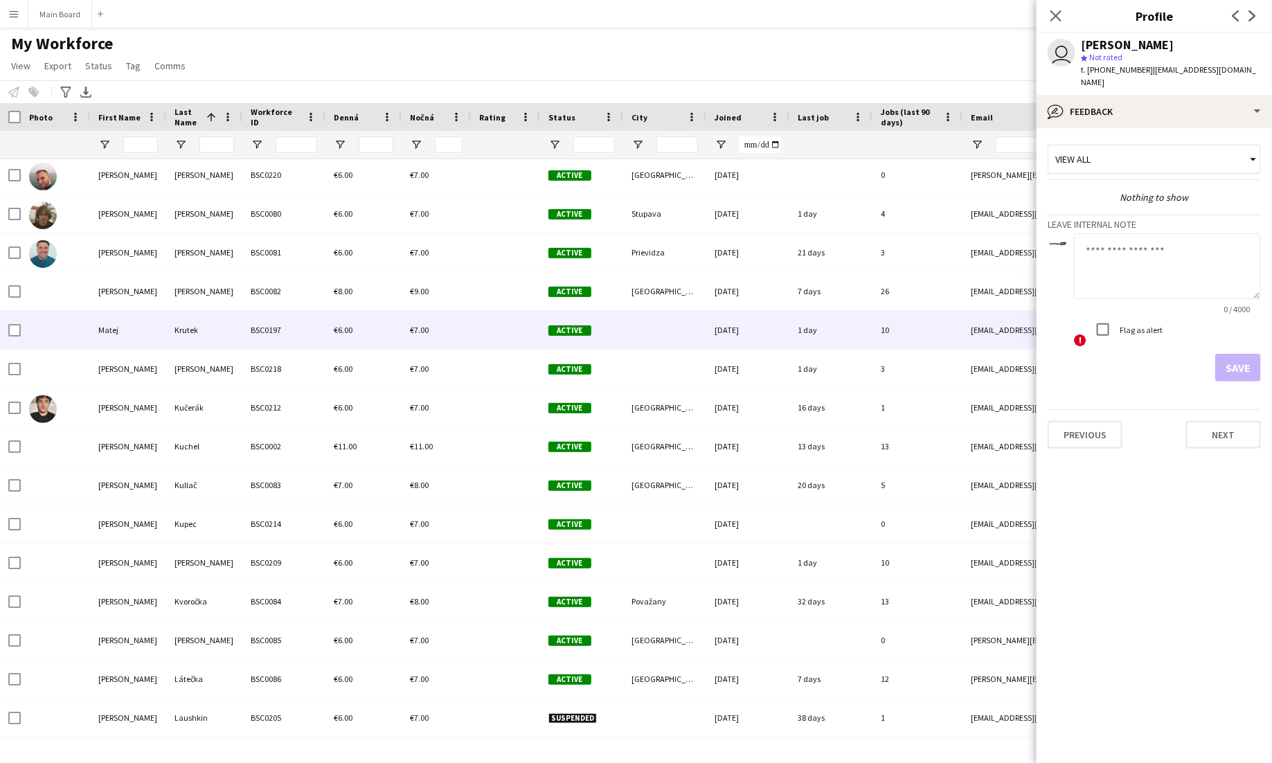
click at [1143, 257] on textarea at bounding box center [1167, 266] width 187 height 66
type textarea "*****"
click at [1242, 360] on button "Save" at bounding box center [1238, 368] width 46 height 28
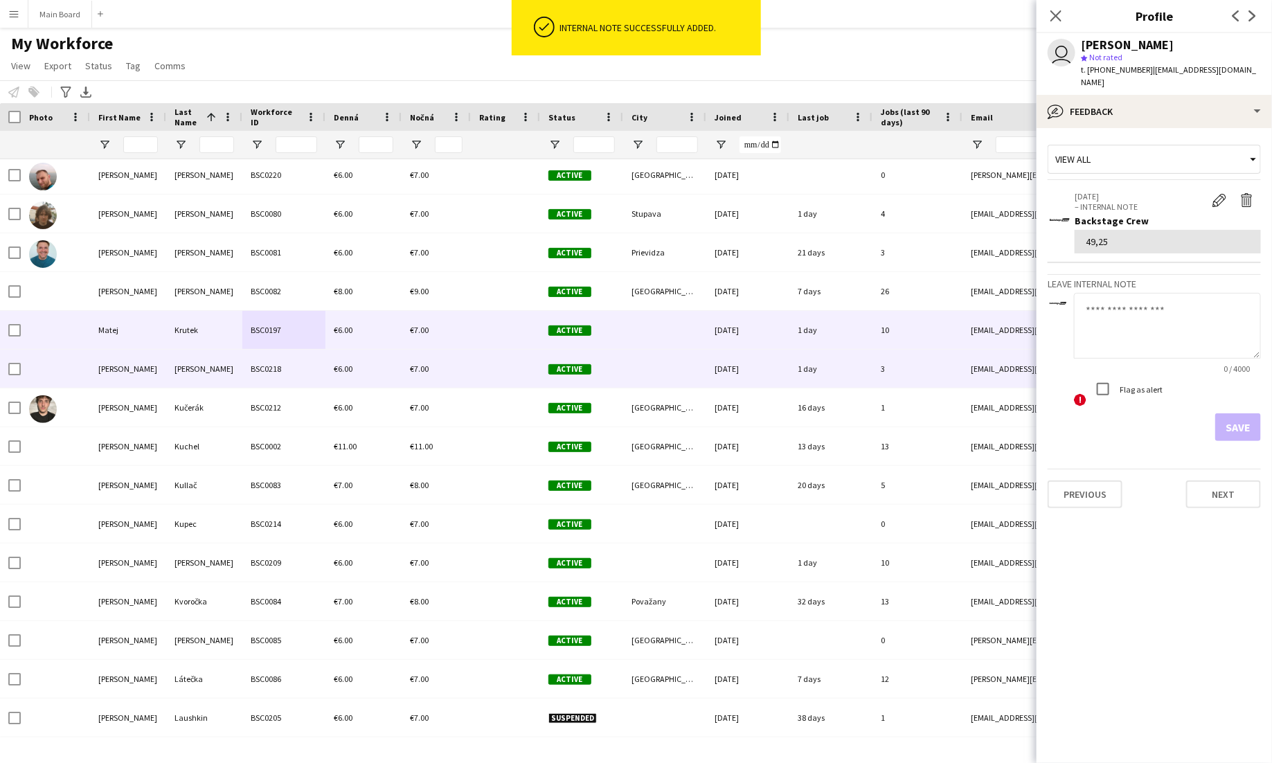
click at [267, 362] on div "BSC0218" at bounding box center [283, 369] width 83 height 38
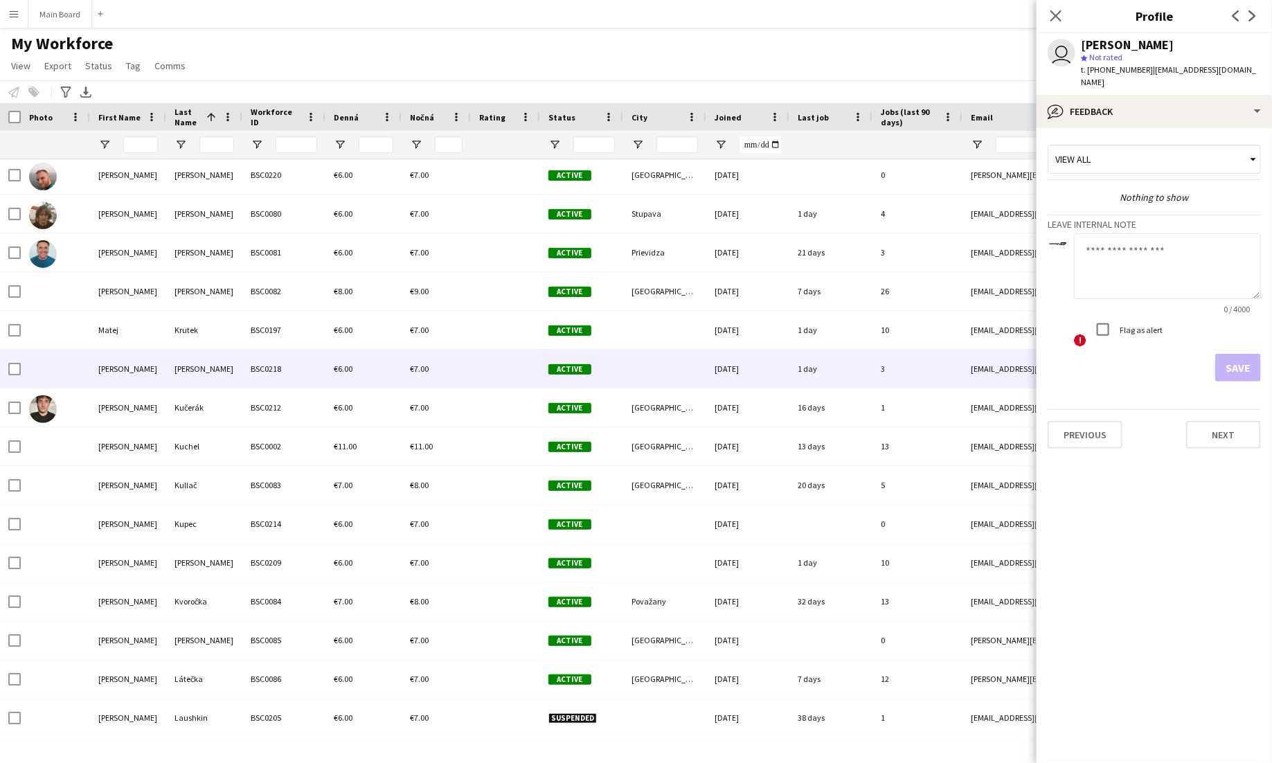
click at [1175, 274] on textarea at bounding box center [1167, 266] width 187 height 66
type textarea "****"
click at [1241, 354] on button "Save" at bounding box center [1238, 368] width 46 height 28
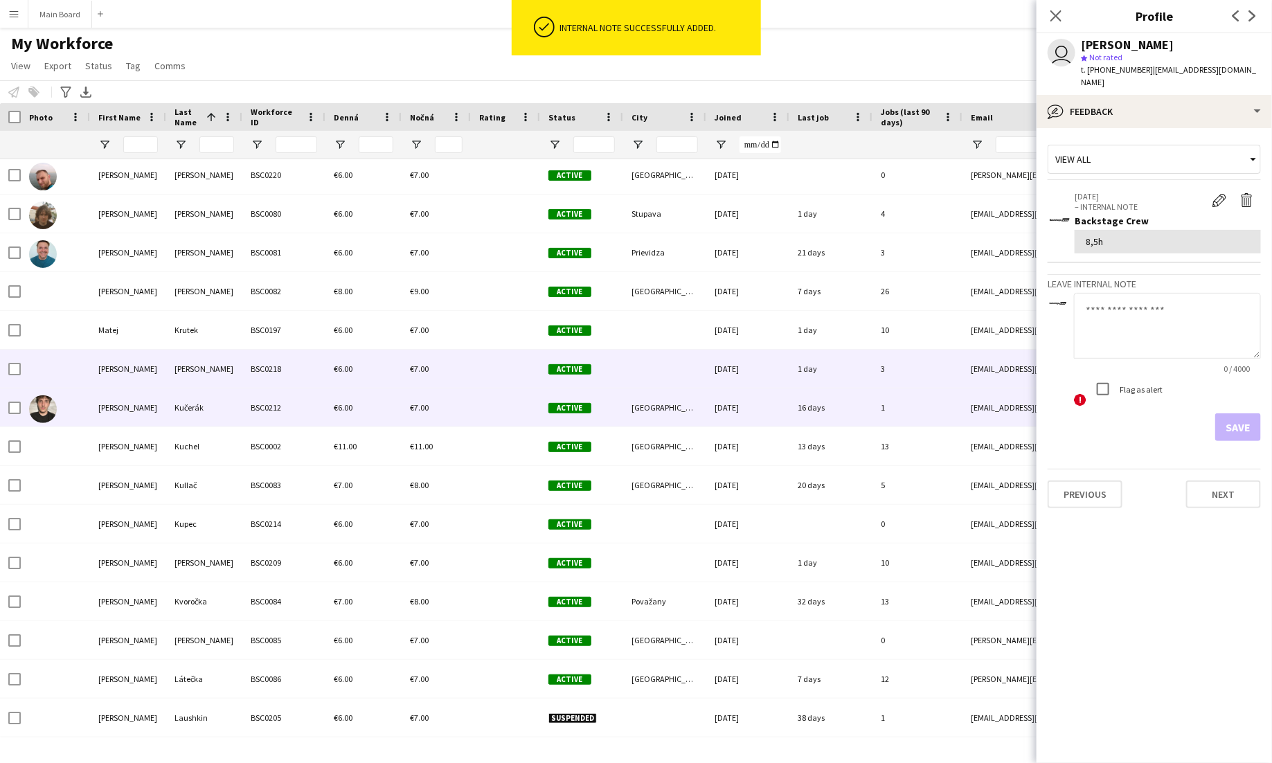
click at [378, 406] on div "€6.00" at bounding box center [363, 407] width 76 height 38
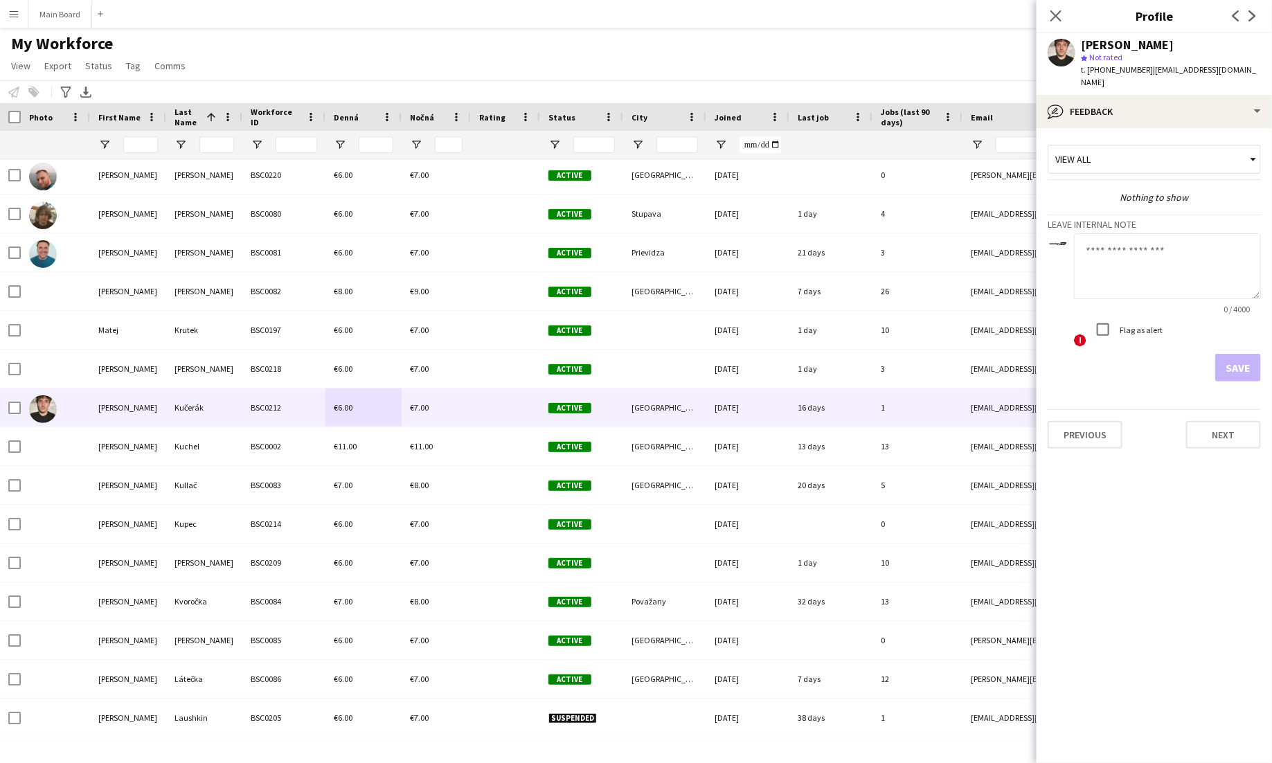
click at [1091, 244] on textarea at bounding box center [1167, 266] width 187 height 66
type textarea "**"
click at [1242, 358] on button "Save" at bounding box center [1238, 368] width 46 height 28
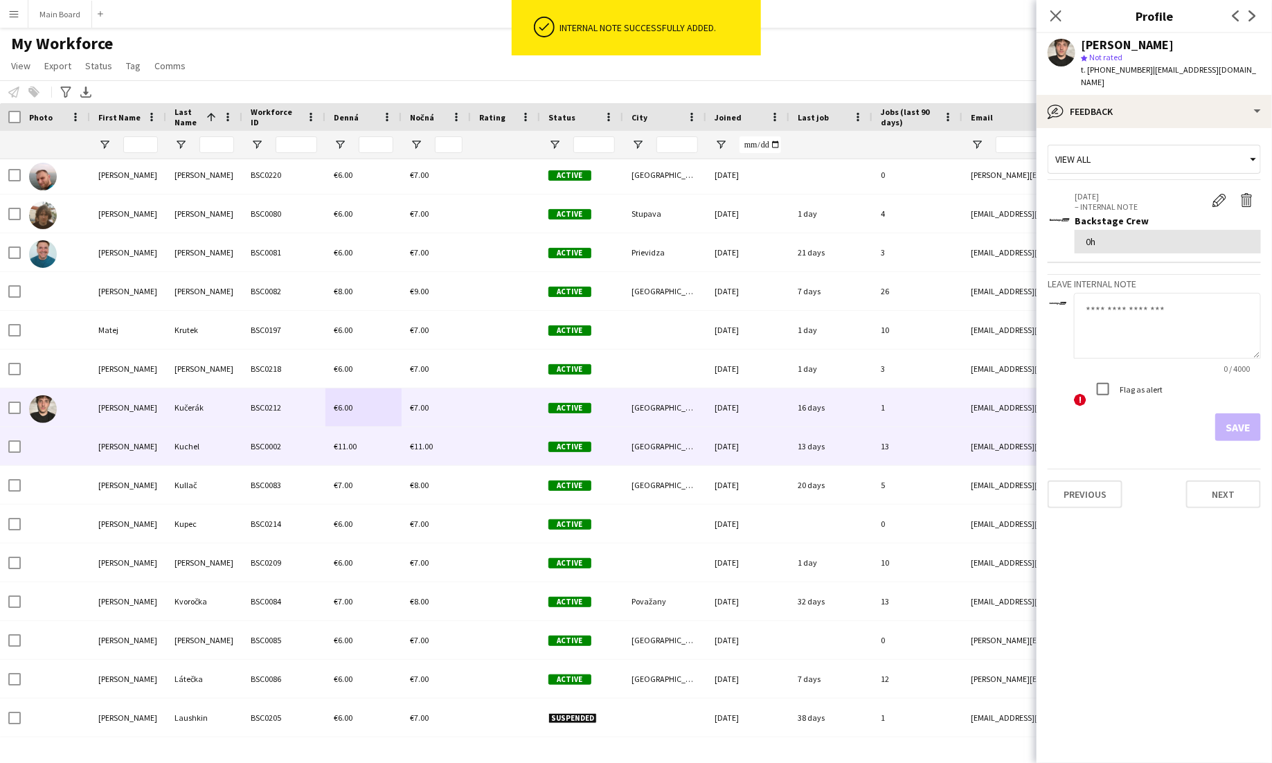
click at [226, 455] on div "Kuchel" at bounding box center [204, 446] width 76 height 38
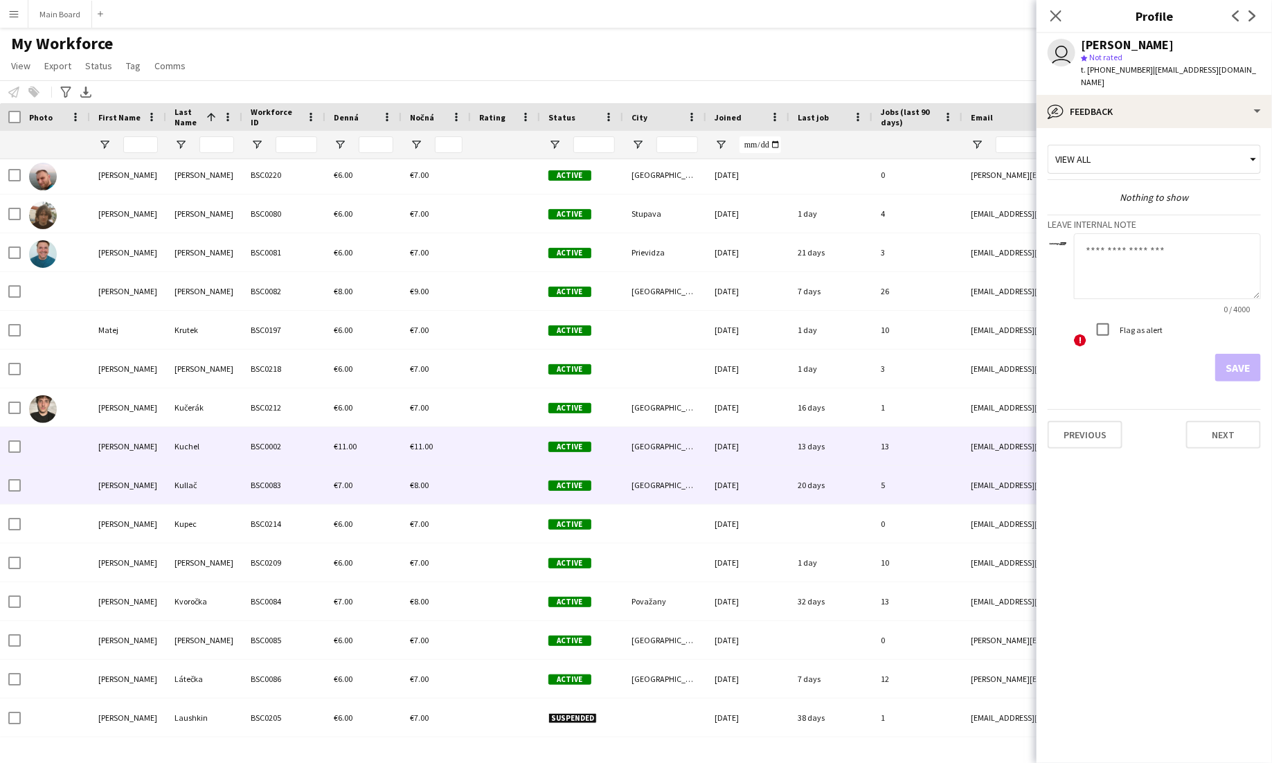
click at [226, 481] on div "Kullač" at bounding box center [204, 485] width 76 height 38
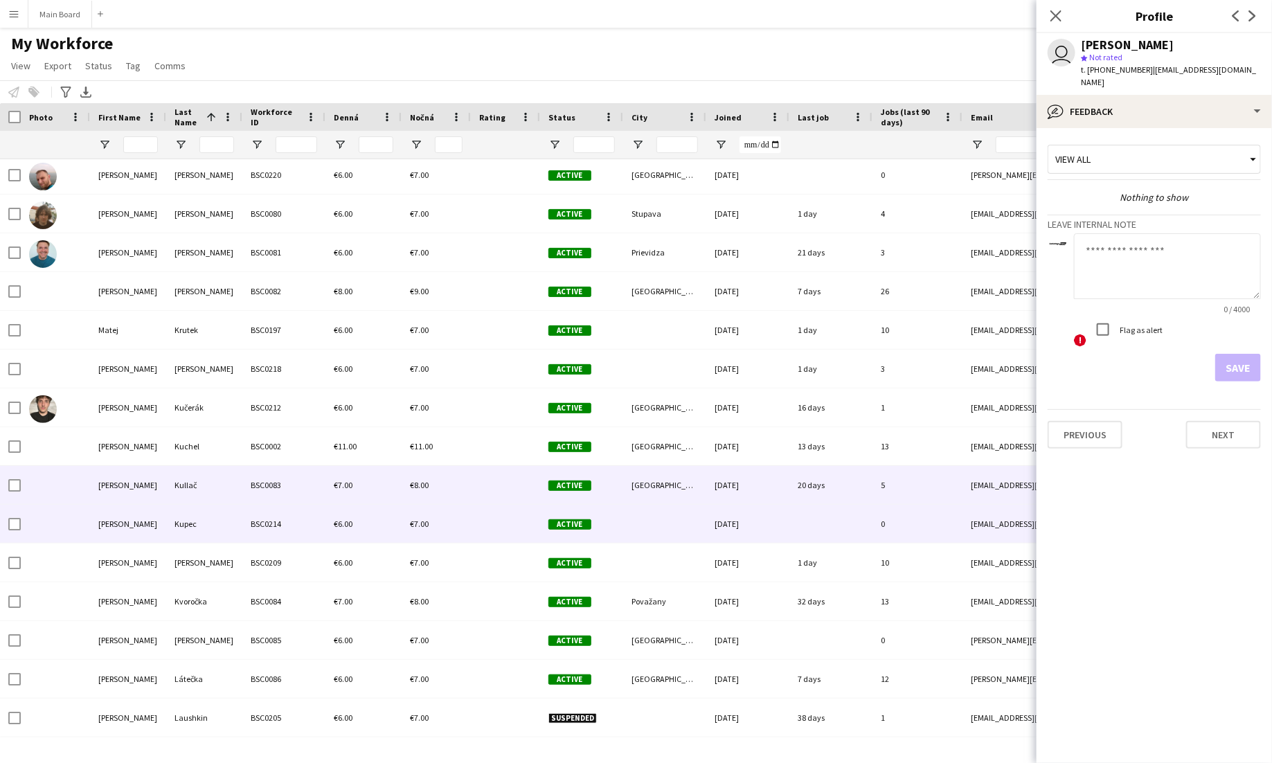
click at [231, 520] on div "Kupec" at bounding box center [204, 524] width 76 height 38
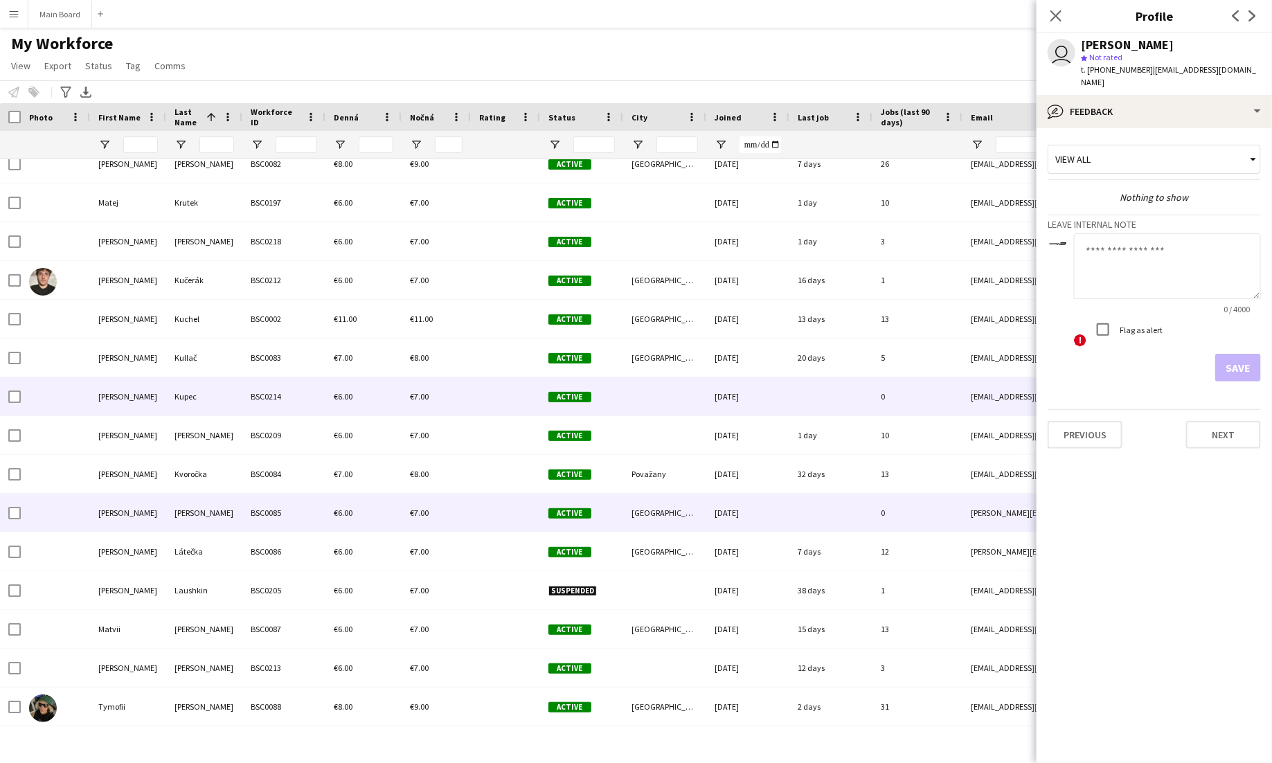
scroll to position [4474, 0]
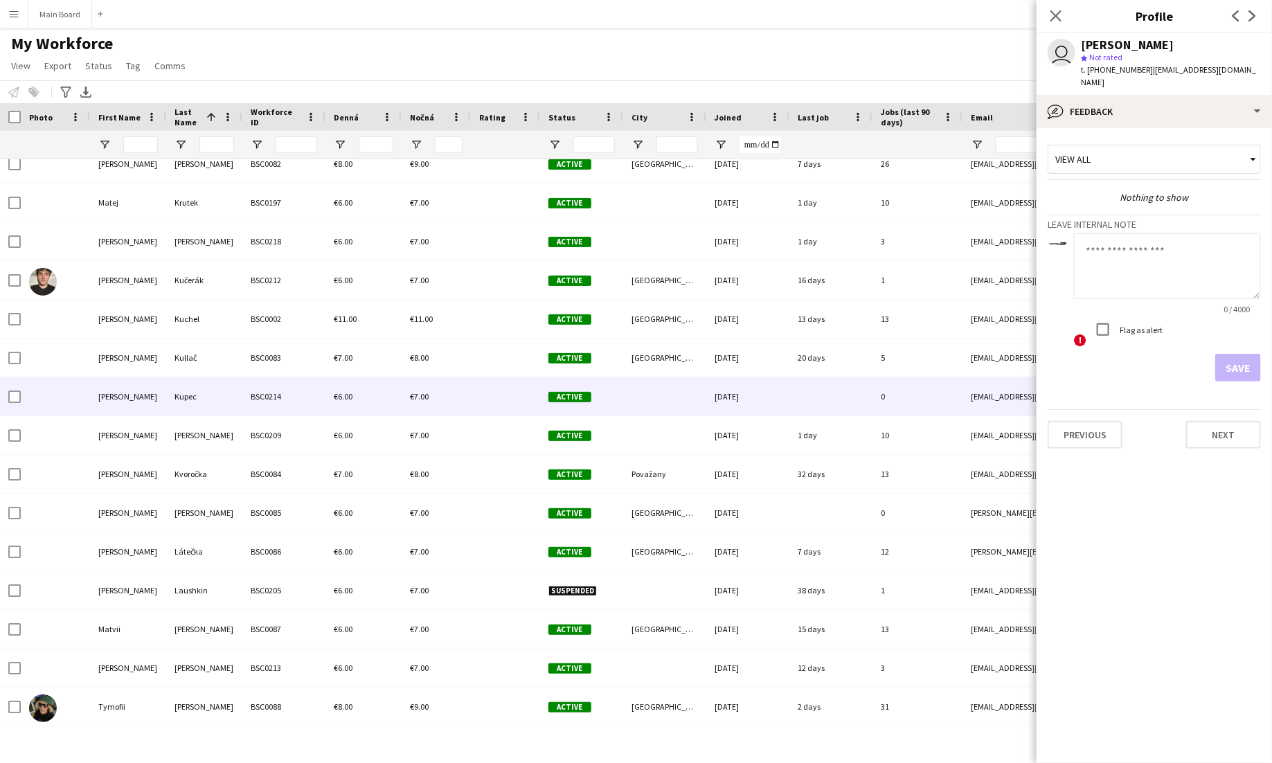
click at [1148, 262] on textarea at bounding box center [1167, 266] width 187 height 66
type textarea "**"
click at [1246, 354] on button "Save" at bounding box center [1238, 368] width 46 height 28
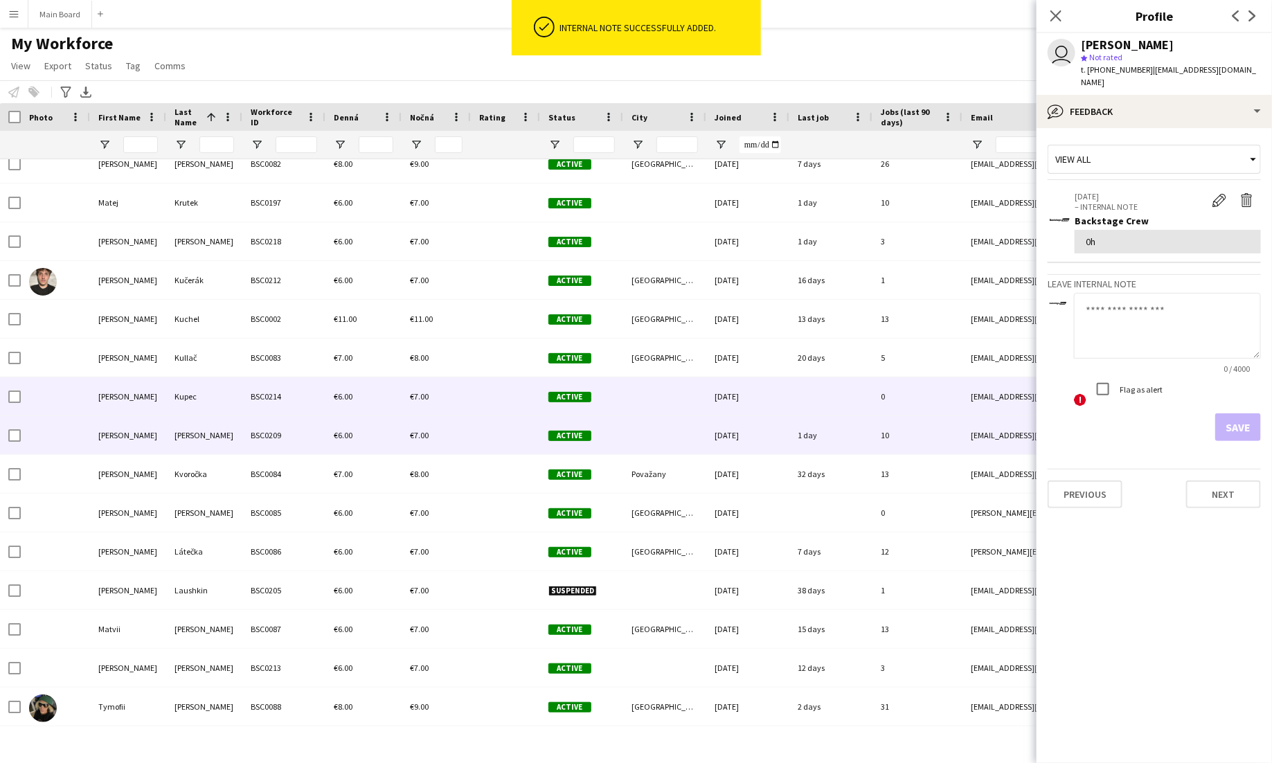
click at [240, 420] on div "Kuruc" at bounding box center [204, 435] width 76 height 38
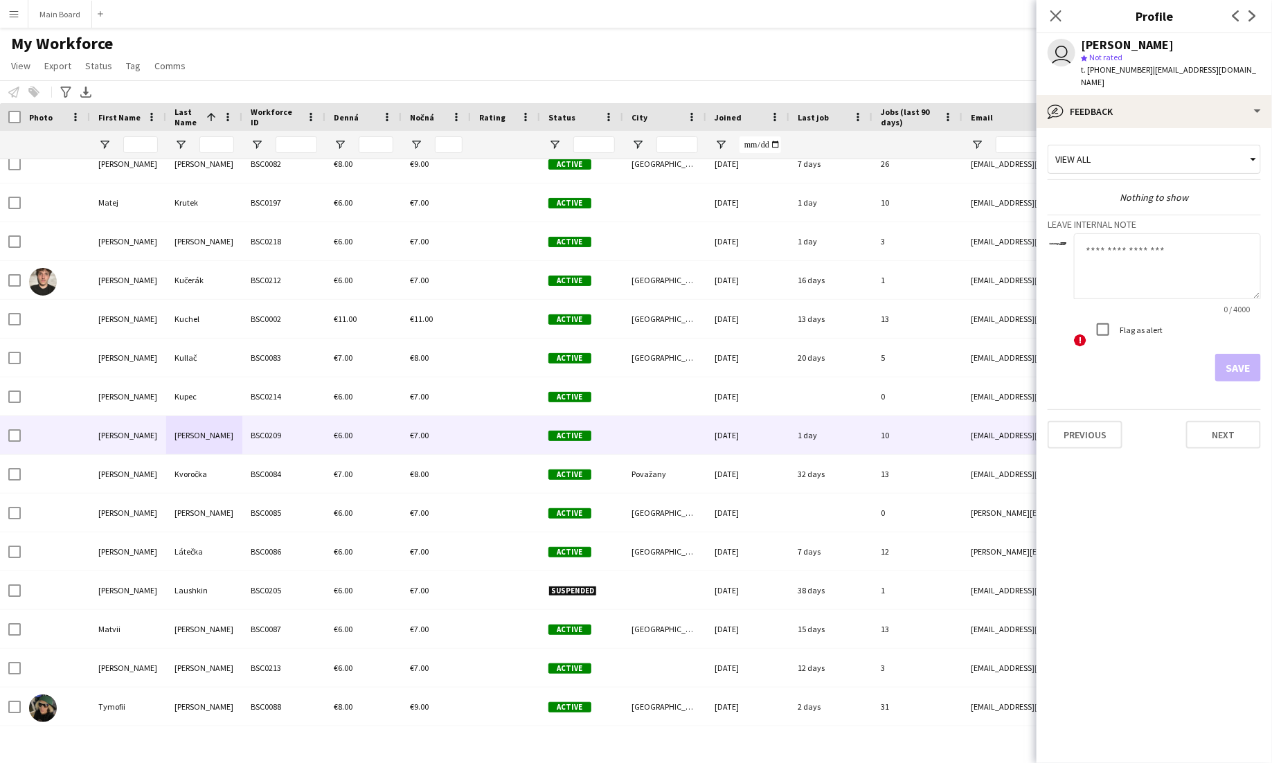
click at [1122, 252] on textarea at bounding box center [1167, 266] width 187 height 66
type textarea "******"
click at [1231, 354] on button "Save" at bounding box center [1238, 368] width 46 height 28
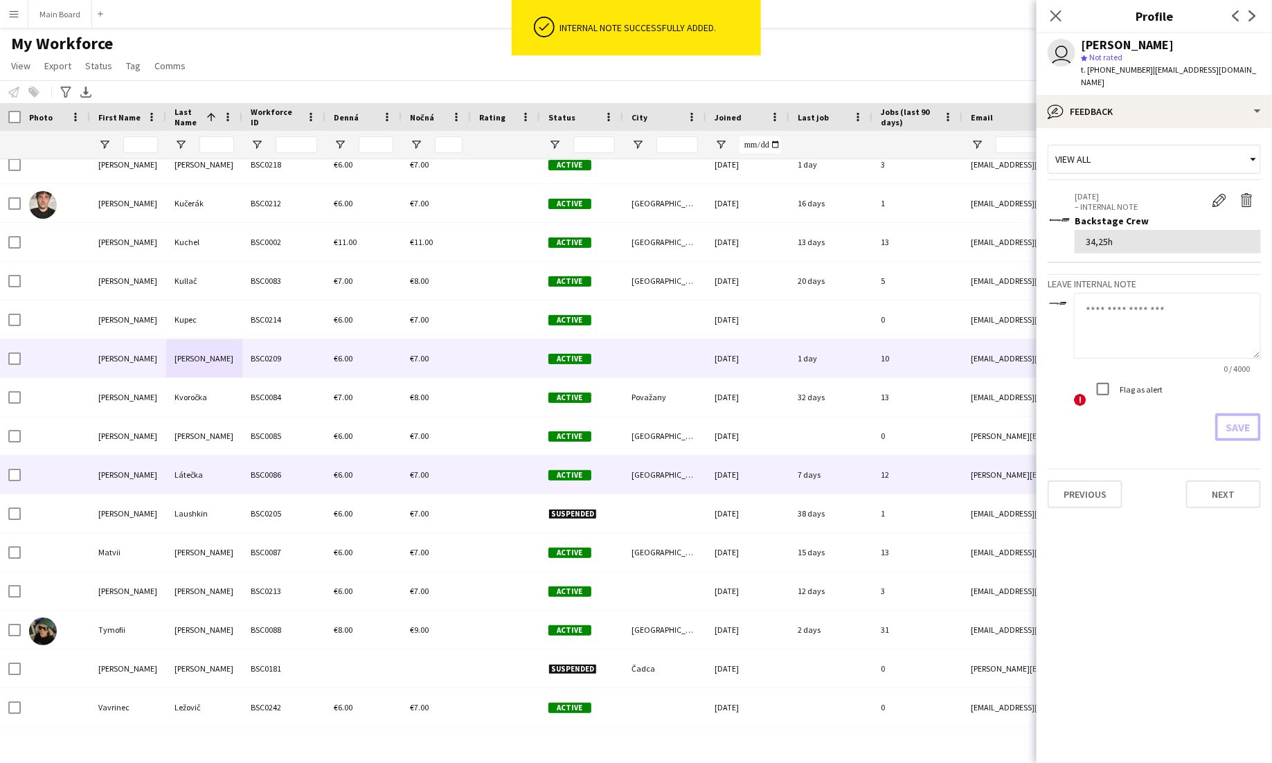
scroll to position [4553, 0]
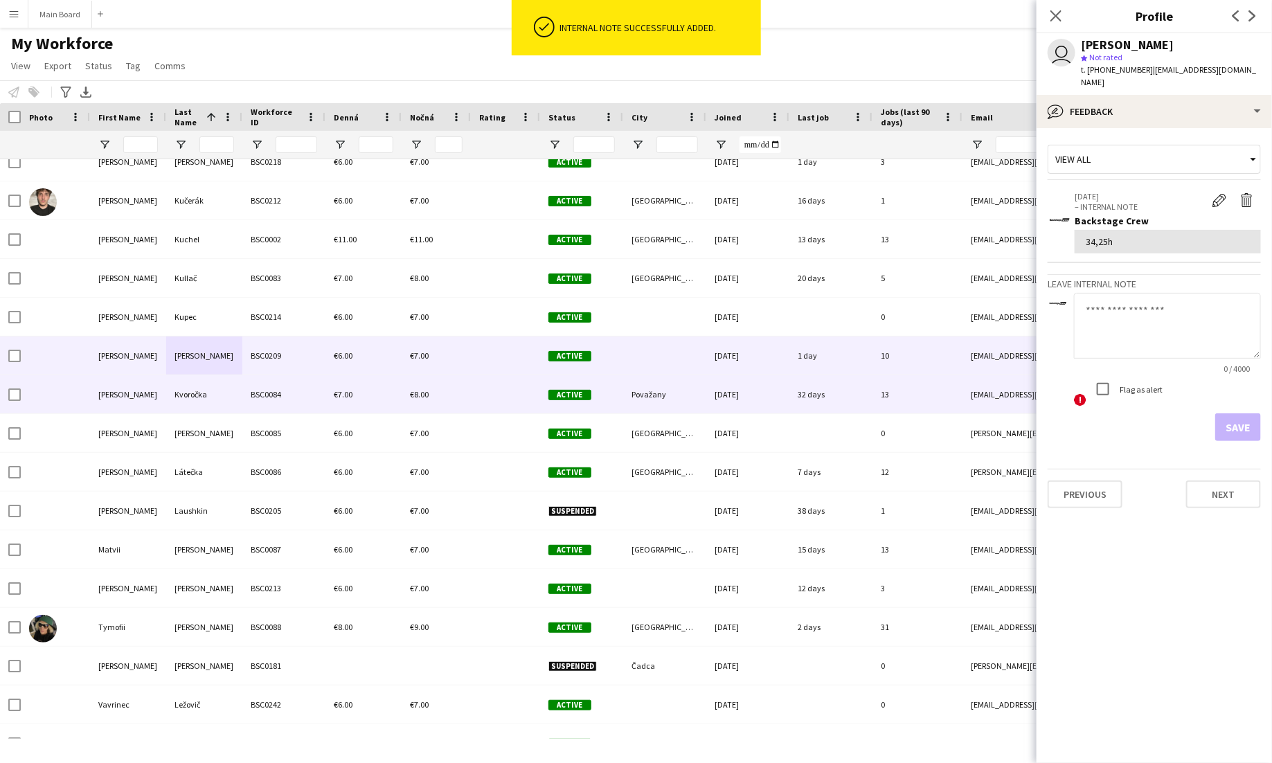
click at [220, 394] on div "Kvoročka" at bounding box center [204, 394] width 76 height 38
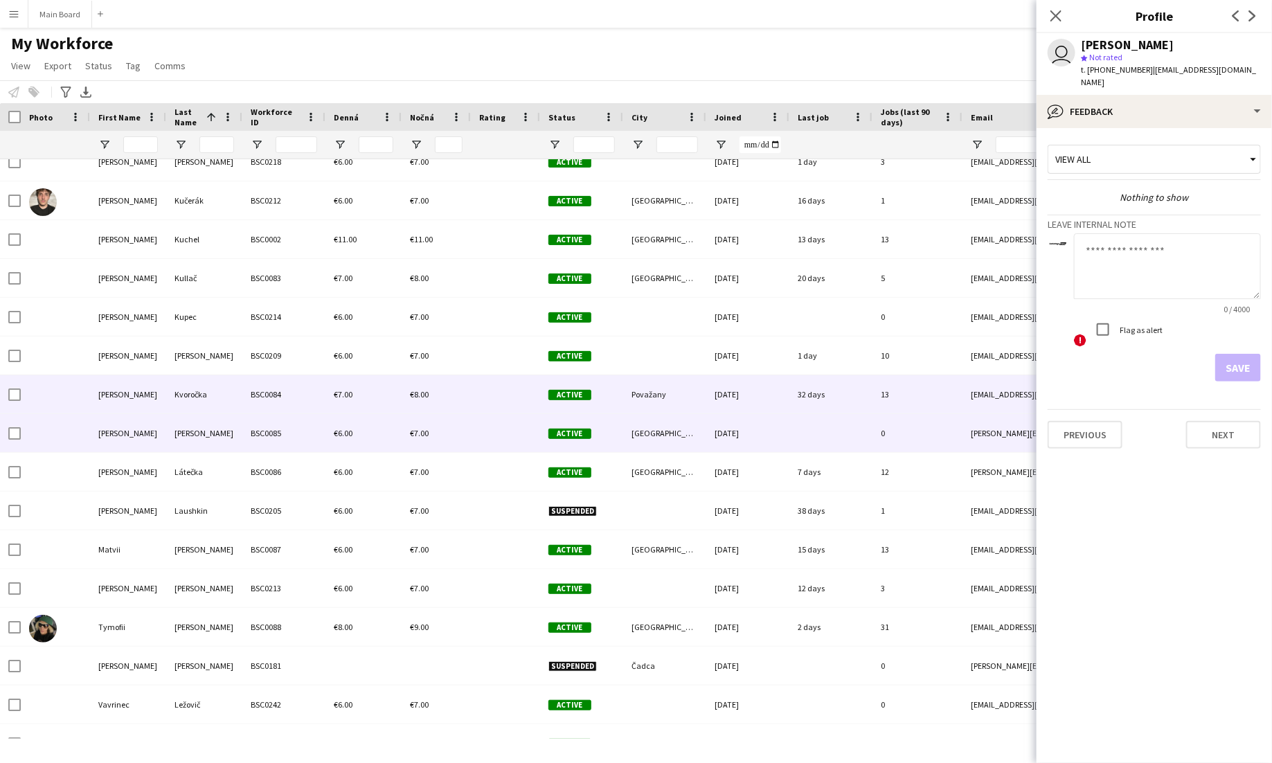
click at [224, 429] on div "Lalik" at bounding box center [204, 433] width 76 height 38
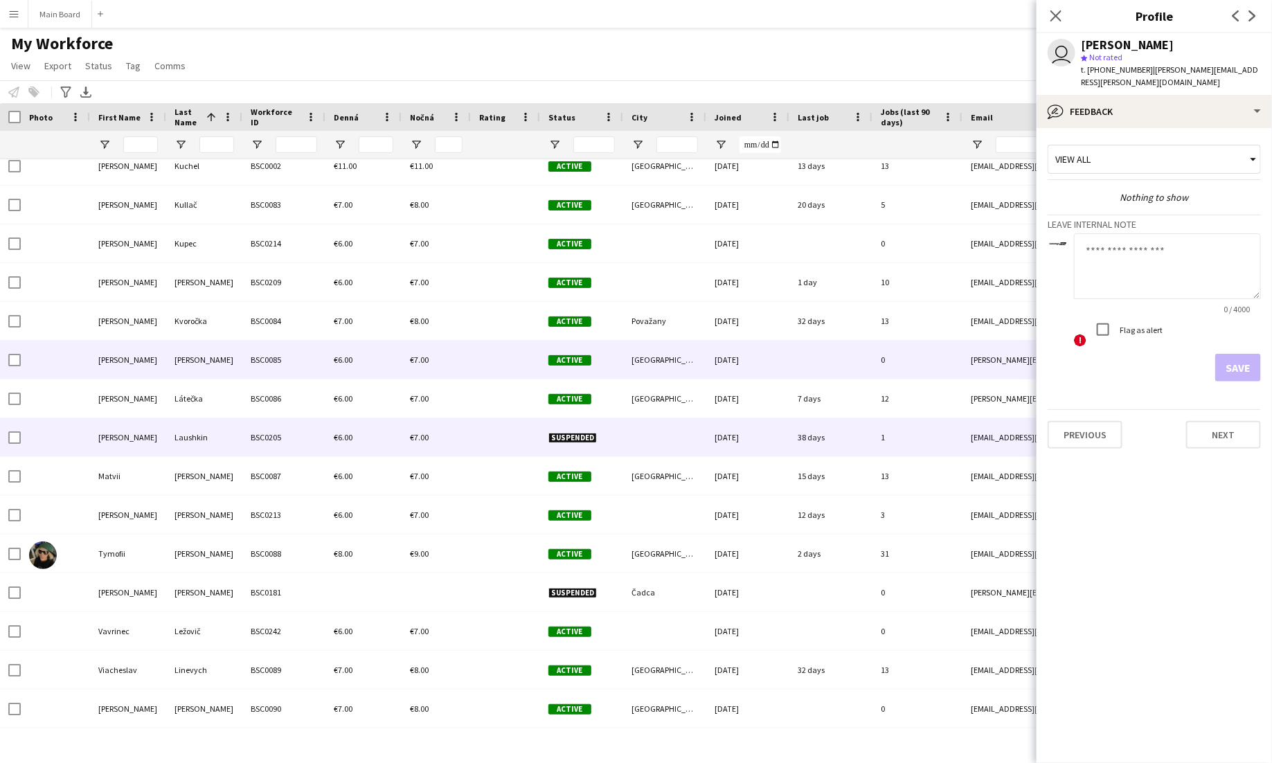
scroll to position [4627, 0]
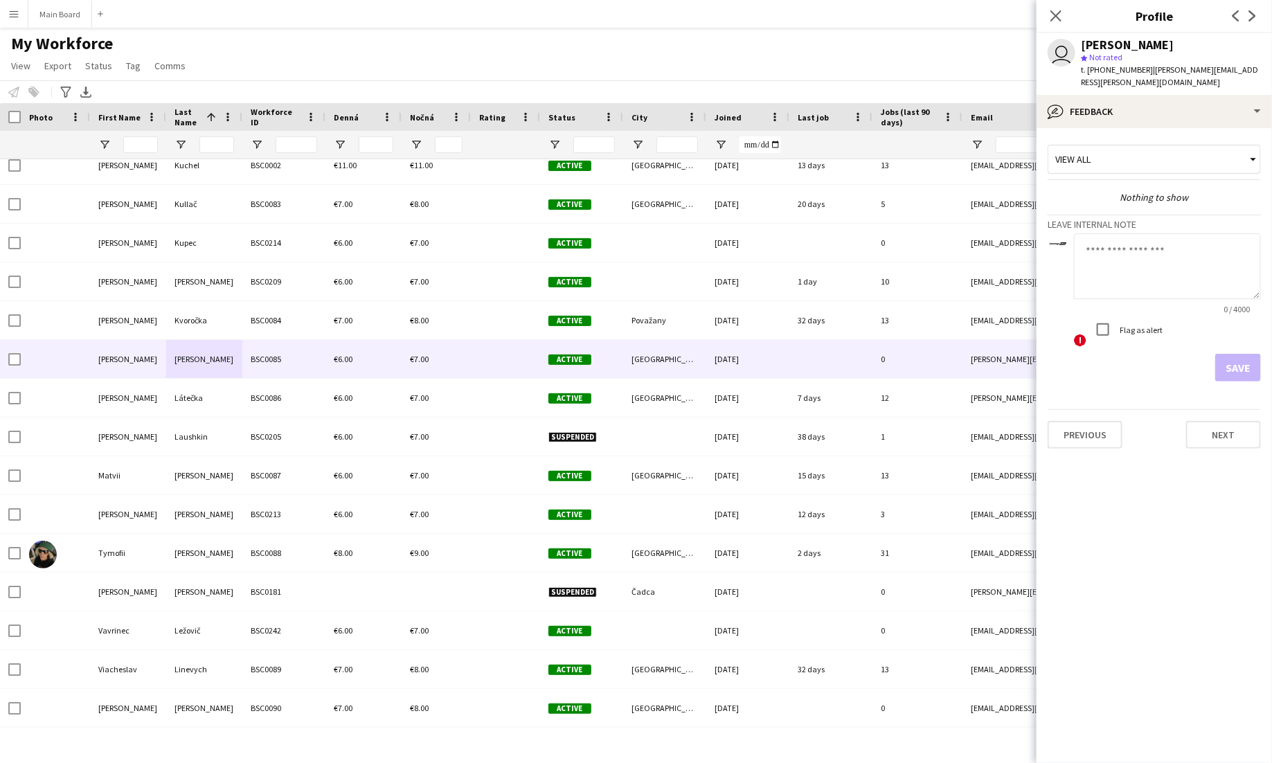
click at [1164, 251] on textarea at bounding box center [1167, 266] width 187 height 66
type textarea "*****"
click at [1242, 354] on button "Save" at bounding box center [1238, 368] width 46 height 28
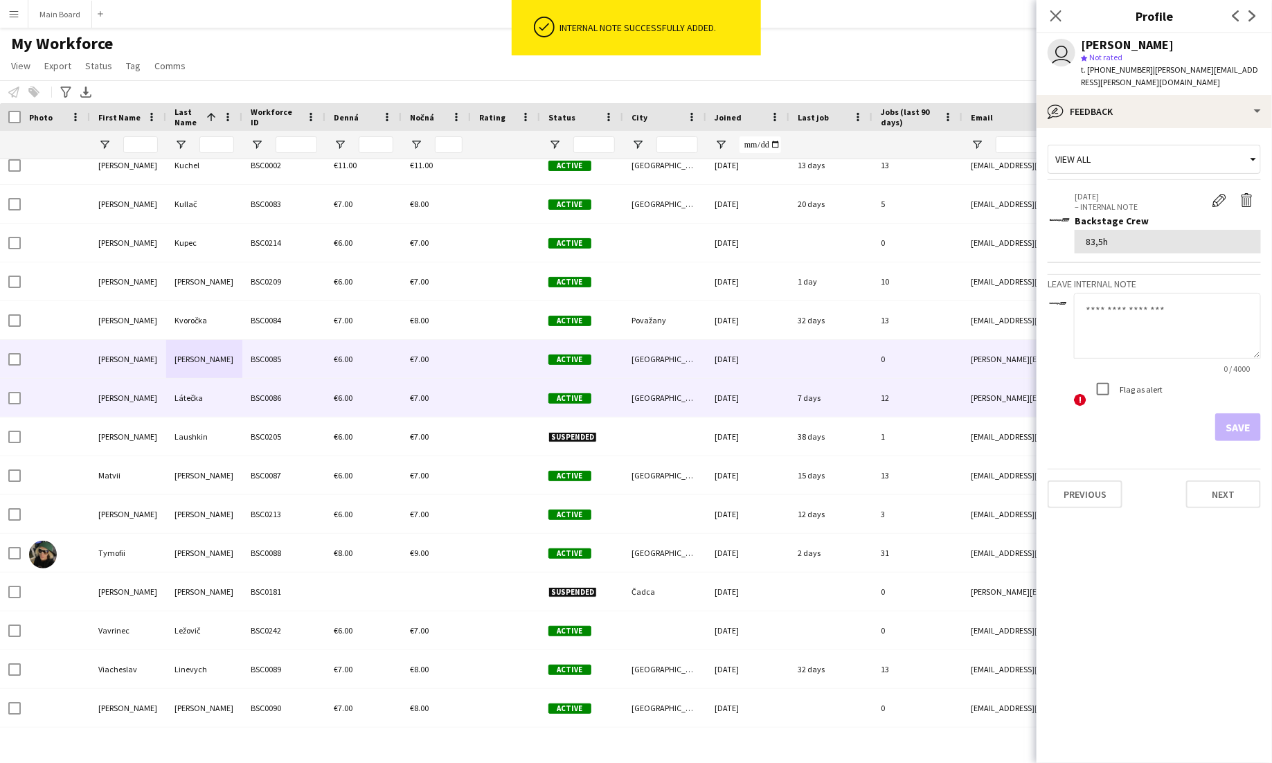
click at [221, 401] on div "Látečka" at bounding box center [204, 398] width 76 height 38
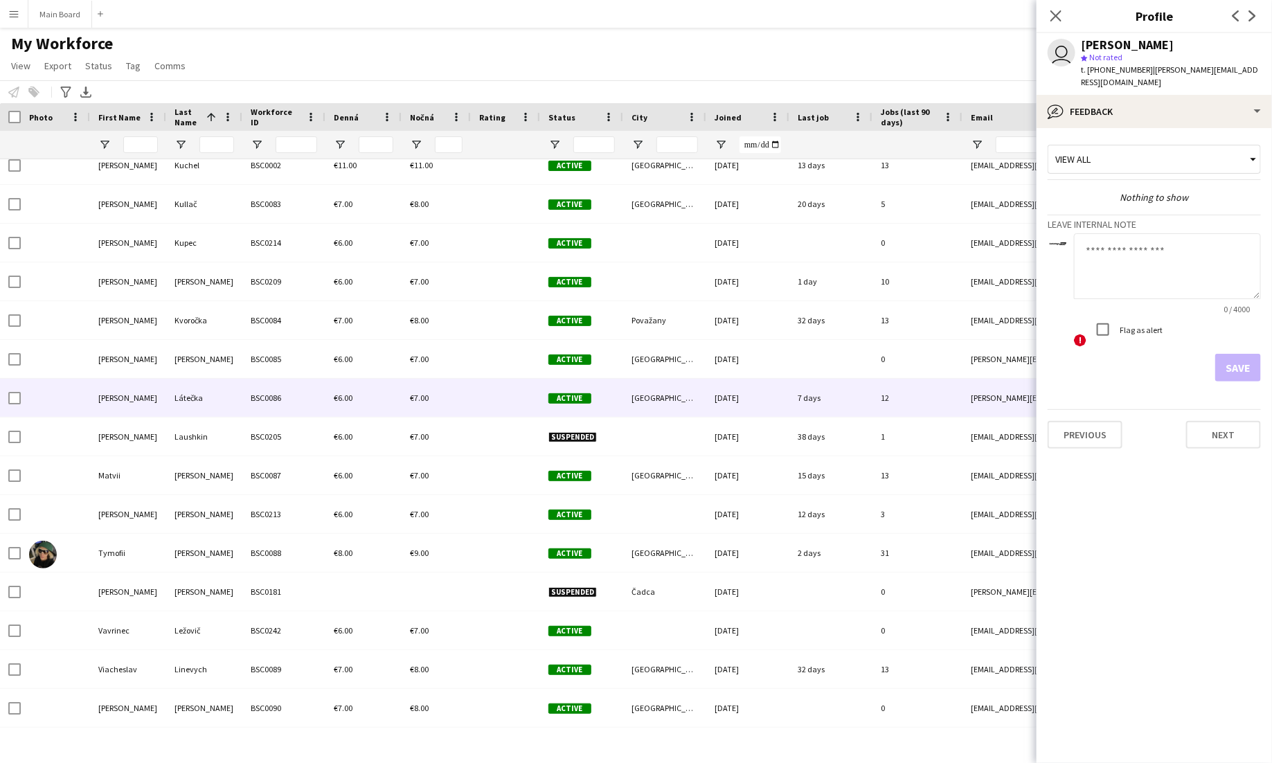
click at [1133, 244] on textarea at bounding box center [1167, 266] width 187 height 66
type textarea "*******"
click at [1234, 359] on button "Save" at bounding box center [1238, 368] width 46 height 28
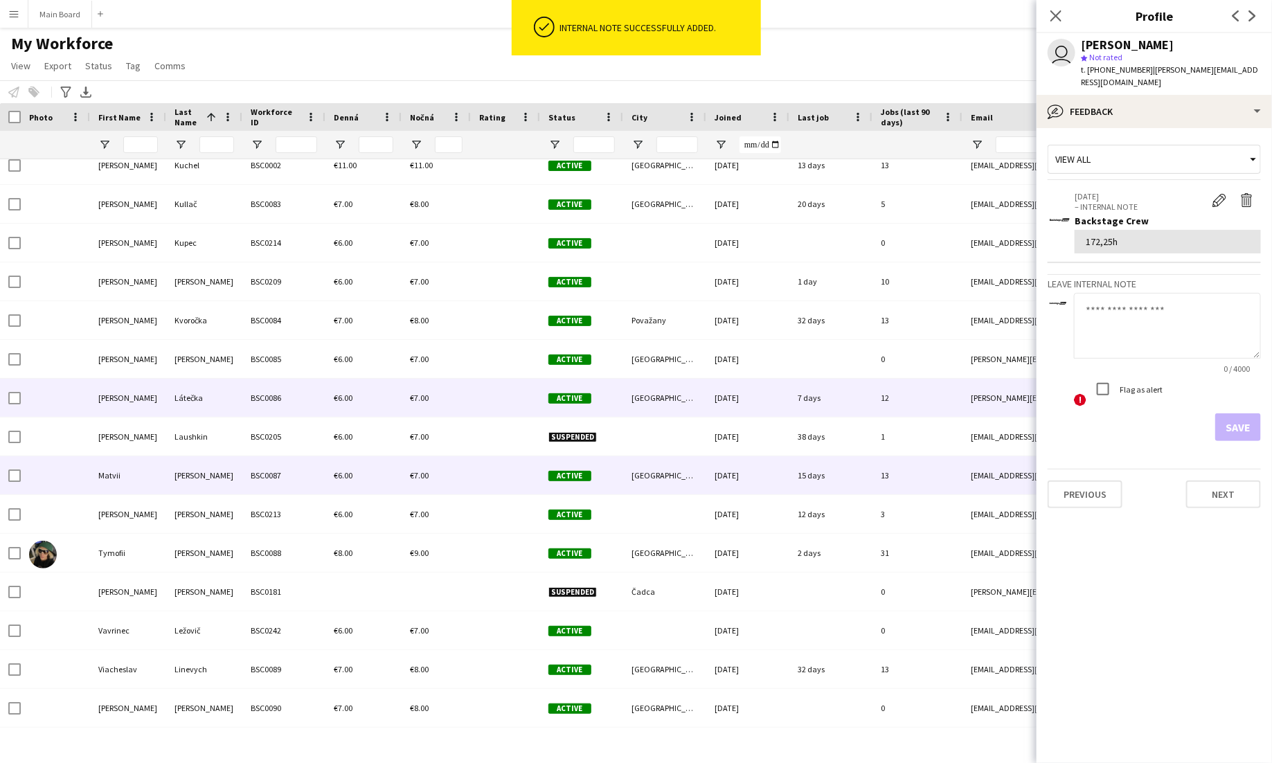
click at [253, 463] on div "BSC0087" at bounding box center [283, 475] width 83 height 38
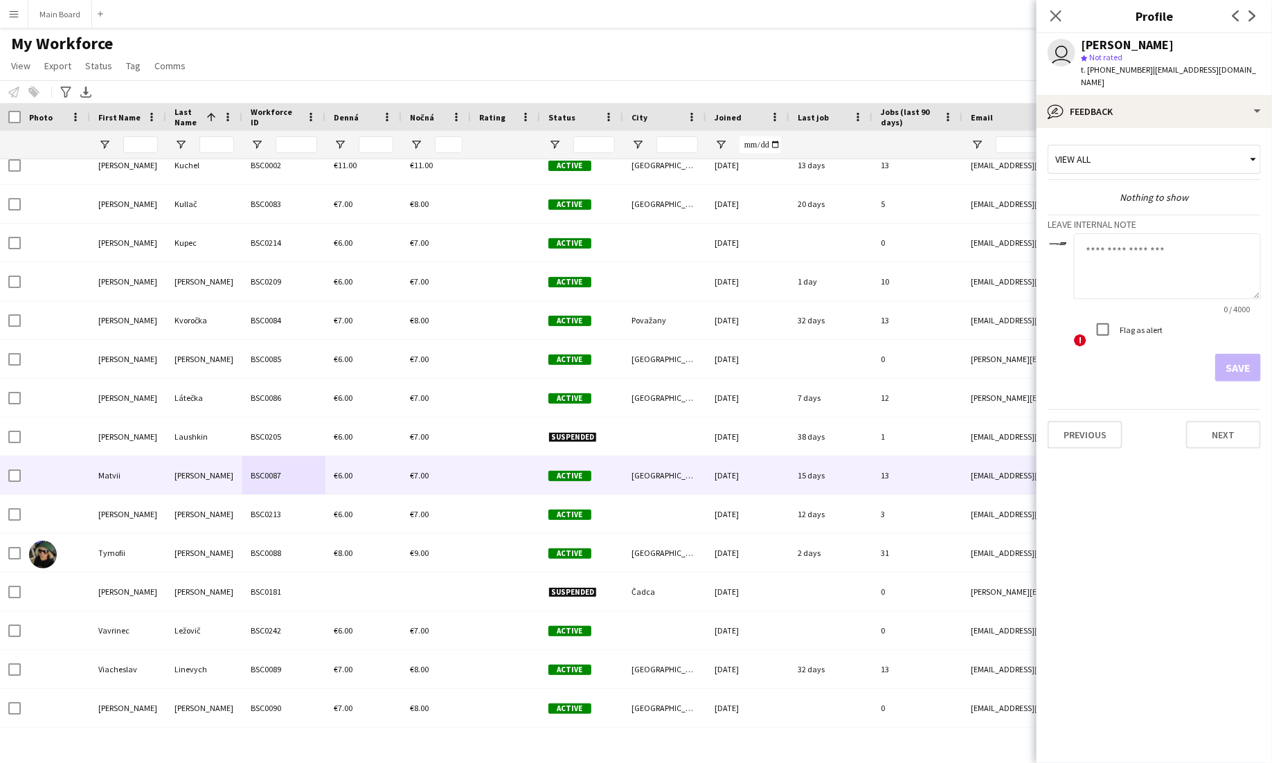
click at [1127, 255] on textarea at bounding box center [1167, 266] width 187 height 66
type textarea "*******"
click at [1243, 354] on button "Save" at bounding box center [1238, 368] width 46 height 28
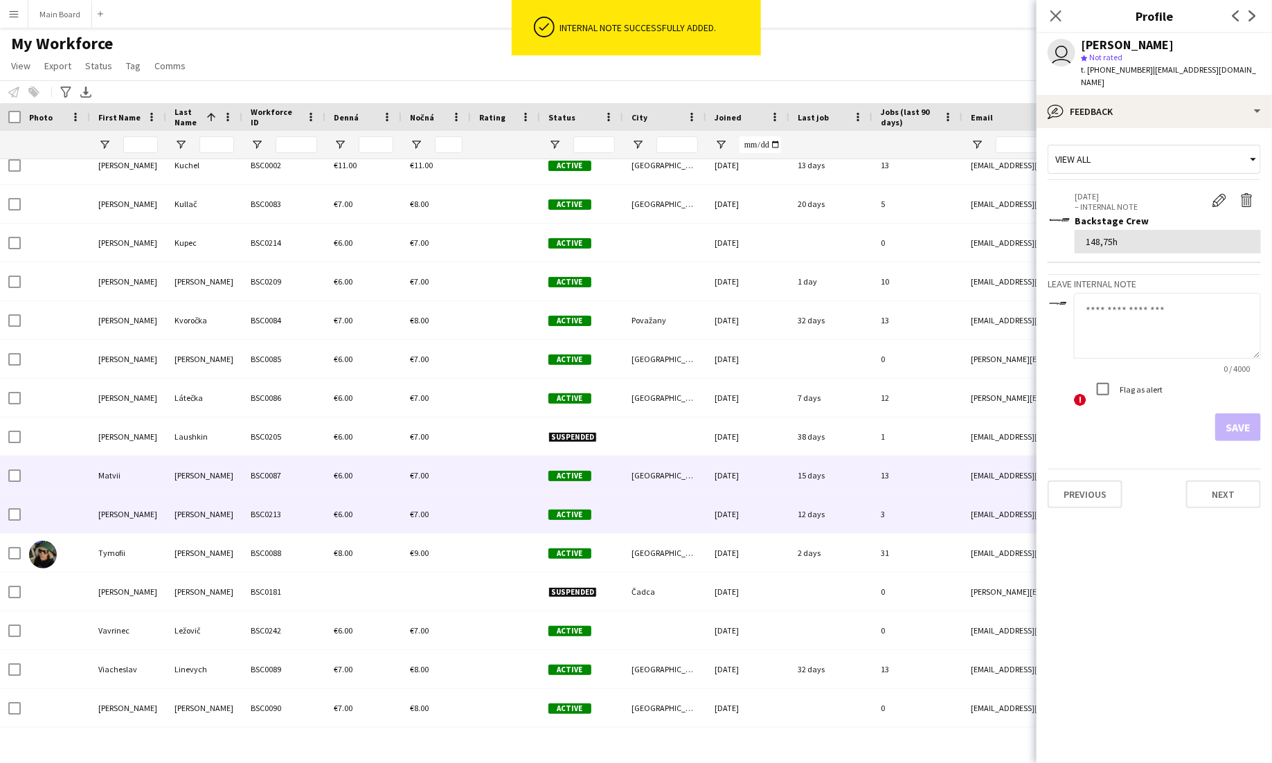
click at [197, 519] on div "Levchenko" at bounding box center [204, 514] width 76 height 38
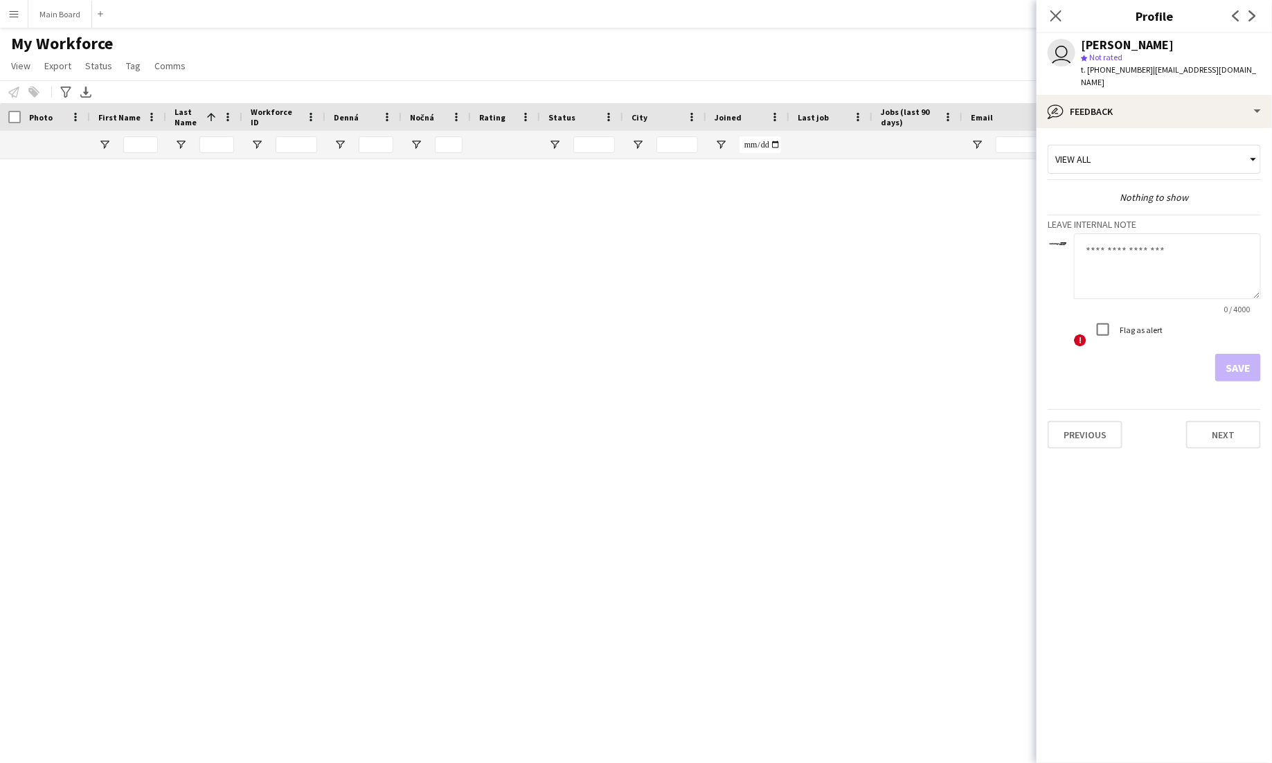
scroll to position [4627, 0]
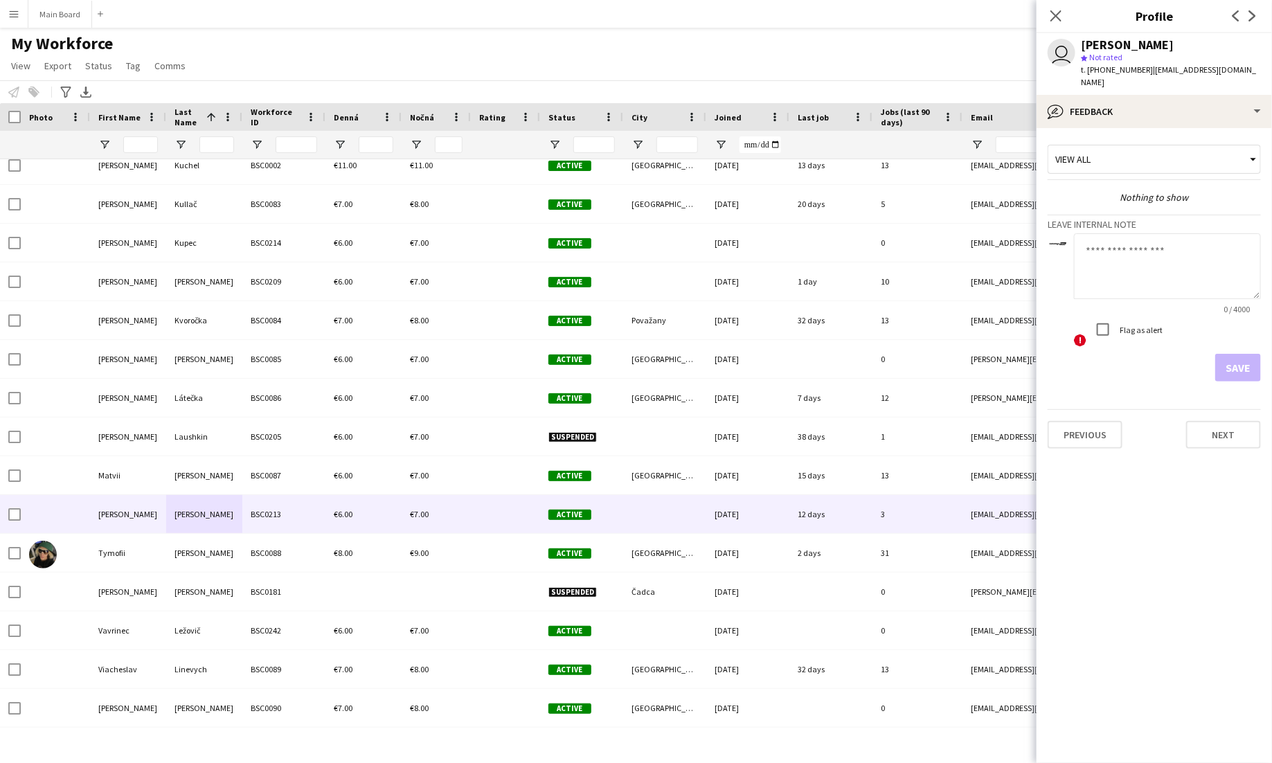
click at [1154, 271] on textarea at bounding box center [1167, 266] width 187 height 66
type textarea "******"
click at [1245, 354] on button "Save" at bounding box center [1238, 368] width 46 height 28
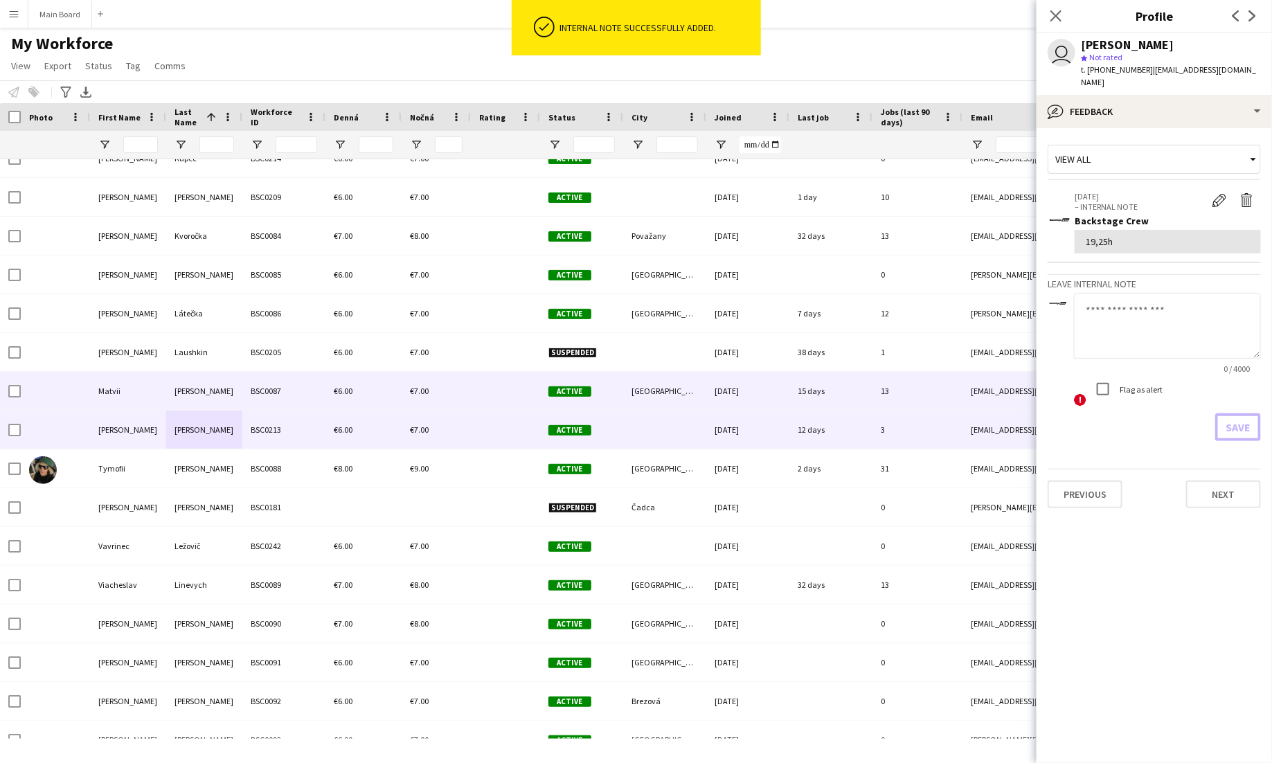
scroll to position [4717, 0]
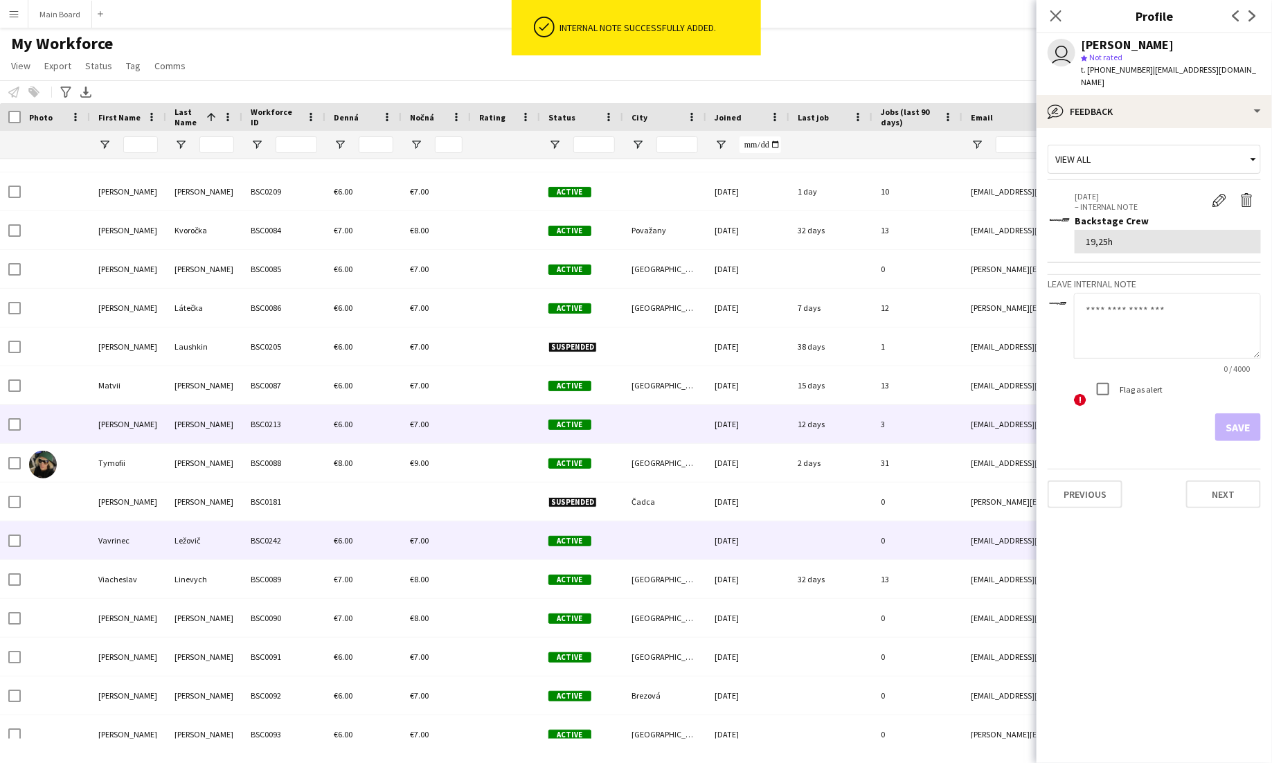
click at [249, 530] on div "BSC0242" at bounding box center [283, 540] width 83 height 38
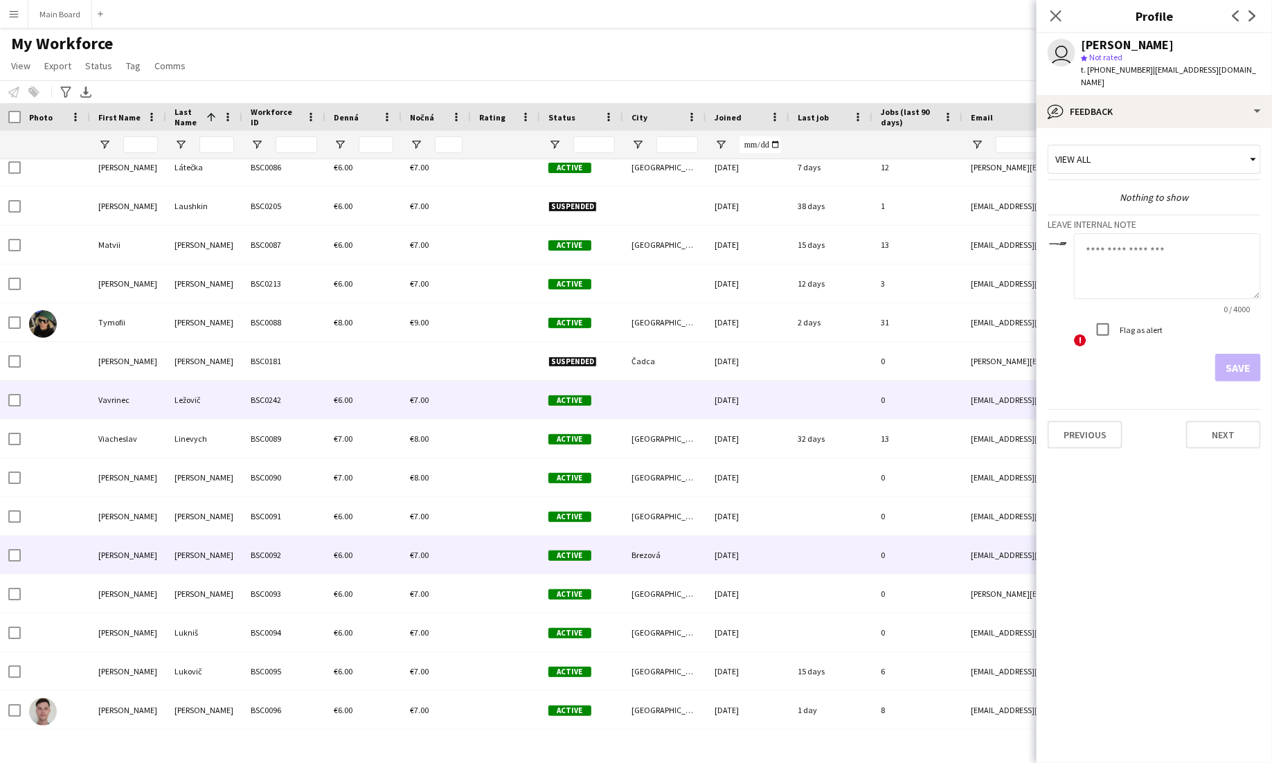
scroll to position [4866, 0]
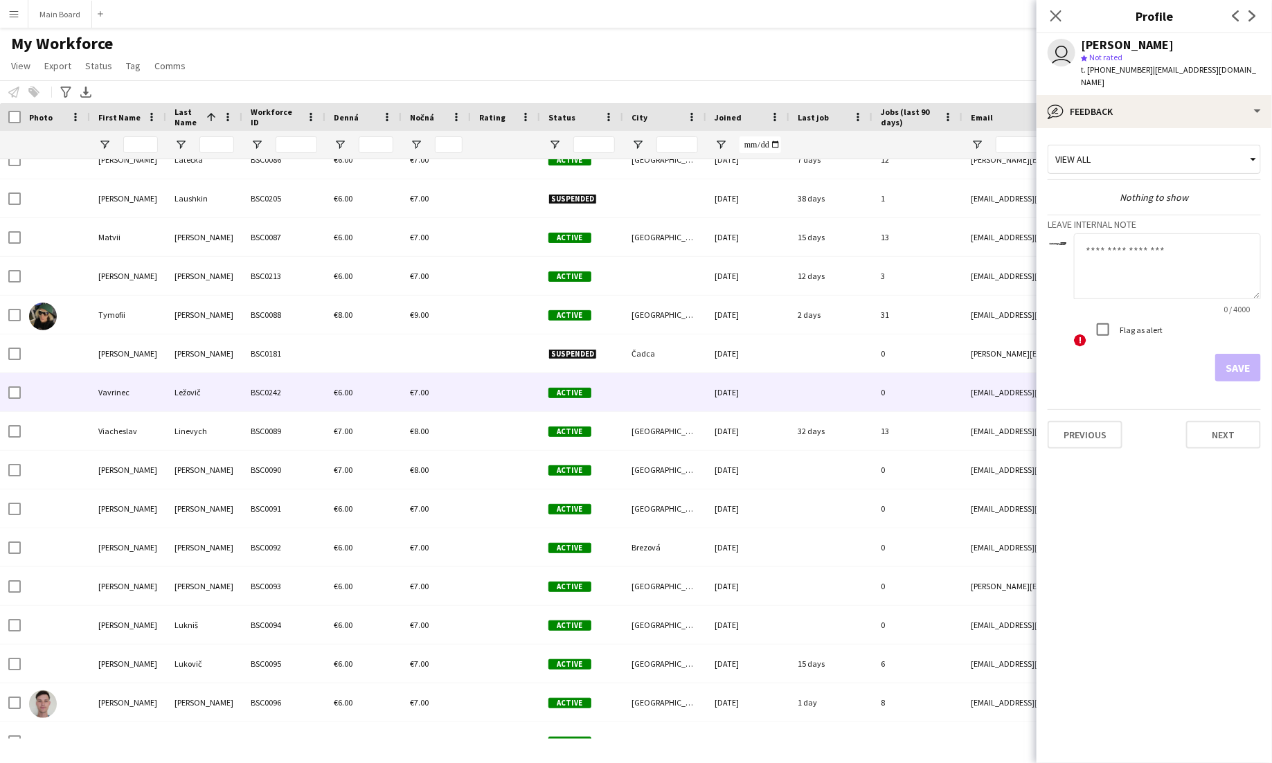
click at [1160, 262] on textarea at bounding box center [1167, 266] width 187 height 66
type textarea "**"
click at [1247, 357] on button "Save" at bounding box center [1238, 368] width 46 height 28
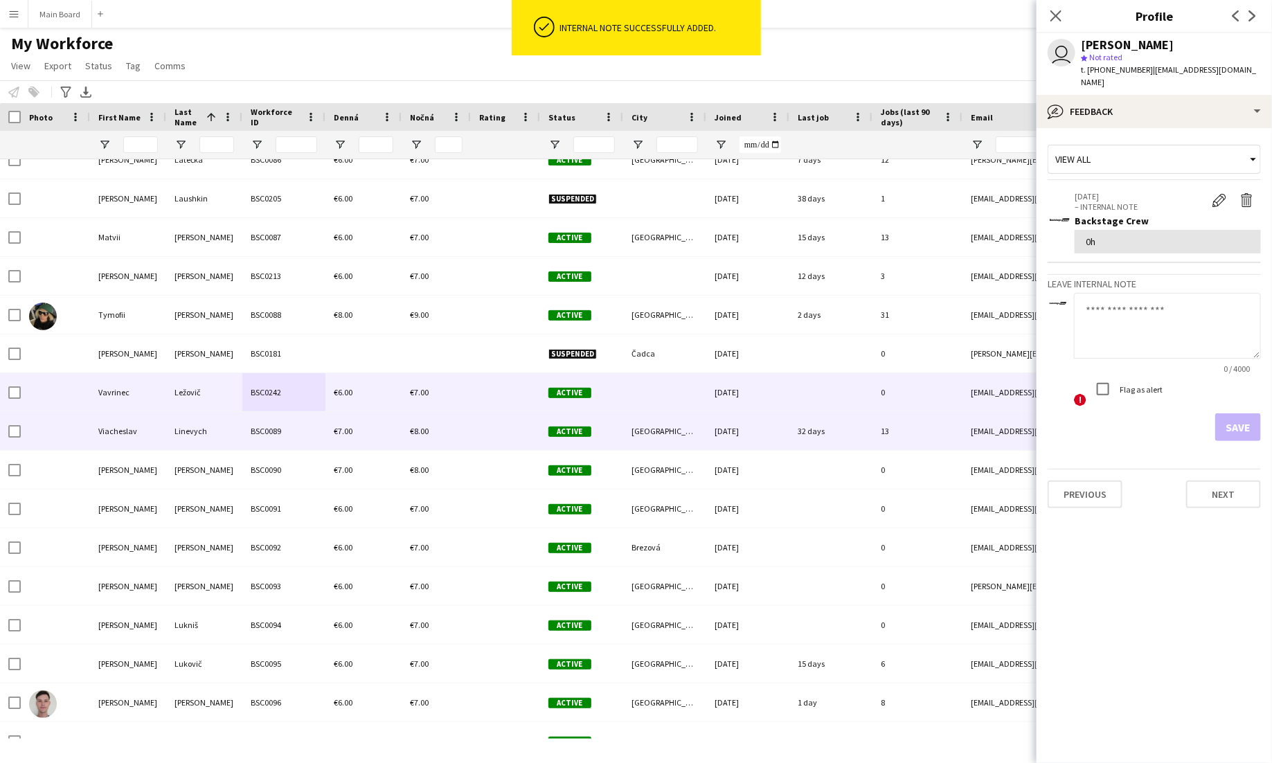
click at [256, 422] on div "BSC0089" at bounding box center [283, 431] width 83 height 38
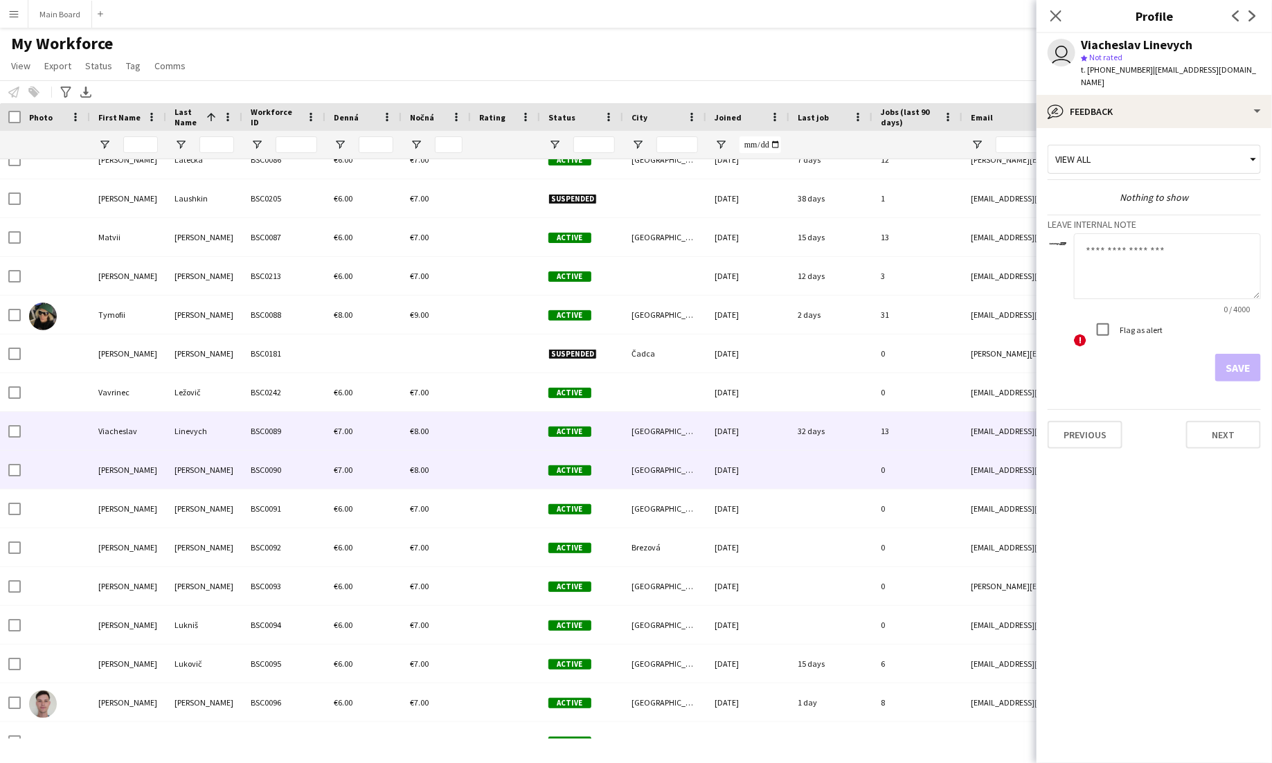
click at [258, 456] on div "BSC0090" at bounding box center [283, 470] width 83 height 38
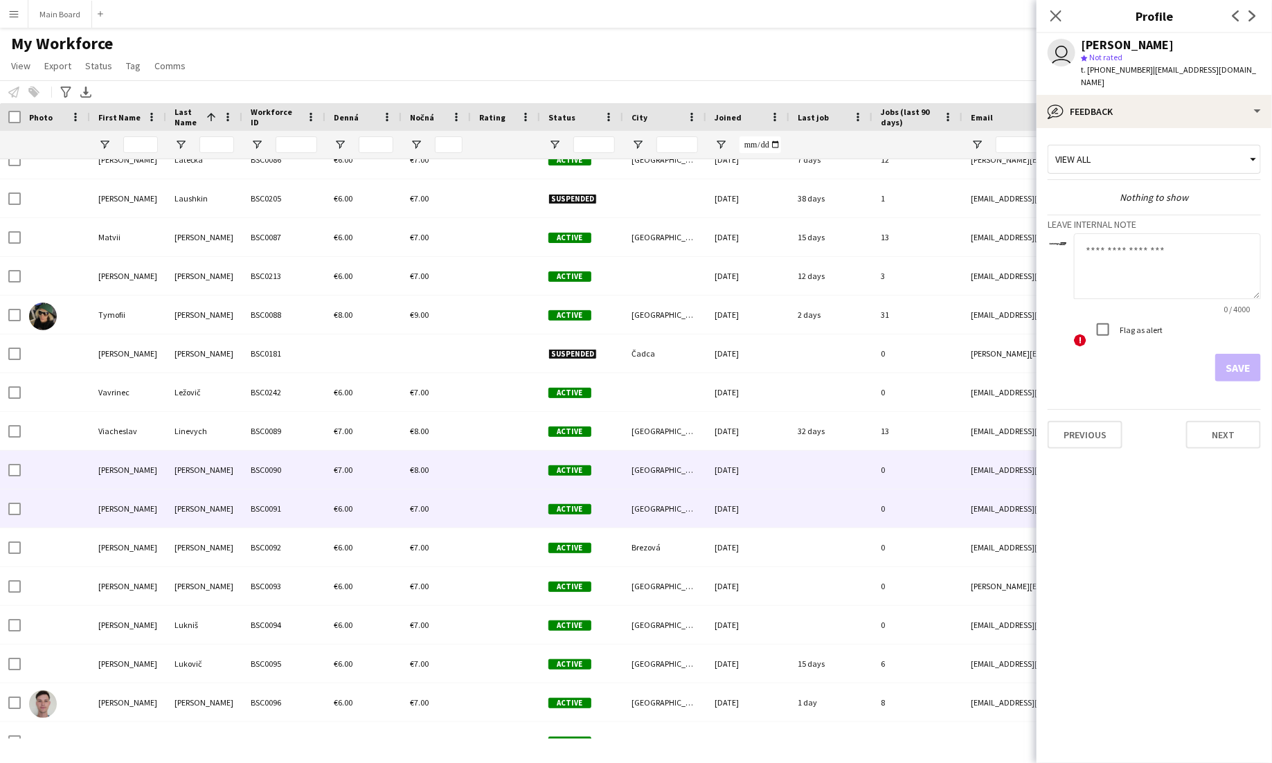
click at [259, 499] on div "BSC0091" at bounding box center [283, 509] width 83 height 38
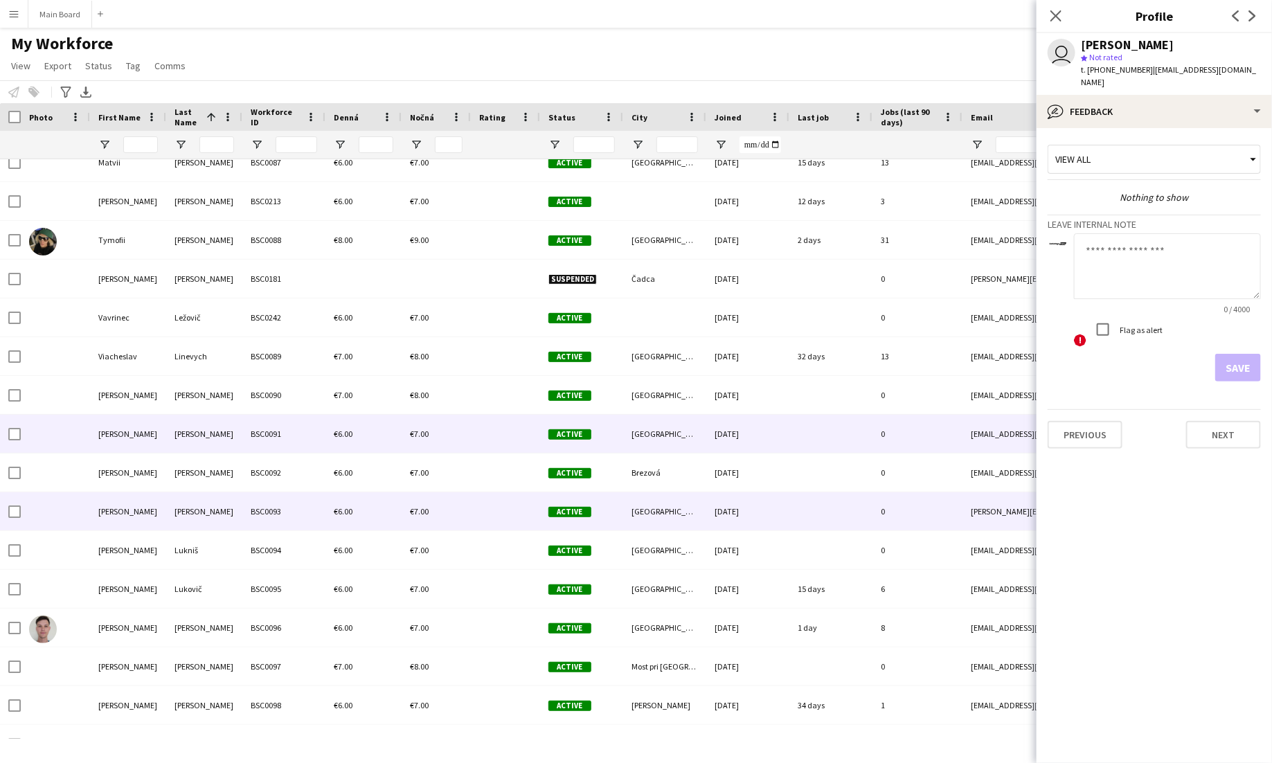
scroll to position [4942, 0]
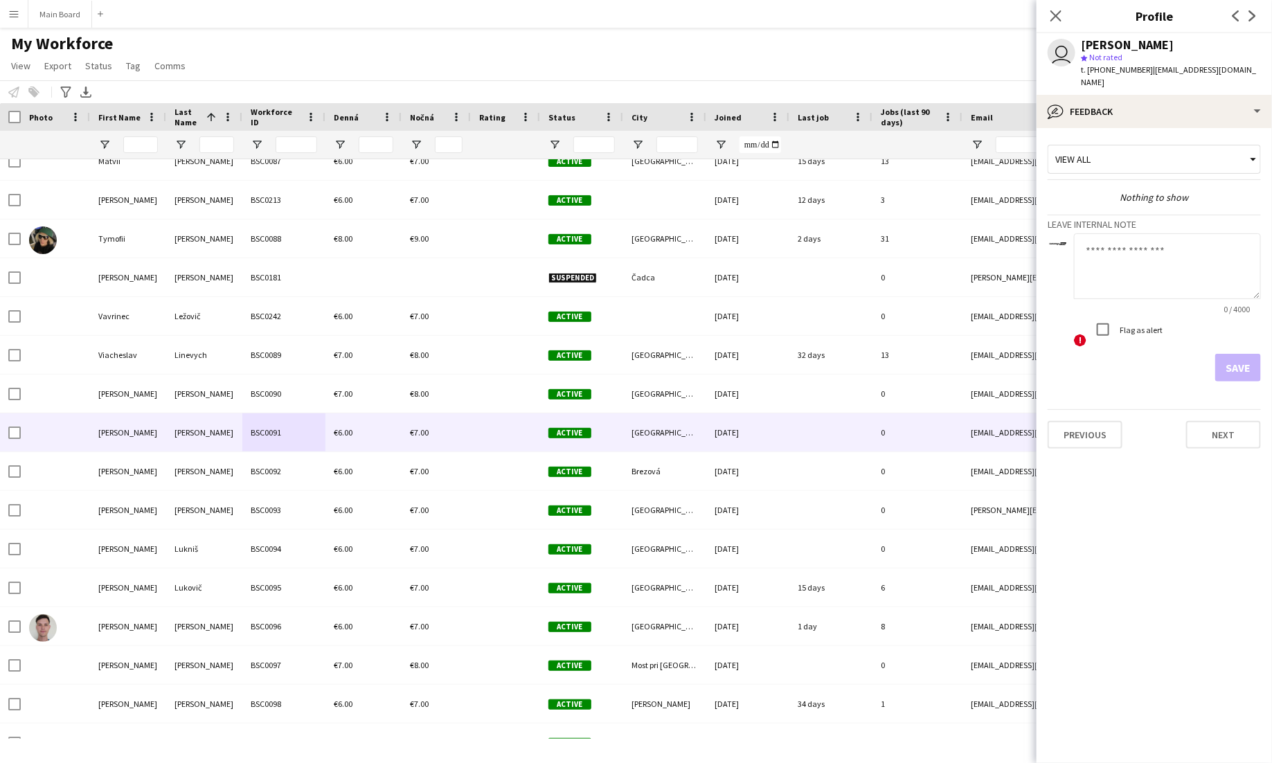
click at [1181, 251] on textarea at bounding box center [1167, 266] width 187 height 66
type textarea "**"
click at [1240, 339] on form "** 2 / 4000 ! Flag as alert Save" at bounding box center [1154, 307] width 213 height 148
click at [1239, 354] on button "Save" at bounding box center [1238, 368] width 46 height 28
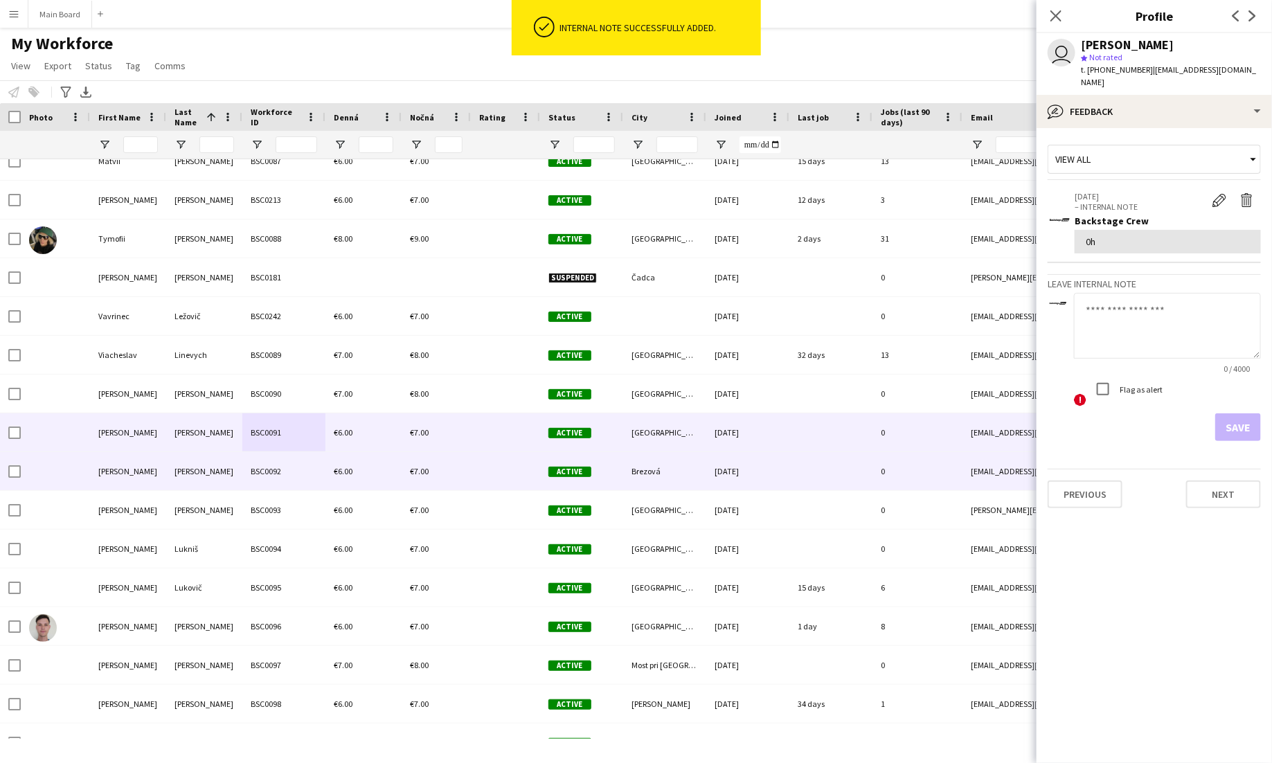
click at [208, 474] on div "Lukáč" at bounding box center [204, 471] width 76 height 38
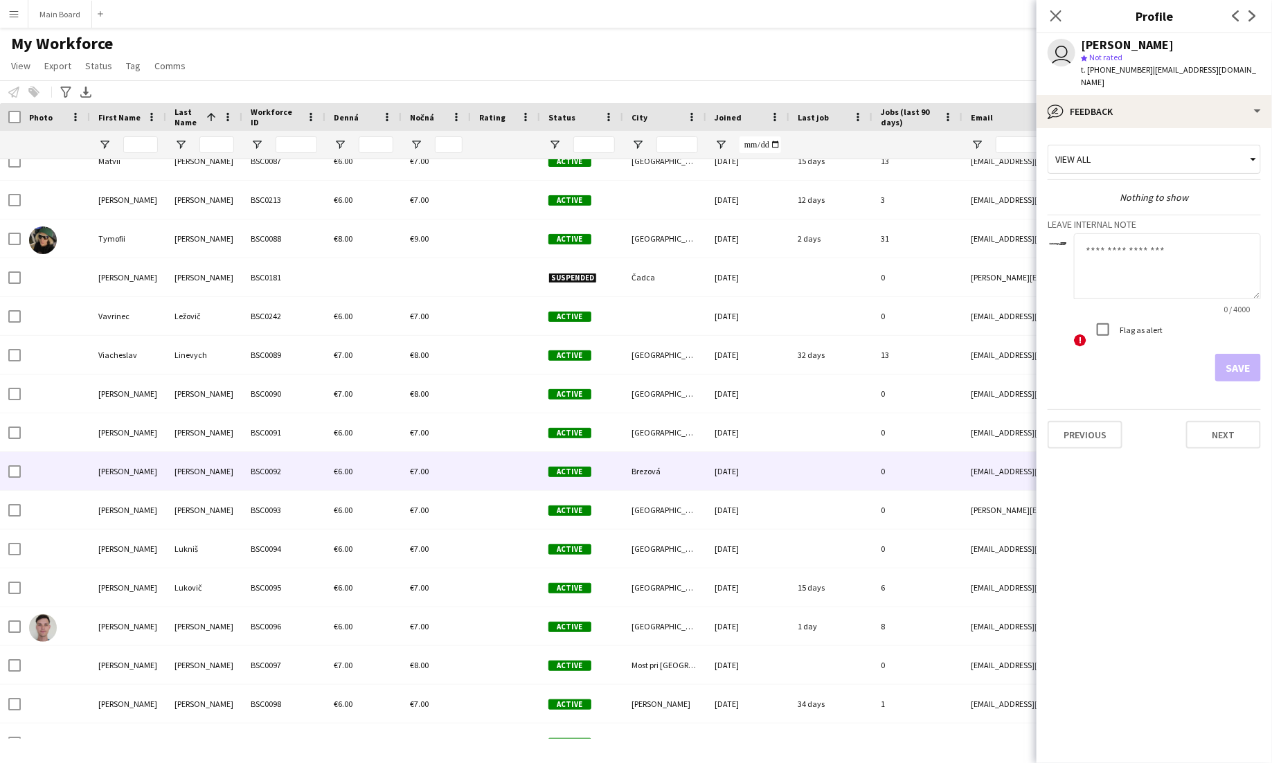
click at [1151, 255] on textarea at bounding box center [1167, 266] width 187 height 66
type textarea "******"
click at [1232, 356] on button "Save" at bounding box center [1238, 368] width 46 height 28
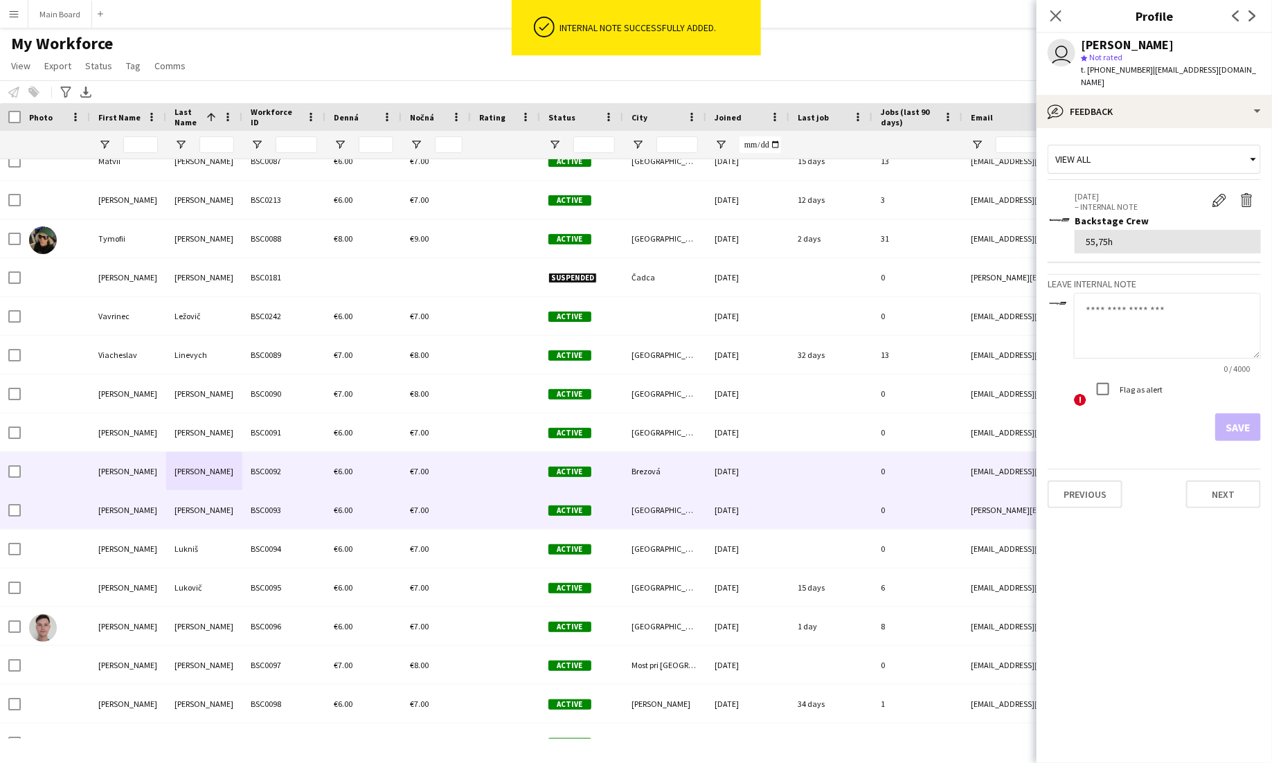
click at [199, 504] on div "Lukács" at bounding box center [204, 510] width 76 height 38
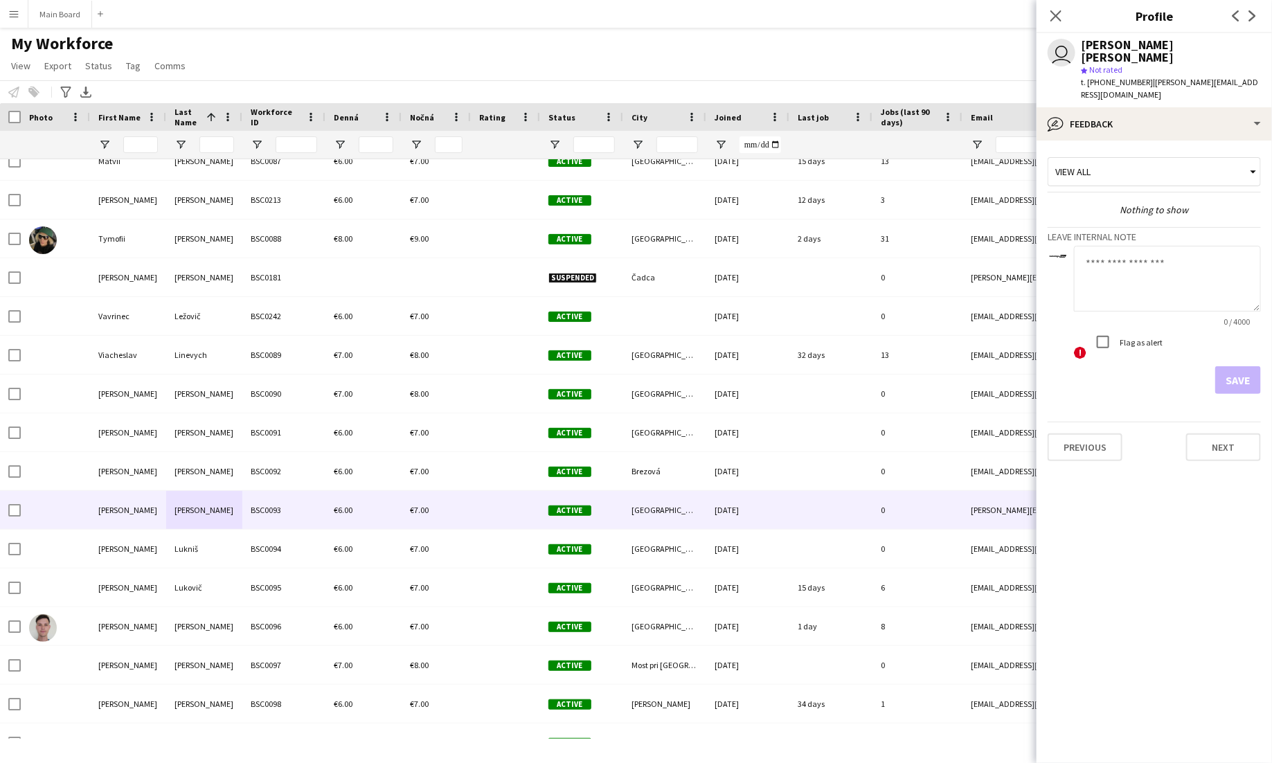
click at [1167, 247] on textarea at bounding box center [1167, 279] width 187 height 66
type textarea "******"
click at [1235, 366] on button "Save" at bounding box center [1238, 380] width 46 height 28
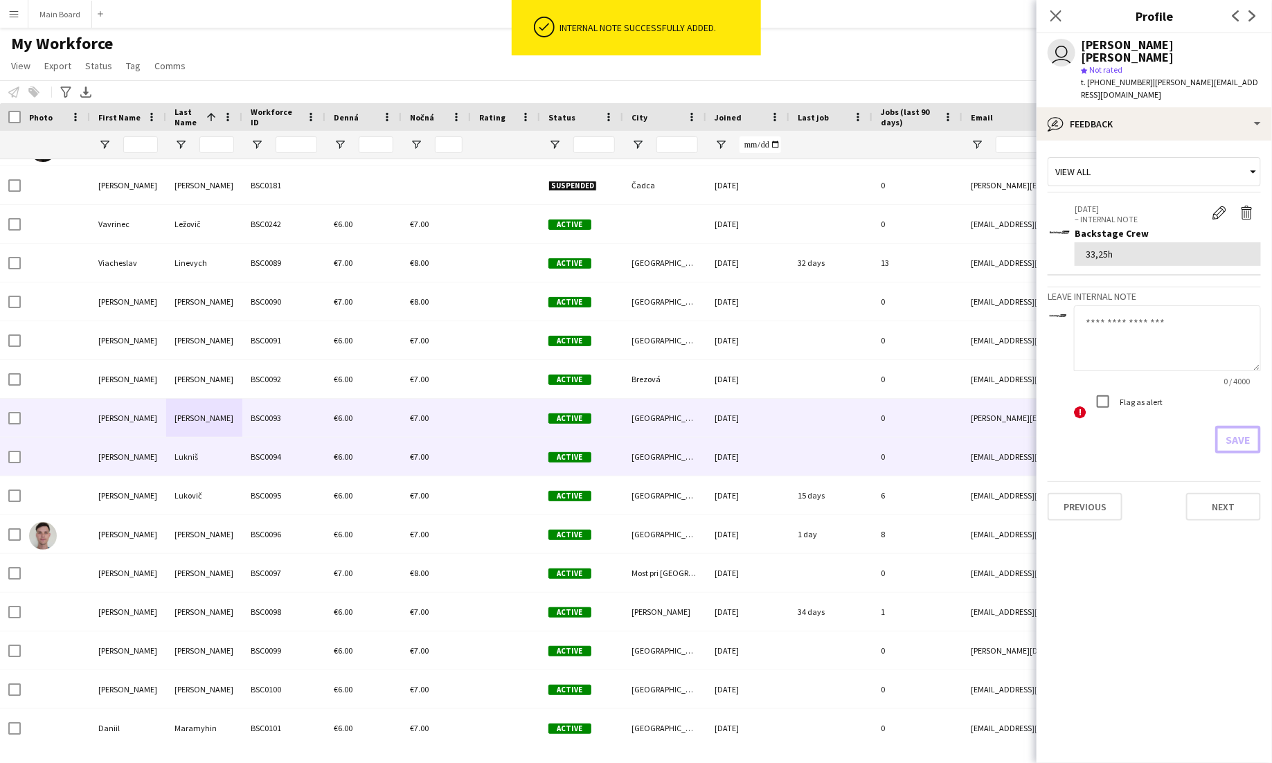
scroll to position [5034, 0]
click at [251, 463] on div "BSC0094" at bounding box center [283, 457] width 83 height 38
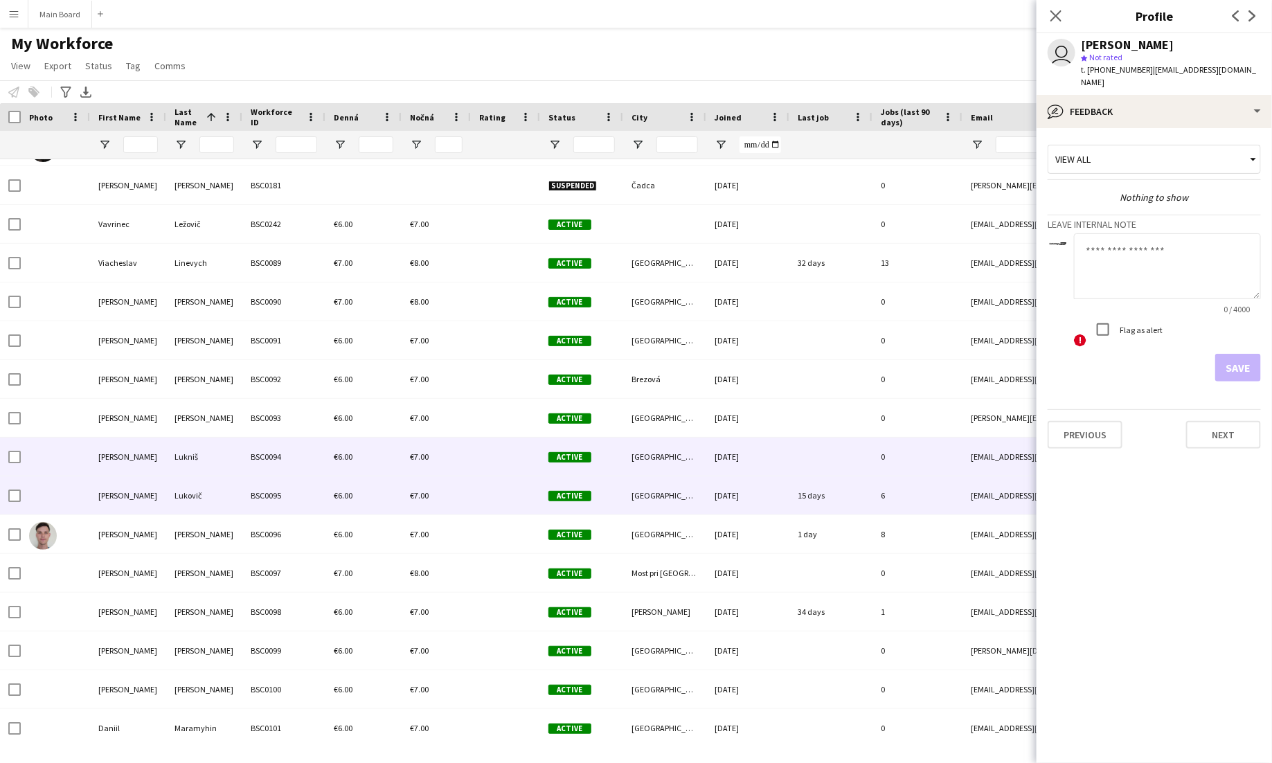
click at [219, 503] on div "Lukovič" at bounding box center [204, 495] width 76 height 38
click at [240, 461] on div "Lukniš" at bounding box center [204, 457] width 76 height 38
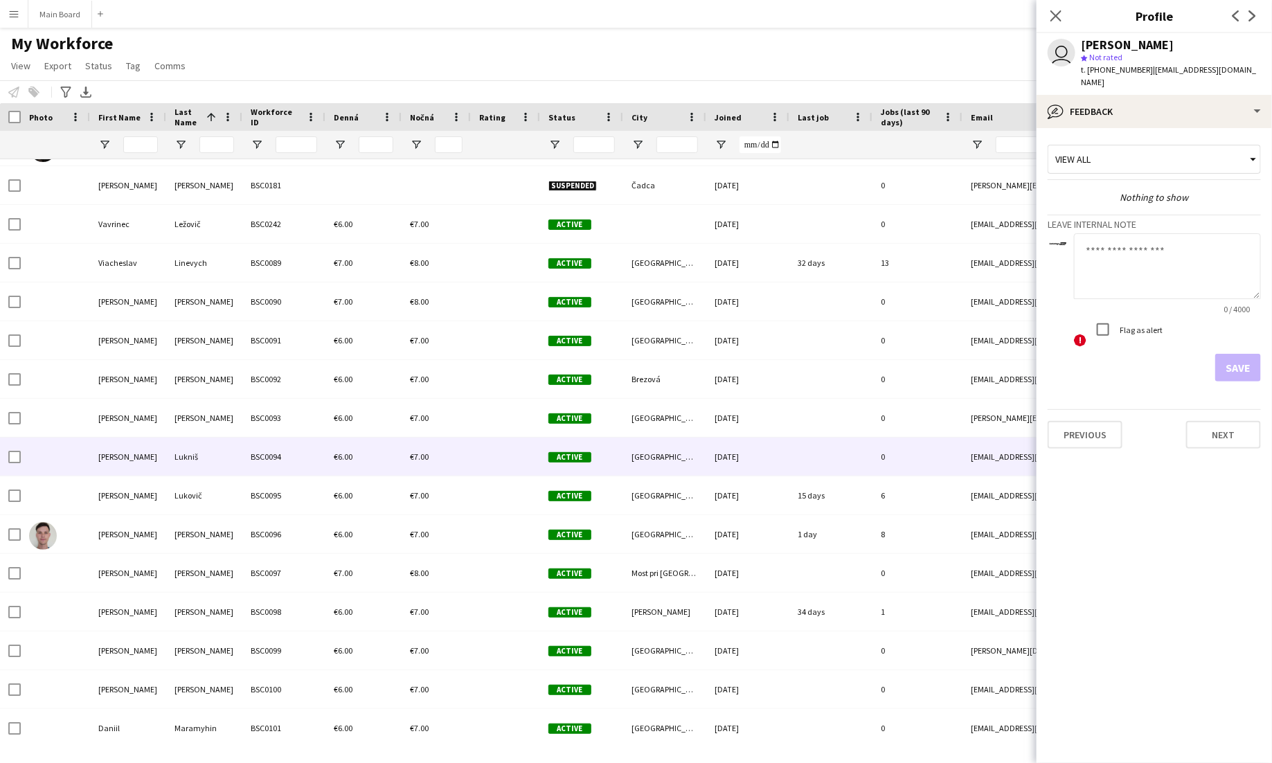
click at [1149, 289] on app-form-group "0 / 4000" at bounding box center [1167, 273] width 187 height 81
click at [1131, 258] on textarea at bounding box center [1167, 266] width 187 height 66
type textarea "**"
click at [1248, 357] on button "Save" at bounding box center [1238, 368] width 46 height 28
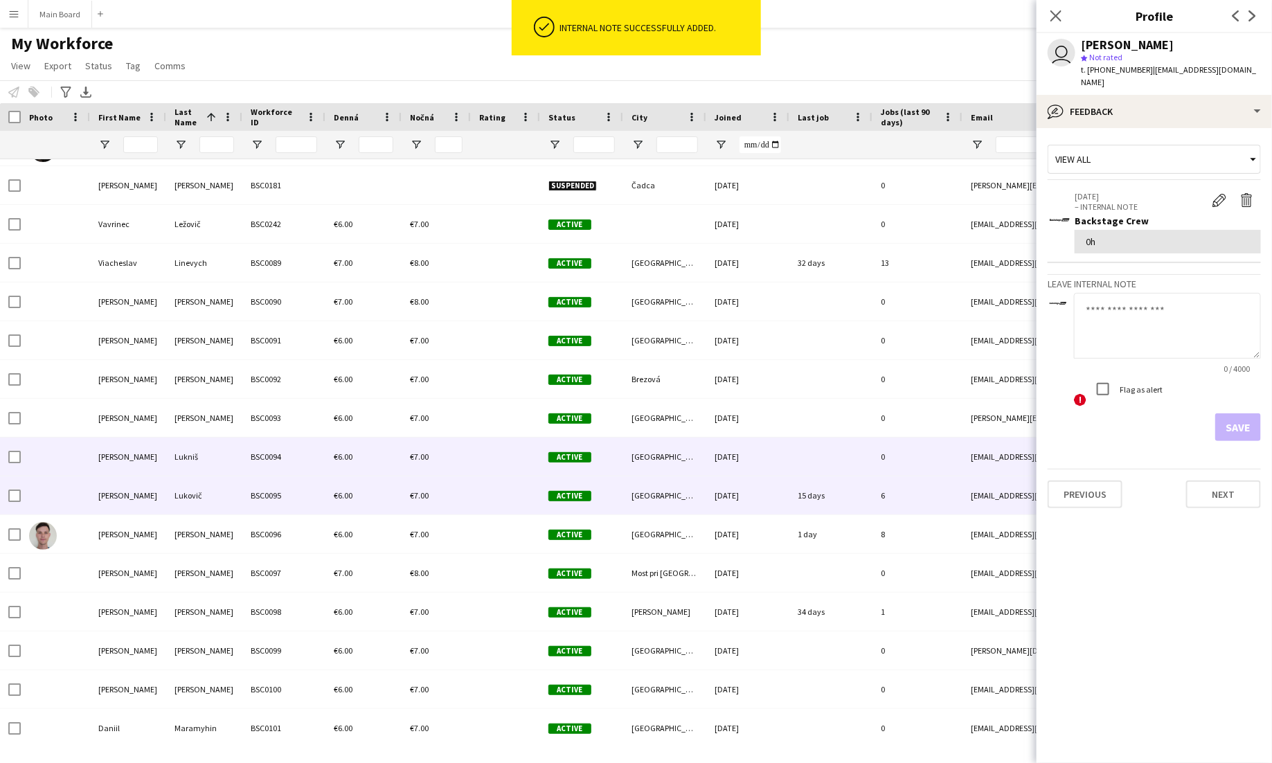
click at [227, 508] on div "Lukovič" at bounding box center [204, 495] width 76 height 38
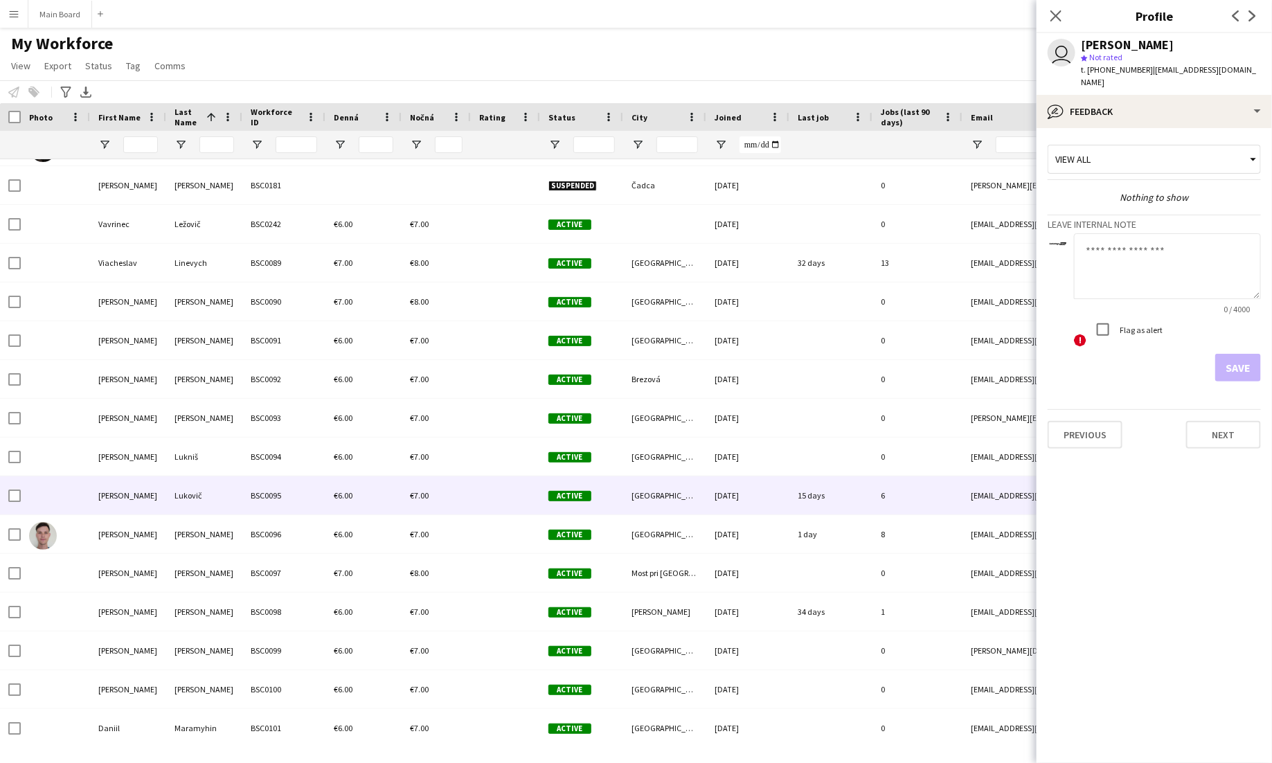
click at [1126, 242] on textarea at bounding box center [1167, 266] width 187 height 66
type textarea "*****"
click at [1230, 354] on button "Save" at bounding box center [1238, 368] width 46 height 28
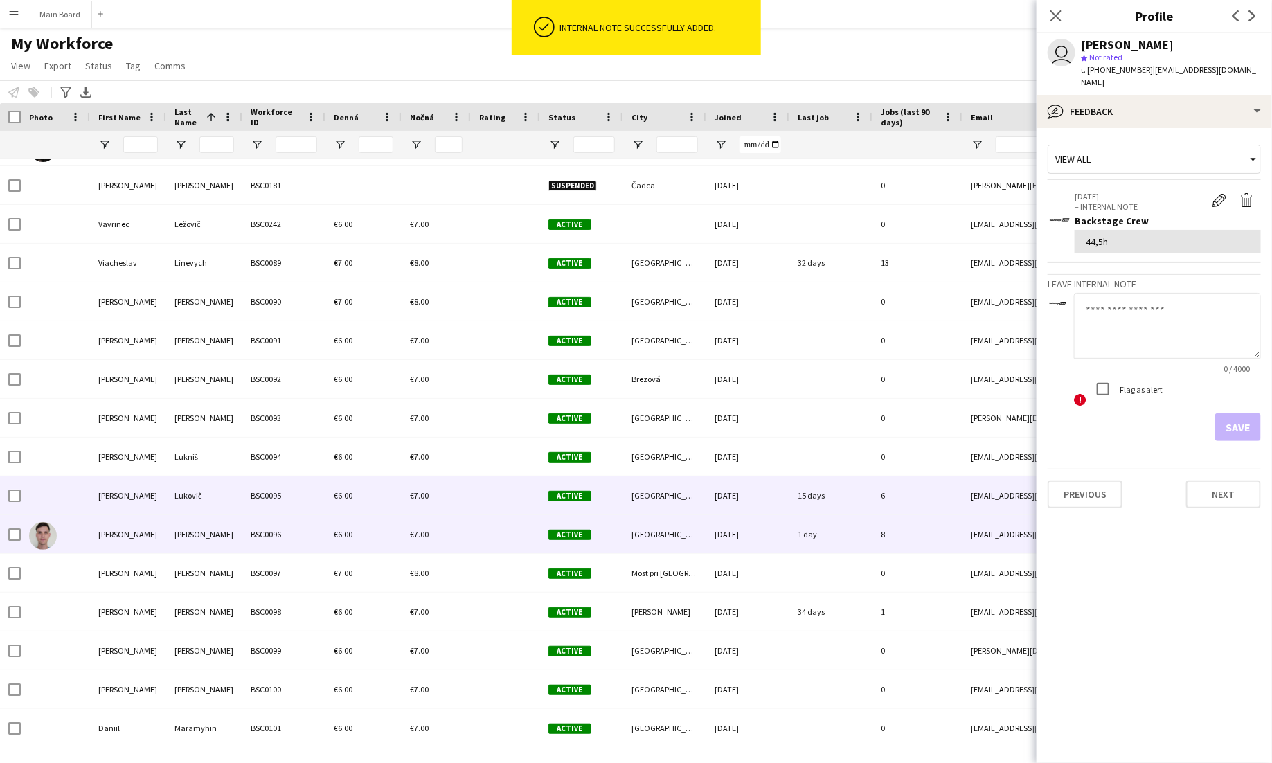
click at [242, 537] on div "BSC0096" at bounding box center [283, 534] width 83 height 38
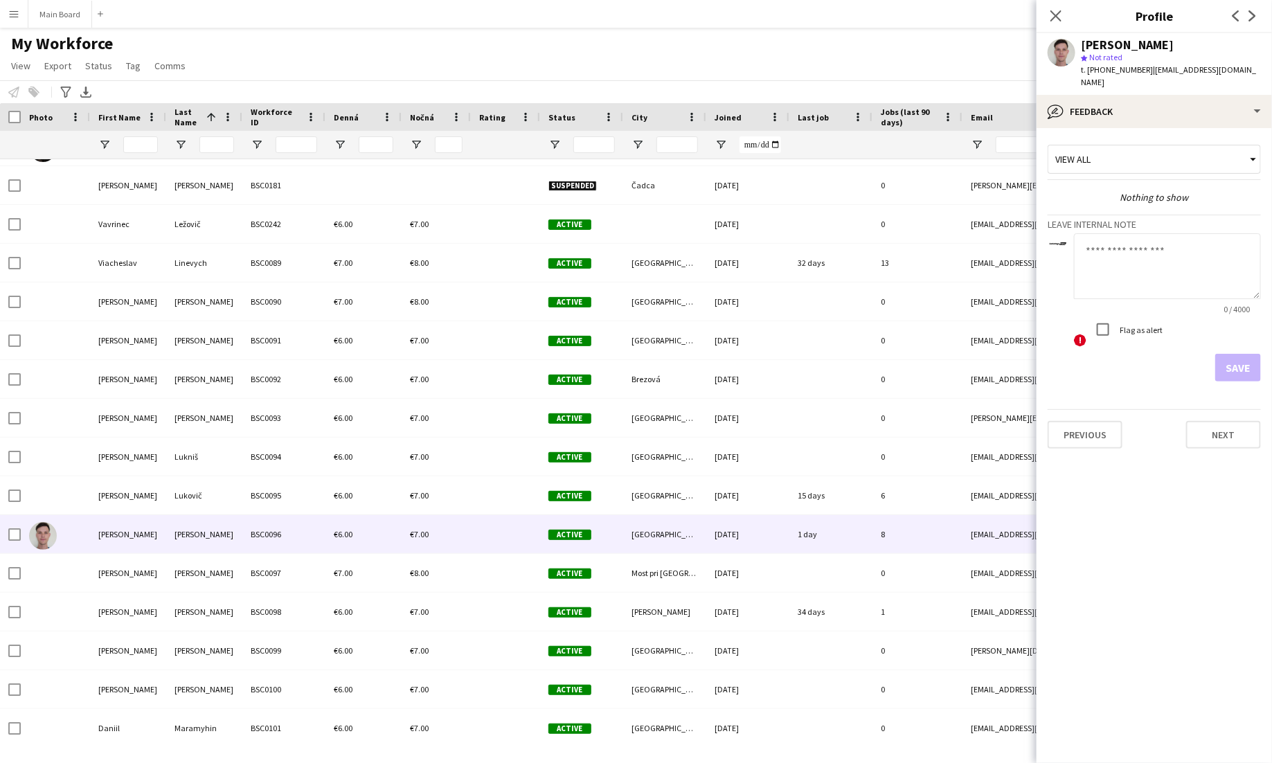
click at [1167, 234] on textarea at bounding box center [1167, 266] width 187 height 66
type textarea "***"
click at [1251, 359] on button "Save" at bounding box center [1238, 368] width 46 height 28
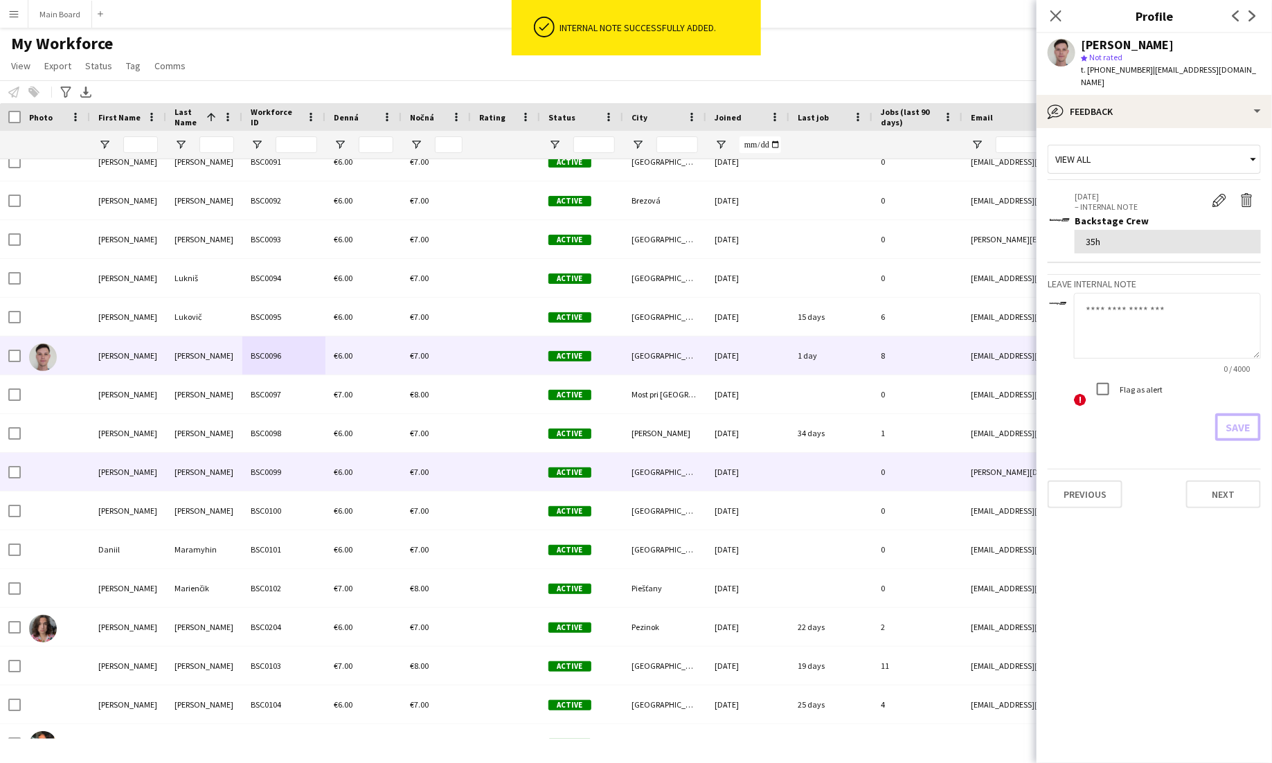
scroll to position [5215, 0]
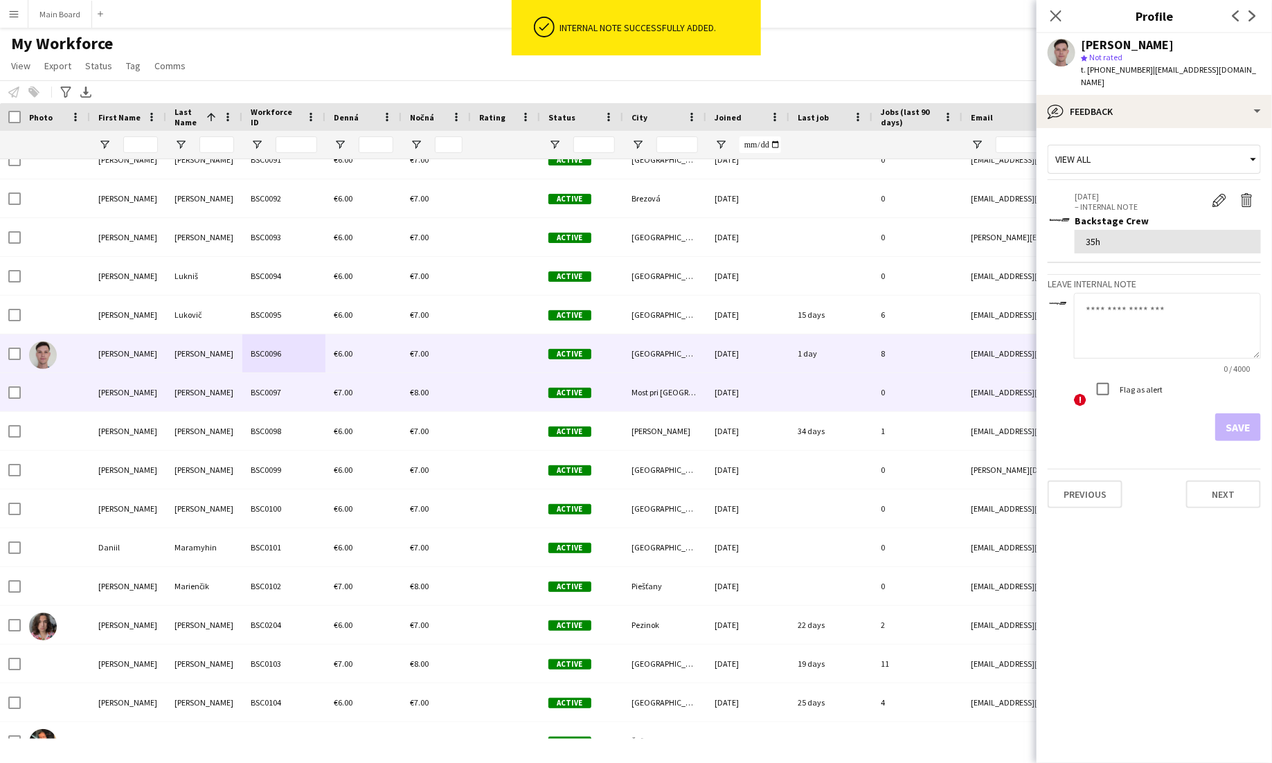
click at [257, 395] on div "BSC0097" at bounding box center [283, 392] width 83 height 38
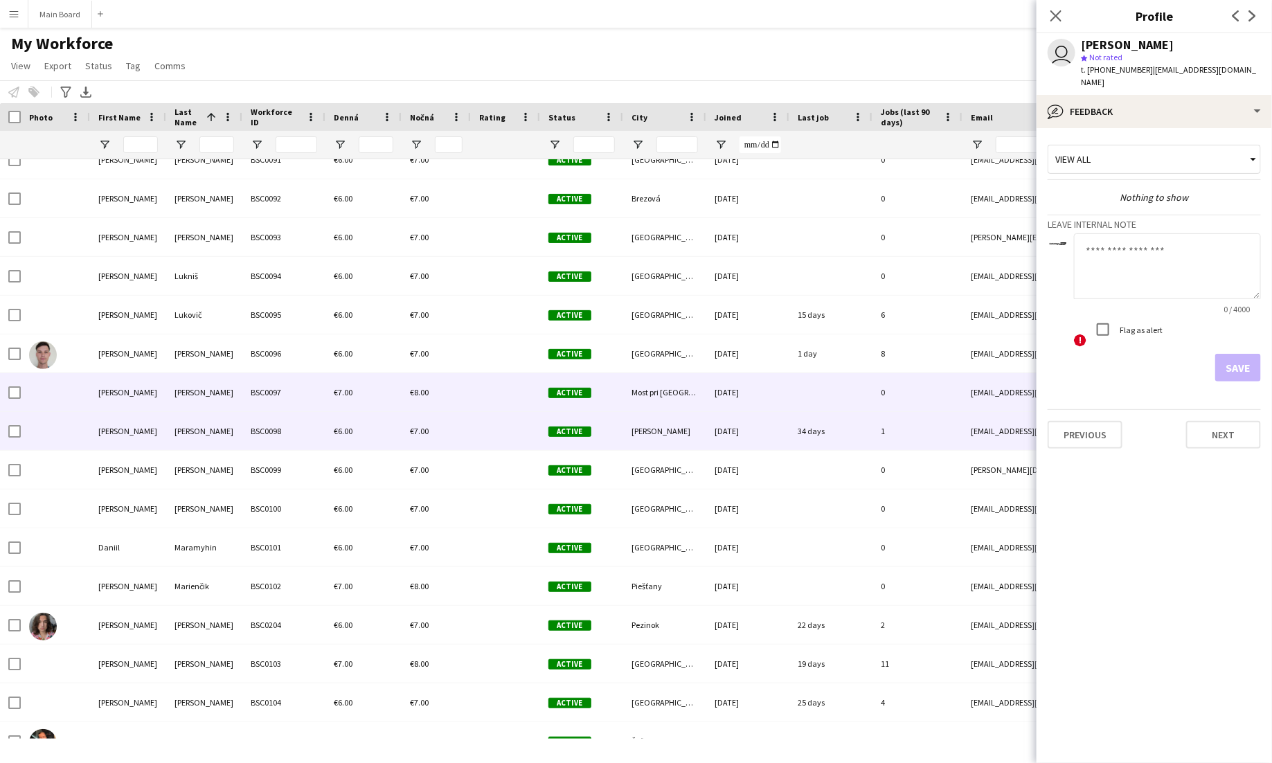
click at [266, 439] on div "BSC0098" at bounding box center [283, 431] width 83 height 38
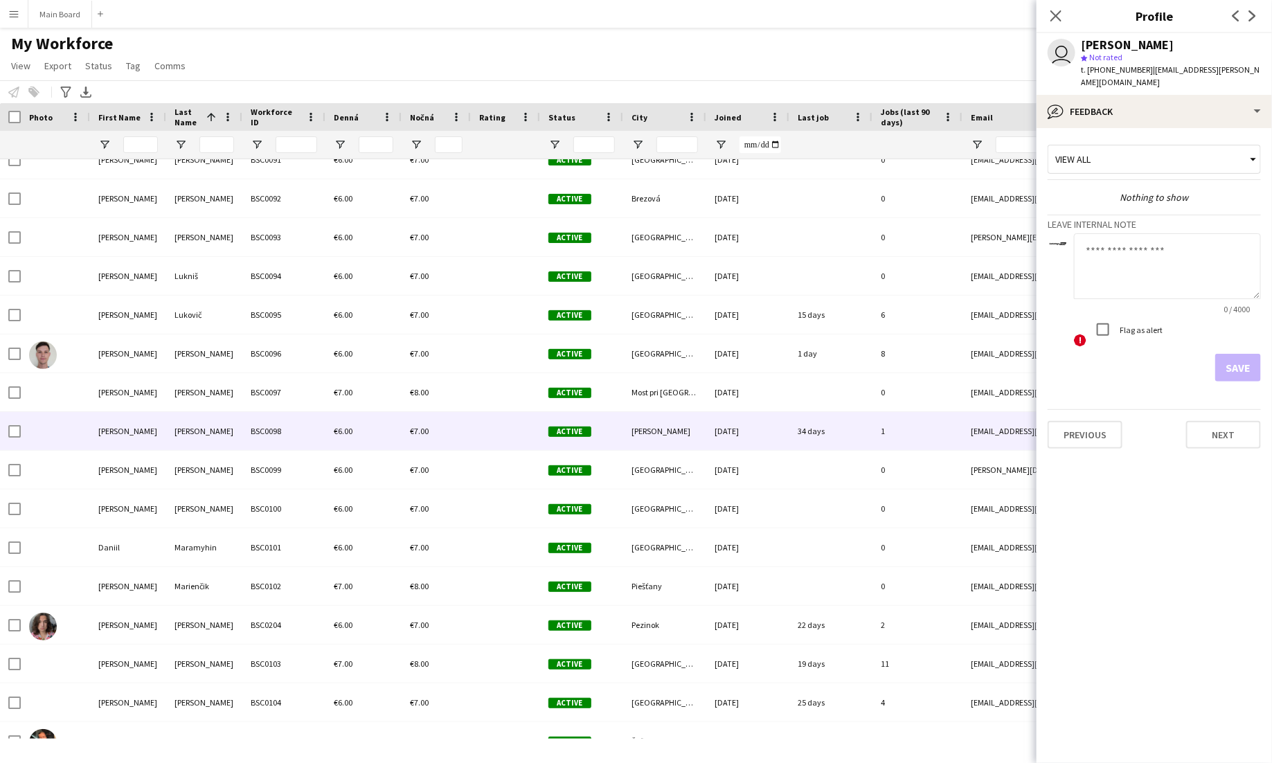
click at [1118, 241] on textarea at bounding box center [1167, 266] width 187 height 66
type textarea "***"
click at [1232, 355] on button "Save" at bounding box center [1238, 368] width 46 height 28
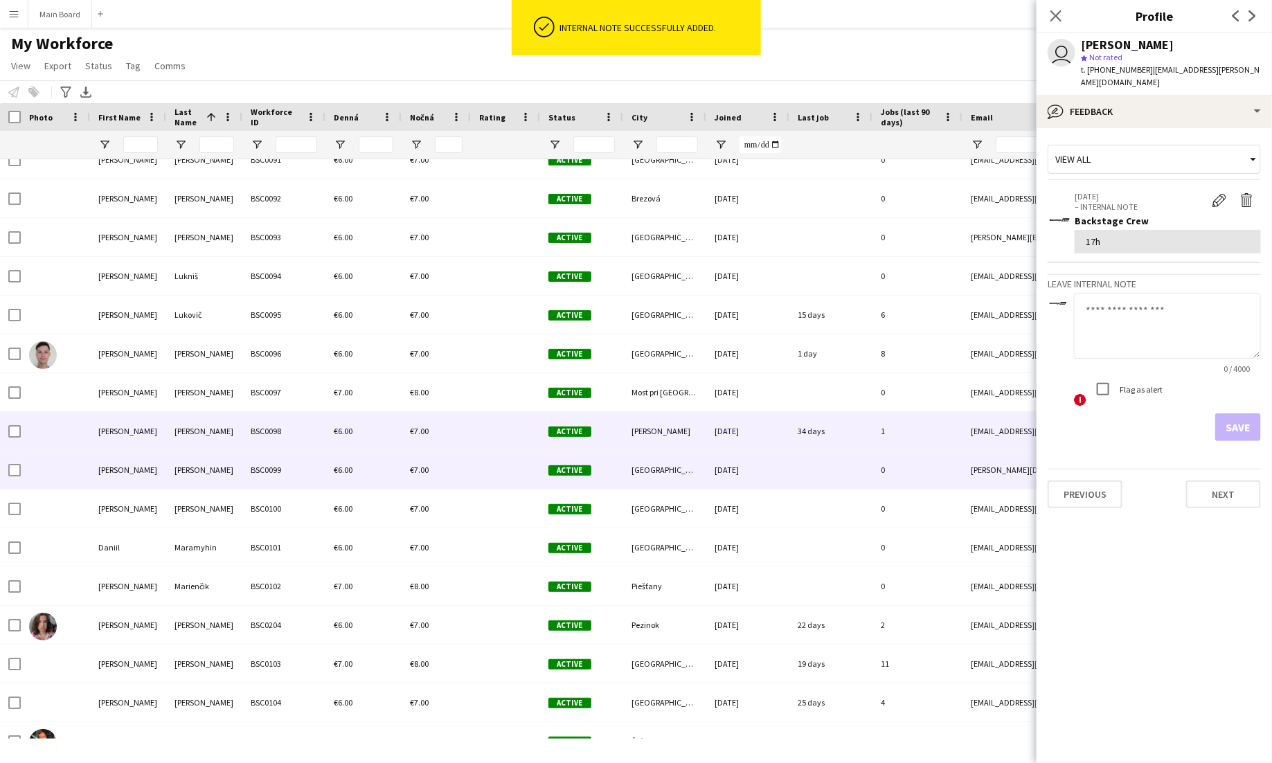
click at [186, 480] on div "Madaj" at bounding box center [204, 470] width 76 height 38
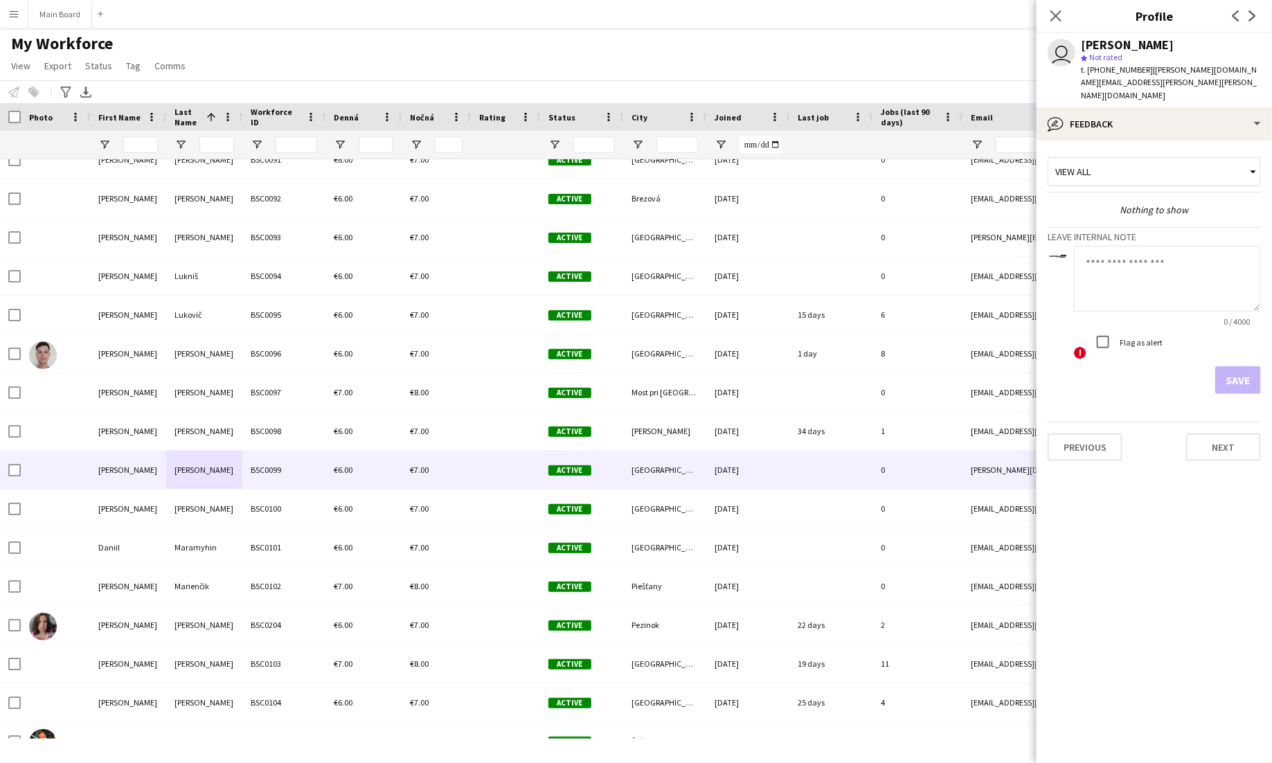
click at [1199, 251] on textarea at bounding box center [1167, 279] width 187 height 66
type textarea "**"
click at [1243, 372] on app-crew-profile-feedback-tab "View all Nothing to show Leave internal note ** 2 / 4000 ! Flag as alert Save P…" at bounding box center [1154, 452] width 235 height 622
click at [1229, 366] on button "Save" at bounding box center [1238, 380] width 46 height 28
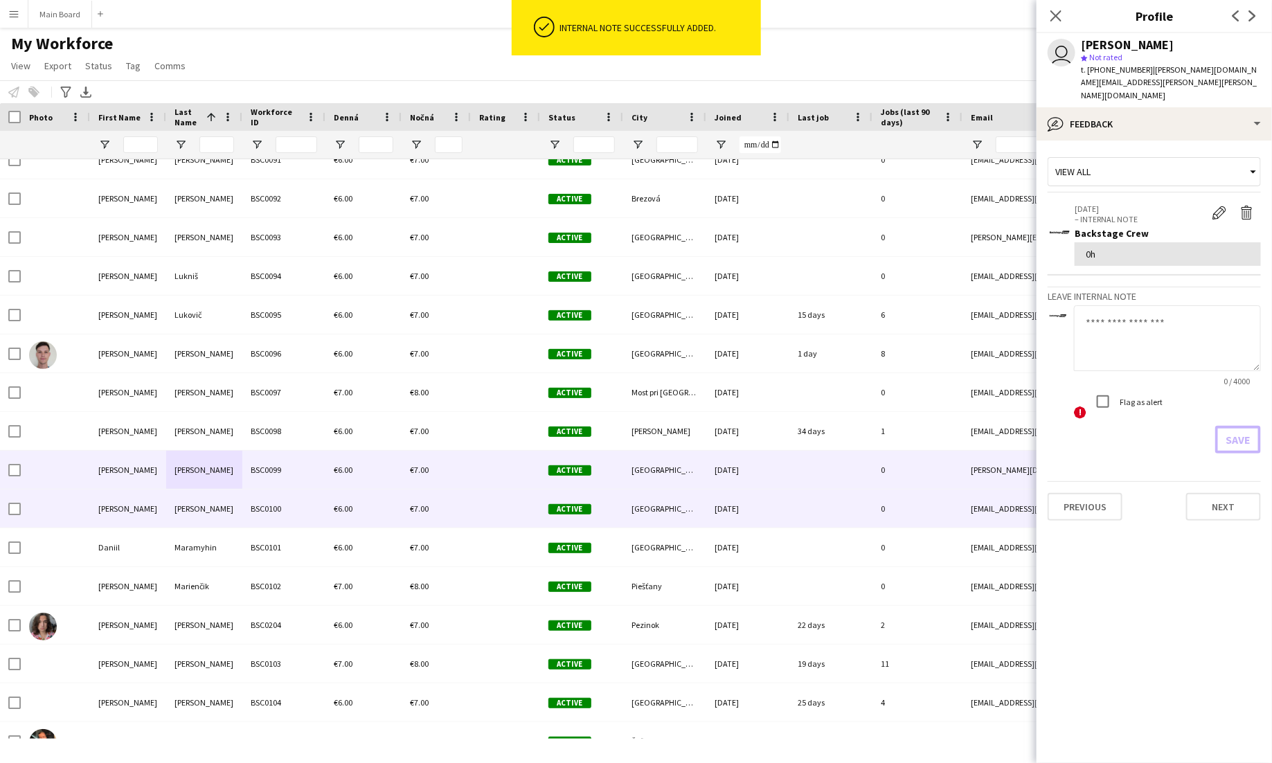
scroll to position [5367, 0]
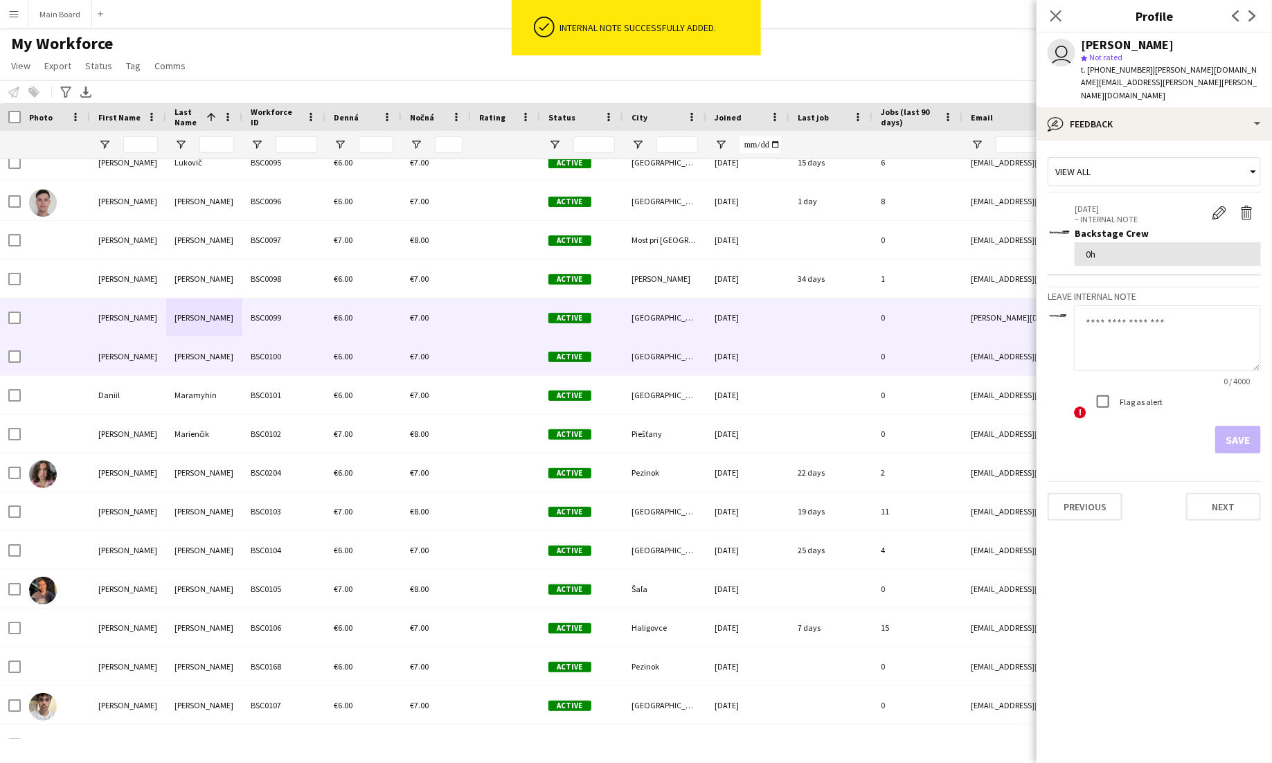
click at [199, 341] on div "Malý" at bounding box center [204, 356] width 76 height 38
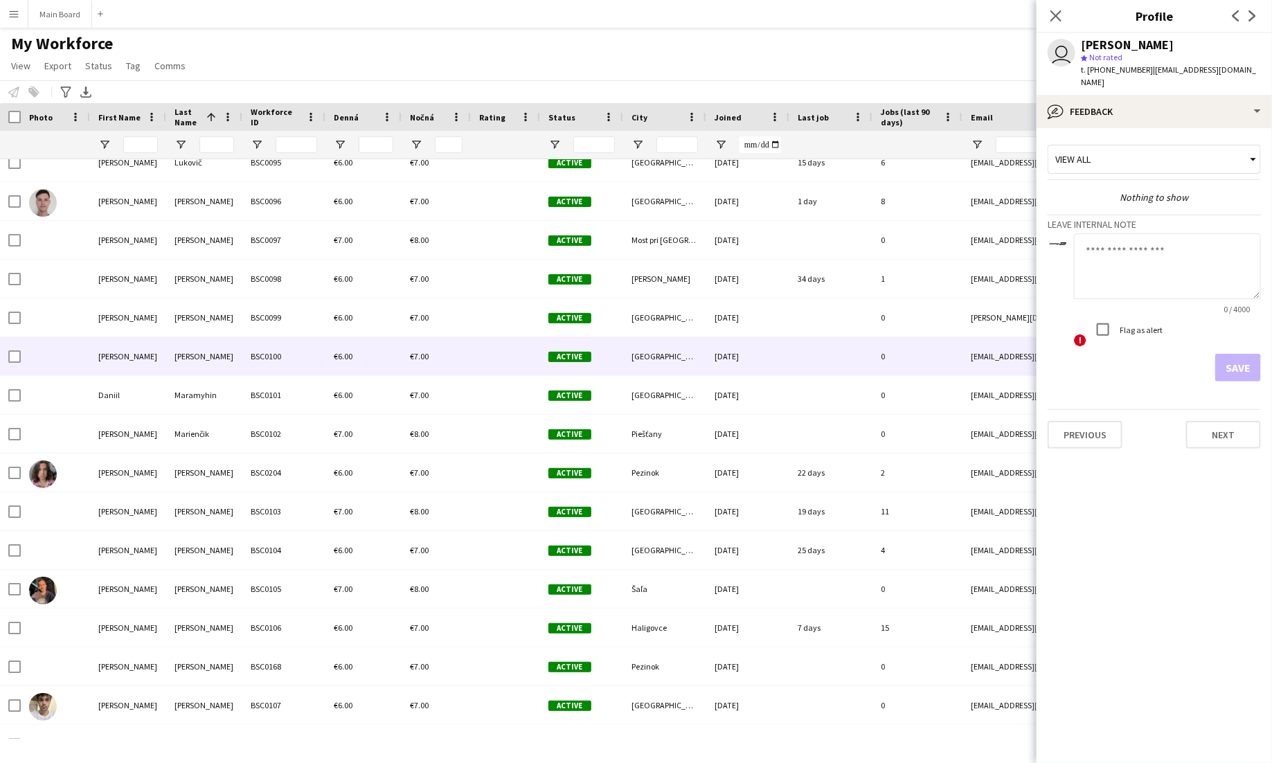
click at [1136, 246] on textarea at bounding box center [1167, 266] width 187 height 66
type textarea "**"
click at [1234, 338] on form "** 2 / 4000 ! Flag as alert Save" at bounding box center [1154, 307] width 213 height 148
click at [1238, 354] on button "Save" at bounding box center [1238, 368] width 46 height 28
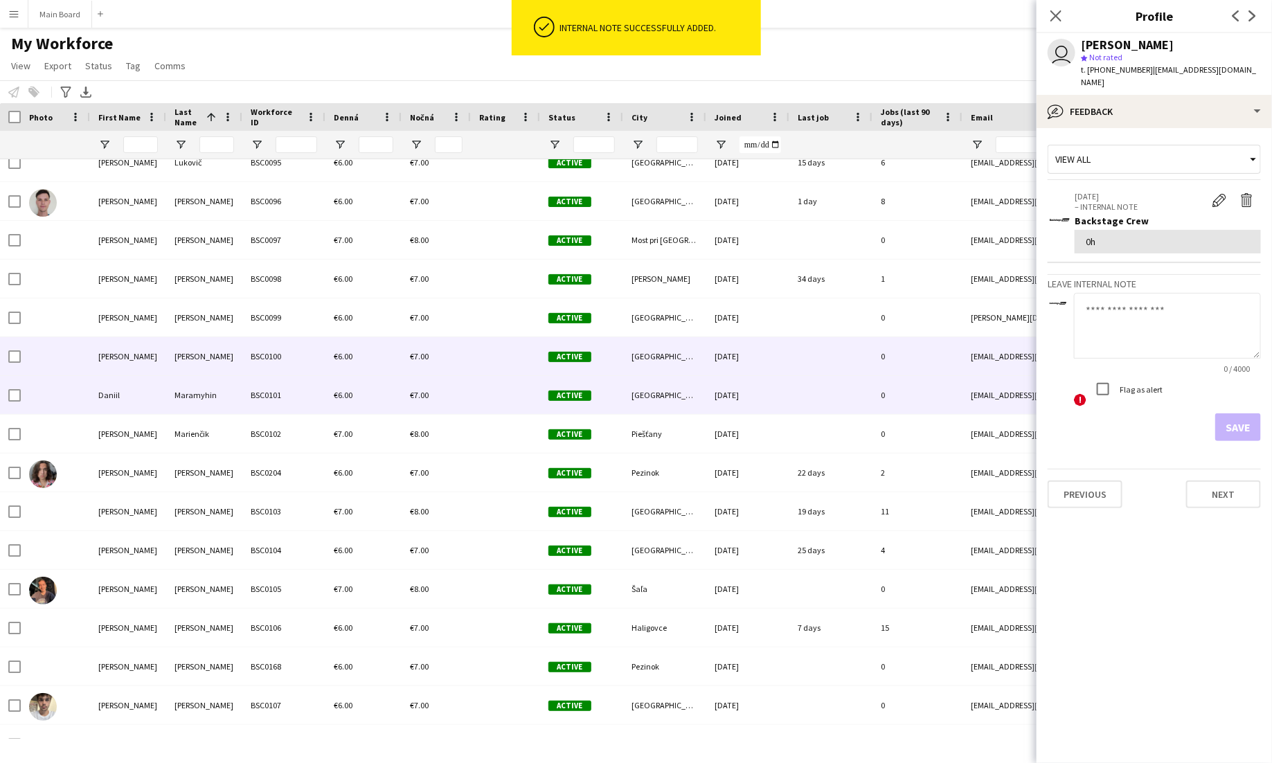
click at [213, 397] on div "Maramyhin" at bounding box center [204, 395] width 76 height 38
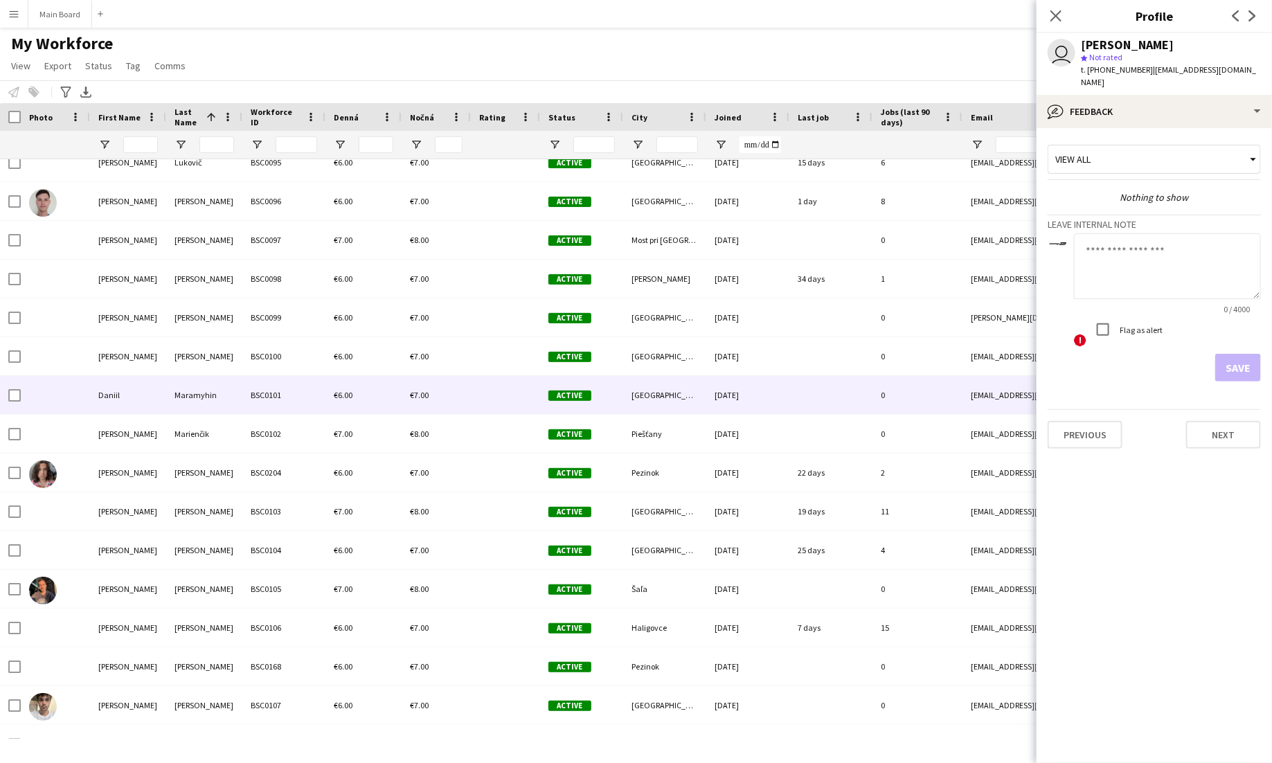
click at [1176, 246] on textarea at bounding box center [1167, 266] width 187 height 66
type textarea "**"
click at [1245, 357] on button "Save" at bounding box center [1238, 368] width 46 height 28
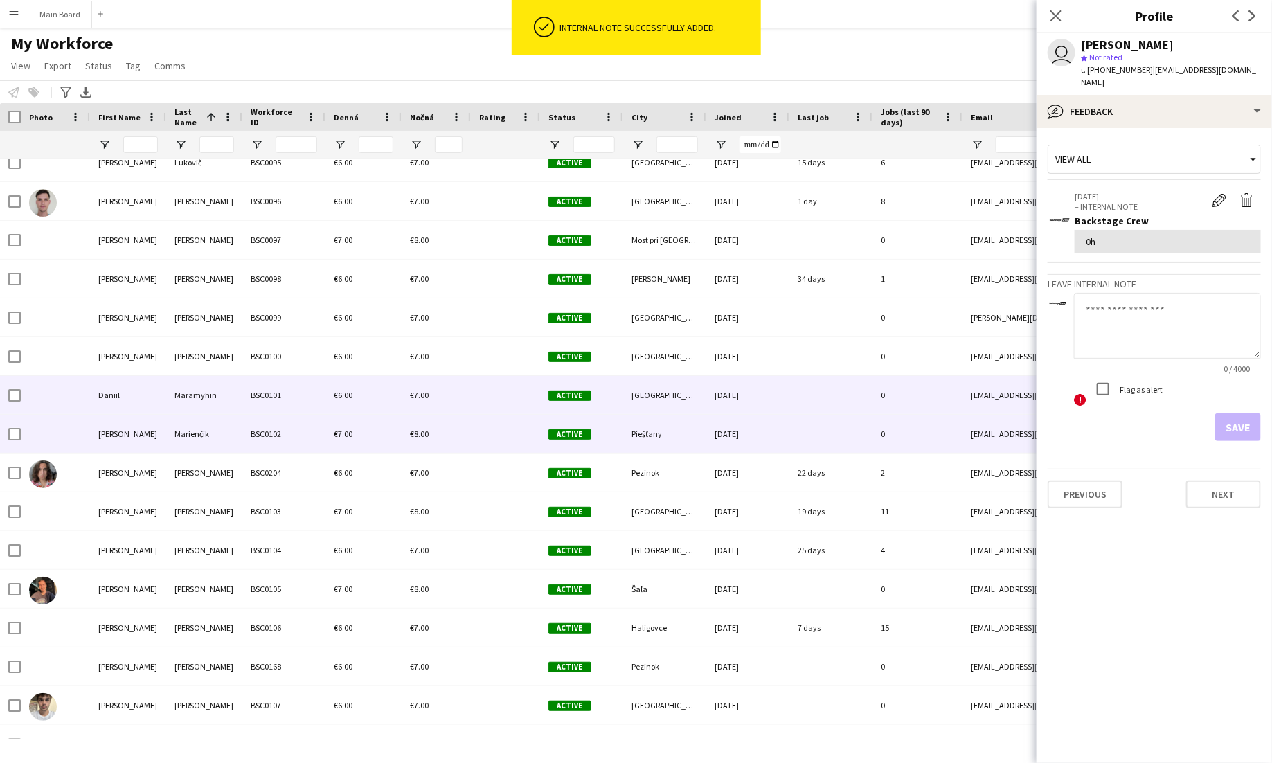
click at [245, 431] on div "BSC0102" at bounding box center [283, 434] width 83 height 38
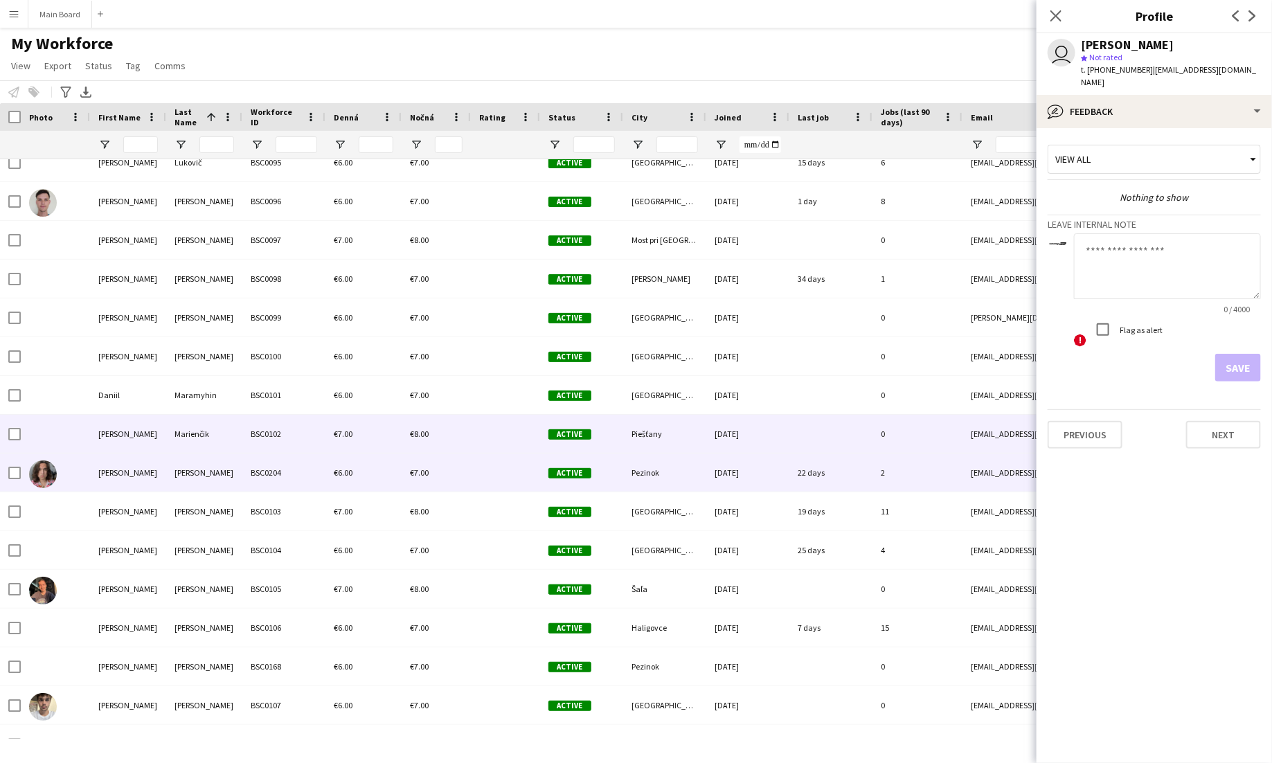
click at [219, 473] on div "Marko" at bounding box center [204, 473] width 76 height 38
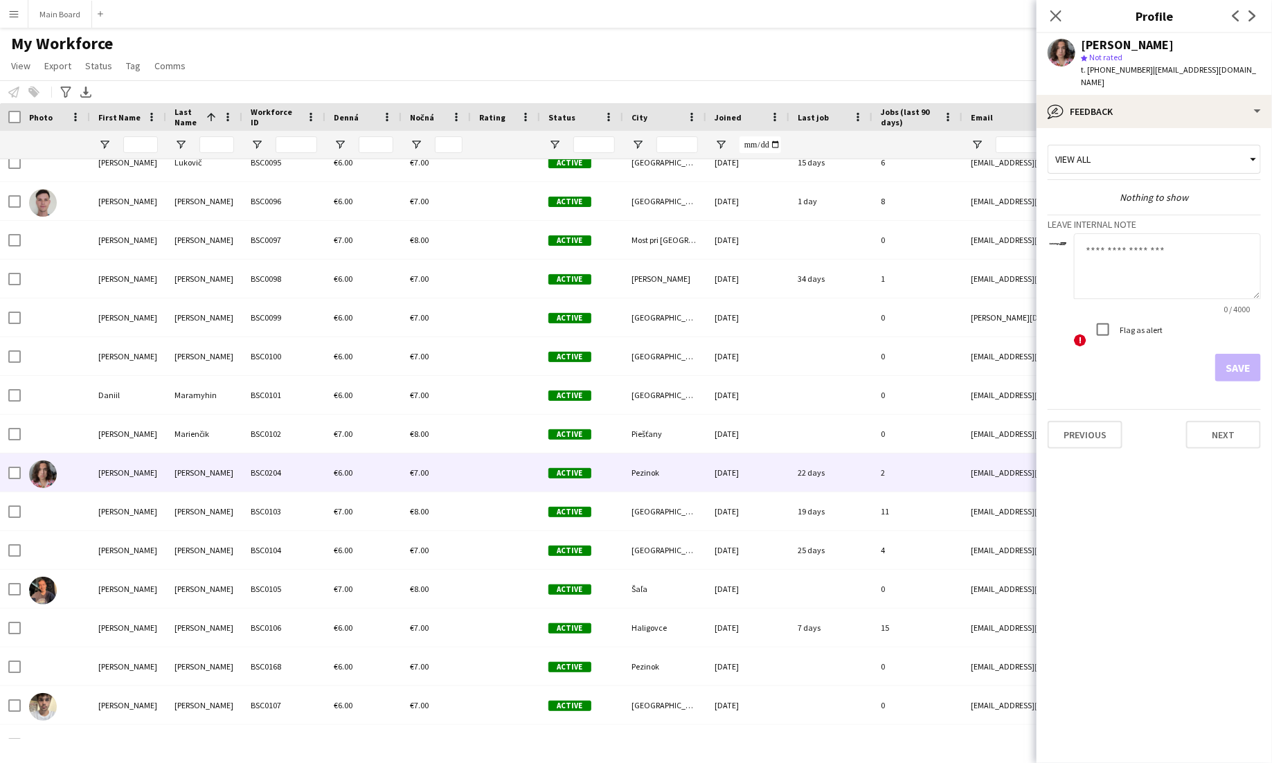
click at [1113, 244] on textarea at bounding box center [1167, 266] width 187 height 66
type textarea "******"
click at [1234, 354] on button "Save" at bounding box center [1238, 368] width 46 height 28
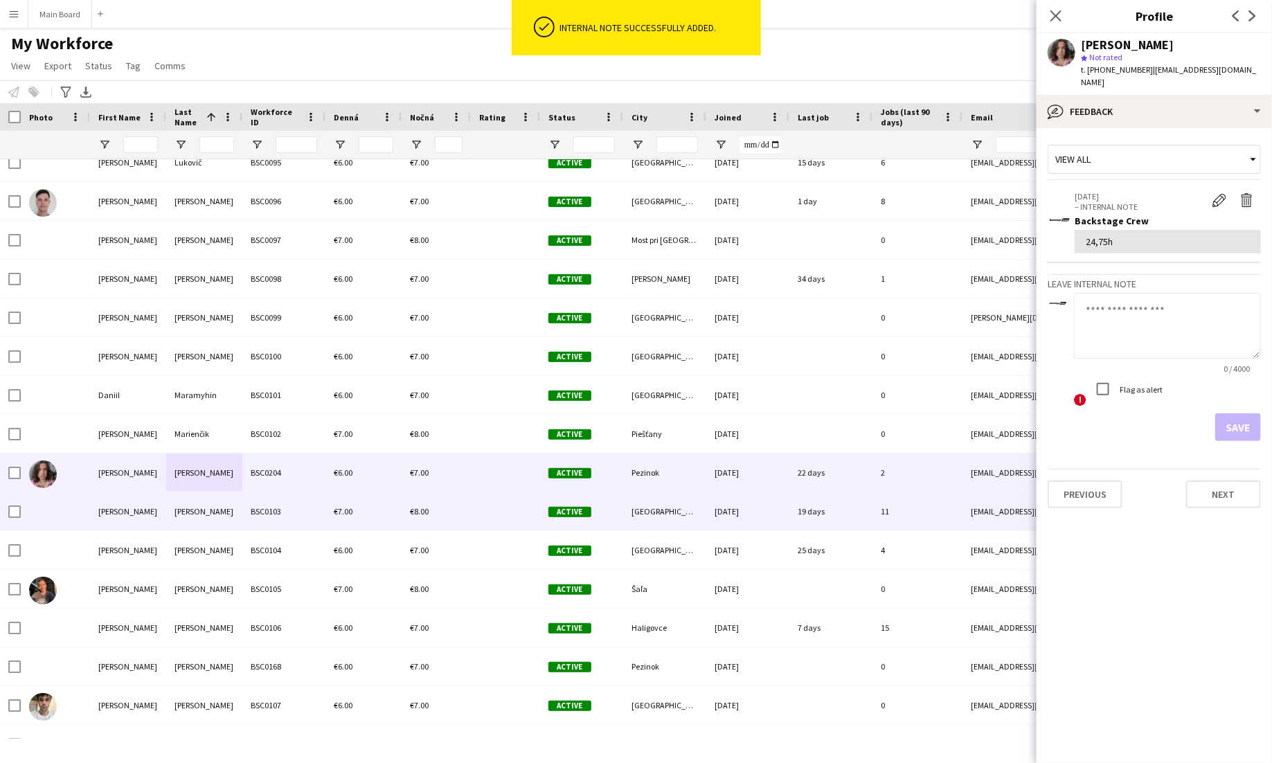
click at [249, 502] on div "BSC0103" at bounding box center [283, 511] width 83 height 38
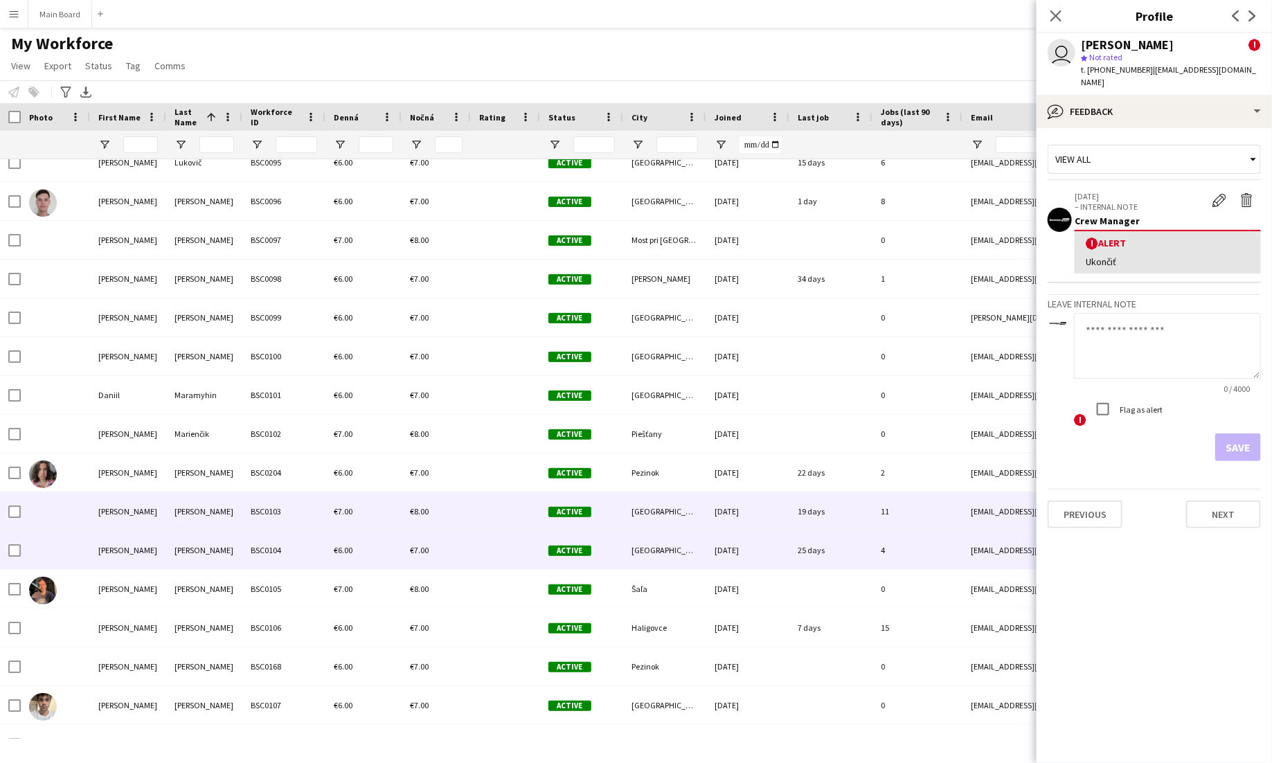
click at [253, 539] on div "BSC0104" at bounding box center [283, 550] width 83 height 38
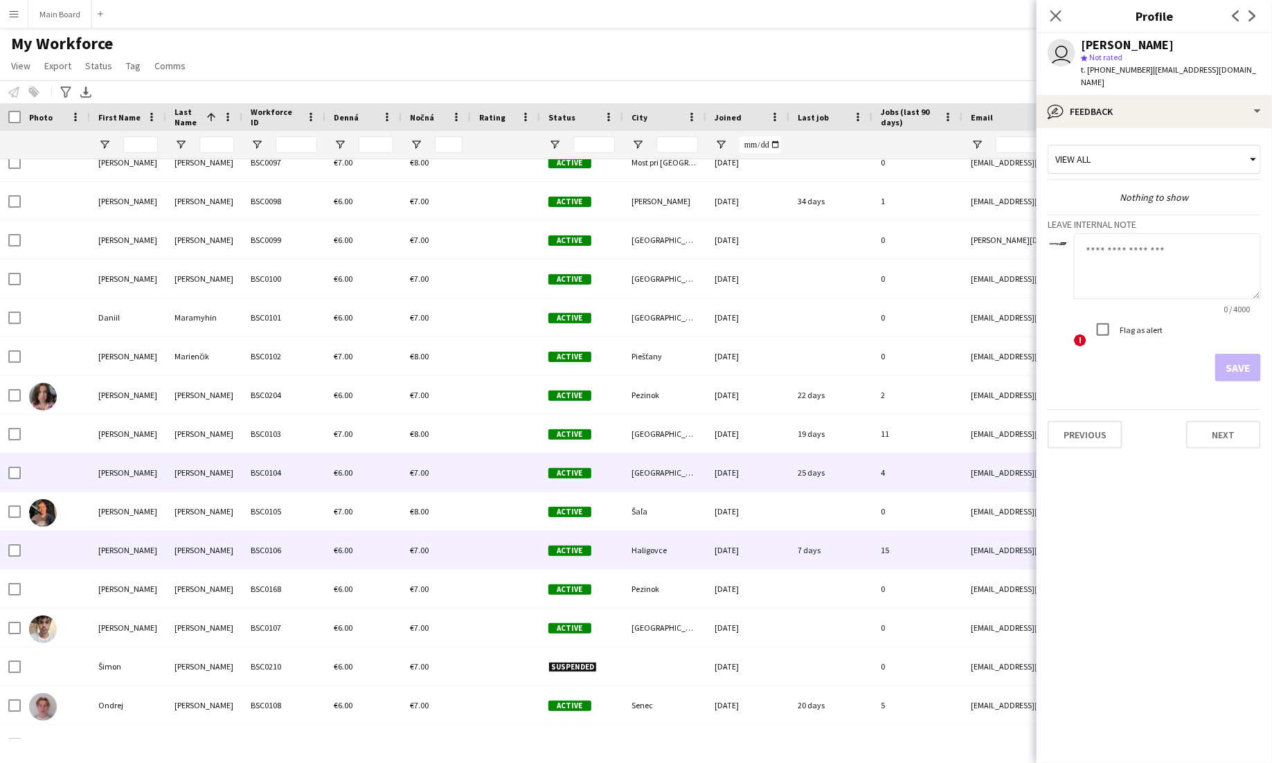
scroll to position [5447, 0]
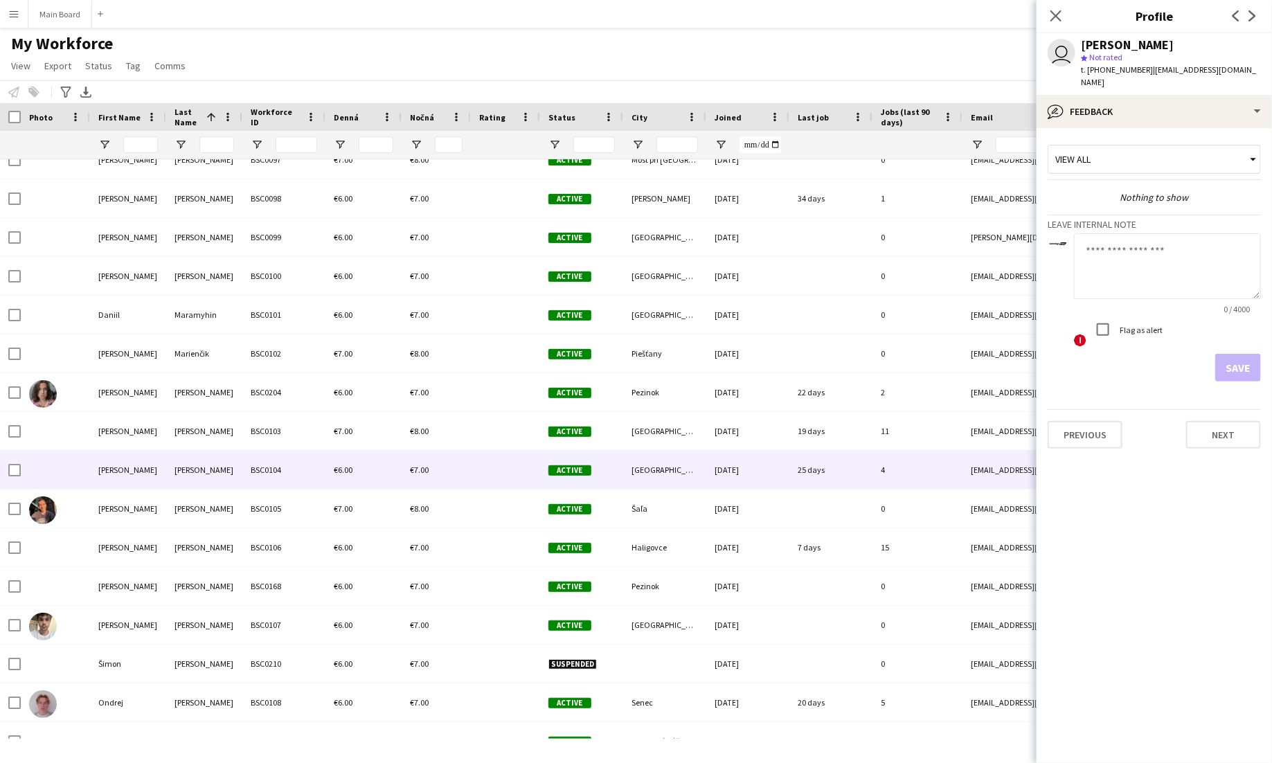
click at [1177, 249] on textarea at bounding box center [1167, 266] width 187 height 66
type textarea "*****"
click at [1230, 357] on button "Save" at bounding box center [1238, 368] width 46 height 28
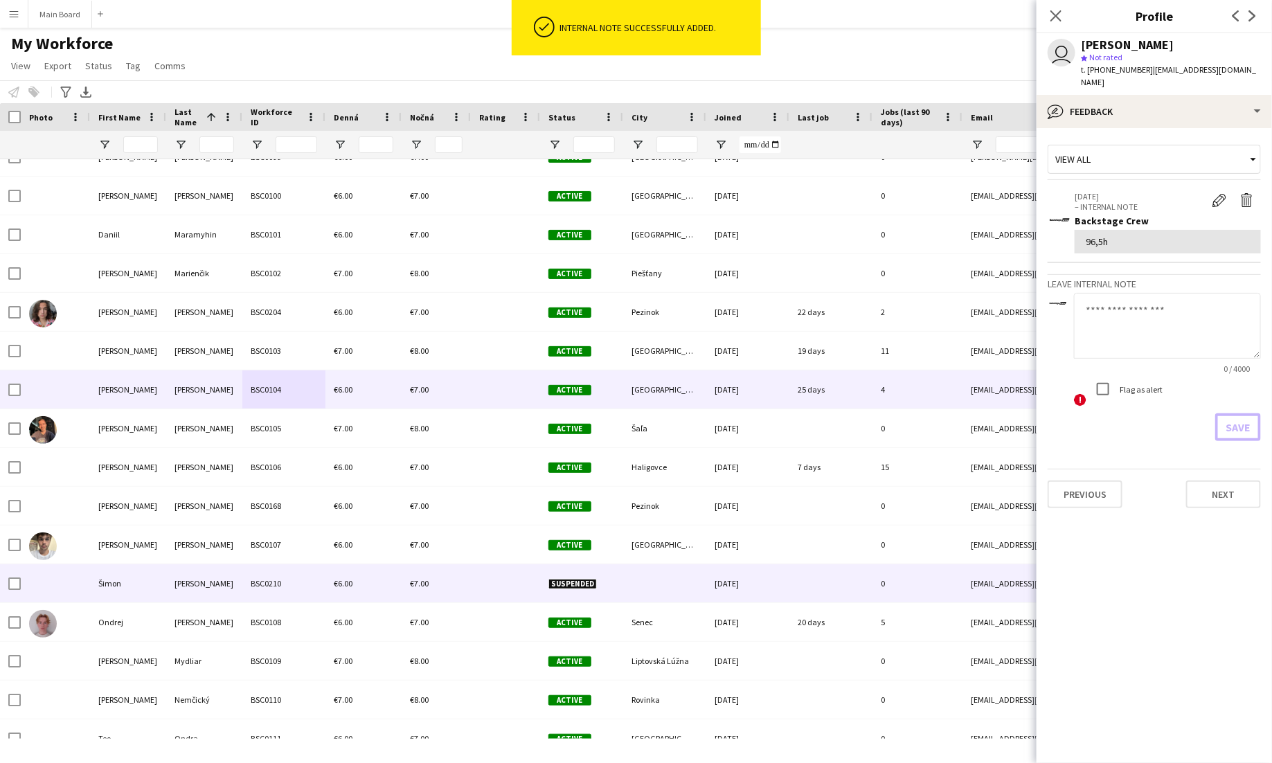
scroll to position [5528, 0]
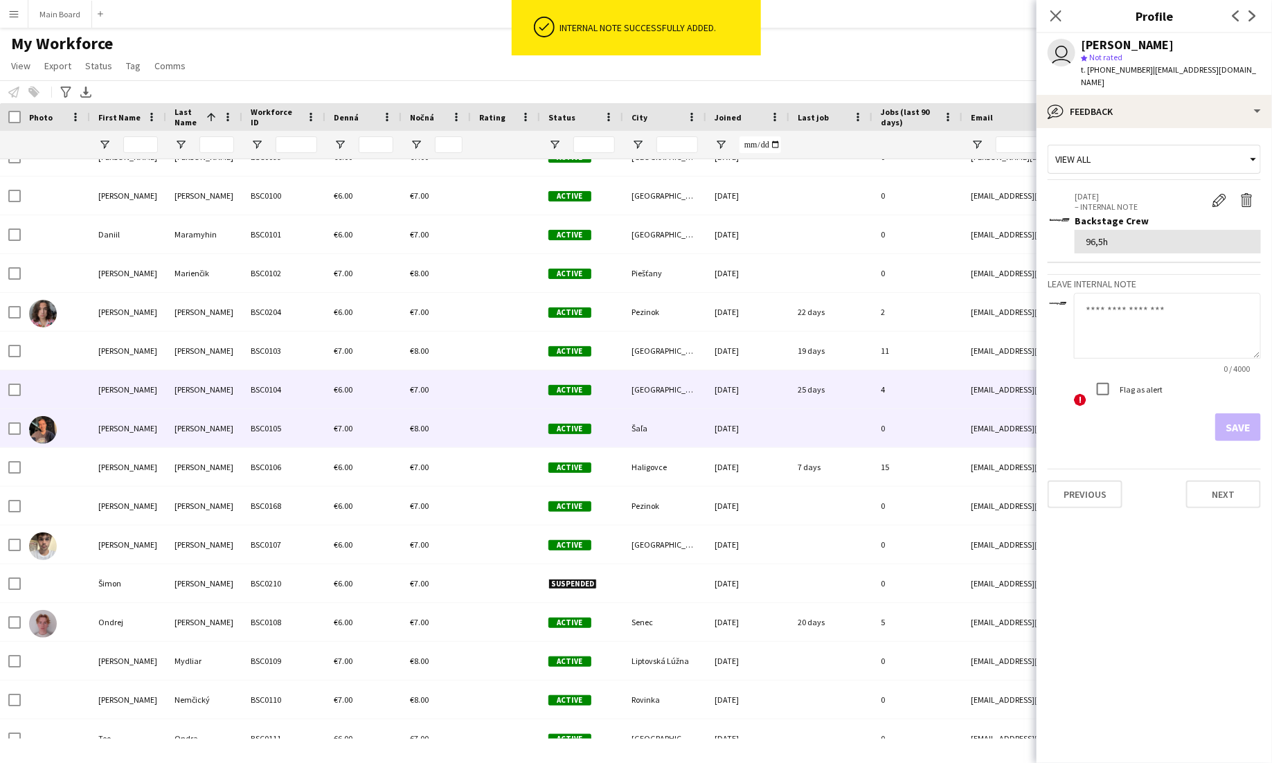
click at [217, 445] on div "Michalčík" at bounding box center [204, 428] width 76 height 38
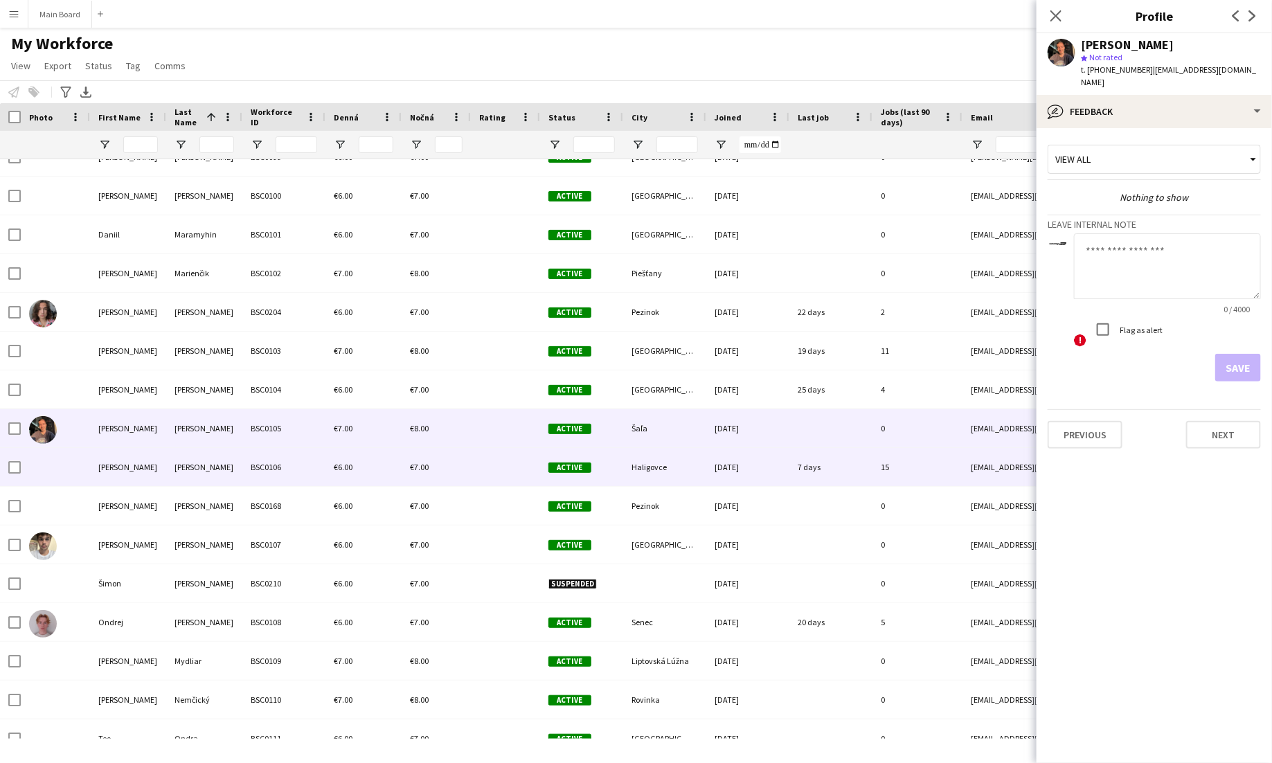
click at [241, 472] on div "Michna" at bounding box center [204, 467] width 76 height 38
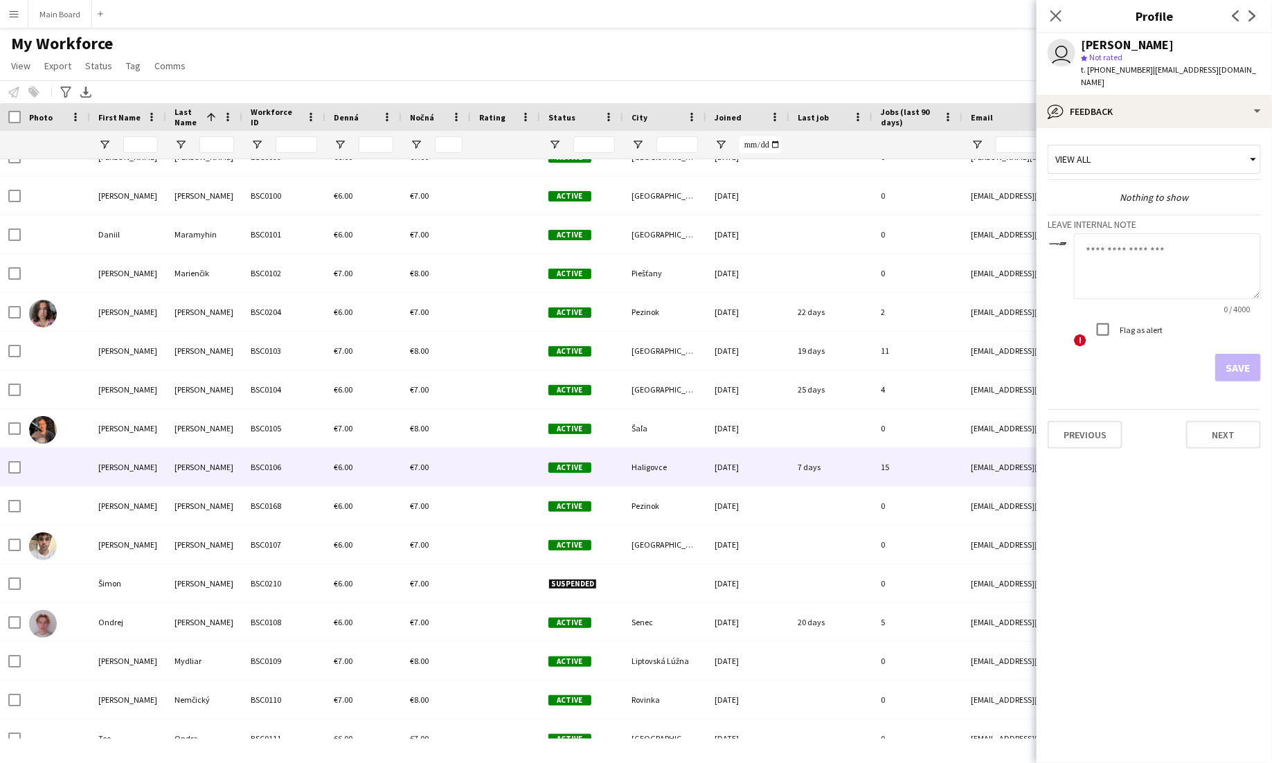
click at [1155, 267] on textarea at bounding box center [1167, 266] width 187 height 66
type textarea "****"
click at [1232, 355] on button "Save" at bounding box center [1238, 368] width 46 height 28
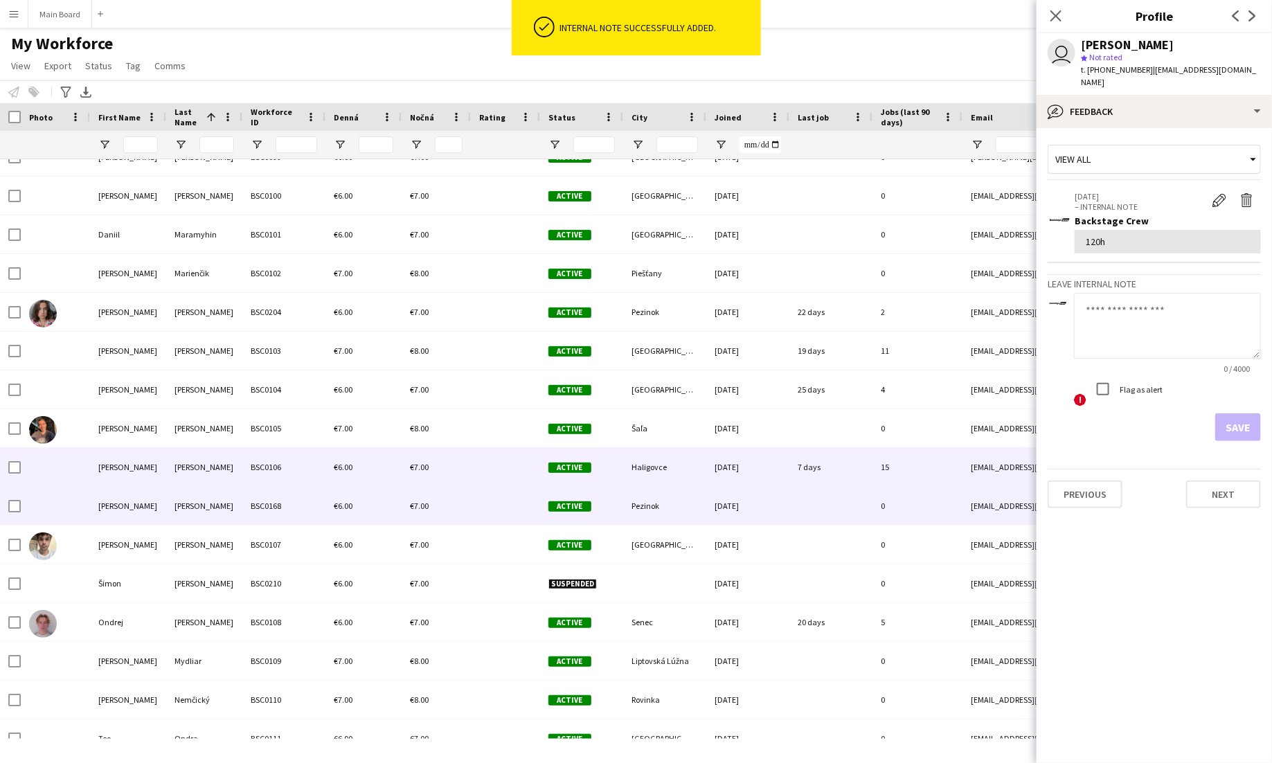
click at [349, 501] on span "€6.00" at bounding box center [343, 506] width 19 height 10
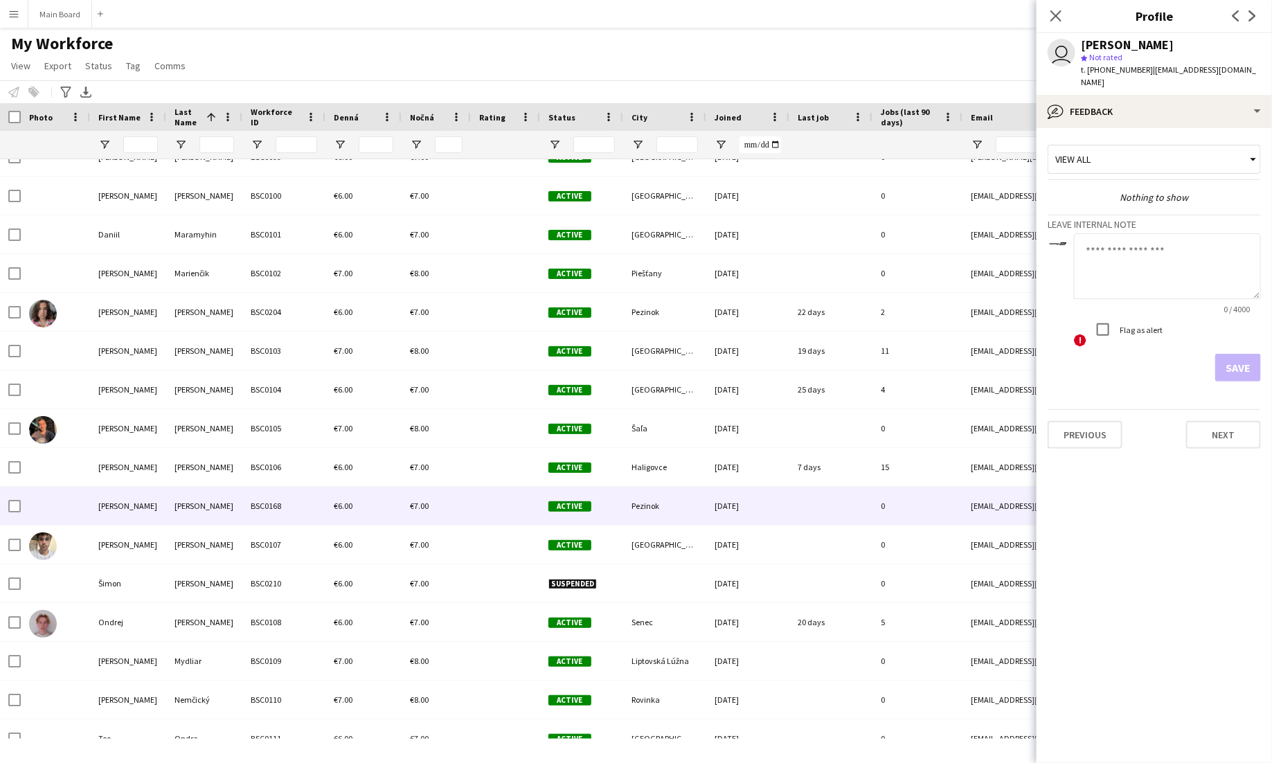
click at [1165, 265] on textarea at bounding box center [1167, 266] width 187 height 66
type textarea "***"
click at [1239, 376] on app-crew-profile-feedback-tab "View all Nothing to show Leave internal note *** 3 / 4000 ! Flag as alert Save …" at bounding box center [1154, 445] width 235 height 635
click at [1235, 355] on button "Save" at bounding box center [1238, 368] width 46 height 28
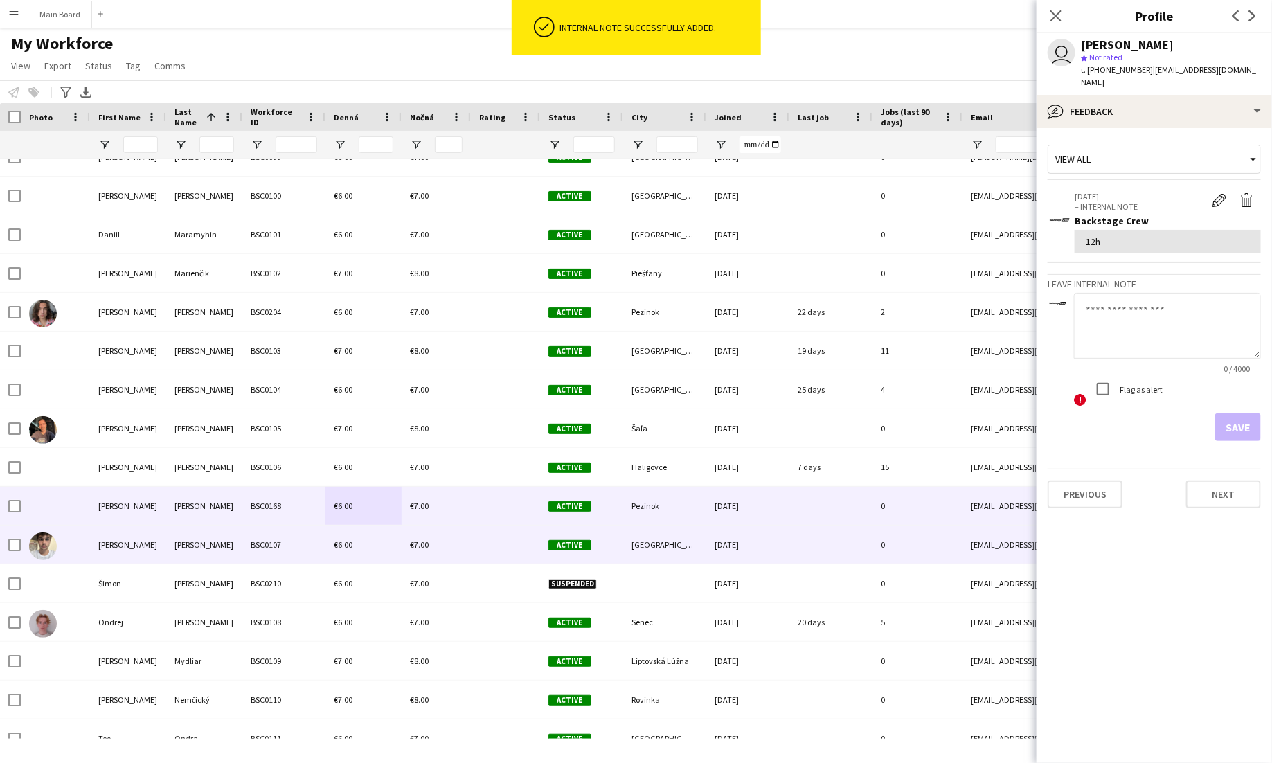
click at [217, 545] on div "Mihok" at bounding box center [204, 545] width 76 height 38
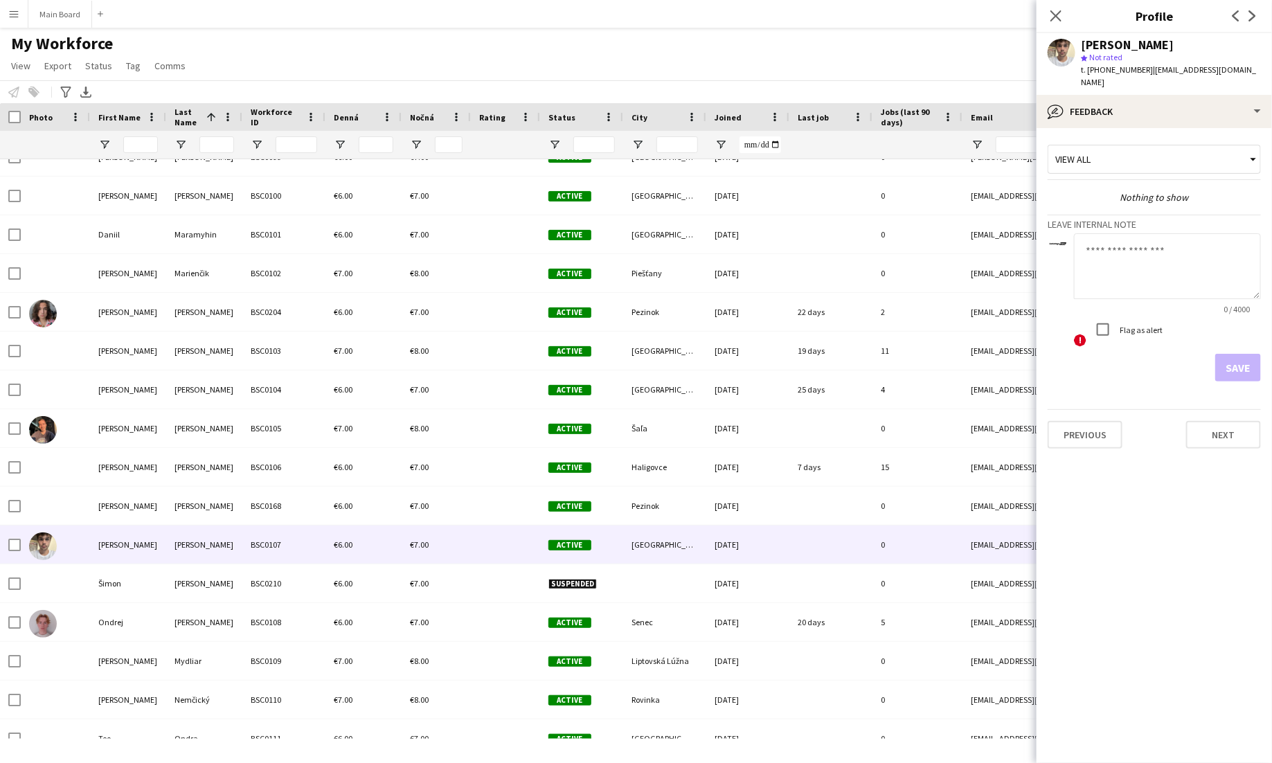
click at [1174, 240] on textarea at bounding box center [1167, 266] width 187 height 66
type textarea "******"
click at [1242, 354] on button "Save" at bounding box center [1238, 368] width 46 height 28
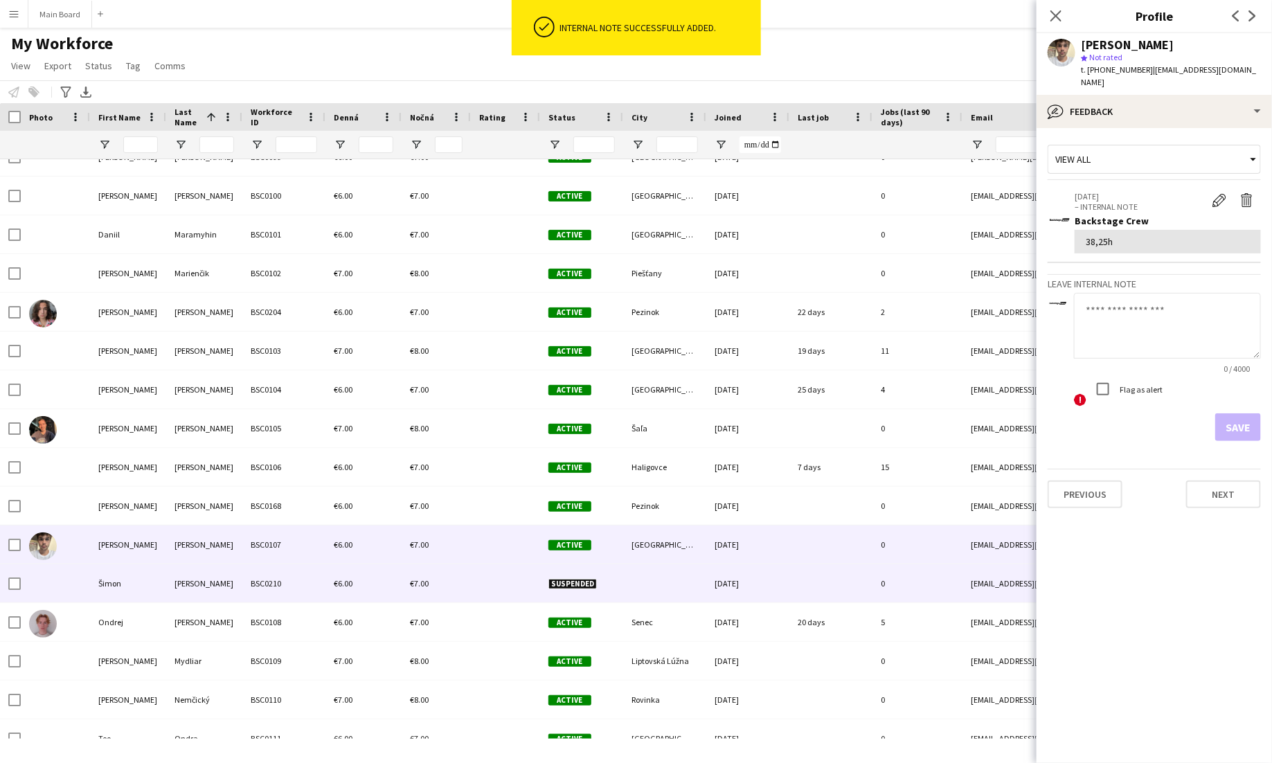
click at [247, 573] on div "BSC0210" at bounding box center [283, 583] width 83 height 38
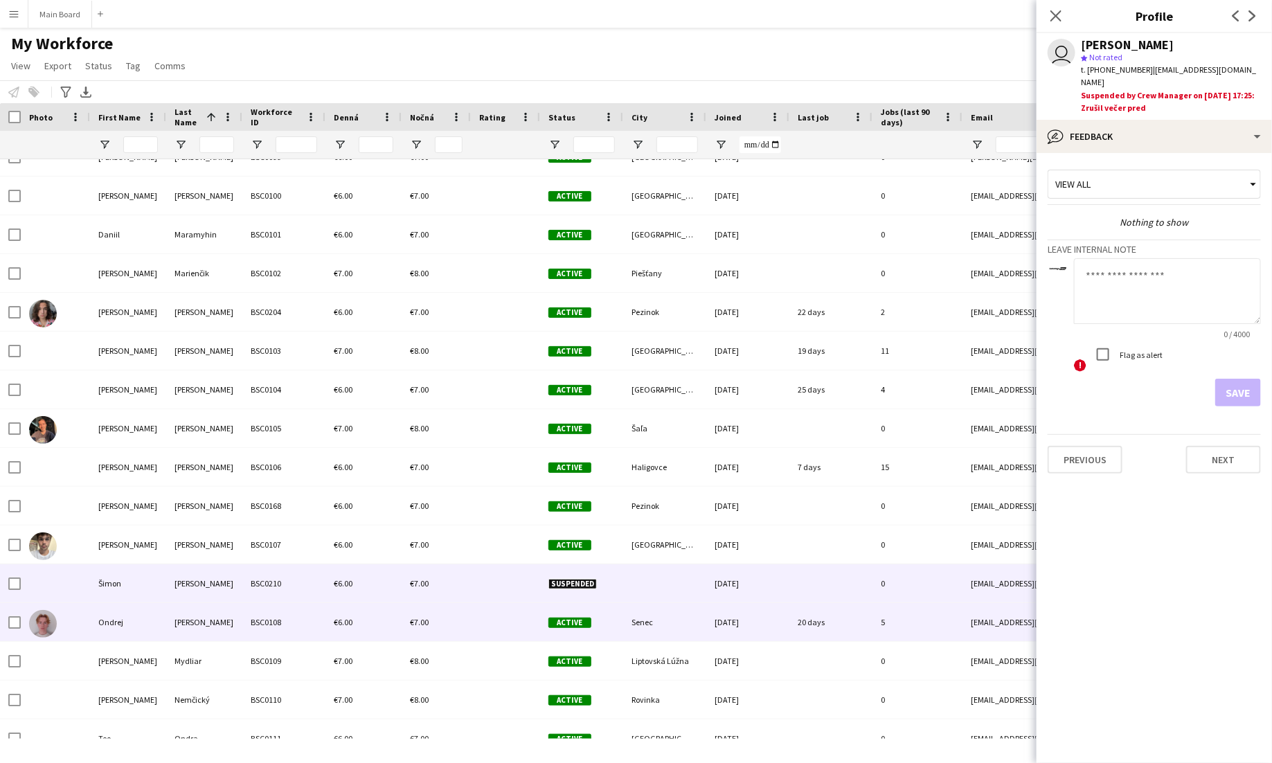
click at [267, 613] on div "BSC0108" at bounding box center [283, 622] width 83 height 38
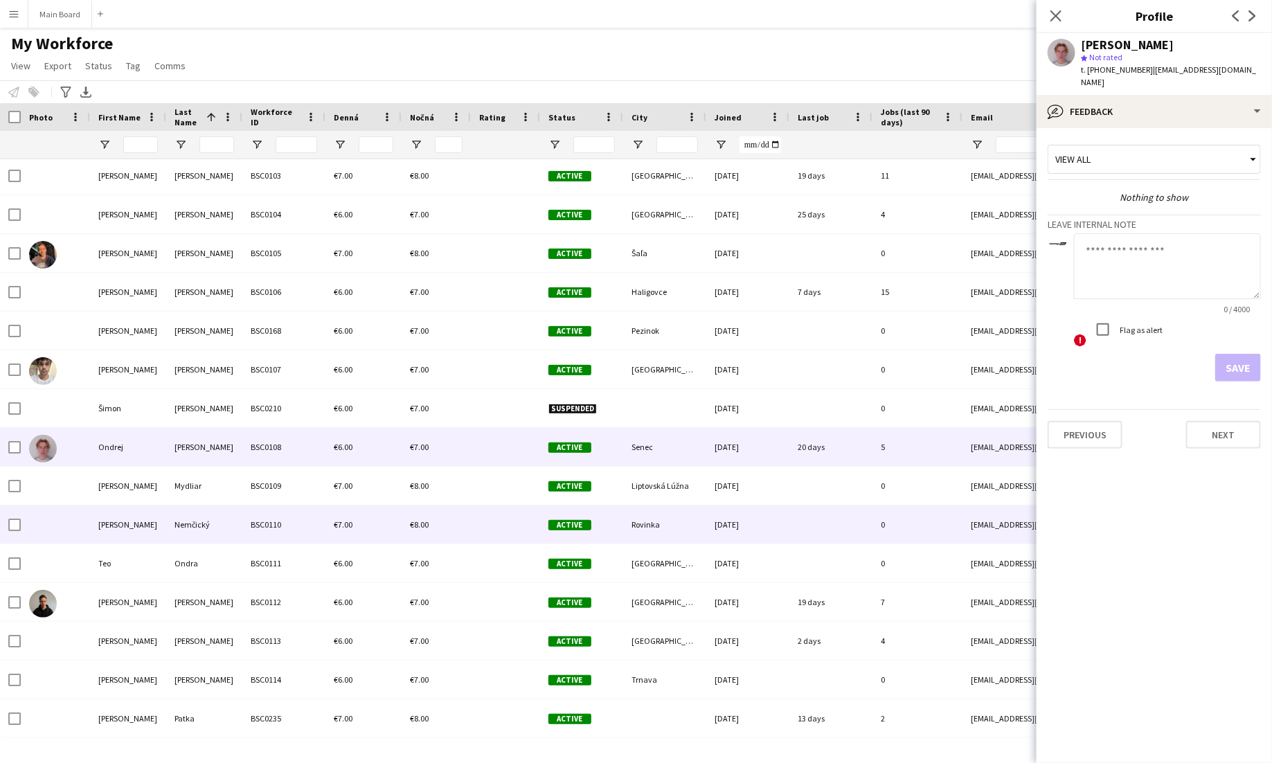
scroll to position [5713, 0]
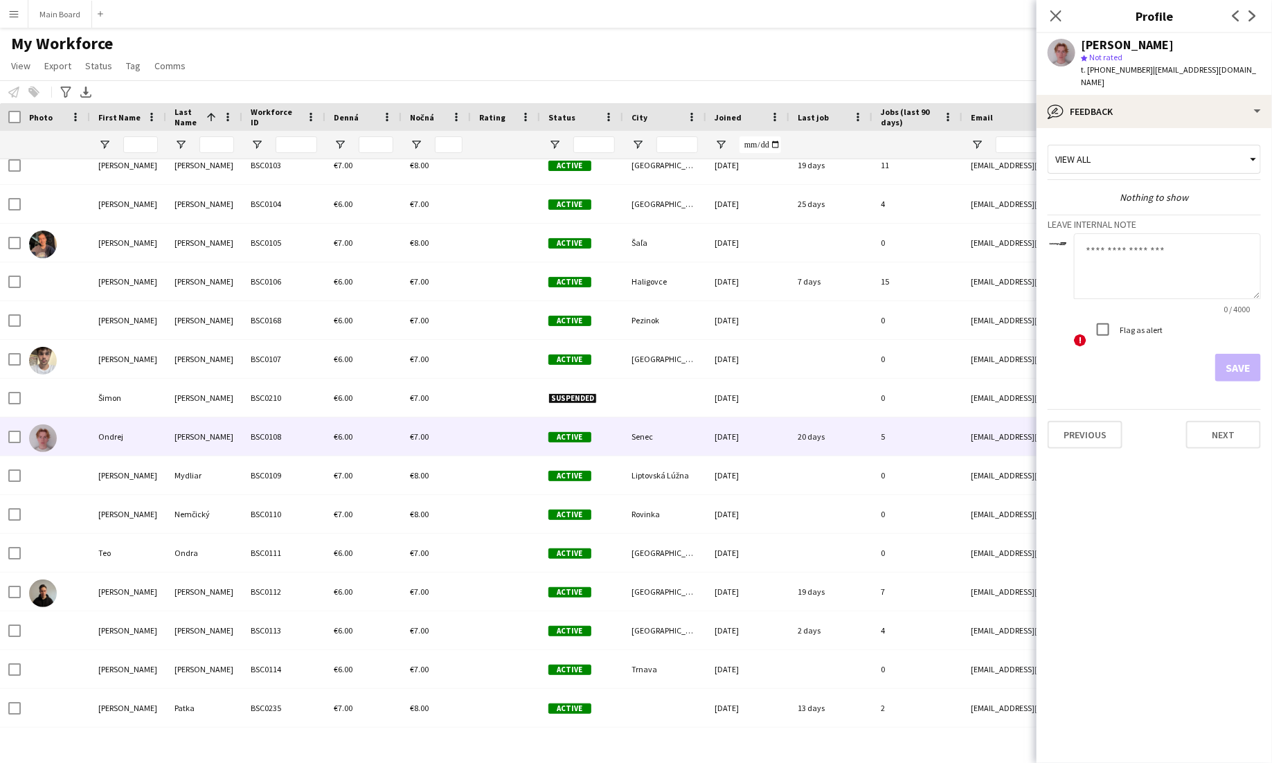
click at [1154, 237] on textarea at bounding box center [1167, 266] width 187 height 66
type textarea "*****"
click at [1242, 354] on button "Save" at bounding box center [1238, 368] width 46 height 28
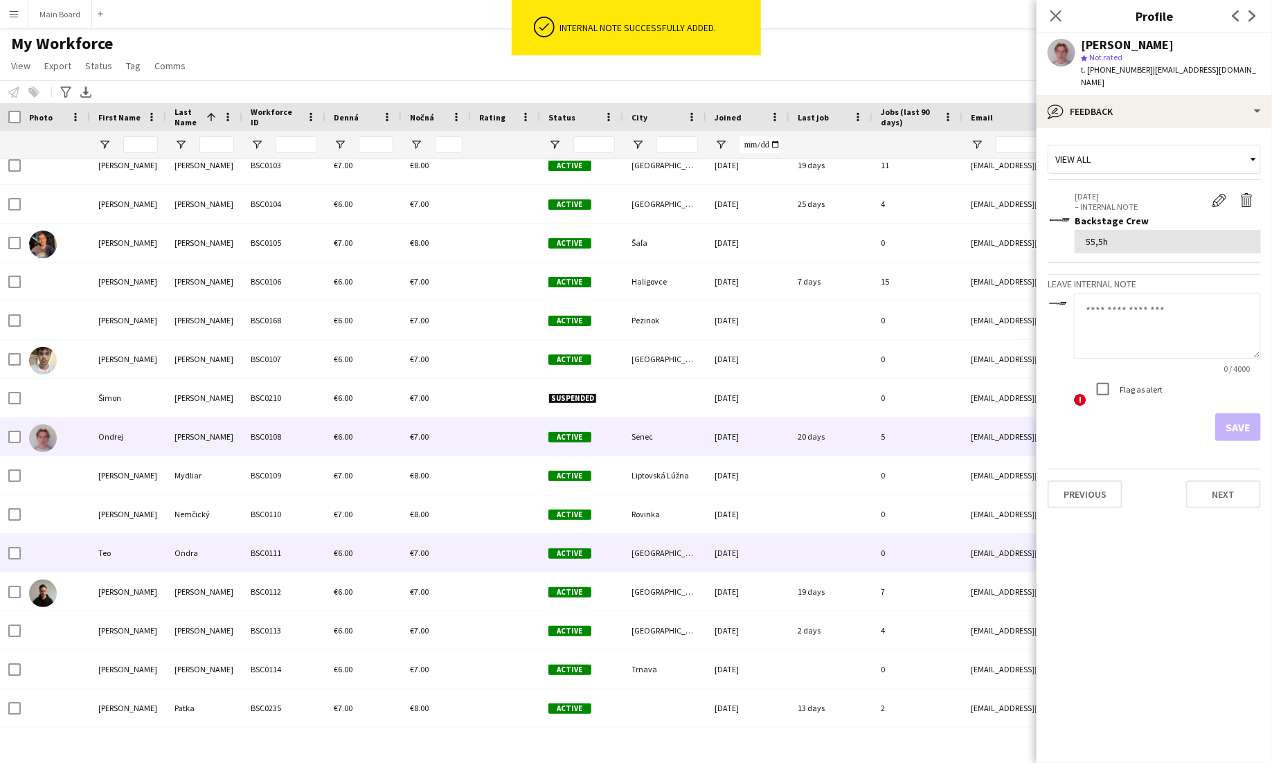
click at [296, 549] on div "BSC0111" at bounding box center [283, 553] width 83 height 38
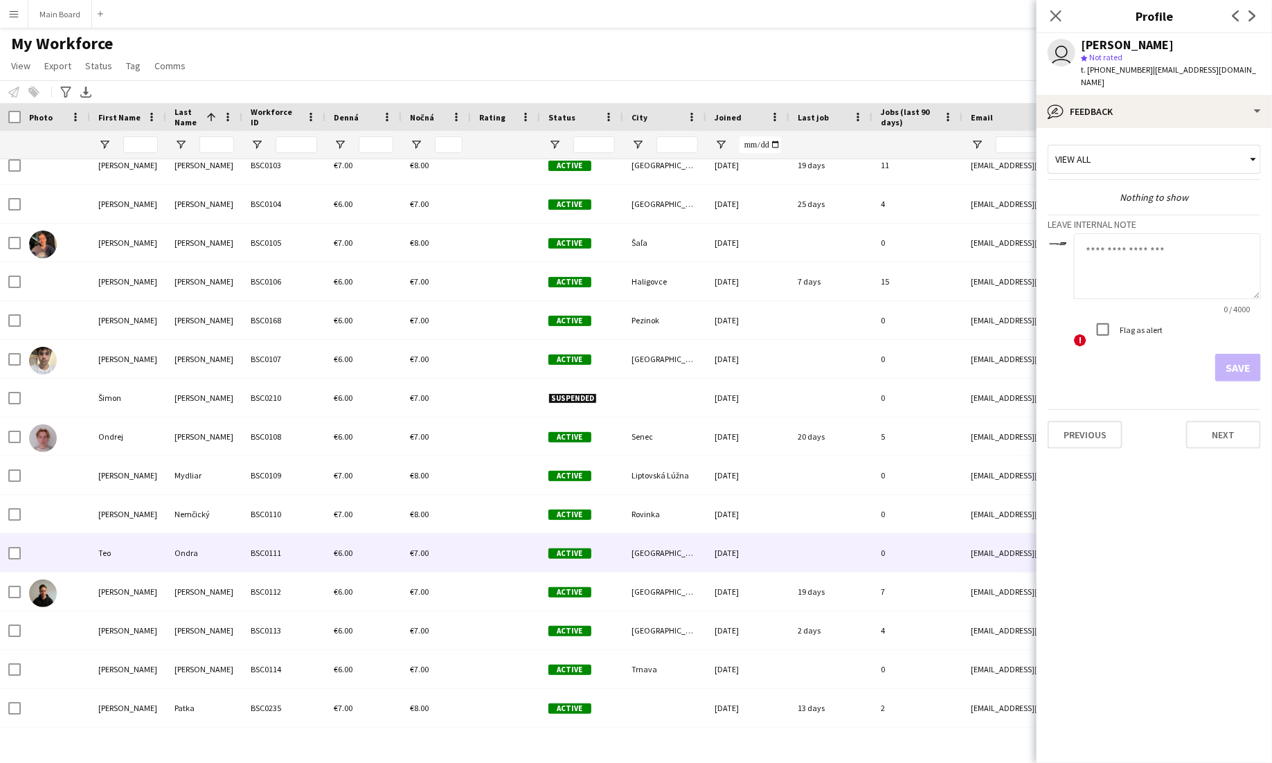
click at [1100, 236] on textarea at bounding box center [1167, 266] width 187 height 66
type textarea "**"
click at [1251, 354] on button "Save" at bounding box center [1238, 368] width 46 height 28
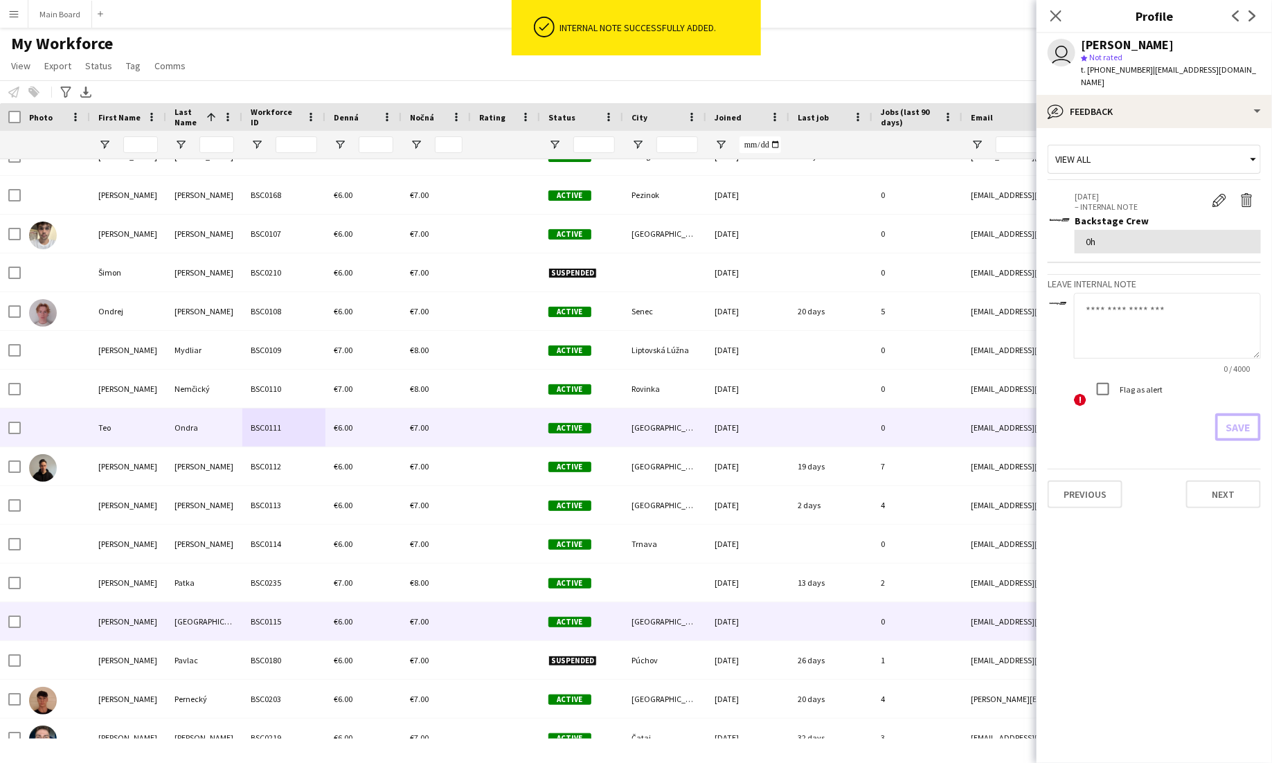
scroll to position [5842, 0]
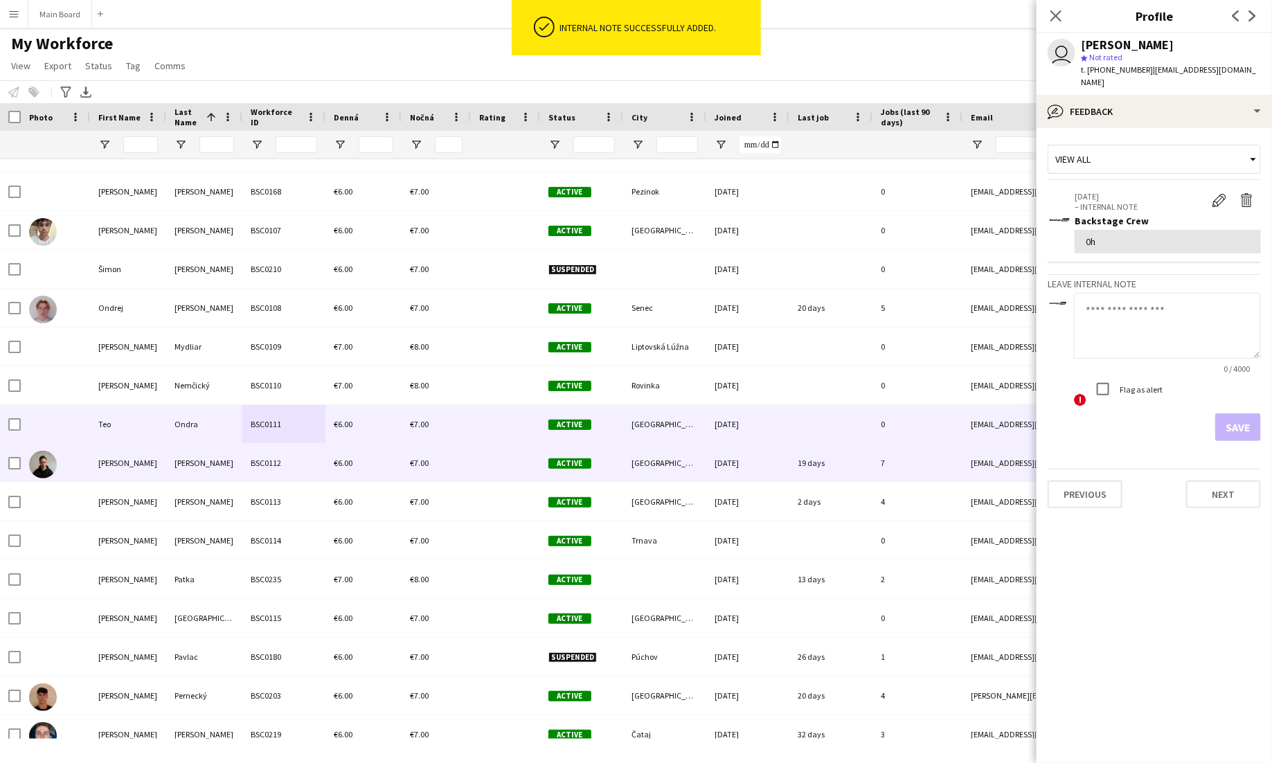
click at [202, 456] on div "Ondrášek" at bounding box center [204, 463] width 76 height 38
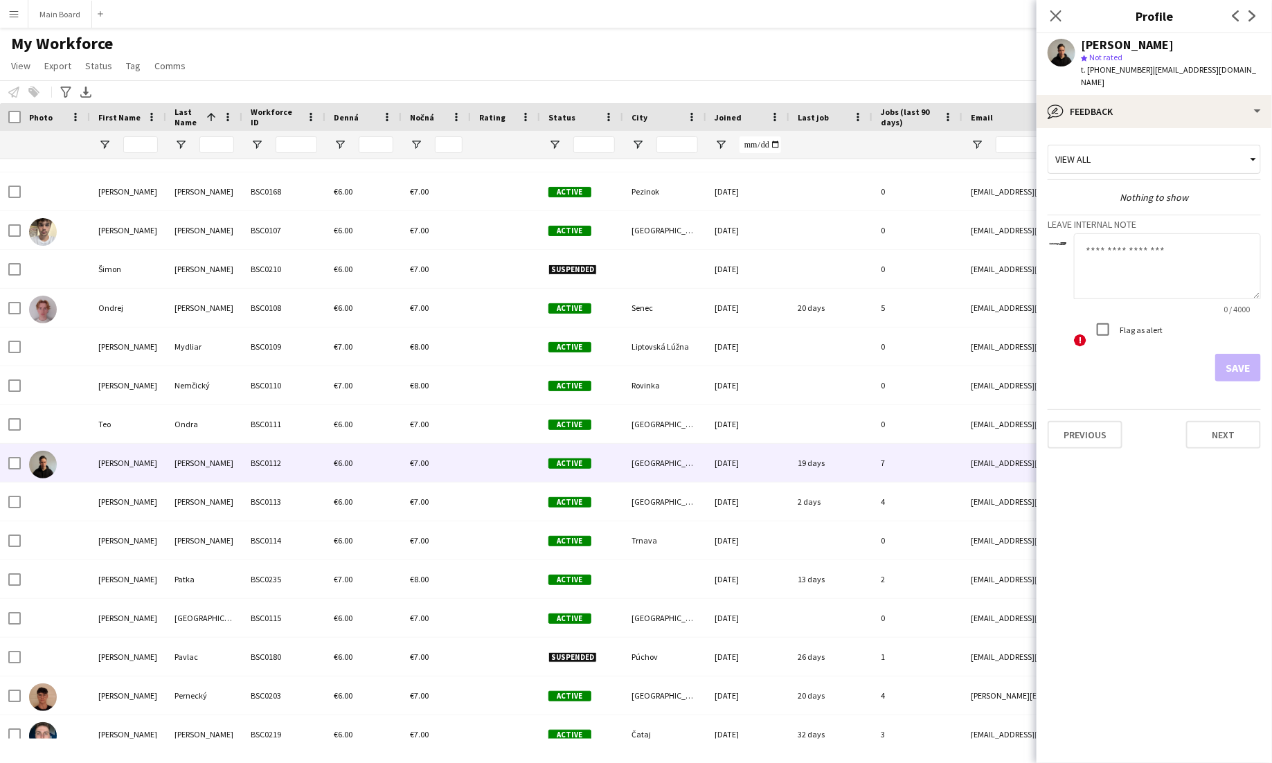
click at [1191, 257] on textarea at bounding box center [1167, 266] width 187 height 66
type textarea "****"
click at [1228, 354] on button "Save" at bounding box center [1238, 368] width 46 height 28
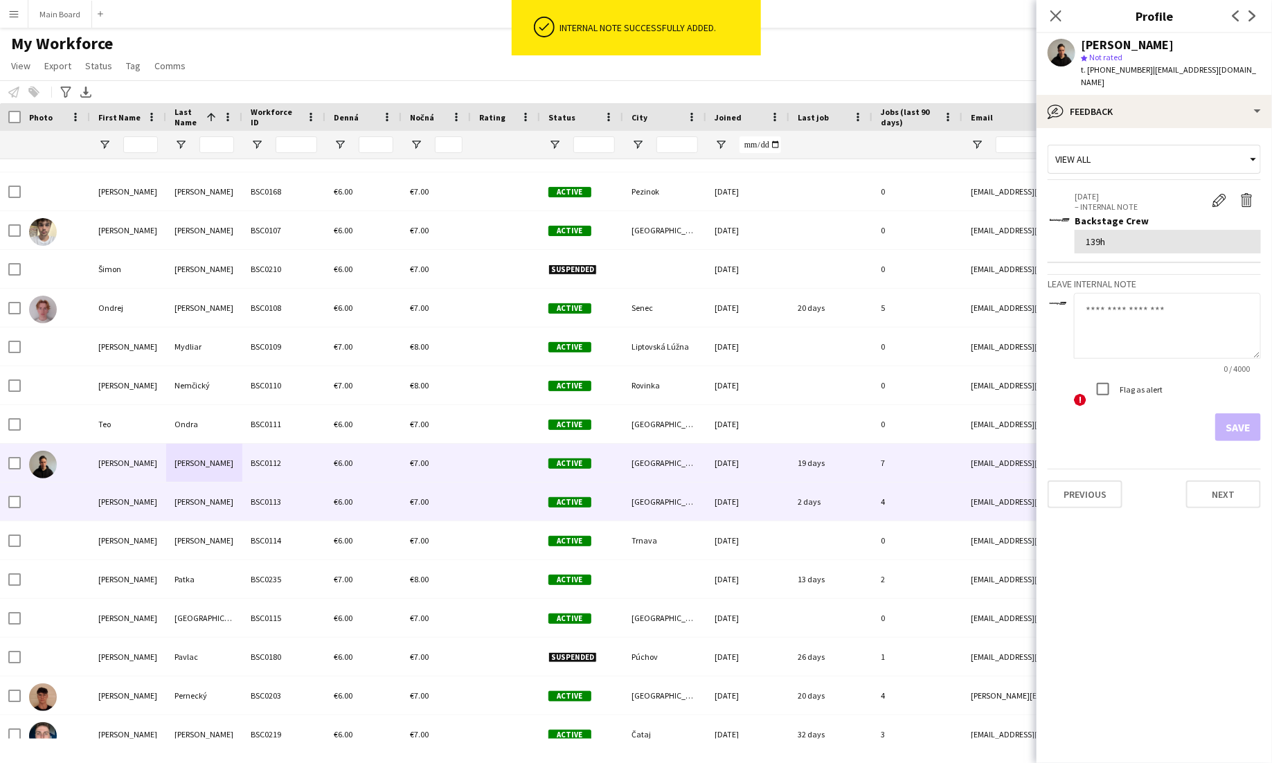
click at [197, 494] on div "Orgovan" at bounding box center [204, 502] width 76 height 38
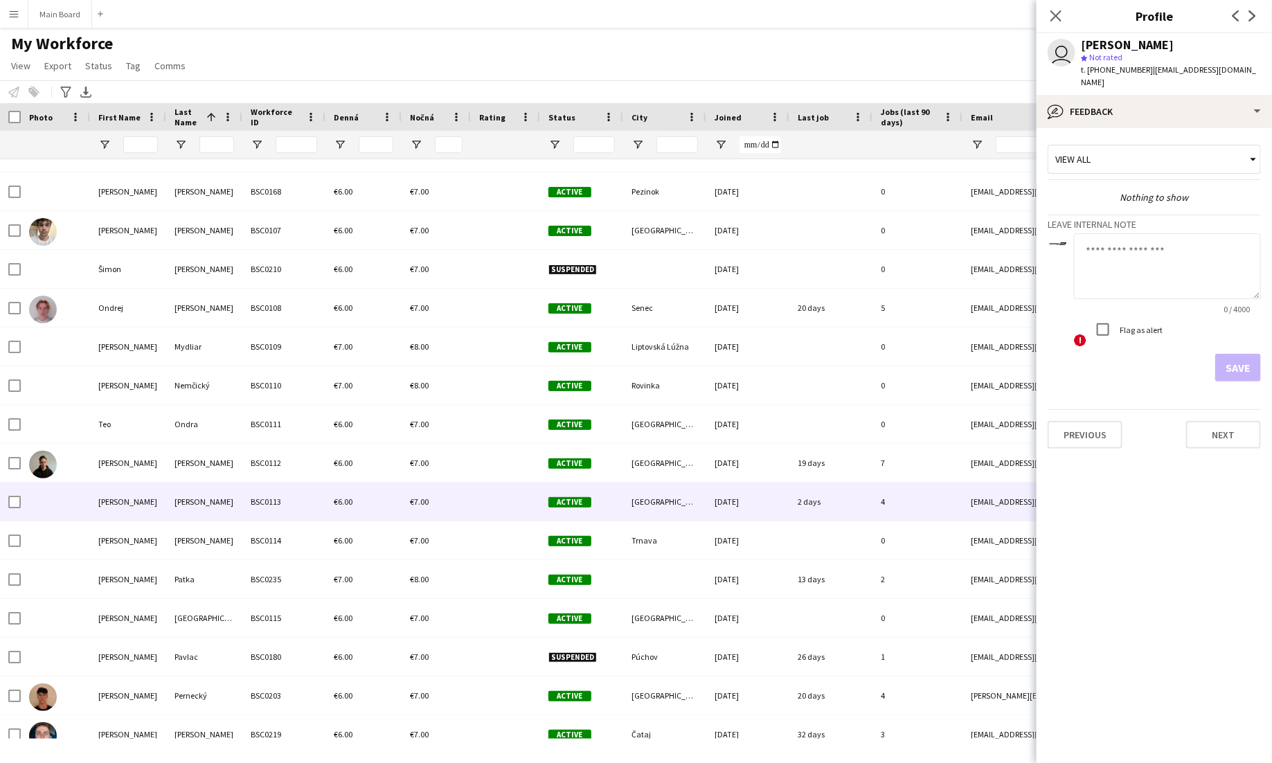
click at [1145, 270] on textarea at bounding box center [1167, 266] width 187 height 66
type textarea "******"
click at [1236, 359] on button "Save" at bounding box center [1238, 368] width 46 height 28
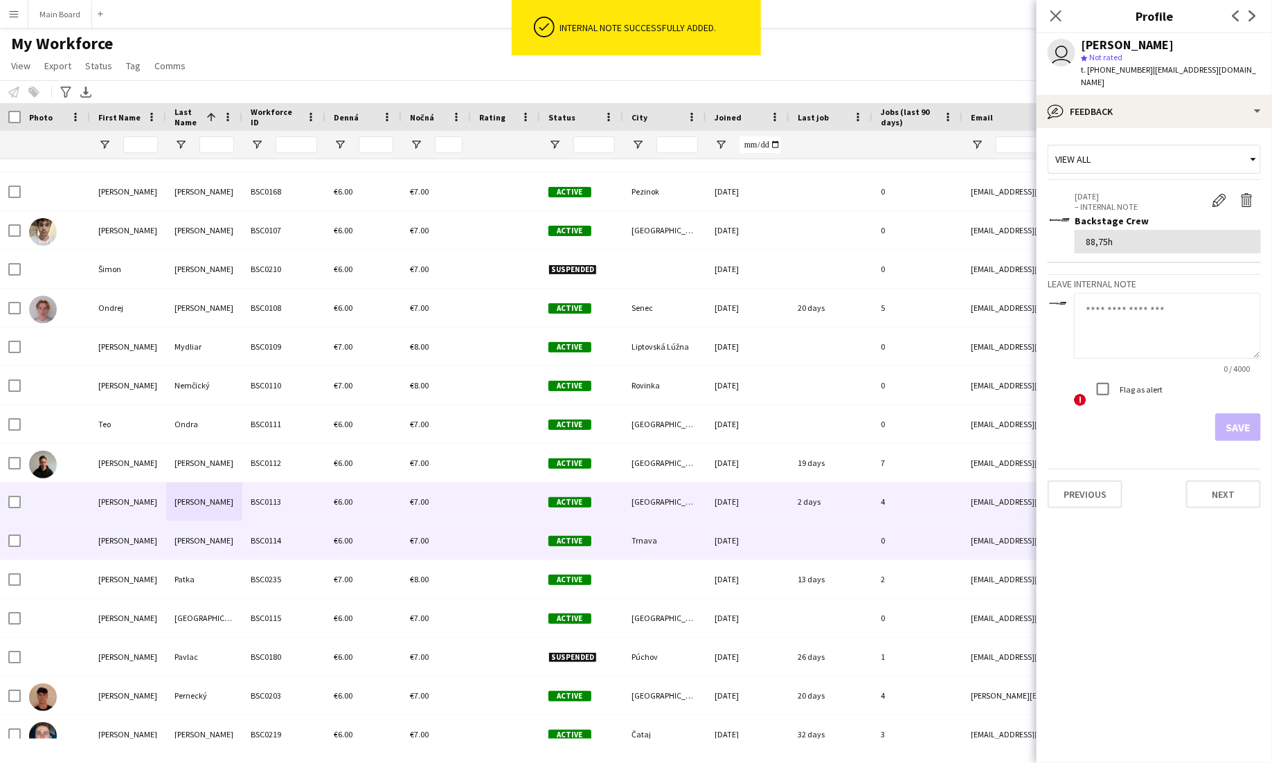
click at [204, 530] on div "Ossipov" at bounding box center [204, 540] width 76 height 38
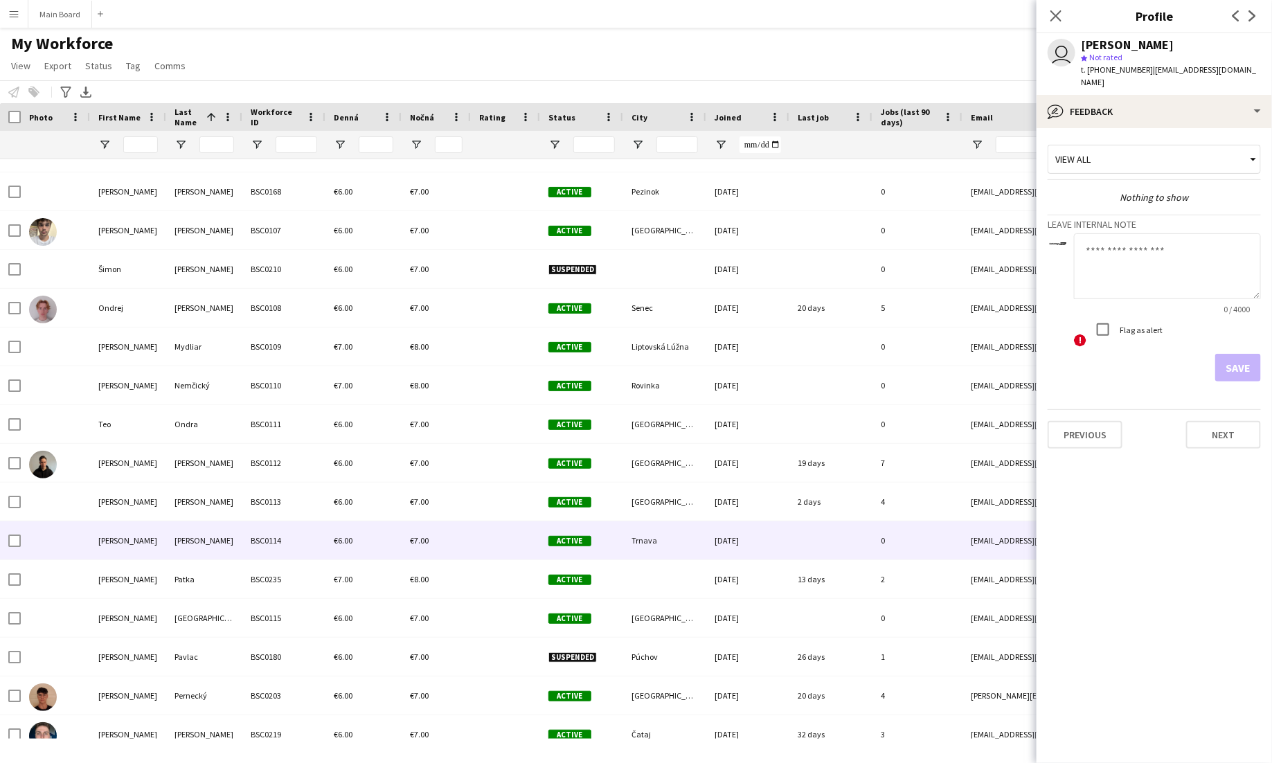
click at [1174, 249] on textarea at bounding box center [1167, 266] width 187 height 66
type textarea "******"
click at [1250, 359] on button "Save" at bounding box center [1238, 368] width 46 height 28
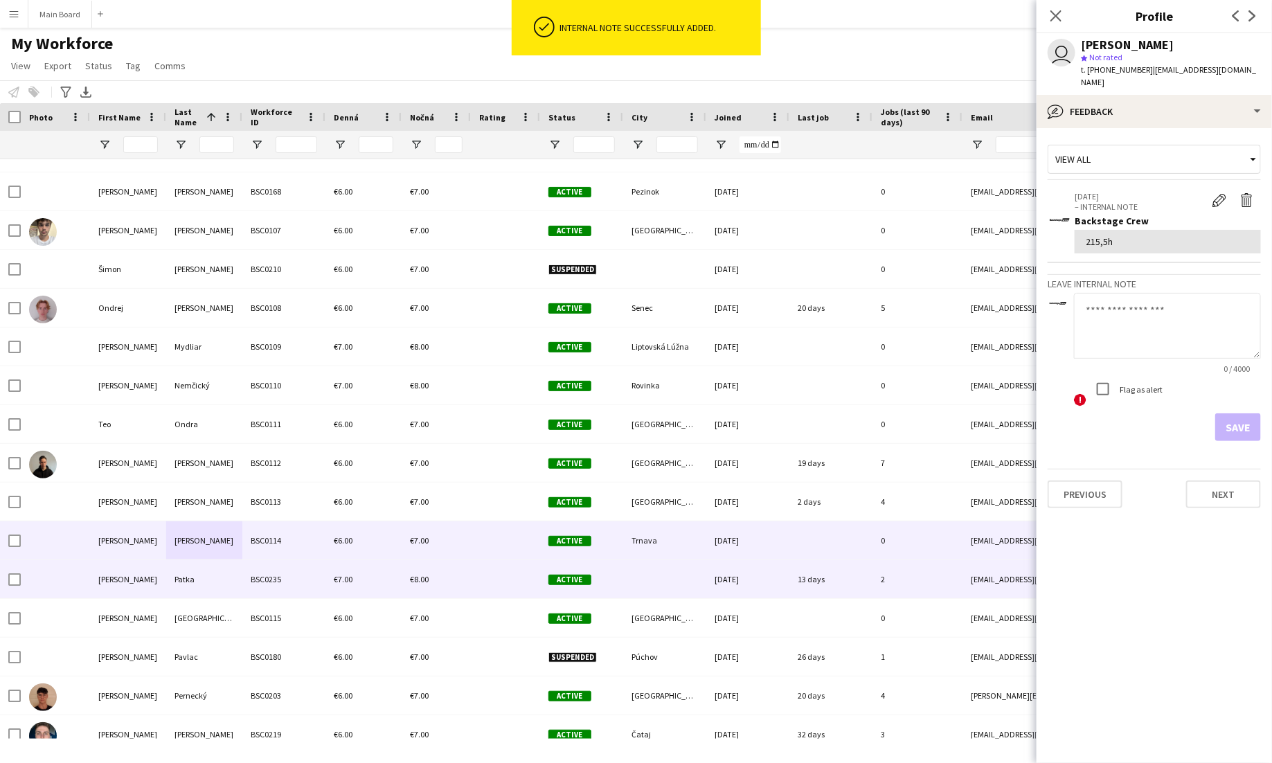
click at [214, 572] on div "Patka" at bounding box center [204, 579] width 76 height 38
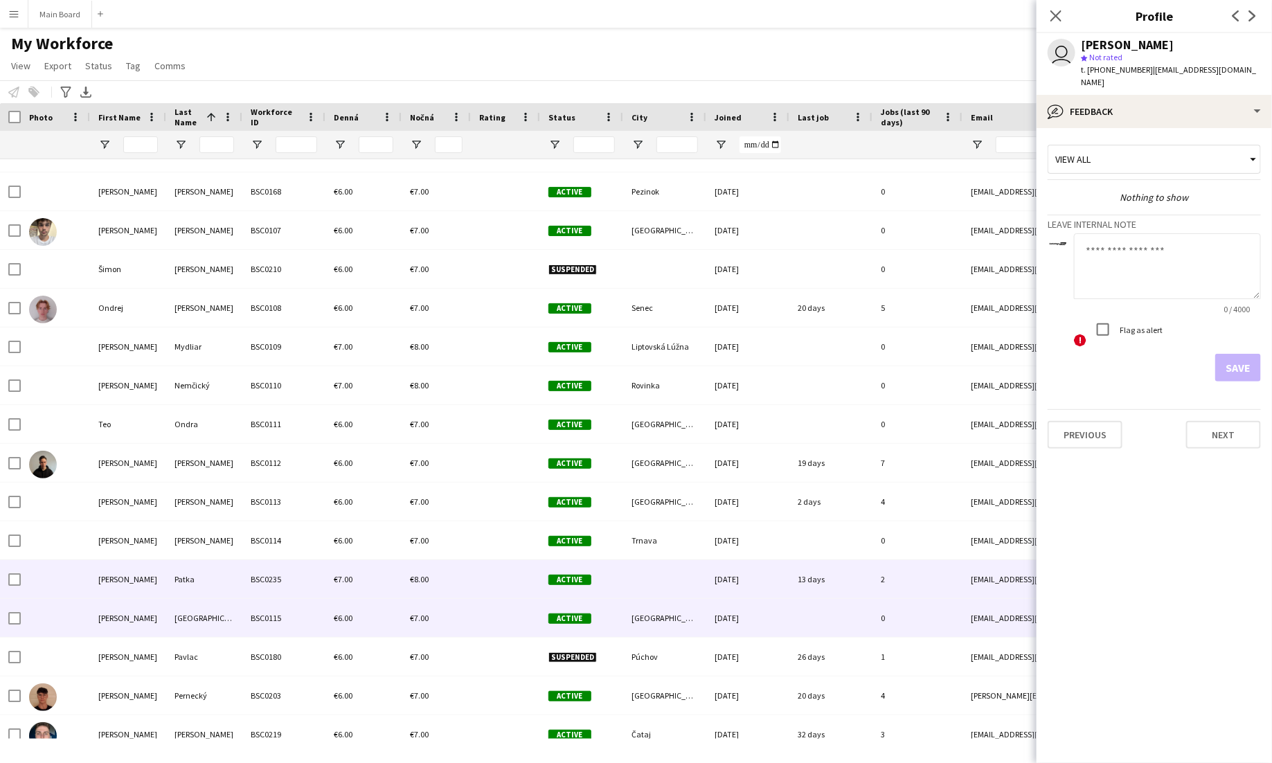
click at [235, 617] on div "Pauhof" at bounding box center [204, 618] width 76 height 38
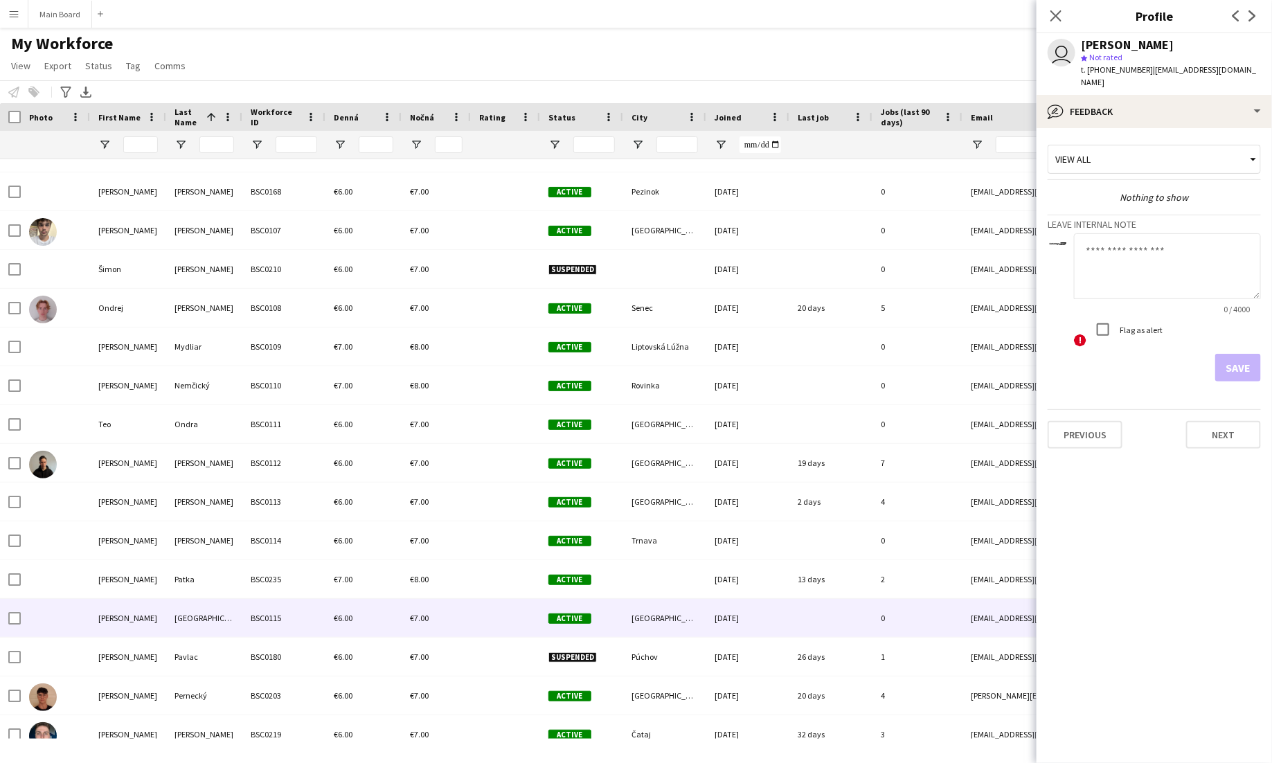
click at [1160, 233] on textarea at bounding box center [1167, 266] width 187 height 66
type textarea "******"
click at [1239, 354] on button "Save" at bounding box center [1238, 368] width 46 height 28
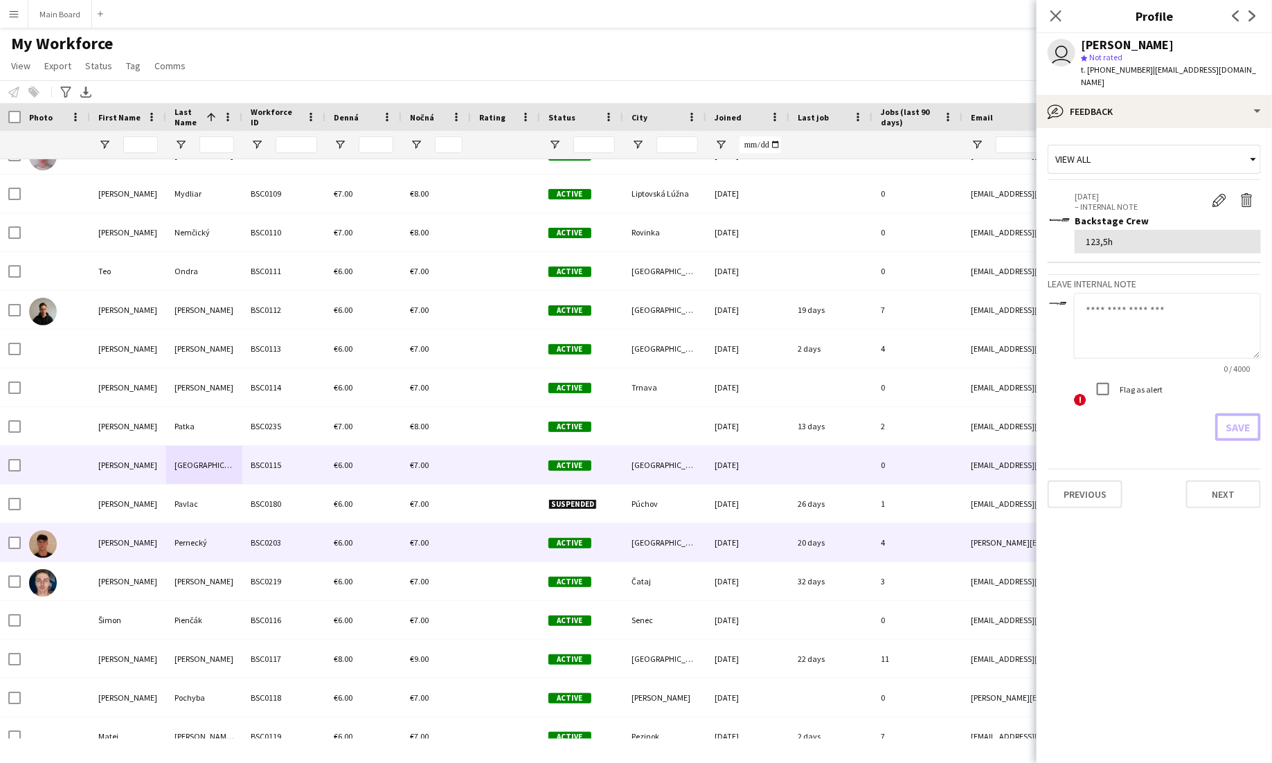
scroll to position [5997, 0]
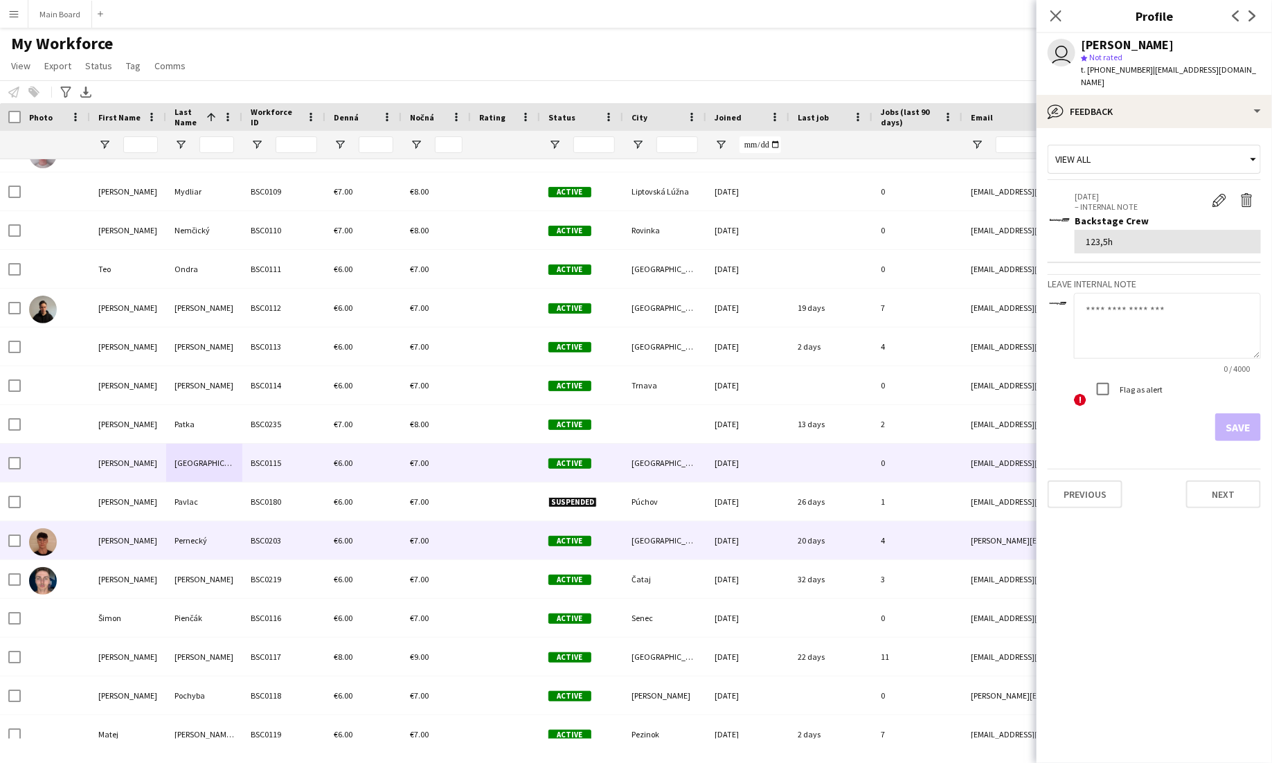
click at [231, 533] on div "Pernecký" at bounding box center [204, 540] width 76 height 38
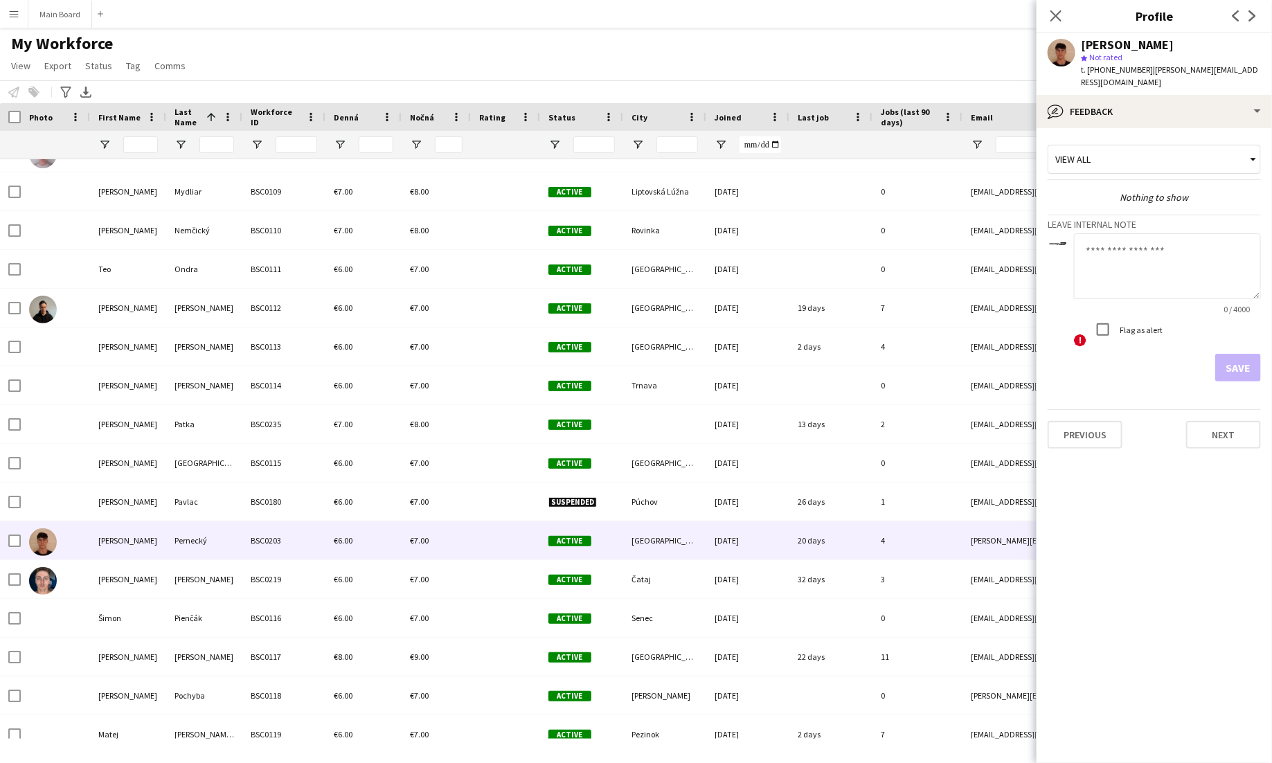
click at [1109, 257] on textarea at bounding box center [1167, 266] width 187 height 66
type textarea "******"
click at [1235, 355] on button "Save" at bounding box center [1238, 368] width 46 height 28
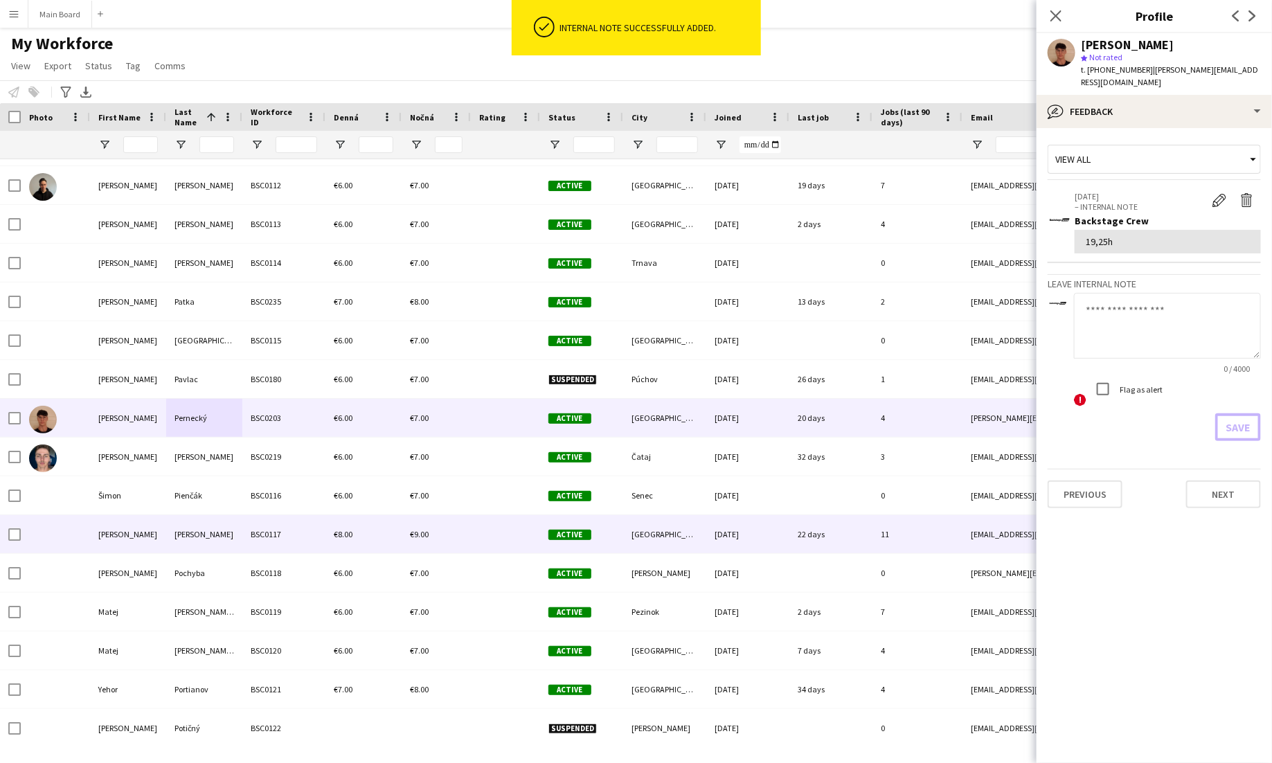
scroll to position [6121, 0]
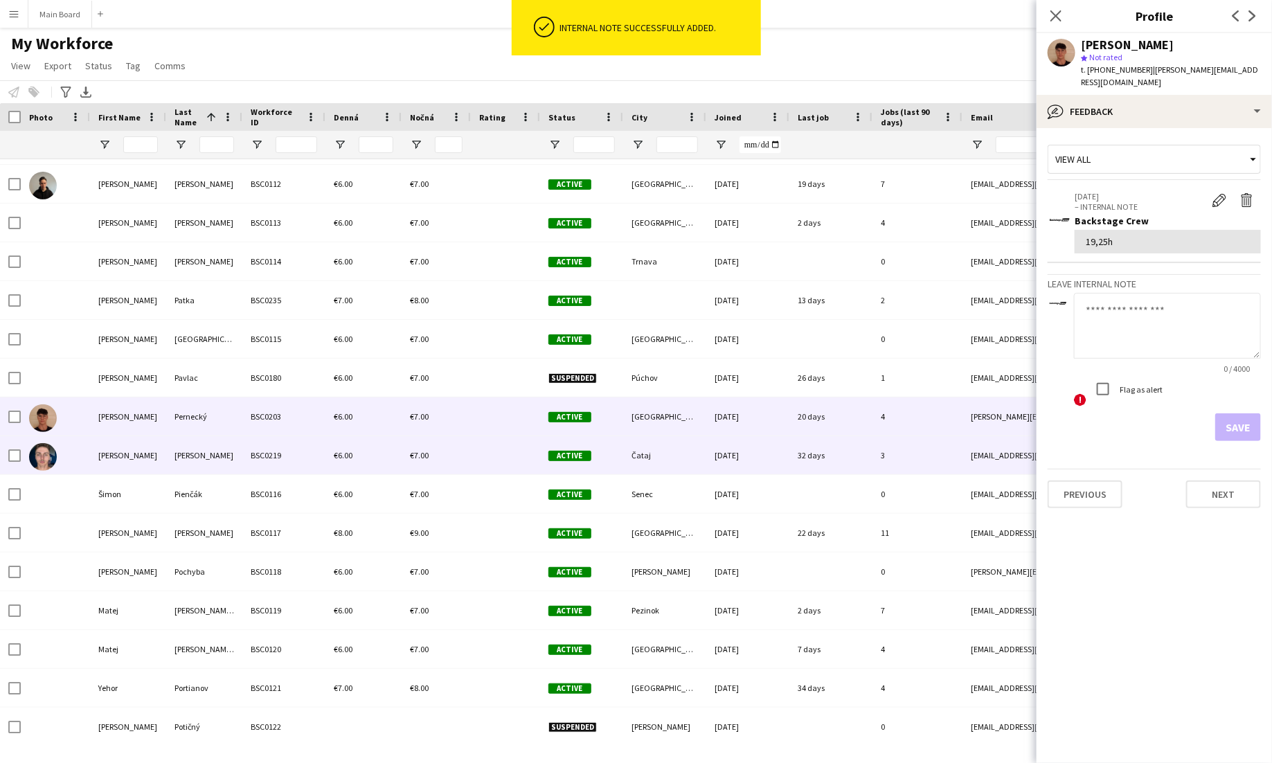
click at [230, 463] on div "Peško" at bounding box center [204, 455] width 76 height 38
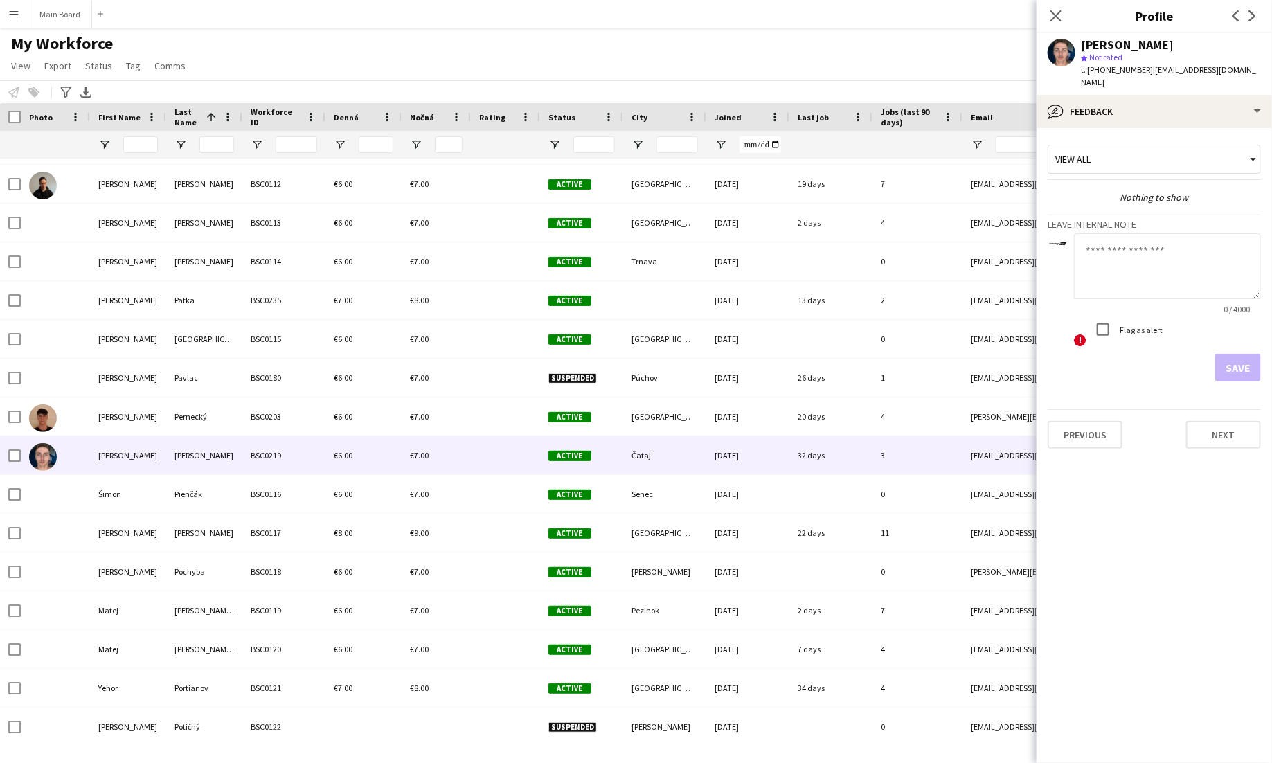
click at [1161, 243] on textarea at bounding box center [1167, 266] width 187 height 66
type textarea "*****"
click at [1245, 354] on button "Save" at bounding box center [1238, 368] width 46 height 28
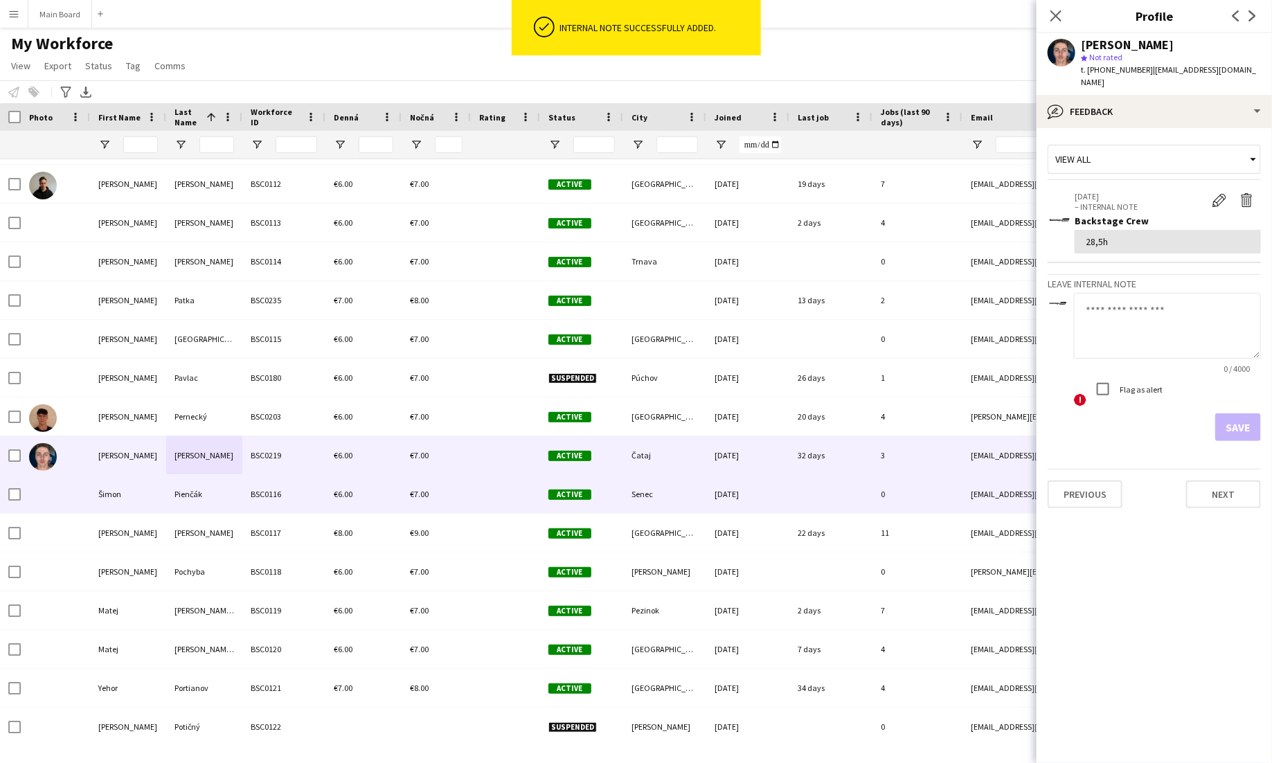
click at [222, 486] on div "Pienčák" at bounding box center [204, 494] width 76 height 38
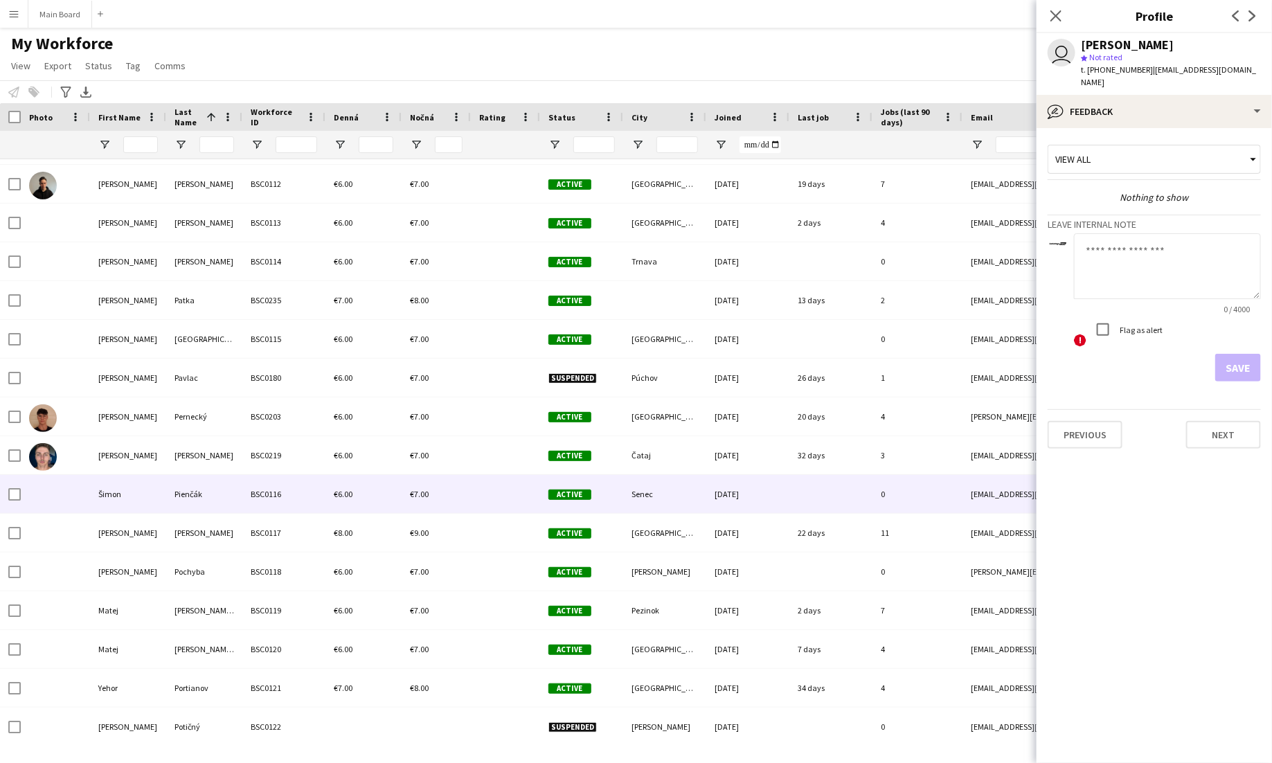
click at [1154, 250] on textarea at bounding box center [1167, 266] width 187 height 66
type textarea "******"
click at [1253, 354] on button "Save" at bounding box center [1238, 368] width 46 height 28
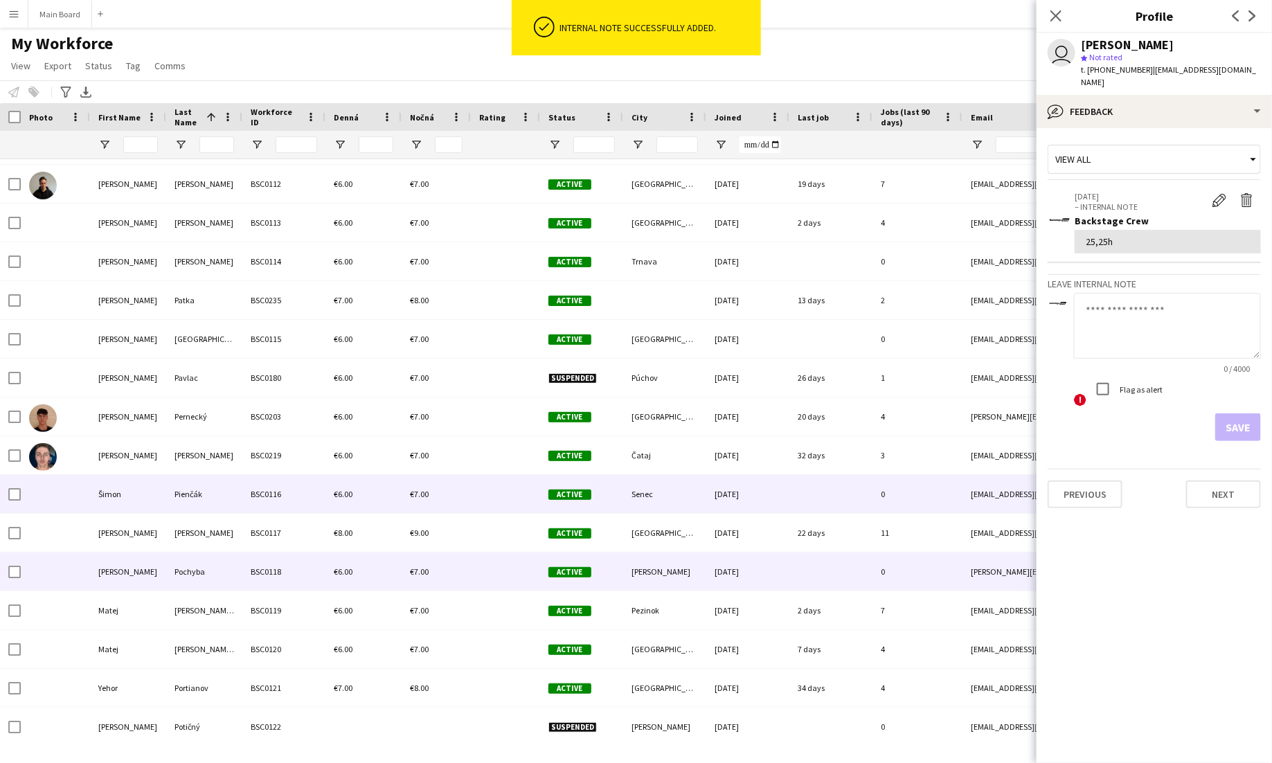
click at [237, 567] on div "Pochyba" at bounding box center [204, 572] width 76 height 38
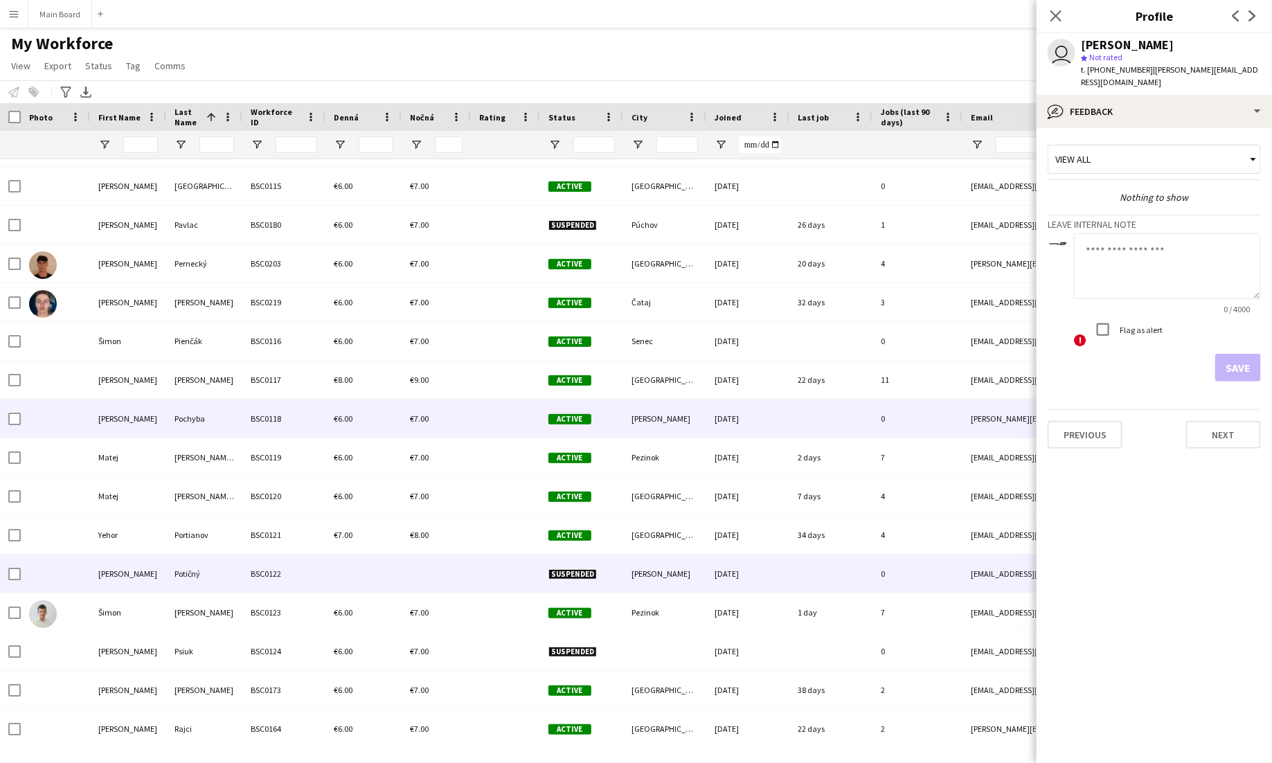
scroll to position [6278, 0]
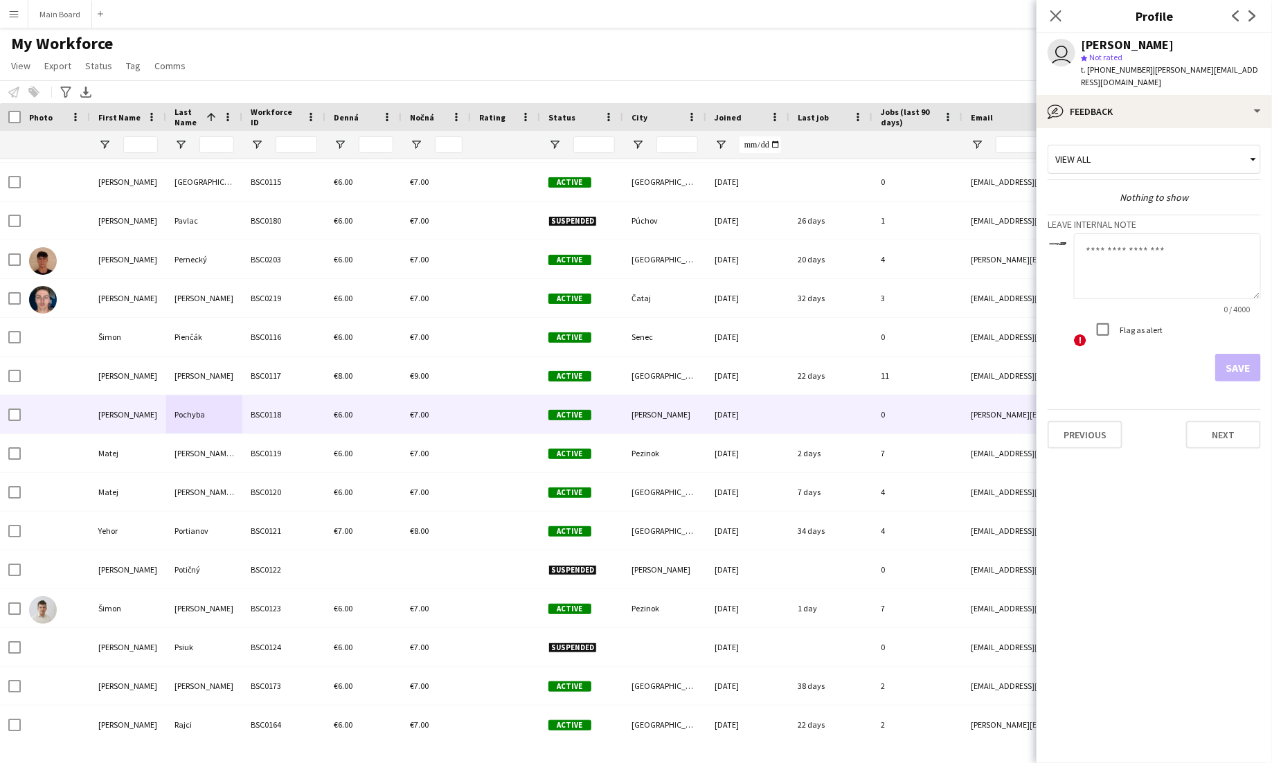
click at [1115, 237] on textarea at bounding box center [1167, 266] width 187 height 66
type textarea "*****"
click at [1236, 360] on button "Save" at bounding box center [1238, 368] width 46 height 28
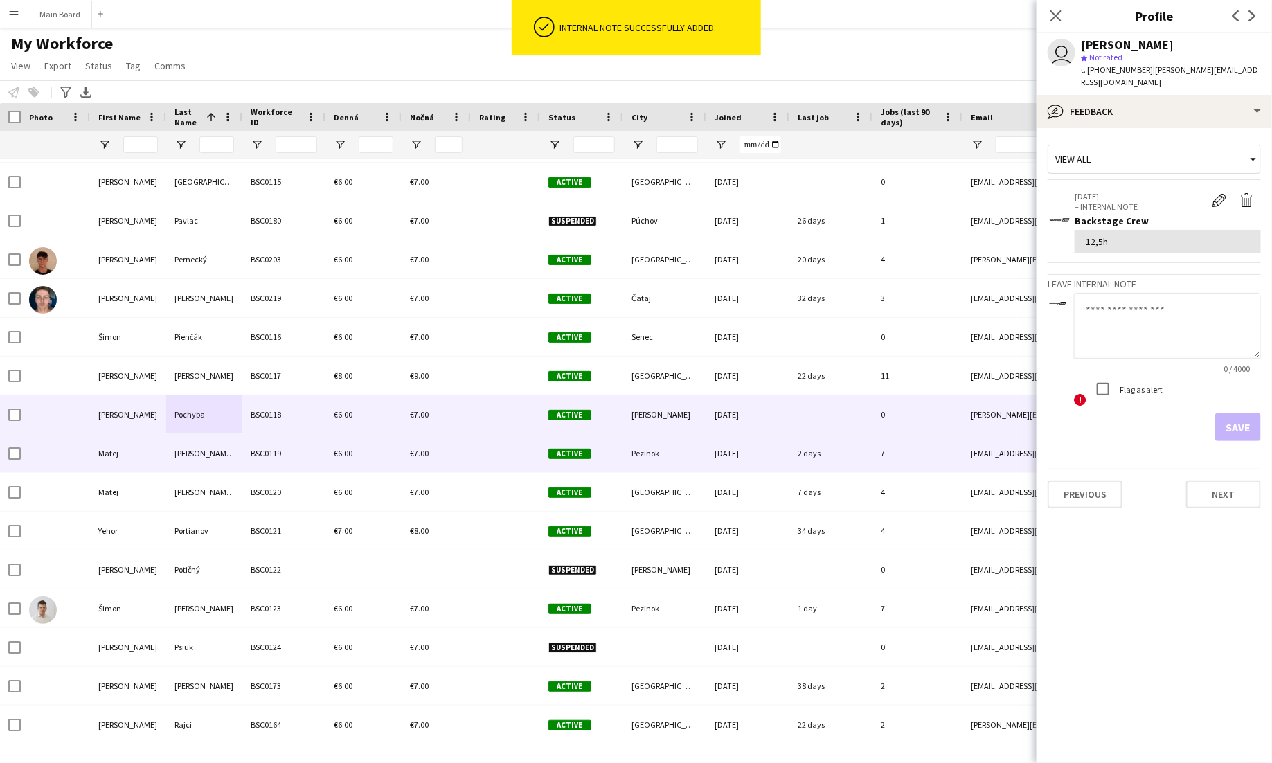
click at [225, 445] on div "Polák 2005" at bounding box center [204, 453] width 76 height 38
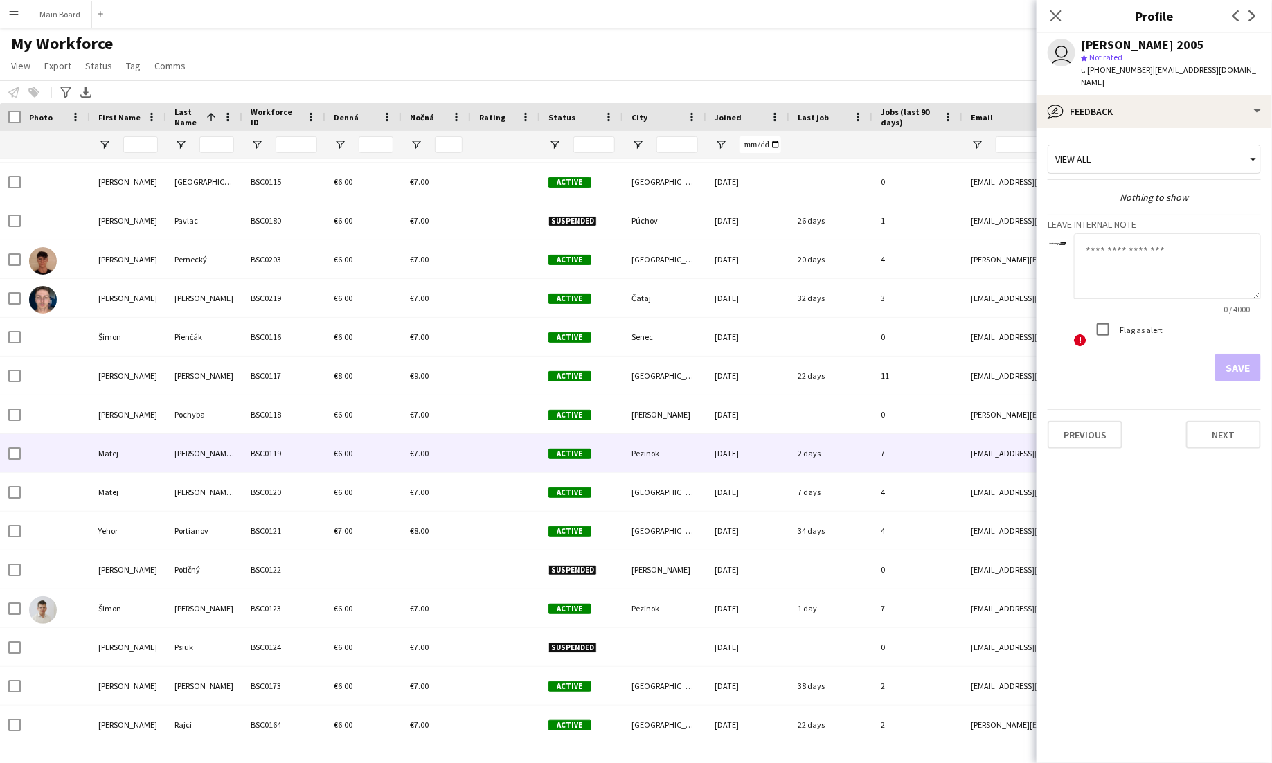
click at [1147, 246] on textarea at bounding box center [1167, 266] width 187 height 66
type textarea "*****"
click at [1239, 355] on button "Save" at bounding box center [1238, 368] width 46 height 28
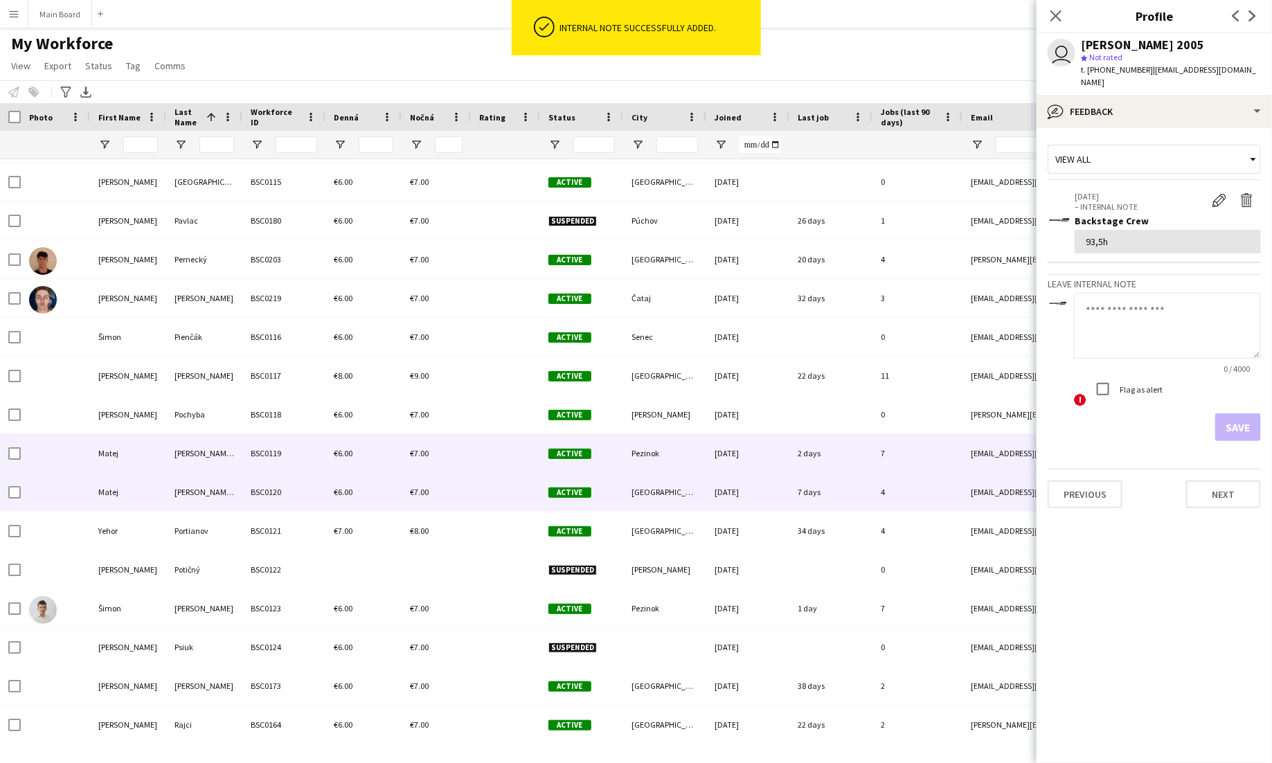
click at [240, 494] on div "Polák 2006" at bounding box center [204, 492] width 76 height 38
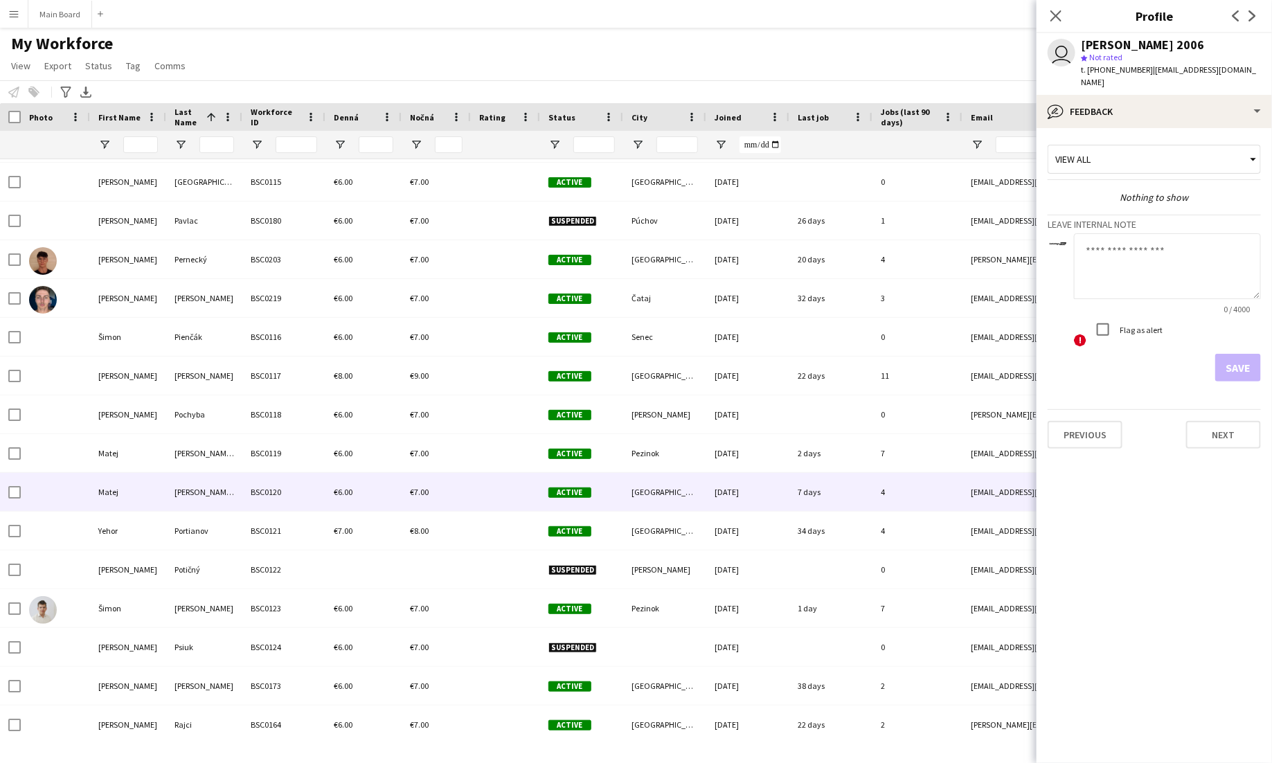
click at [1136, 262] on textarea at bounding box center [1167, 266] width 187 height 66
type textarea "**"
click at [1257, 354] on button "Save" at bounding box center [1238, 368] width 46 height 28
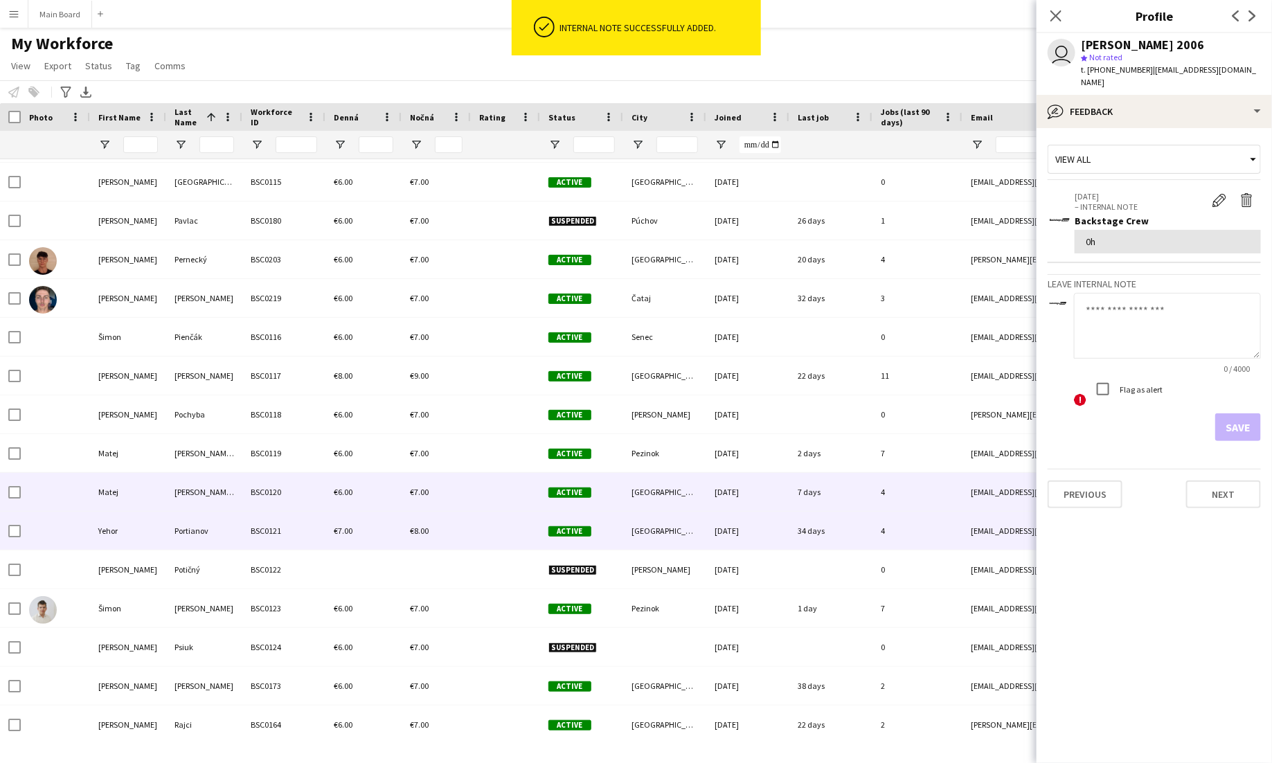
click at [242, 535] on div "BSC0121" at bounding box center [283, 531] width 83 height 38
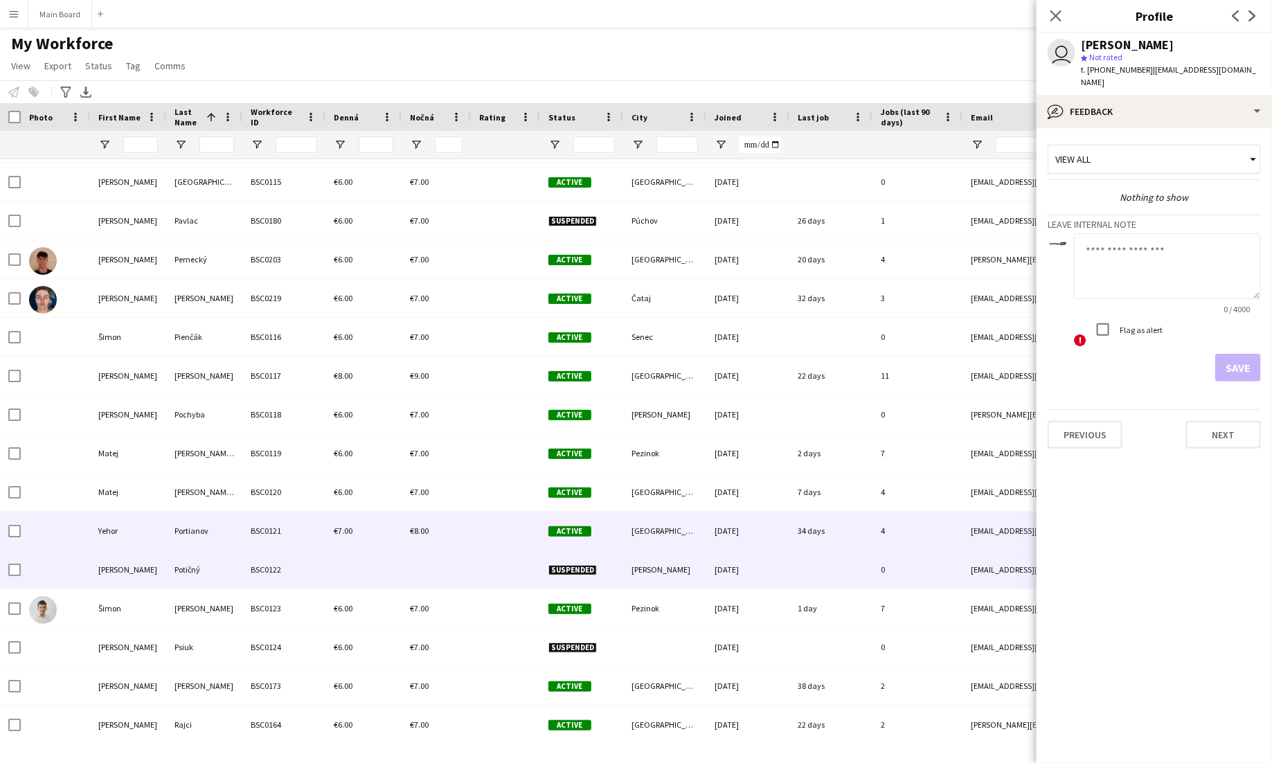
click at [218, 564] on div "Potičný" at bounding box center [204, 569] width 76 height 38
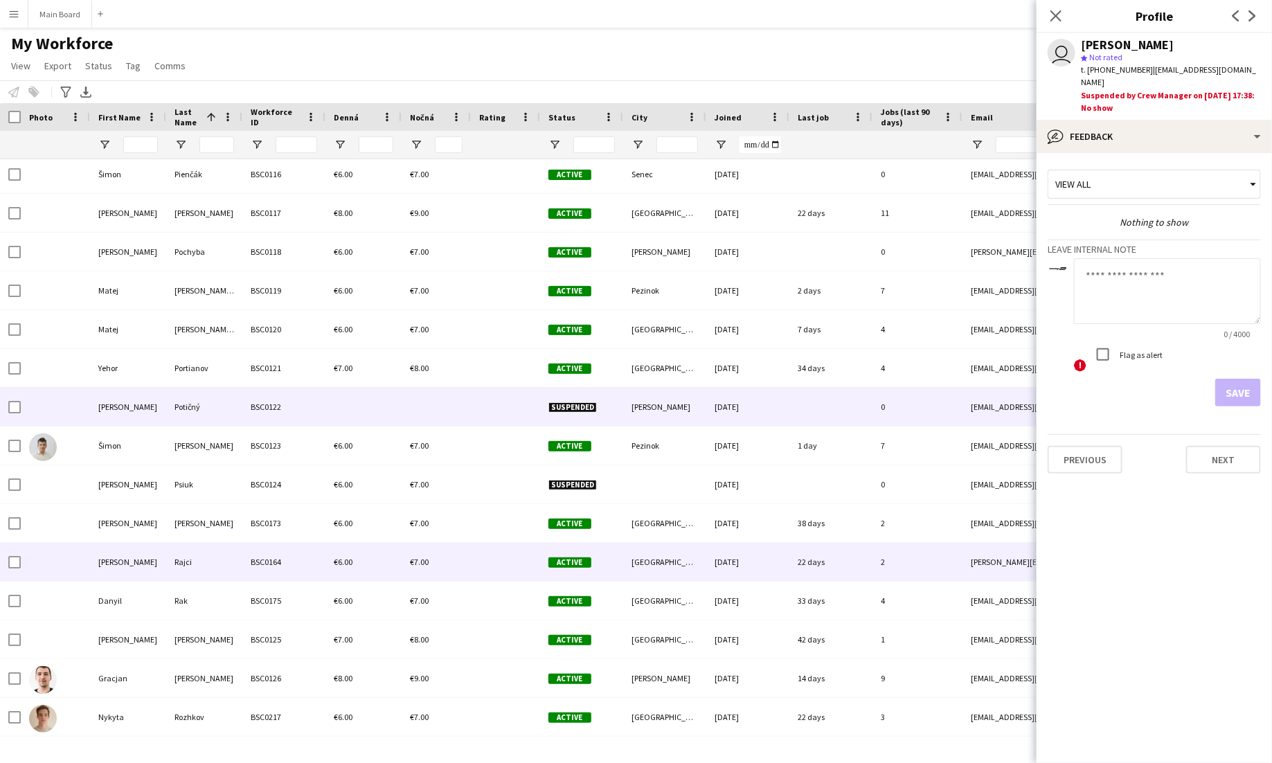
scroll to position [6443, 0]
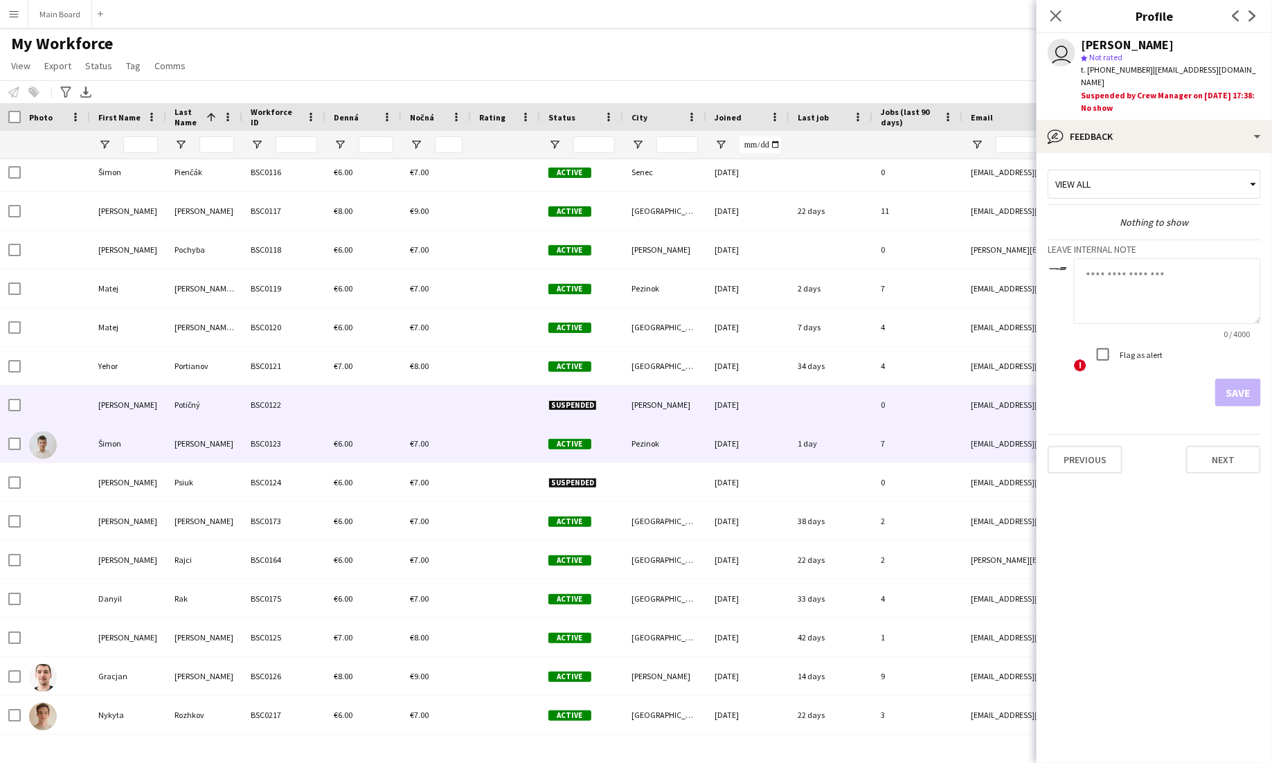
click at [209, 444] on div "Procházka" at bounding box center [204, 443] width 76 height 38
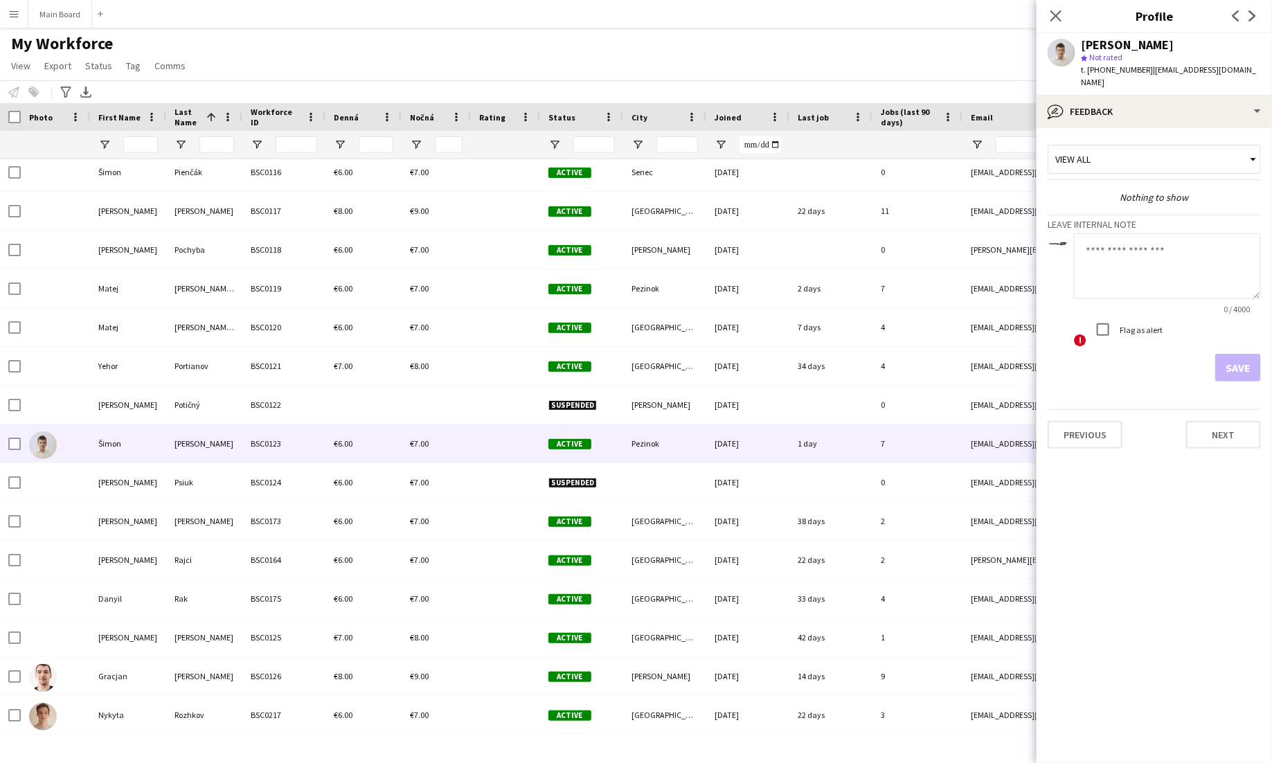
click at [1154, 257] on textarea at bounding box center [1167, 266] width 187 height 66
type textarea "******"
click at [1249, 356] on button "Save" at bounding box center [1238, 368] width 46 height 28
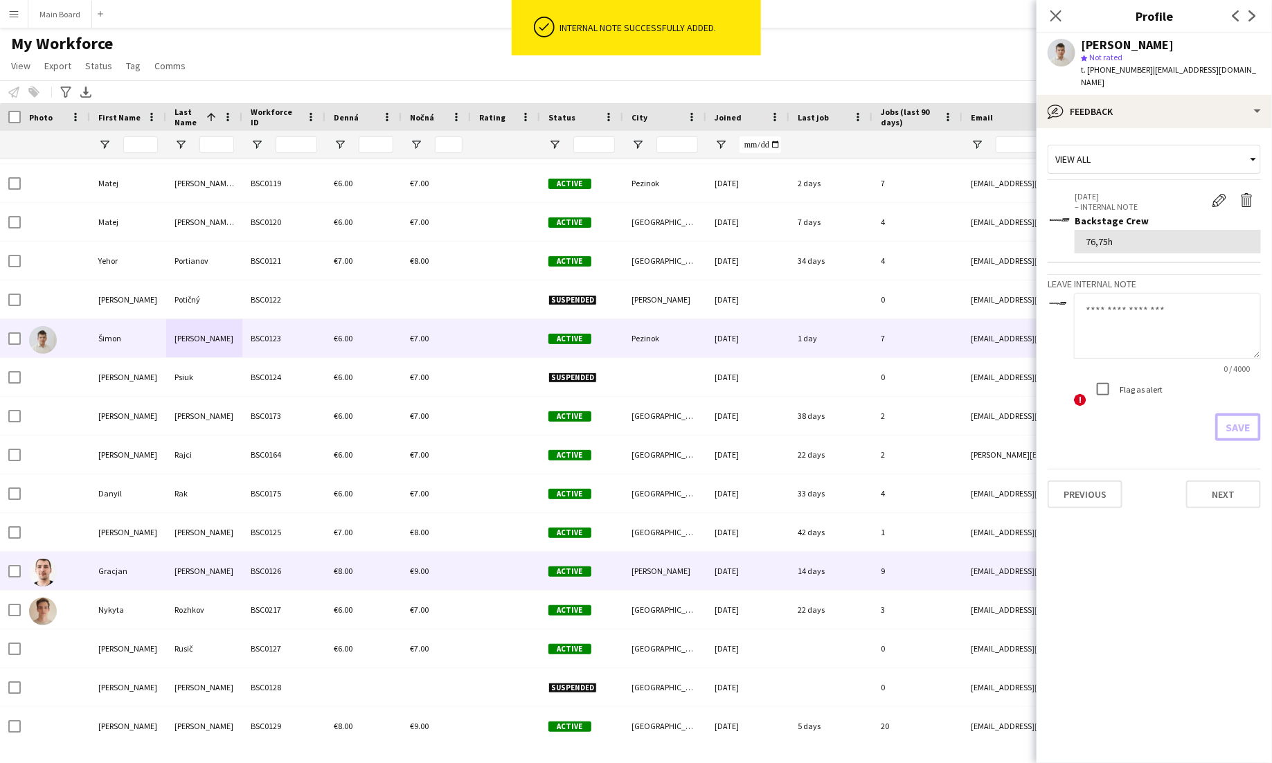
scroll to position [6579, 0]
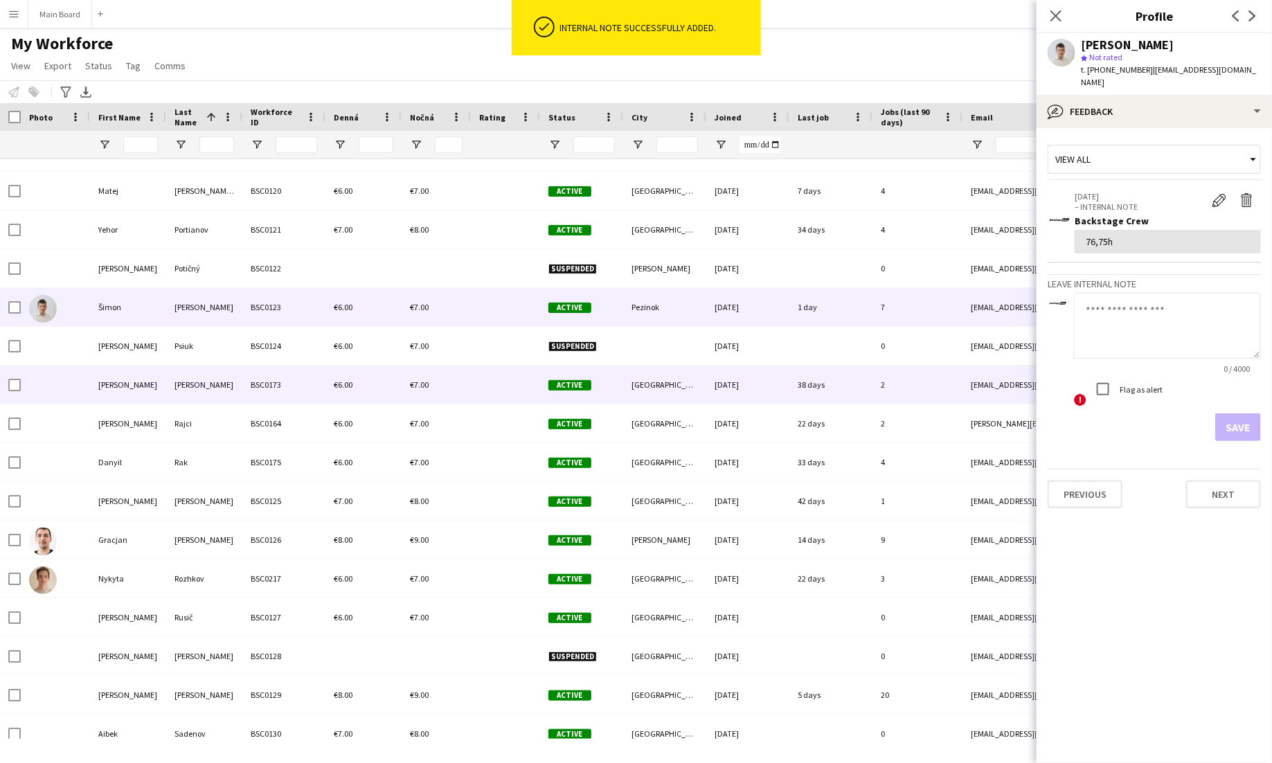
click at [242, 390] on div "BSC0173" at bounding box center [283, 385] width 83 height 38
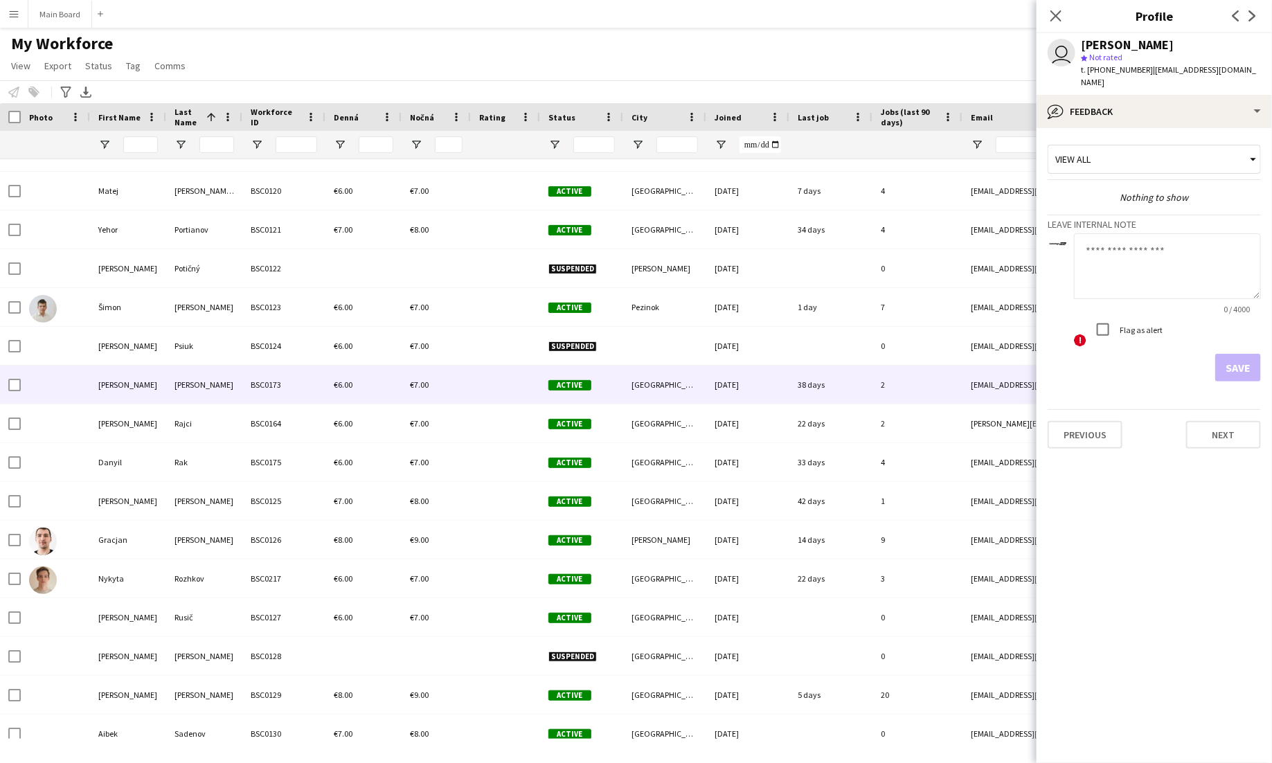
click at [1195, 249] on textarea at bounding box center [1167, 266] width 187 height 66
type textarea "*****"
click at [1236, 363] on button "Save" at bounding box center [1238, 368] width 46 height 28
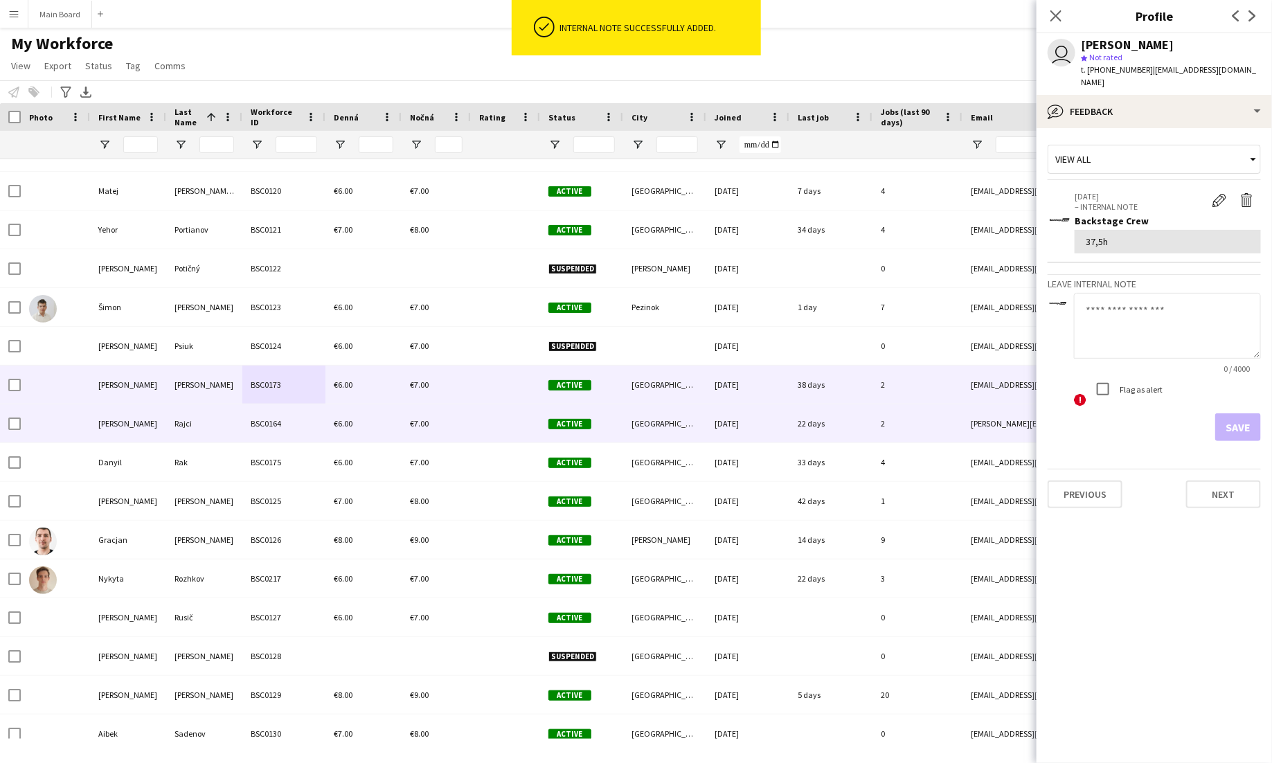
click at [234, 432] on div "Rajci" at bounding box center [204, 423] width 76 height 38
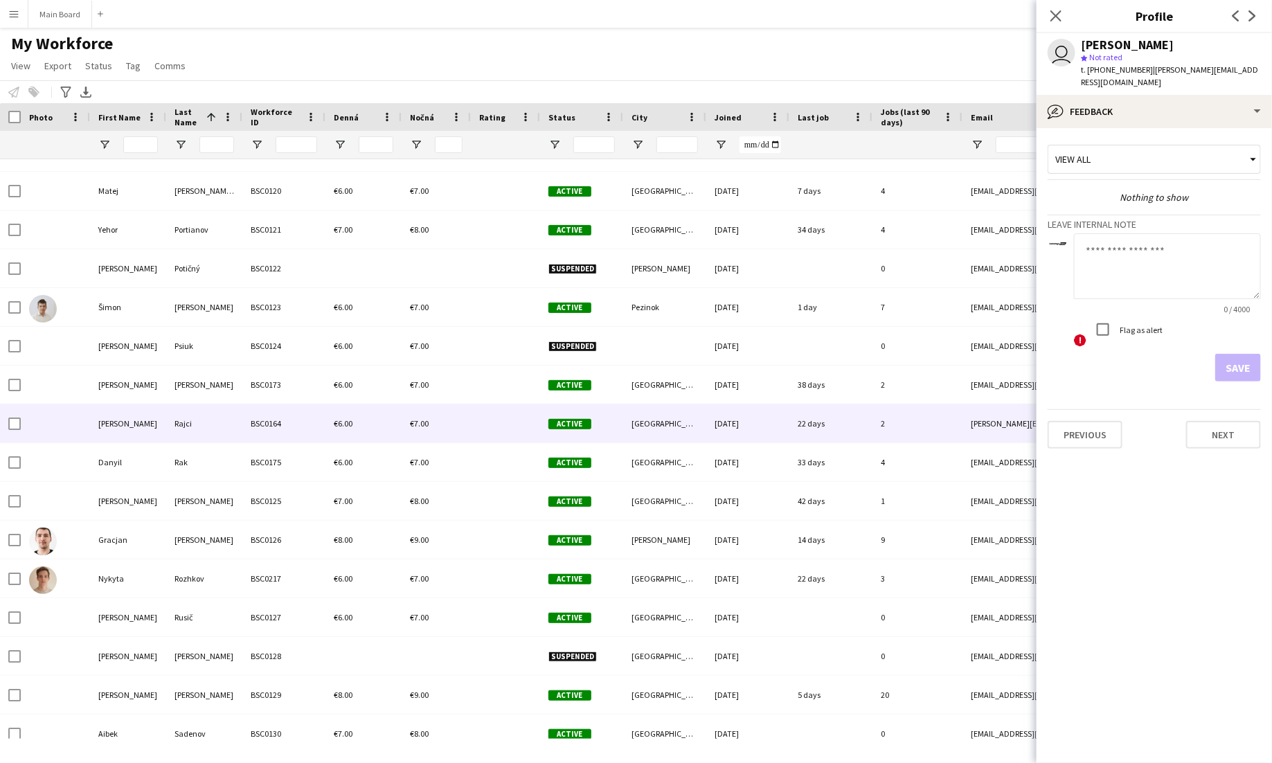
click at [1111, 255] on textarea at bounding box center [1167, 266] width 187 height 66
type textarea "*****"
click at [1248, 360] on button "Save" at bounding box center [1238, 368] width 46 height 28
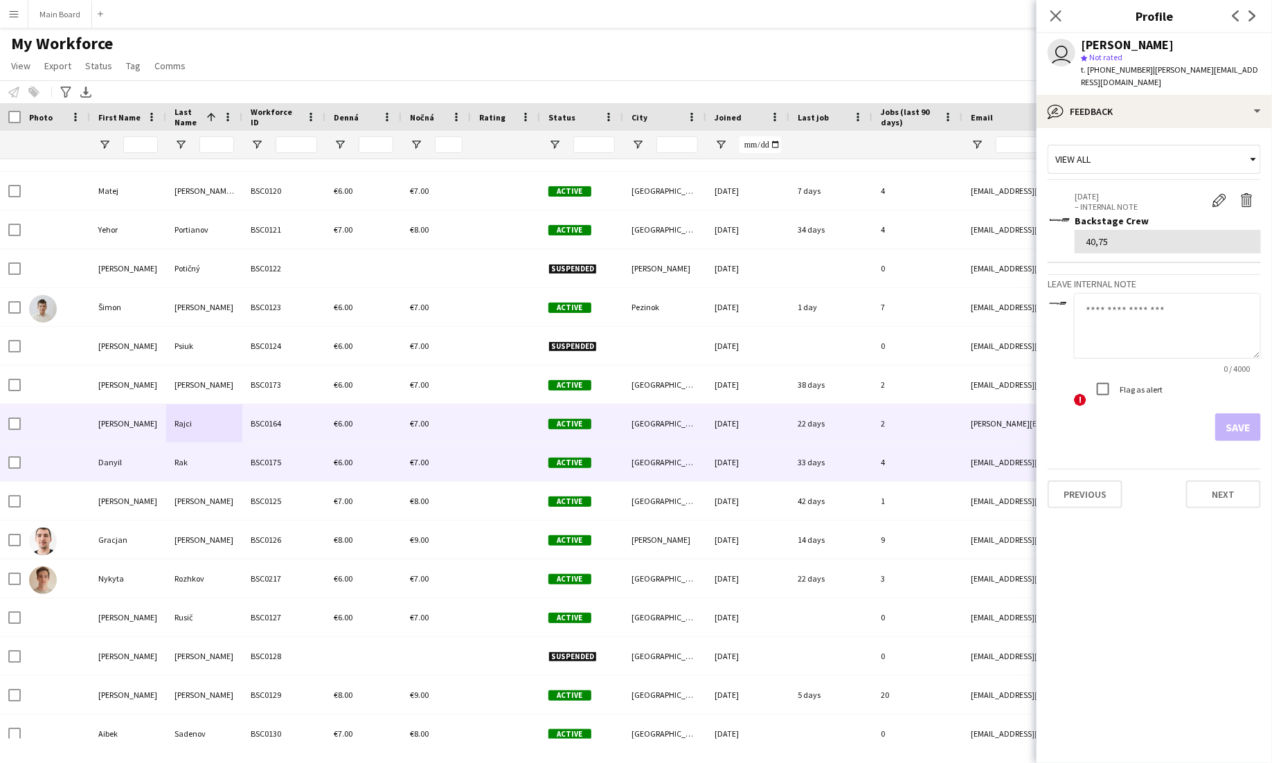
click at [314, 467] on div "BSC0175" at bounding box center [283, 462] width 83 height 38
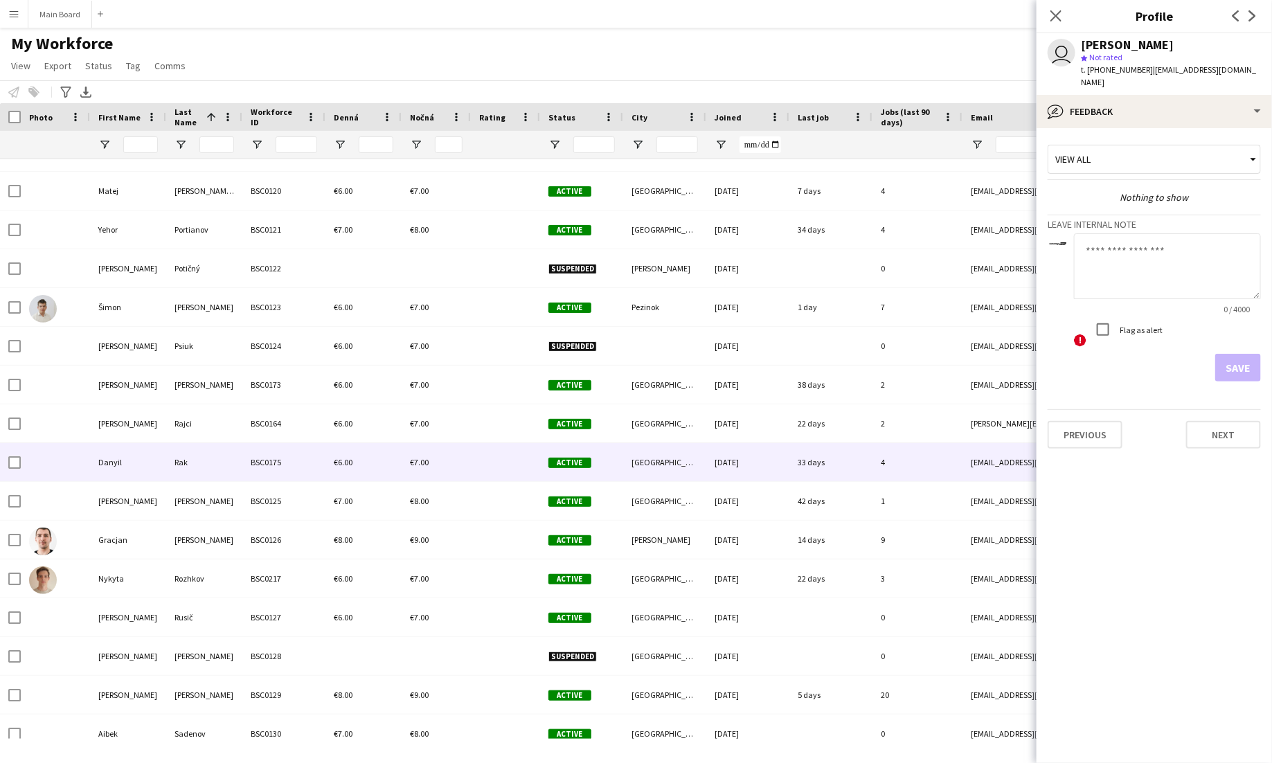
click at [1095, 248] on textarea at bounding box center [1167, 266] width 187 height 66
type textarea "***"
click at [1248, 367] on button "Save" at bounding box center [1238, 368] width 46 height 28
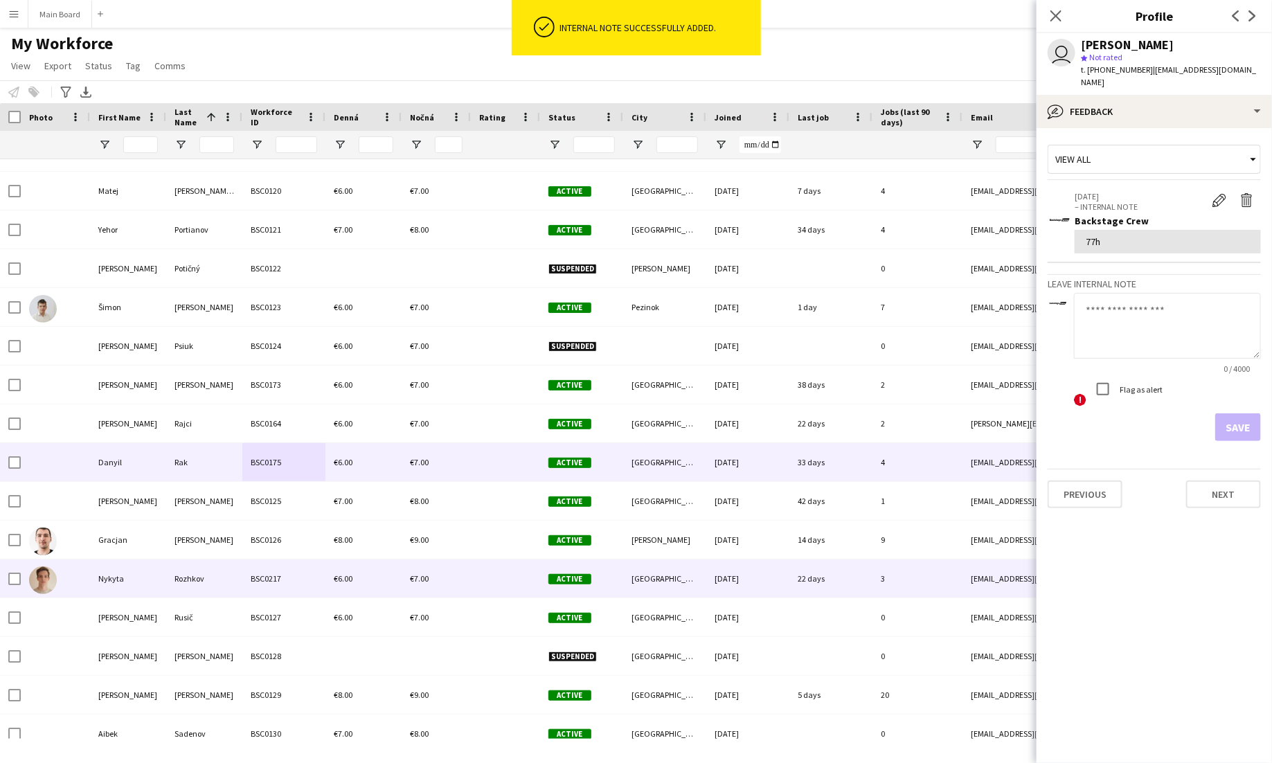
click at [285, 581] on div "BSC0217" at bounding box center [283, 578] width 83 height 38
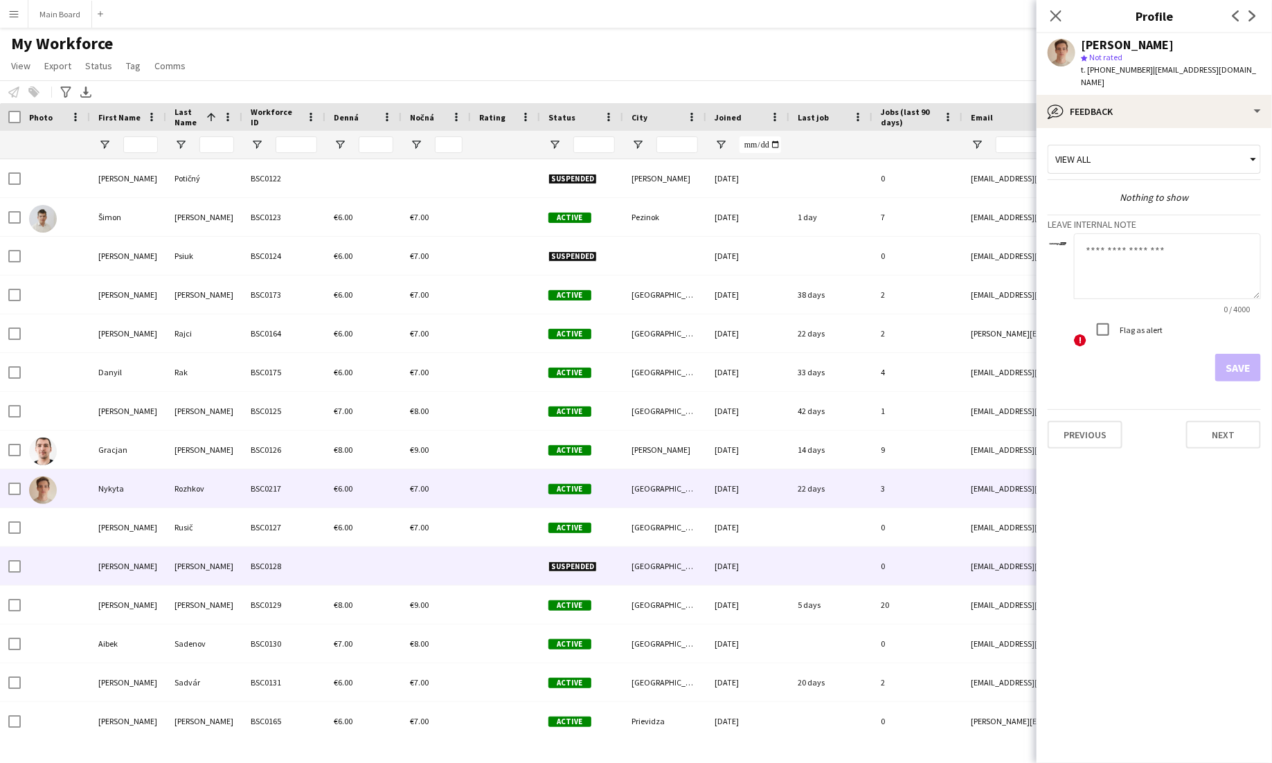
scroll to position [6670, 0]
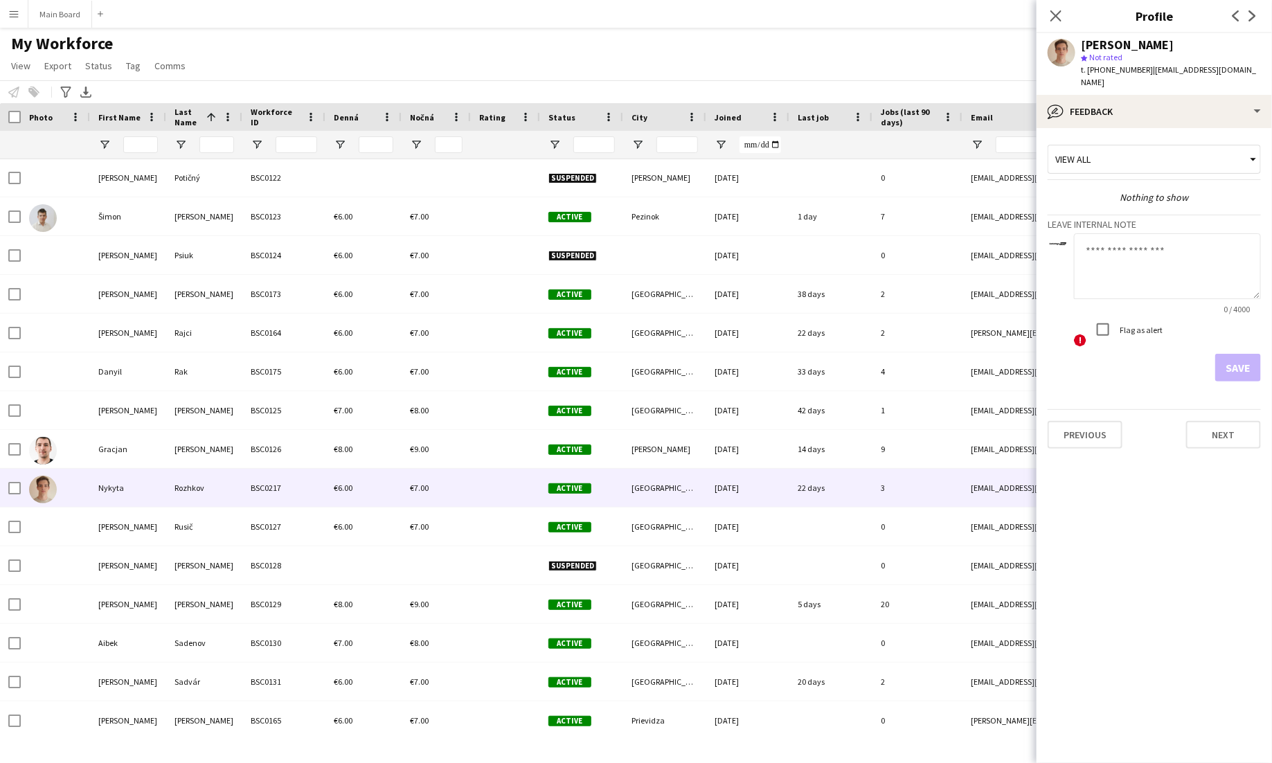
click at [1173, 244] on textarea at bounding box center [1167, 266] width 187 height 66
type textarea "*****"
click at [1251, 354] on button "Save" at bounding box center [1238, 368] width 46 height 28
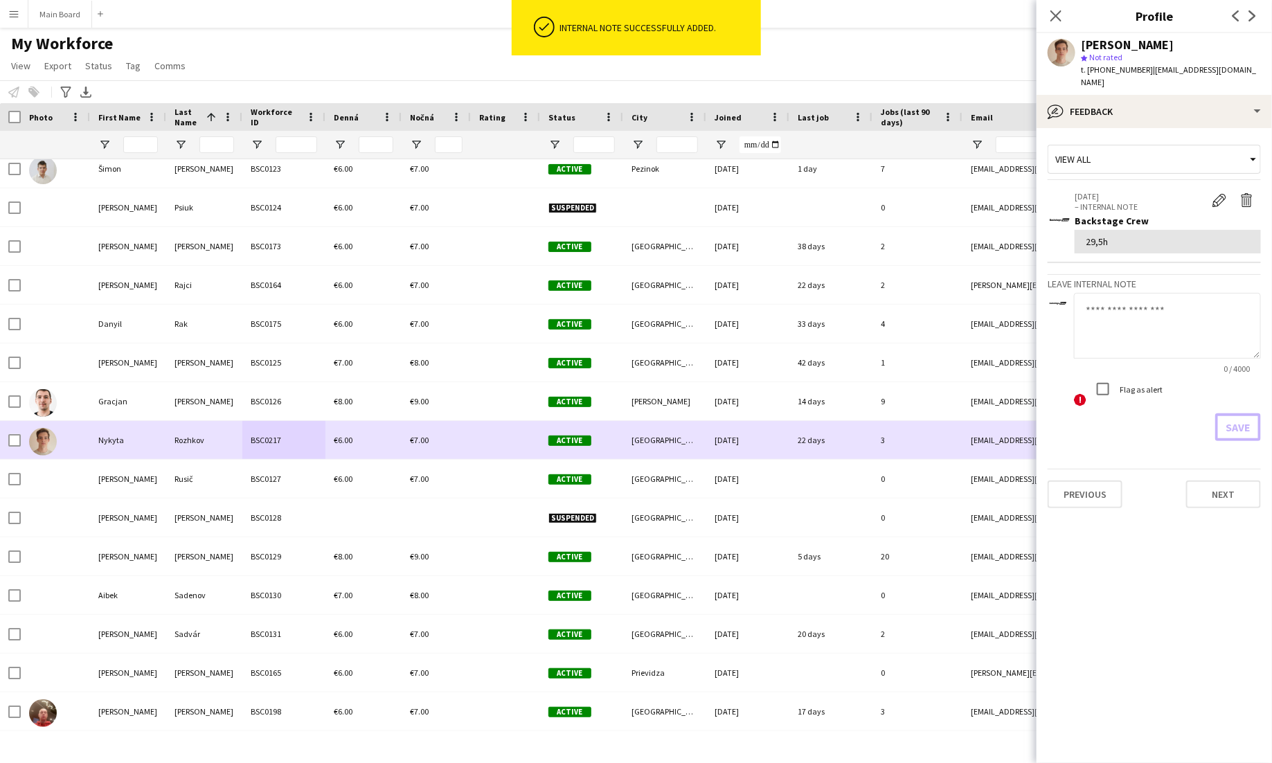
scroll to position [6738, 0]
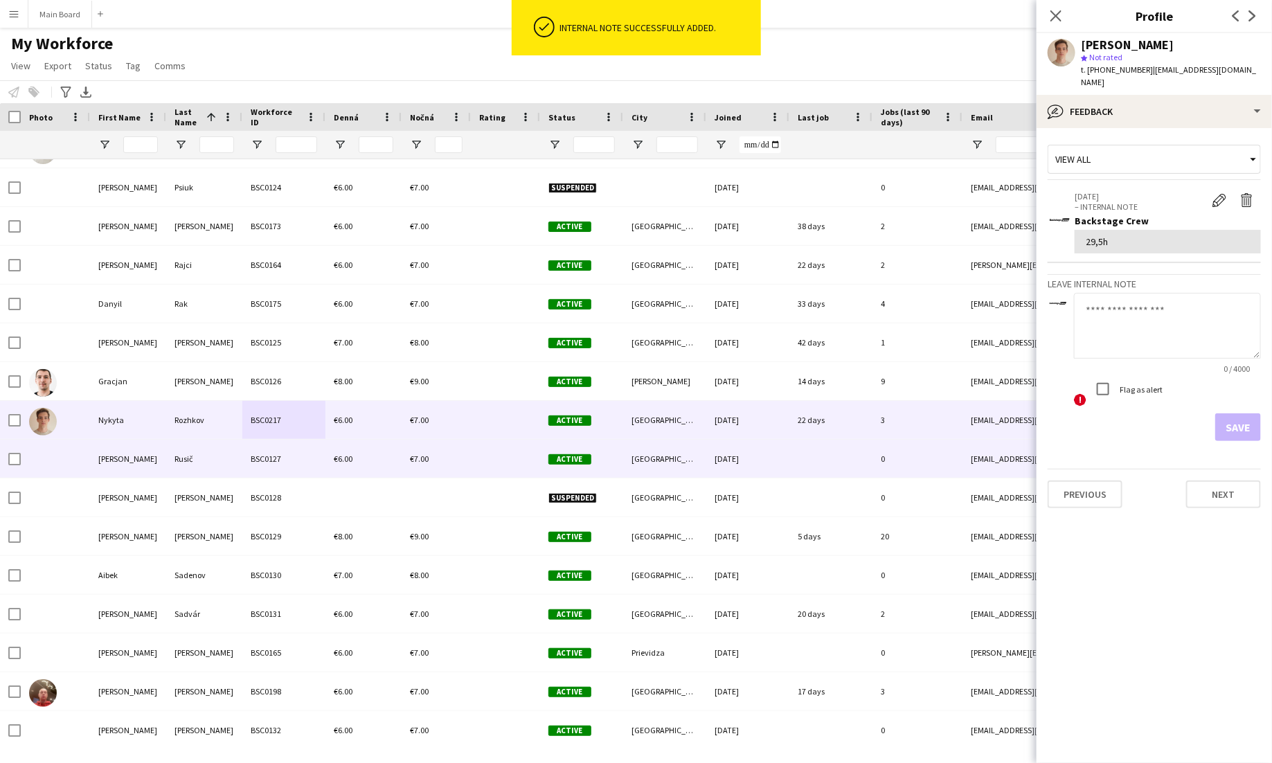
click at [336, 451] on div "€6.00" at bounding box center [363, 459] width 76 height 38
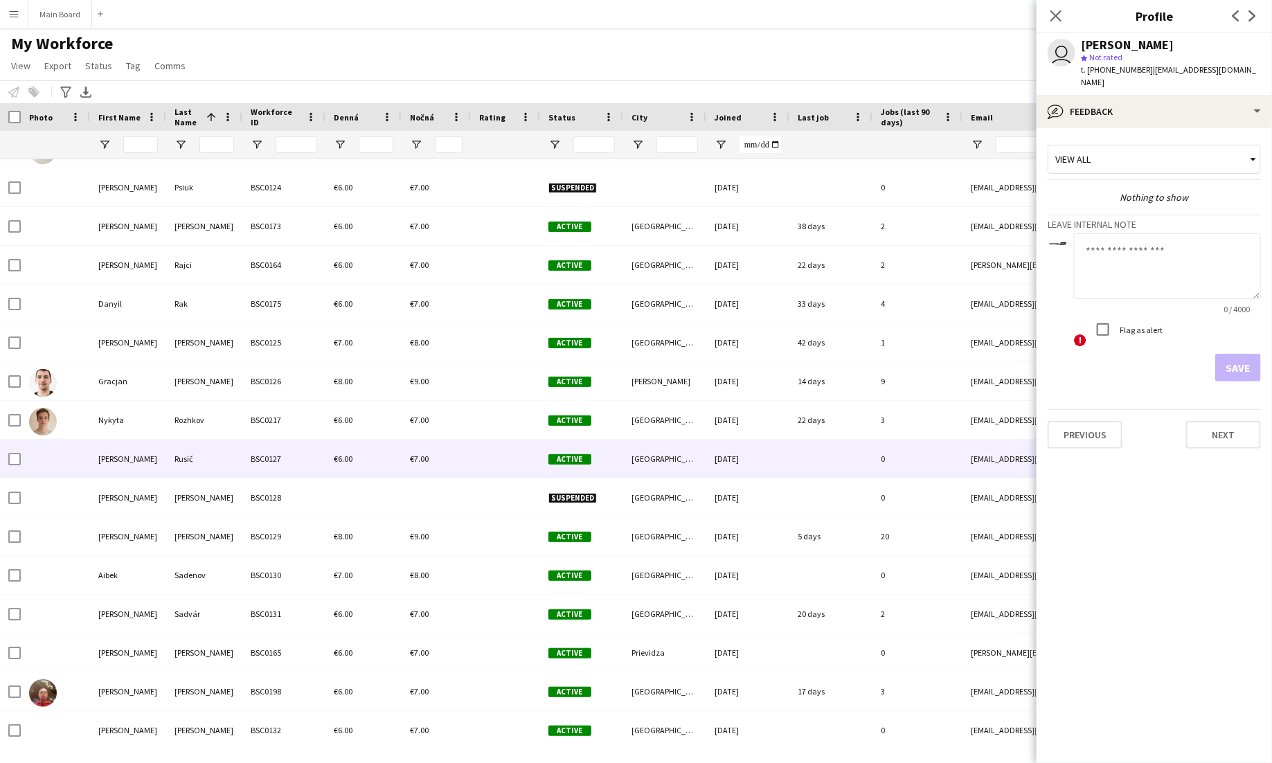
click at [1143, 254] on textarea at bounding box center [1167, 266] width 187 height 66
type textarea "****"
click at [1245, 354] on button "Save" at bounding box center [1238, 368] width 46 height 28
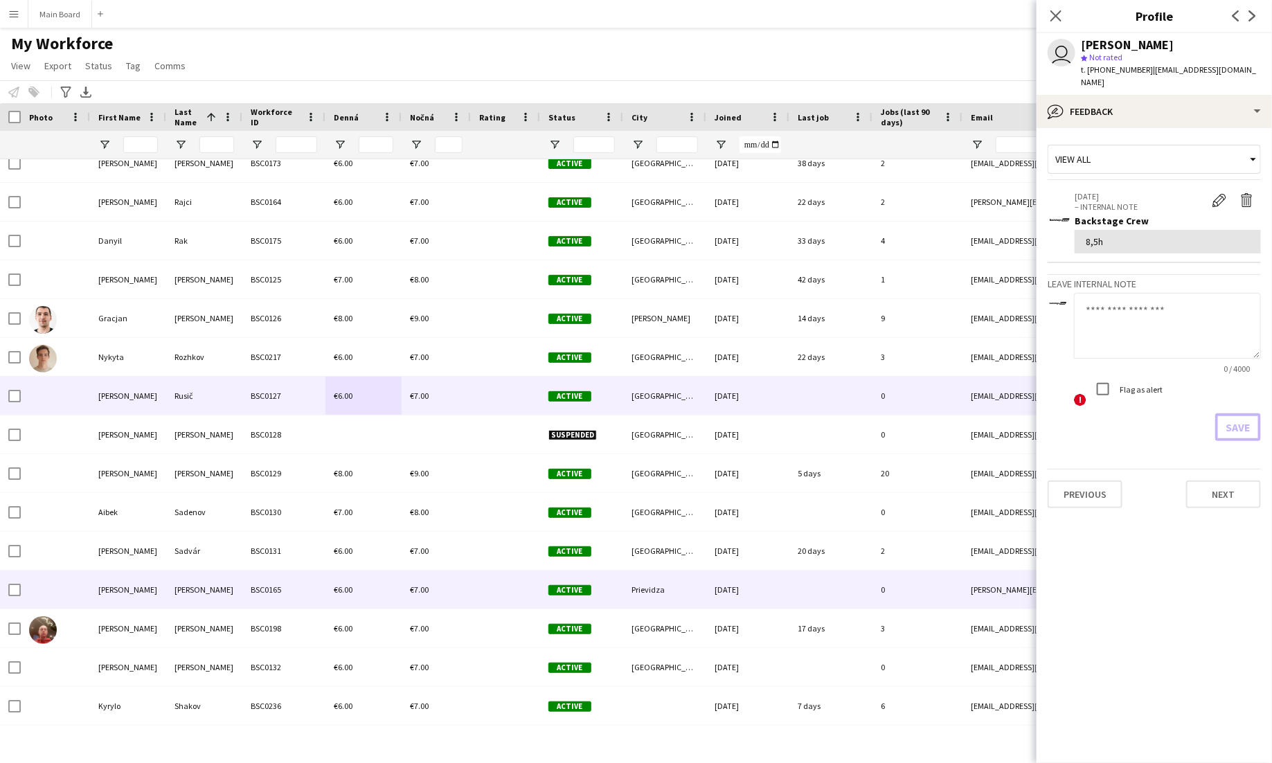
scroll to position [6819, 0]
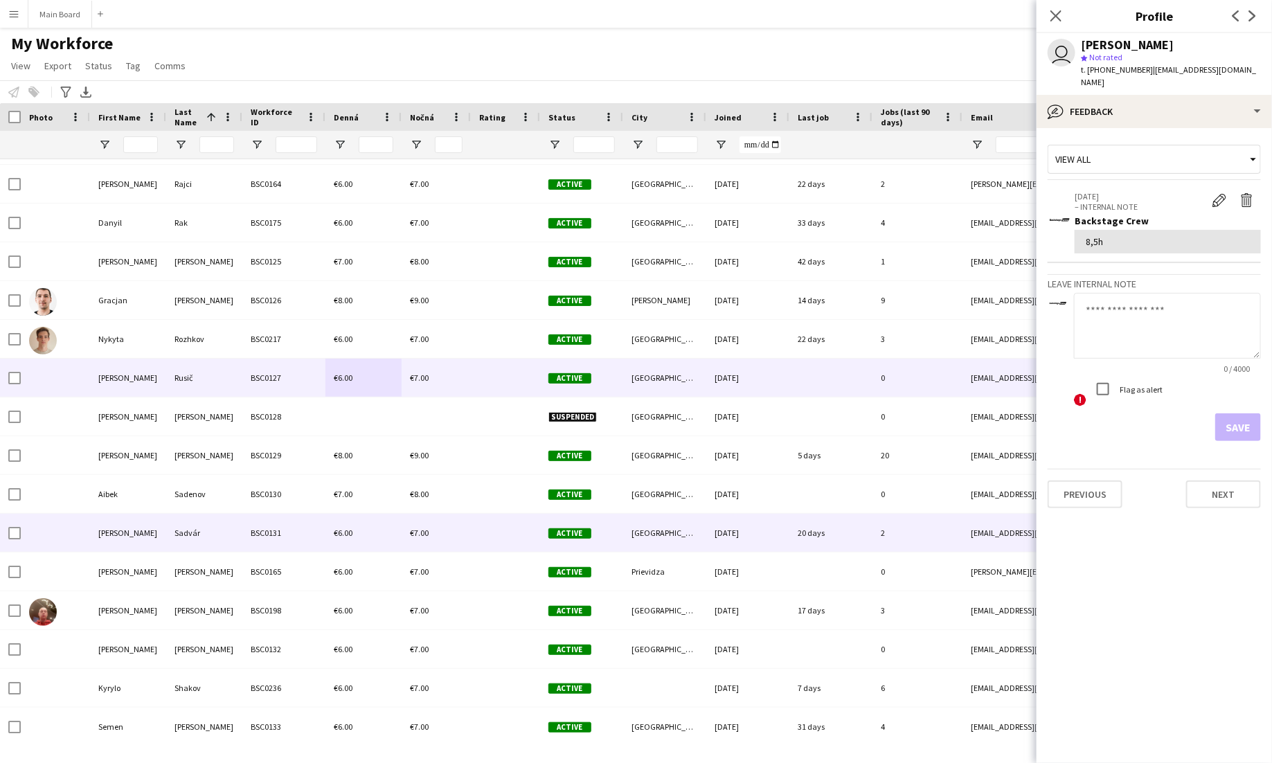
click at [375, 539] on div "€6.00" at bounding box center [363, 533] width 76 height 38
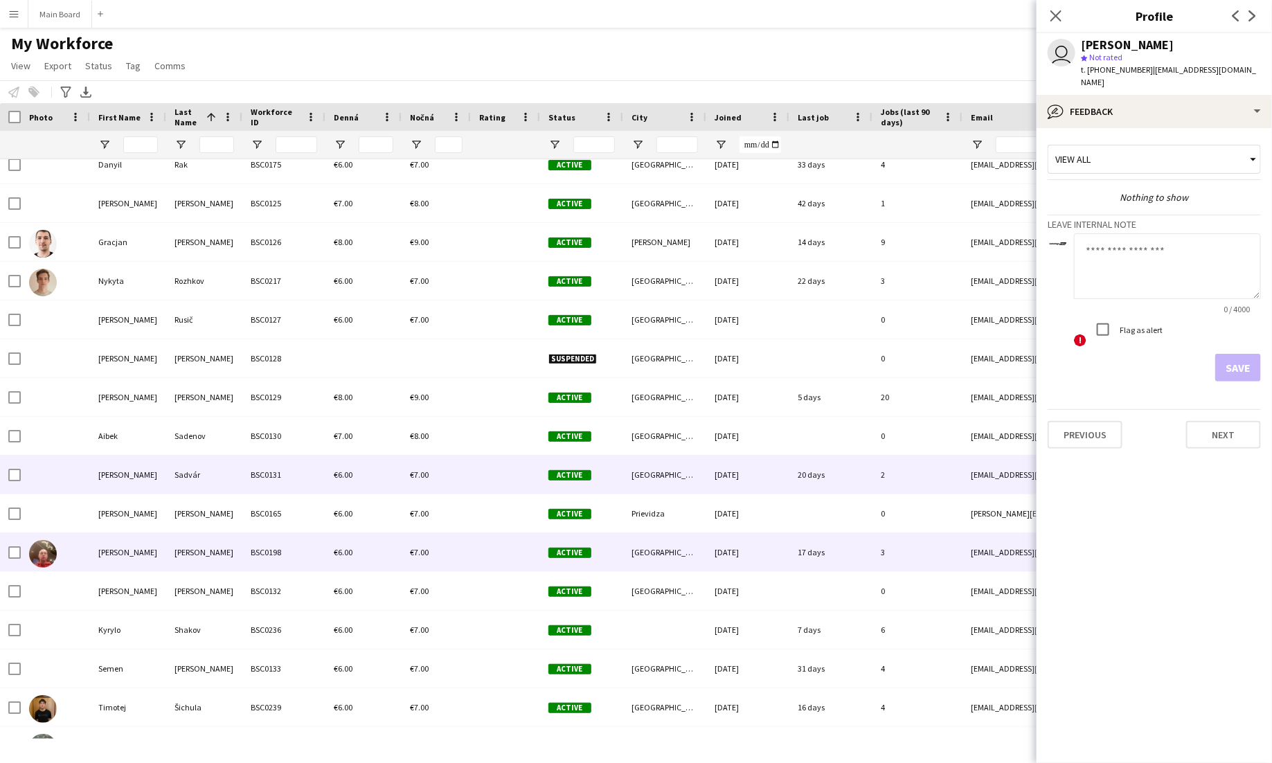
scroll to position [6909, 0]
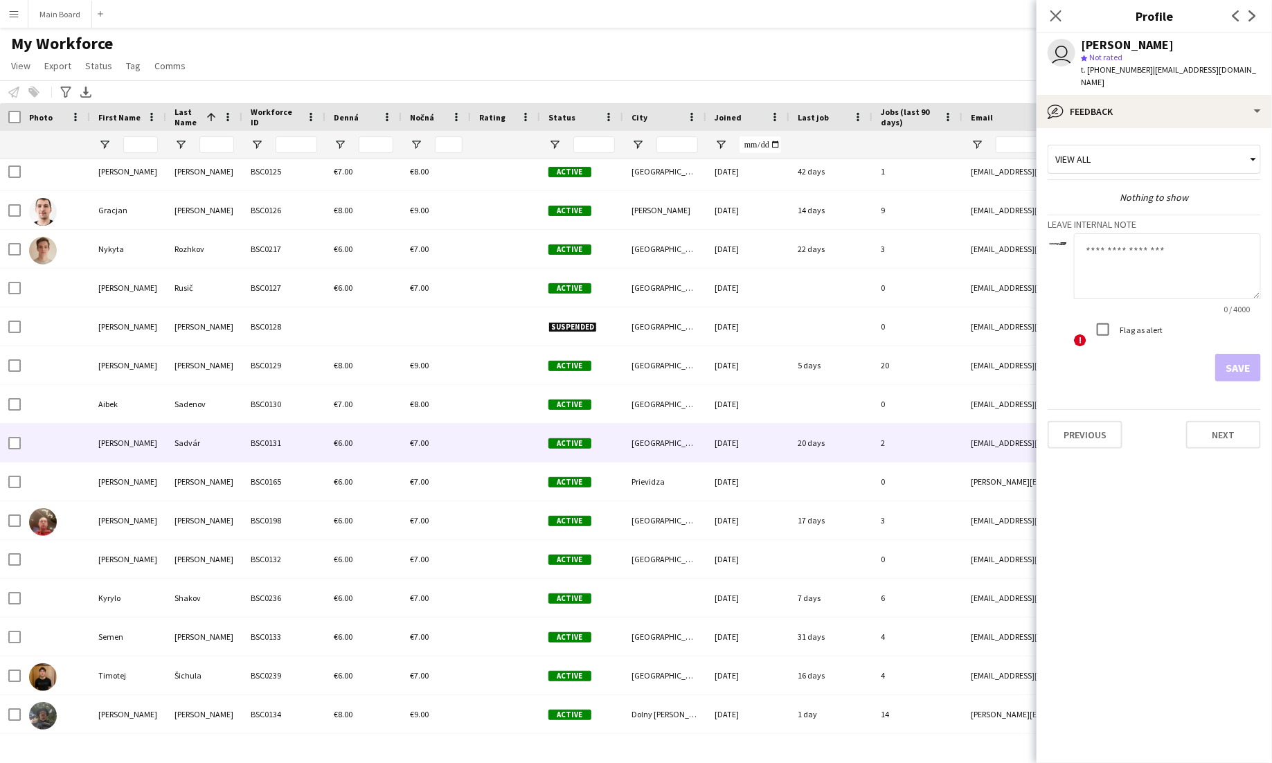
click at [1108, 258] on textarea at bounding box center [1167, 266] width 187 height 66
type textarea "*******"
click at [1229, 354] on button "Save" at bounding box center [1238, 368] width 46 height 28
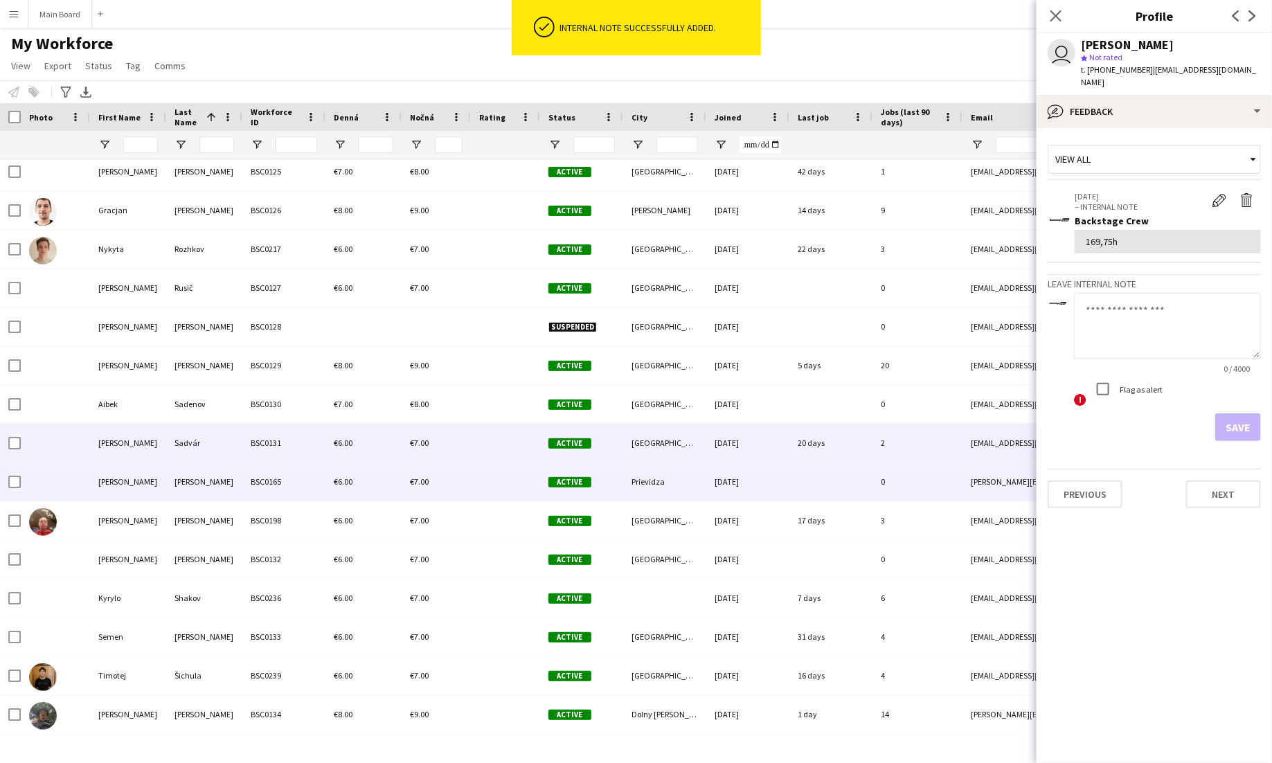
click at [212, 485] on div "Sánchez" at bounding box center [204, 482] width 76 height 38
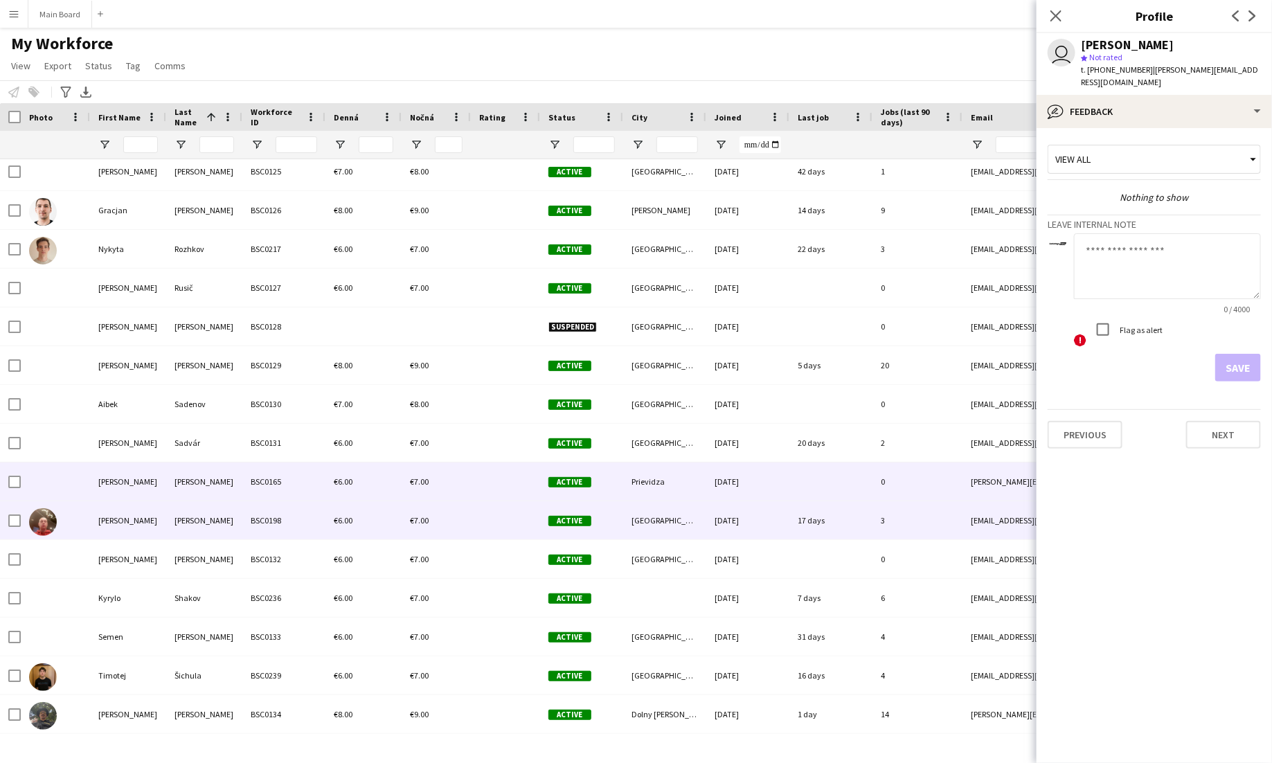
click at [272, 535] on div "BSC0198" at bounding box center [283, 520] width 83 height 38
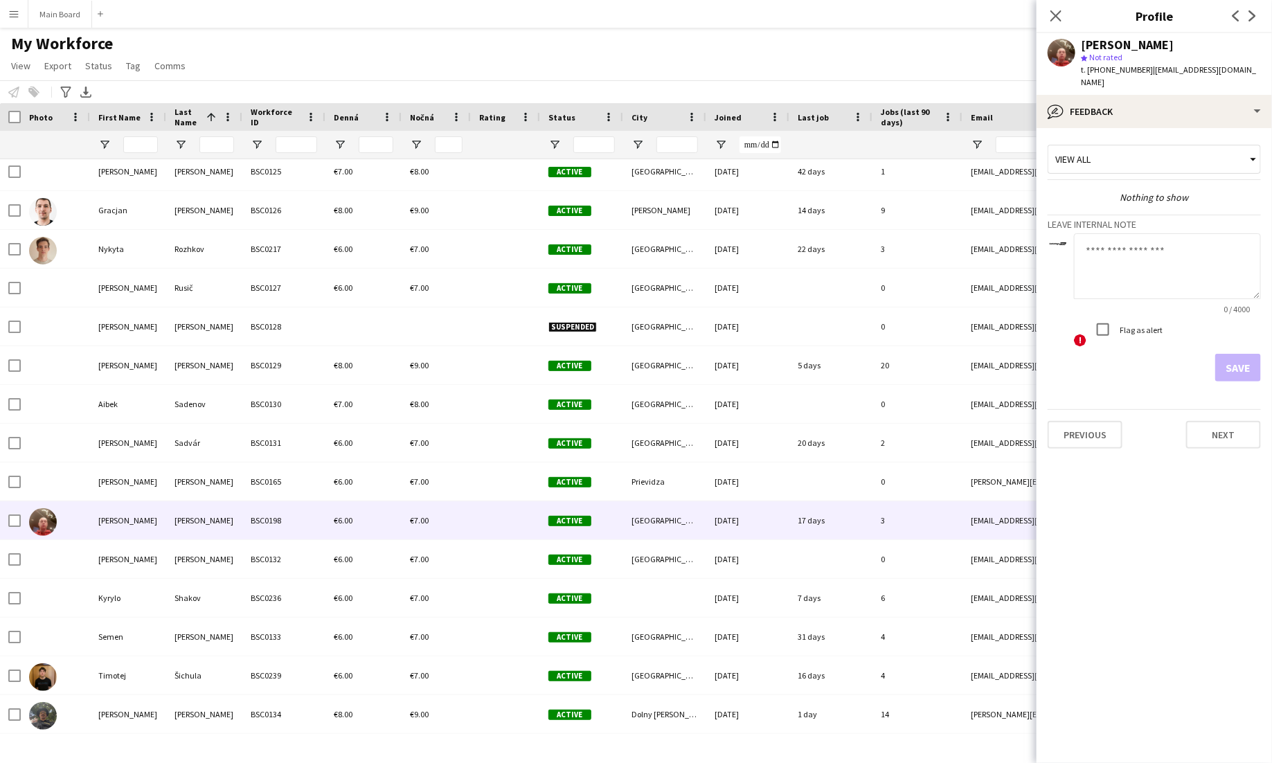
click at [1163, 233] on textarea at bounding box center [1167, 266] width 187 height 66
type textarea "***"
click at [1240, 354] on button "Save" at bounding box center [1238, 368] width 46 height 28
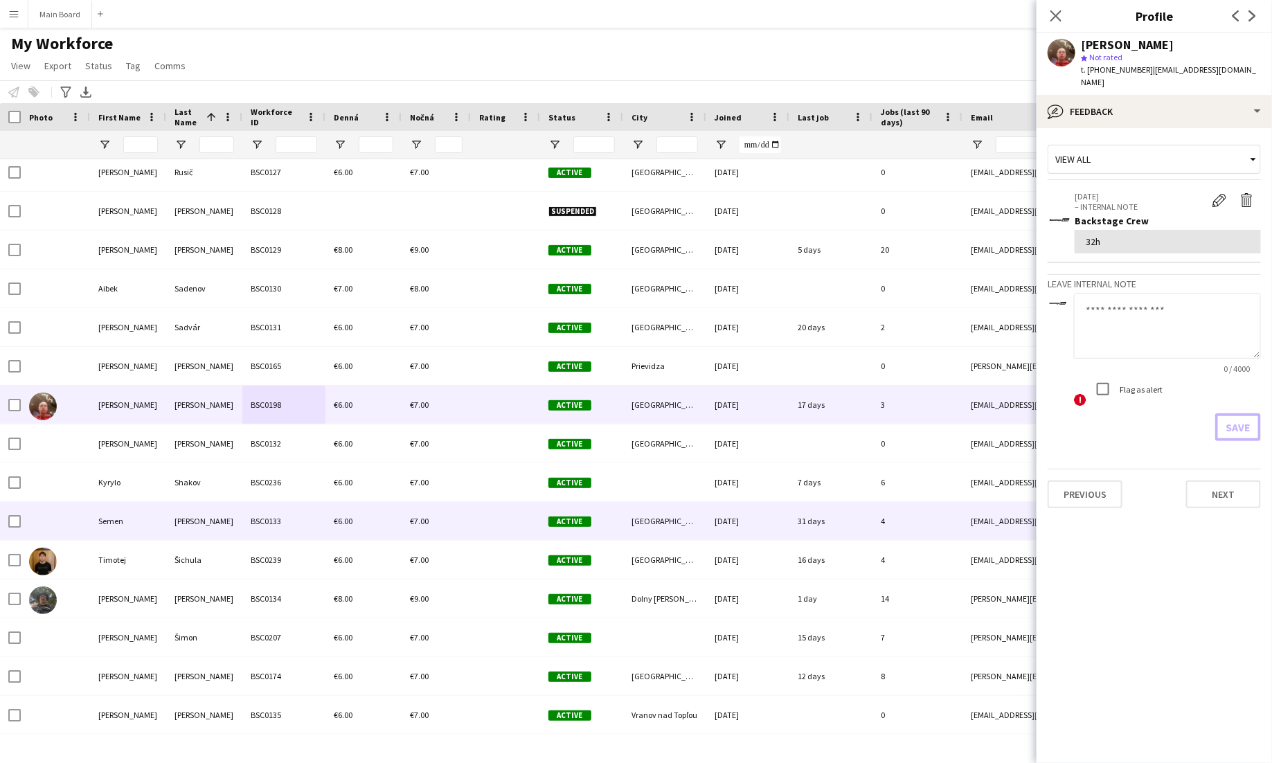
scroll to position [7027, 0]
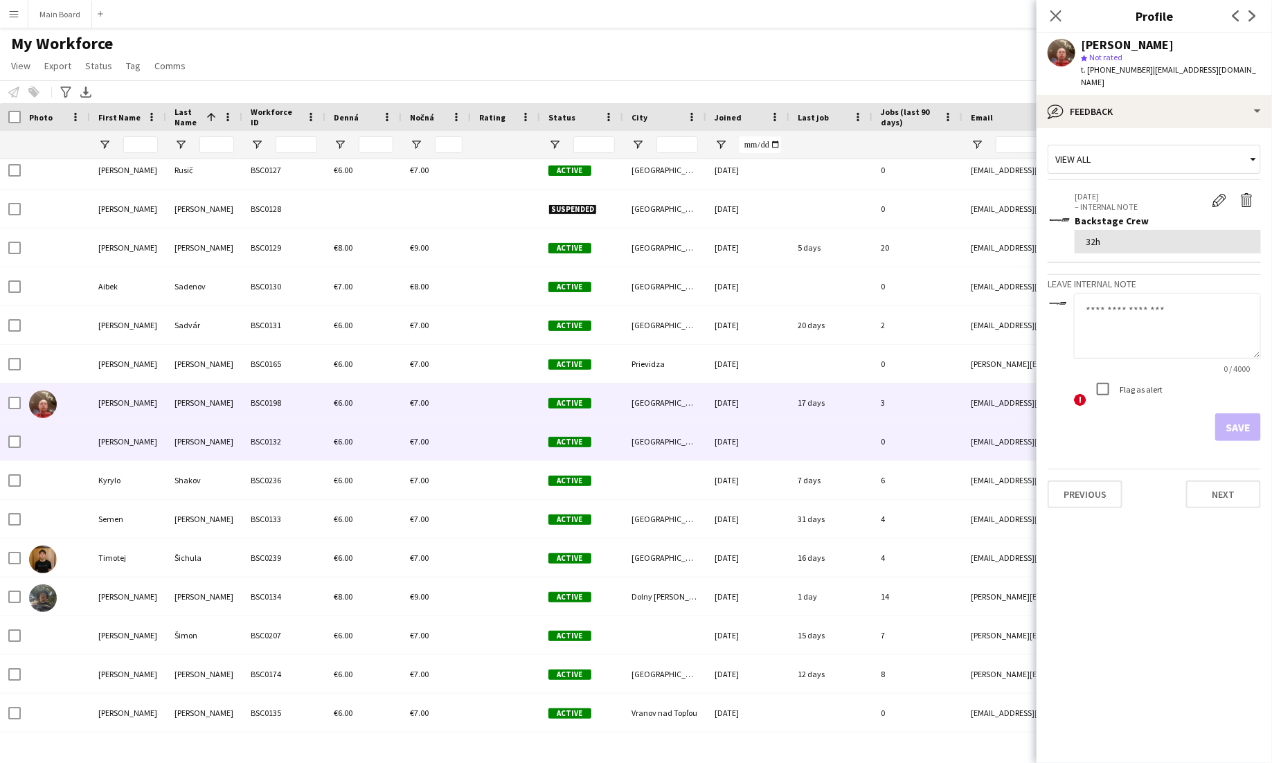
click at [238, 455] on div "Ševčík" at bounding box center [204, 441] width 76 height 38
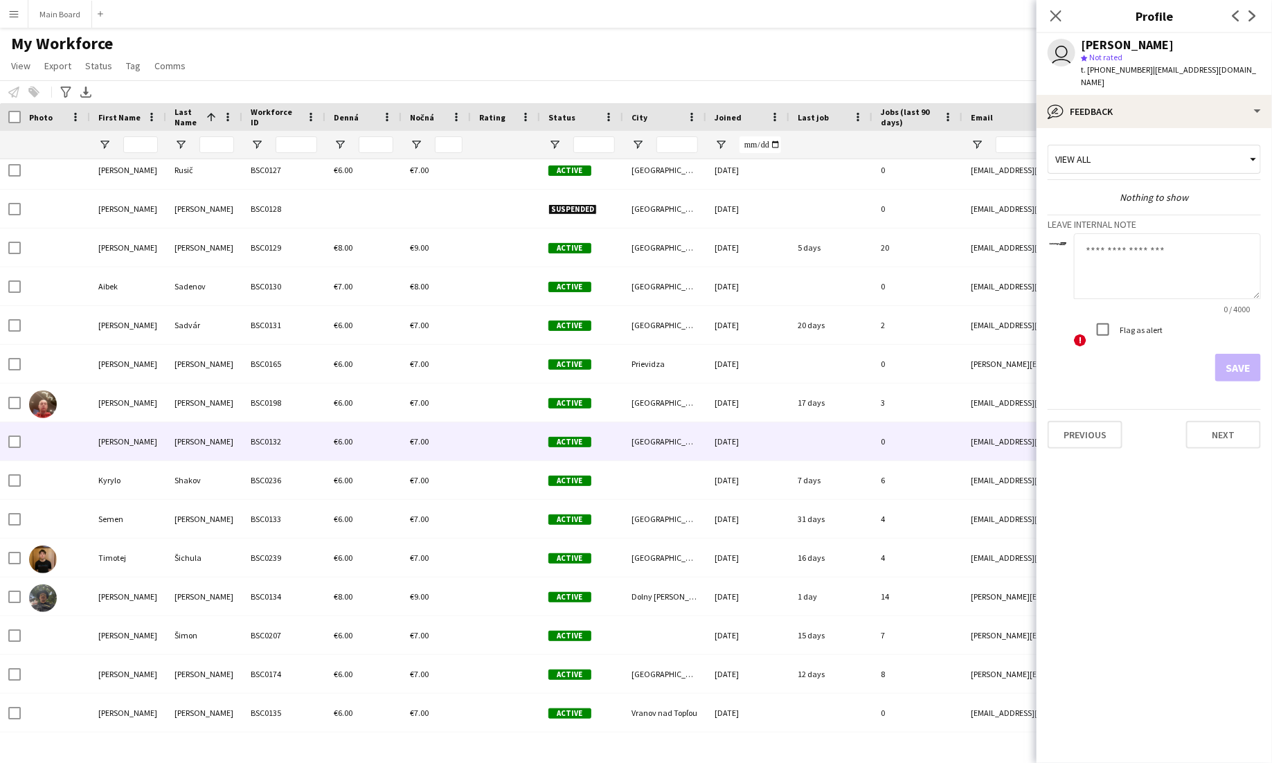
click at [1194, 252] on textarea at bounding box center [1167, 266] width 187 height 66
type textarea "**"
click at [1256, 355] on button "Save" at bounding box center [1238, 368] width 46 height 28
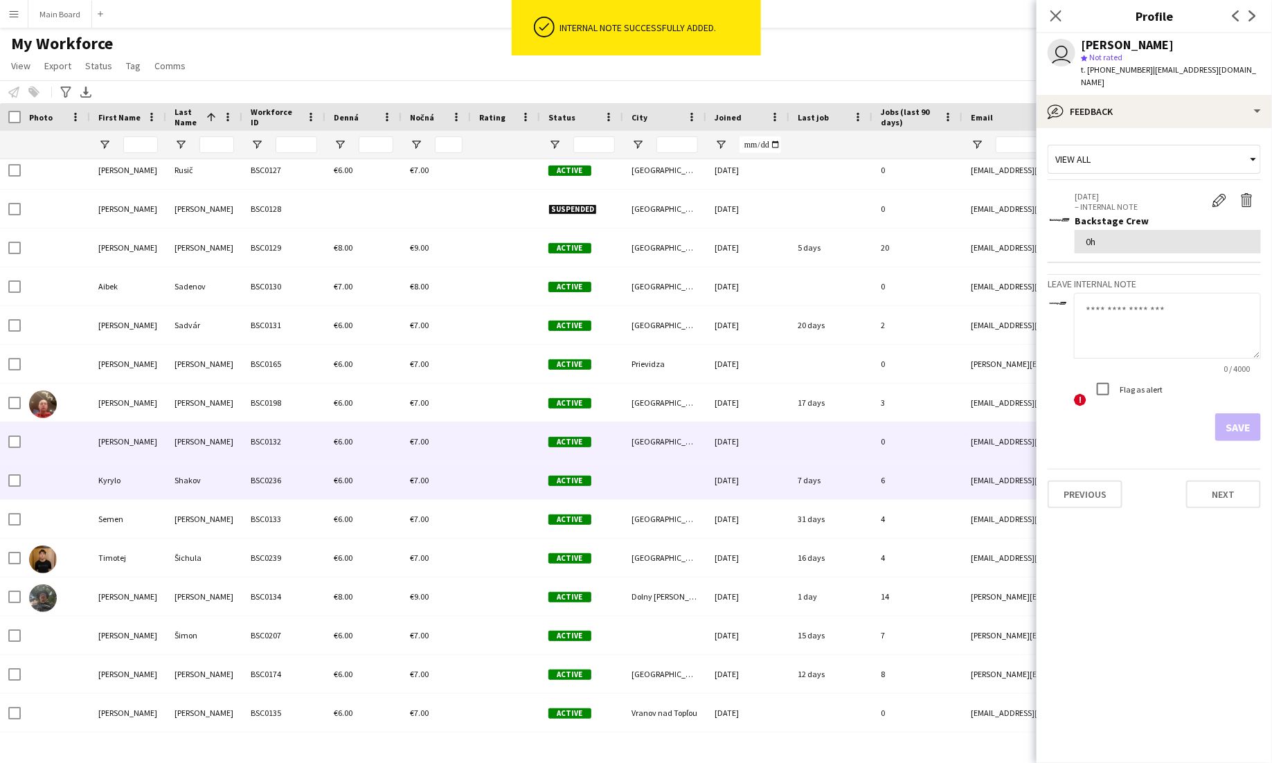
click at [212, 481] on div "Shakov" at bounding box center [204, 480] width 76 height 38
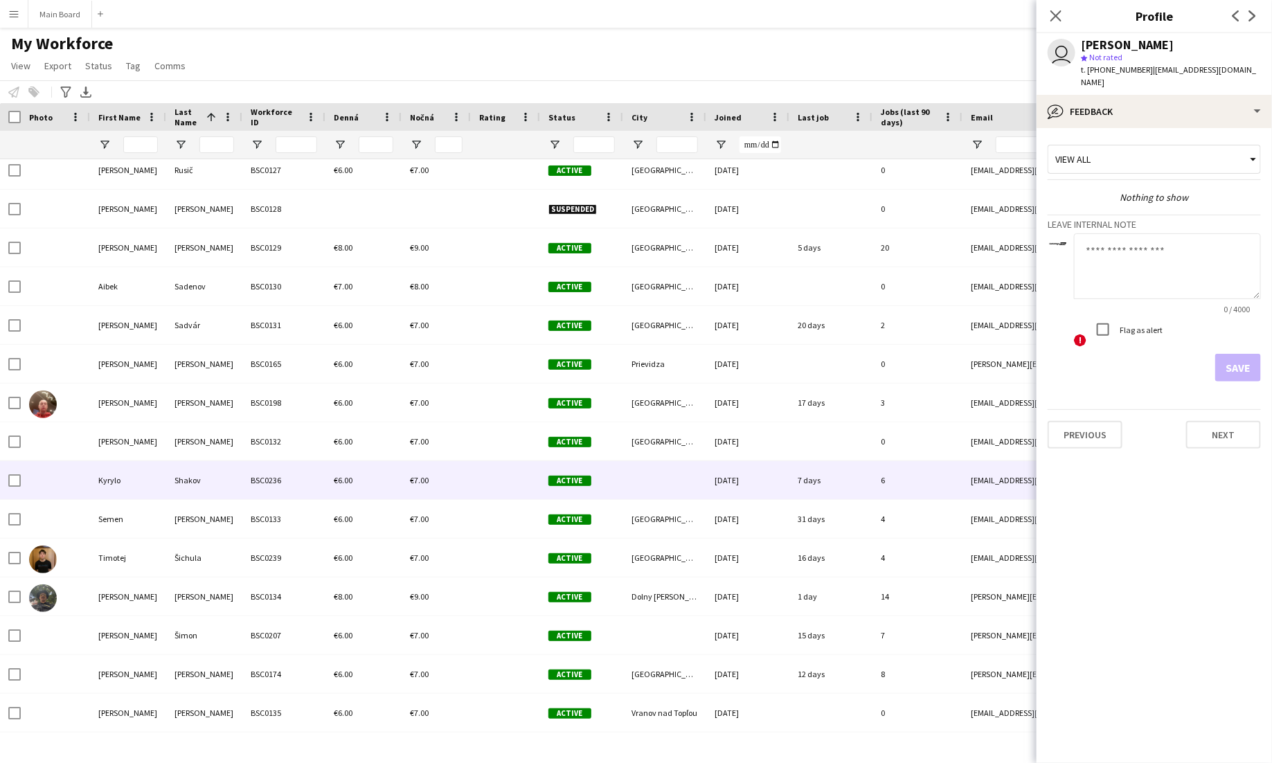
click at [1134, 256] on textarea at bounding box center [1167, 266] width 187 height 66
type textarea "******"
click at [1252, 364] on button "Save" at bounding box center [1238, 368] width 46 height 28
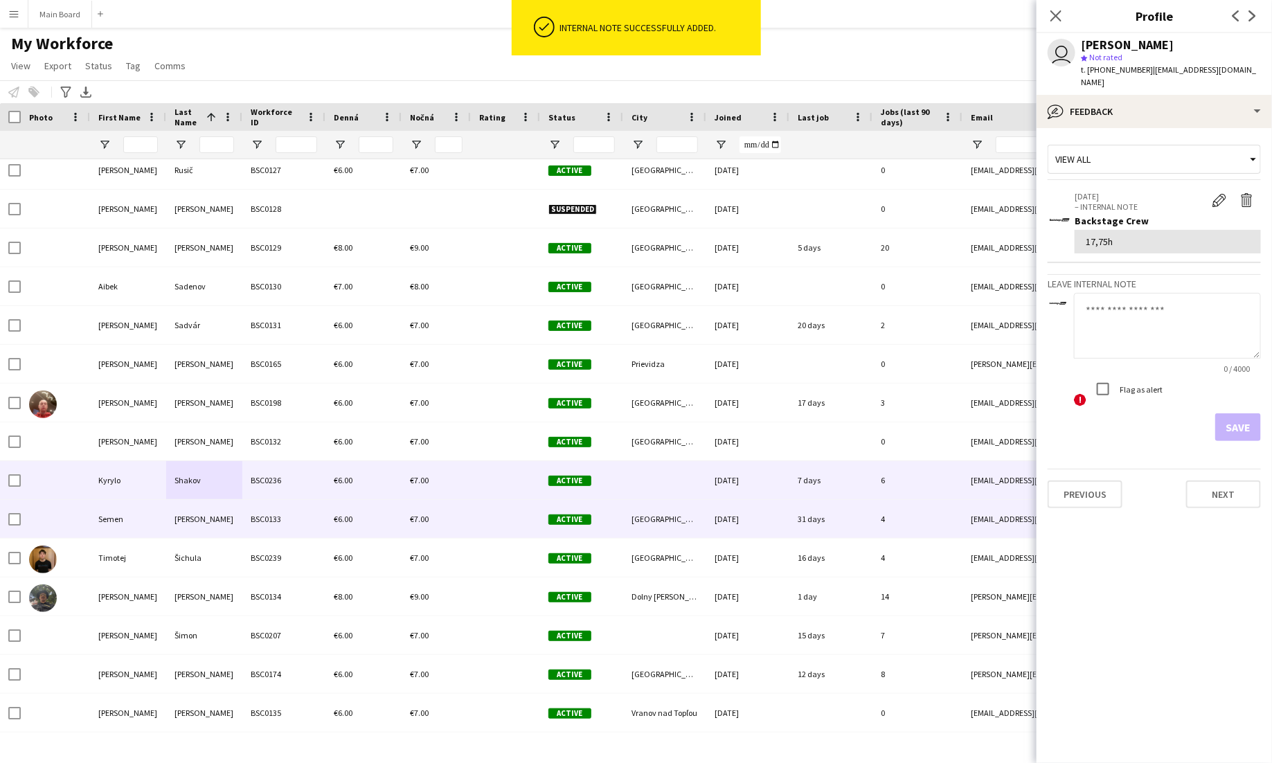
click at [279, 525] on div "BSC0133" at bounding box center [283, 519] width 83 height 38
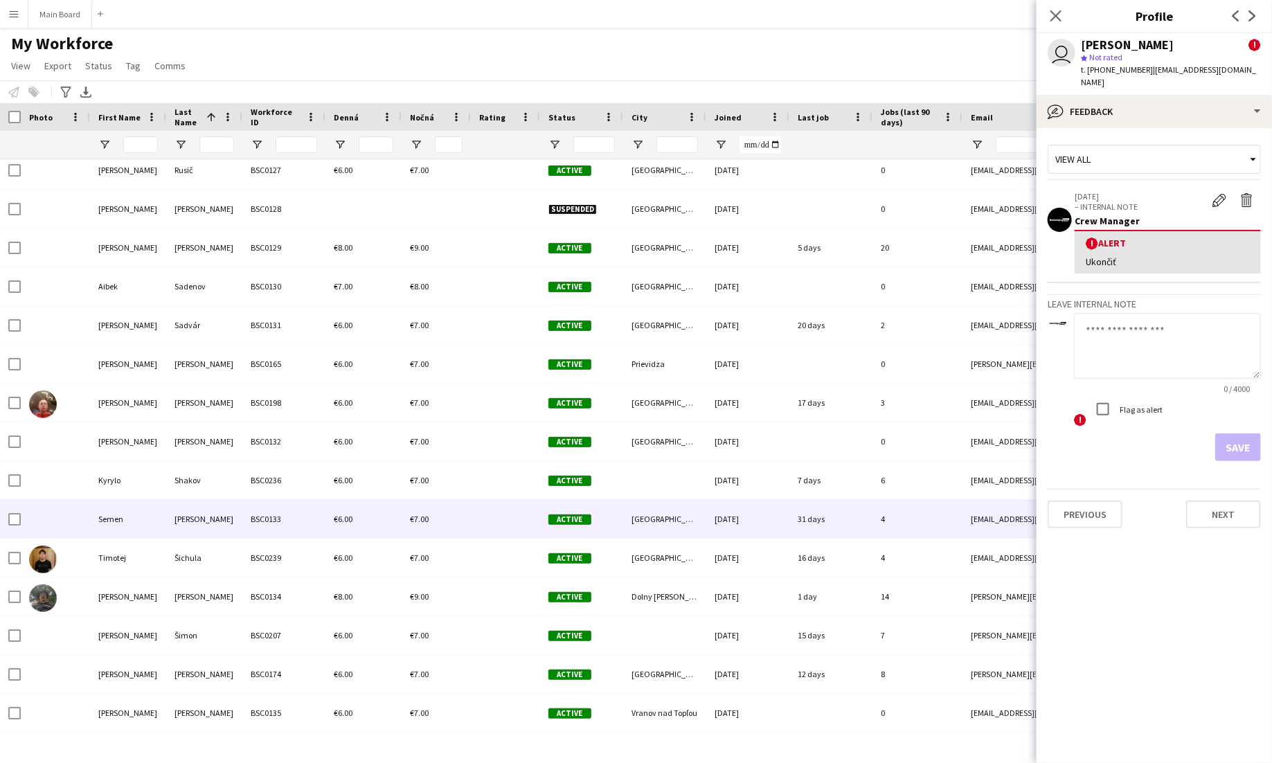
click at [1181, 341] on textarea at bounding box center [1167, 346] width 187 height 66
type textarea "******"
click at [1248, 447] on app-crew-profile-feedback-tab "View all 14-08-2025 – INTERNAL NOTE Edit alert Delete alert Crew Manager ! Aler…" at bounding box center [1154, 445] width 235 height 635
click at [1246, 438] on button "Save" at bounding box center [1238, 447] width 46 height 28
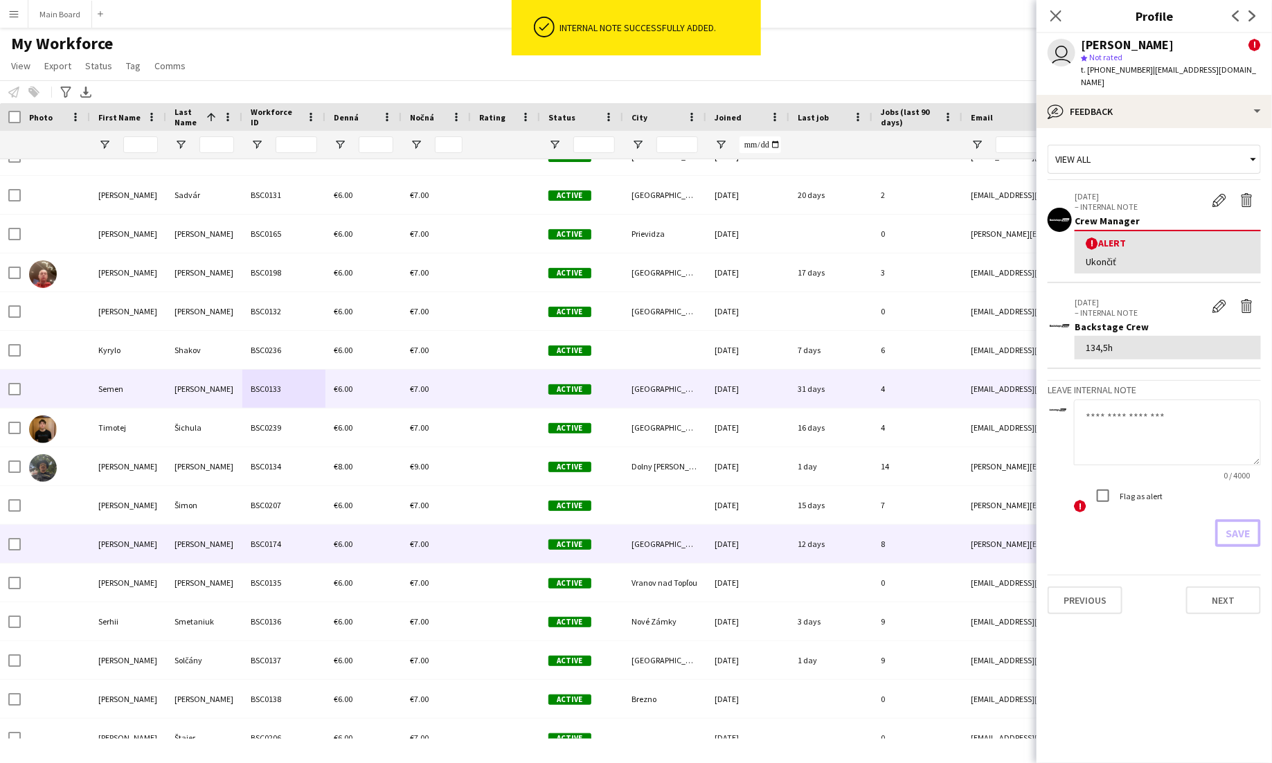
scroll to position [7164, 0]
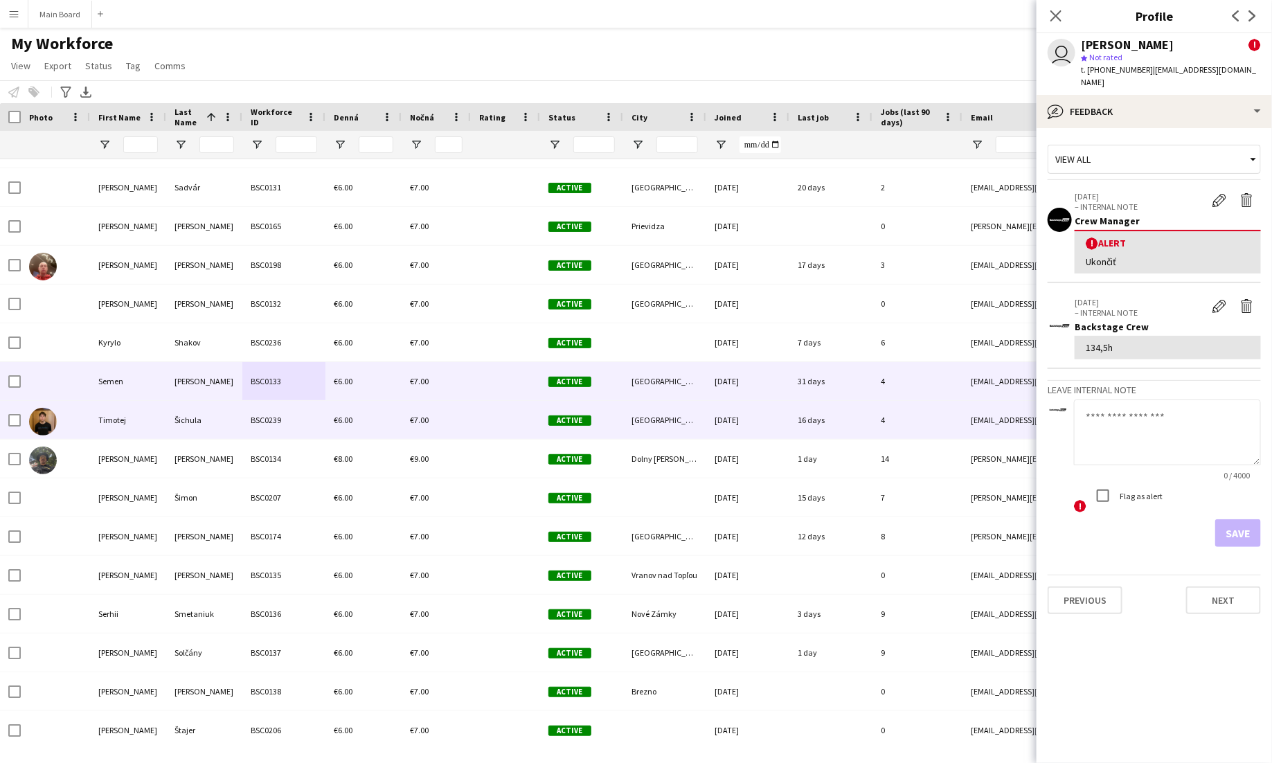
click at [320, 425] on div "BSC0239" at bounding box center [283, 420] width 83 height 38
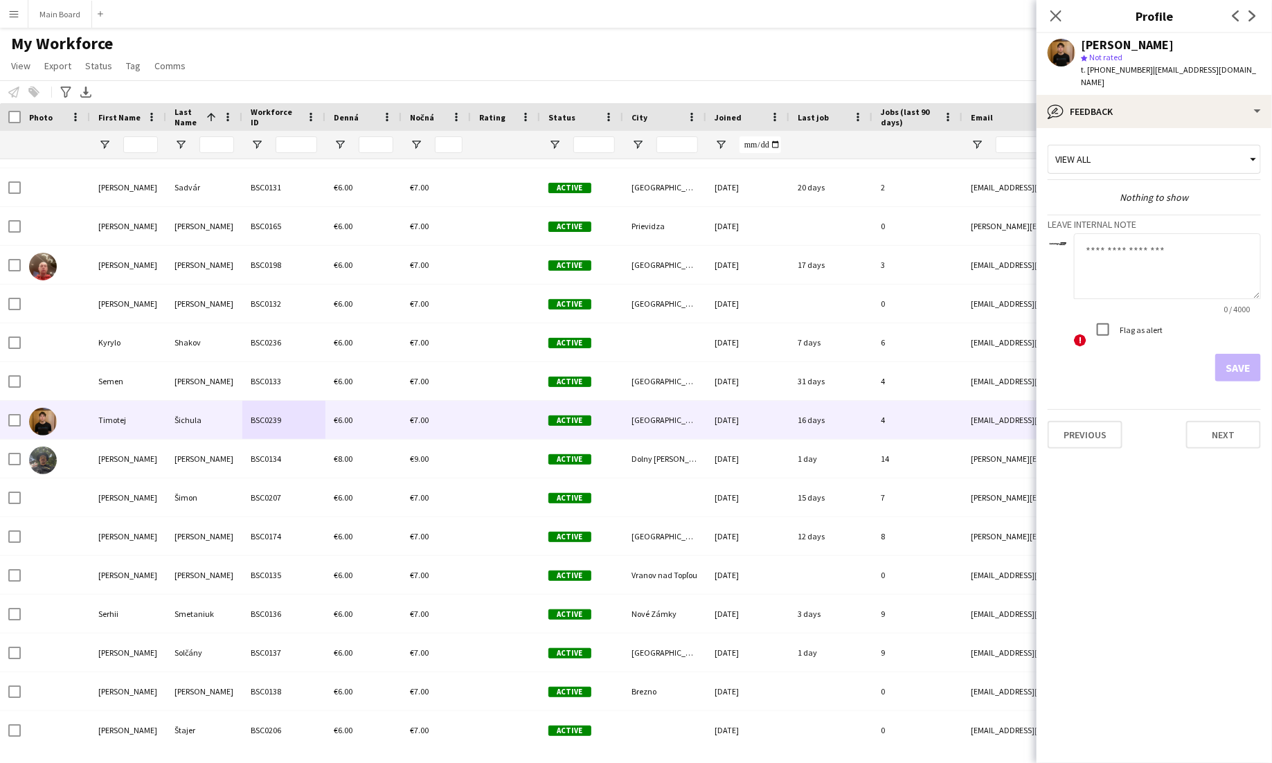
click at [1115, 251] on textarea at bounding box center [1167, 266] width 187 height 66
type textarea "***"
click at [1238, 354] on button "Save" at bounding box center [1238, 368] width 46 height 28
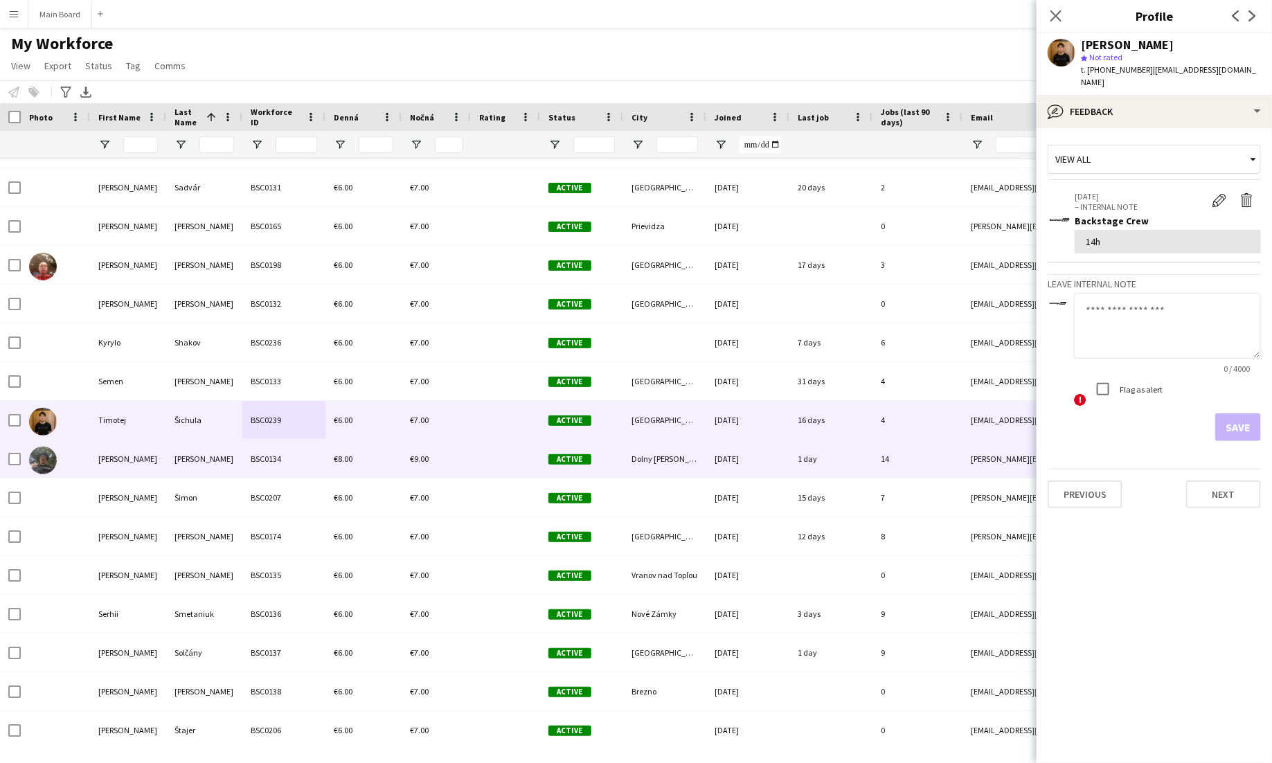
click at [301, 466] on div "BSC0134" at bounding box center [283, 459] width 83 height 38
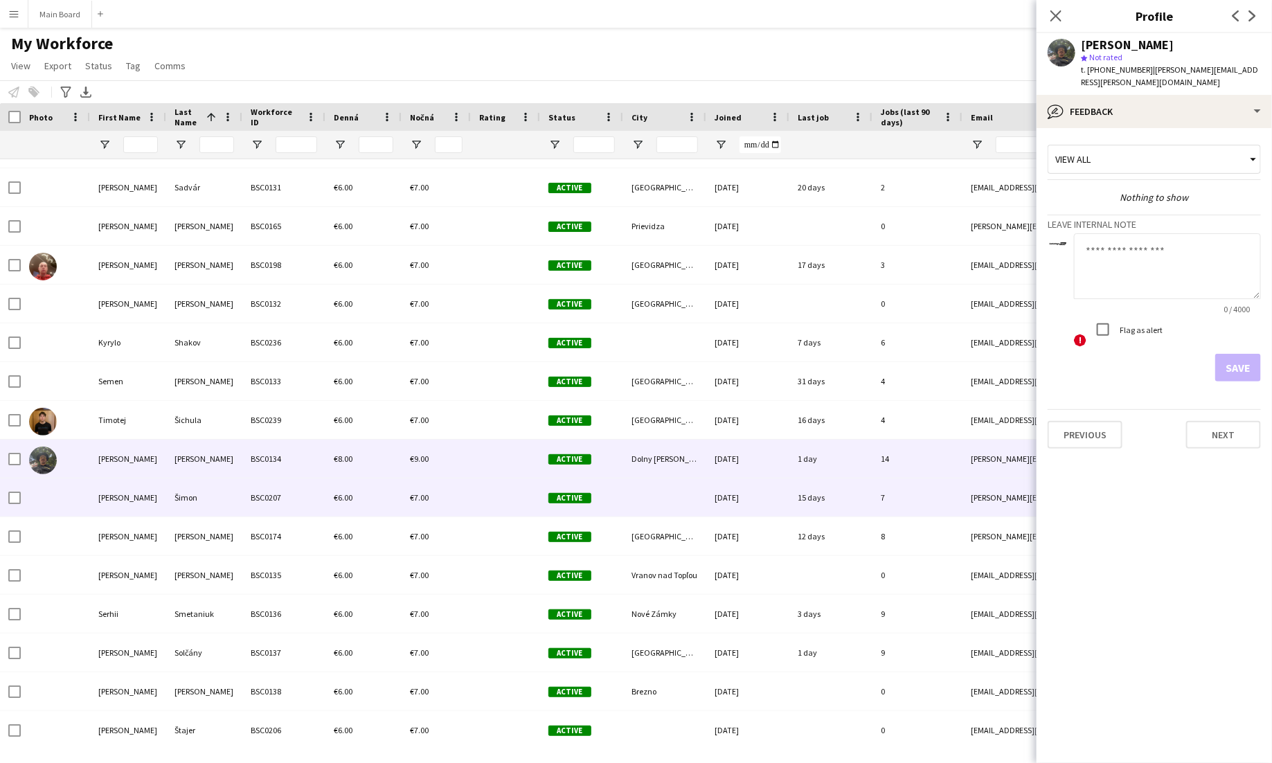
click at [304, 496] on div "BSC0207" at bounding box center [283, 497] width 83 height 38
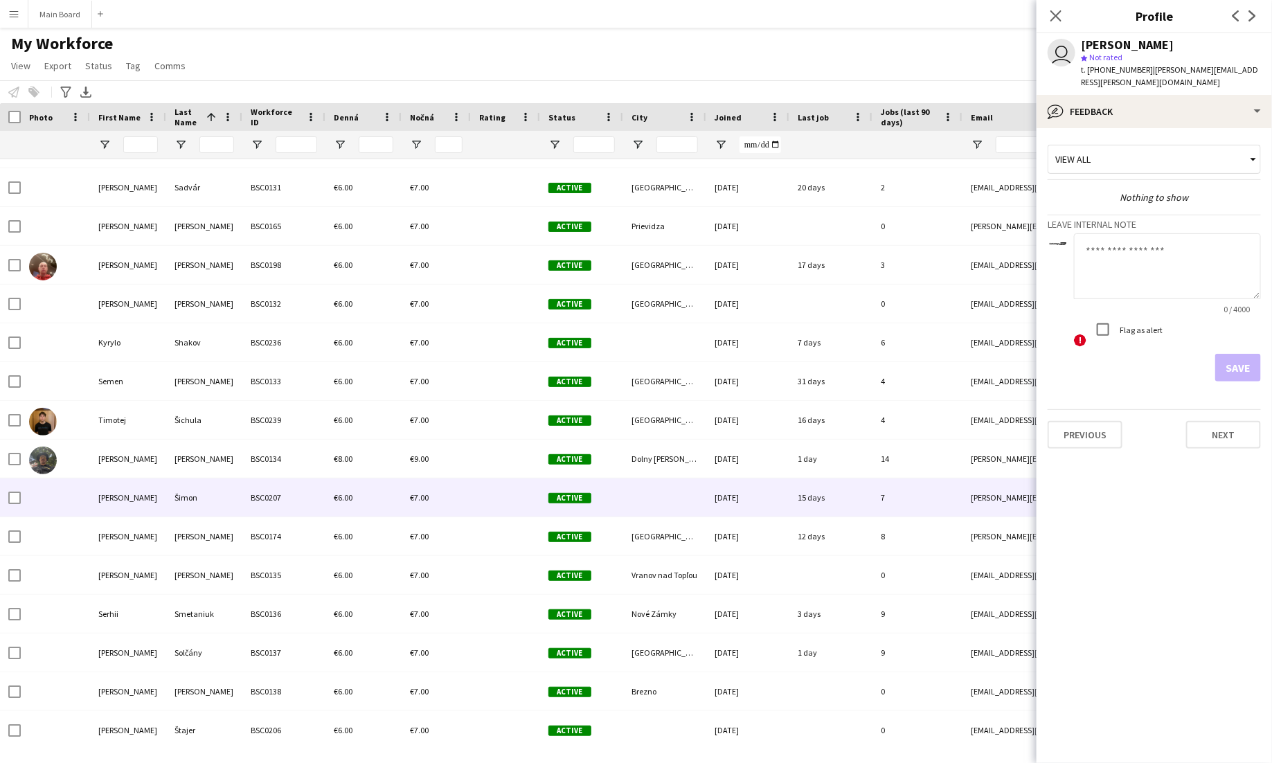
click at [1149, 282] on textarea at bounding box center [1167, 266] width 187 height 66
type textarea "***"
click at [1229, 363] on button "Save" at bounding box center [1238, 368] width 46 height 28
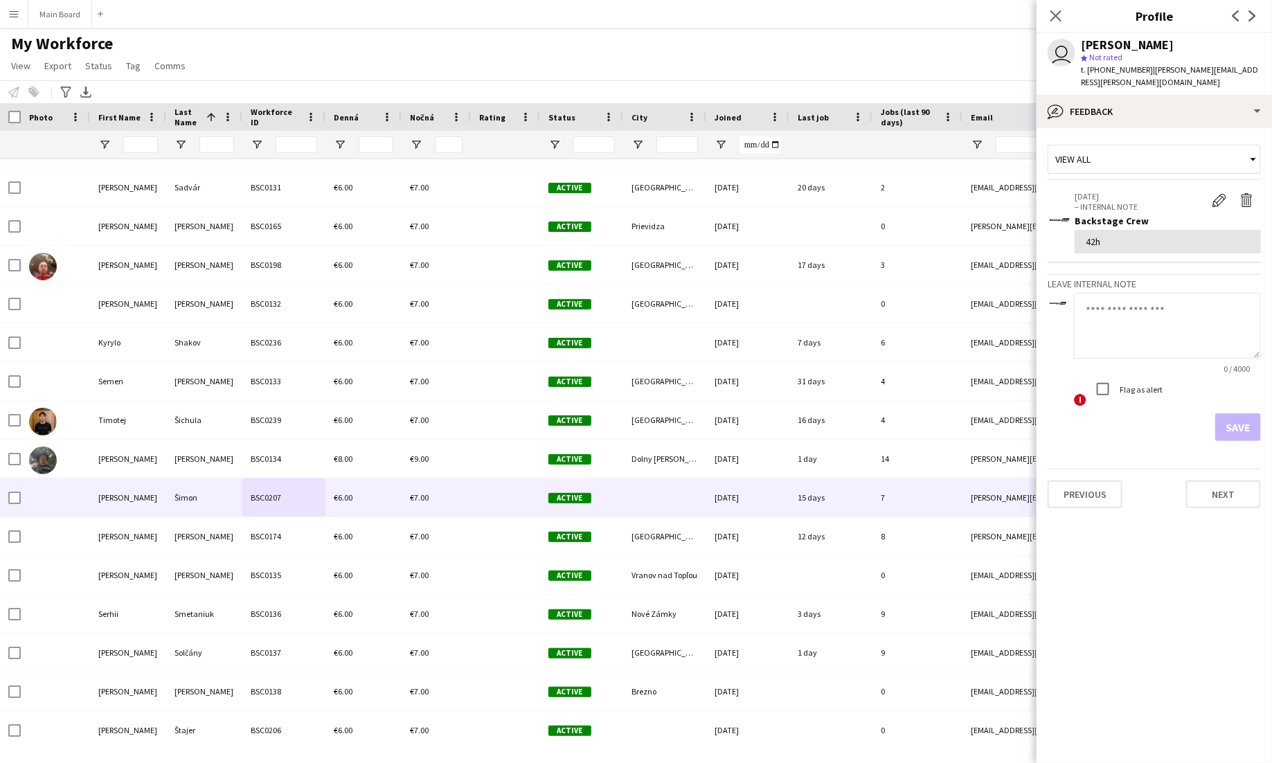
click at [1120, 310] on textarea at bounding box center [1167, 326] width 187 height 66
type textarea "******"
click at [1232, 413] on button "Save" at bounding box center [1238, 427] width 46 height 28
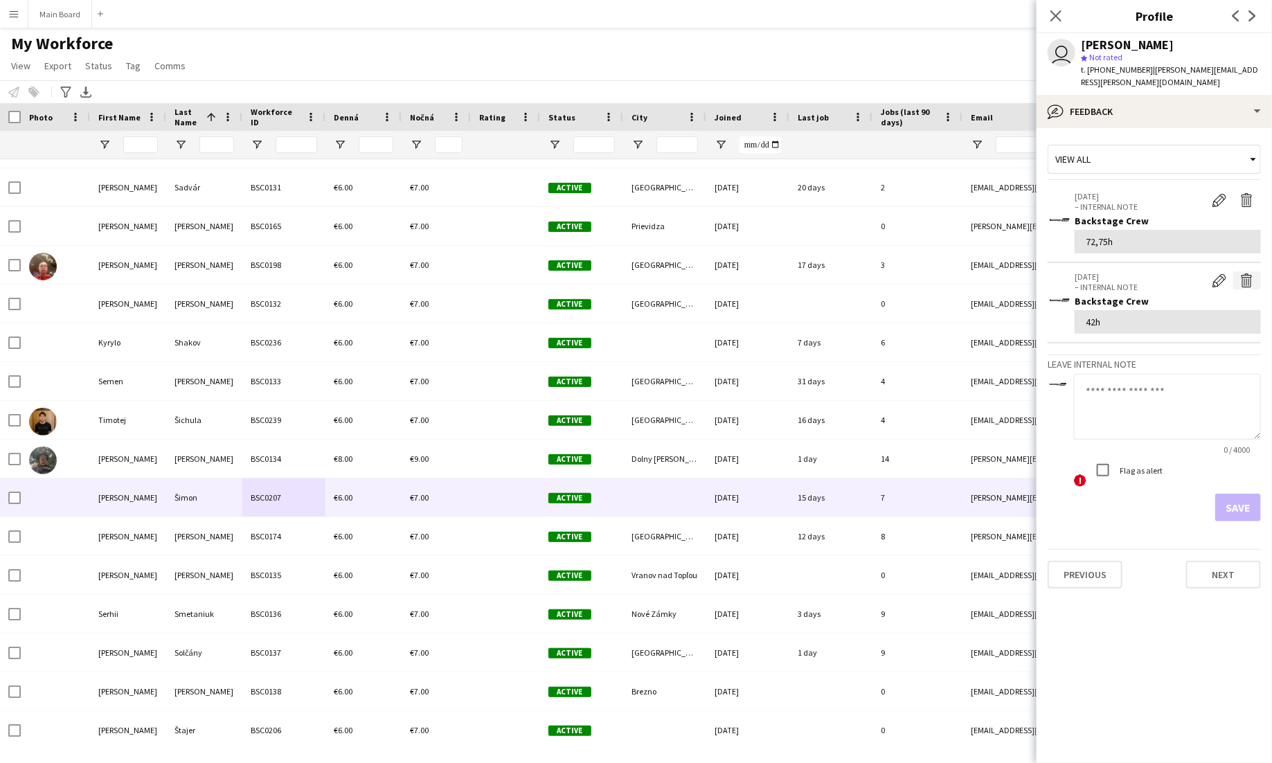
click at [1248, 274] on app-icon "Delete internal note" at bounding box center [1247, 281] width 14 height 14
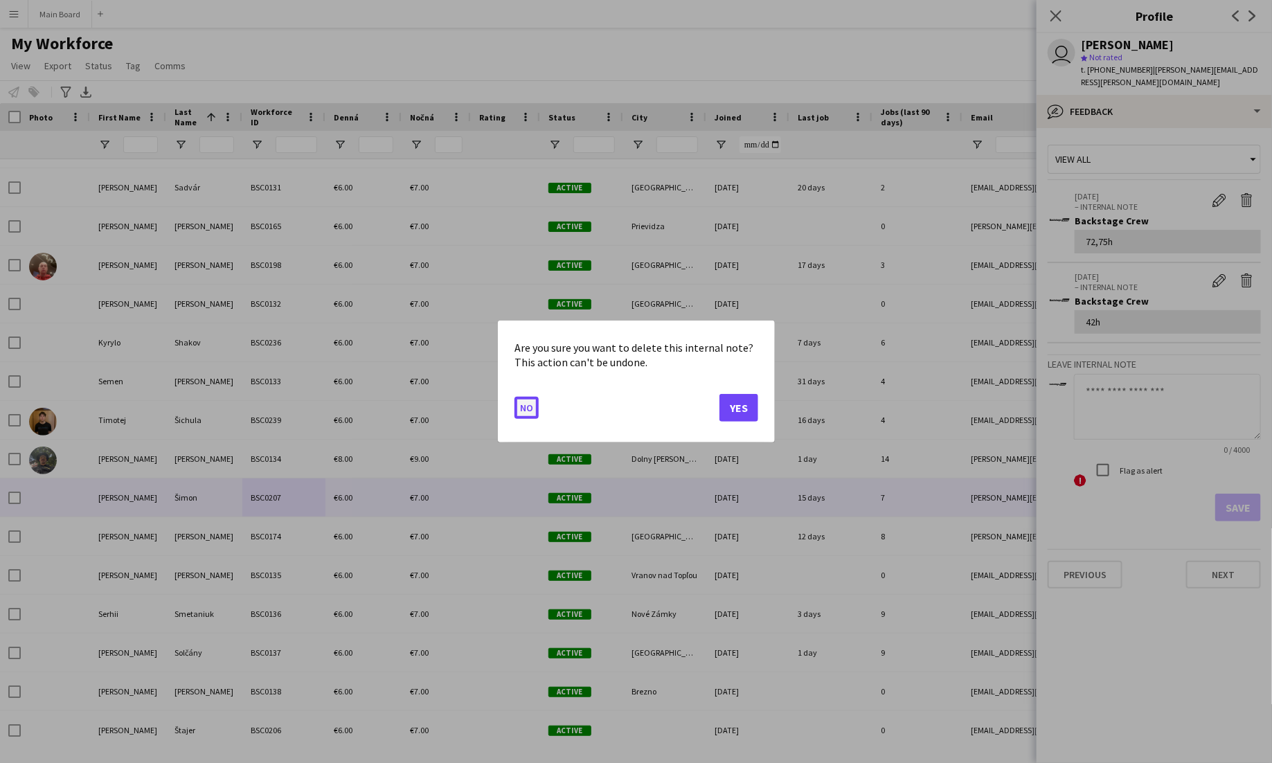
click at [528, 407] on button "No" at bounding box center [526, 408] width 24 height 22
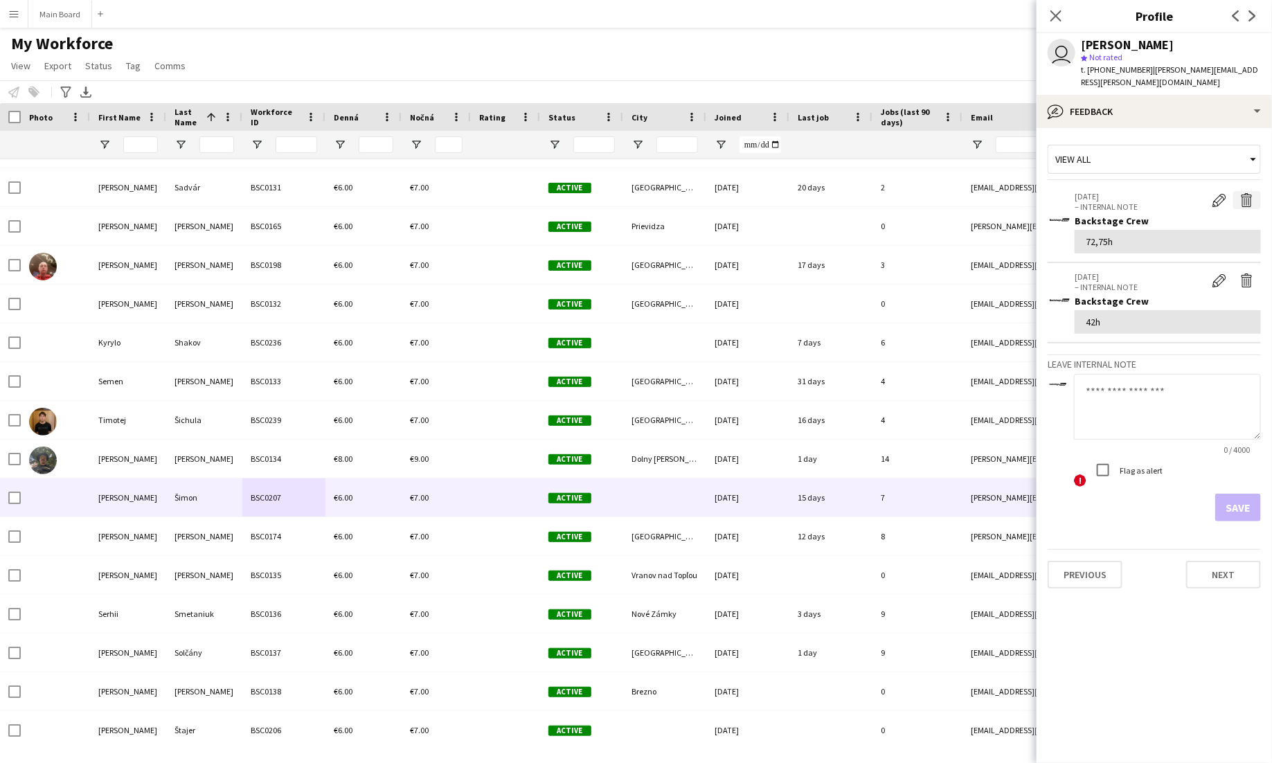
click at [1251, 193] on app-icon "Delete internal note" at bounding box center [1247, 200] width 14 height 14
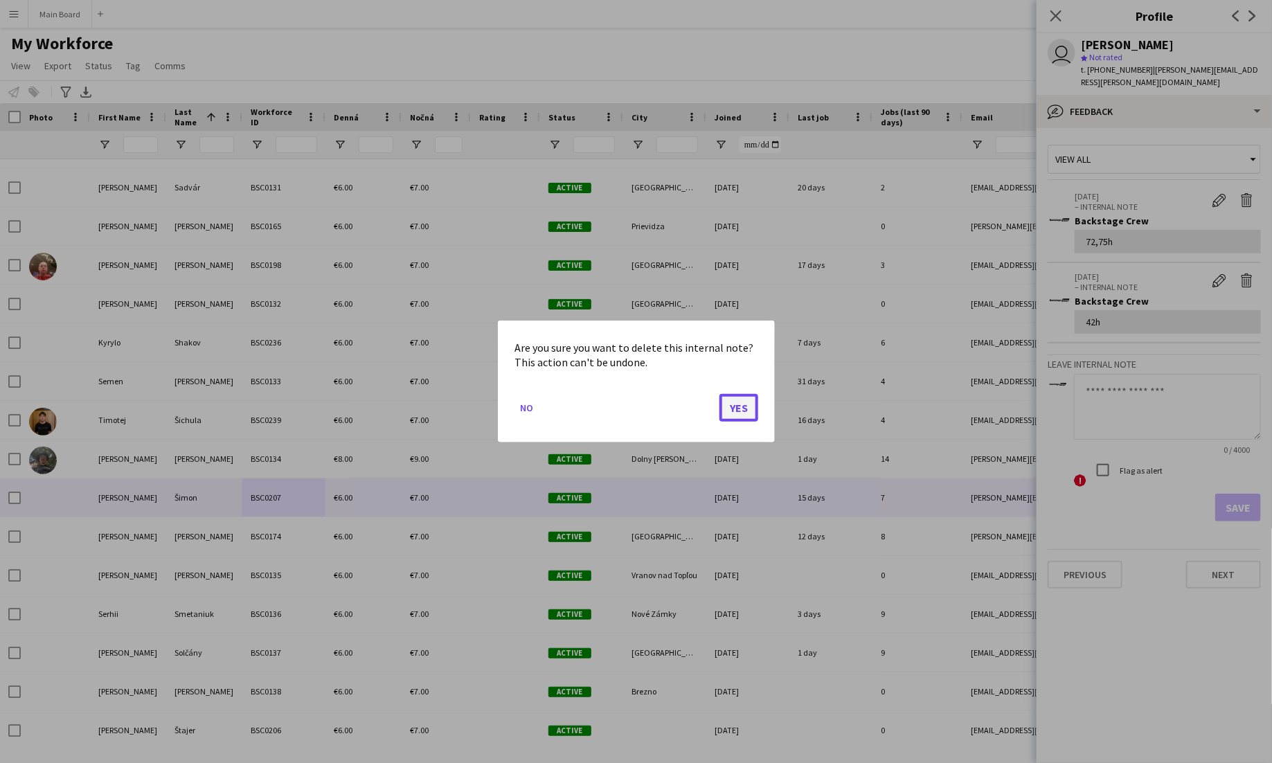
click at [737, 406] on button "Yes" at bounding box center [738, 408] width 39 height 28
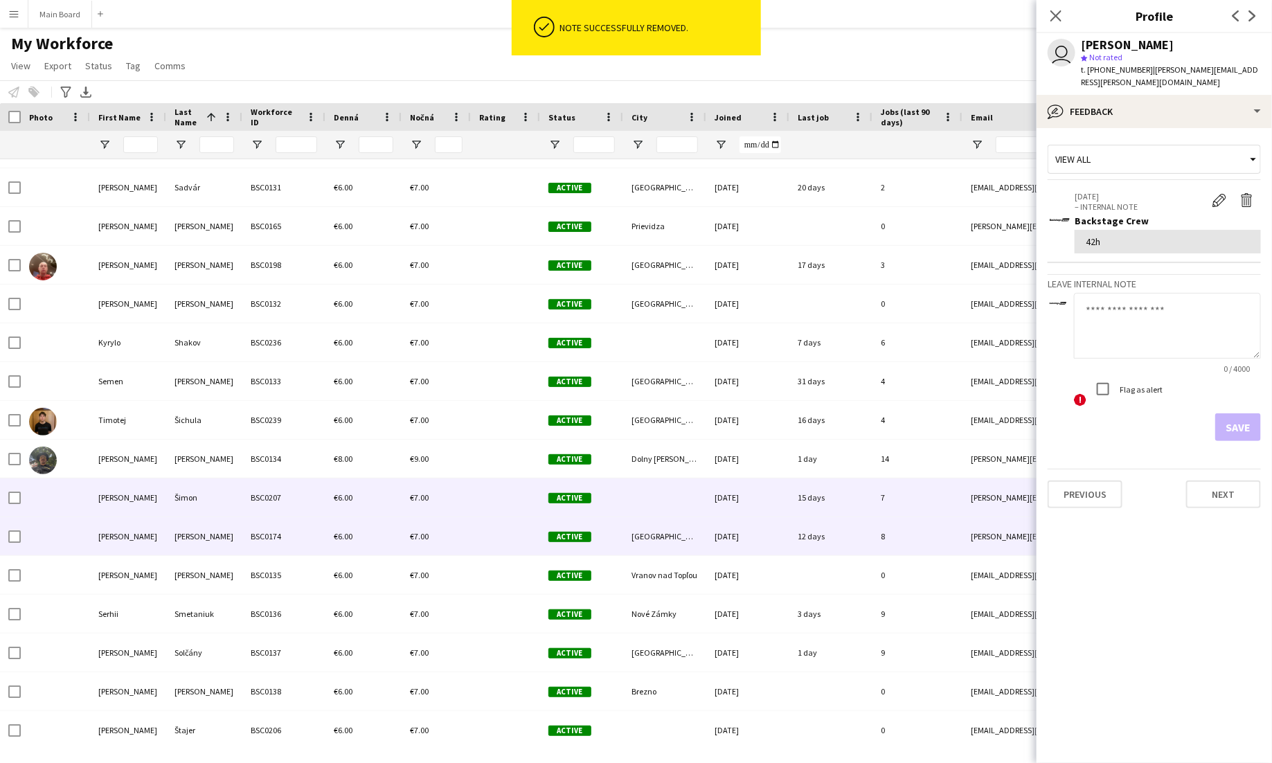
click at [233, 540] on div "Šiška" at bounding box center [204, 536] width 76 height 38
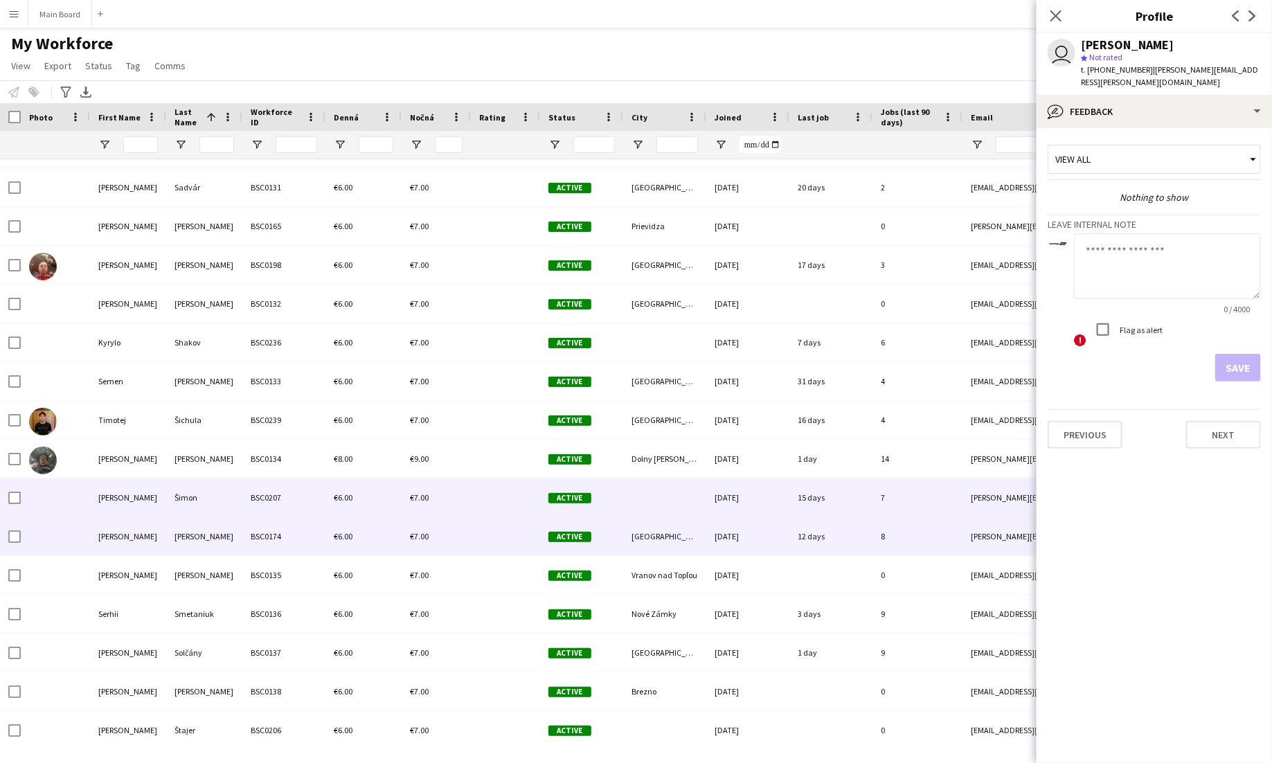
click at [373, 485] on div "€6.00" at bounding box center [363, 497] width 76 height 38
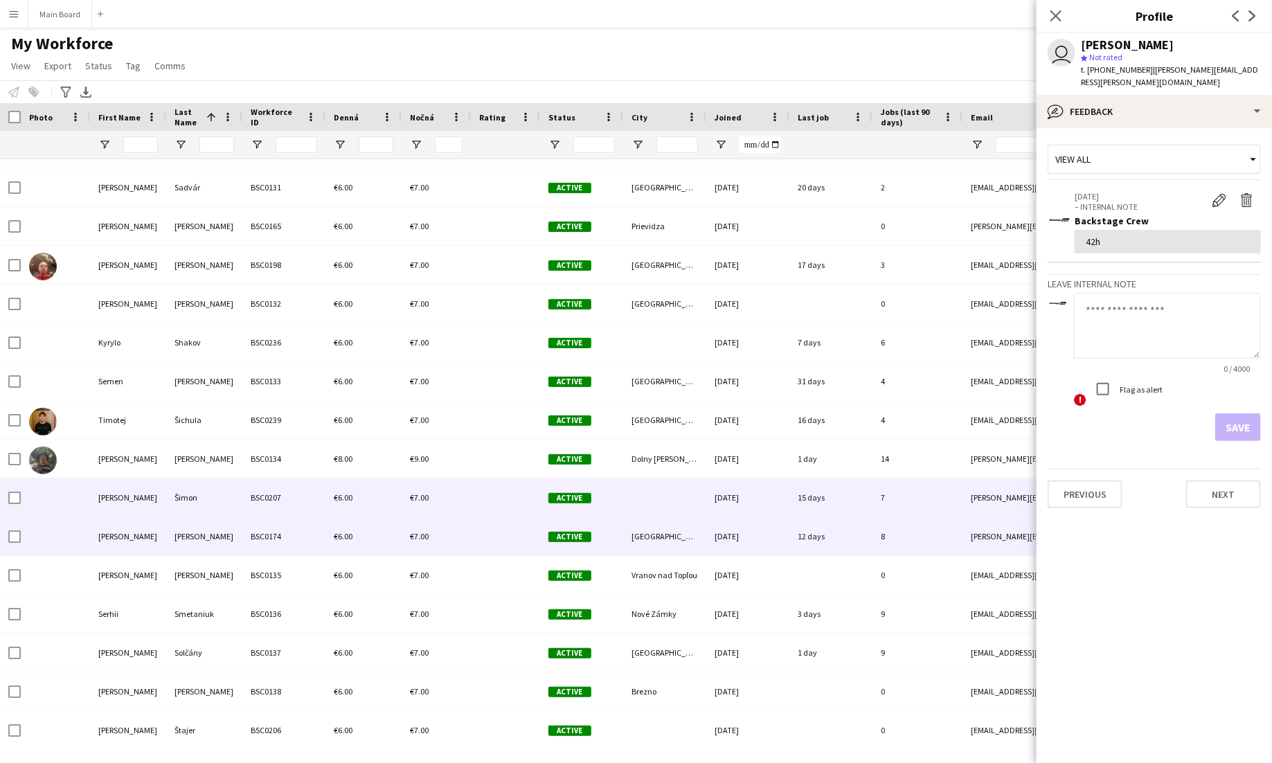
click at [361, 527] on div "€6.00" at bounding box center [363, 536] width 76 height 38
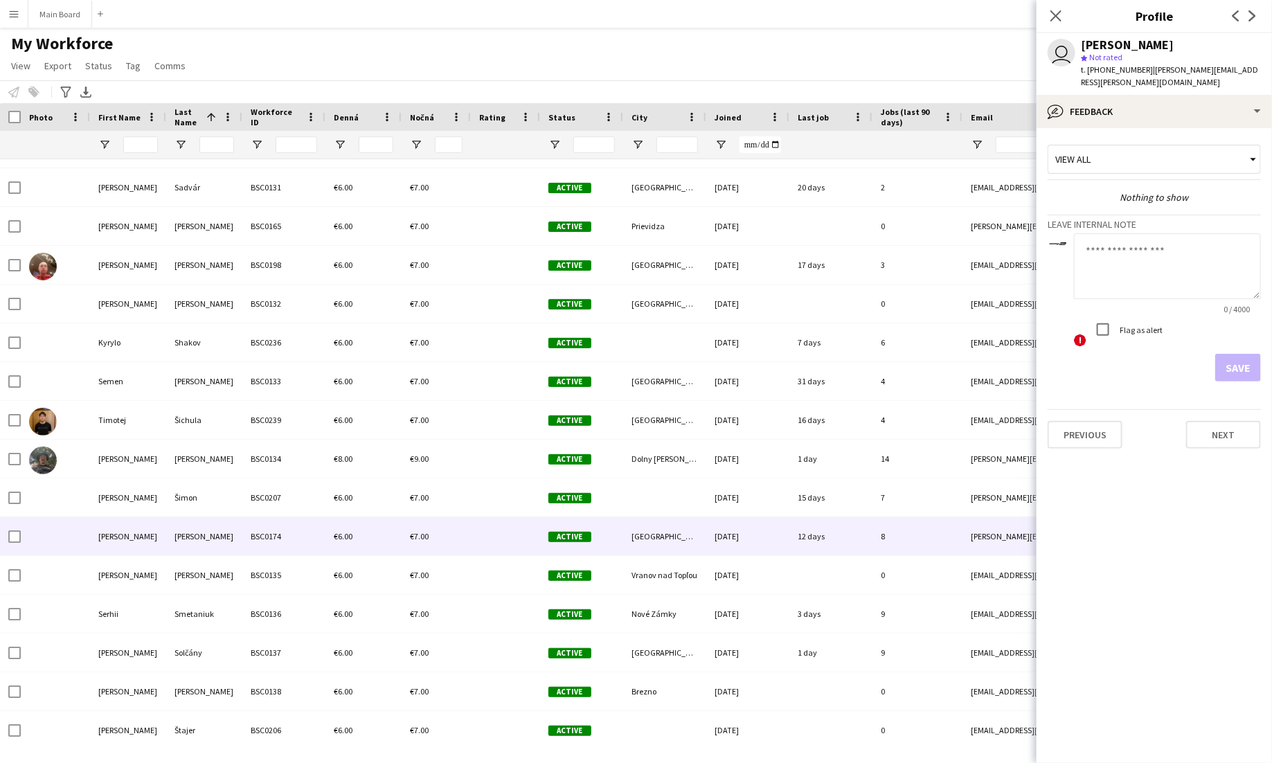
click at [1114, 261] on textarea at bounding box center [1167, 266] width 187 height 66
type textarea "******"
click at [1245, 367] on app-crew-profile-feedback-tab "View all Nothing to show Leave internal note ****** 6 / 4000 ! Flag as alert Sa…" at bounding box center [1154, 445] width 235 height 635
click at [1242, 354] on button "Save" at bounding box center [1238, 368] width 46 height 28
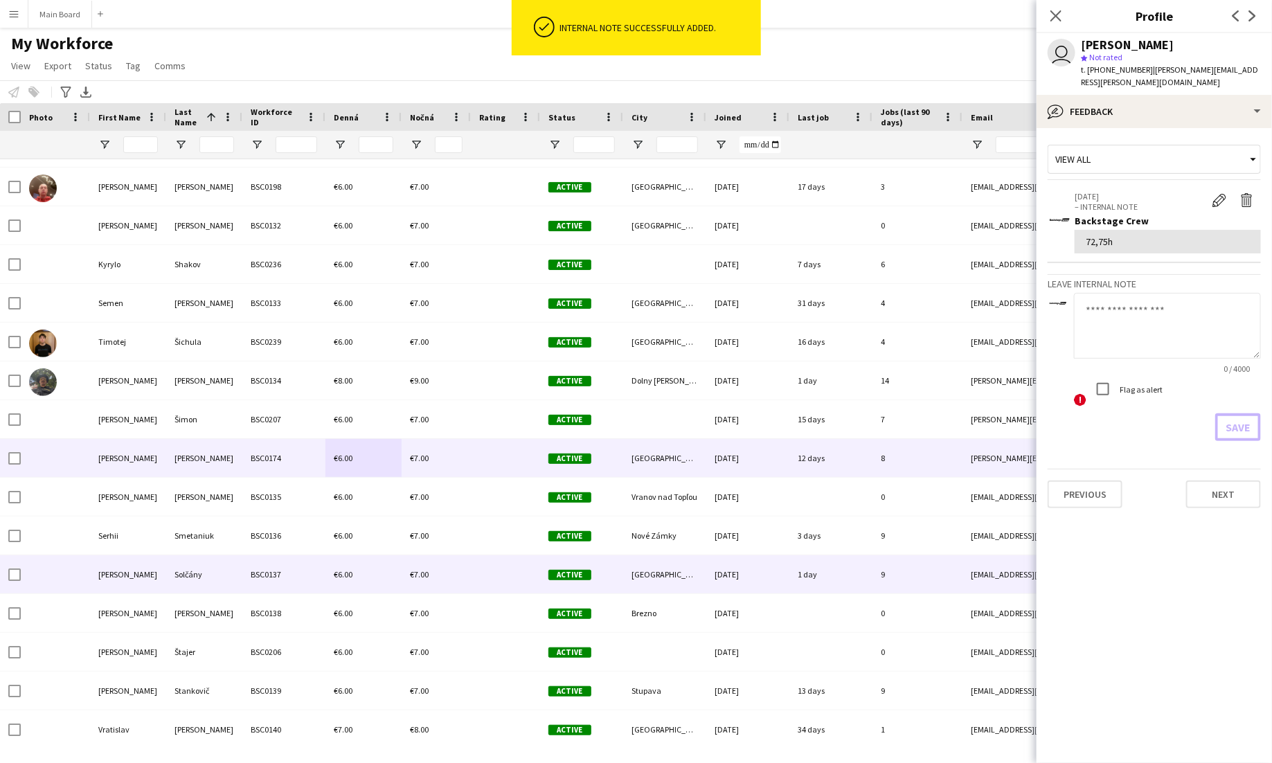
scroll to position [7244, 0]
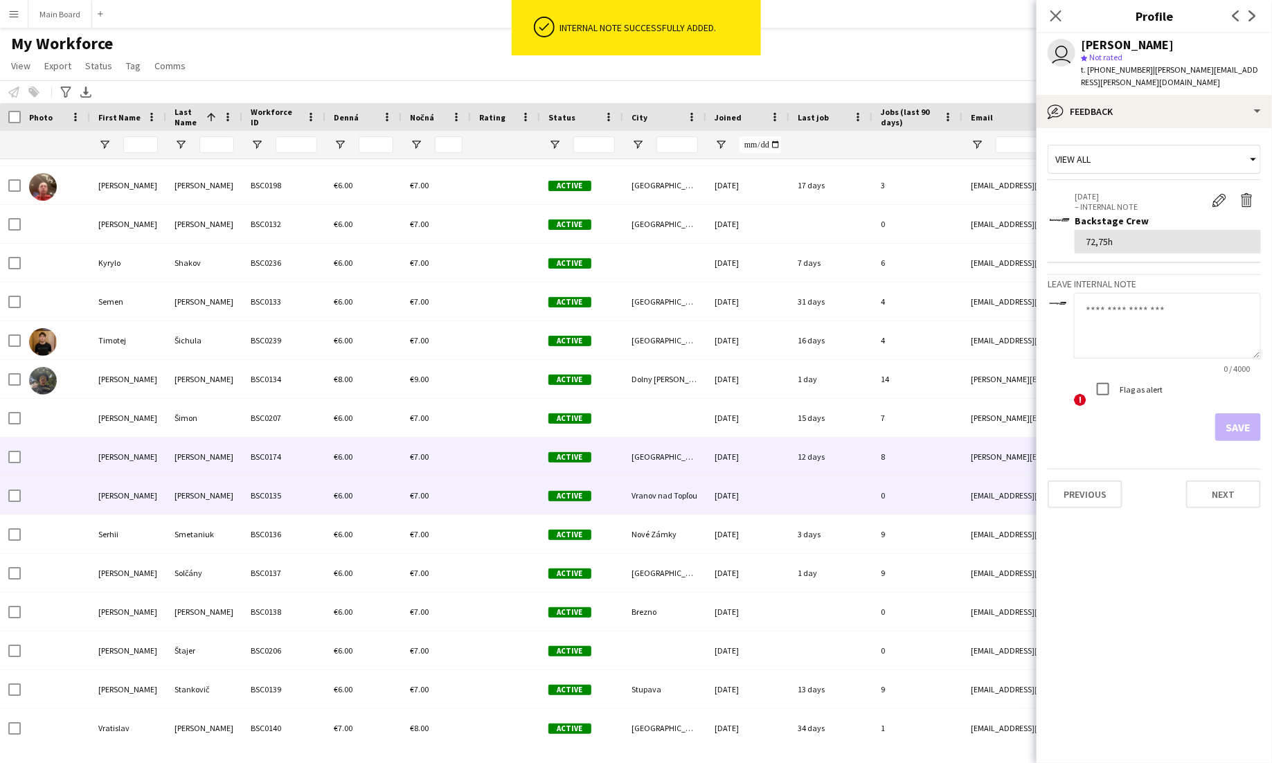
click at [231, 508] on div "Škurla" at bounding box center [204, 495] width 76 height 38
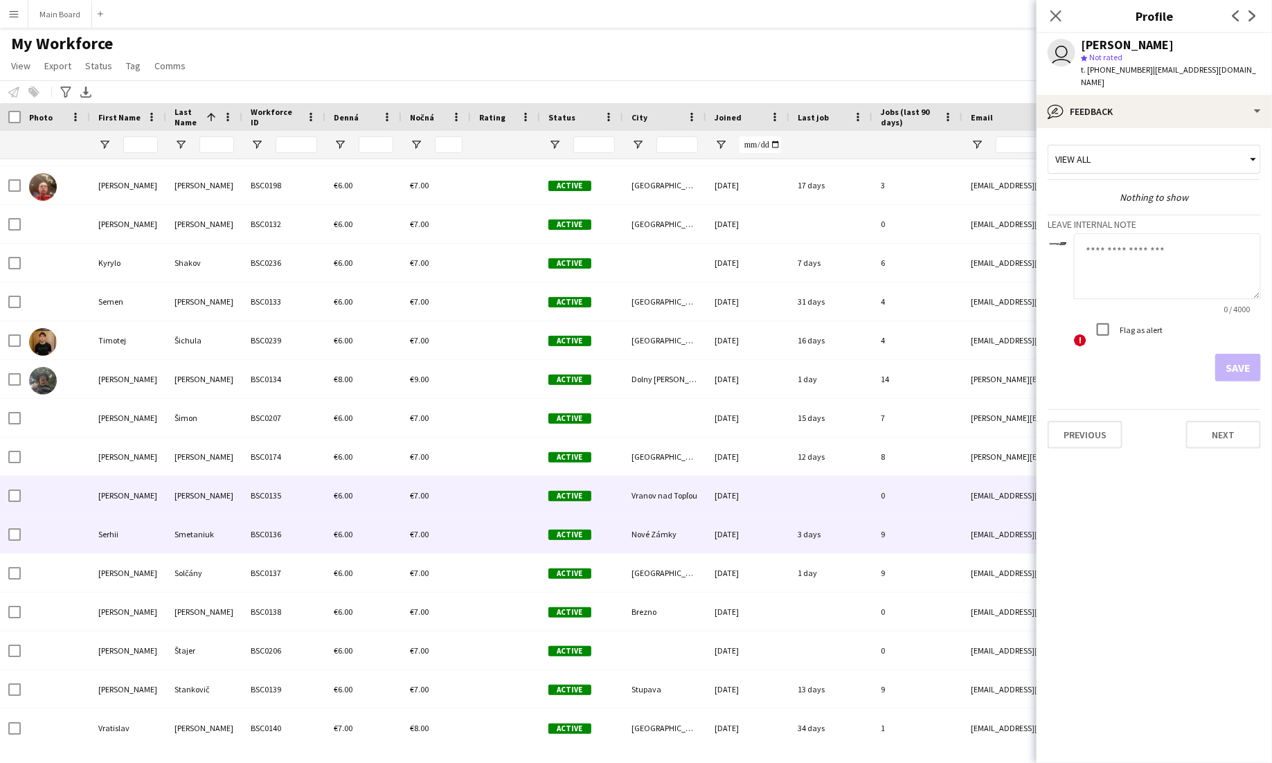
click at [238, 530] on div "Smetaniuk" at bounding box center [204, 534] width 76 height 38
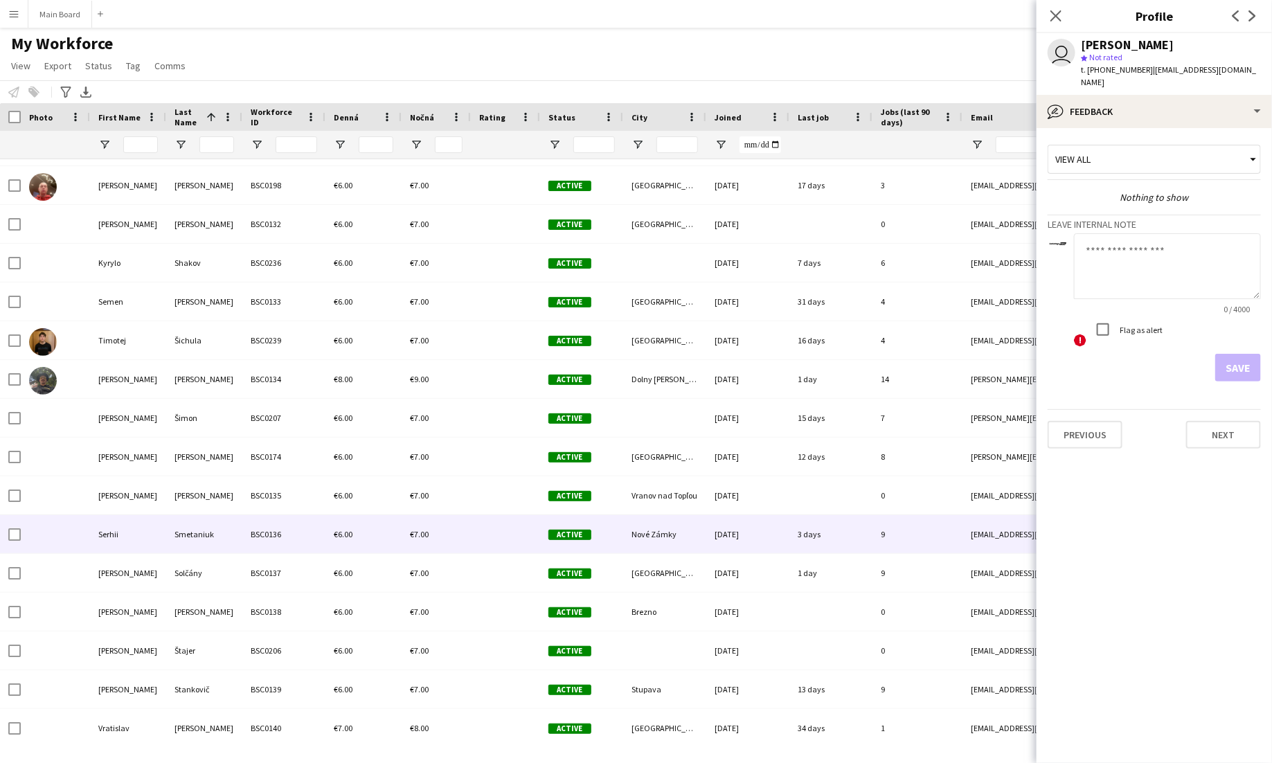
click at [1131, 252] on textarea at bounding box center [1167, 266] width 187 height 66
type textarea "*******"
click at [1244, 359] on button "Save" at bounding box center [1238, 368] width 46 height 28
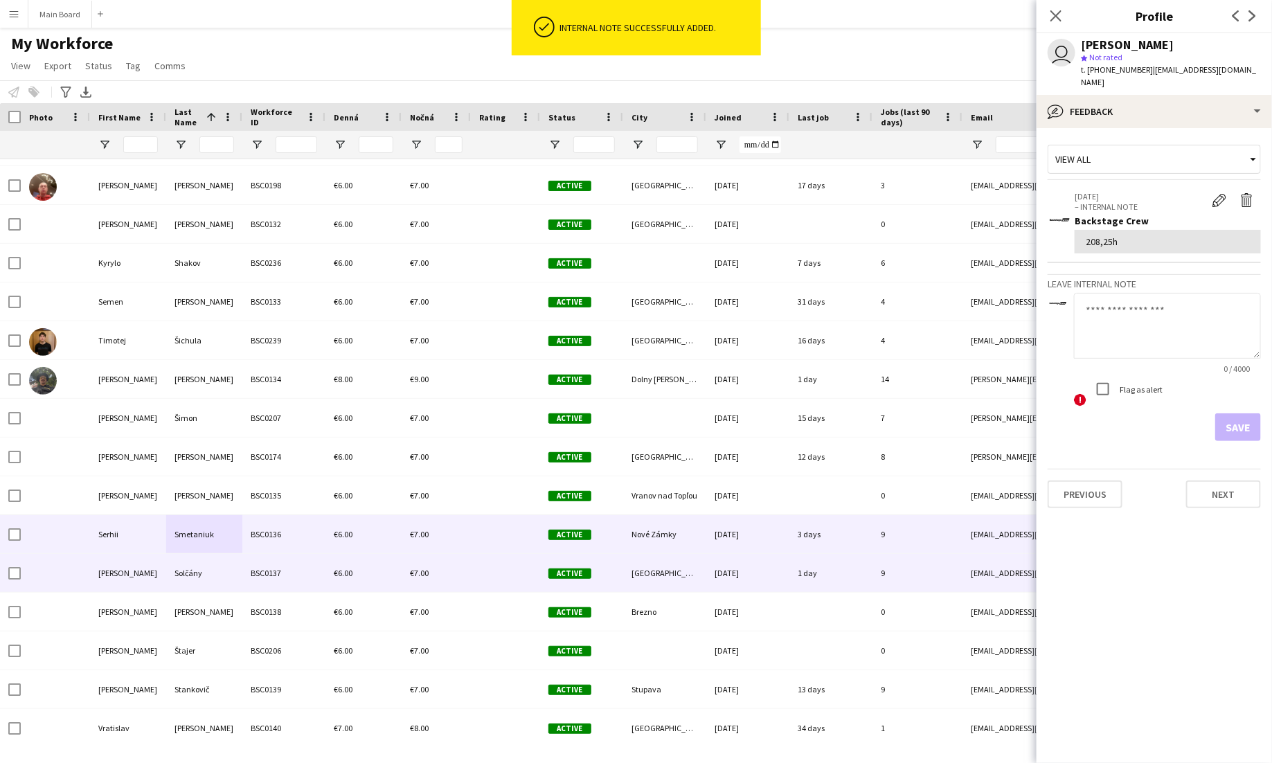
click at [348, 573] on span "€6.00" at bounding box center [343, 573] width 19 height 10
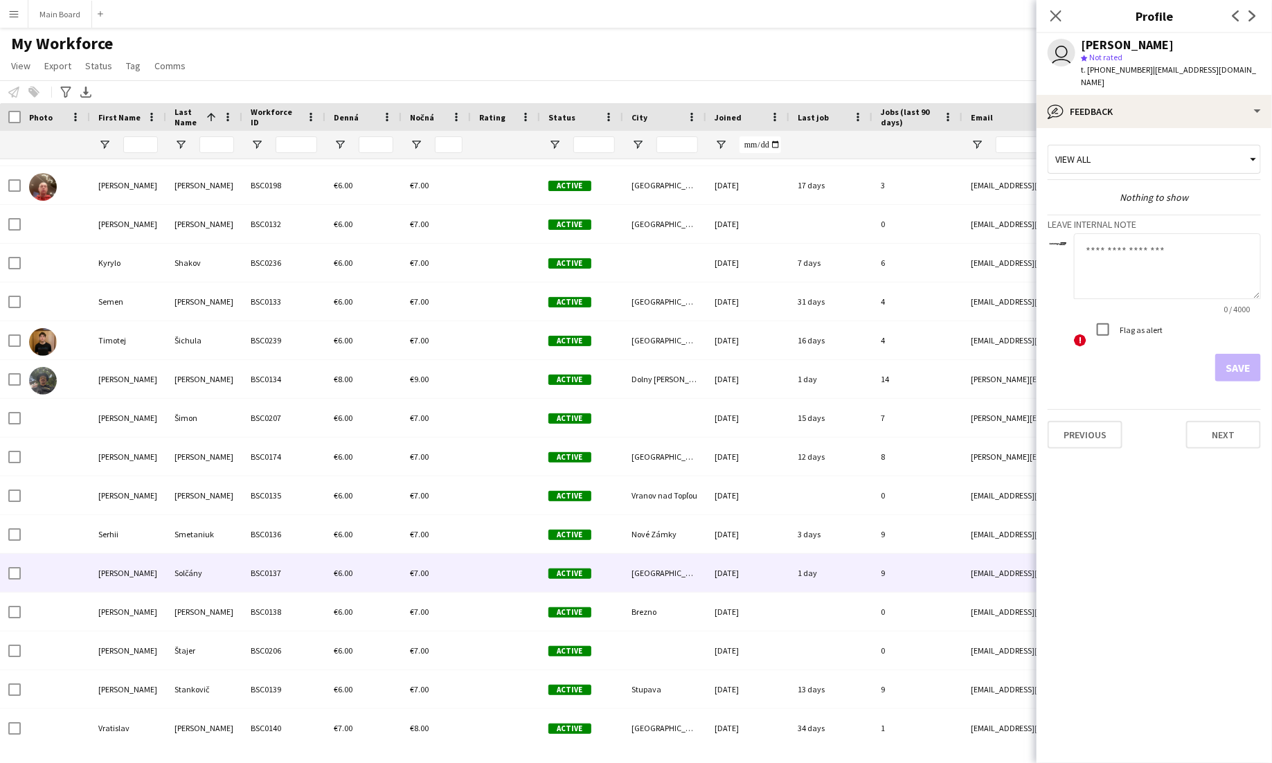
click at [1111, 246] on textarea at bounding box center [1167, 266] width 187 height 66
type textarea "****"
click at [1216, 354] on button "Save" at bounding box center [1238, 368] width 46 height 28
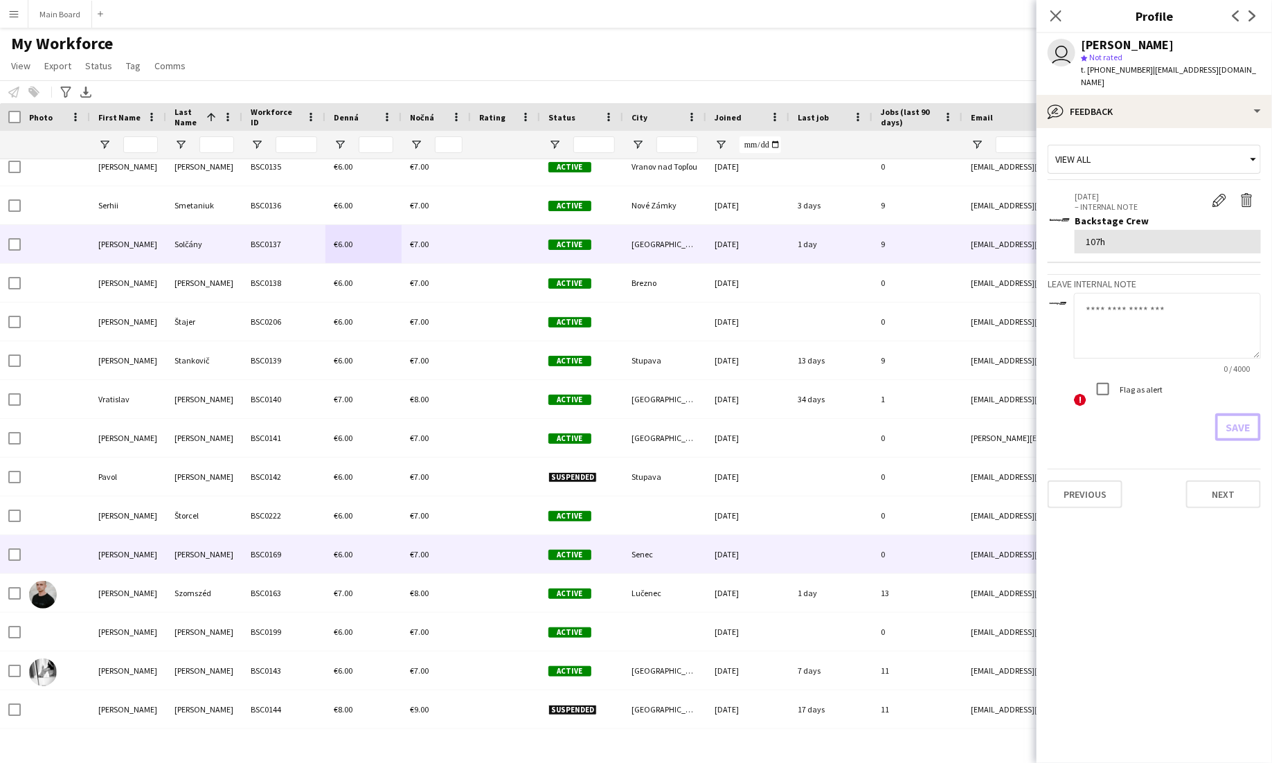
scroll to position [0, 0]
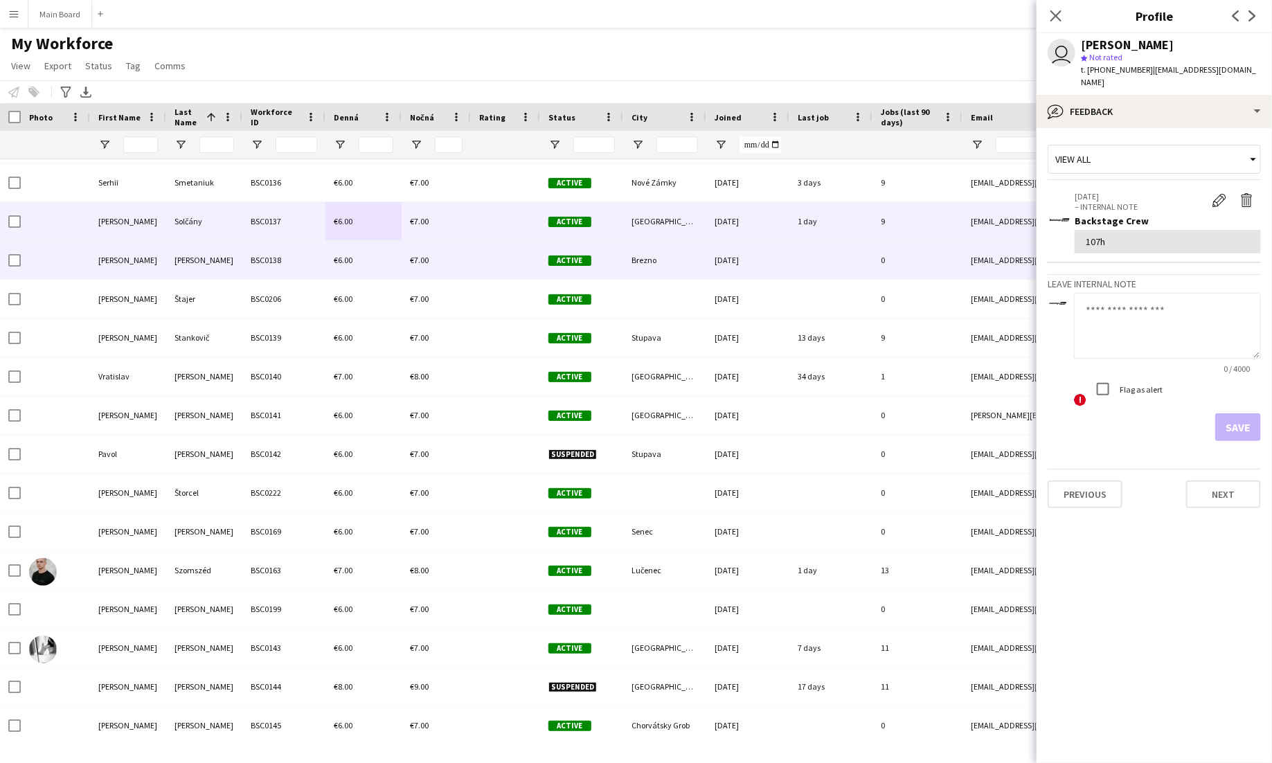
click at [287, 252] on div "BSC0138" at bounding box center [283, 260] width 83 height 38
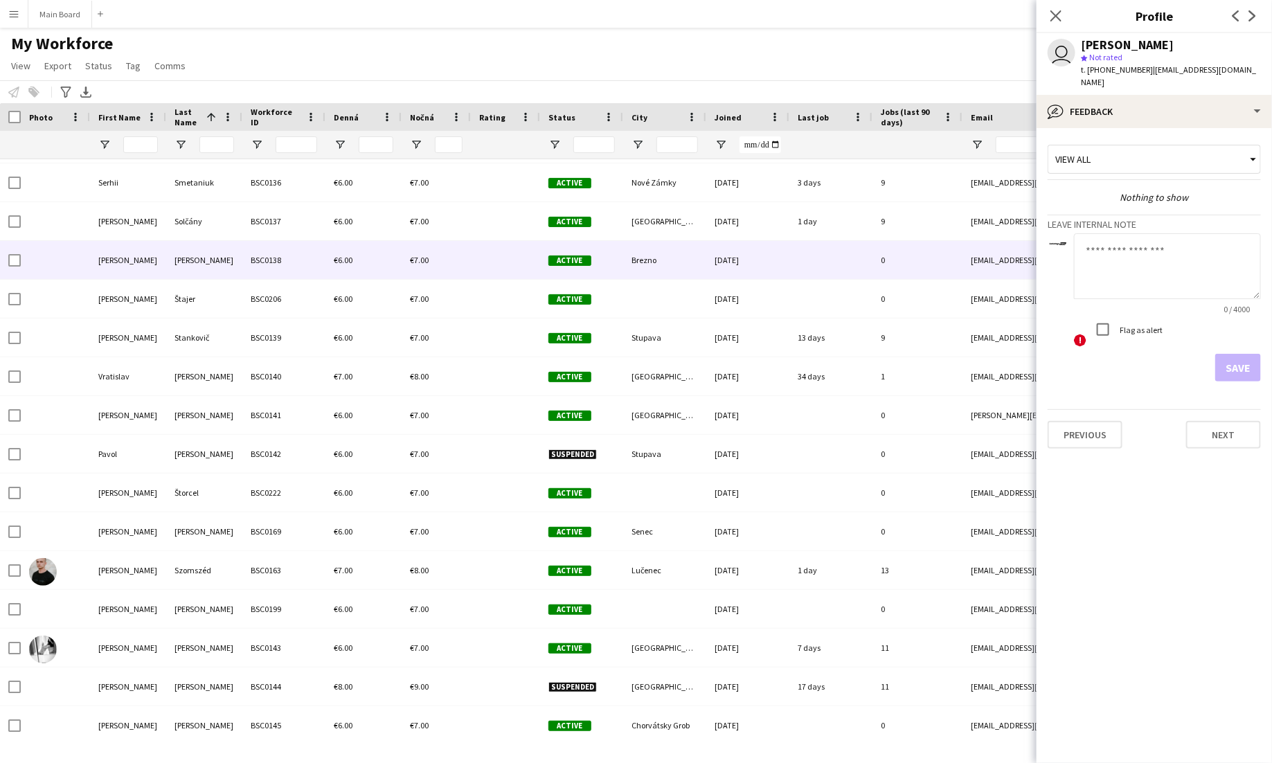
click at [1169, 276] on textarea at bounding box center [1167, 266] width 187 height 66
type textarea "**"
click at [1251, 358] on button "Save" at bounding box center [1238, 368] width 46 height 28
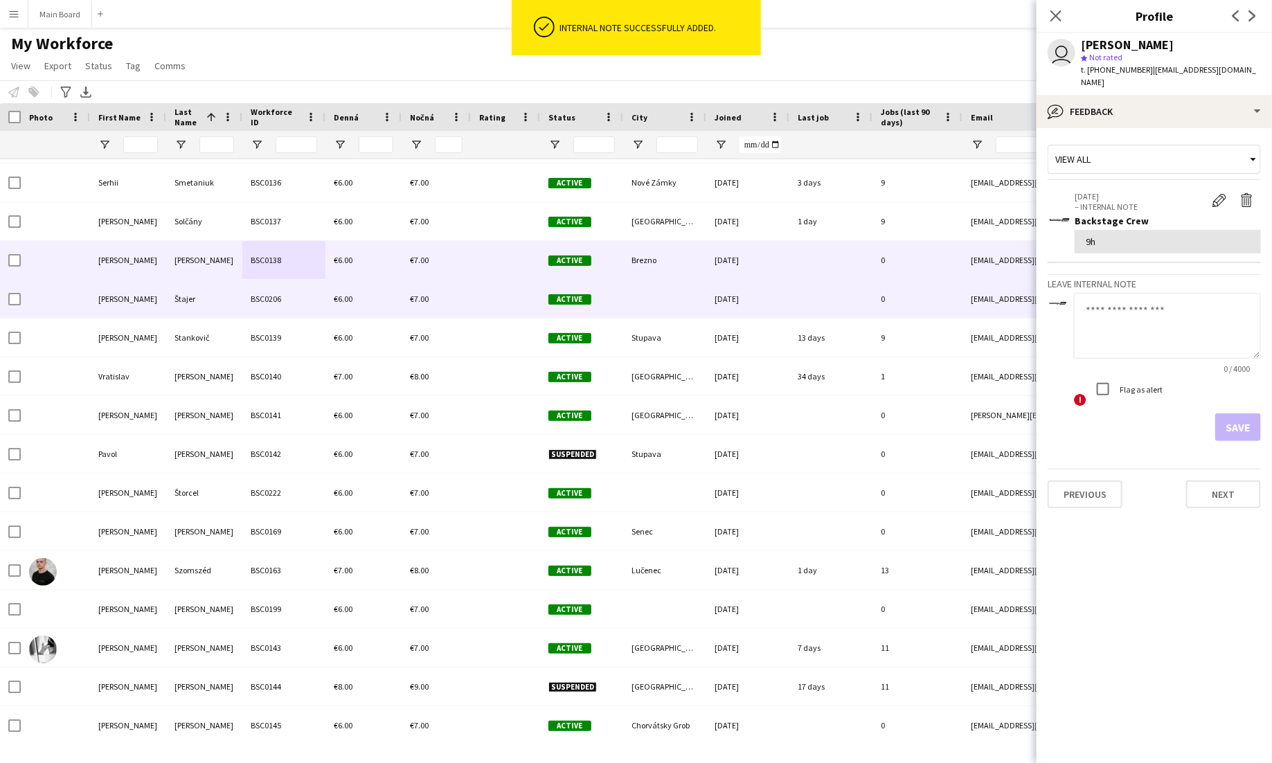
click at [276, 308] on div "BSC0206" at bounding box center [283, 299] width 83 height 38
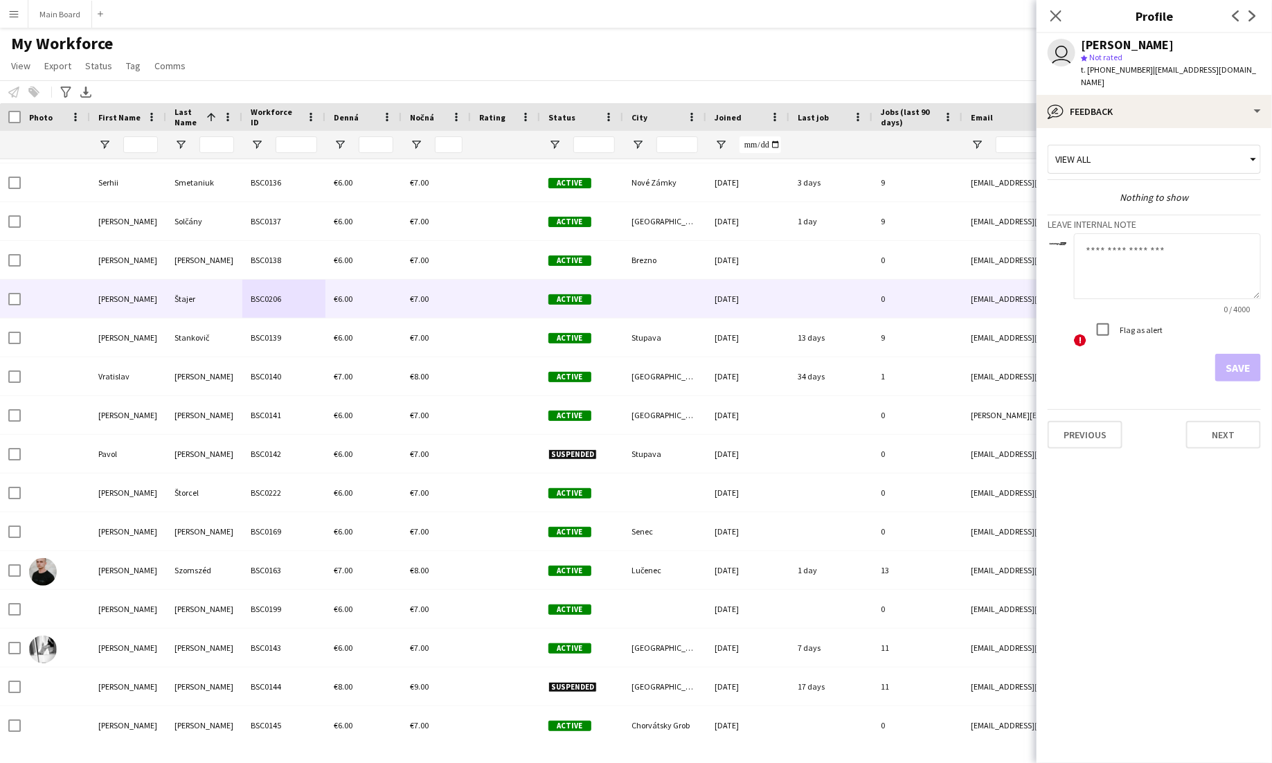
click at [1107, 249] on textarea at bounding box center [1167, 266] width 187 height 66
type textarea "**"
click at [1206, 354] on div "Save" at bounding box center [1154, 368] width 213 height 28
click at [1223, 354] on button "Save" at bounding box center [1238, 368] width 46 height 28
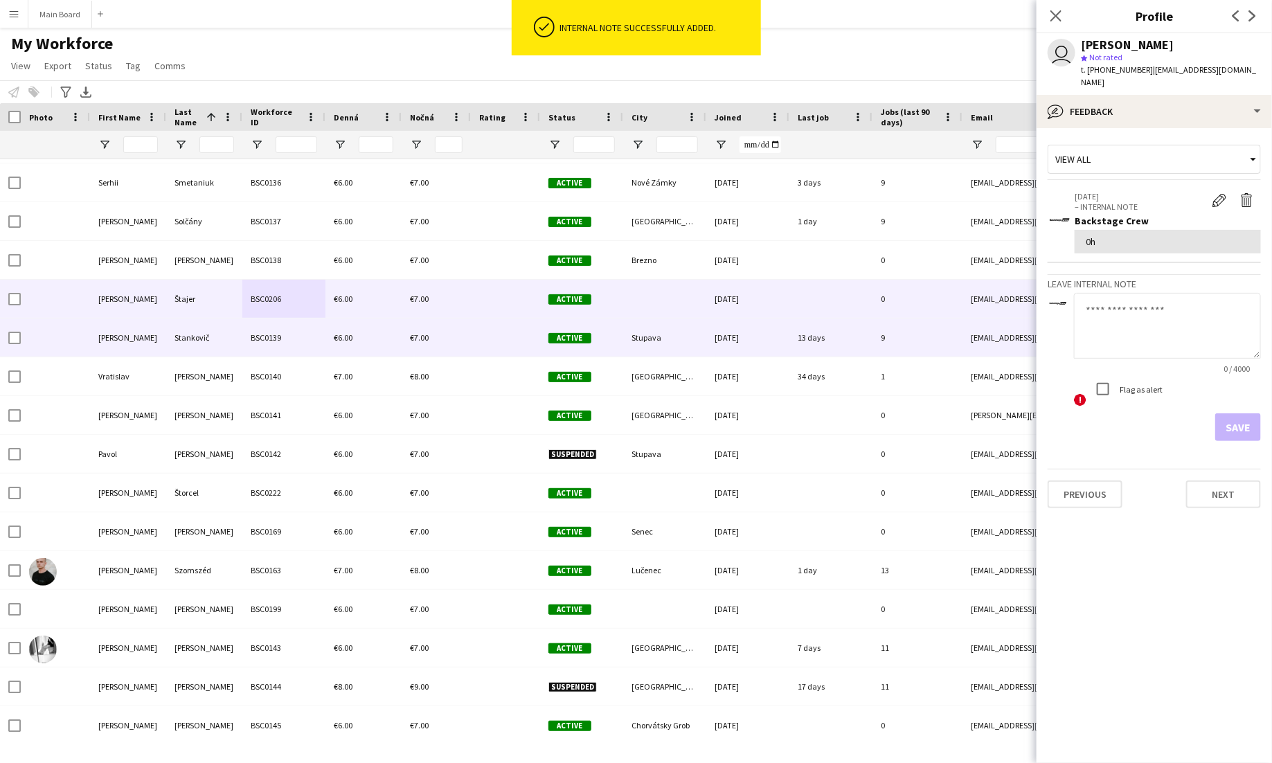
click at [330, 341] on div "€6.00" at bounding box center [363, 338] width 76 height 38
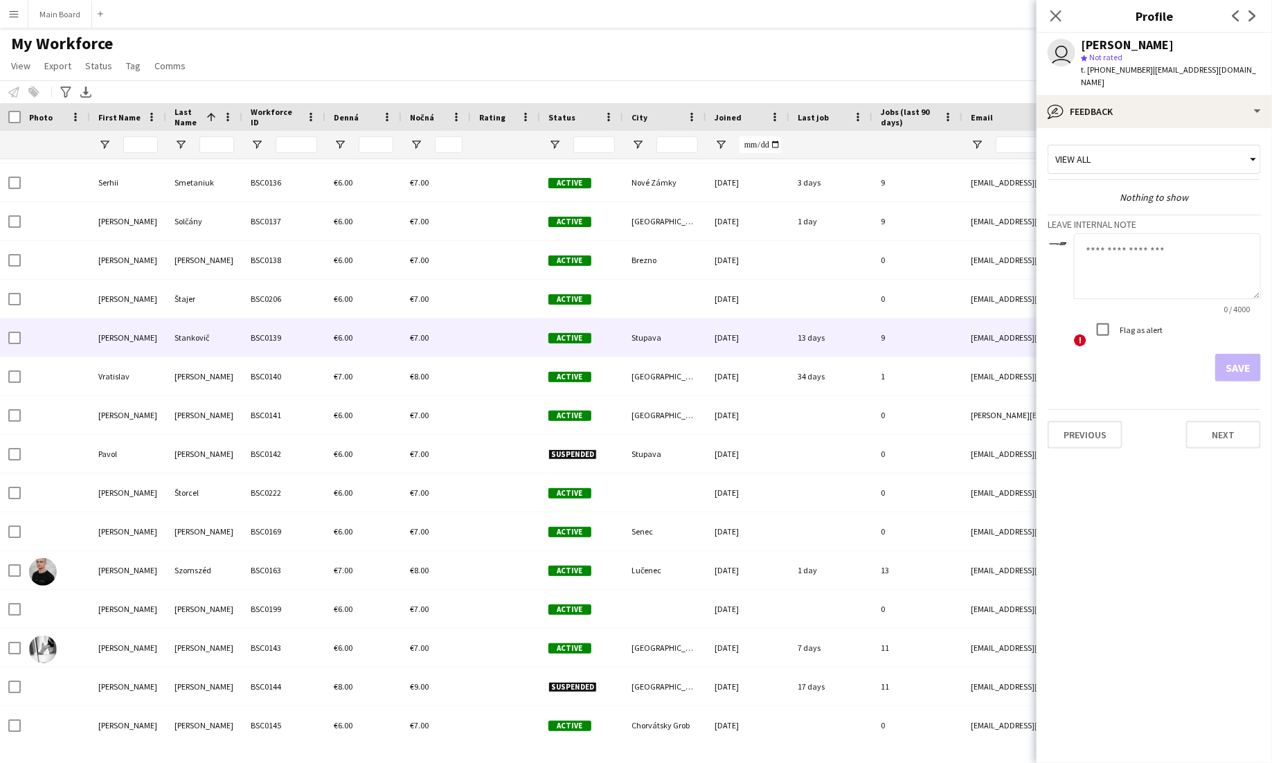
click at [1109, 237] on textarea at bounding box center [1167, 266] width 187 height 66
type textarea "*******"
click at [1242, 354] on button "Save" at bounding box center [1238, 368] width 46 height 28
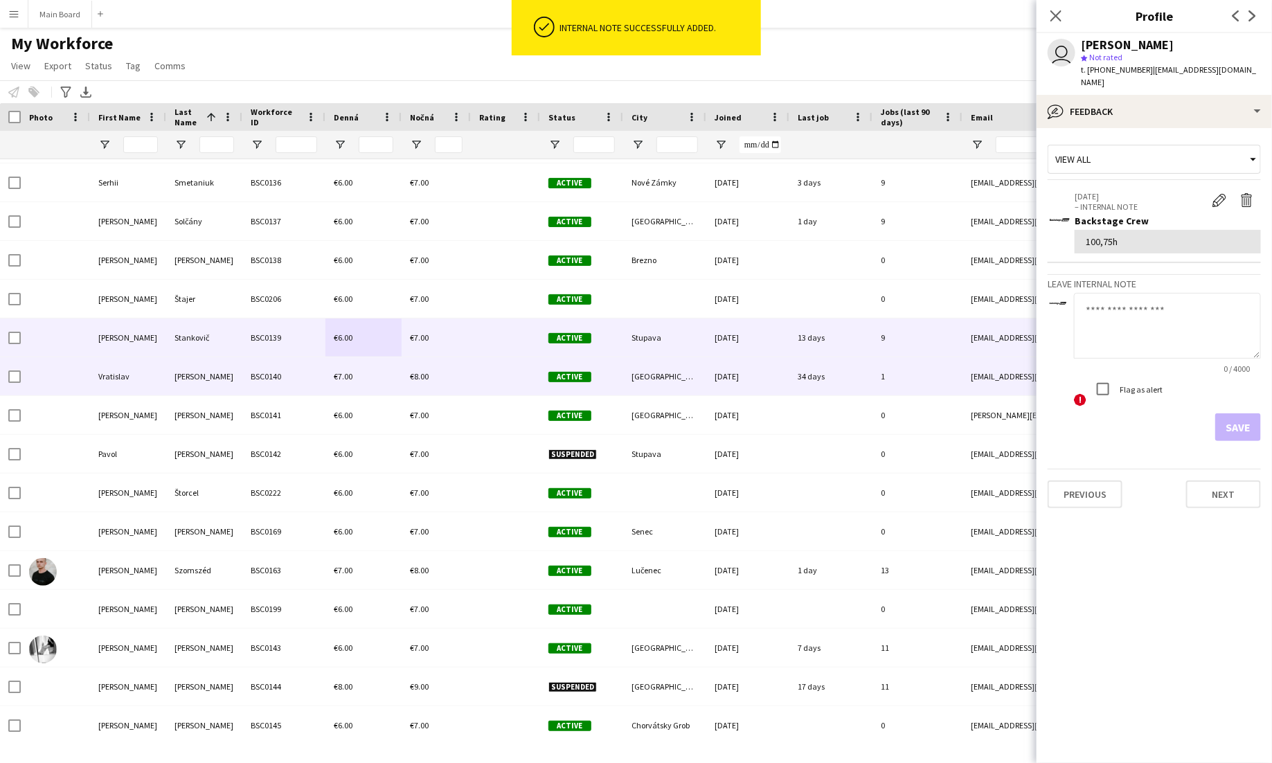
click at [339, 373] on span "€7.00" at bounding box center [343, 376] width 19 height 10
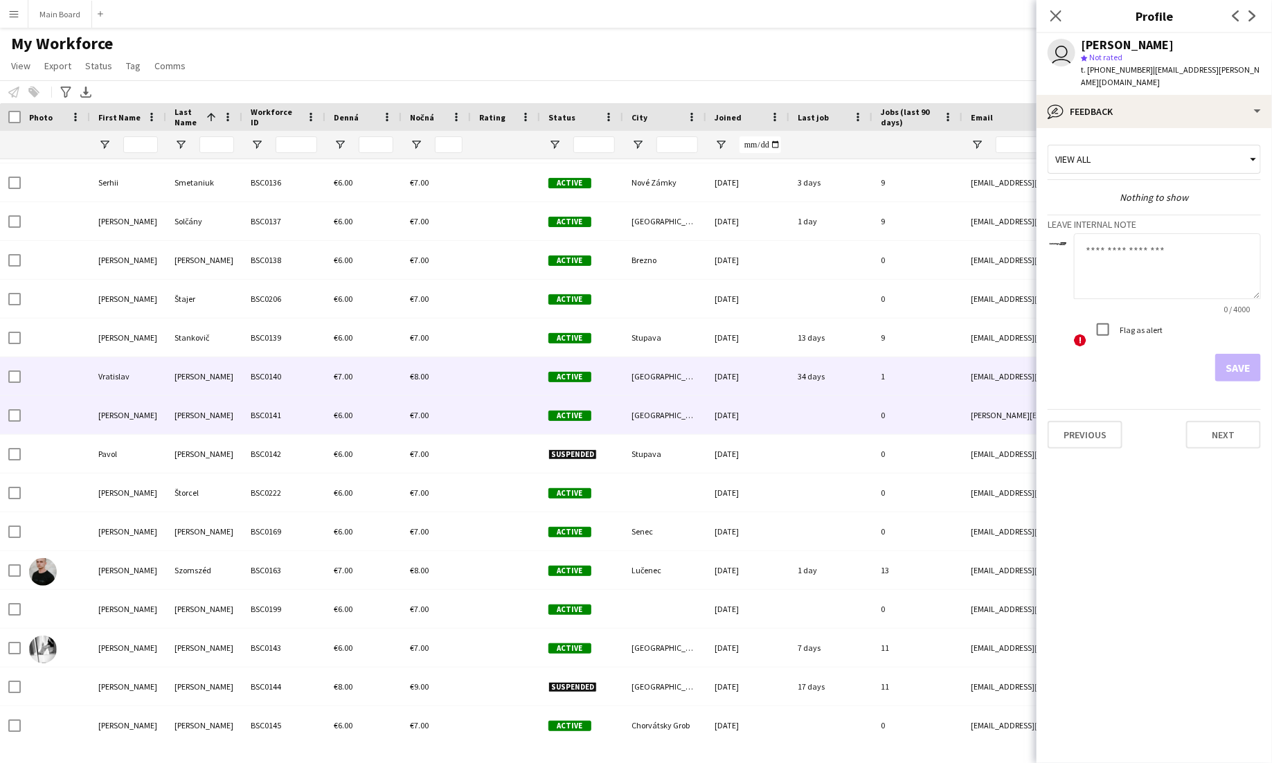
click at [348, 421] on div "€6.00" at bounding box center [363, 415] width 76 height 38
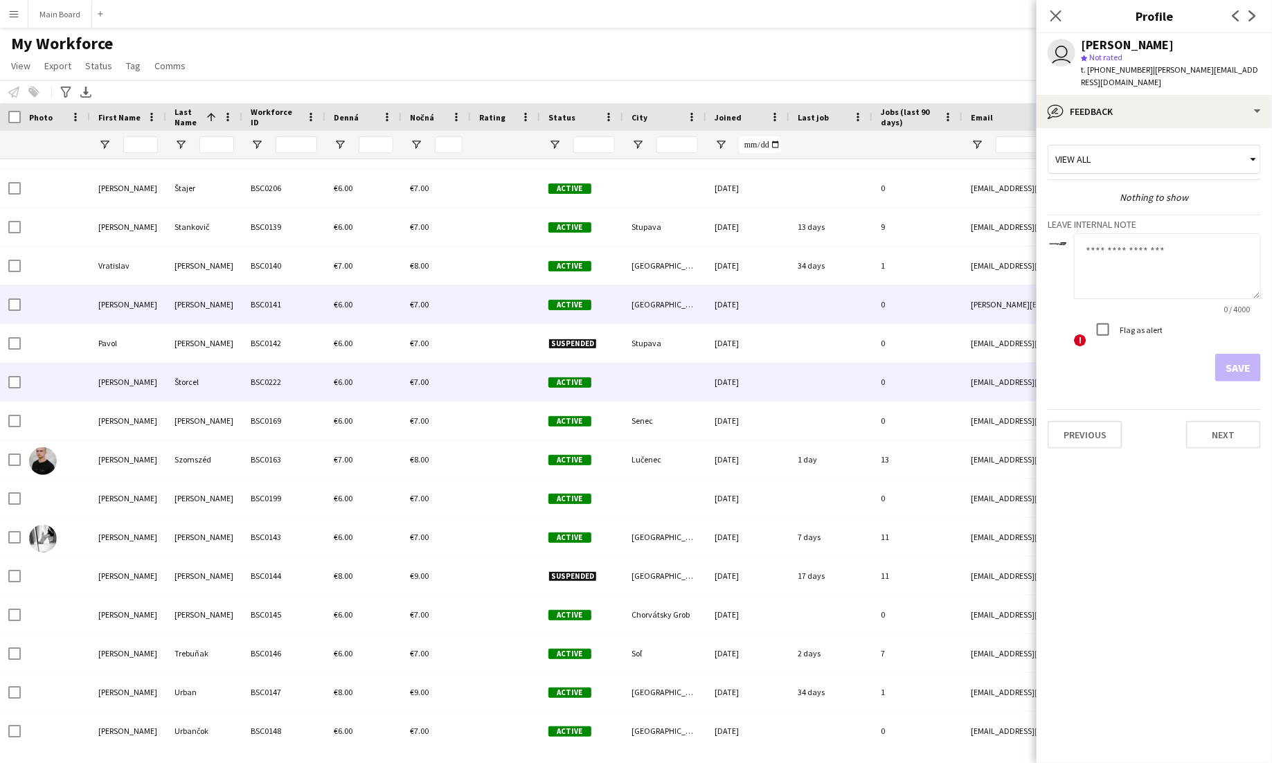
scroll to position [7709, 0]
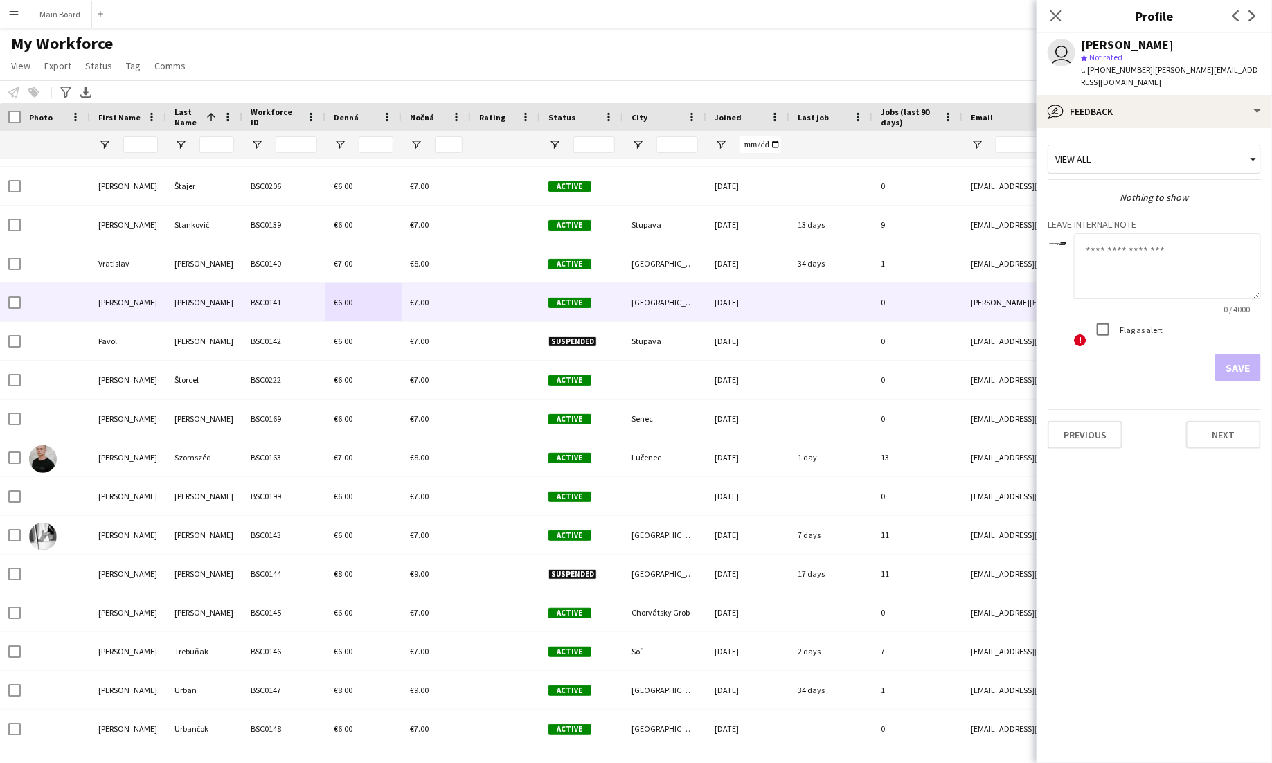
click at [1157, 251] on textarea at bounding box center [1167, 266] width 187 height 66
type textarea "***"
click at [1239, 354] on button "Save" at bounding box center [1238, 368] width 46 height 28
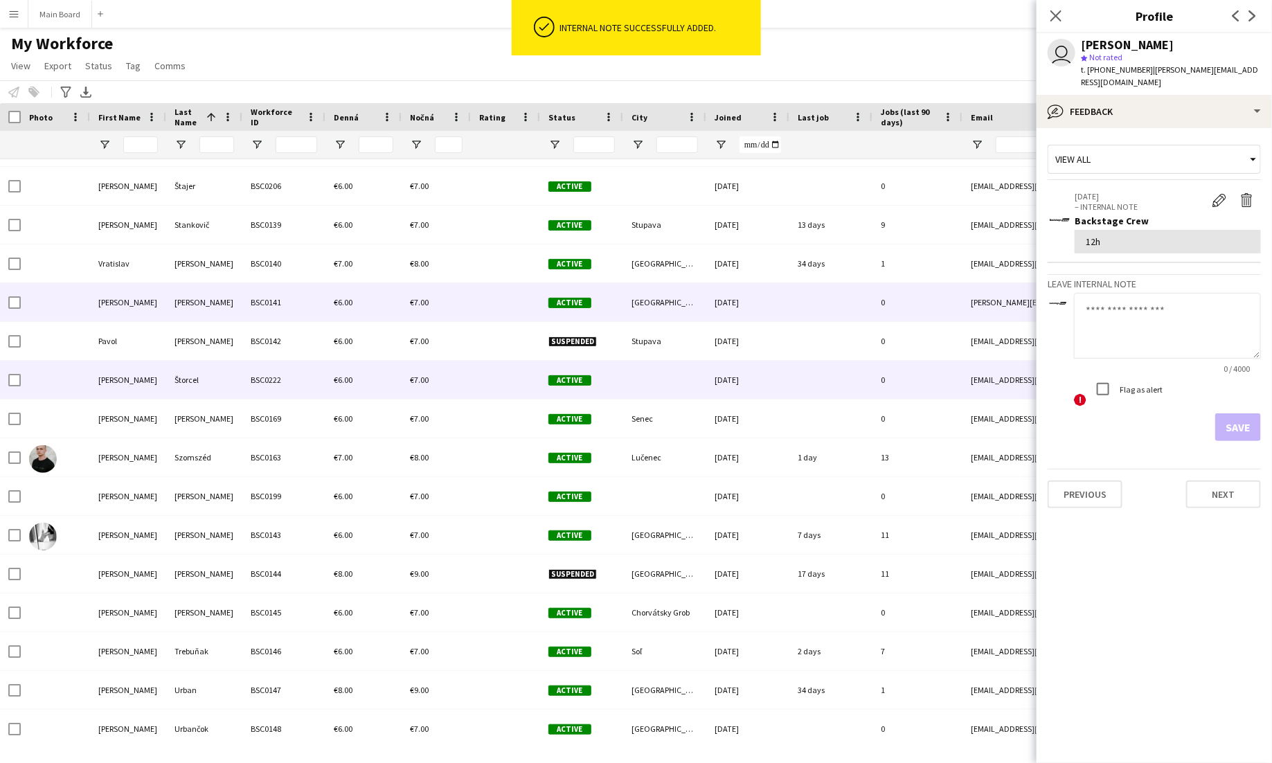
click at [210, 382] on div "Štorcel" at bounding box center [204, 380] width 76 height 38
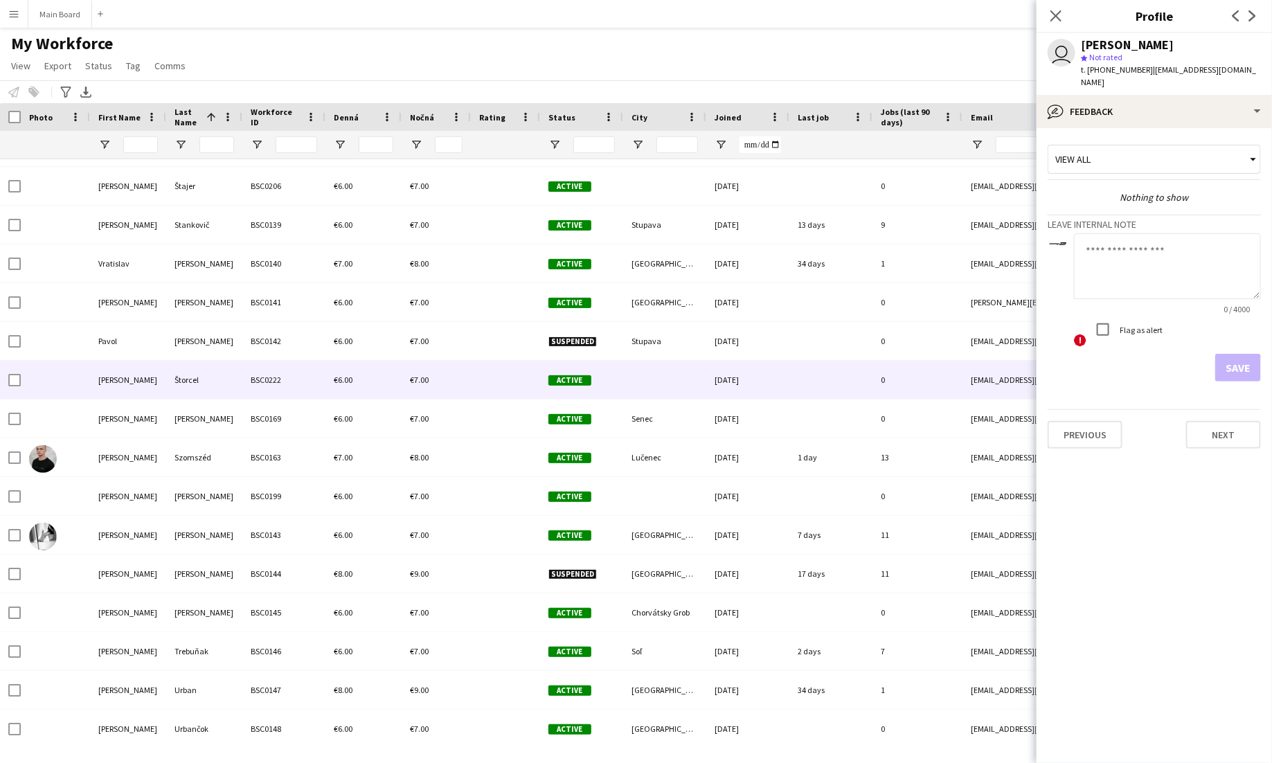
click at [1187, 248] on textarea at bounding box center [1167, 266] width 187 height 66
type textarea "**"
click at [1230, 354] on button "Save" at bounding box center [1238, 368] width 46 height 28
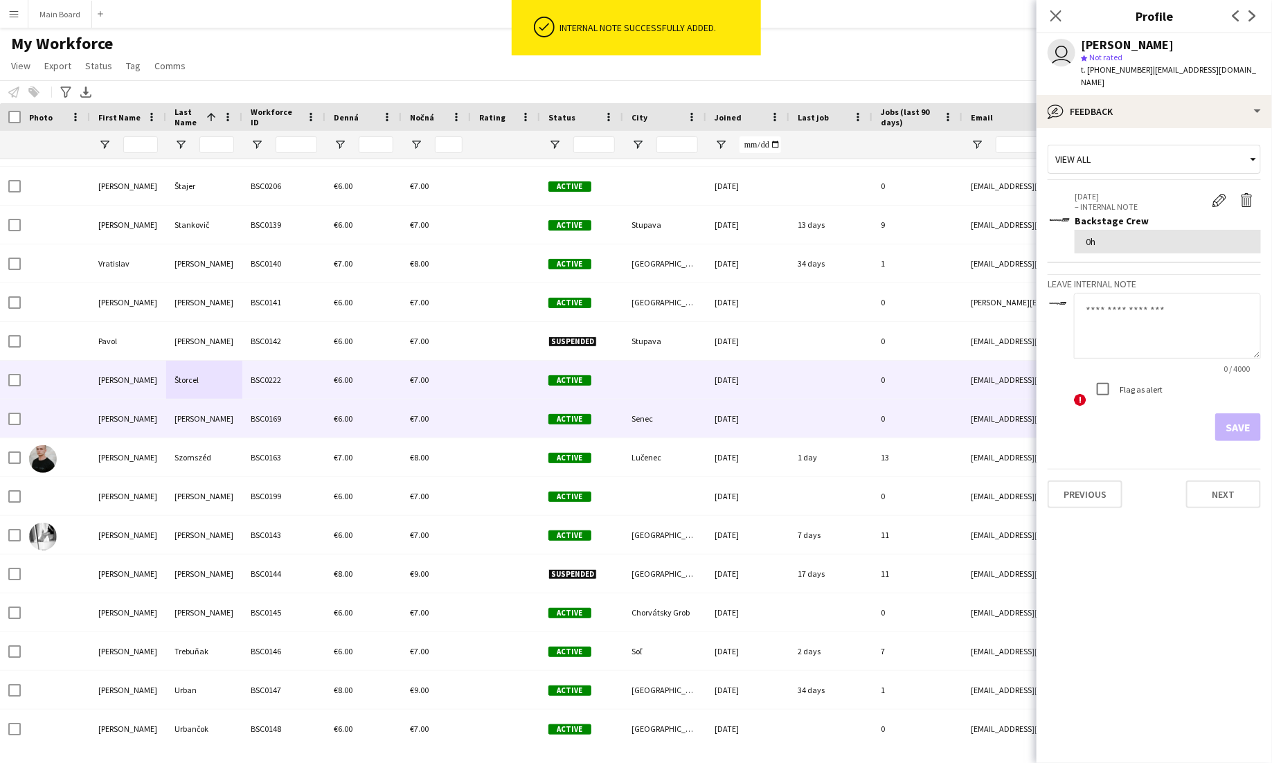
click at [238, 409] on div "Szabó" at bounding box center [204, 419] width 76 height 38
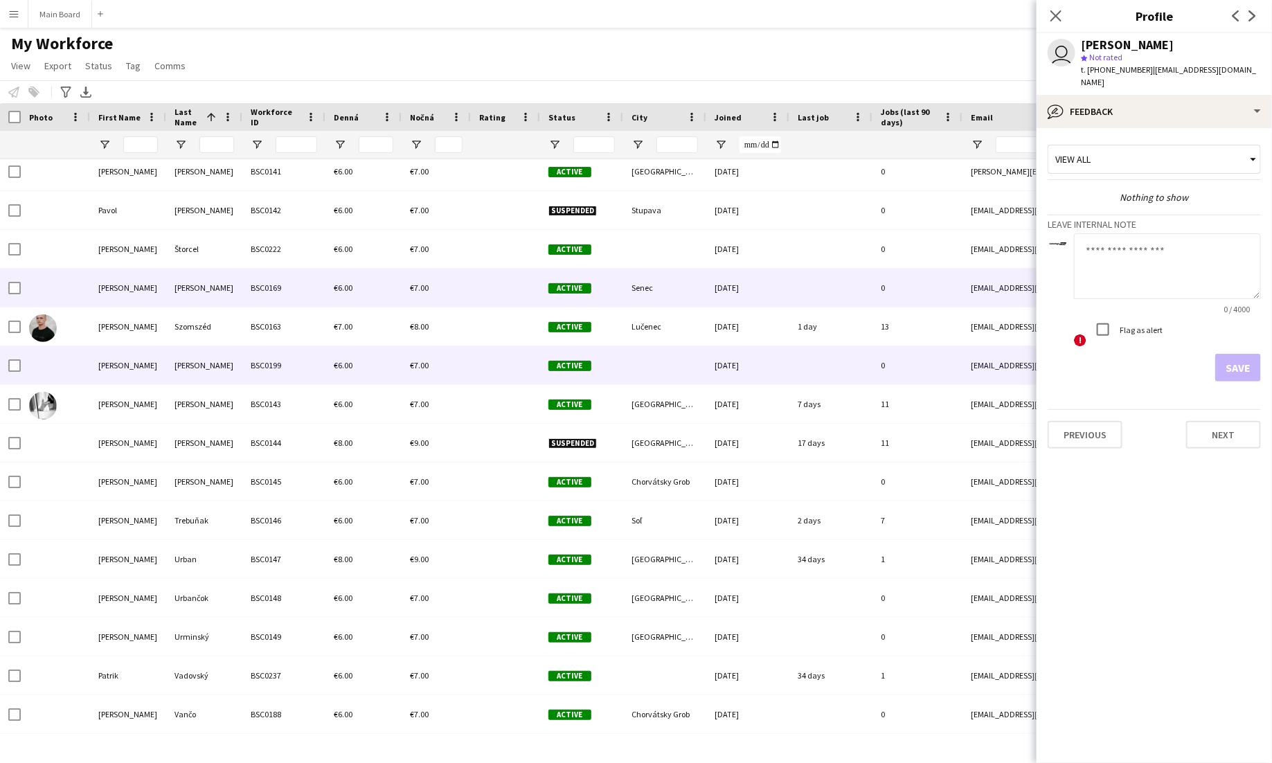
scroll to position [7842, 0]
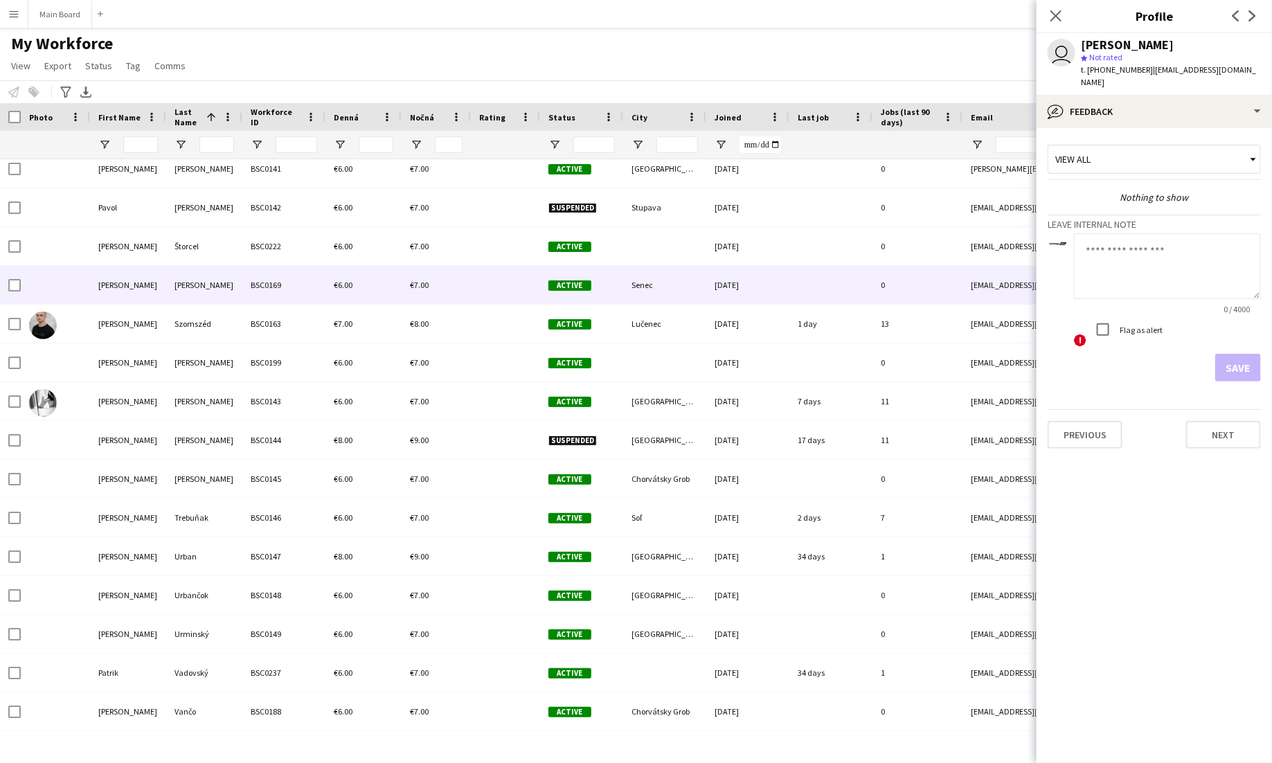
click at [1122, 260] on textarea at bounding box center [1167, 266] width 187 height 66
type textarea "**"
click at [1244, 354] on button "Save" at bounding box center [1238, 368] width 46 height 28
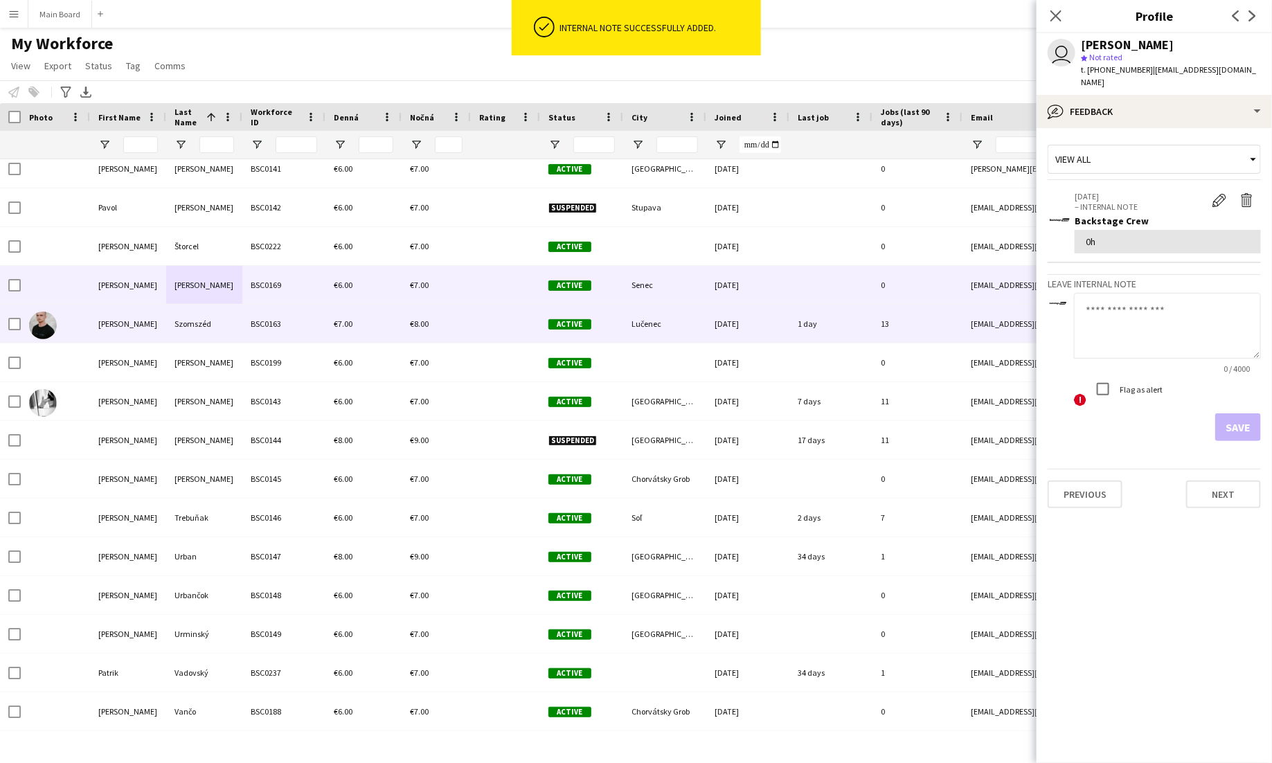
click at [276, 335] on div "BSC0163" at bounding box center [283, 324] width 83 height 38
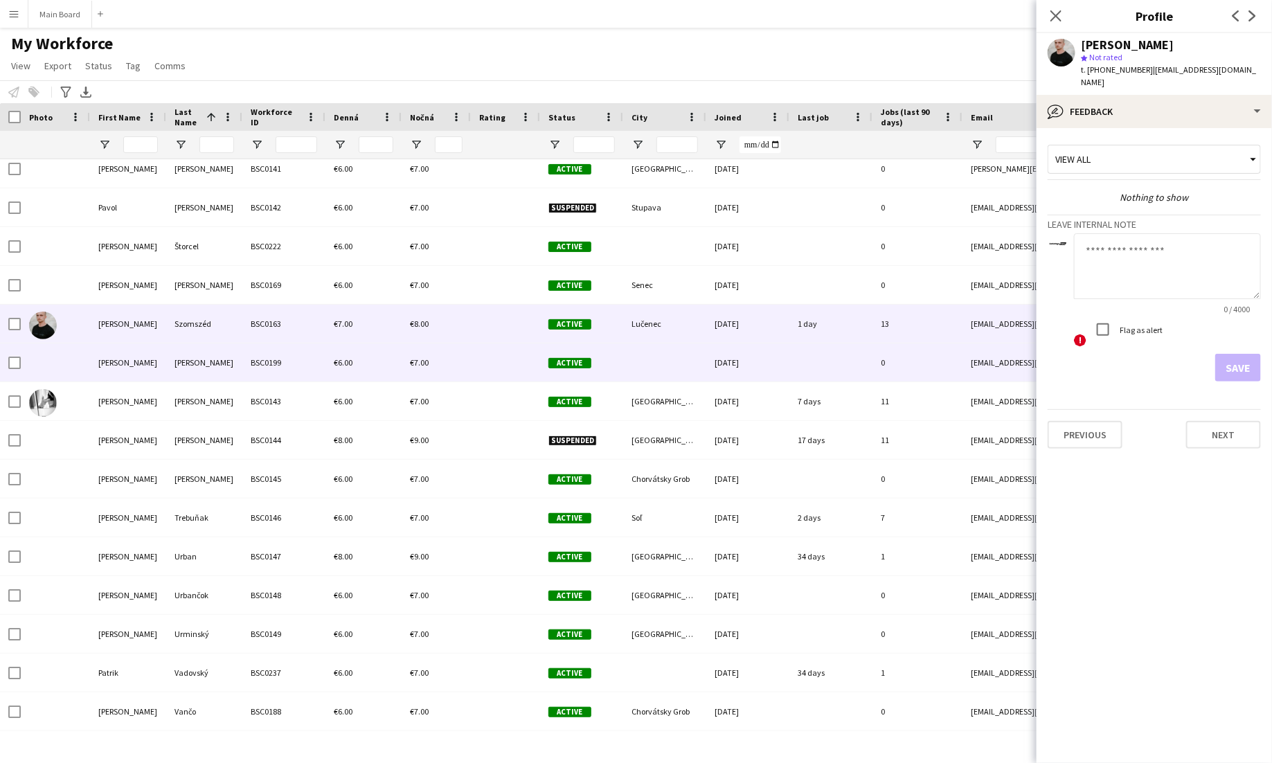
click at [272, 367] on div "BSC0199" at bounding box center [283, 362] width 83 height 38
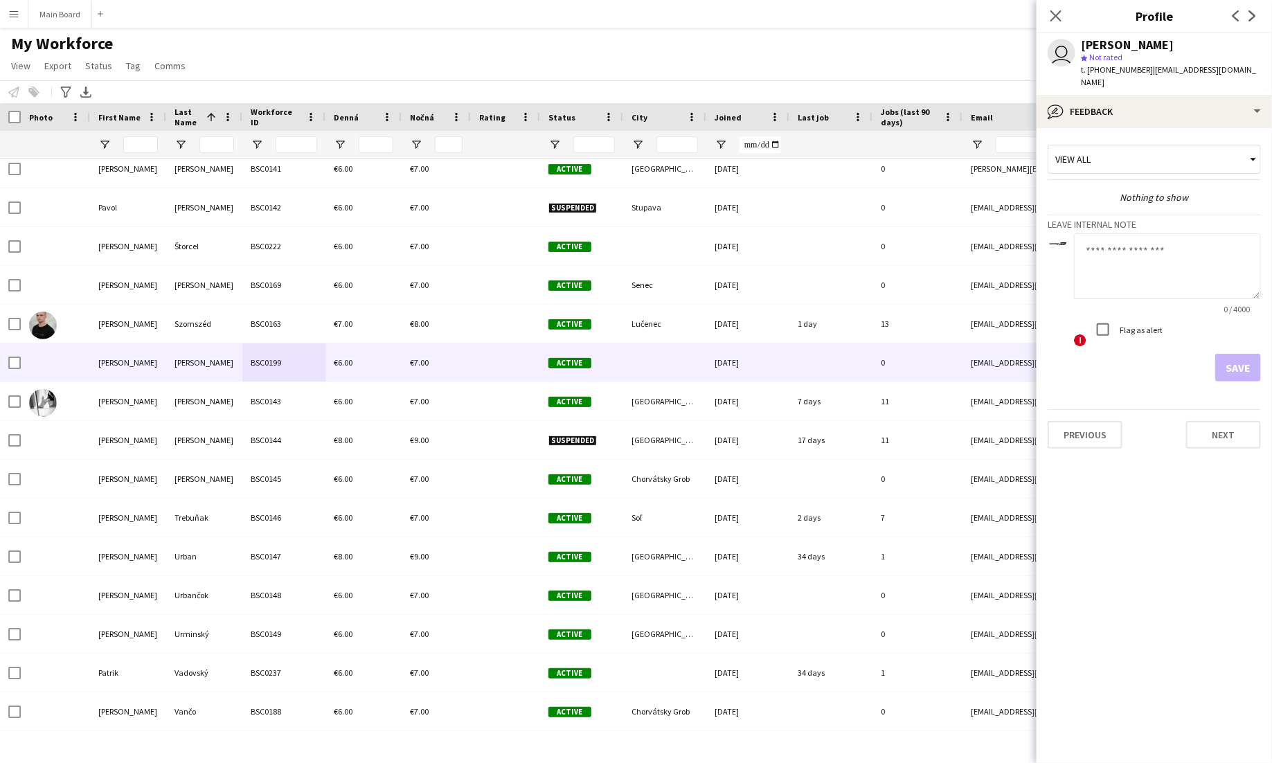
click at [1148, 233] on textarea at bounding box center [1167, 266] width 187 height 66
type textarea "****"
click at [1249, 362] on button "Save" at bounding box center [1238, 368] width 46 height 28
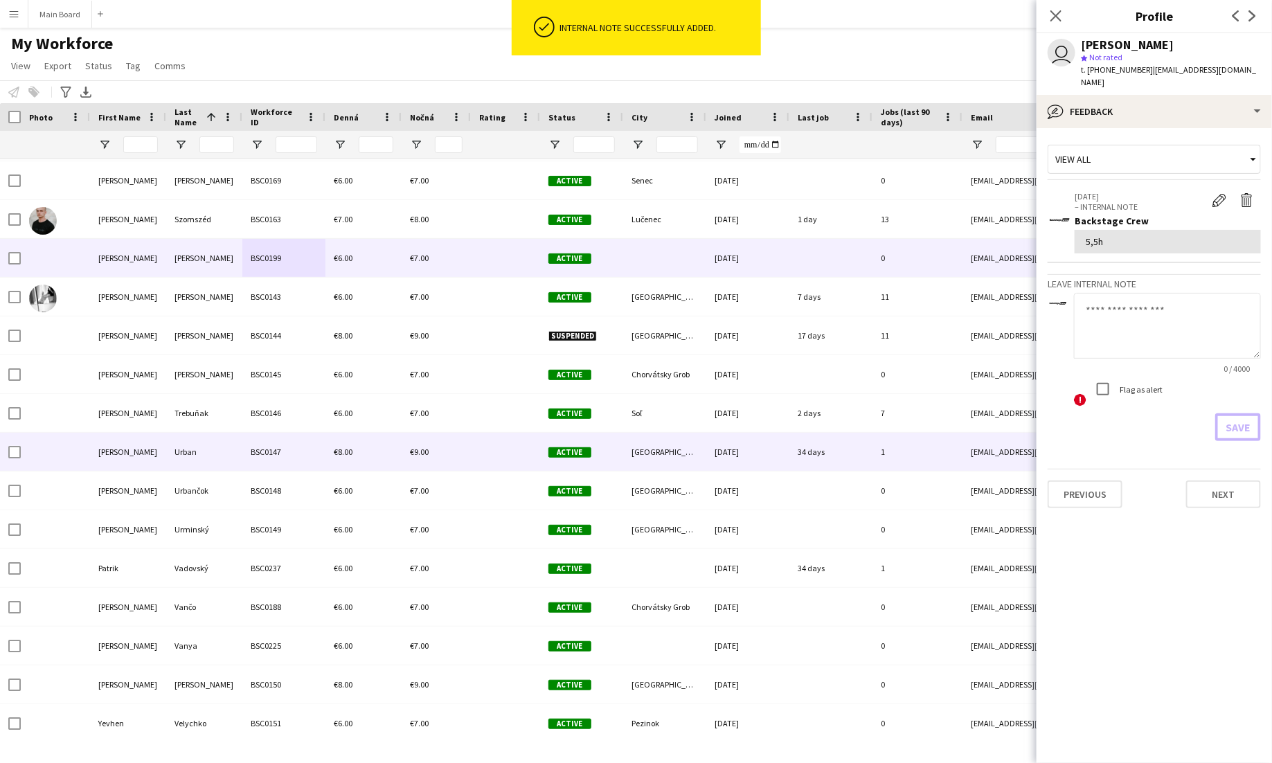
scroll to position [7950, 0]
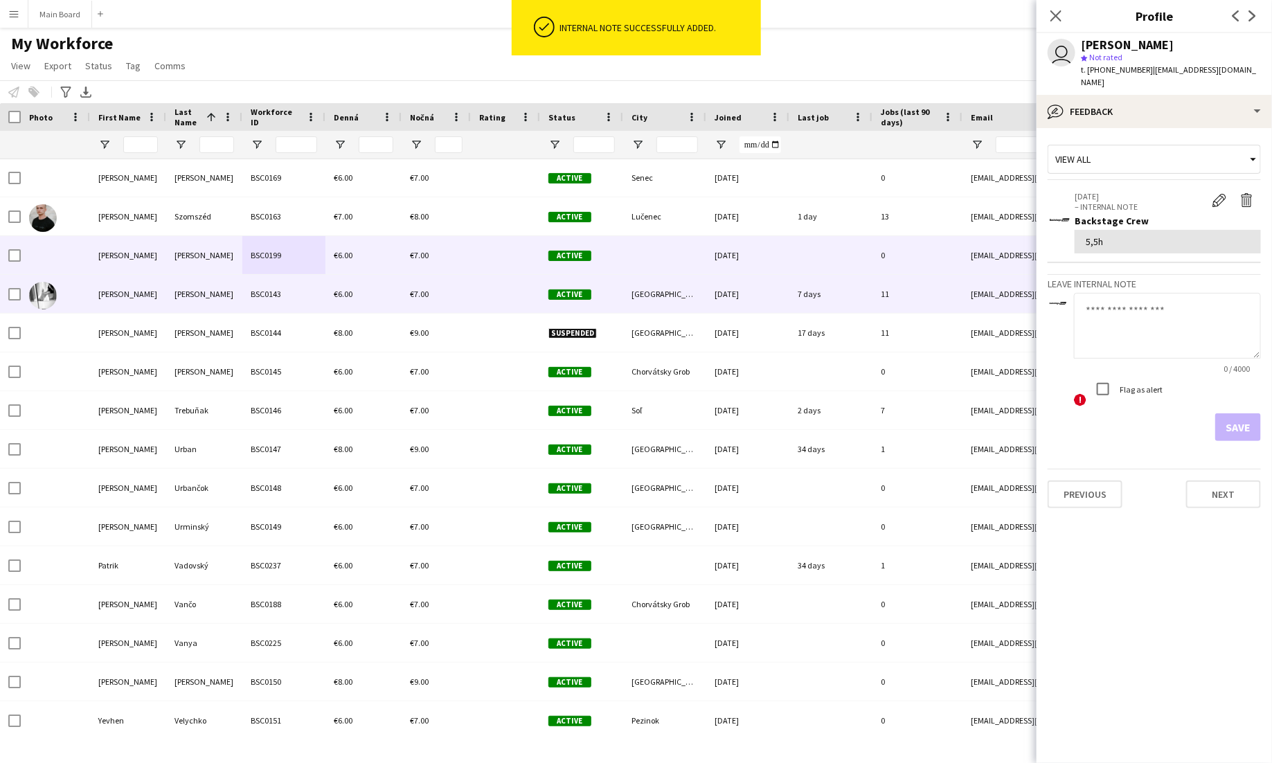
click at [330, 295] on div "€6.00" at bounding box center [363, 294] width 76 height 38
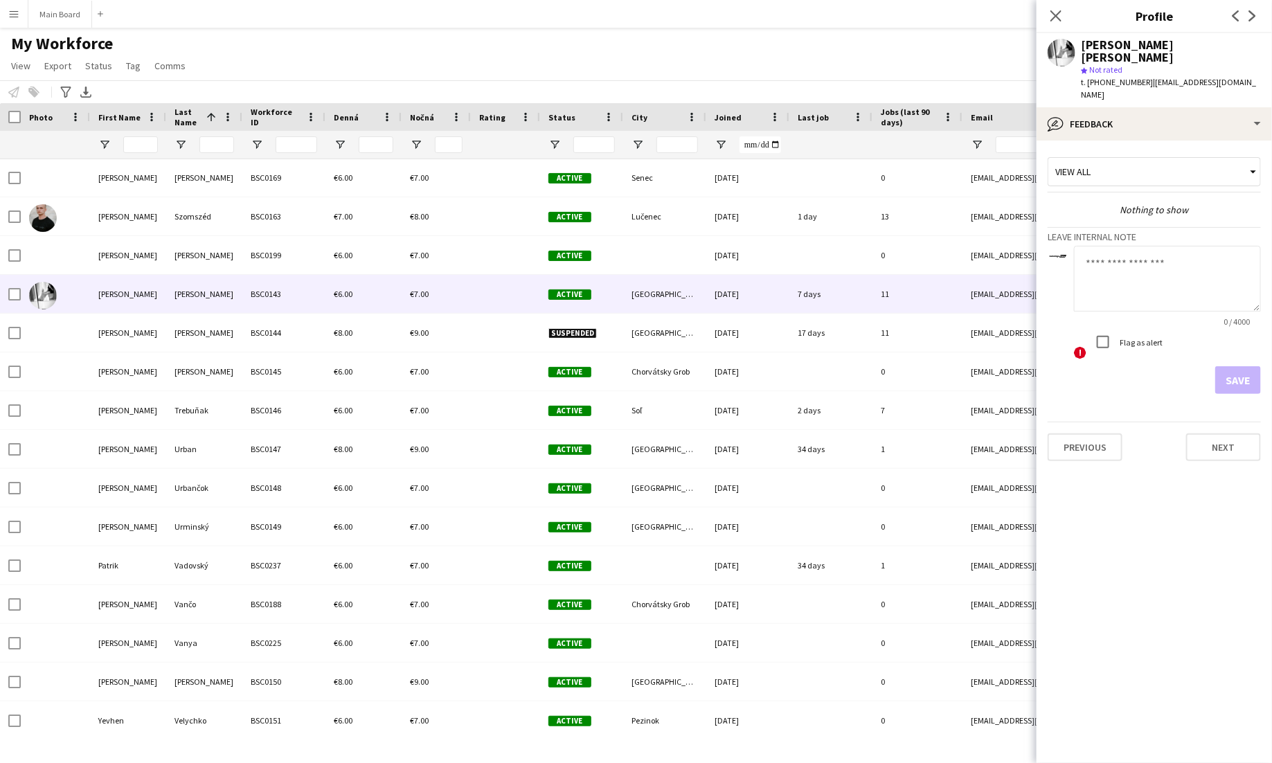
click at [1114, 257] on textarea at bounding box center [1167, 279] width 187 height 66
type textarea "*******"
click at [1242, 366] on button "Save" at bounding box center [1238, 380] width 46 height 28
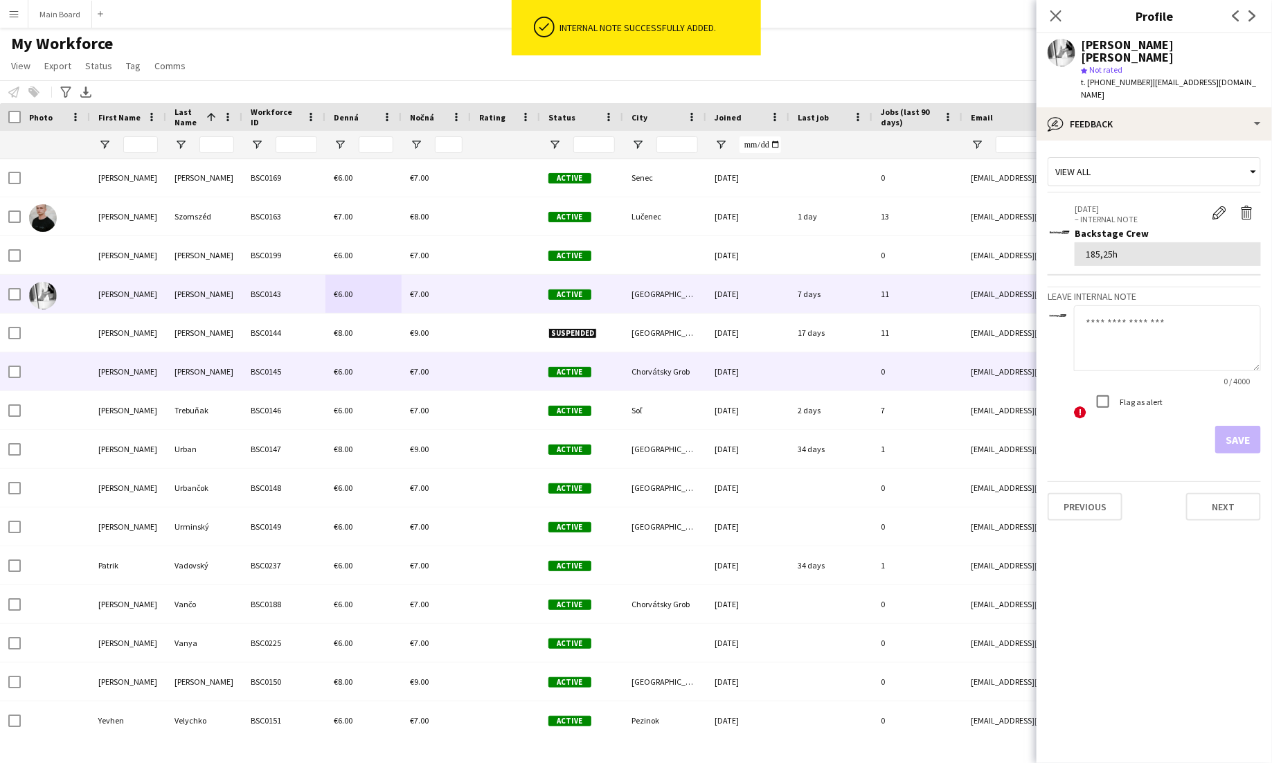
click at [334, 375] on span "€6.00" at bounding box center [343, 371] width 19 height 10
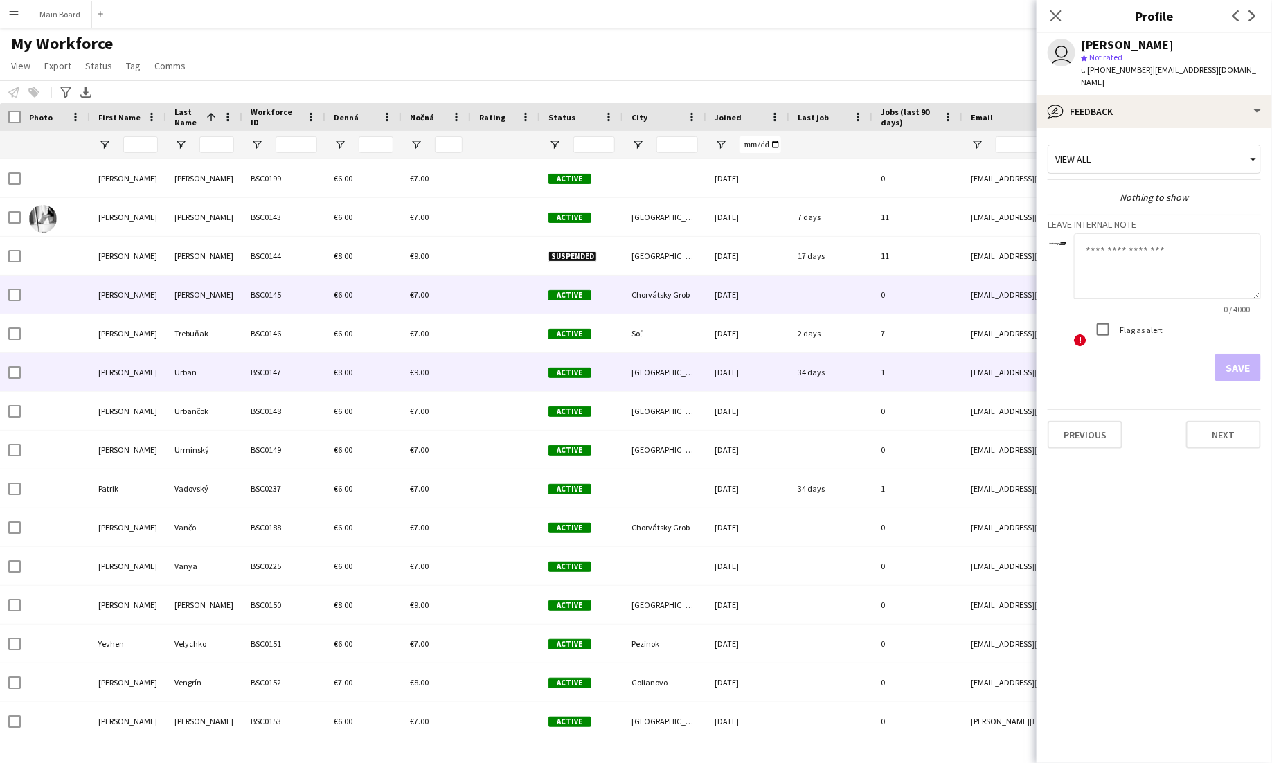
scroll to position [8029, 0]
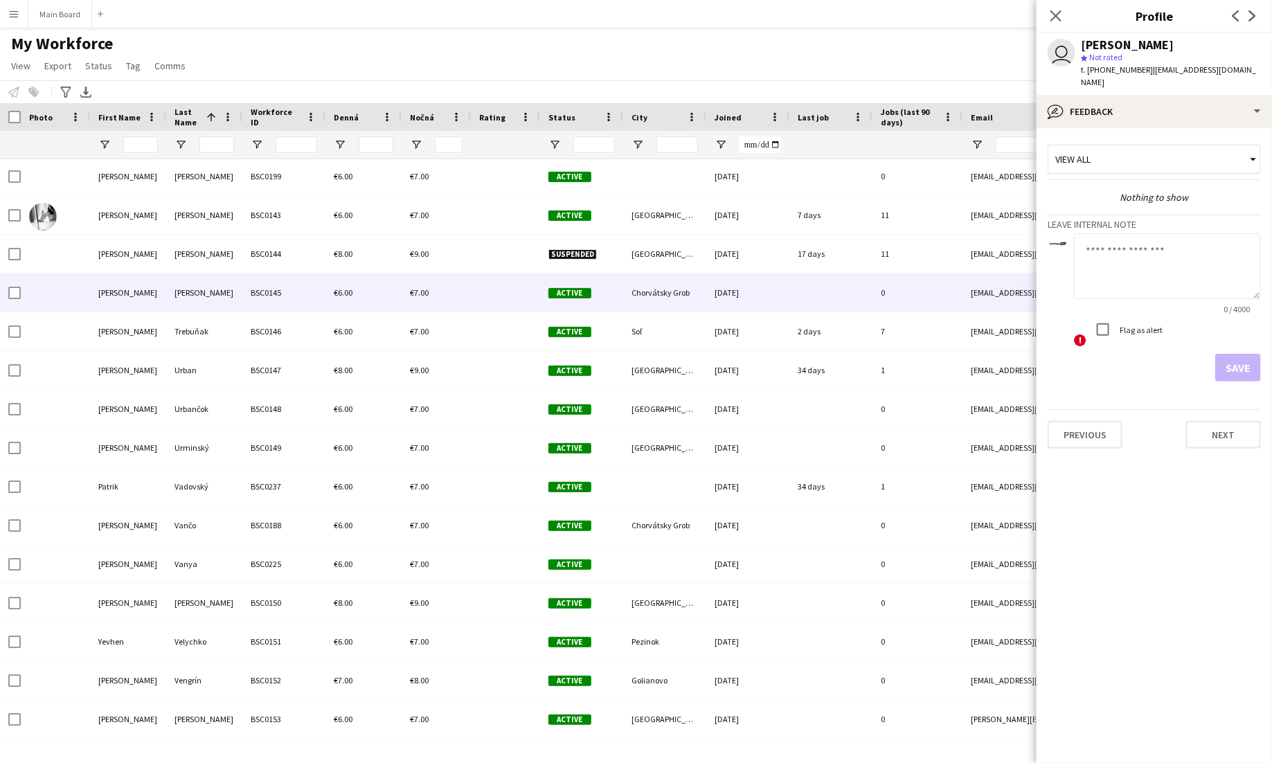
click at [1115, 253] on textarea at bounding box center [1167, 266] width 187 height 66
type textarea "**"
click at [1216, 354] on button "Save" at bounding box center [1238, 368] width 46 height 28
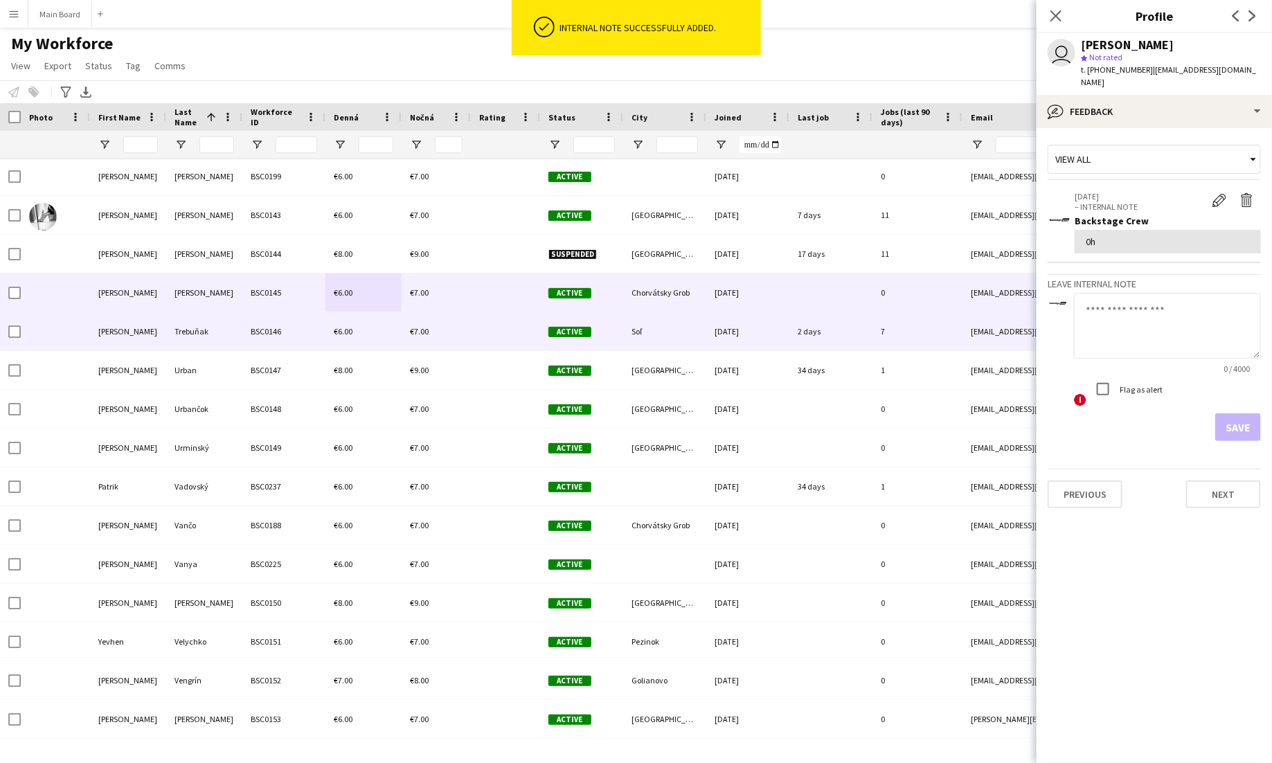
click at [236, 316] on div "Trebuňak" at bounding box center [204, 331] width 76 height 38
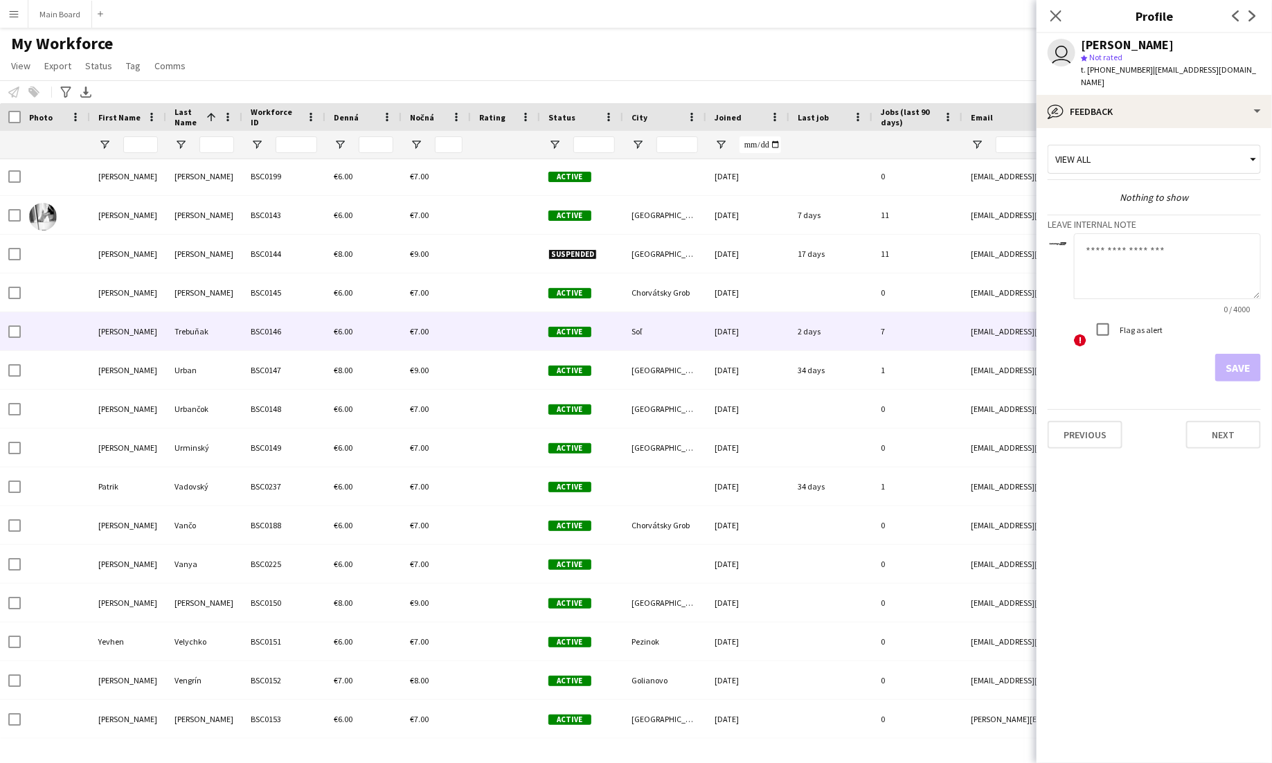
click at [1132, 236] on textarea at bounding box center [1167, 266] width 187 height 66
type textarea "*****"
click at [1243, 354] on button "Save" at bounding box center [1238, 368] width 46 height 28
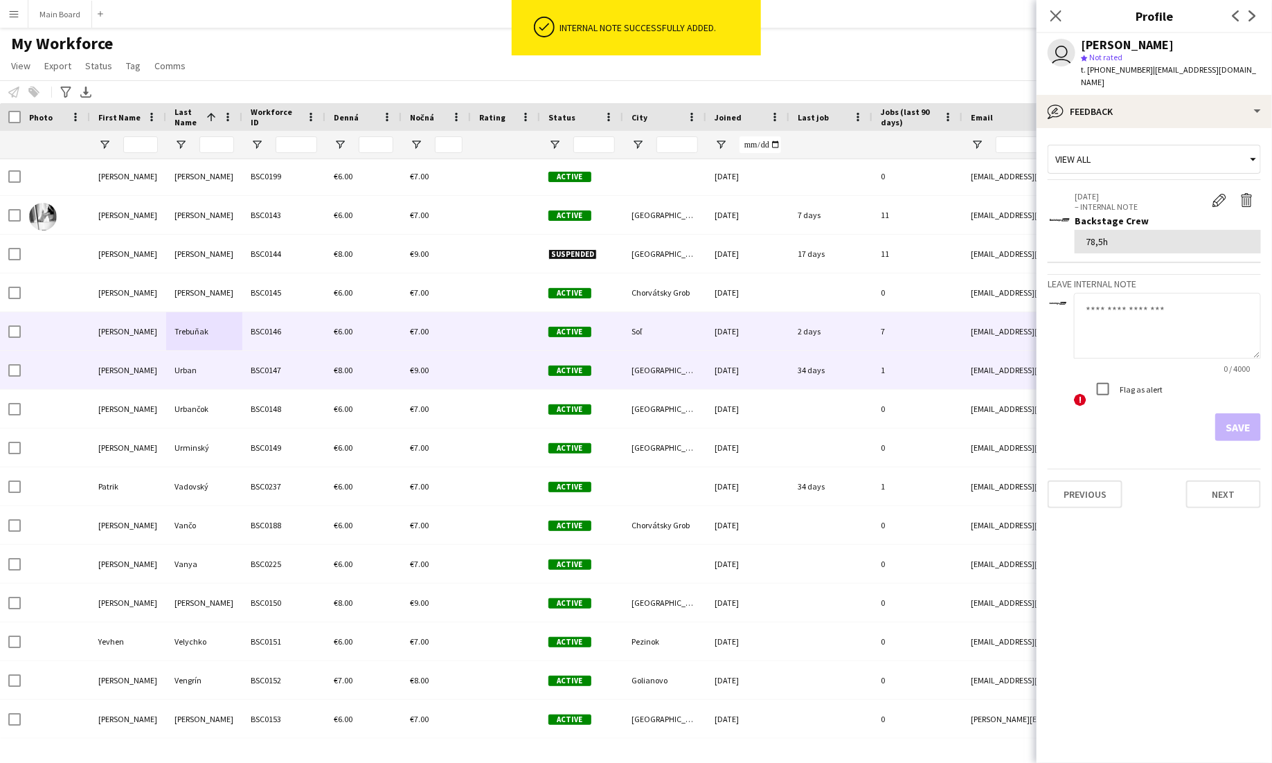
click at [268, 373] on div "BSC0147" at bounding box center [283, 370] width 83 height 38
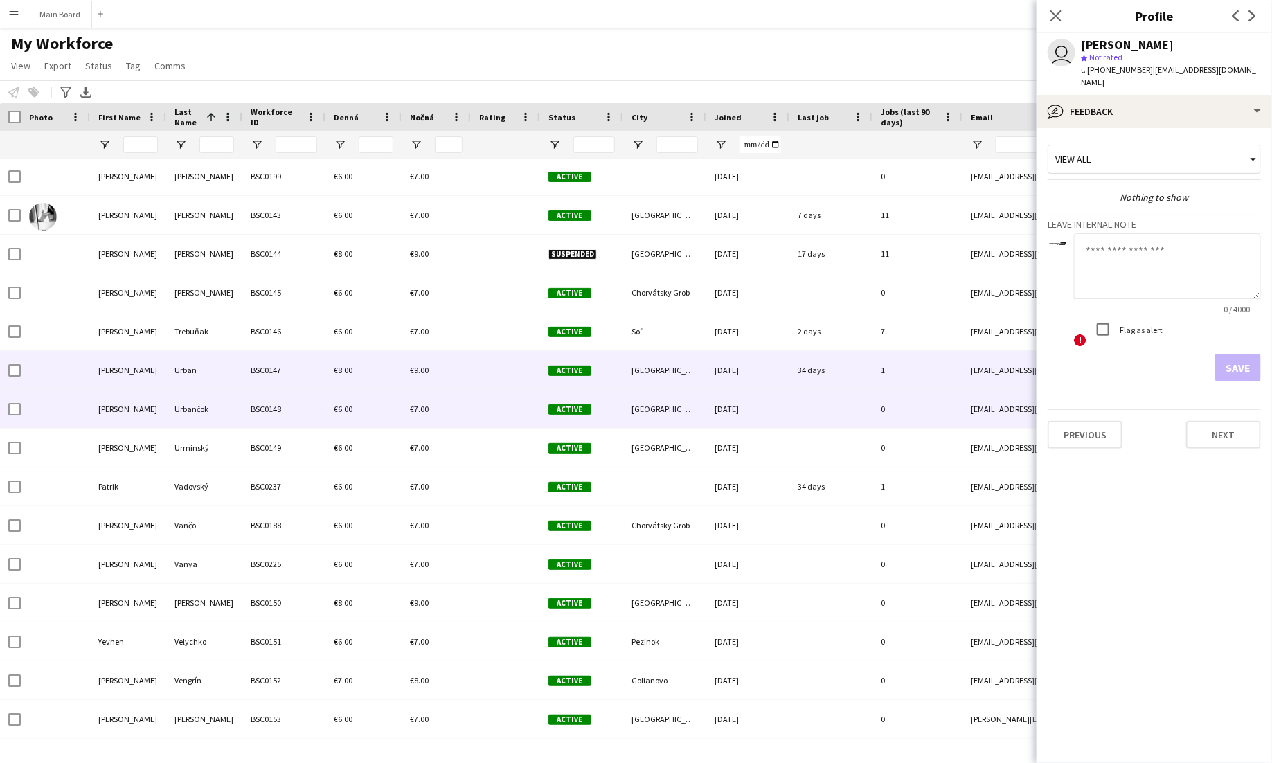
click at [274, 402] on div "BSC0148" at bounding box center [283, 409] width 83 height 38
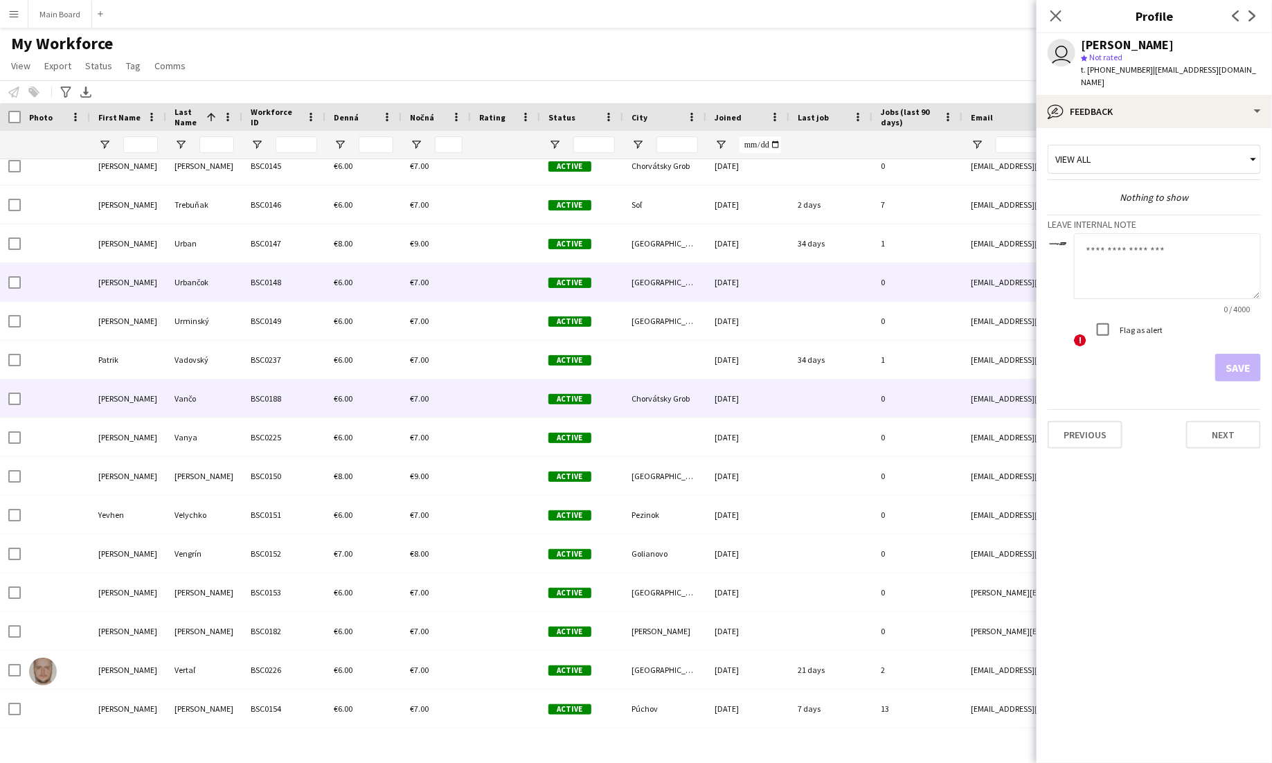
scroll to position [8162, 0]
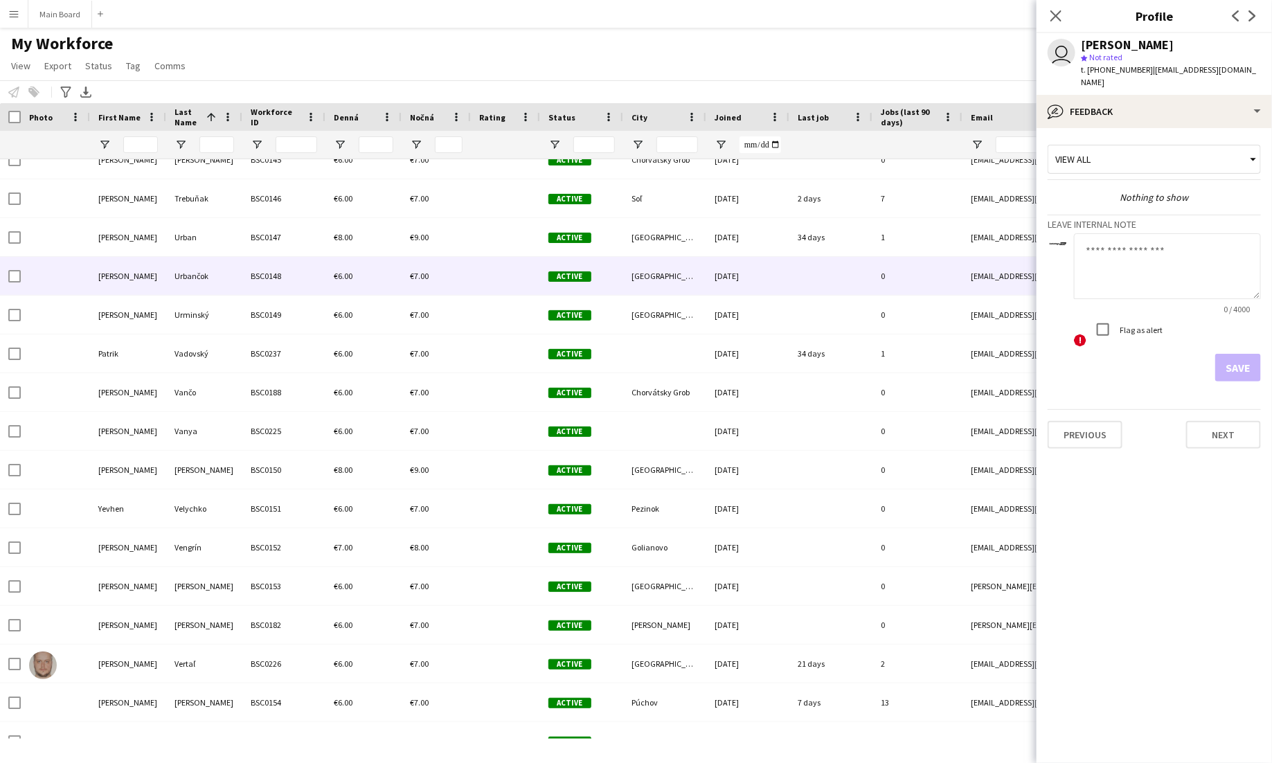
click at [1140, 260] on textarea at bounding box center [1167, 266] width 187 height 66
type textarea "***"
click at [1237, 355] on button "Save" at bounding box center [1238, 368] width 46 height 28
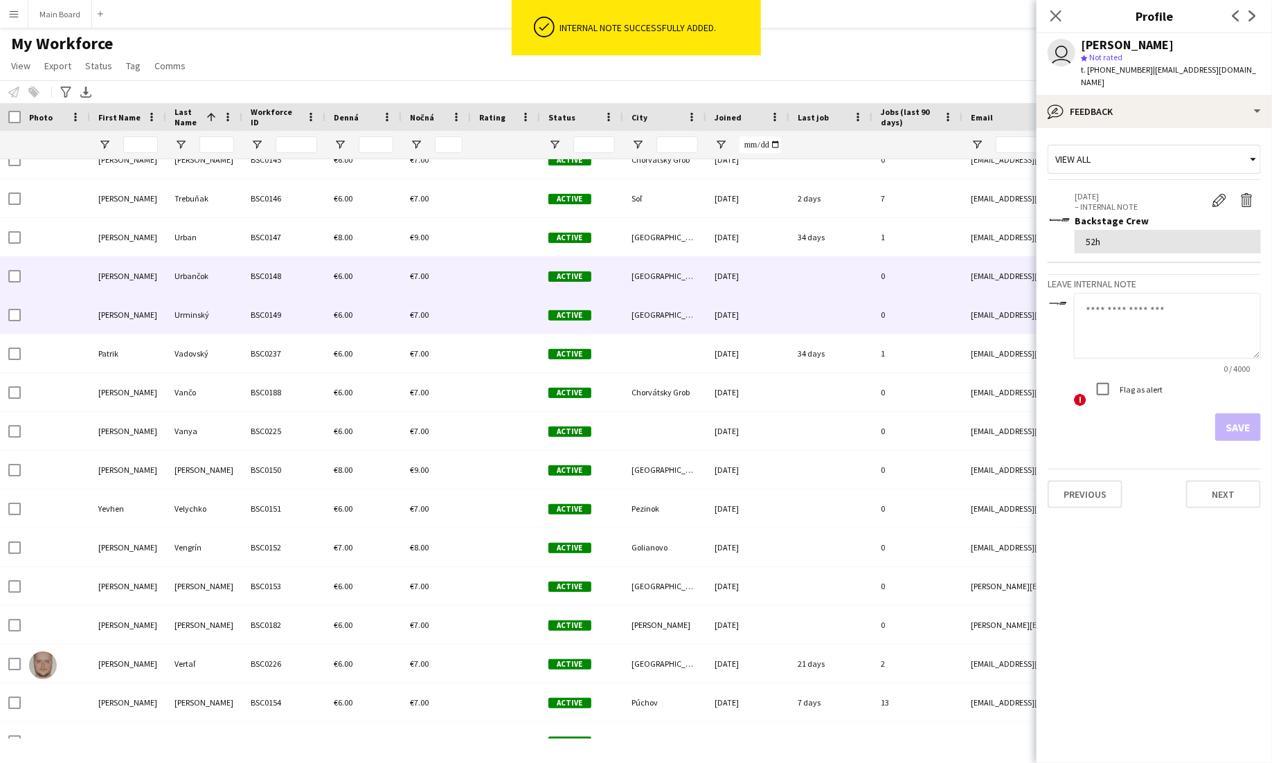
click at [261, 313] on div "BSC0149" at bounding box center [283, 315] width 83 height 38
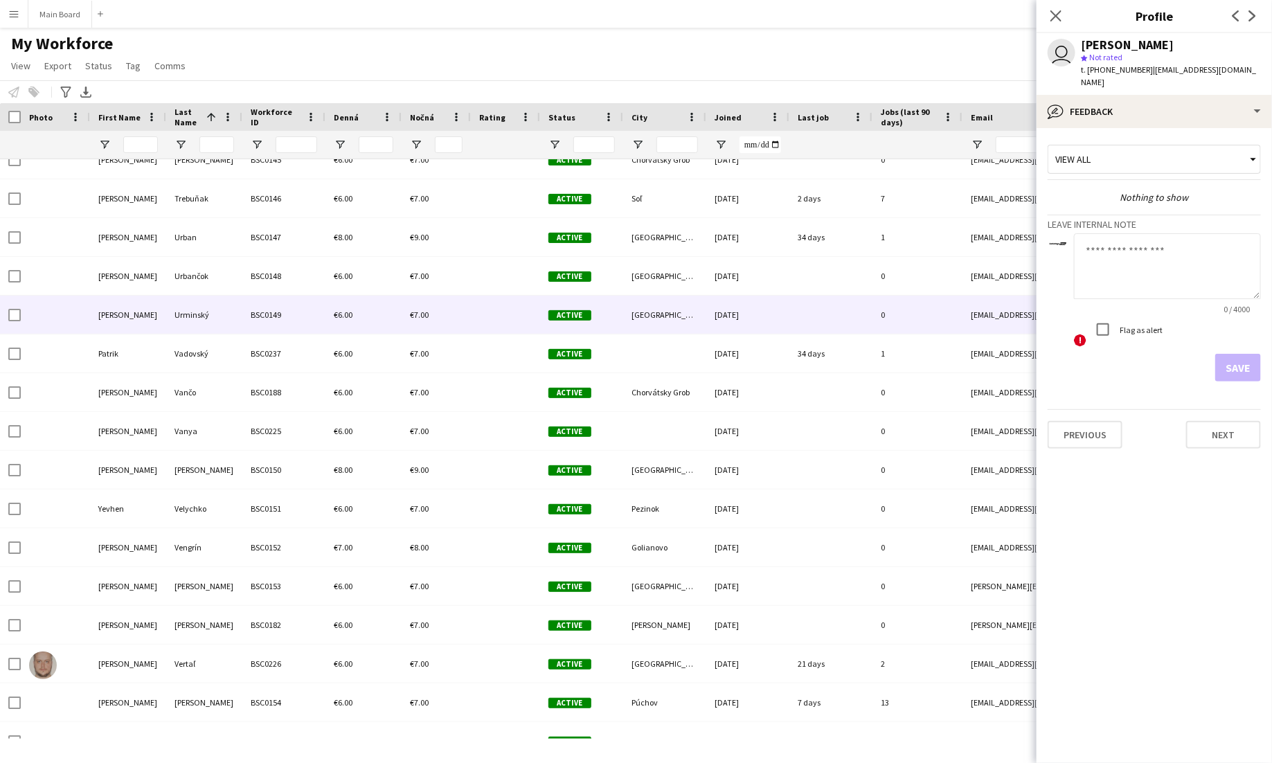
click at [1131, 255] on textarea at bounding box center [1167, 266] width 187 height 66
type textarea "**"
click at [1223, 354] on button "Save" at bounding box center [1238, 368] width 46 height 28
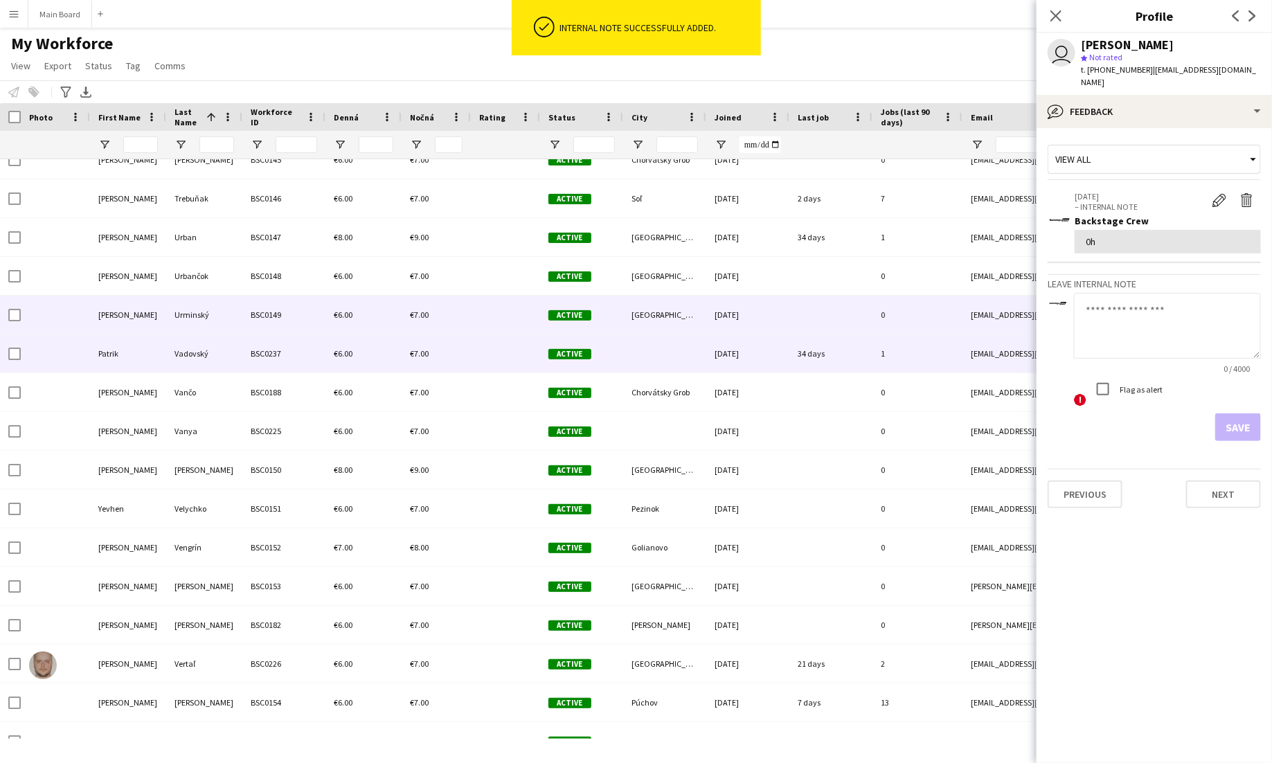
click at [180, 353] on div "Vadovský" at bounding box center [204, 353] width 76 height 38
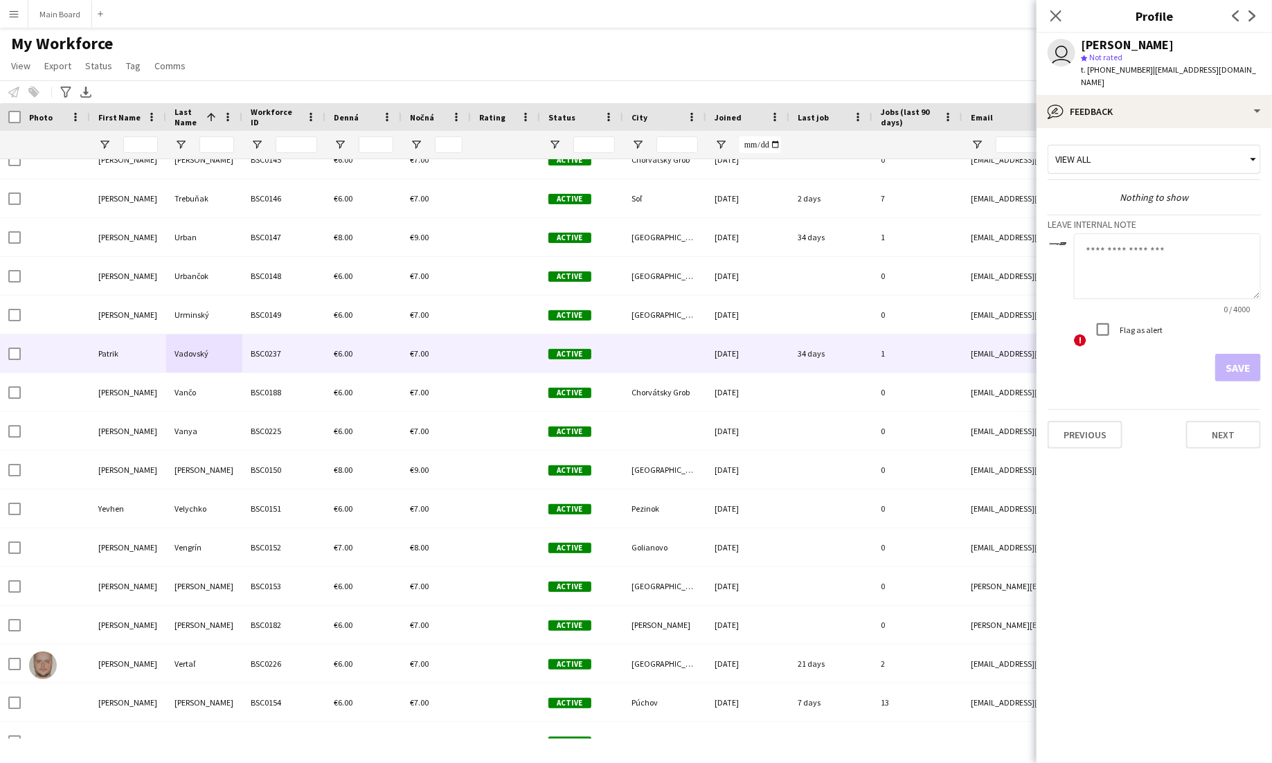
click at [1158, 267] on textarea at bounding box center [1167, 266] width 187 height 66
type textarea "******"
click at [1246, 354] on button "Save" at bounding box center [1238, 368] width 46 height 28
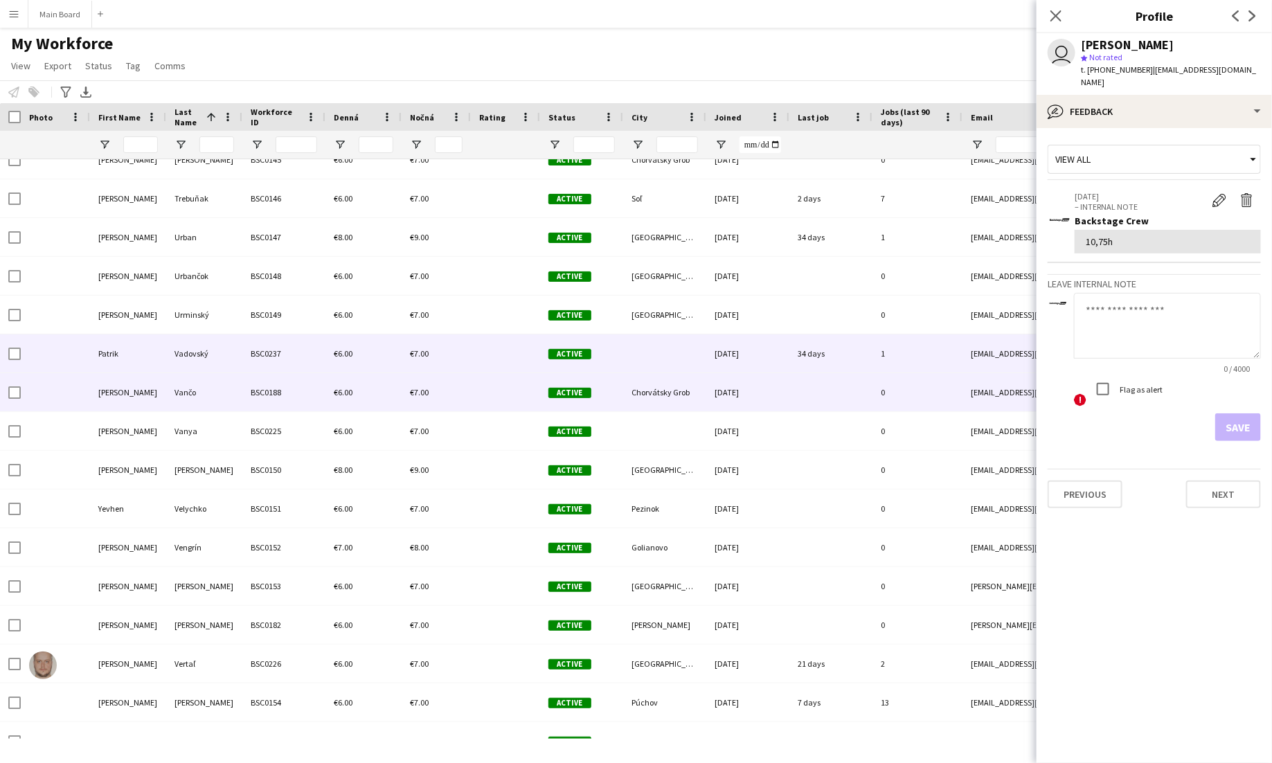
click at [209, 383] on div "Vančo" at bounding box center [204, 392] width 76 height 38
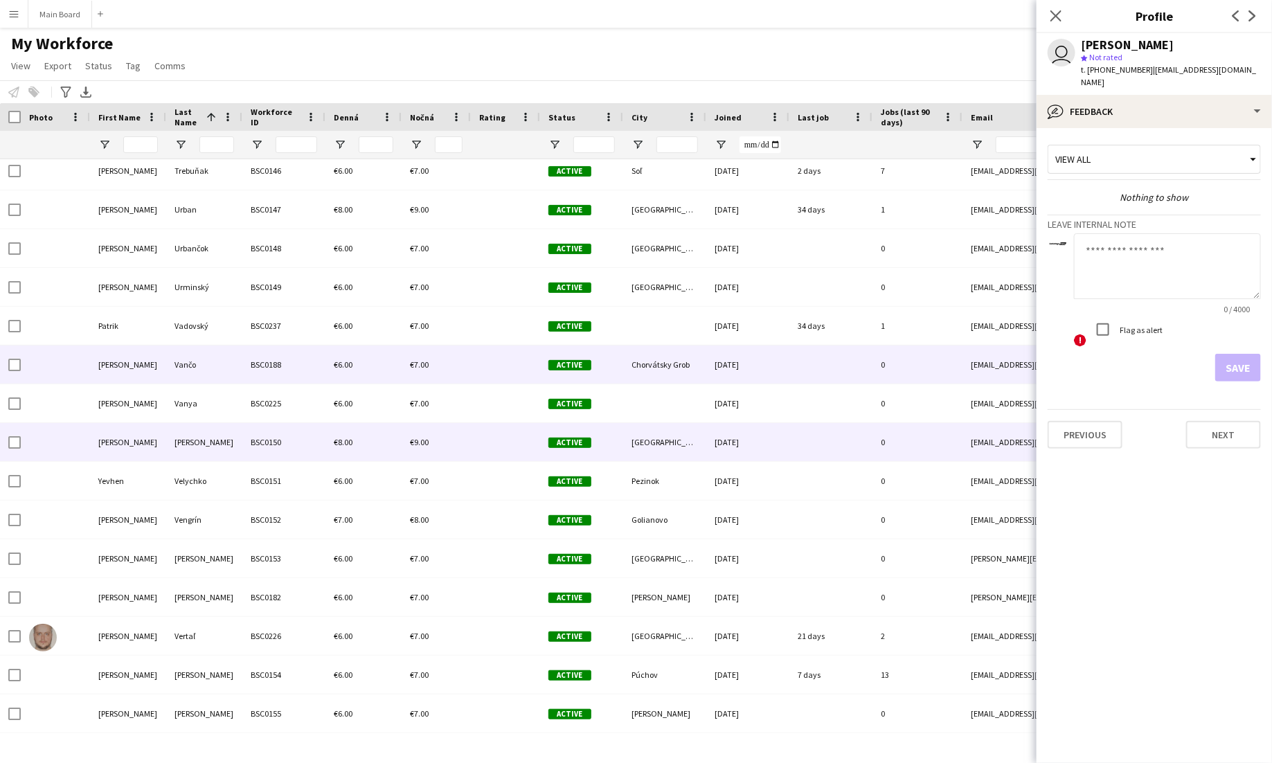
scroll to position [8195, 0]
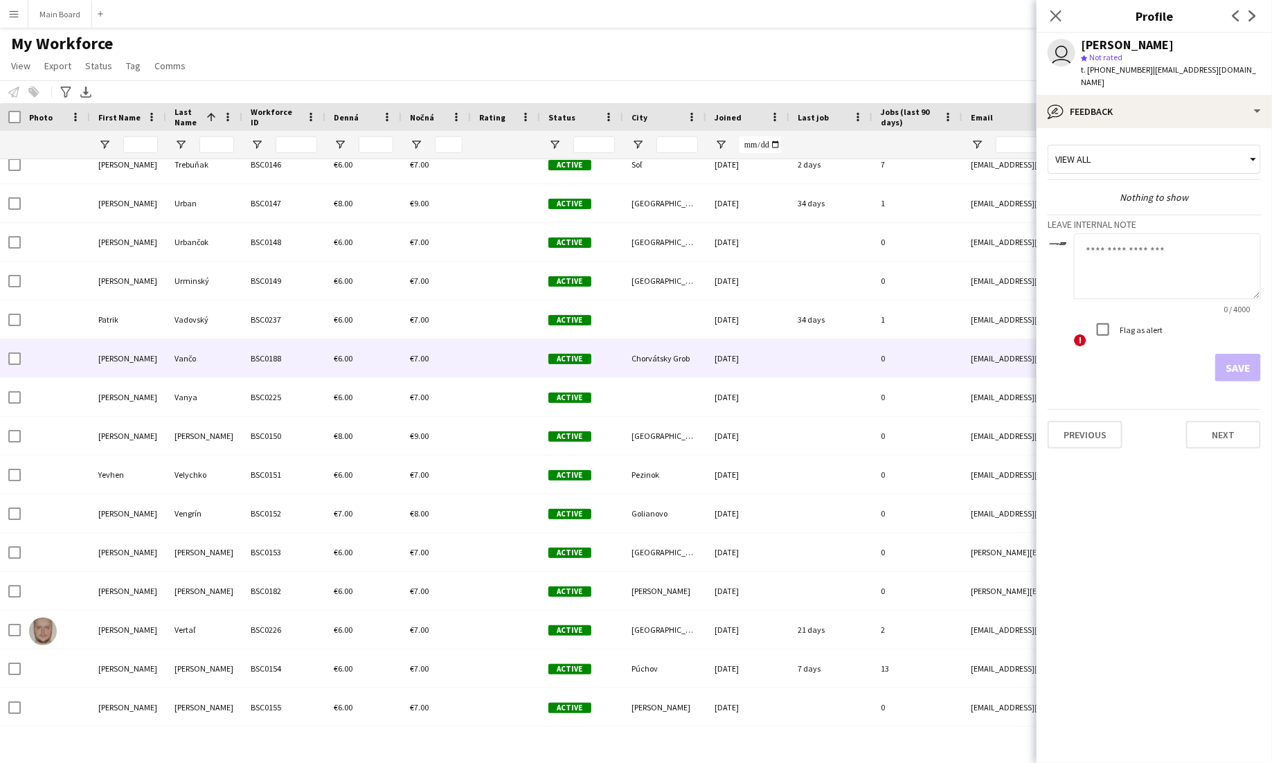
click at [1222, 259] on textarea at bounding box center [1167, 266] width 187 height 66
type textarea "**"
click at [1232, 364] on button "Save" at bounding box center [1238, 368] width 46 height 28
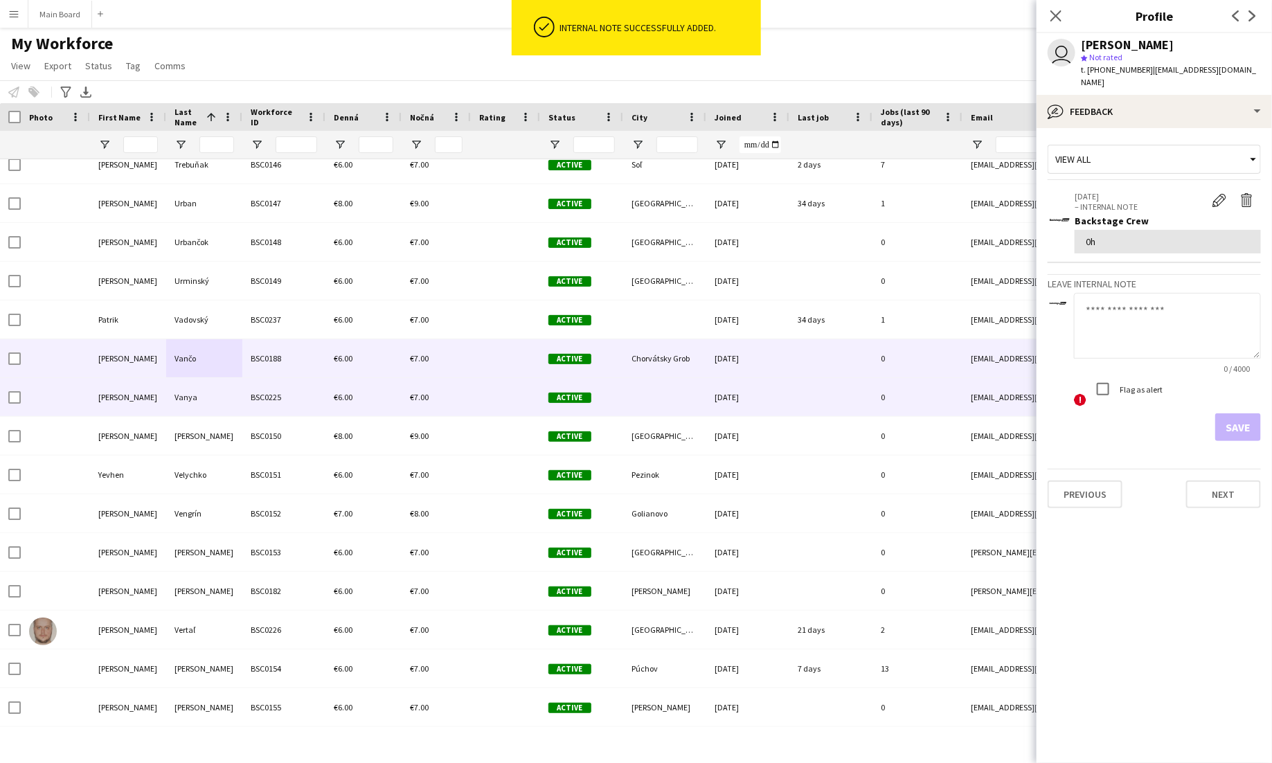
click at [233, 388] on div "Vanya" at bounding box center [204, 397] width 76 height 38
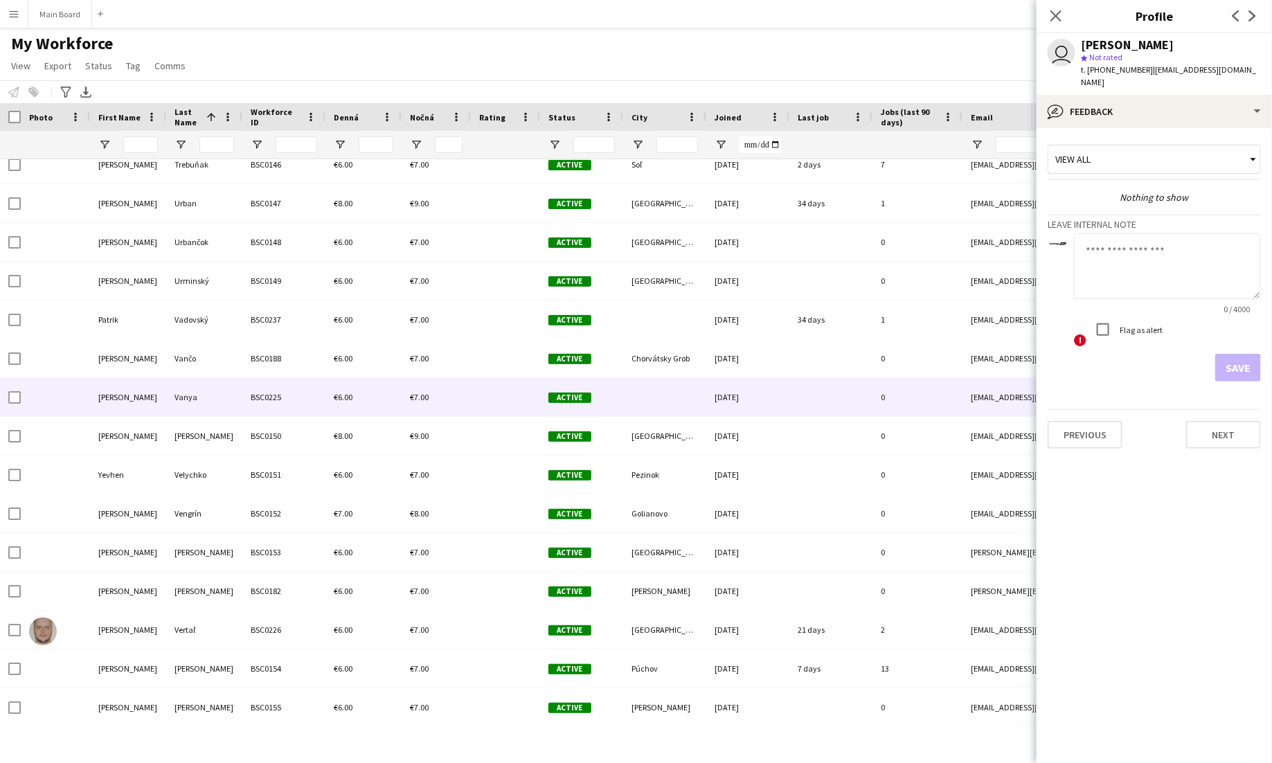
click at [1199, 233] on textarea at bounding box center [1167, 266] width 187 height 66
type textarea "**"
click at [1244, 354] on button "Save" at bounding box center [1238, 368] width 46 height 28
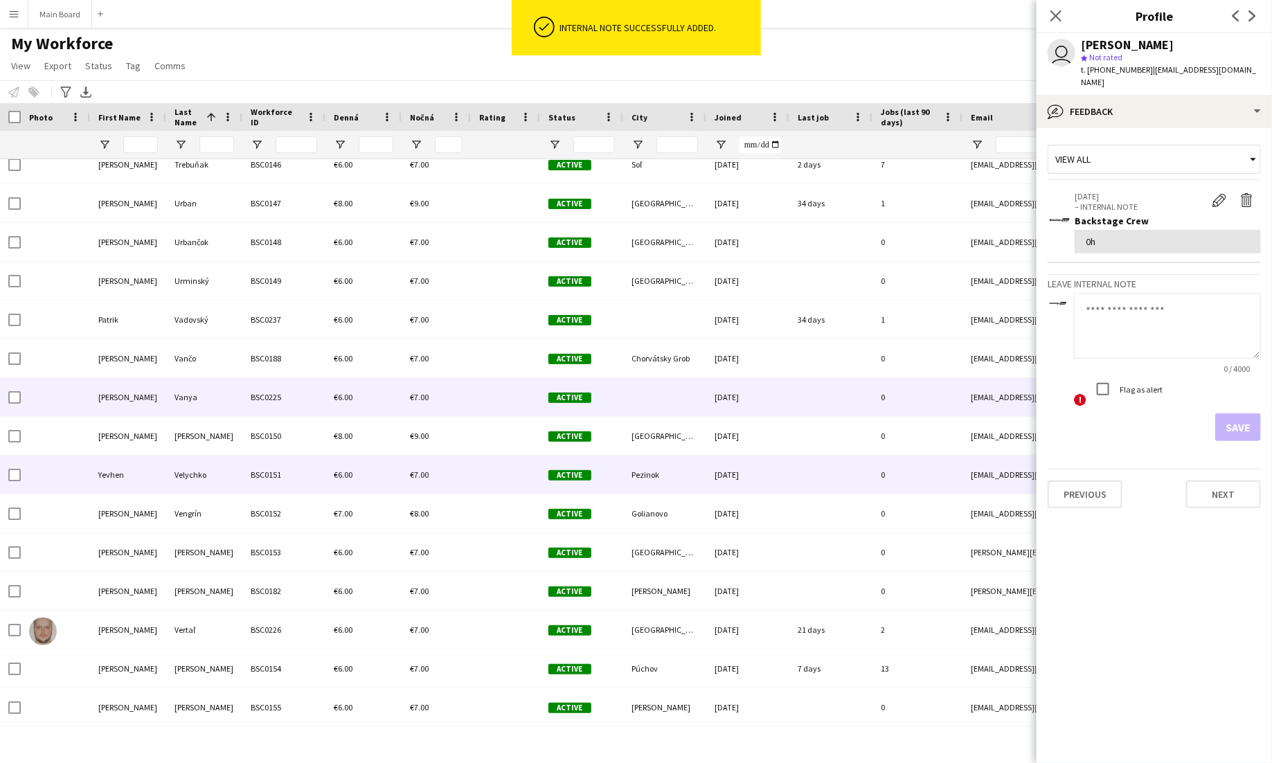
click at [208, 463] on div "Velychko" at bounding box center [204, 475] width 76 height 38
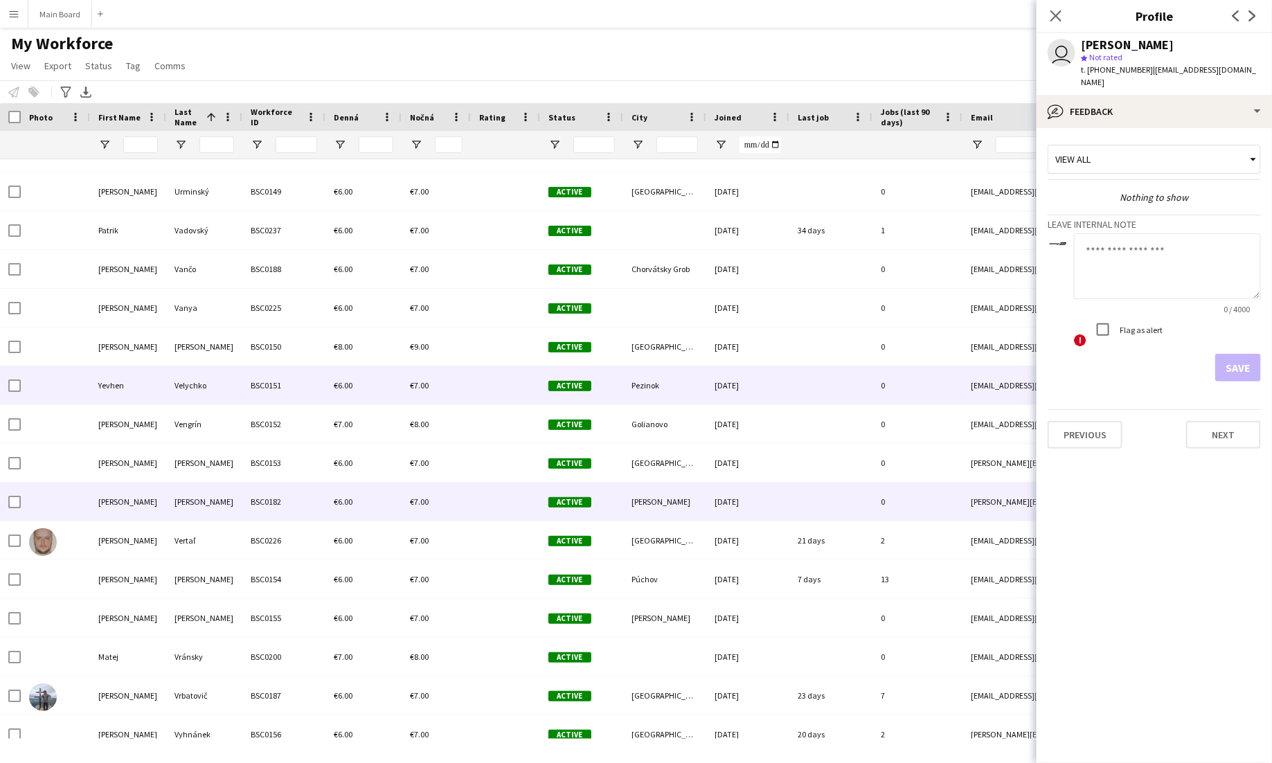
scroll to position [8319, 0]
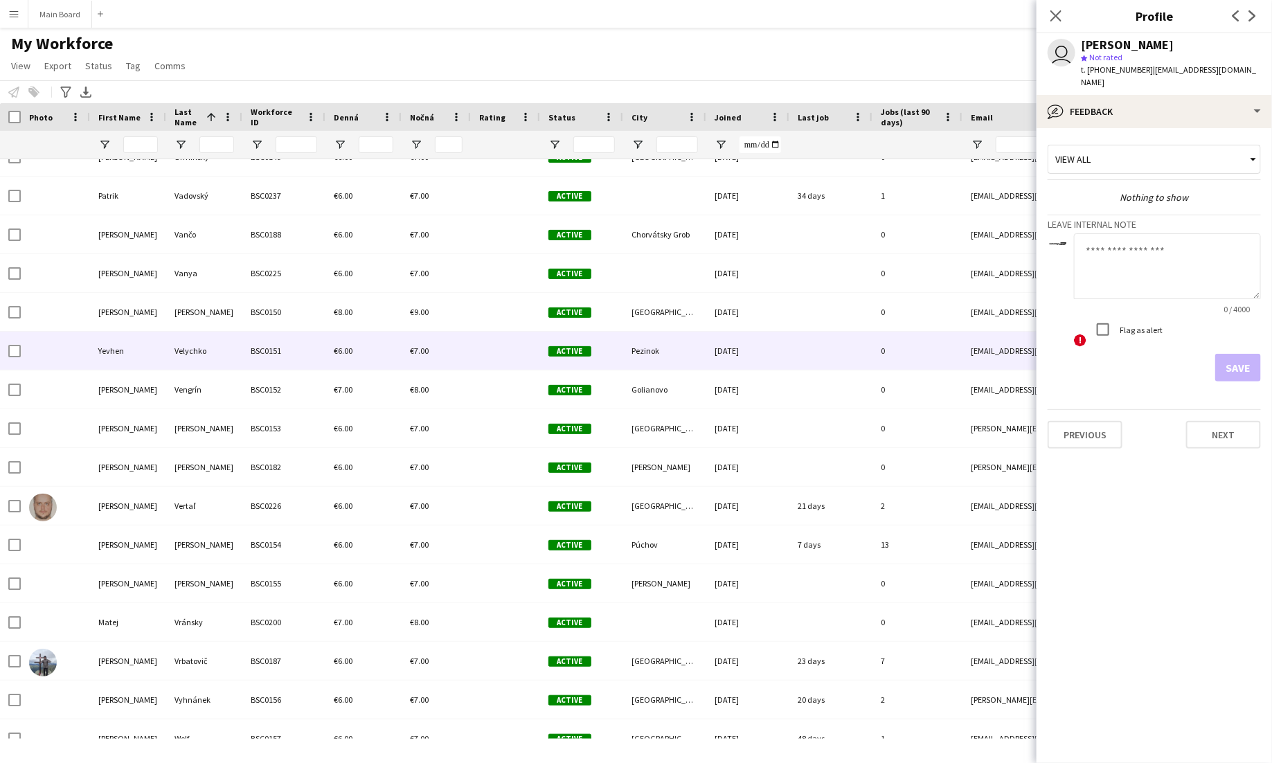
click at [1123, 265] on textarea at bounding box center [1167, 266] width 187 height 66
type textarea "******"
click at [1233, 361] on button "Save" at bounding box center [1238, 368] width 46 height 28
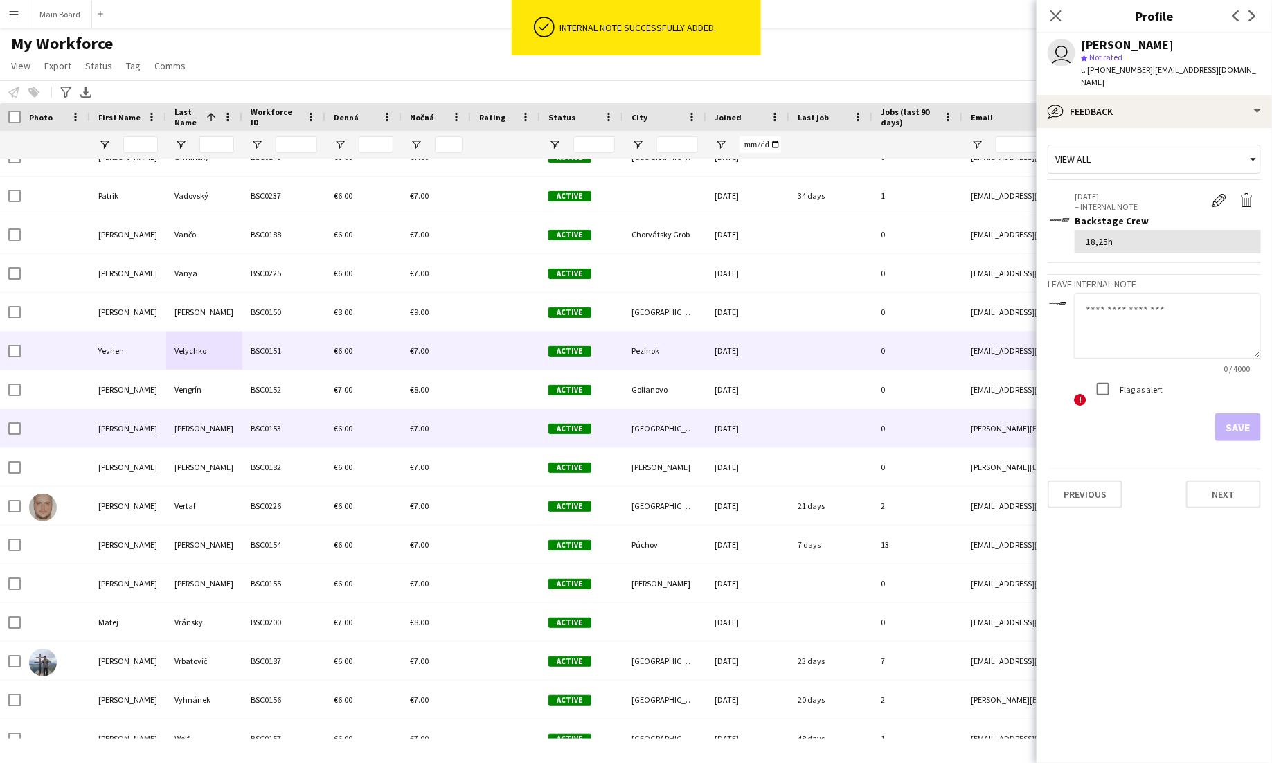
click at [261, 438] on div "BSC0153" at bounding box center [283, 428] width 83 height 38
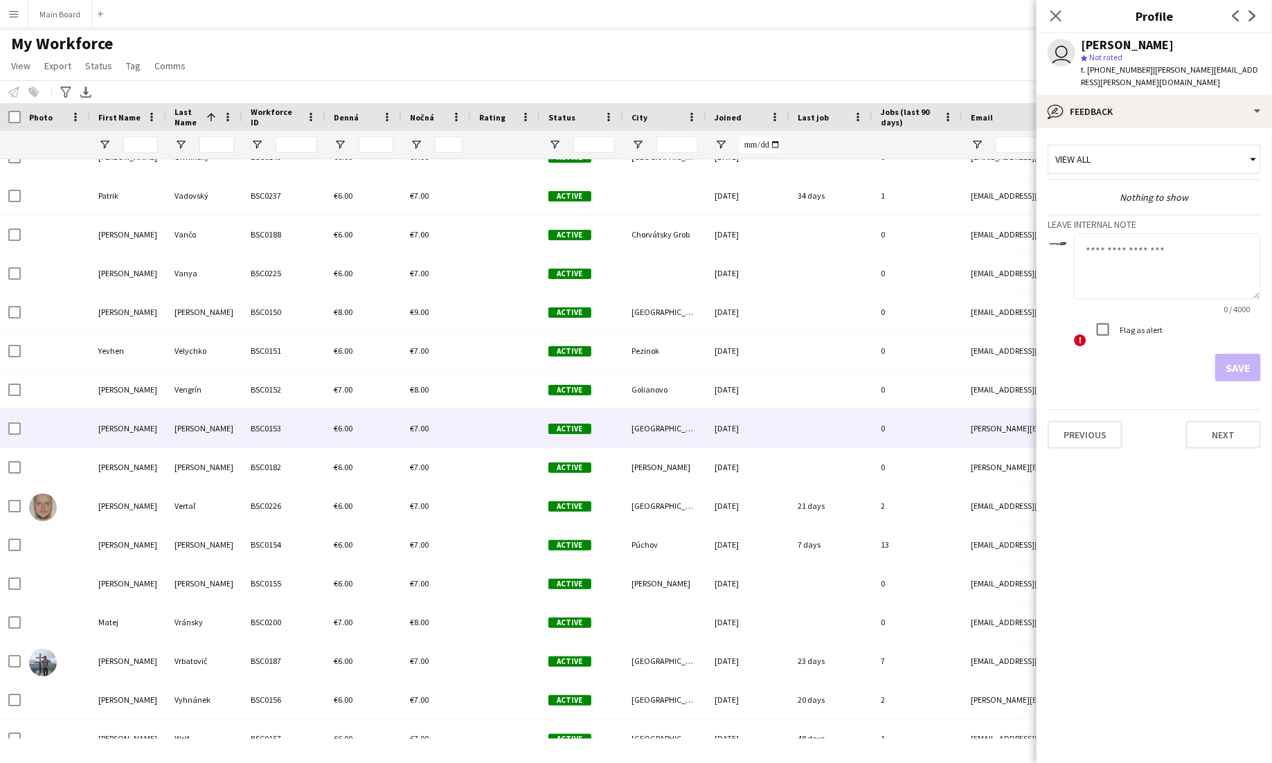
click at [1120, 256] on textarea at bounding box center [1167, 266] width 187 height 66
type textarea "*****"
click at [1226, 354] on button "Save" at bounding box center [1238, 368] width 46 height 28
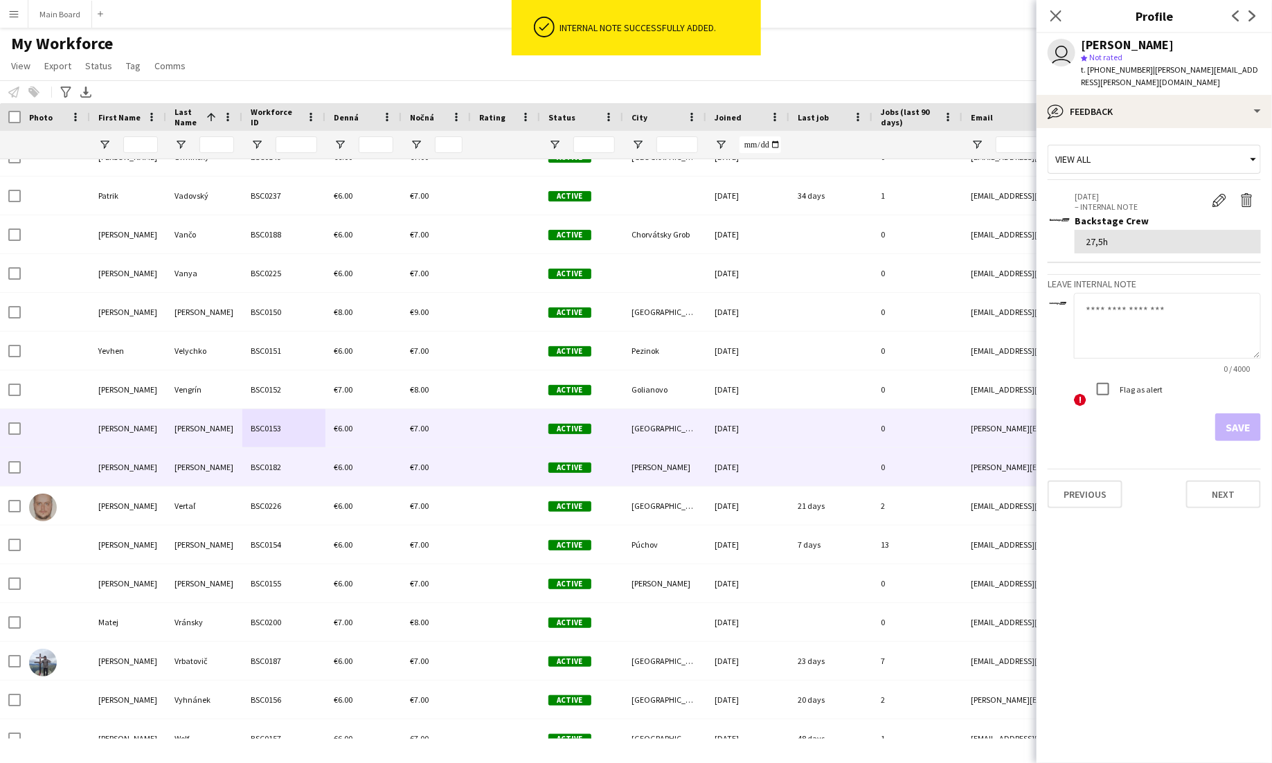
click at [247, 463] on div "BSC0182" at bounding box center [283, 467] width 83 height 38
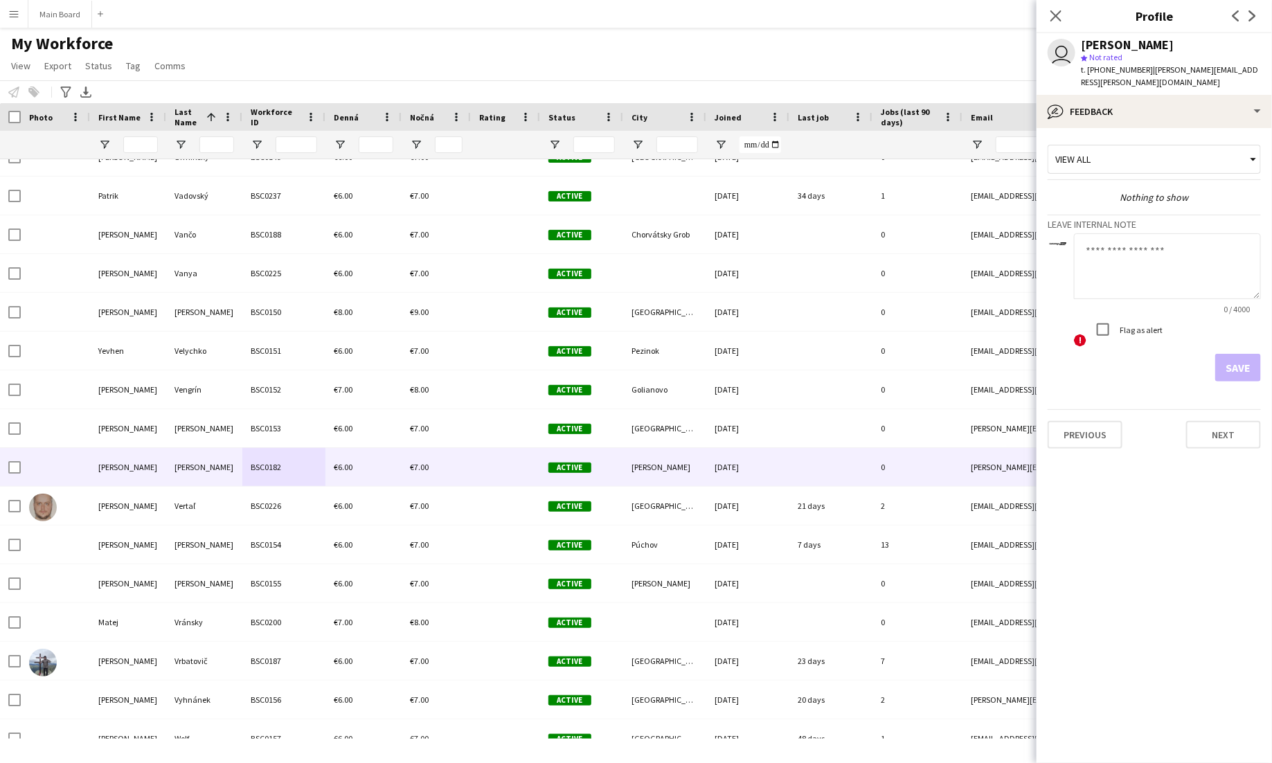
click at [1138, 278] on textarea at bounding box center [1167, 266] width 187 height 66
type textarea "**"
click at [1230, 363] on button "Save" at bounding box center [1238, 368] width 46 height 28
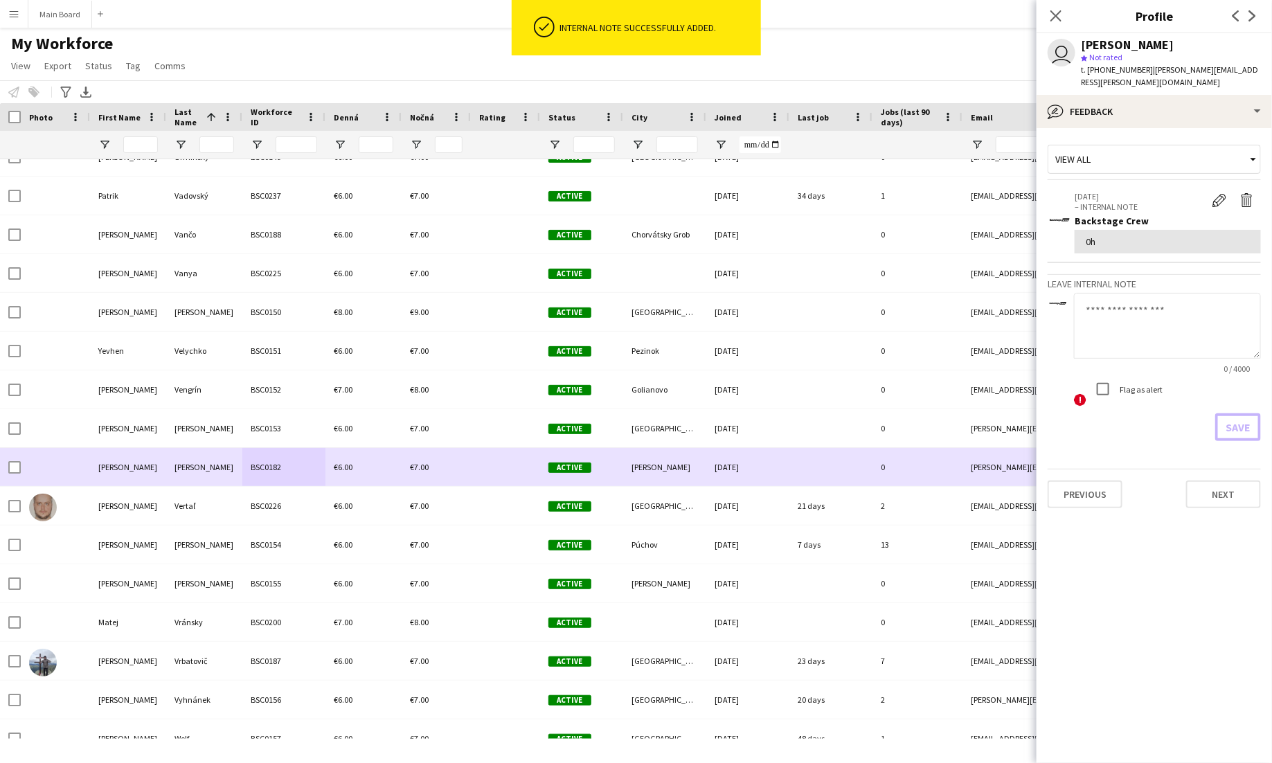
scroll to position [8468, 0]
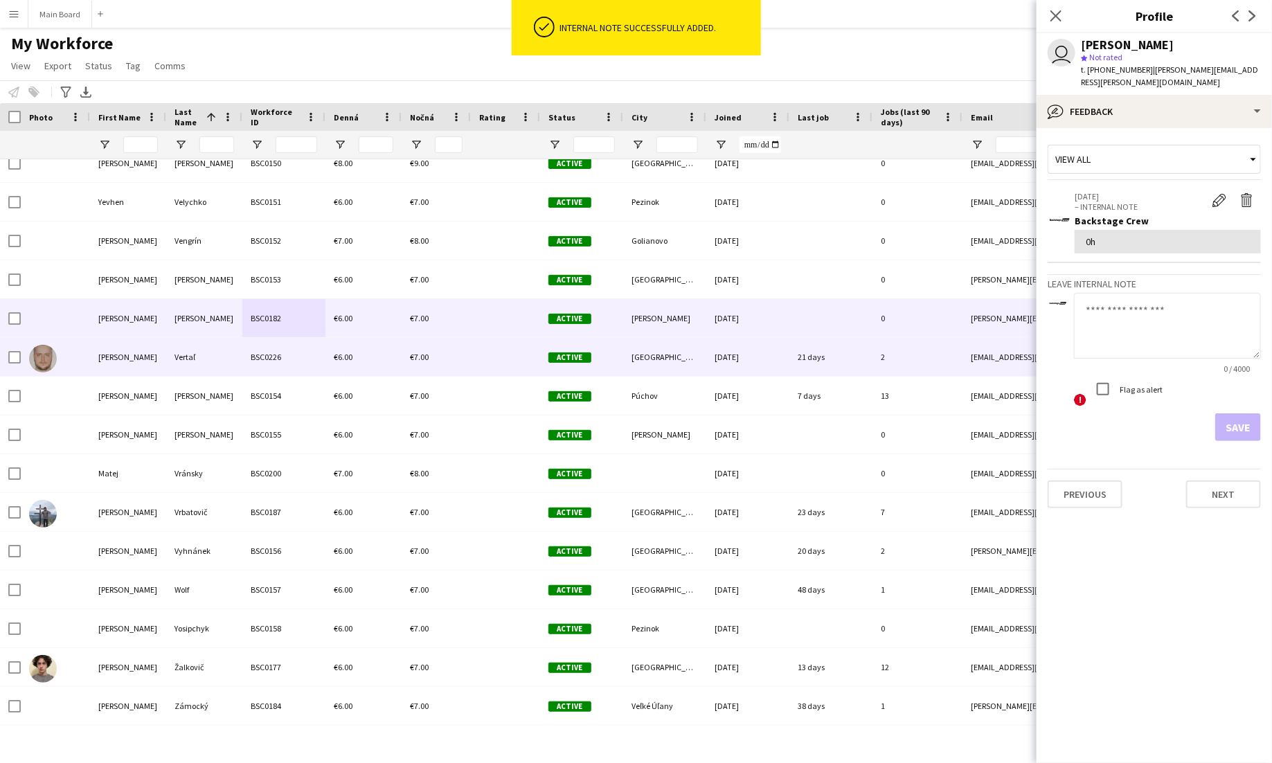
click at [275, 360] on div "BSC0226" at bounding box center [283, 357] width 83 height 38
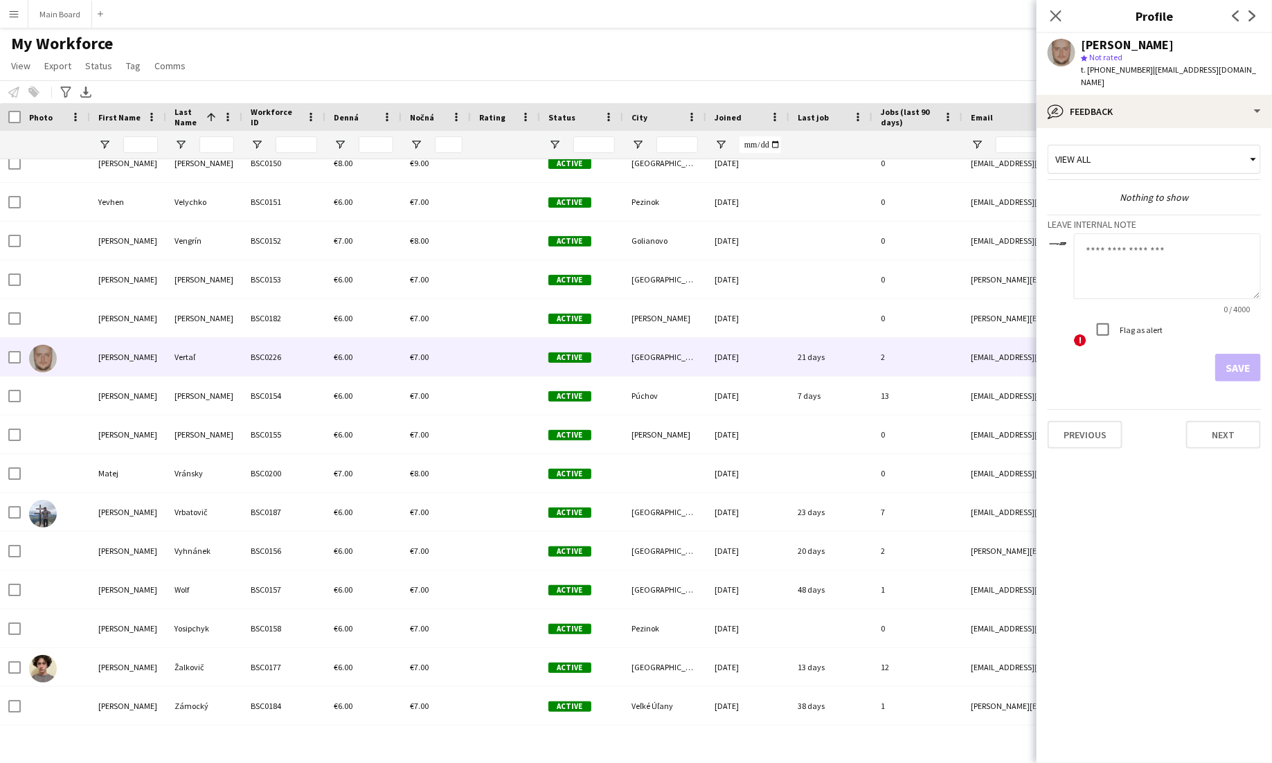
click at [1114, 250] on textarea at bounding box center [1167, 266] width 187 height 66
type textarea "******"
click at [1231, 354] on button "Save" at bounding box center [1238, 368] width 46 height 28
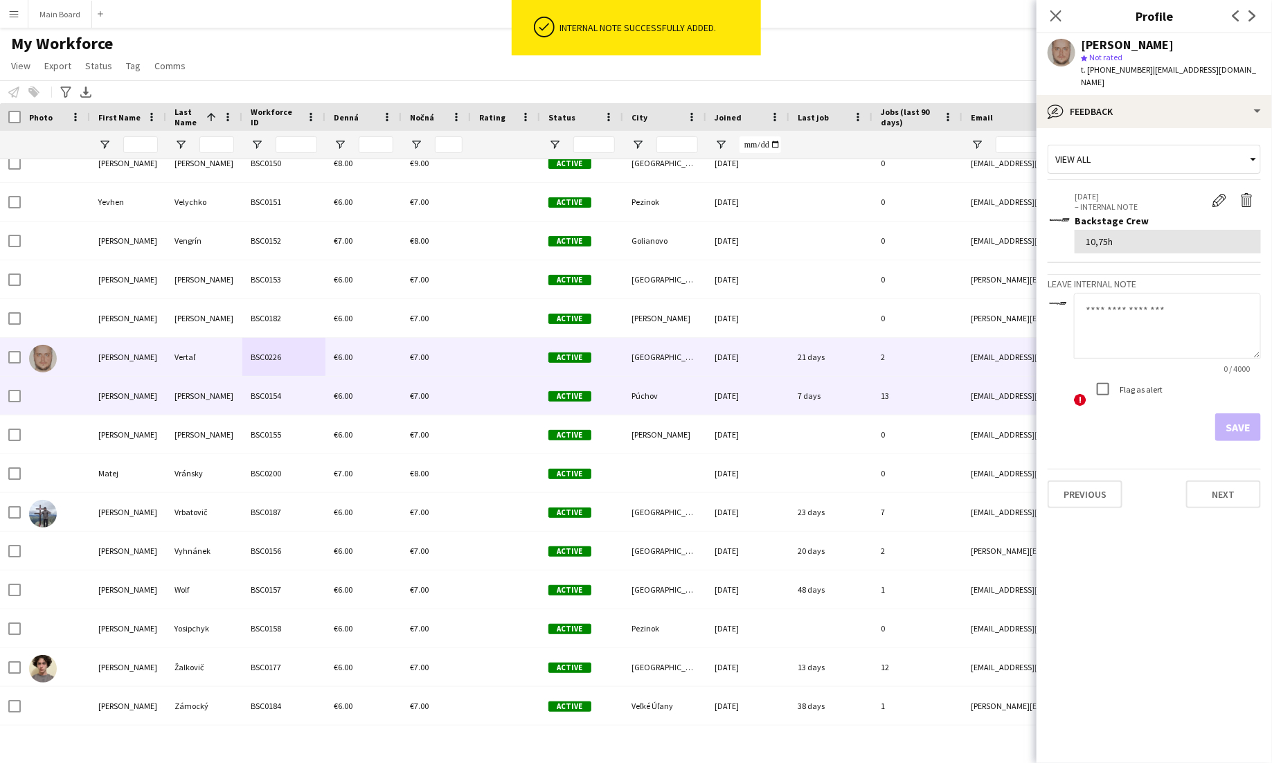
click at [280, 389] on div "BSC0154" at bounding box center [283, 396] width 83 height 38
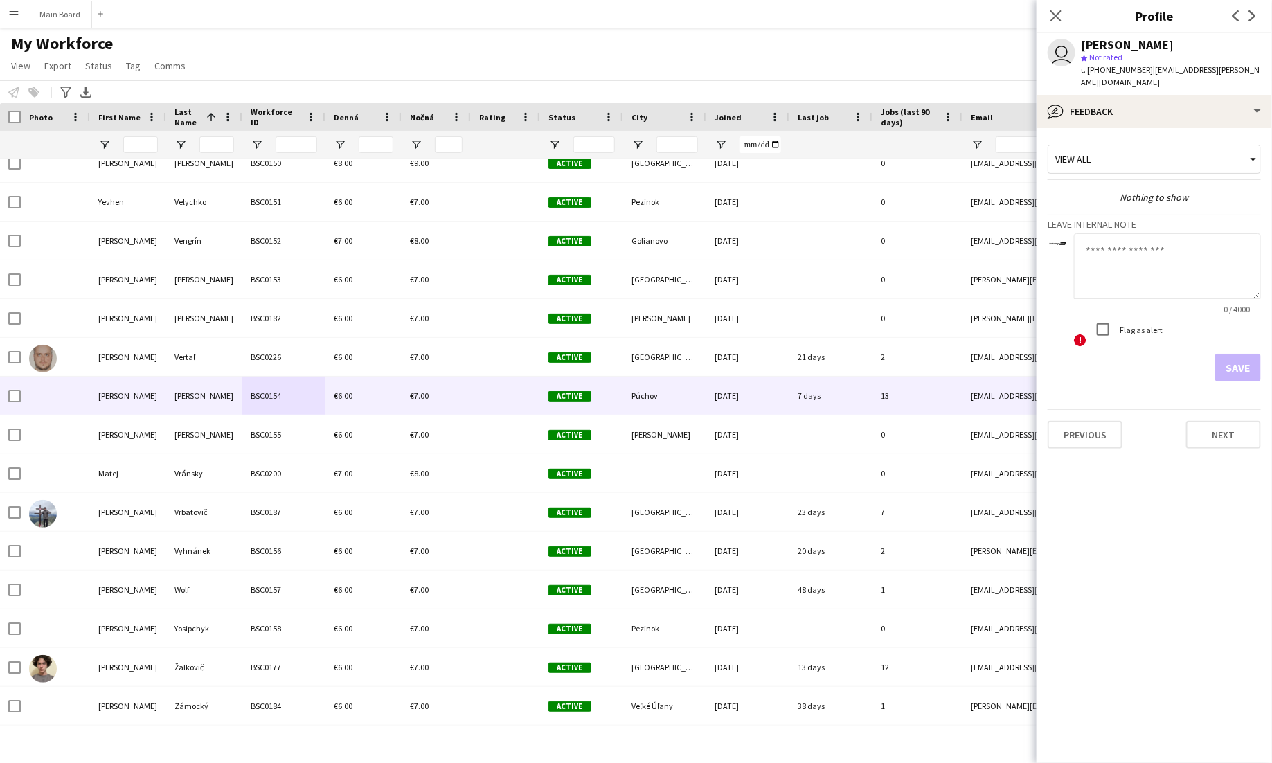
click at [1167, 238] on textarea at bounding box center [1167, 266] width 187 height 66
type textarea "******"
click at [1244, 356] on button "Save" at bounding box center [1238, 368] width 46 height 28
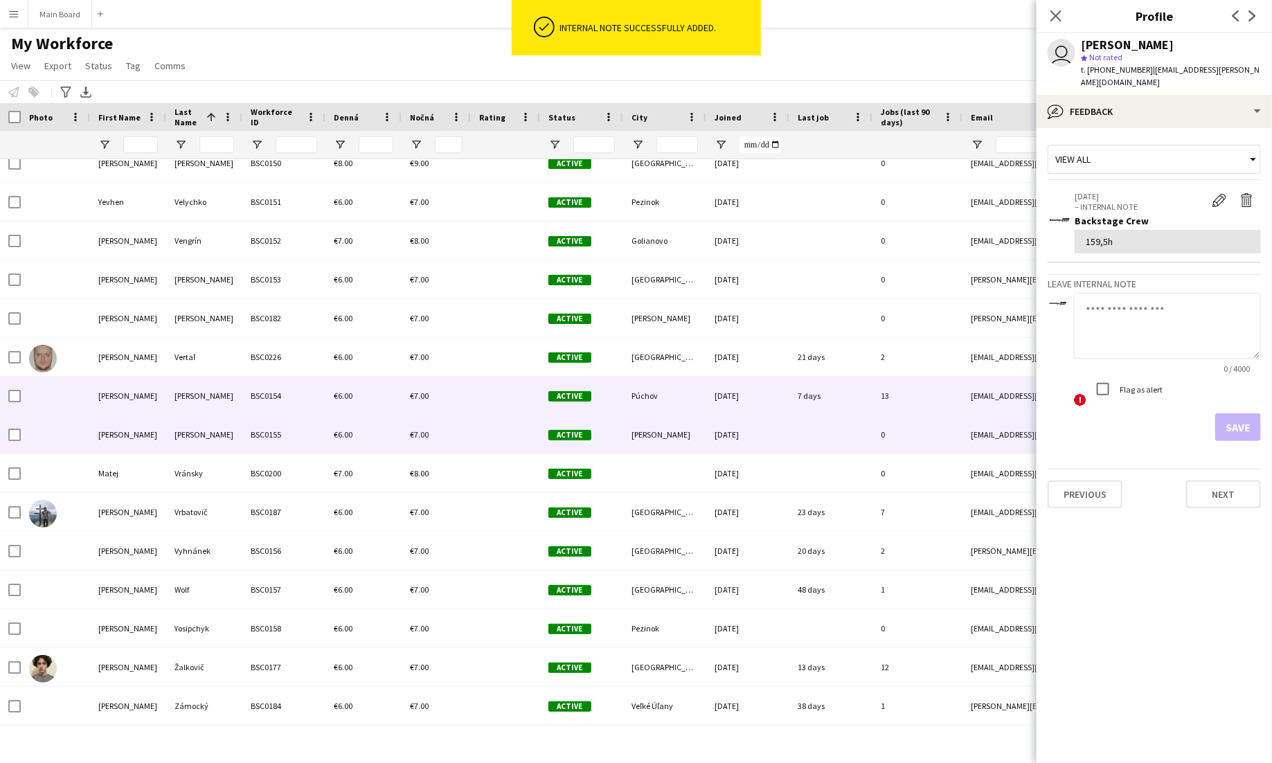
click at [208, 434] on div "Vrábel" at bounding box center [204, 434] width 76 height 38
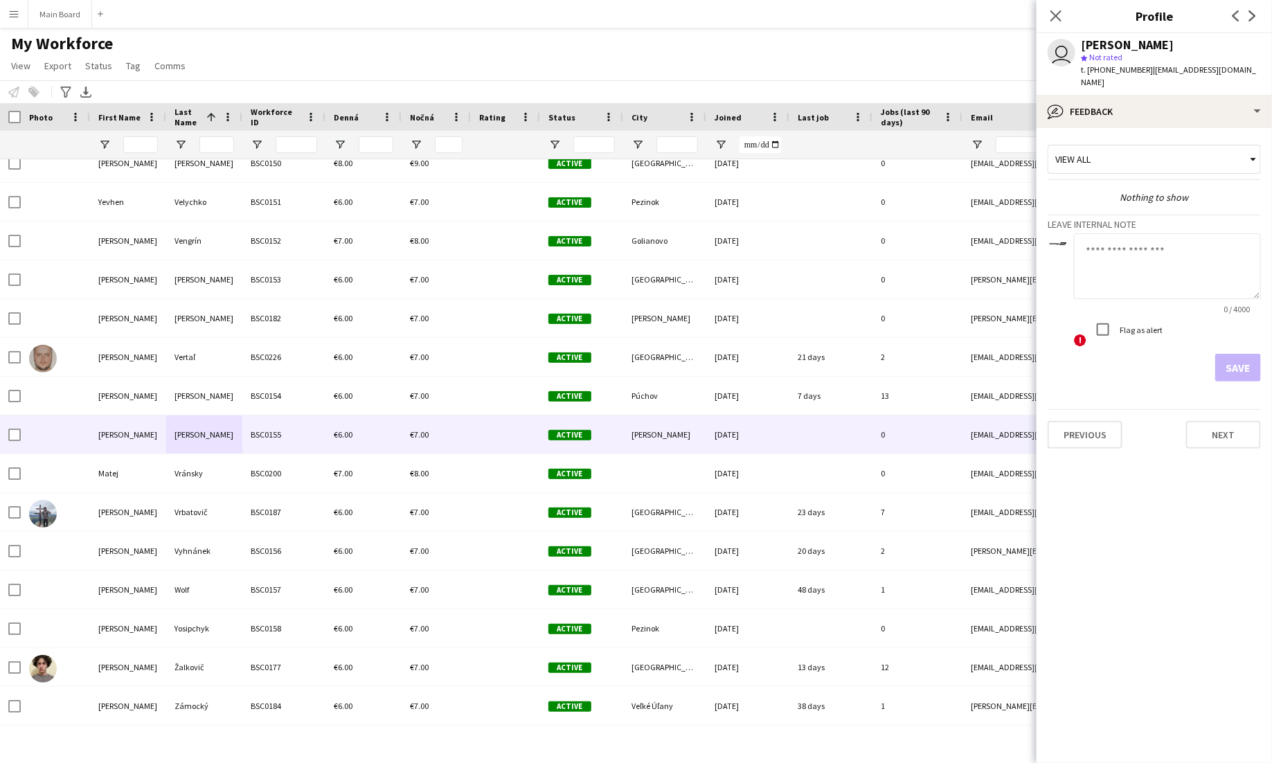
click at [1204, 251] on textarea at bounding box center [1167, 266] width 187 height 66
type textarea "******"
click at [1255, 363] on button "Save" at bounding box center [1238, 368] width 46 height 28
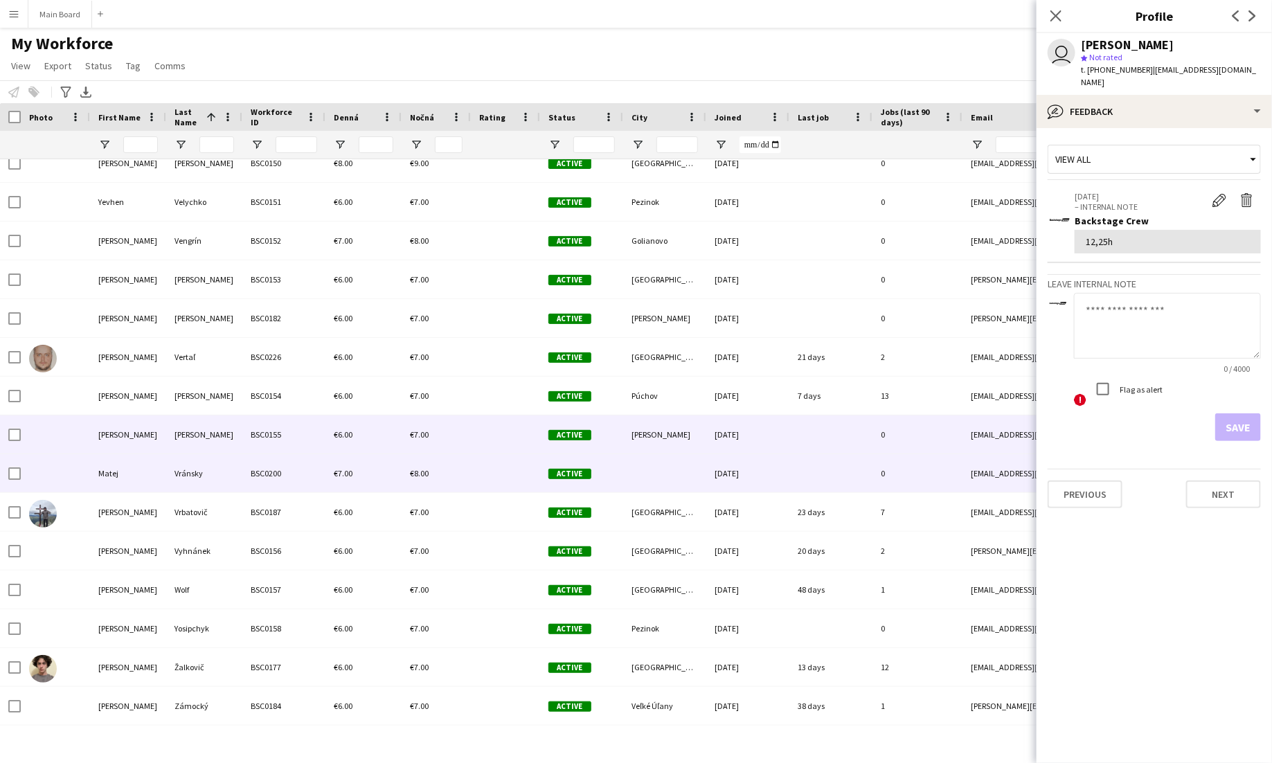
click at [265, 475] on div "BSC0200" at bounding box center [283, 473] width 83 height 38
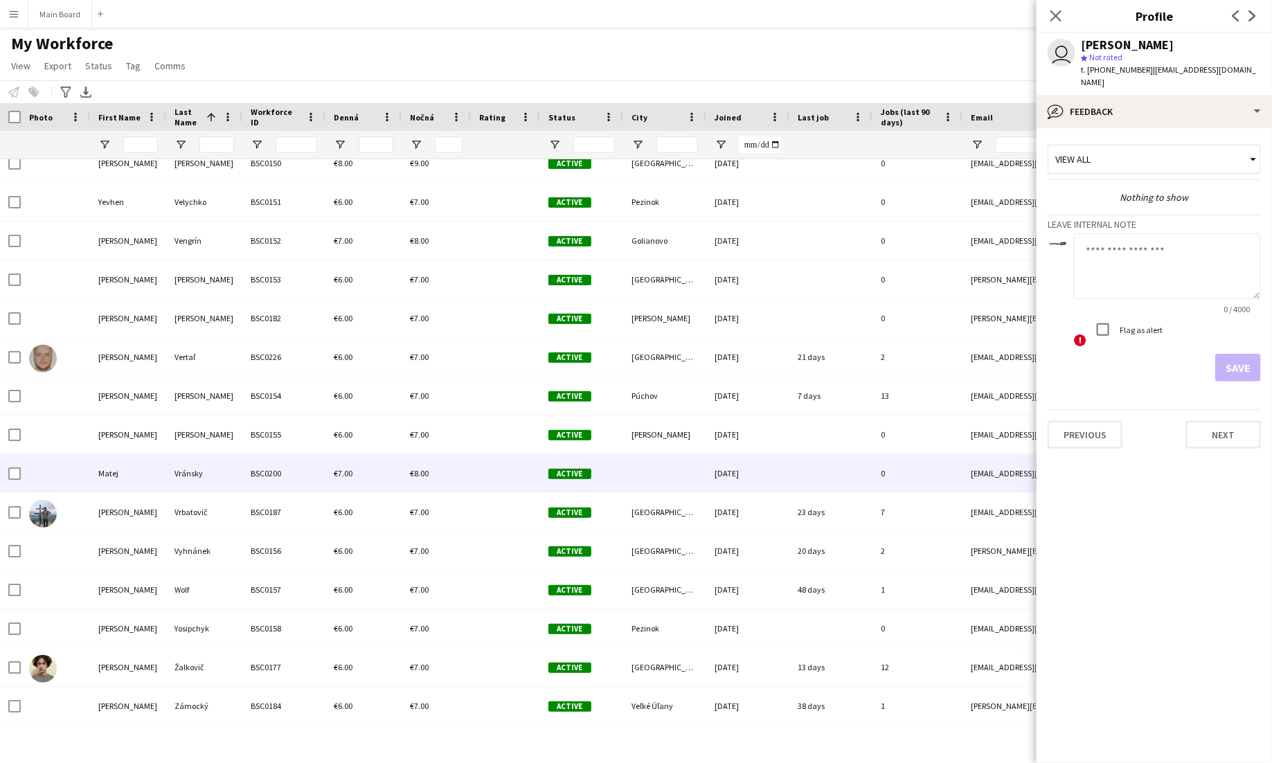
click at [1180, 257] on textarea at bounding box center [1167, 266] width 187 height 66
type textarea "**"
click at [1246, 365] on button "Save" at bounding box center [1238, 368] width 46 height 28
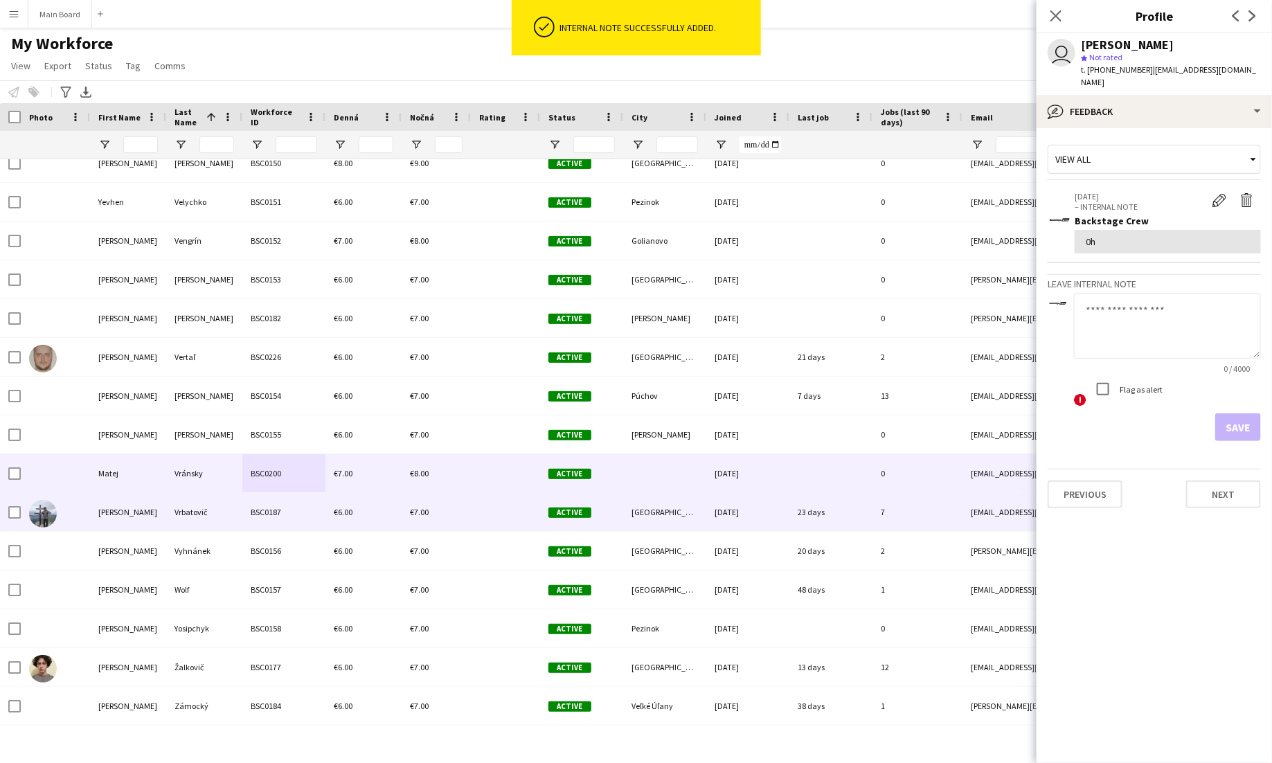
click at [239, 508] on div "Vrbatovič" at bounding box center [204, 512] width 76 height 38
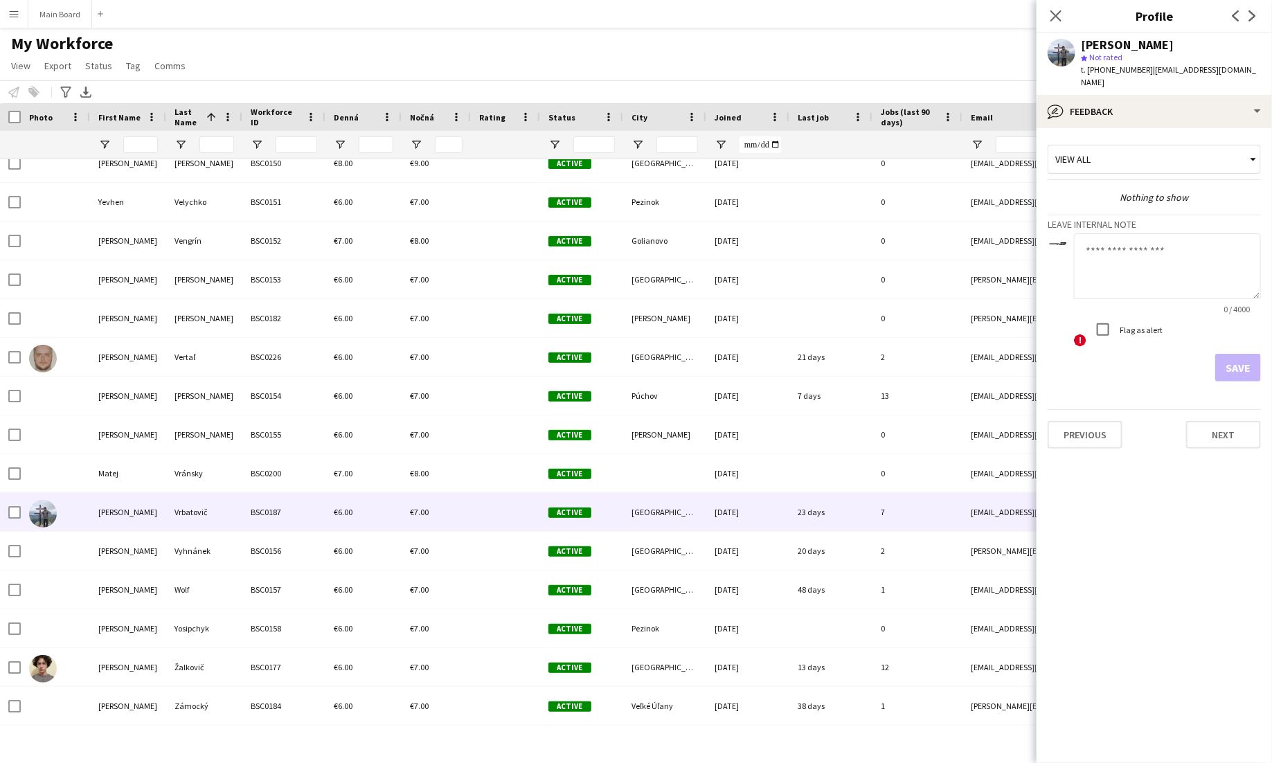
click at [1106, 266] on textarea at bounding box center [1167, 266] width 187 height 66
type textarea "***"
click at [1228, 356] on button "Save" at bounding box center [1238, 368] width 46 height 28
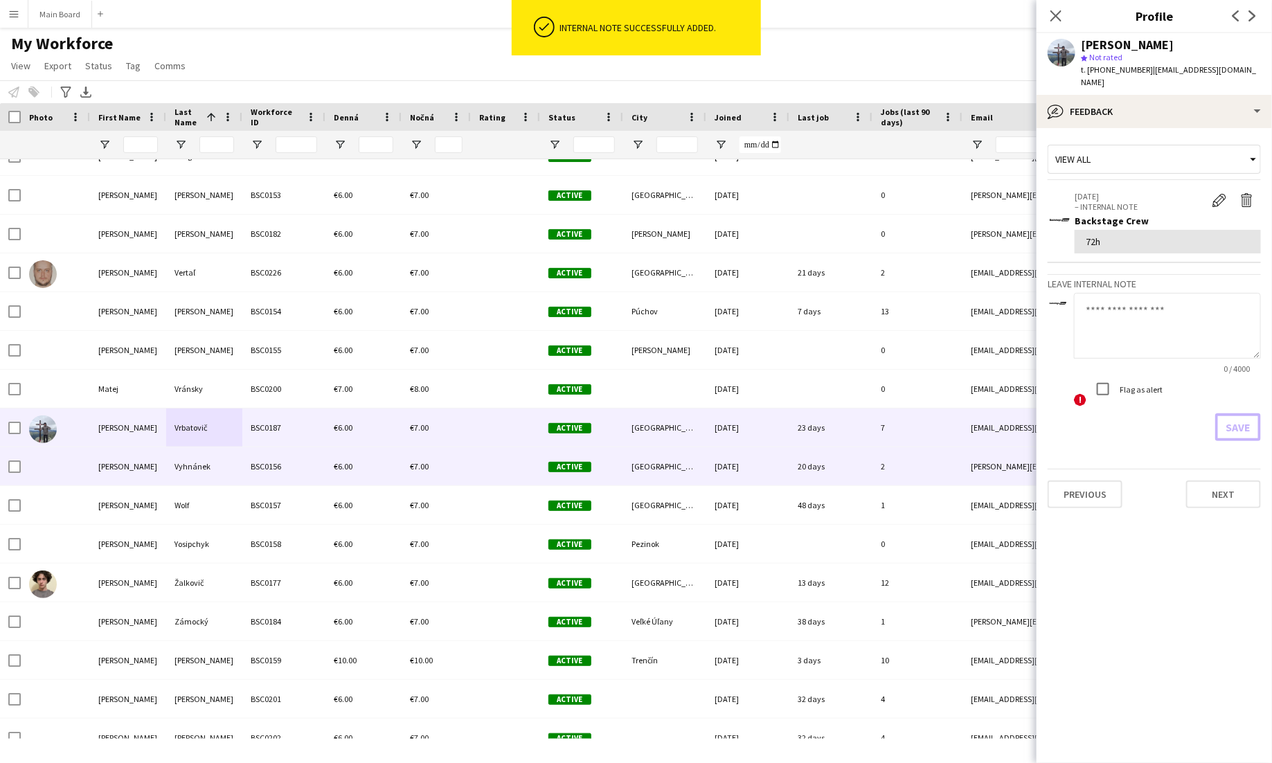
scroll to position [8569, 0]
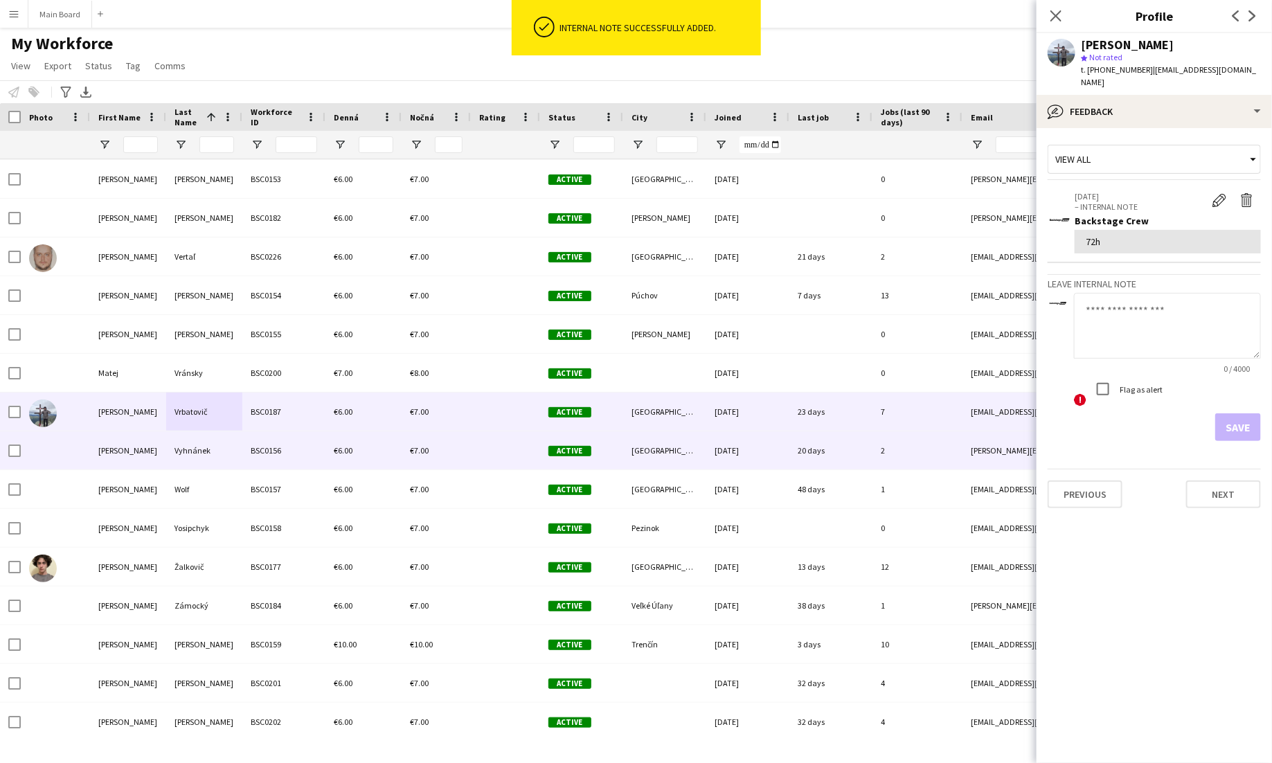
click at [265, 451] on div "BSC0156" at bounding box center [283, 450] width 83 height 38
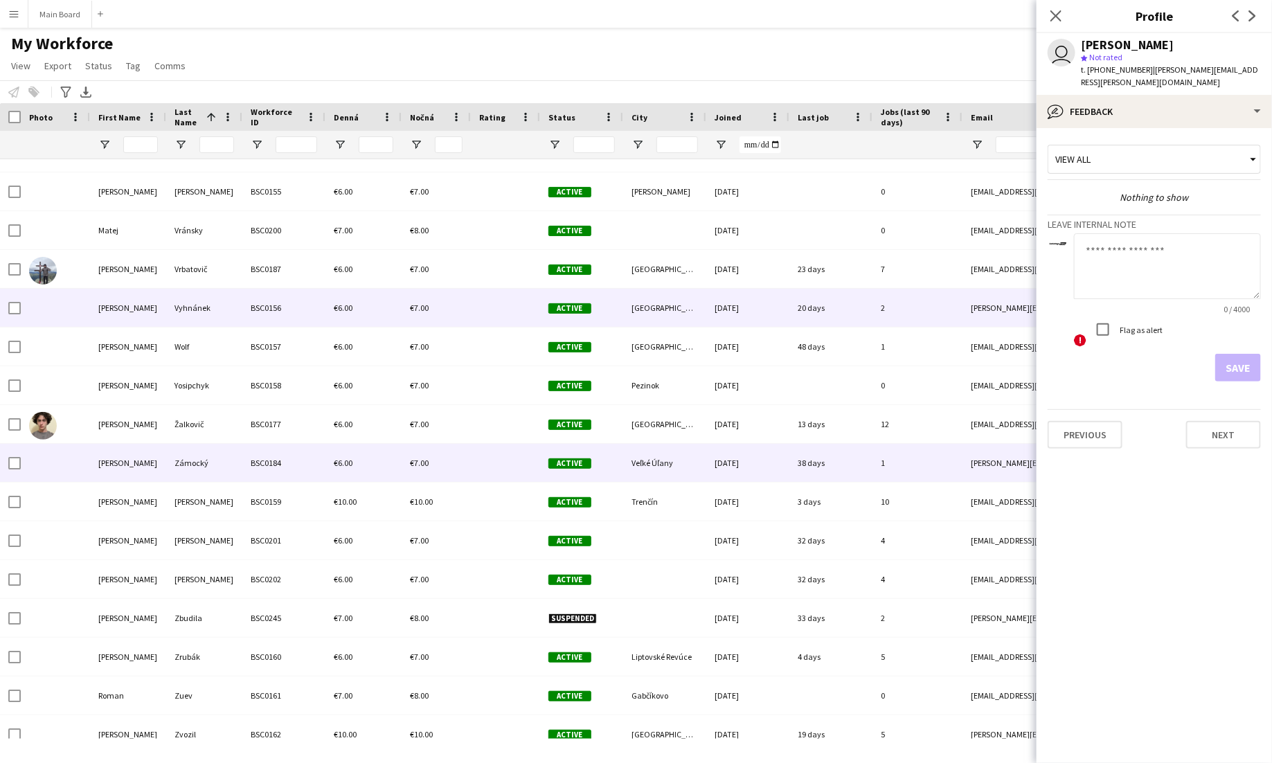
scroll to position [8713, 0]
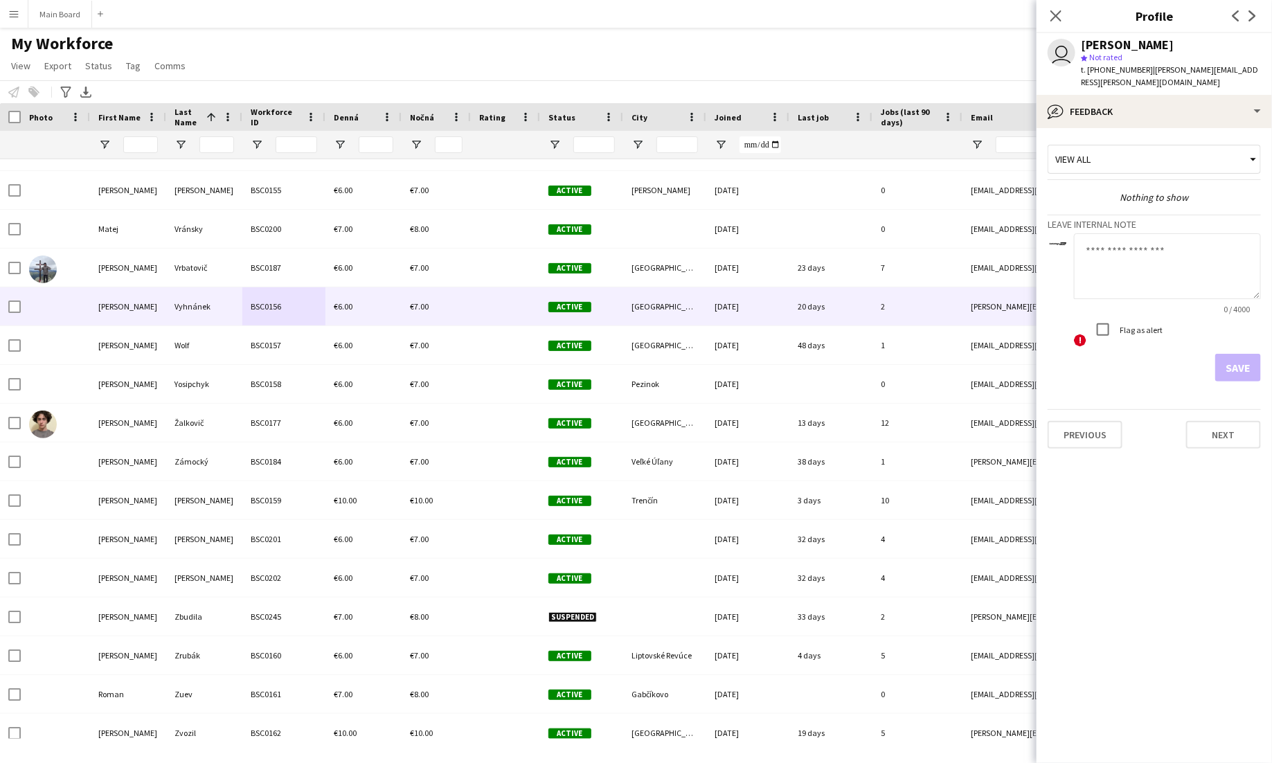
click at [1136, 252] on textarea at bounding box center [1167, 266] width 187 height 66
type textarea "***"
click at [1249, 354] on button "Save" at bounding box center [1238, 368] width 46 height 28
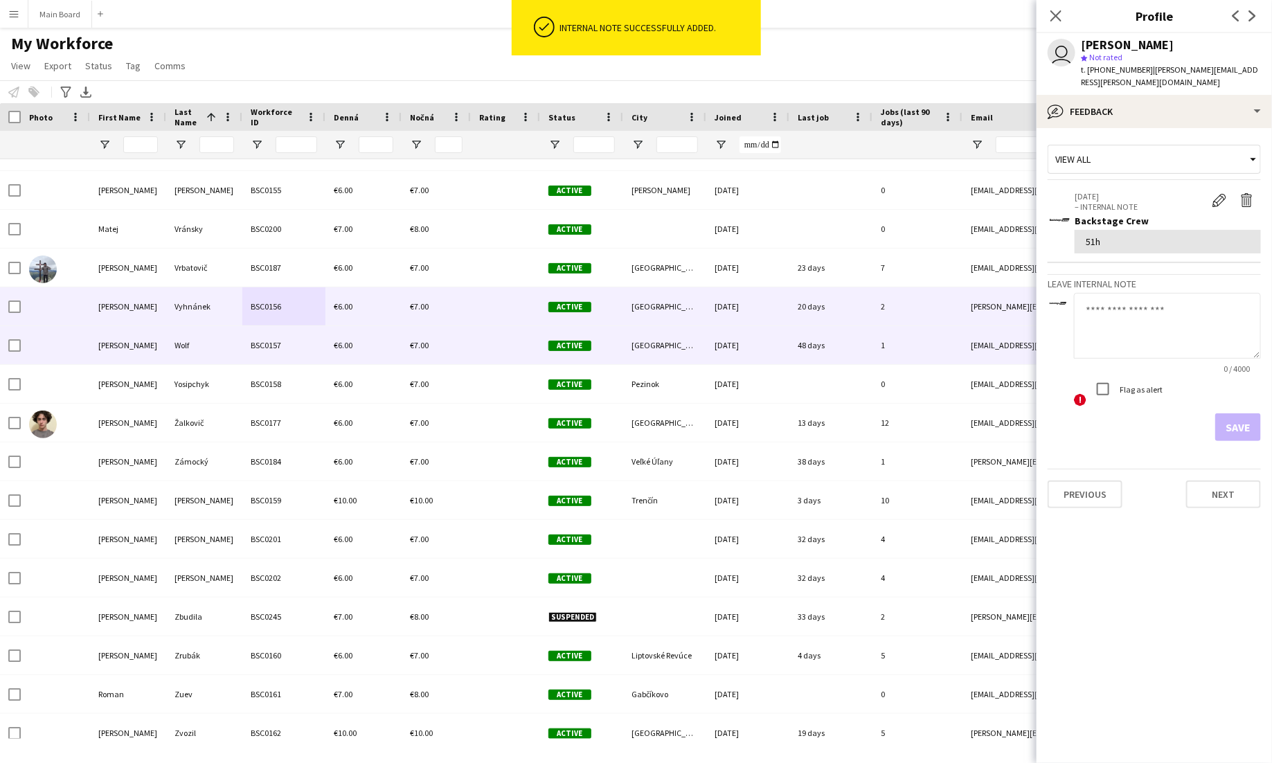
click at [265, 361] on div "BSC0157" at bounding box center [283, 345] width 83 height 38
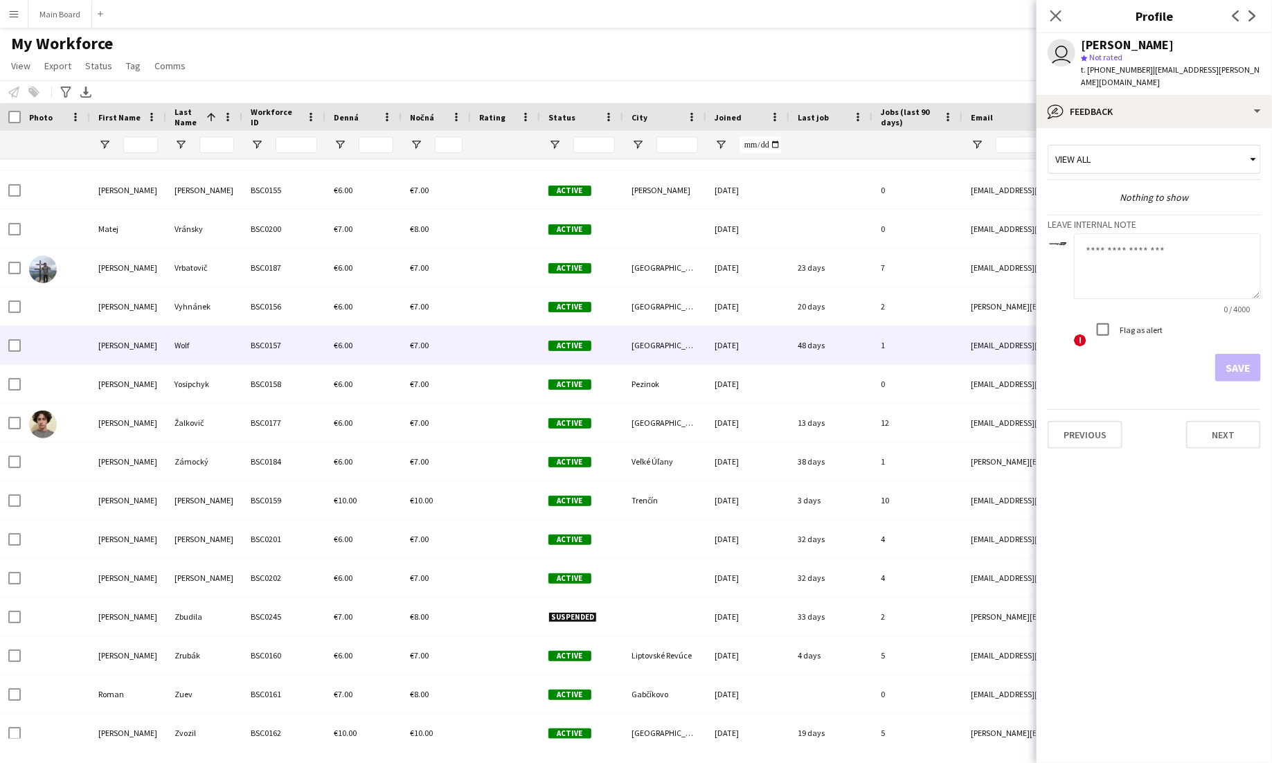
click at [1103, 233] on textarea at bounding box center [1167, 266] width 187 height 66
type textarea "***"
click at [1242, 357] on button "Save" at bounding box center [1238, 368] width 46 height 28
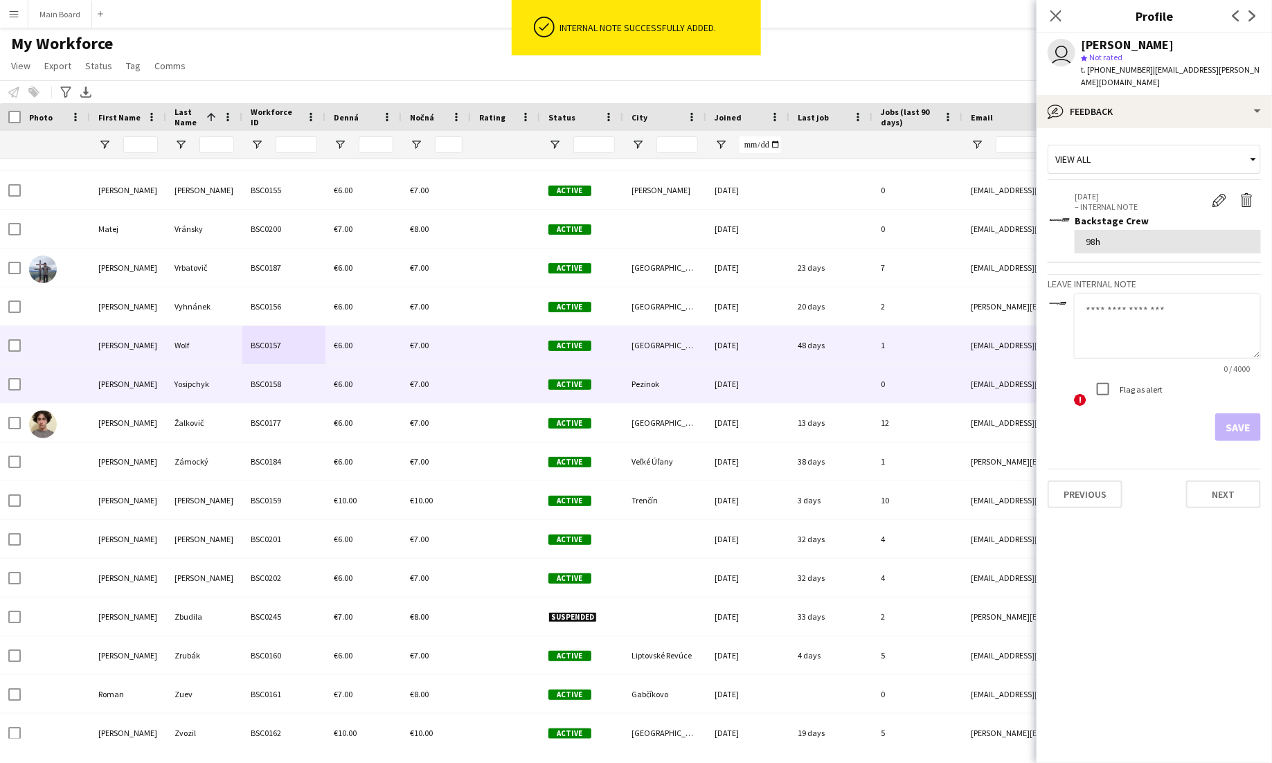
click at [189, 388] on div "Yosipchyk" at bounding box center [204, 384] width 76 height 38
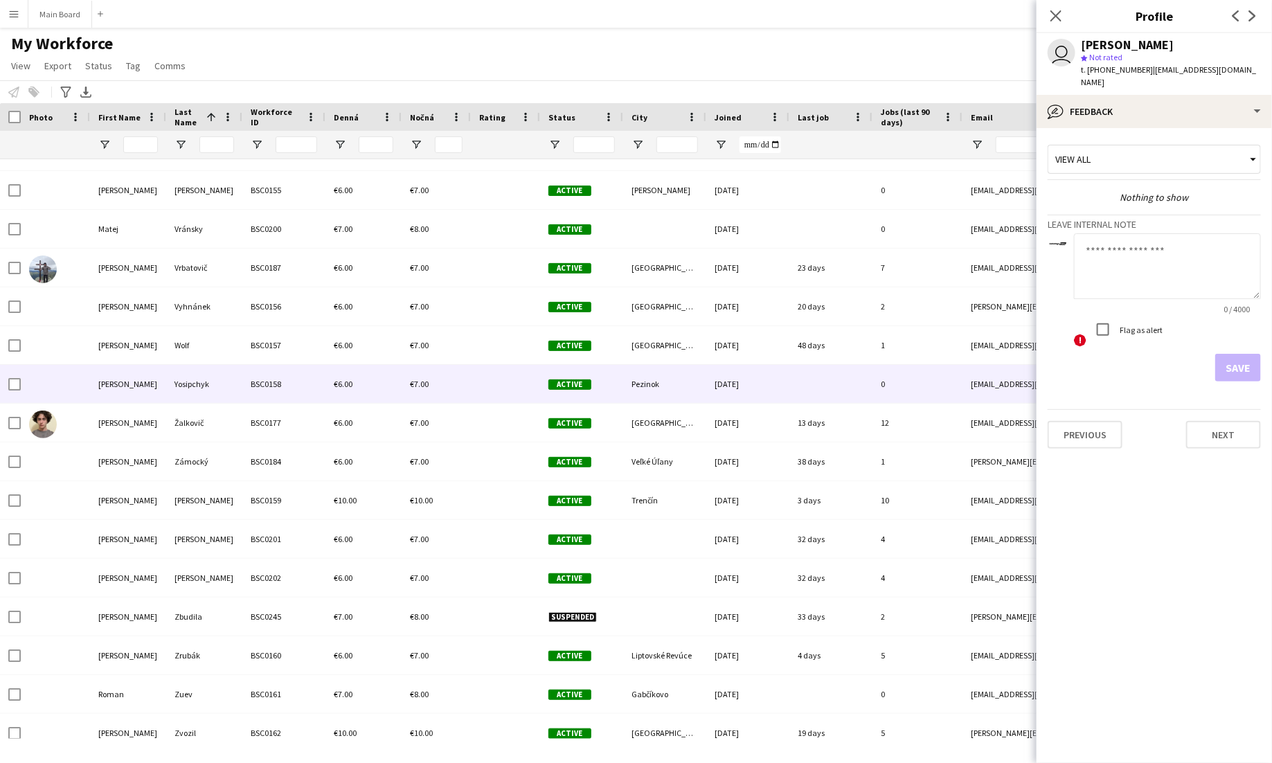
click at [1153, 233] on textarea at bounding box center [1167, 266] width 187 height 66
type textarea "*"
type textarea "**"
click at [1242, 361] on button "Save" at bounding box center [1238, 368] width 46 height 28
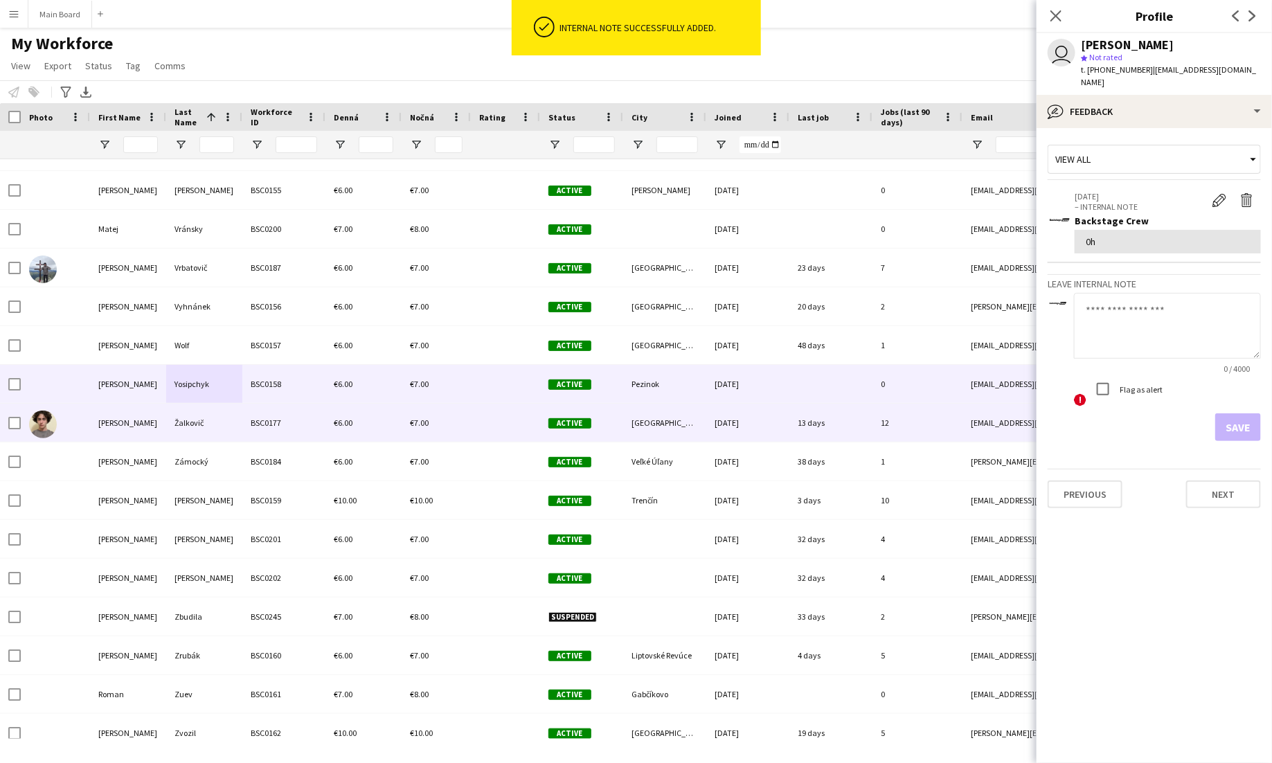
click at [206, 428] on div "Žalkovič" at bounding box center [204, 423] width 76 height 38
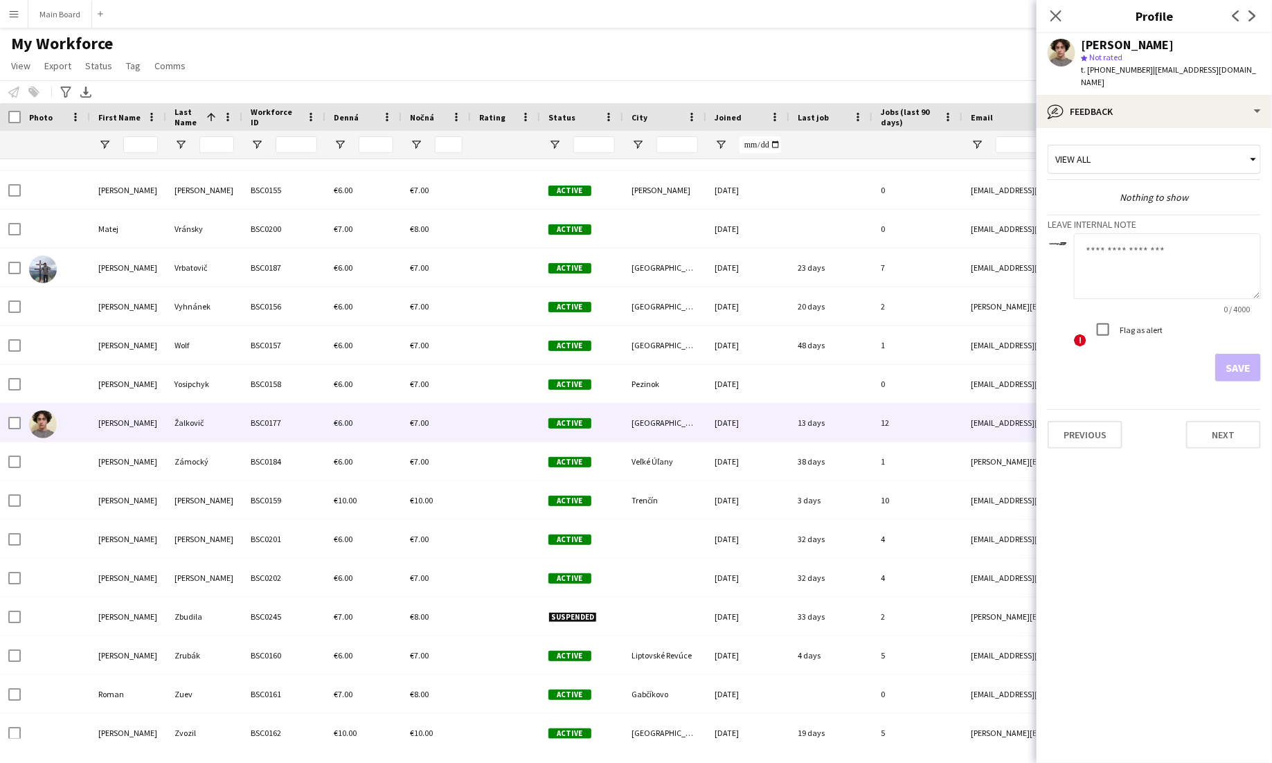
click at [1156, 261] on textarea at bounding box center [1167, 266] width 187 height 66
type textarea "****"
click at [1242, 355] on button "Save" at bounding box center [1238, 368] width 46 height 28
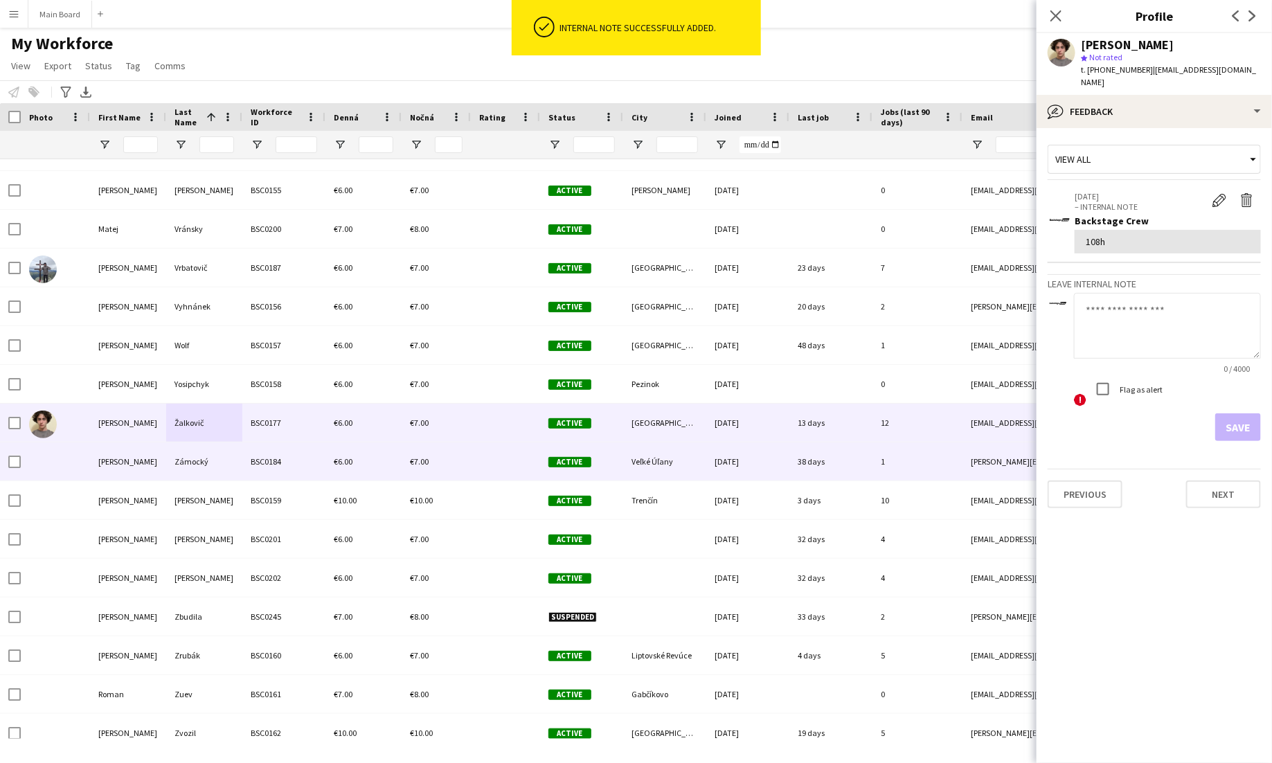
click at [203, 467] on div "Zámocký" at bounding box center [204, 461] width 76 height 38
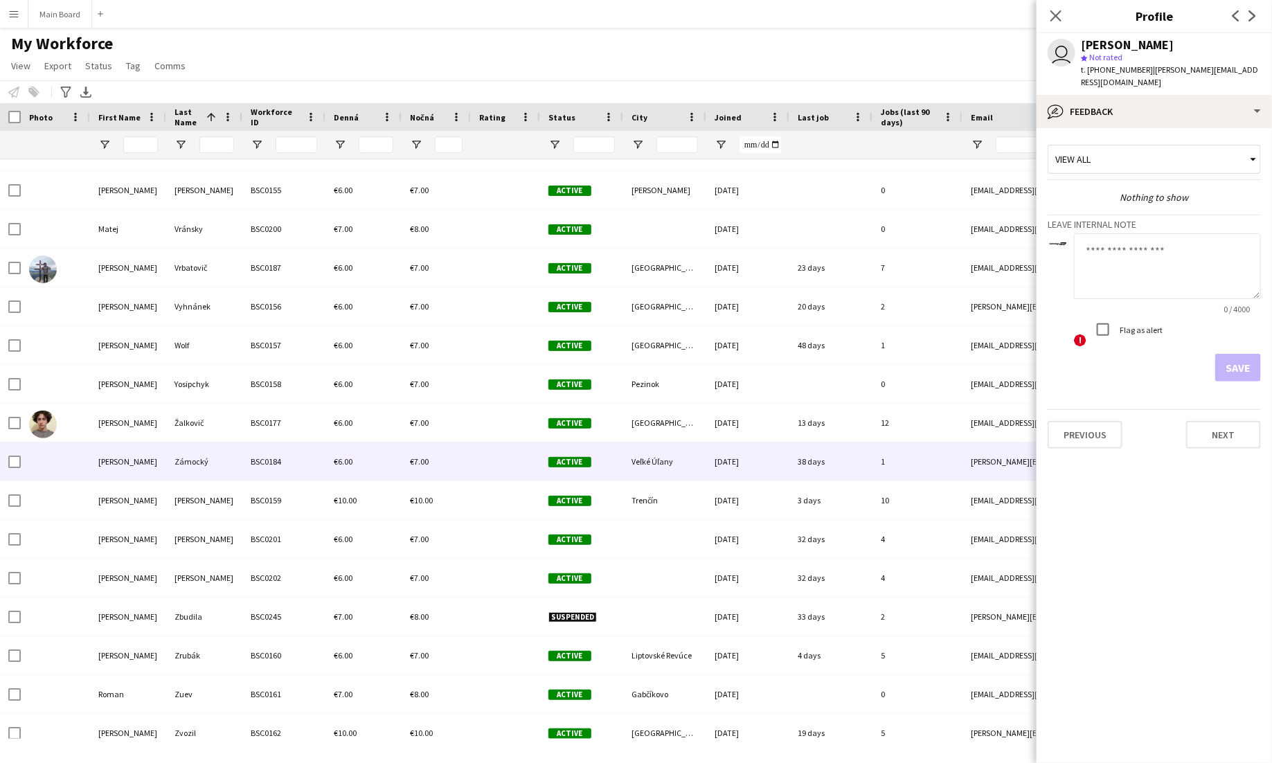
click at [1199, 271] on textarea at bounding box center [1167, 266] width 187 height 66
type textarea "******"
click at [1237, 354] on button "Save" at bounding box center [1238, 368] width 46 height 28
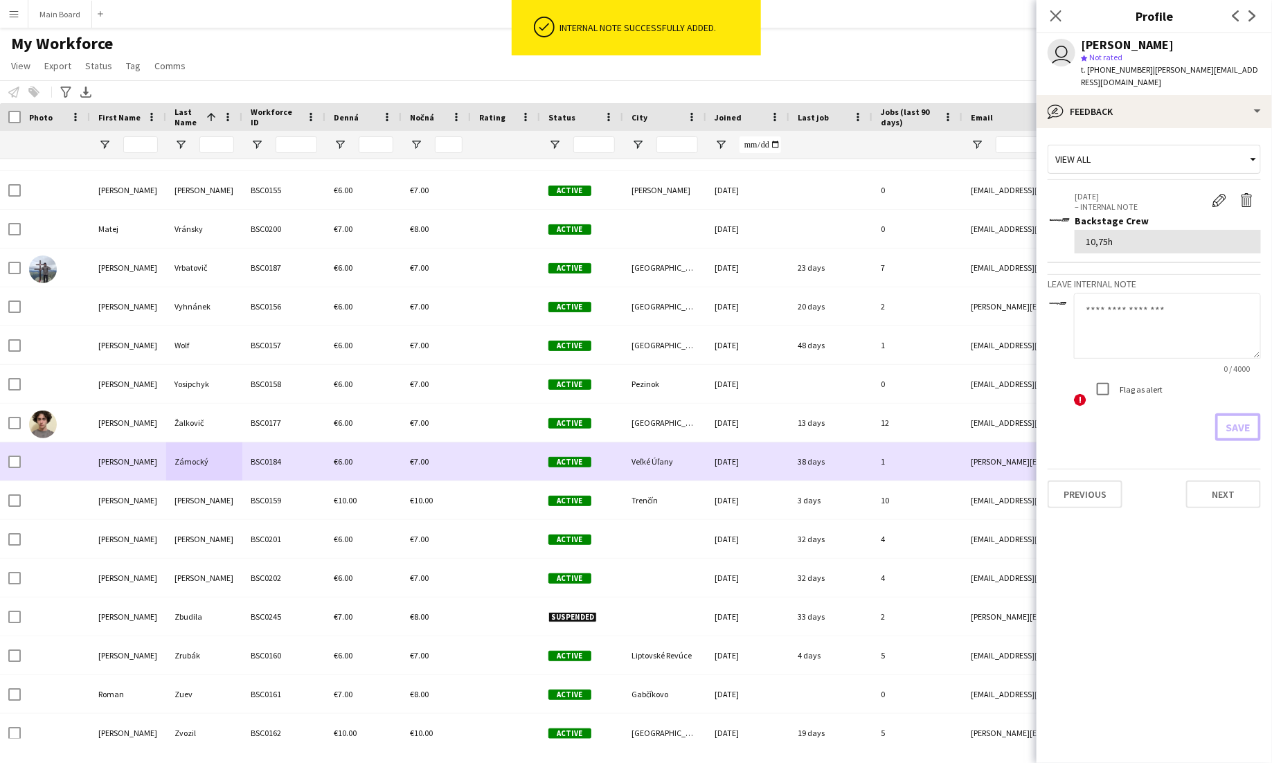
scroll to position [8726, 0]
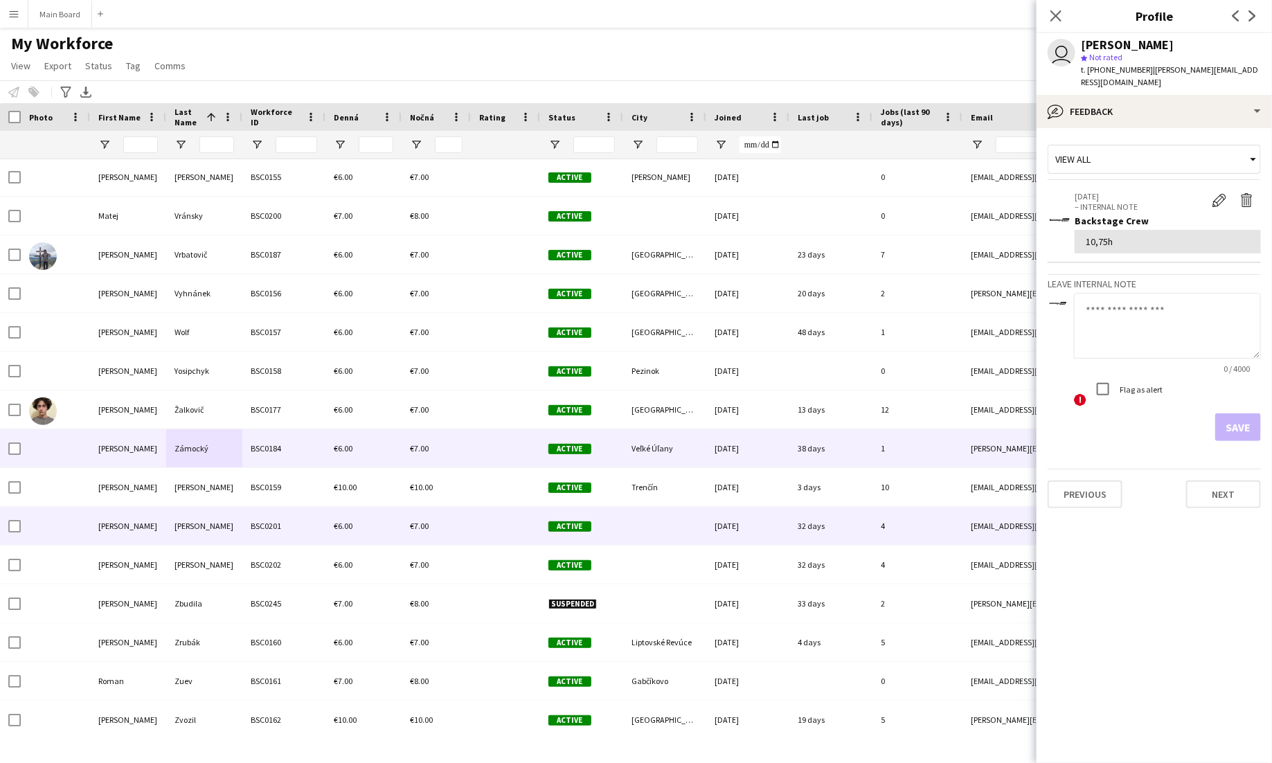
click at [307, 519] on div "BSC0201" at bounding box center [283, 526] width 83 height 38
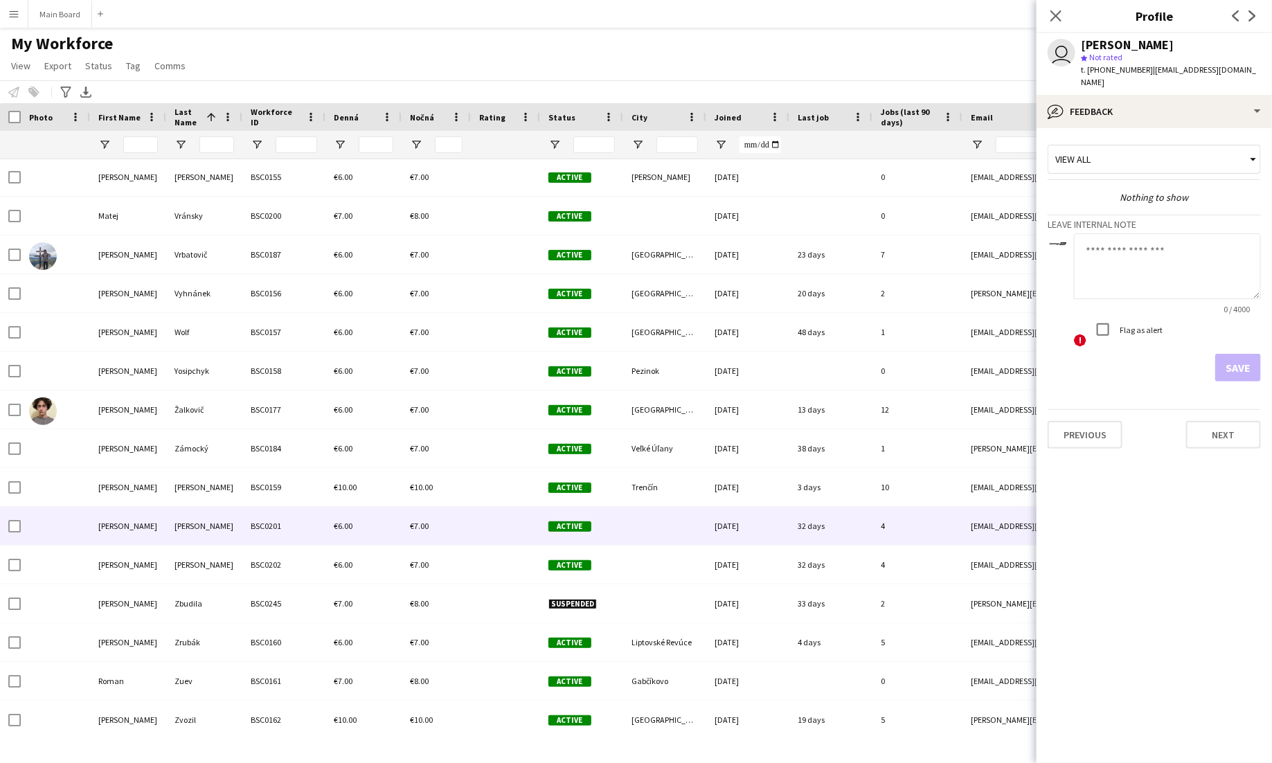
click at [1091, 248] on textarea at bounding box center [1167, 266] width 187 height 66
type textarea "***"
click at [1232, 354] on button "Save" at bounding box center [1238, 368] width 46 height 28
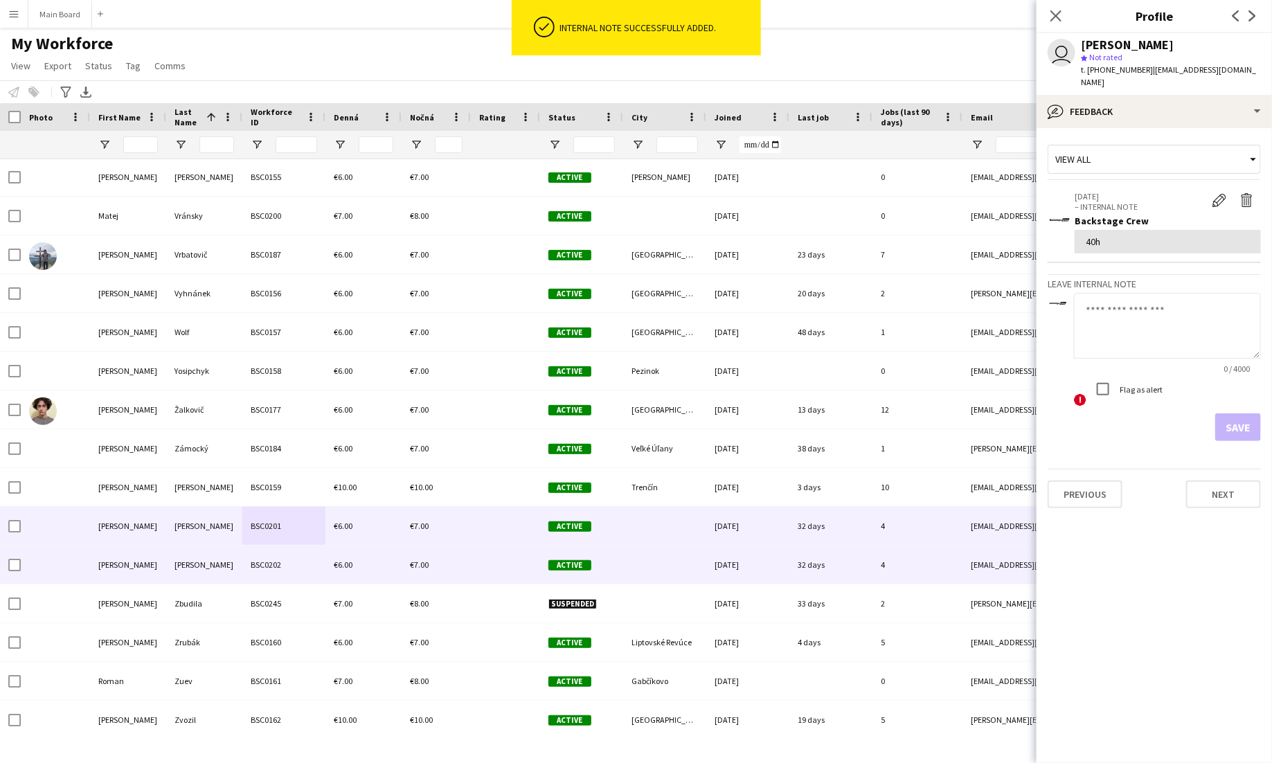
click at [253, 552] on div "BSC0202" at bounding box center [283, 565] width 83 height 38
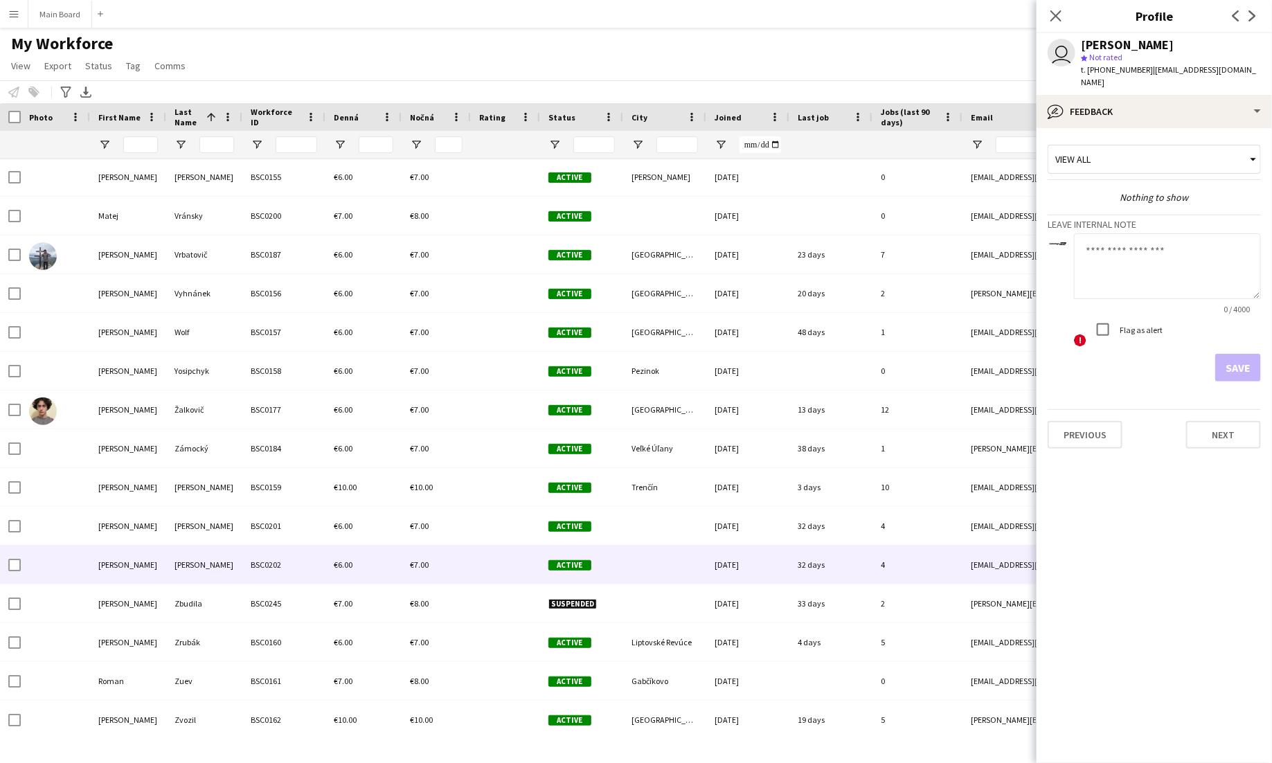
click at [1158, 258] on textarea at bounding box center [1167, 266] width 187 height 66
type textarea "***"
click at [1231, 354] on button "Save" at bounding box center [1238, 368] width 46 height 28
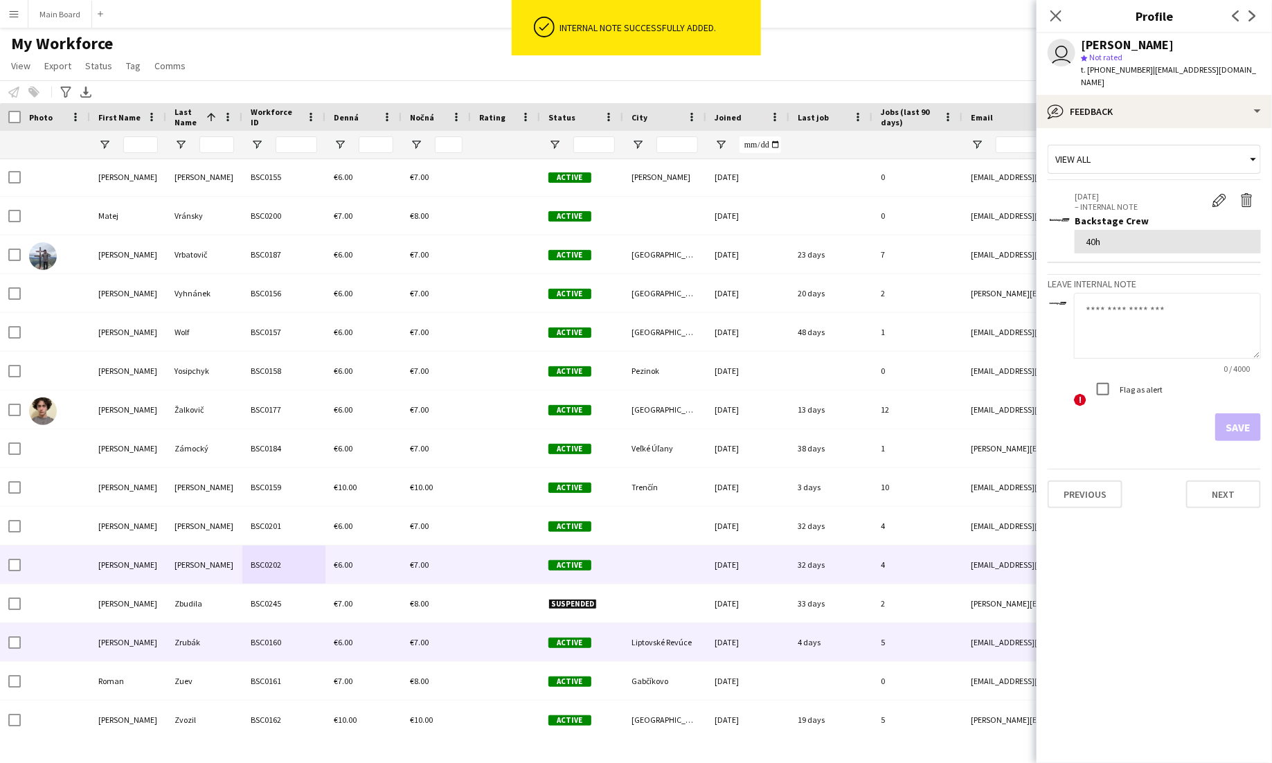
click at [206, 638] on div "Zrubák" at bounding box center [204, 642] width 76 height 38
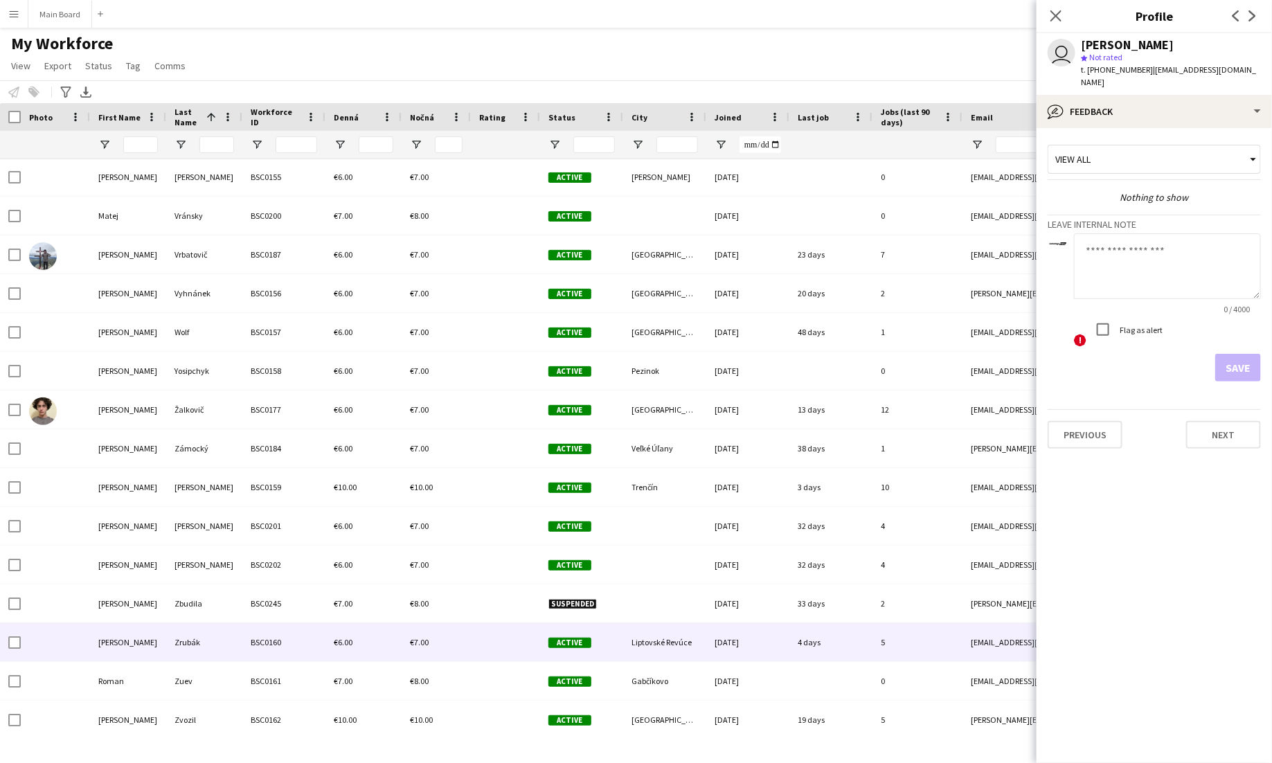
click at [1180, 251] on textarea at bounding box center [1167, 266] width 187 height 66
type textarea "******"
click at [1239, 354] on button "Save" at bounding box center [1238, 368] width 46 height 28
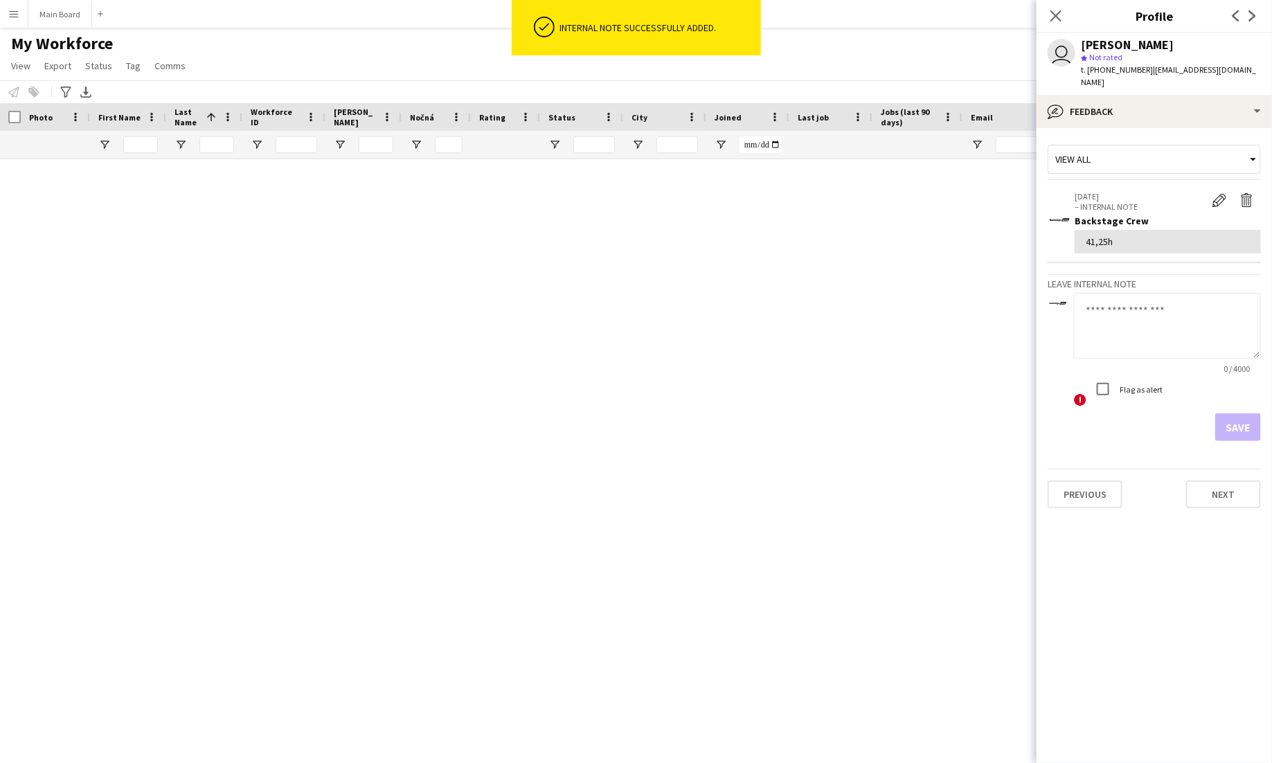
scroll to position [8726, 0]
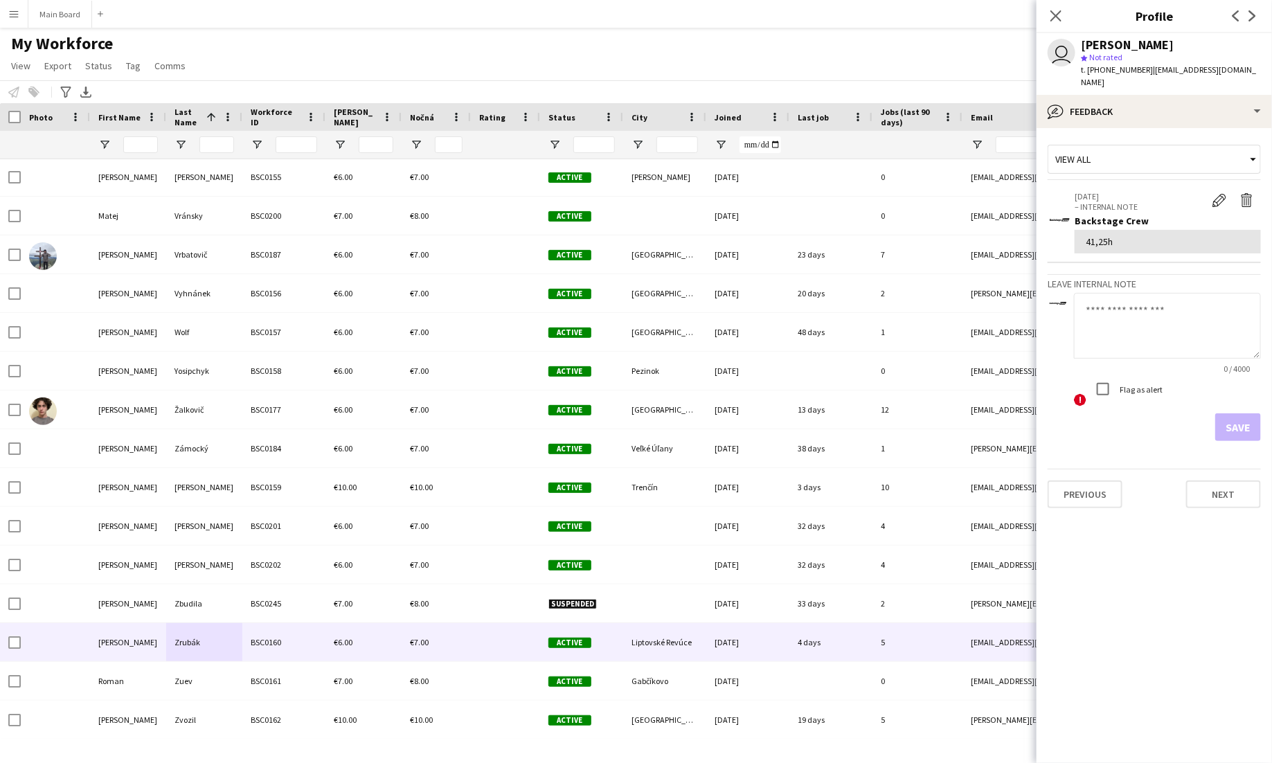
click at [830, 66] on div "My Workforce View Views Default view New view Update view Delete view Edit name…" at bounding box center [636, 56] width 1272 height 47
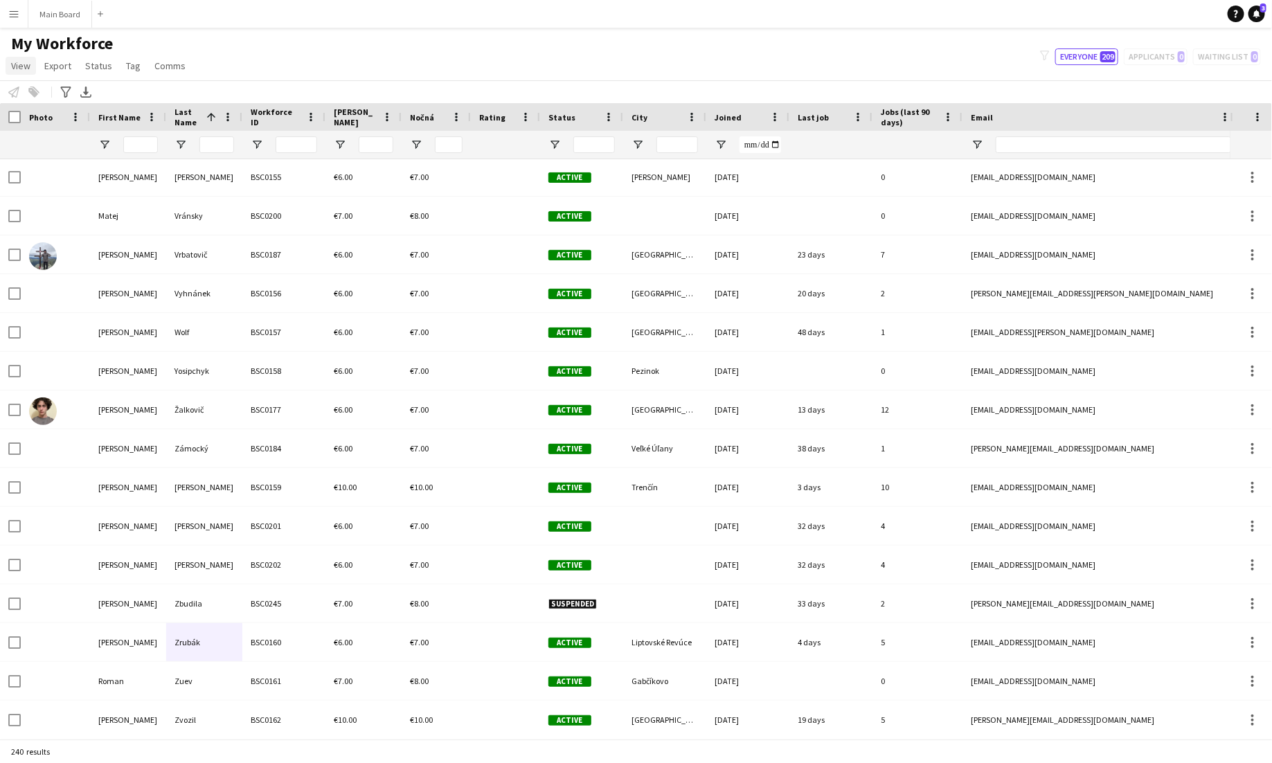
click at [21, 61] on span "View" at bounding box center [20, 66] width 19 height 12
click at [44, 141] on span "Customise view" at bounding box center [50, 136] width 66 height 12
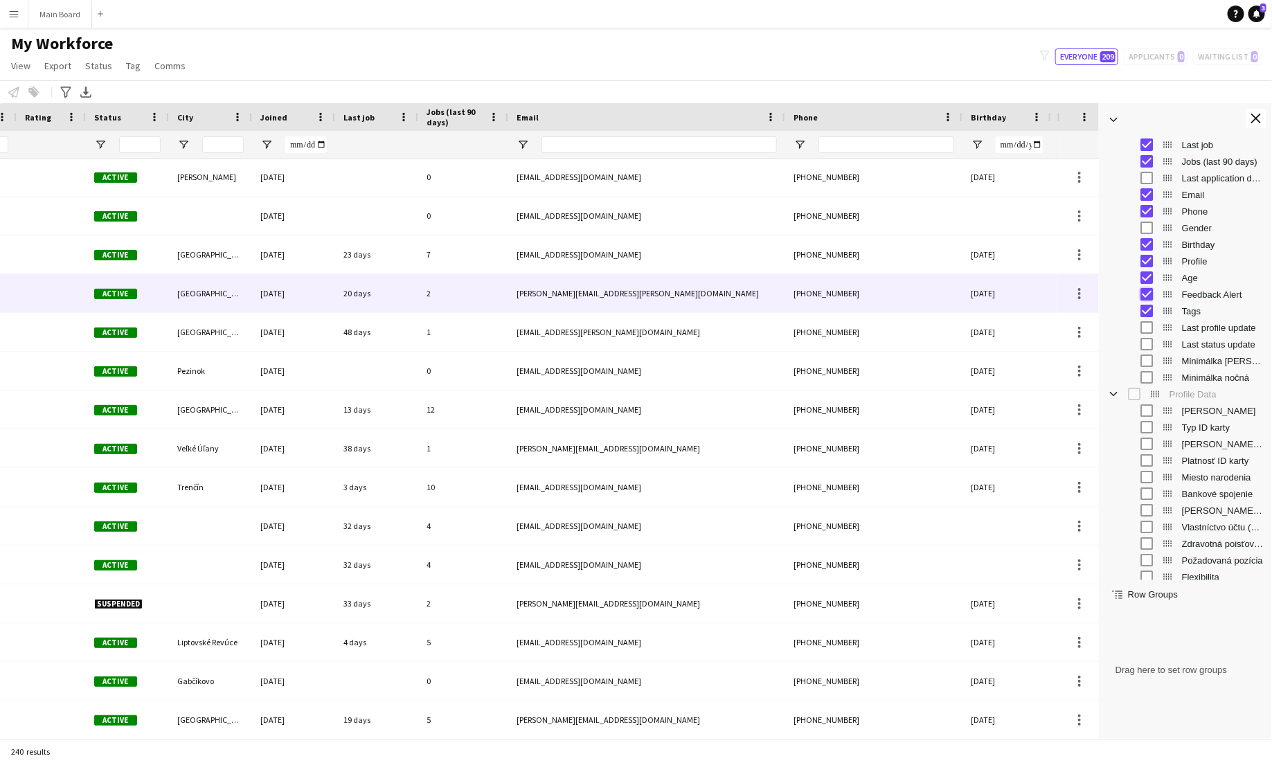
scroll to position [0, 0]
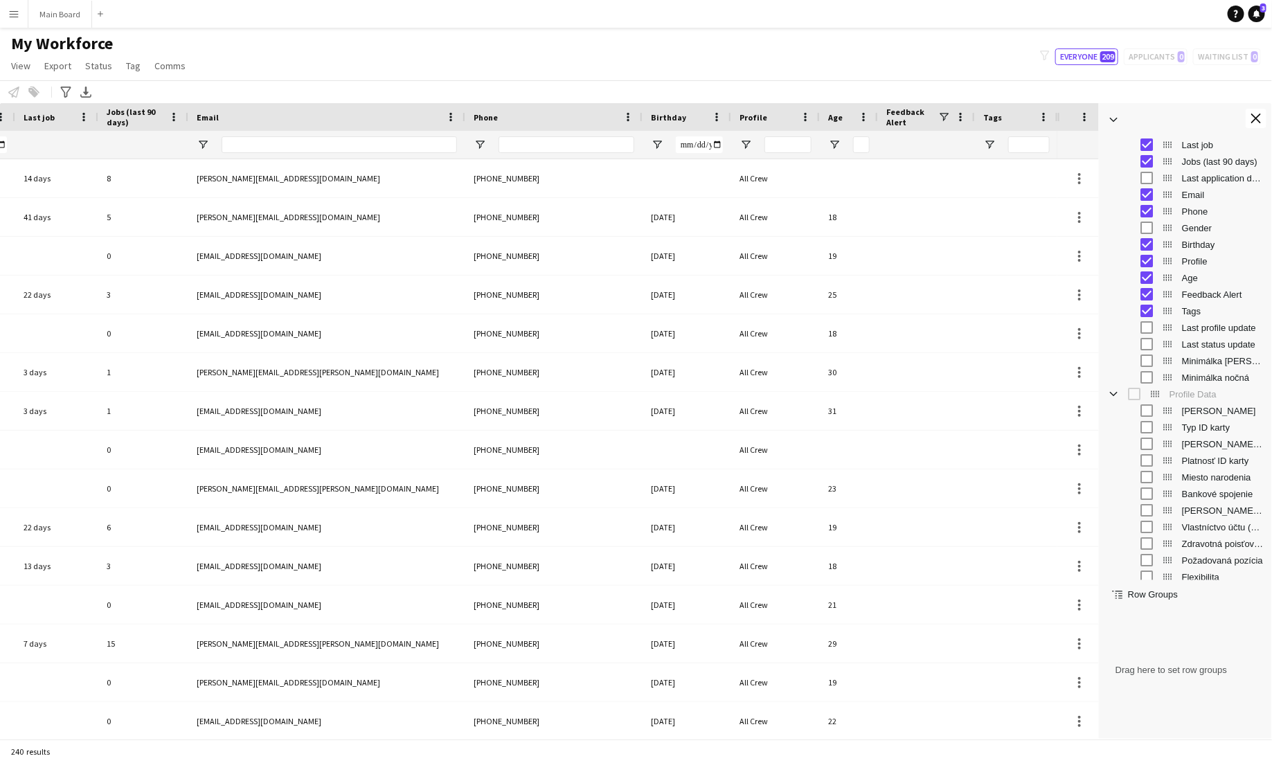
click at [1203, 294] on span "Feedback Alert" at bounding box center [1223, 294] width 82 height 10
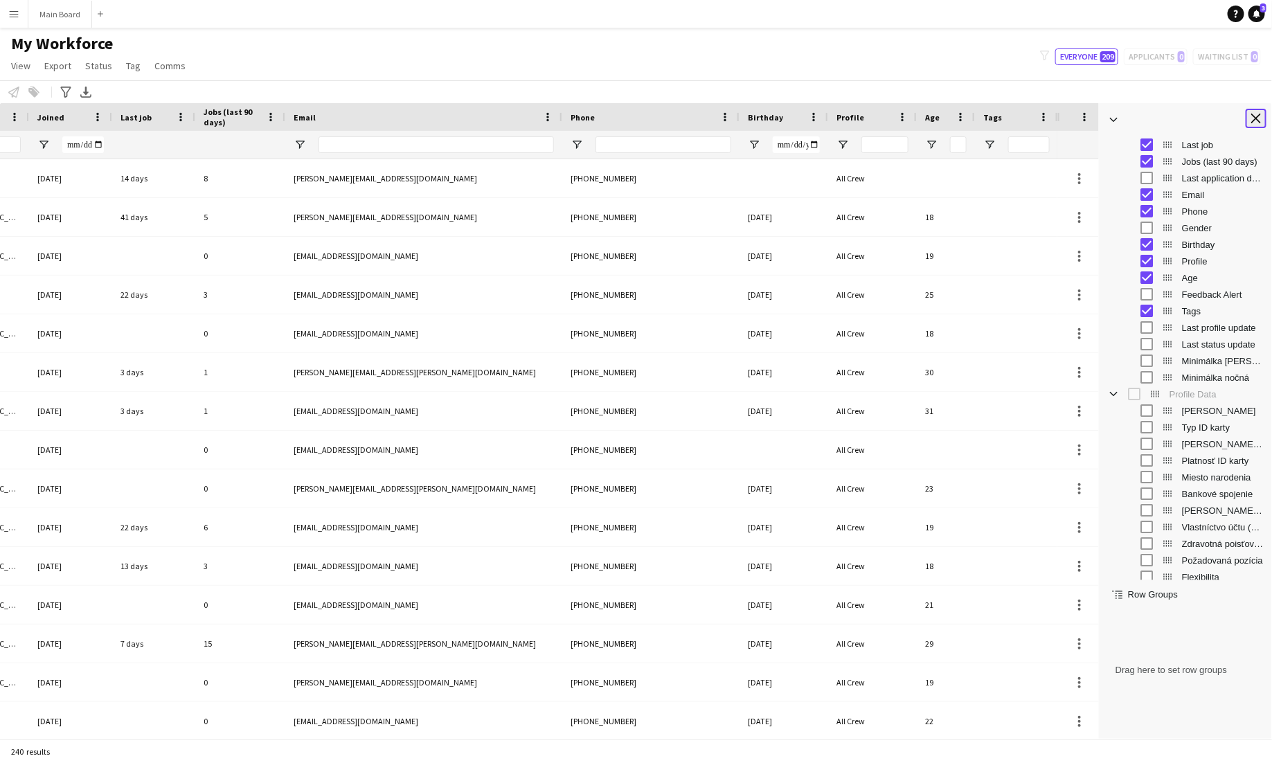
click at [1258, 116] on app-icon "Close tool panel" at bounding box center [1256, 119] width 10 height 10
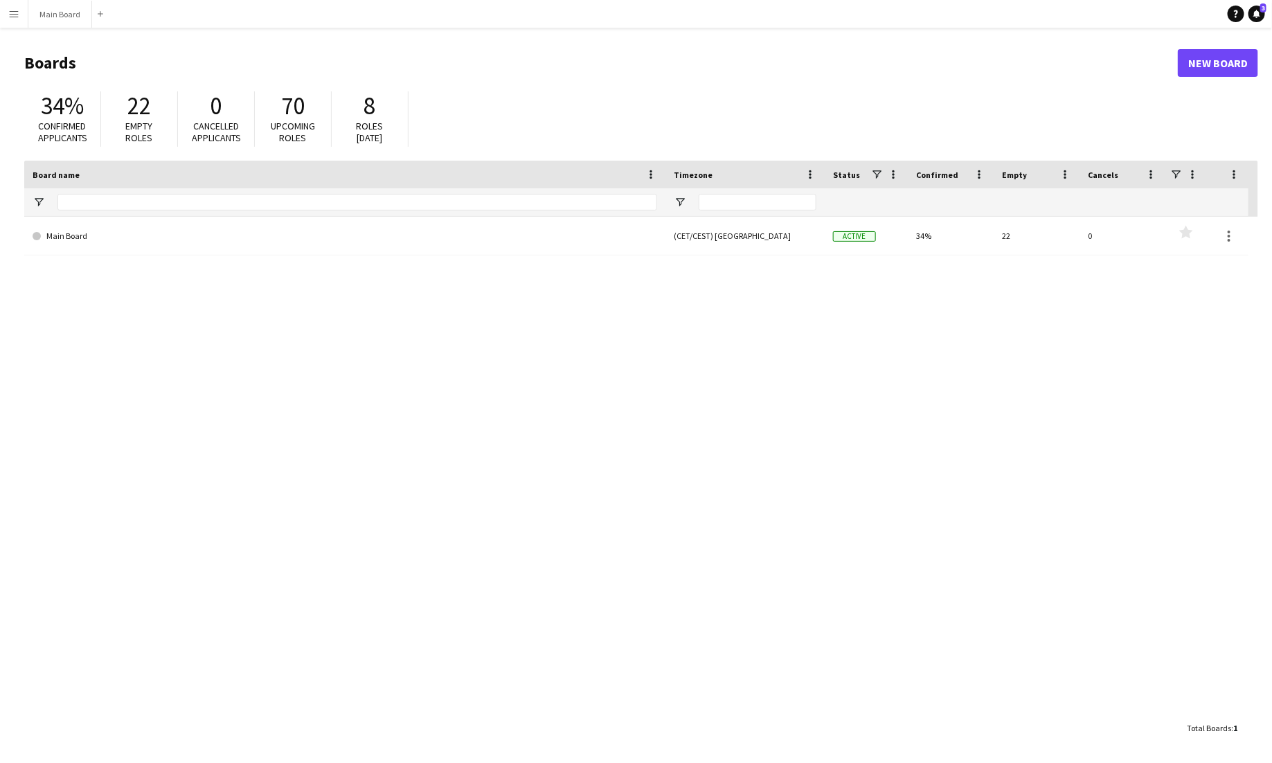
click at [18, 17] on app-icon "Menu" at bounding box center [13, 13] width 11 height 11
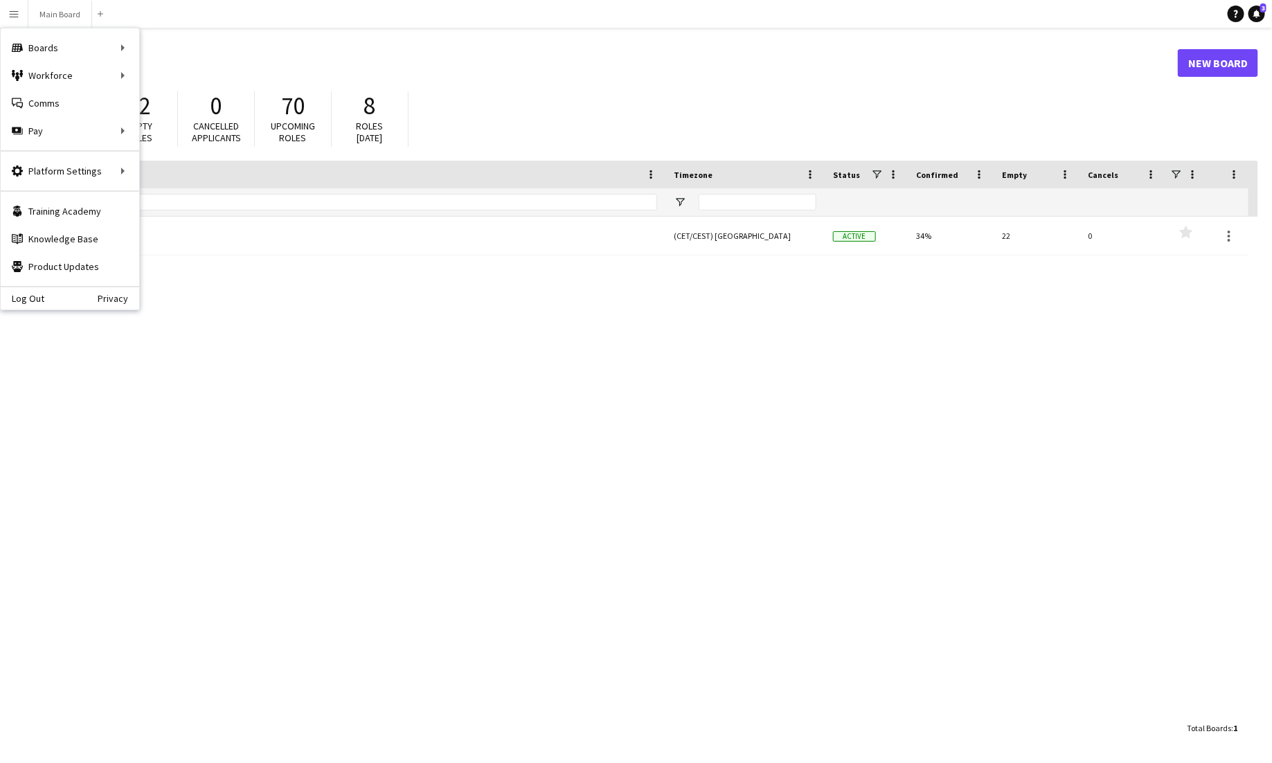
click at [325, 470] on div "Main Board (CET/CEST) [GEOGRAPHIC_DATA] Active 34% 22 0 Favourites" at bounding box center [641, 466] width 1234 height 498
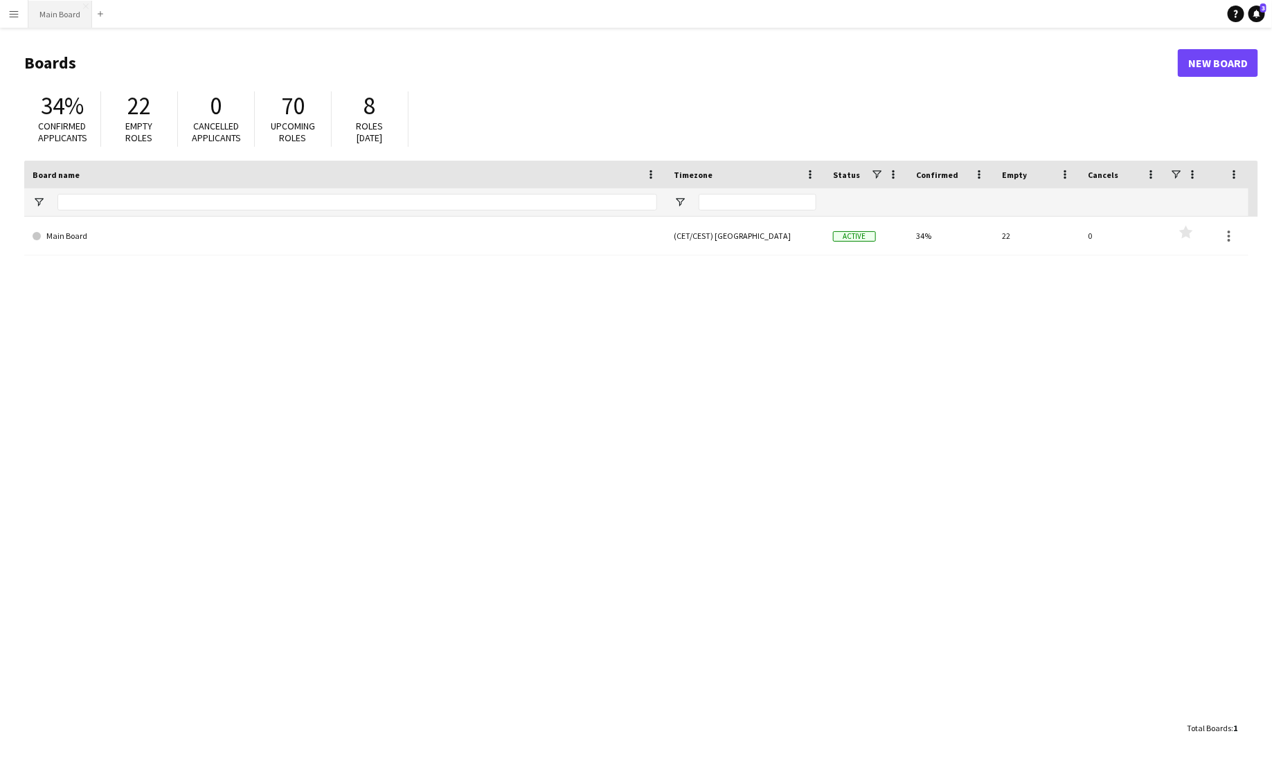
click at [66, 17] on button "Main Board Close" at bounding box center [60, 14] width 64 height 27
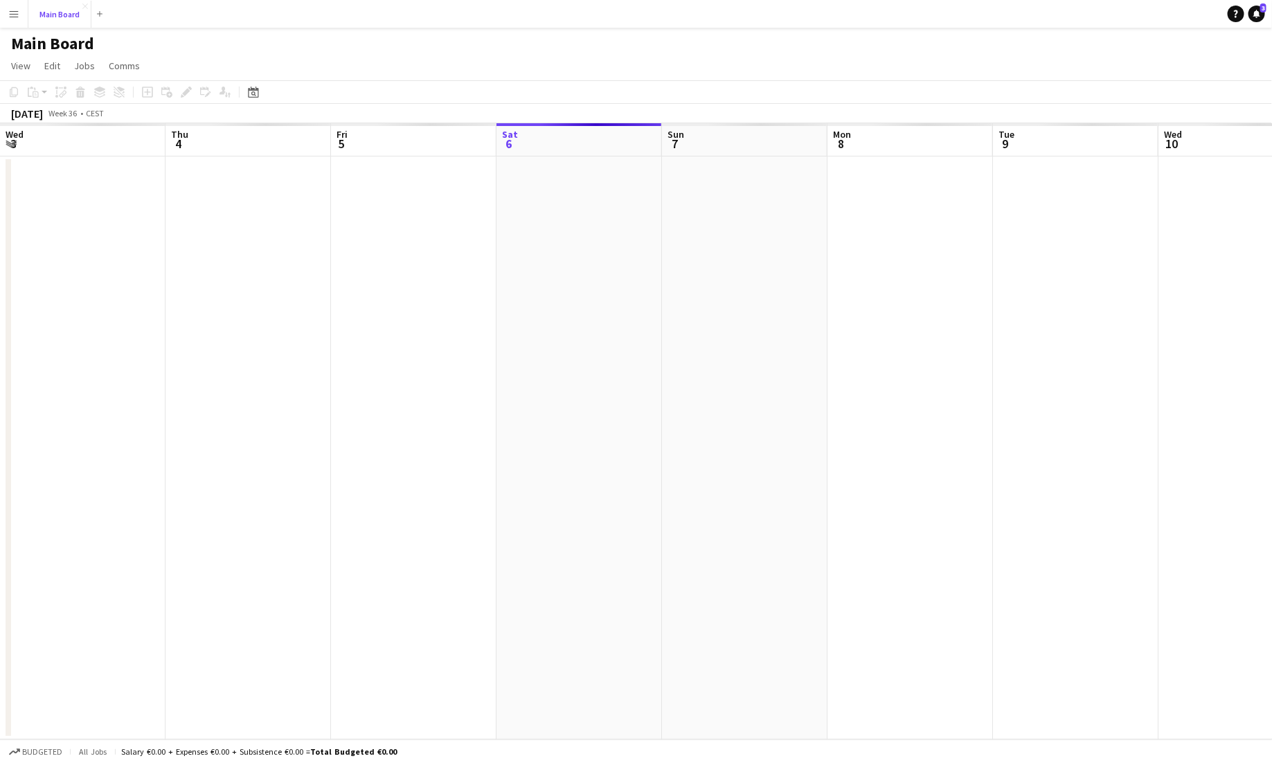
scroll to position [0, 331]
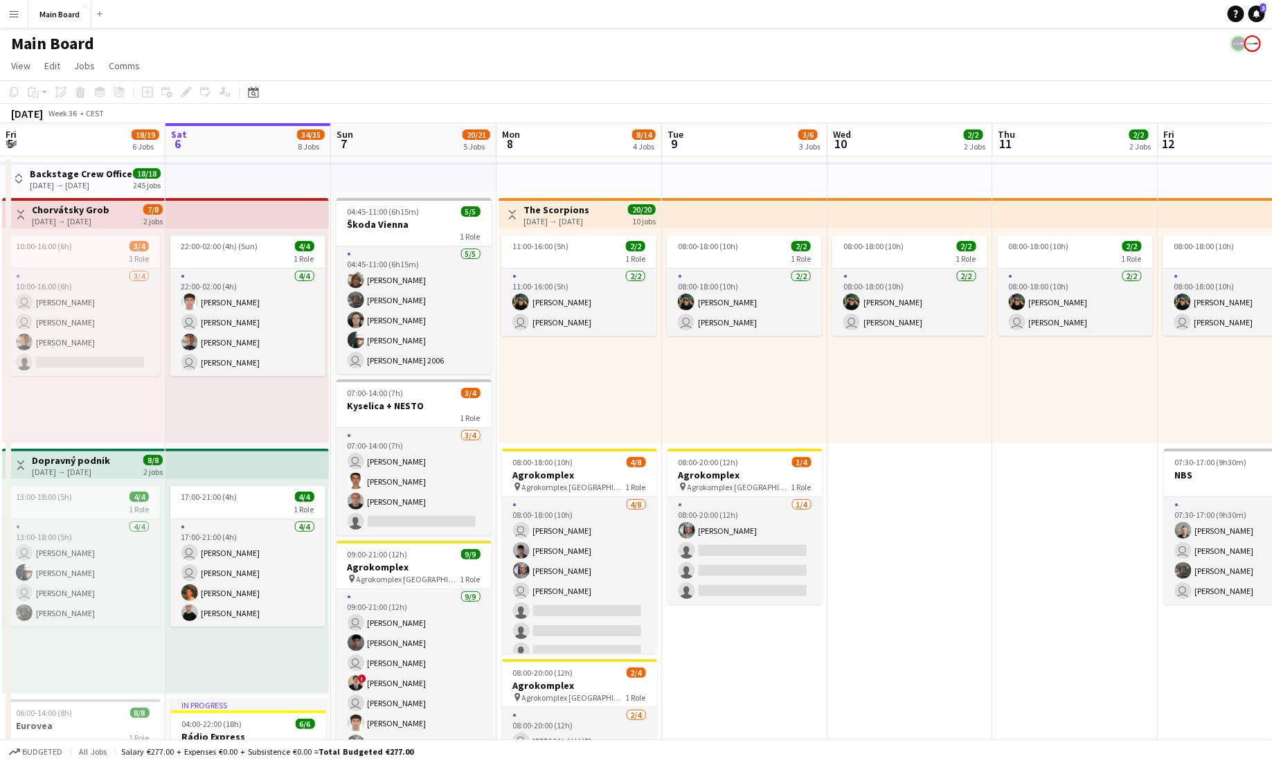
click at [14, 8] on app-icon "Menu" at bounding box center [13, 13] width 11 height 11
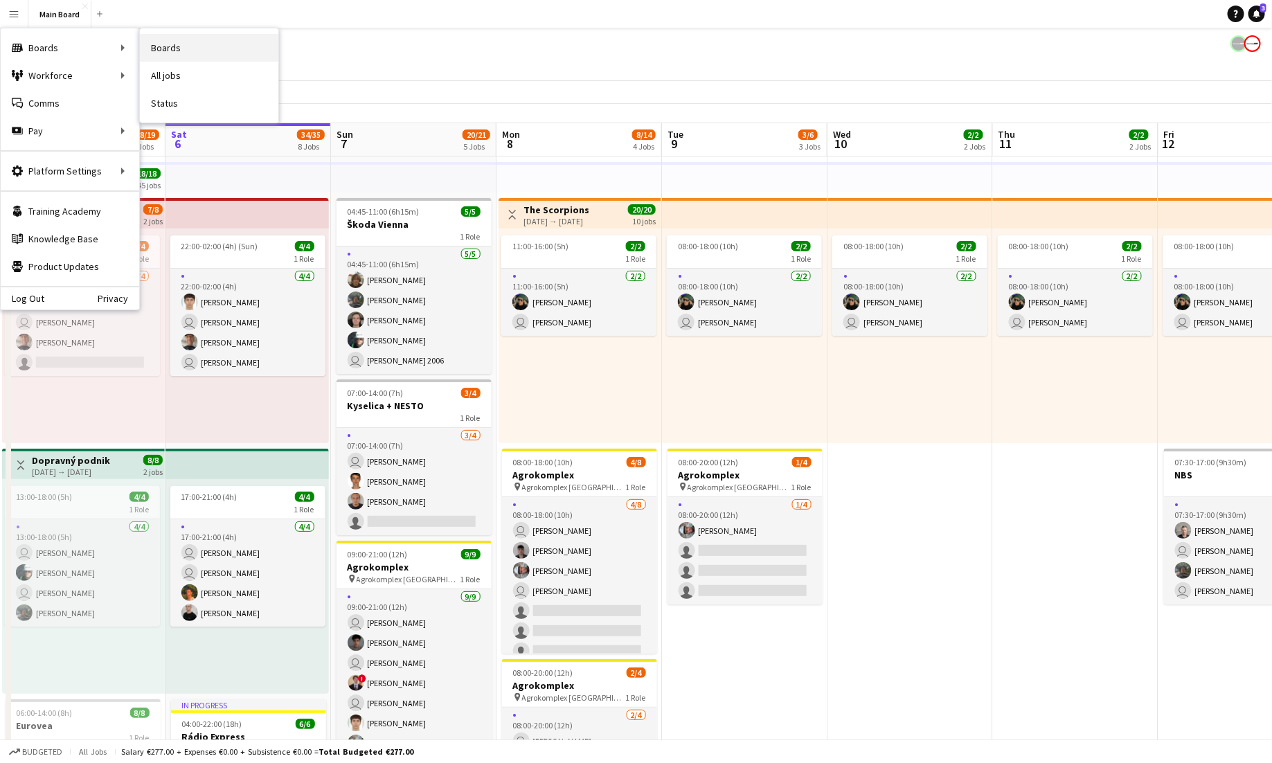
click at [170, 46] on link "Boards" at bounding box center [209, 48] width 138 height 28
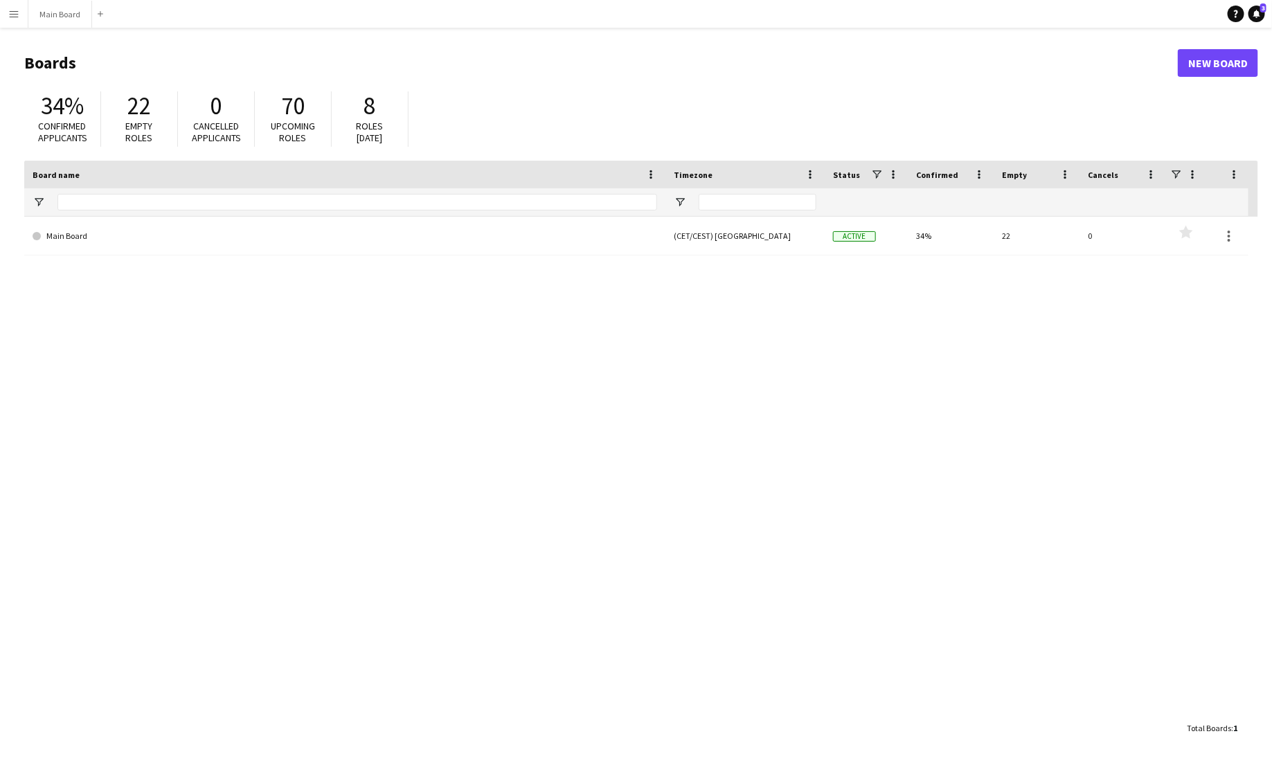
click at [15, 17] on app-icon "Menu" at bounding box center [13, 13] width 11 height 11
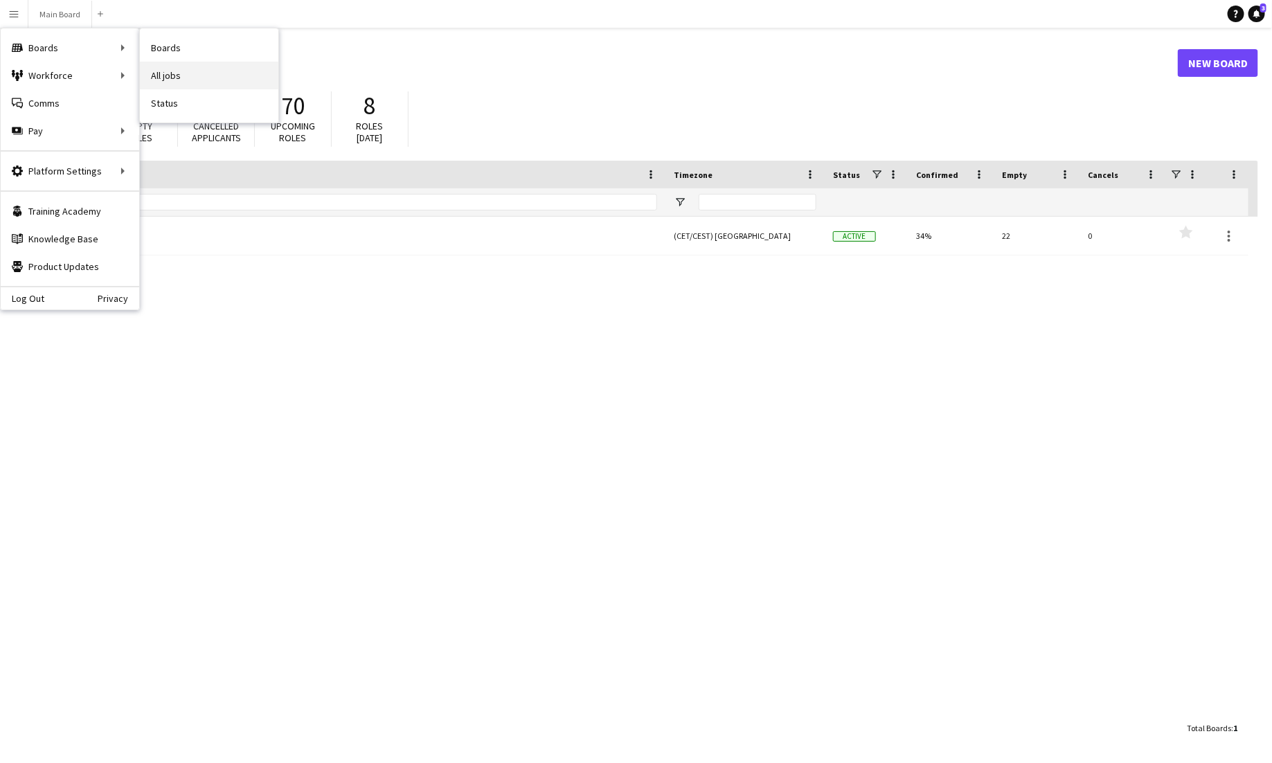
click at [161, 76] on link "All jobs" at bounding box center [209, 76] width 138 height 28
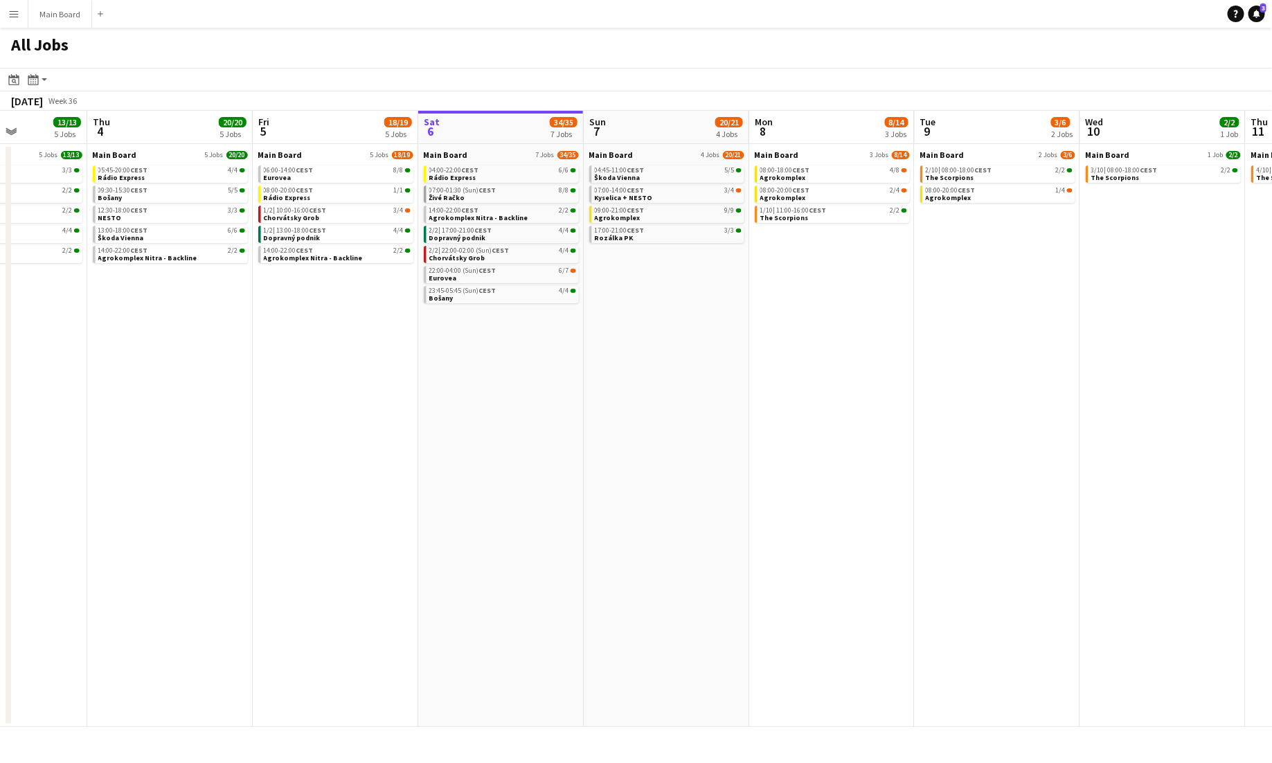
scroll to position [0, 407]
click at [10, 9] on app-icon "Menu" at bounding box center [13, 13] width 11 height 11
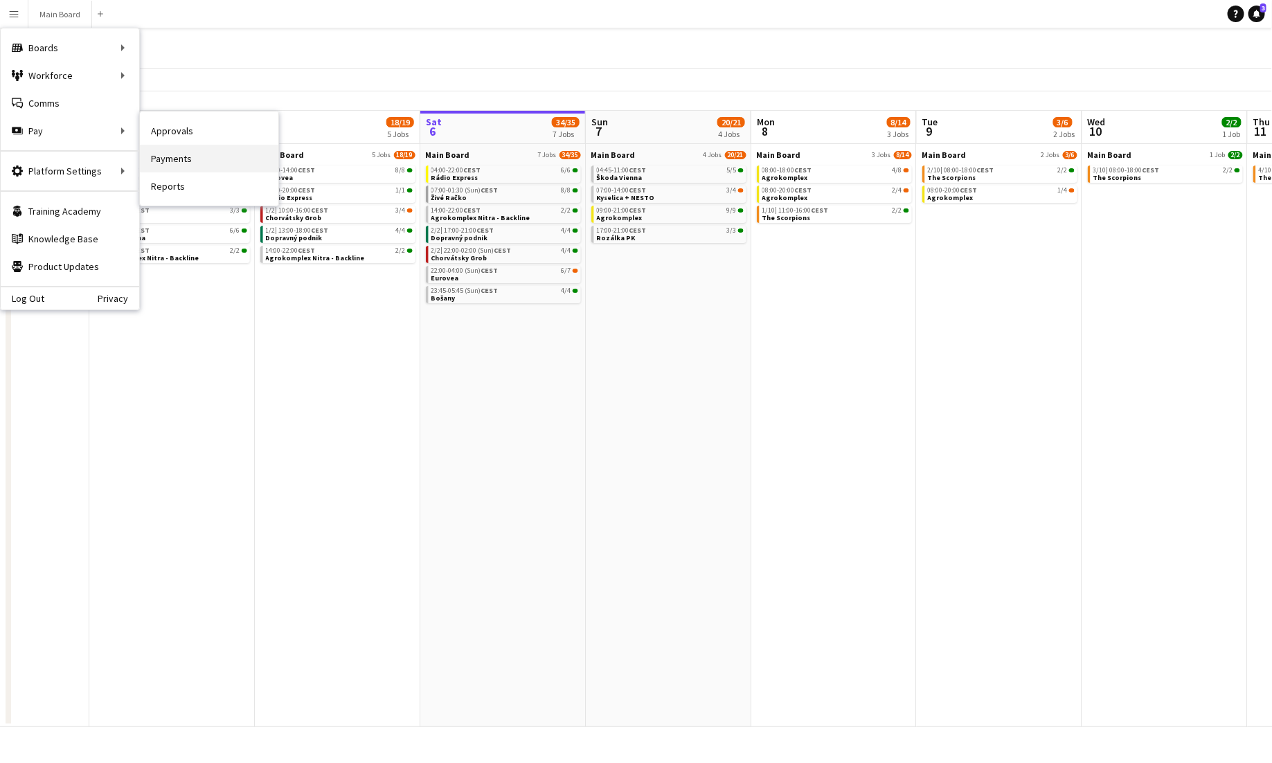
click at [167, 154] on link "Payments" at bounding box center [209, 159] width 138 height 28
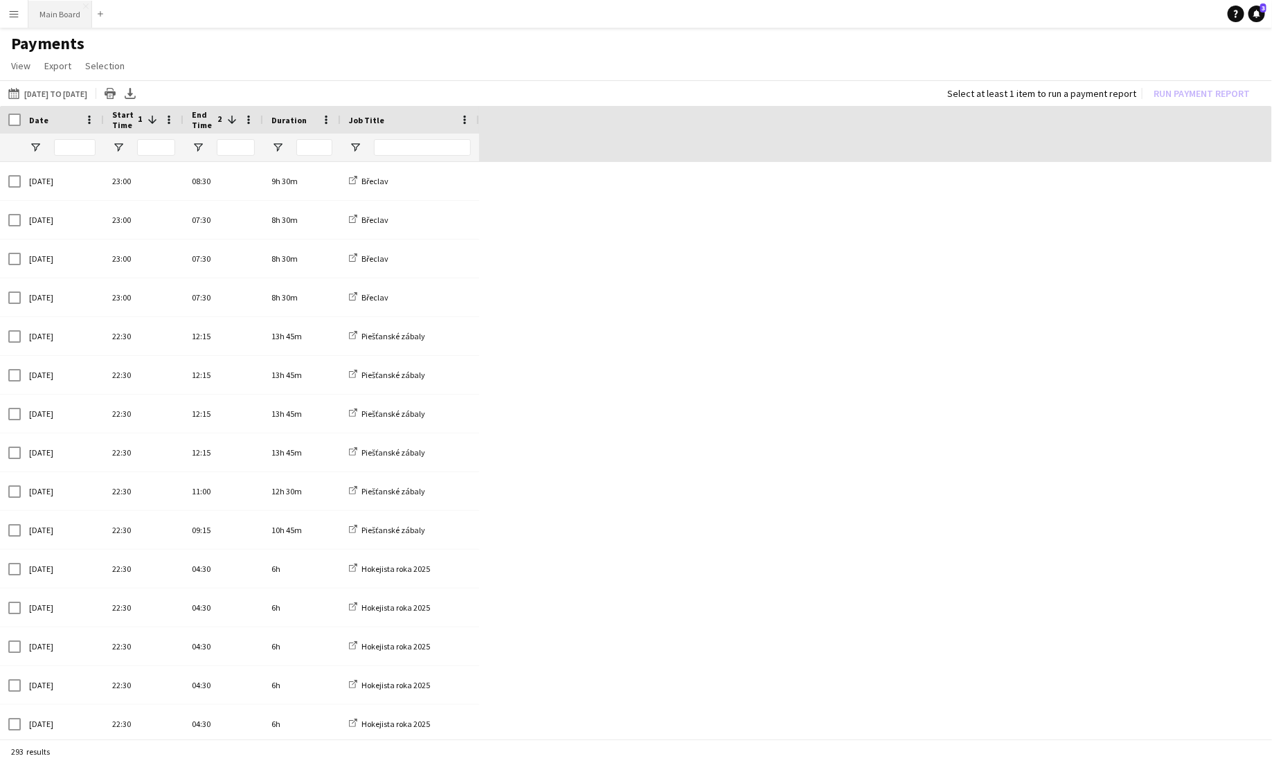
click at [34, 9] on button "Main Board Close" at bounding box center [60, 14] width 64 height 27
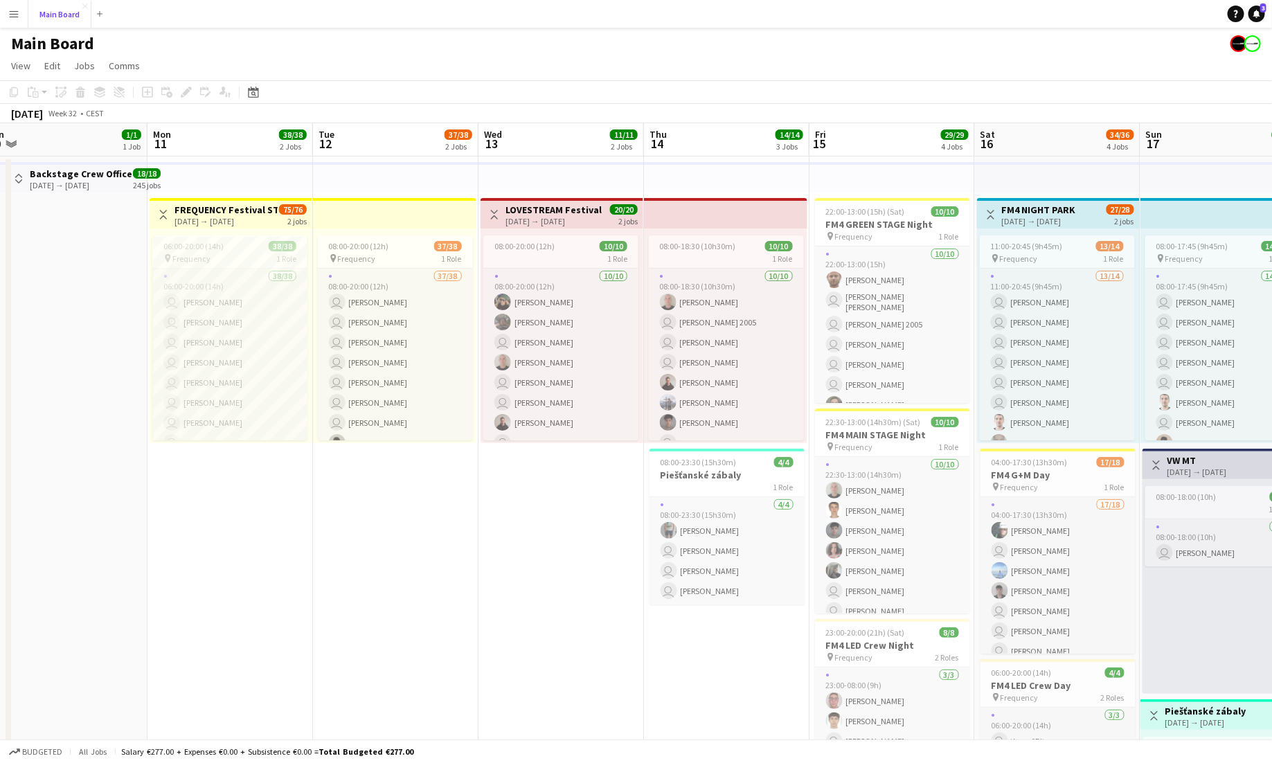
scroll to position [0, 339]
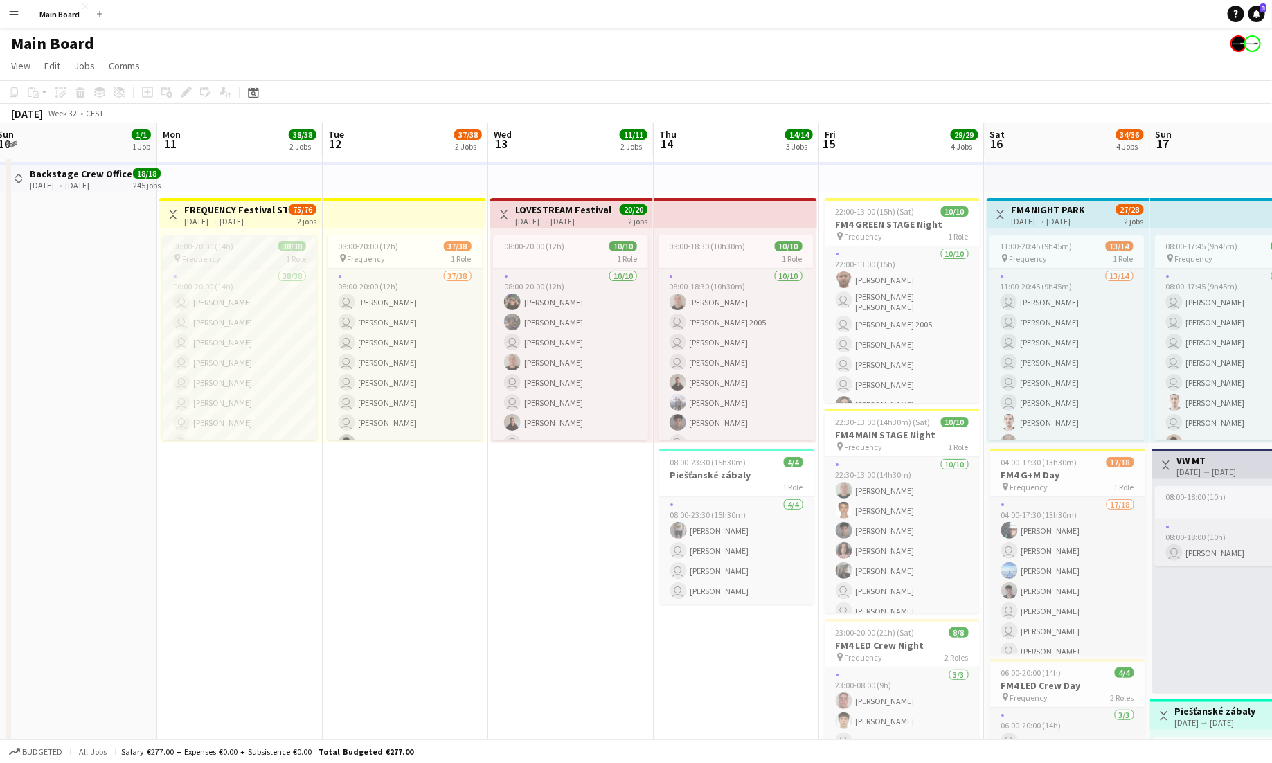
click at [235, 253] on div "pin Frequency 1 Role" at bounding box center [239, 258] width 155 height 11
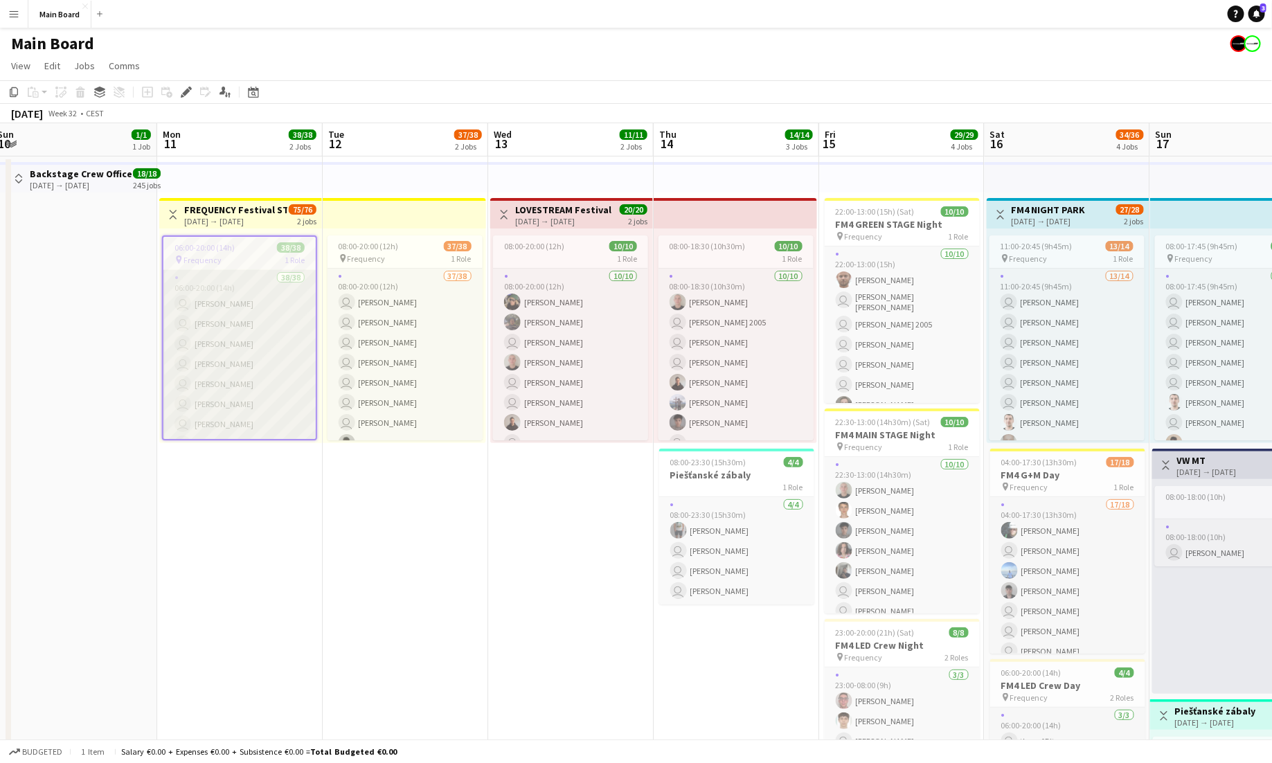
click at [253, 279] on app-card-role "38/38 06:00-20:00 (14h) user [PERSON_NAME] user [PERSON_NAME] user [PERSON_NAME…" at bounding box center [239, 669] width 152 height 798
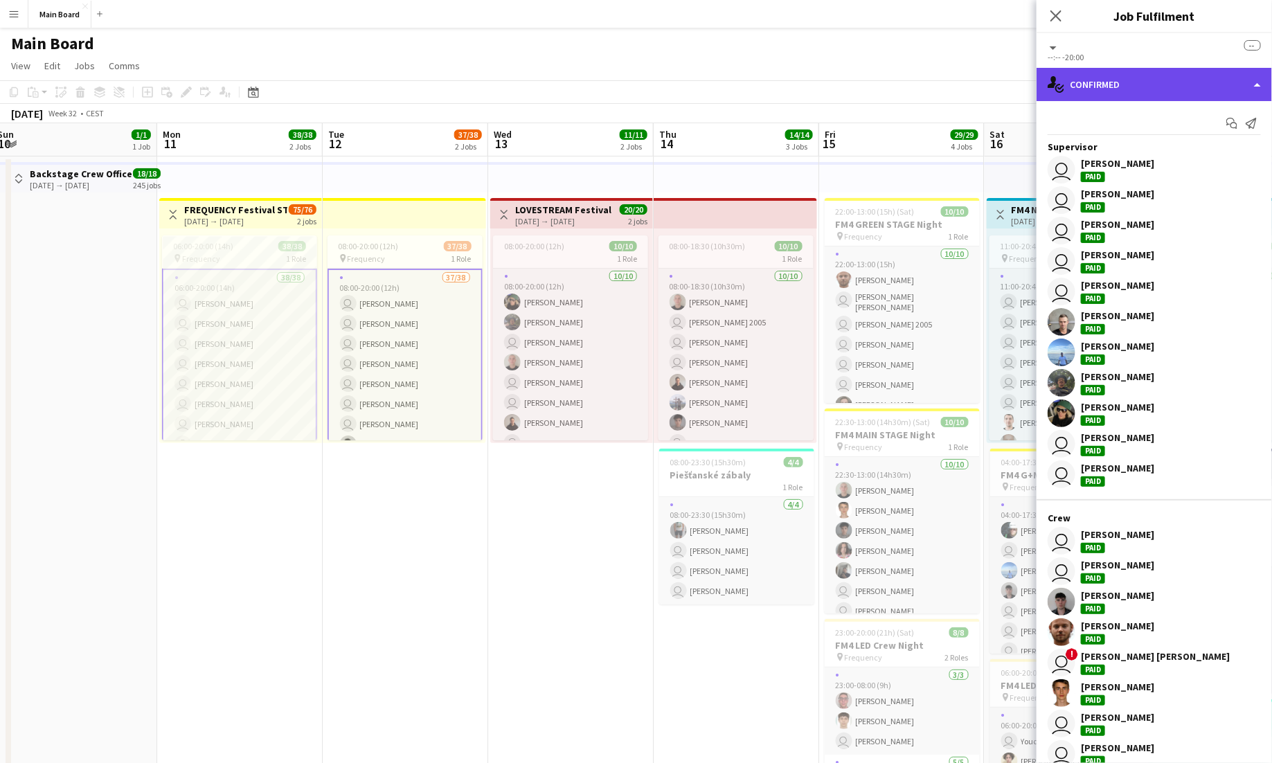
click at [795, 84] on div "single-neutral-actions-check-2 Confirmed" at bounding box center [1154, 84] width 235 height 33
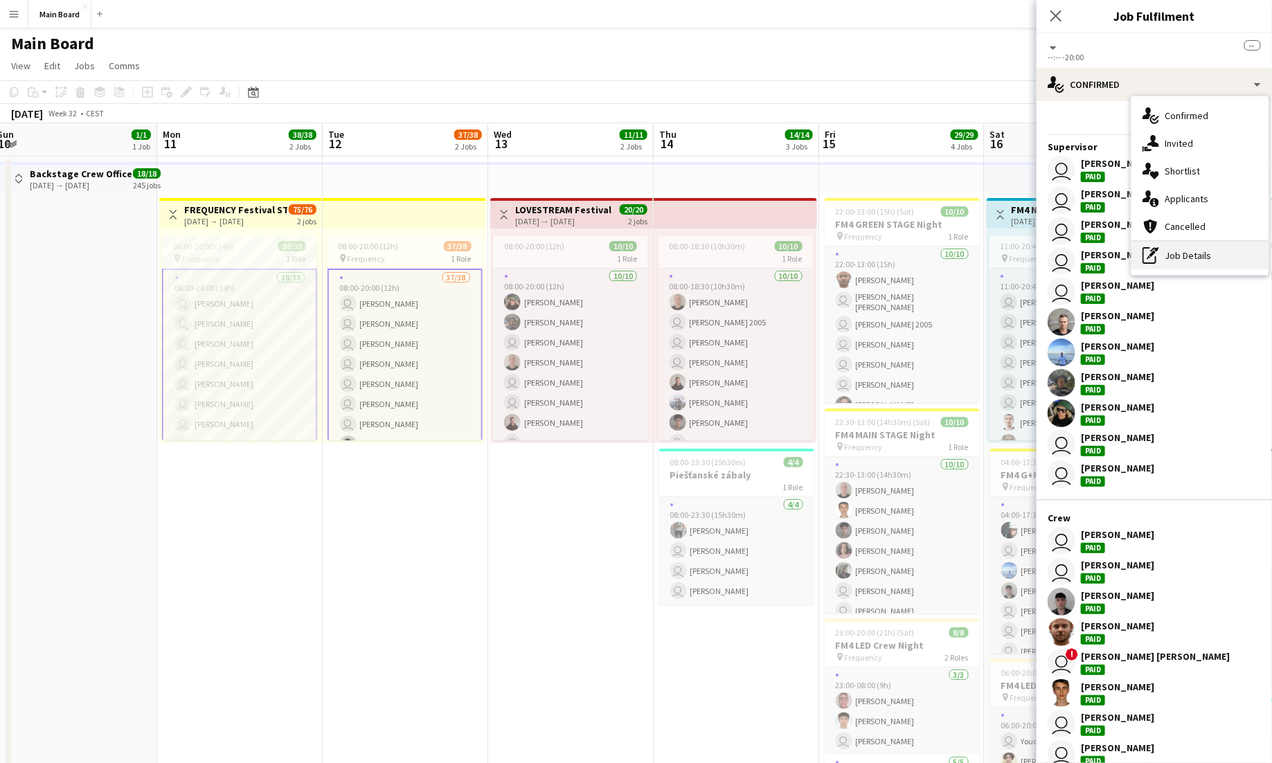
click at [795, 255] on div "pen-write Job Details" at bounding box center [1199, 256] width 137 height 28
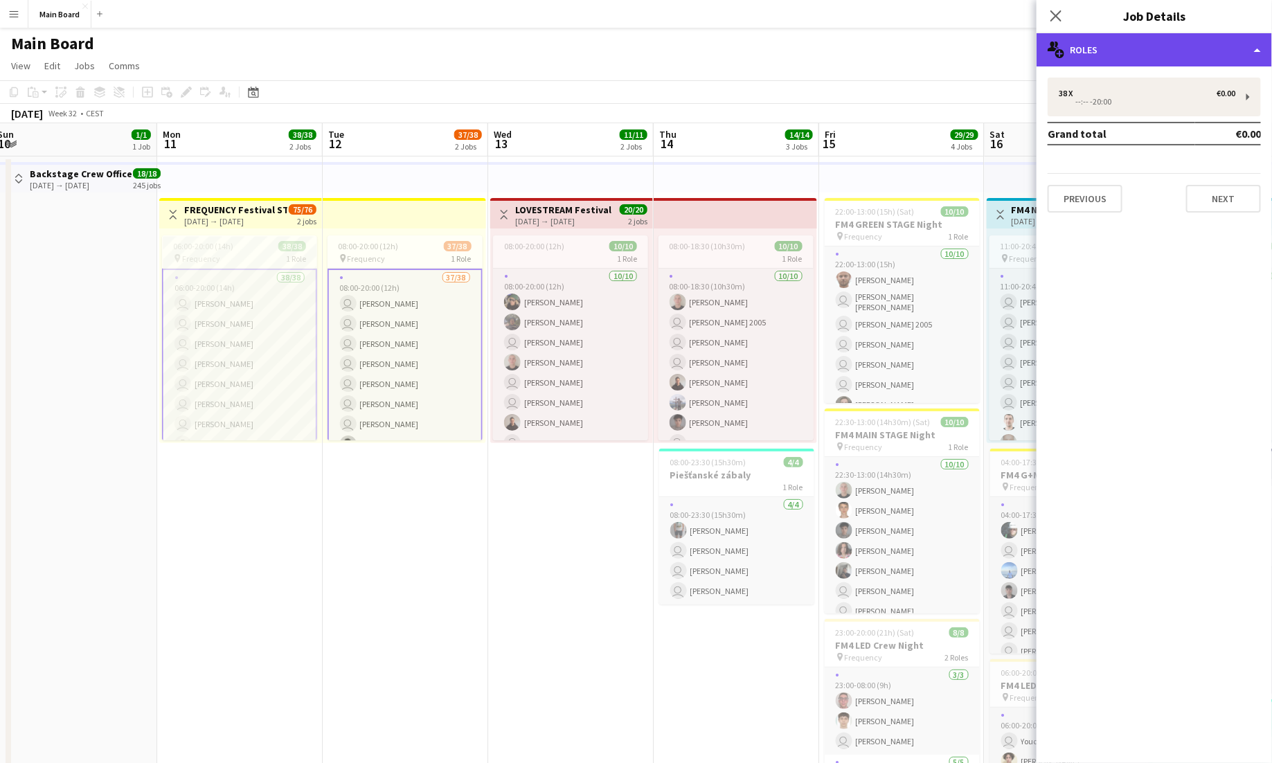
click at [795, 47] on div "multiple-users-add Roles" at bounding box center [1154, 49] width 235 height 33
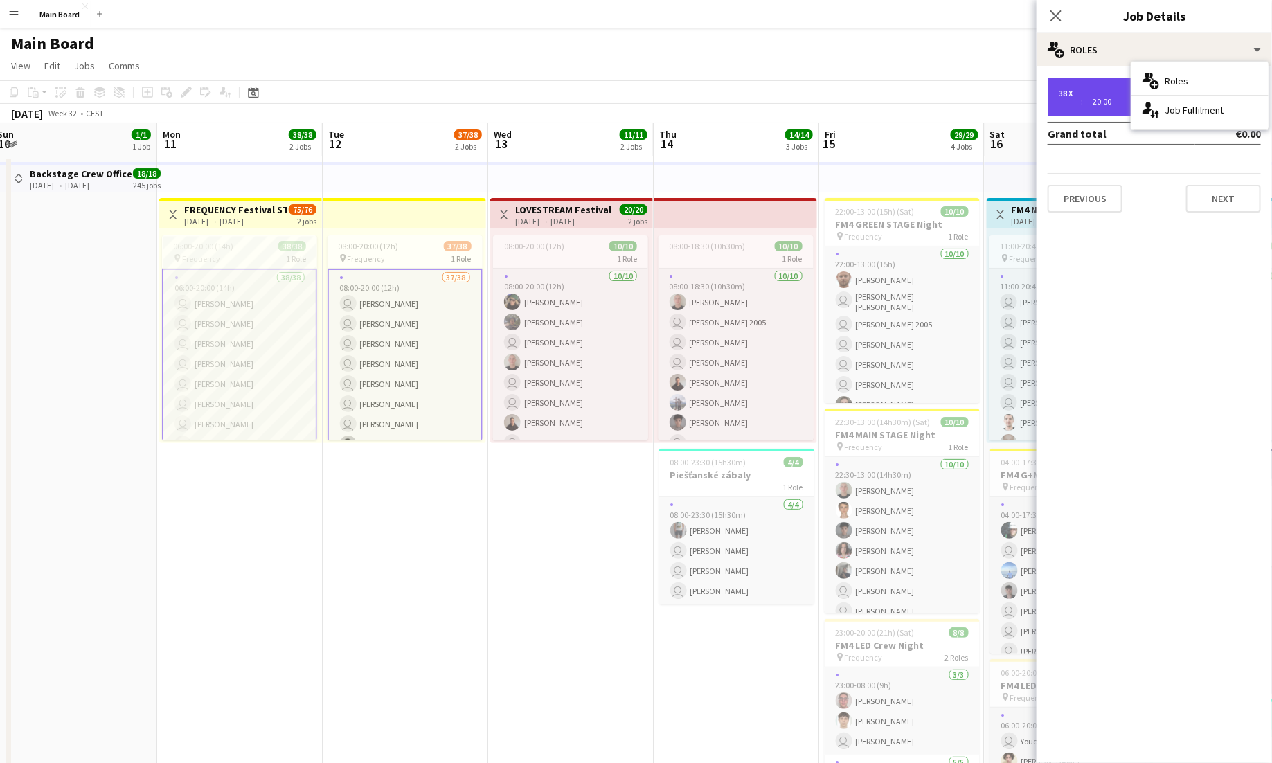
click at [795, 80] on div "38 x €0.00 --:-- -20:00" at bounding box center [1154, 97] width 213 height 39
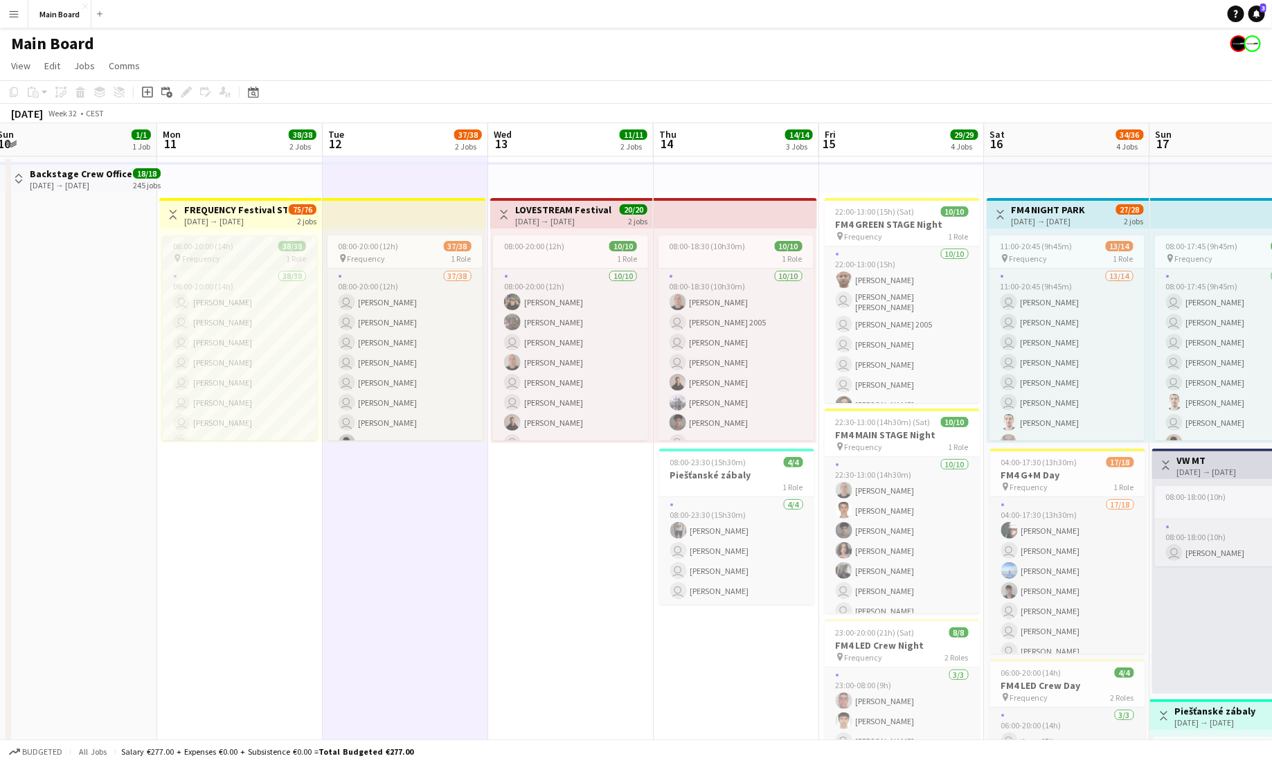
click at [258, 249] on div "06:00-20:00 (14h) 38/38" at bounding box center [239, 246] width 155 height 10
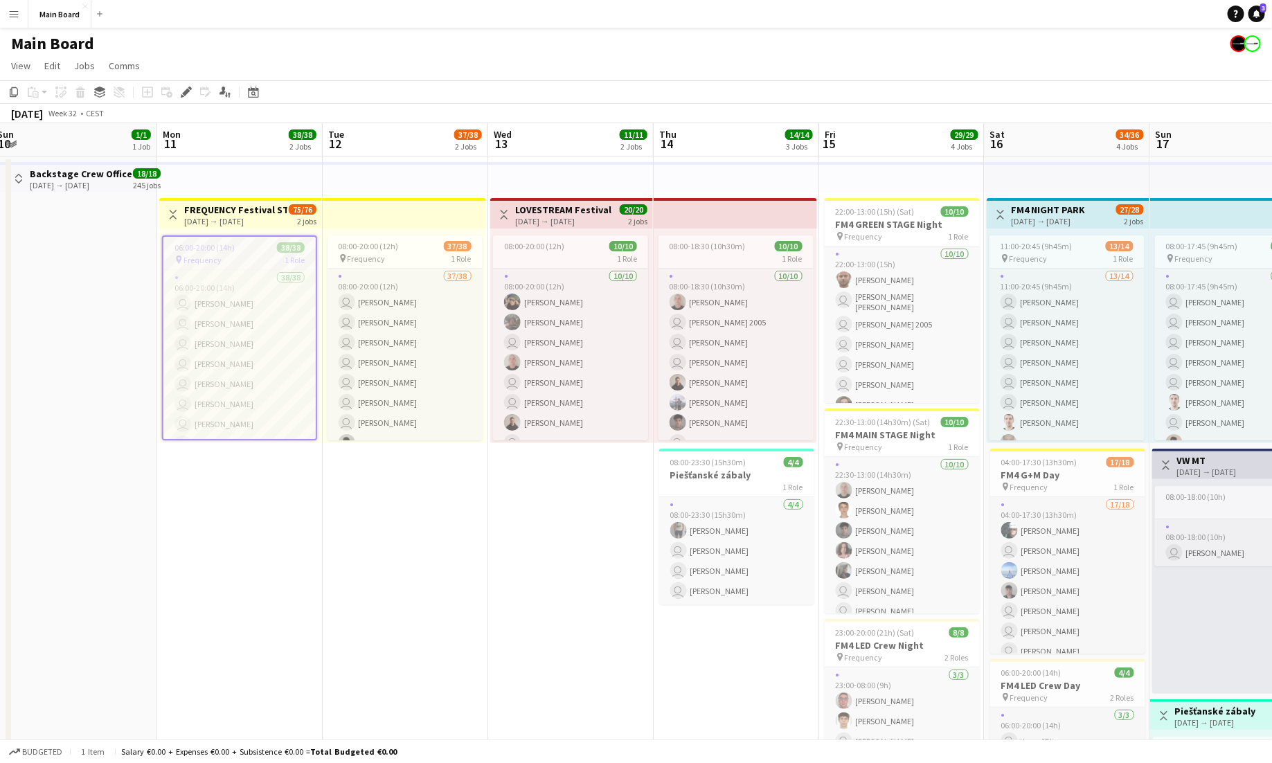
click at [183, 83] on app-toolbar "Copy Paste Paste Command V Paste with crew Command Shift V Paste linked Job [GE…" at bounding box center [636, 92] width 1272 height 24
click at [185, 88] on div "Add job Add linked Job Edit Edit linked Job Applicants" at bounding box center [180, 92] width 106 height 17
click at [249, 258] on div "pin Frequency 1 Role" at bounding box center [239, 258] width 155 height 11
click at [249, 258] on div "pin Frequency 1 Role" at bounding box center [239, 259] width 152 height 11
click at [249, 258] on div "pin Frequency 1 Role" at bounding box center [239, 258] width 155 height 11
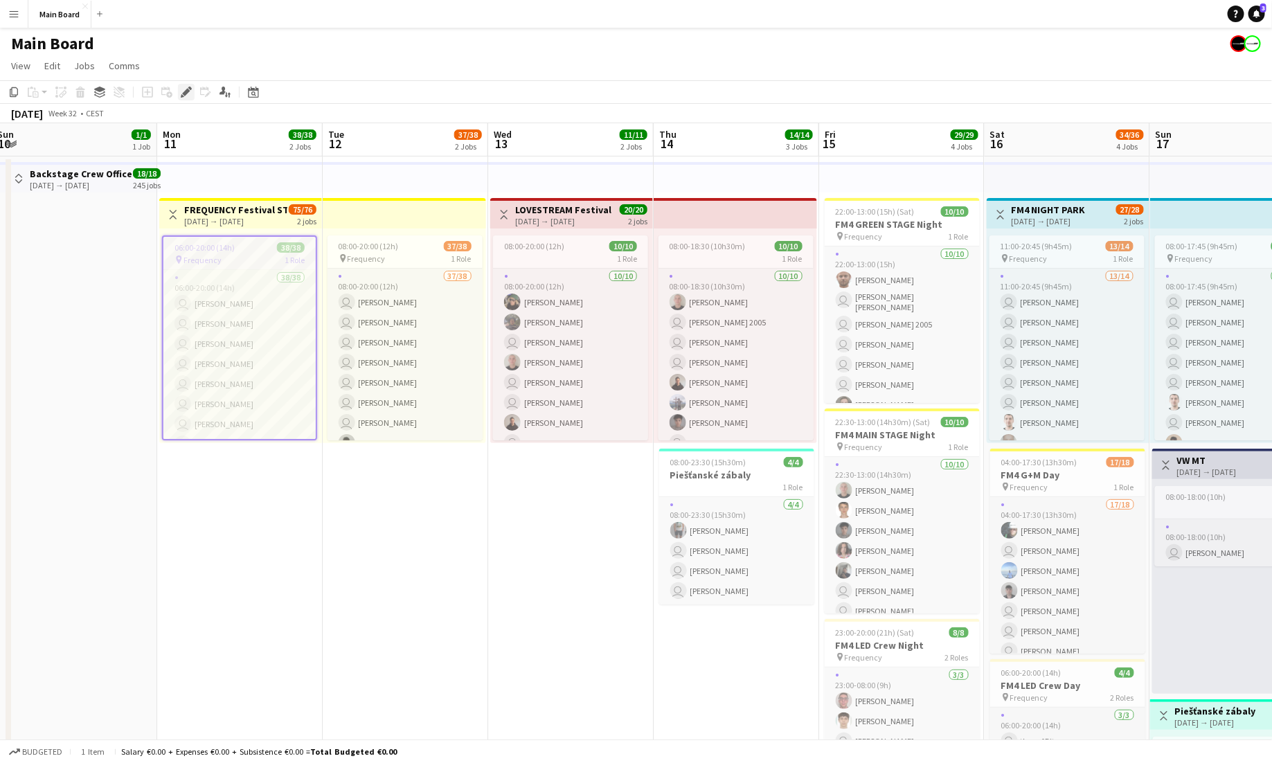
click at [185, 85] on div "Edit" at bounding box center [186, 92] width 17 height 17
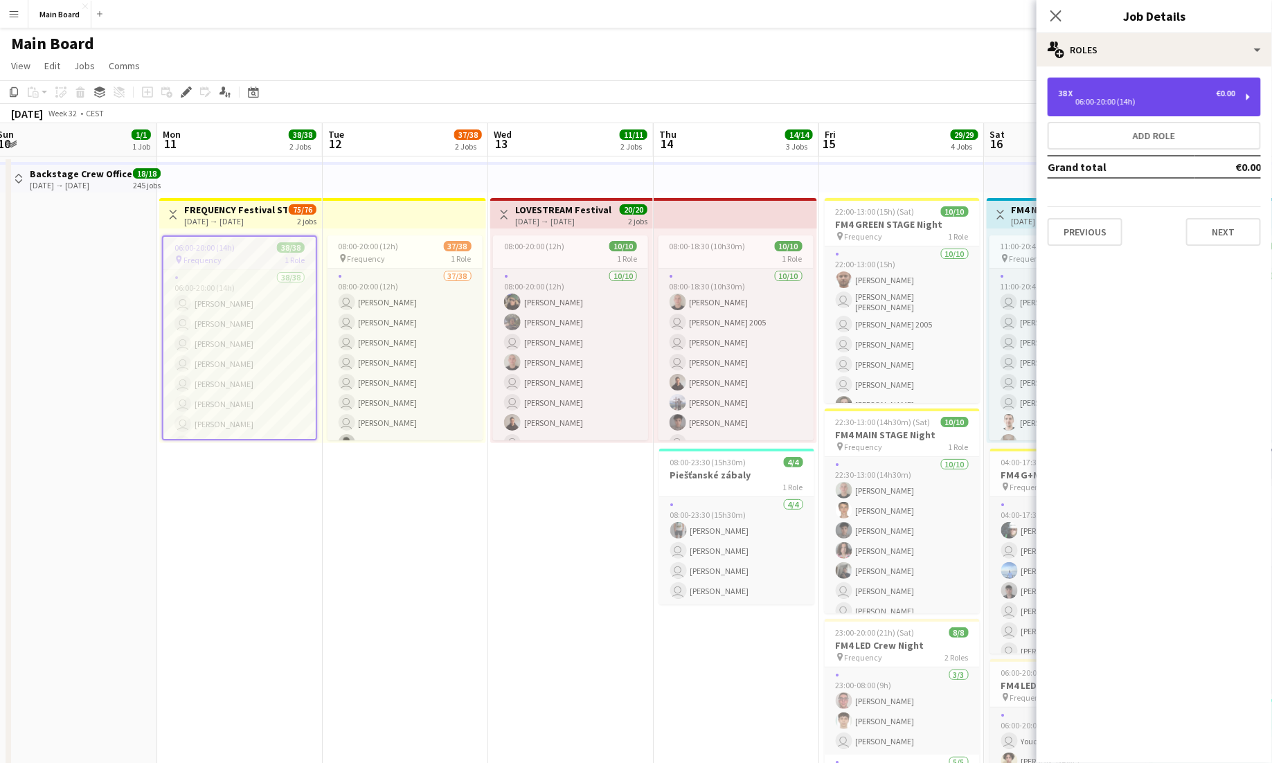
click at [795, 105] on div "38 x €0.00 06:00-20:00 (14h)" at bounding box center [1154, 97] width 213 height 39
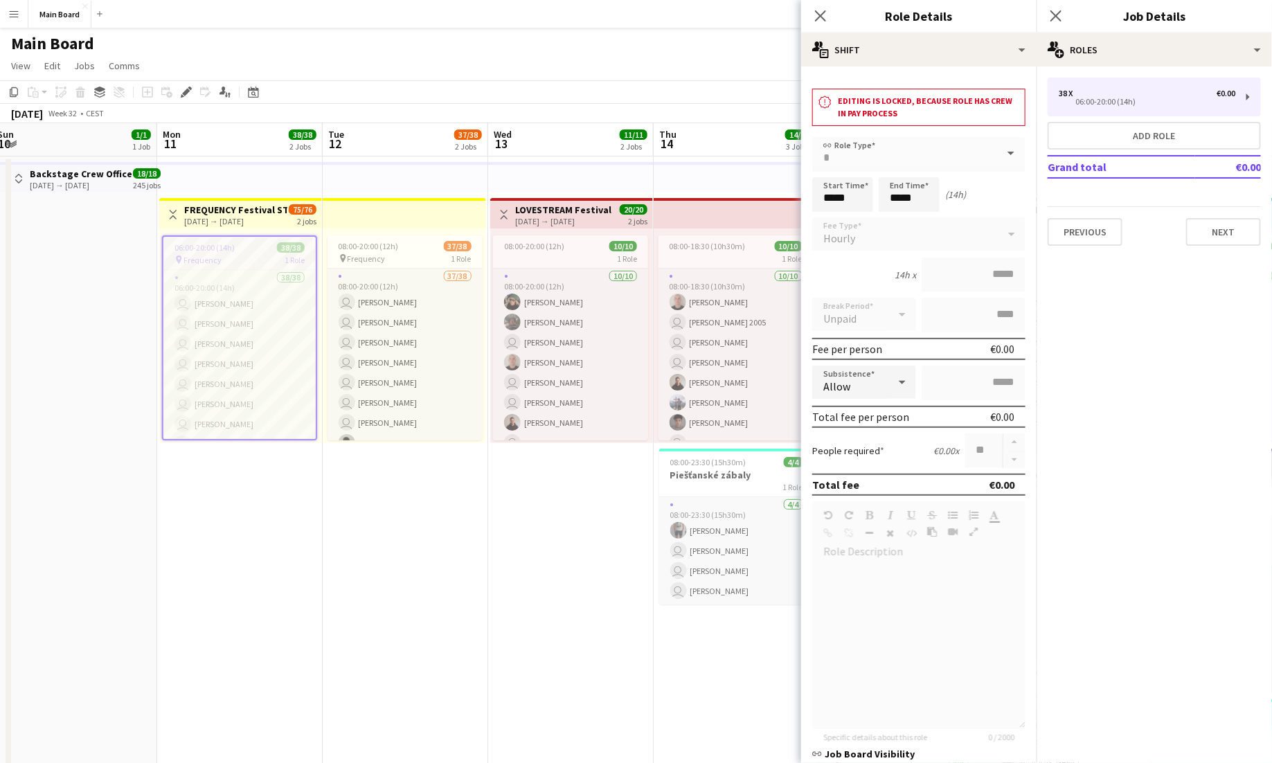
click at [795, 26] on div "Close pop-in Job Details" at bounding box center [1154, 16] width 235 height 33
click at [795, 37] on div "multiple-users-add Roles" at bounding box center [1154, 49] width 235 height 33
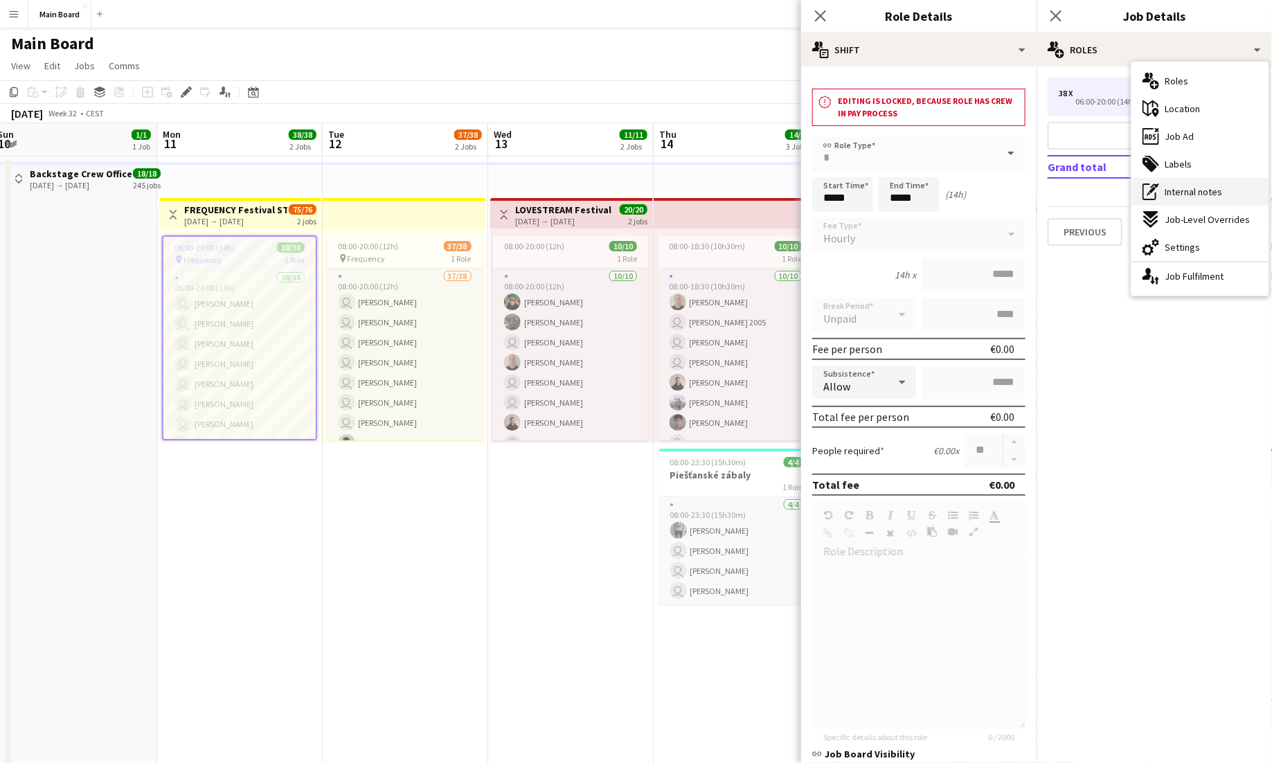
click at [795, 196] on span "Internal notes" at bounding box center [1193, 192] width 57 height 12
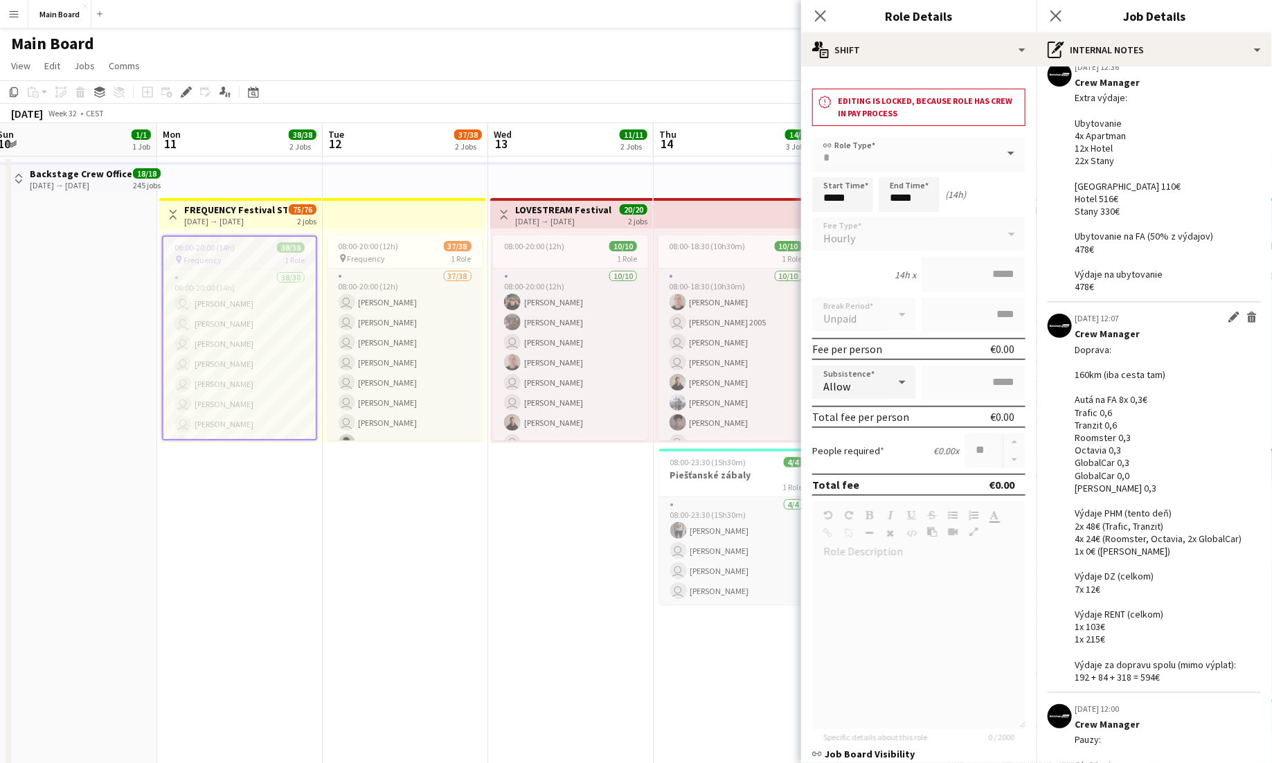
scroll to position [19, 0]
